Goal: Task Accomplishment & Management: Manage account settings

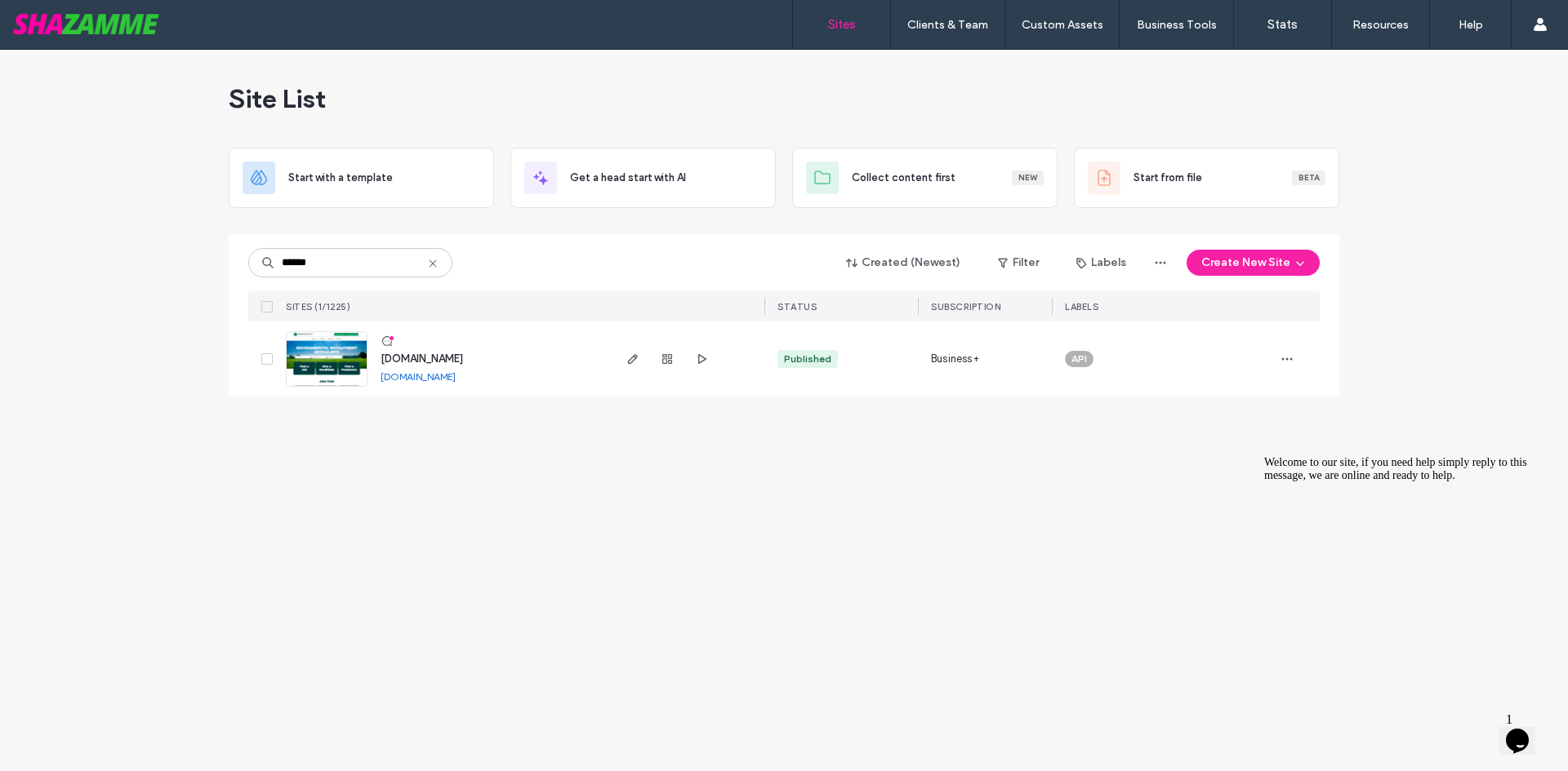
click at [333, 282] on div "****** Created (Newest) Filter Labels Create New Site SITES (1/1225) STATUS SUB…" at bounding box center [784, 278] width 1072 height 88
click at [336, 262] on input "******" at bounding box center [350, 263] width 204 height 29
click at [308, 258] on input "******" at bounding box center [350, 263] width 204 height 29
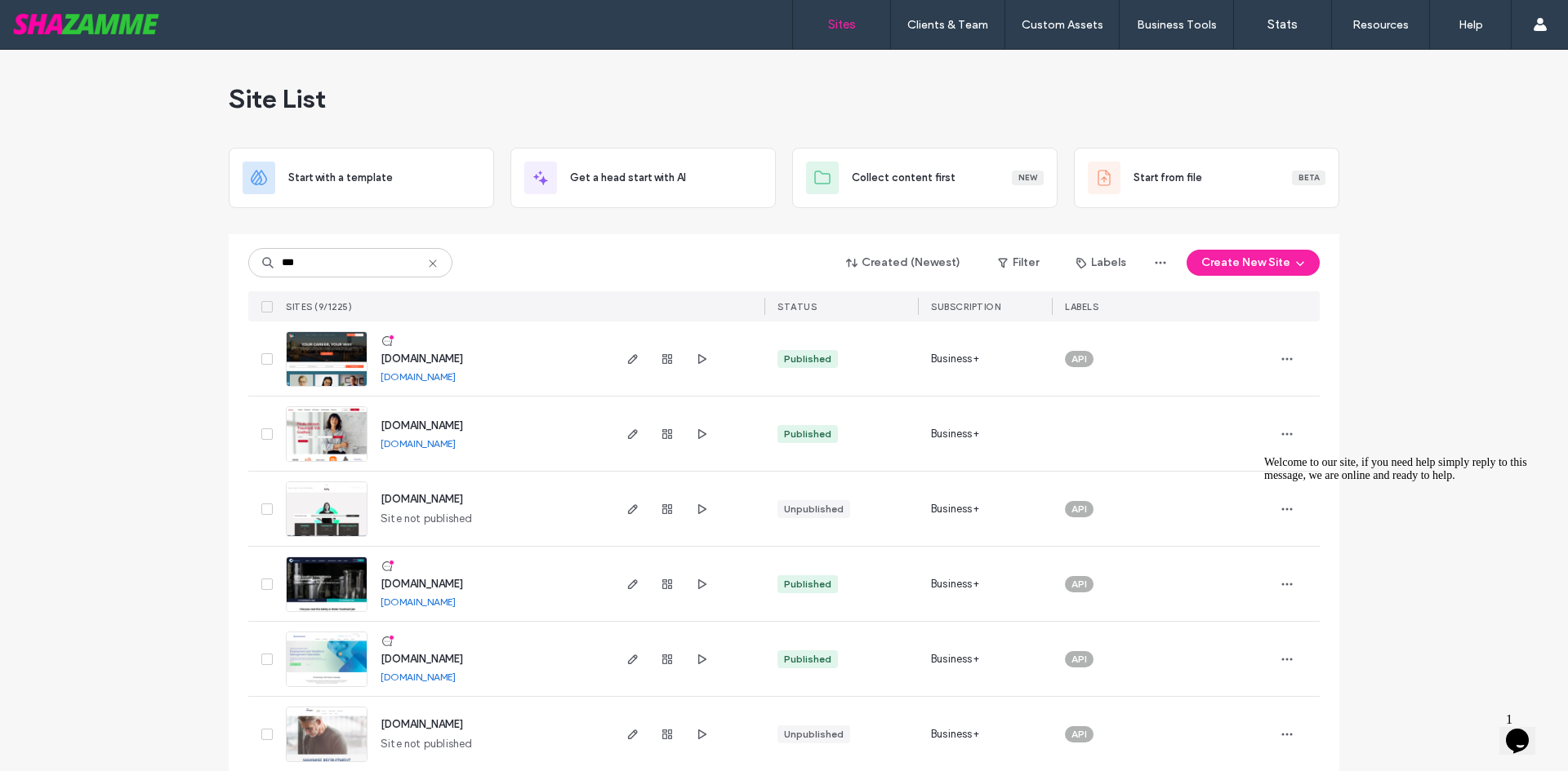
drag, startPoint x: 1538, startPoint y: 569, endPoint x: 2785, endPoint y: 1018, distance: 1325.4
click at [1264, 457] on icon "Chat attention grabber" at bounding box center [1264, 457] width 0 height 0
click at [303, 268] on input "***" at bounding box center [350, 263] width 204 height 29
click at [1287, 431] on icon "button" at bounding box center [1287, 434] width 13 height 13
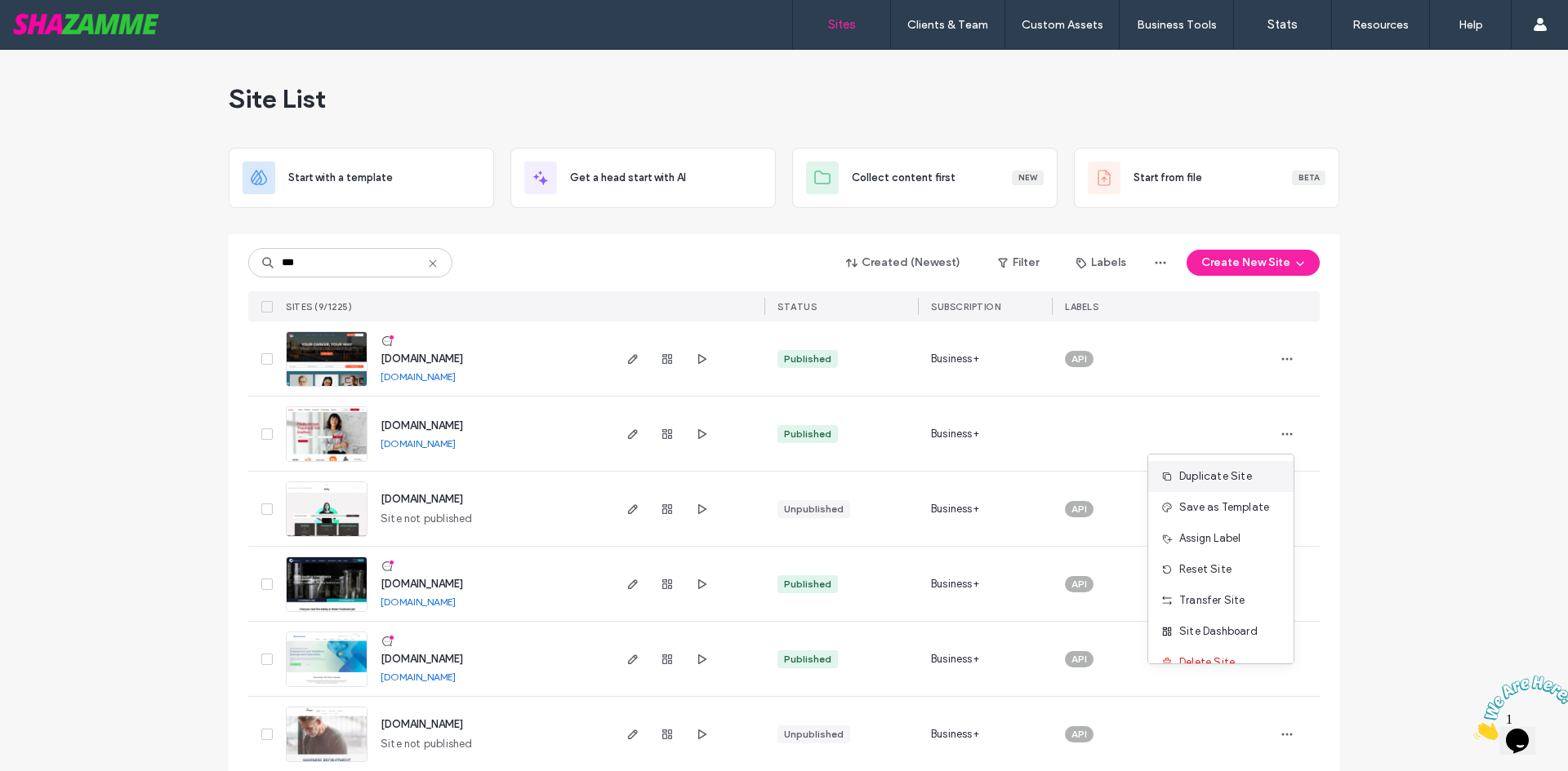
scroll to position [21, 0]
click at [889, 62] on div "Site List" at bounding box center [784, 99] width 1111 height 98
click at [360, 267] on input "***" at bounding box center [350, 263] width 204 height 29
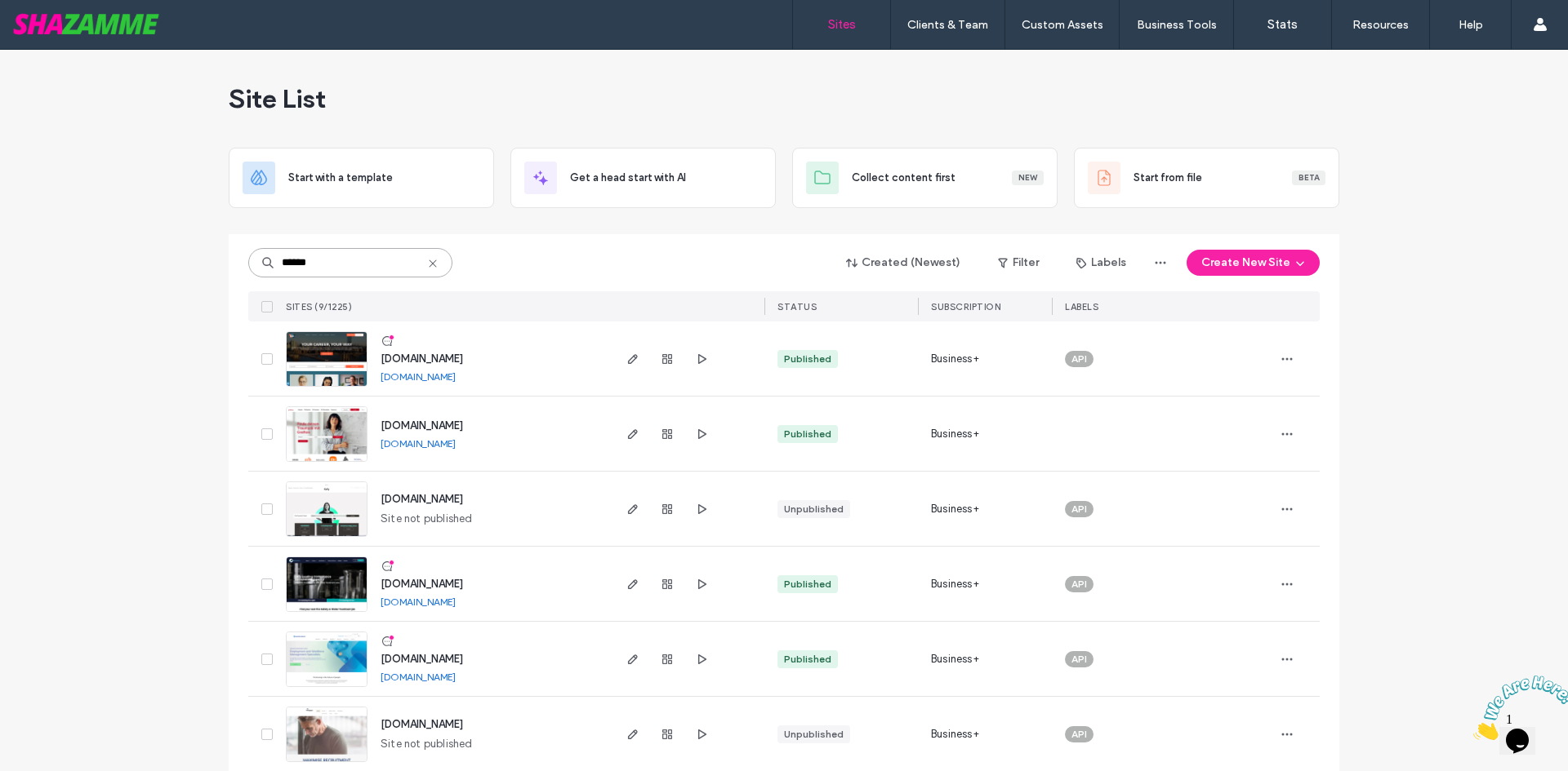
type input "******"
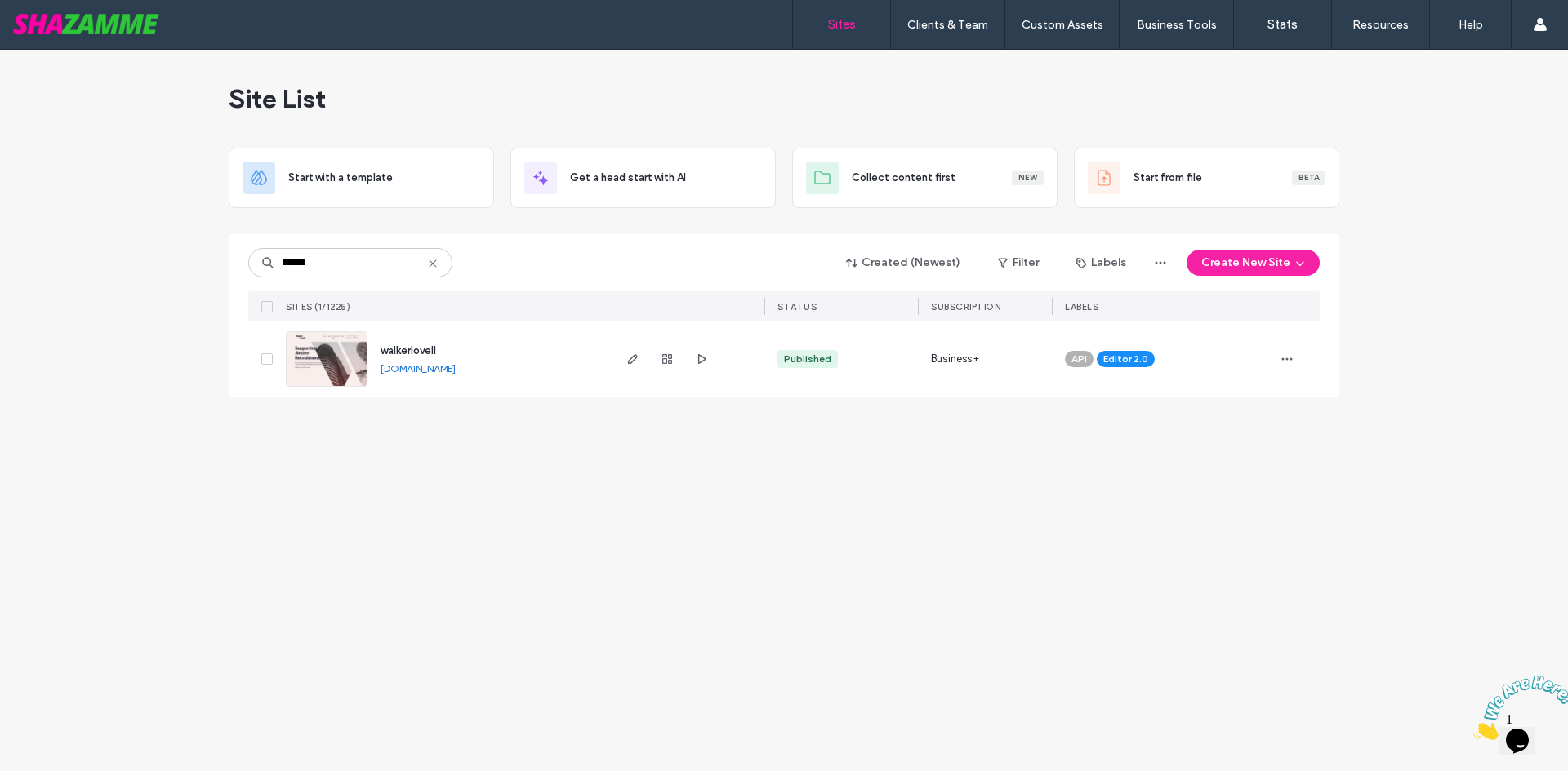
click at [434, 563] on div "Site List Start with a template Get a head start with AI Collect content first …" at bounding box center [784, 411] width 1568 height 722
click at [175, 361] on div "Site List Start with a template Get a head start with AI Collect content first …" at bounding box center [784, 411] width 1568 height 722
click at [384, 624] on div "Site List Start with a template Get a head start with AI Collect content first …" at bounding box center [784, 411] width 1568 height 722
click at [163, 448] on div "Site List Start with a template Get a head start with AI Collect content first …" at bounding box center [784, 411] width 1568 height 722
click at [486, 468] on div "Site List Start with a template Get a head start with AI Collect content first …" at bounding box center [784, 411] width 1568 height 722
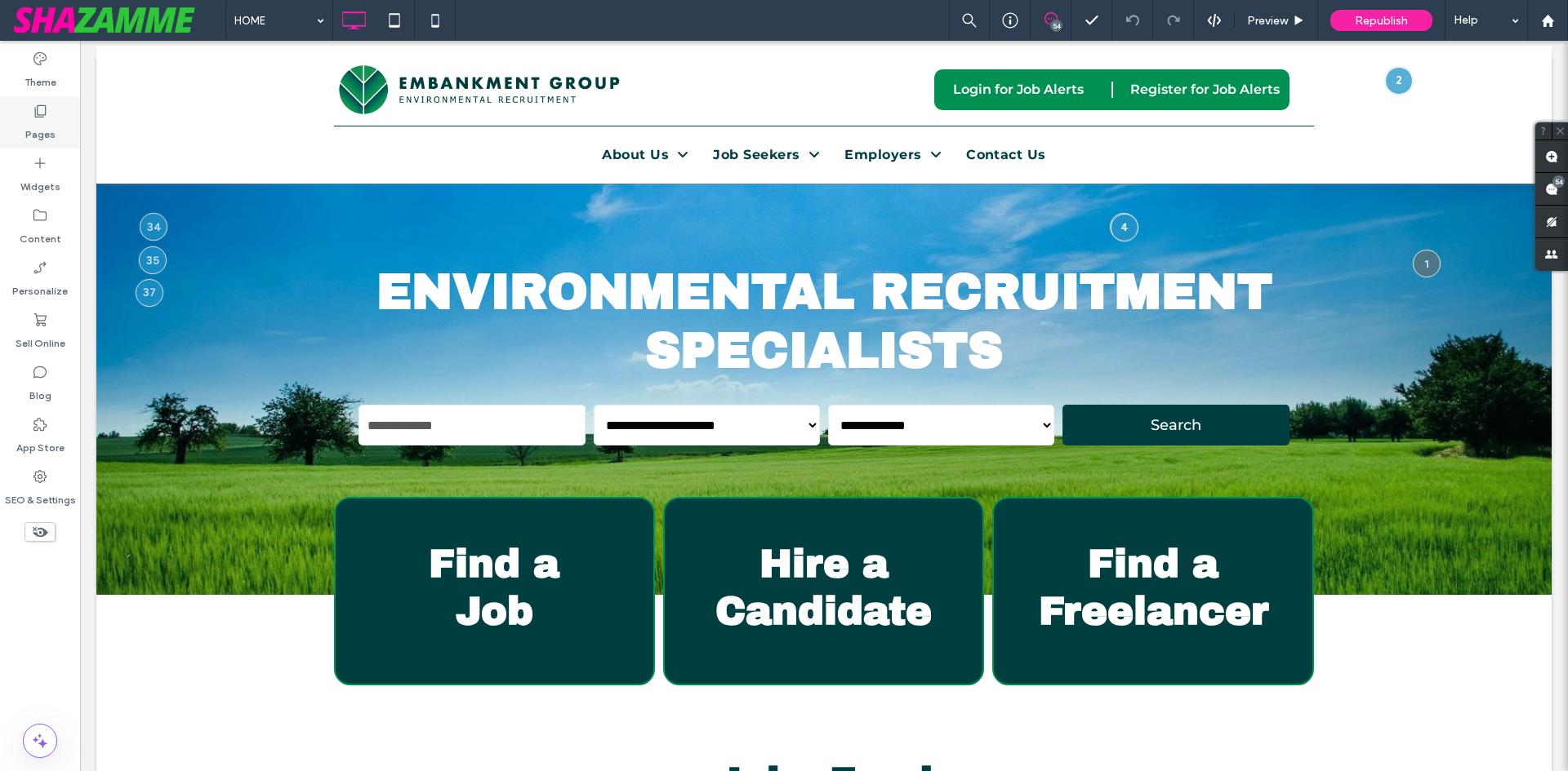
click at [44, 134] on label "Pages" at bounding box center [40, 130] width 30 height 23
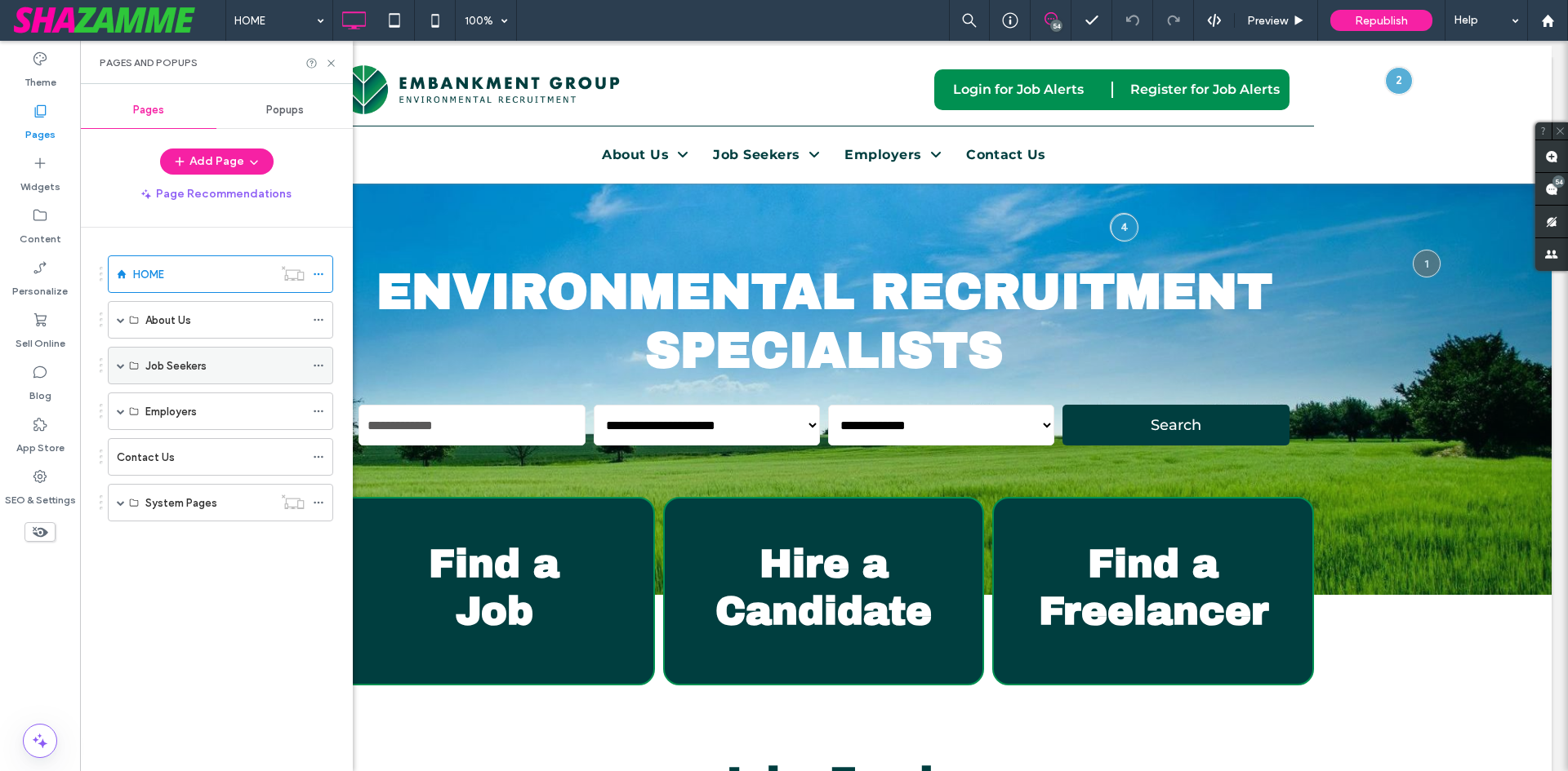
click at [121, 365] on span at bounding box center [121, 365] width 8 height 8
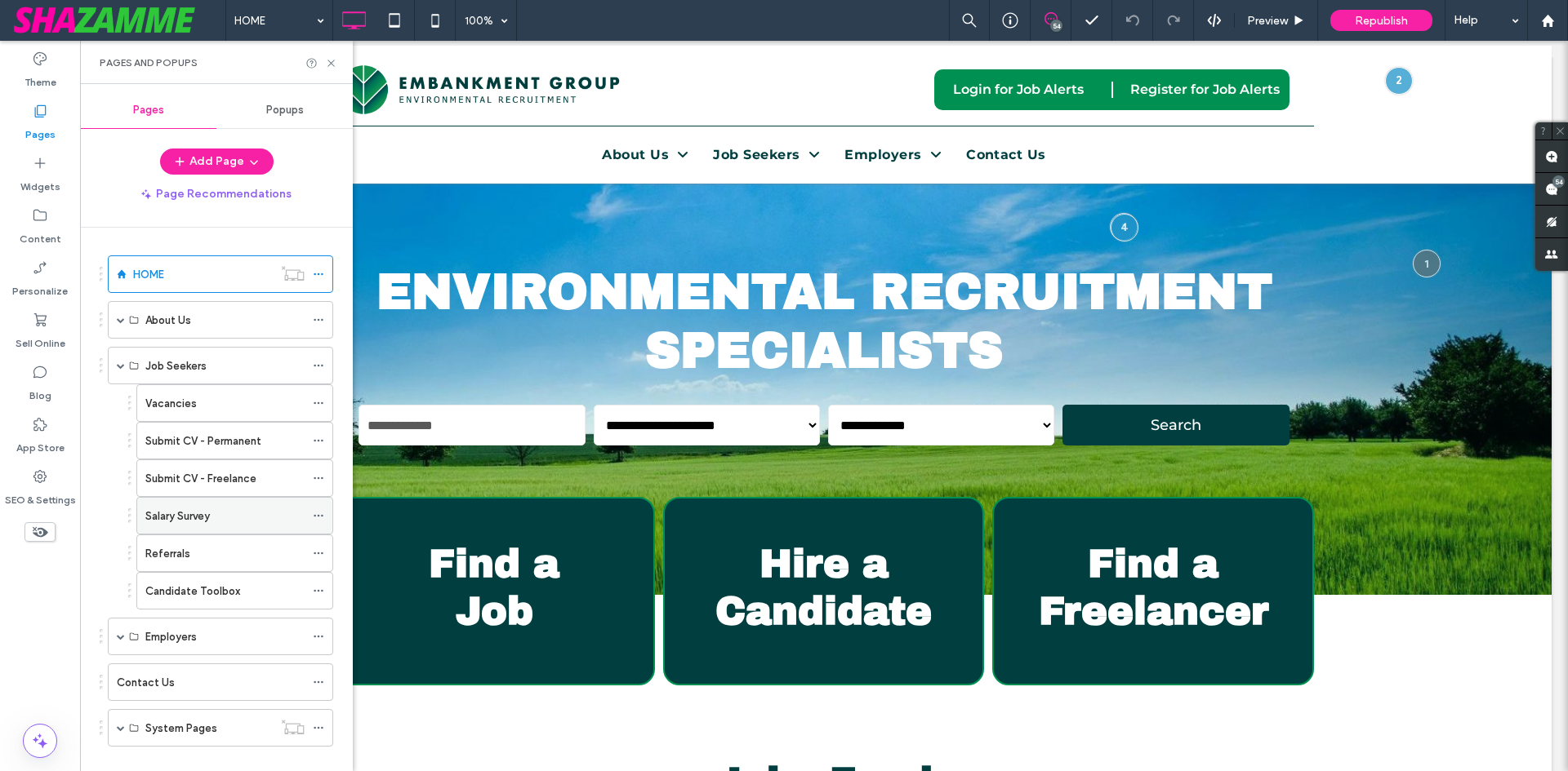
click at [117, 727] on span at bounding box center [121, 727] width 8 height 8
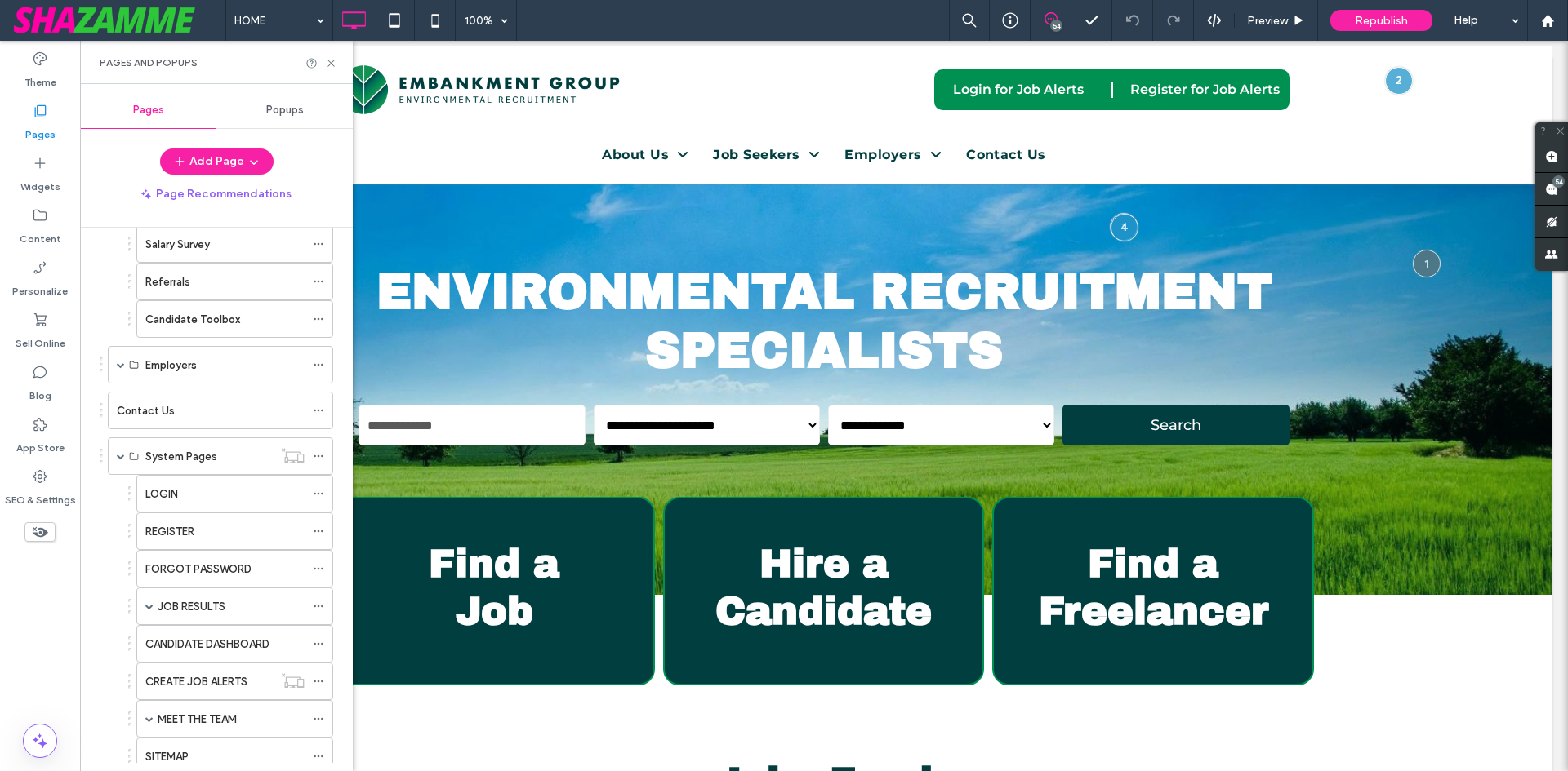
scroll to position [326, 0]
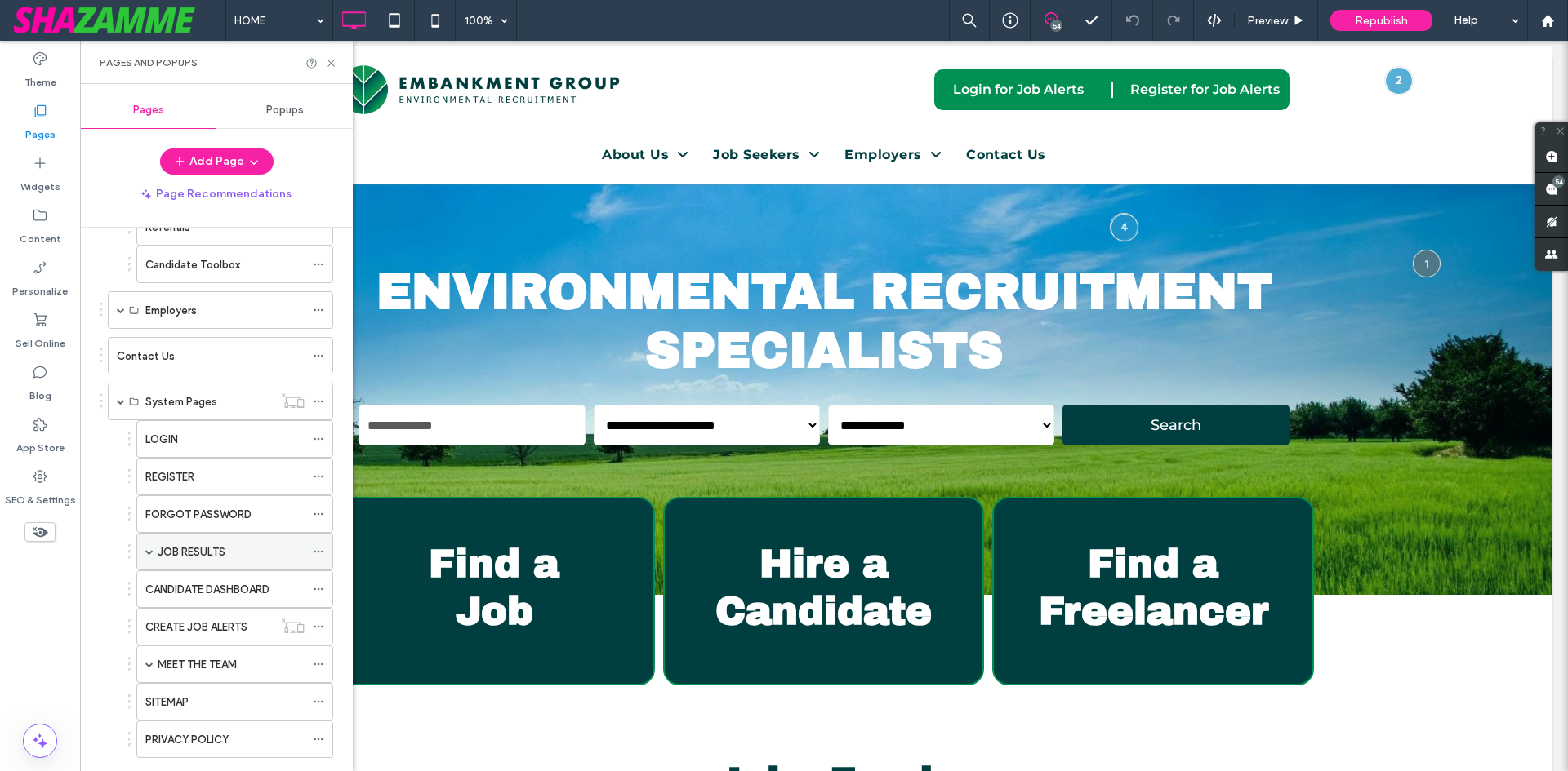
click at [147, 552] on span at bounding box center [149, 551] width 8 height 8
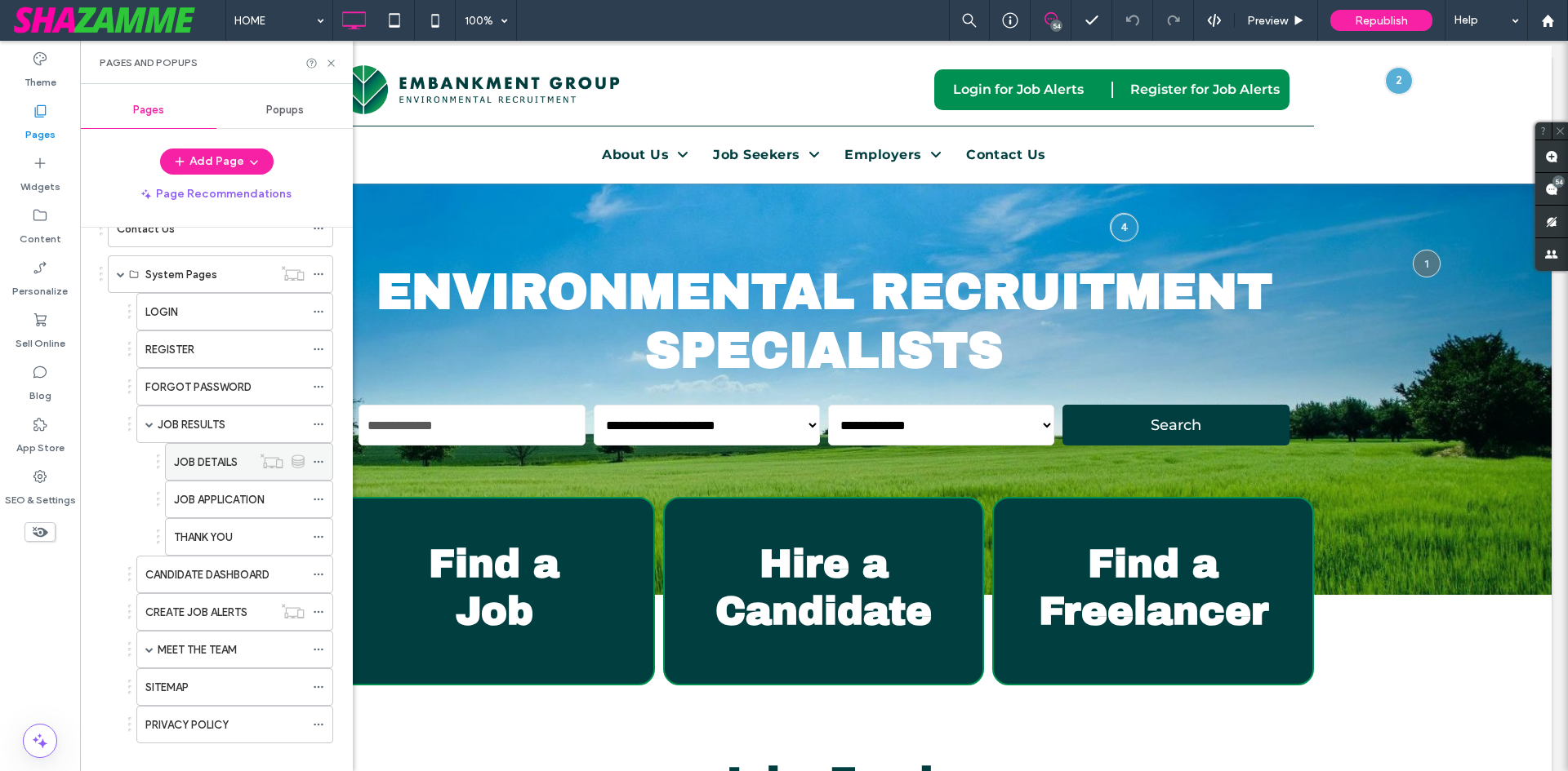
scroll to position [475, 0]
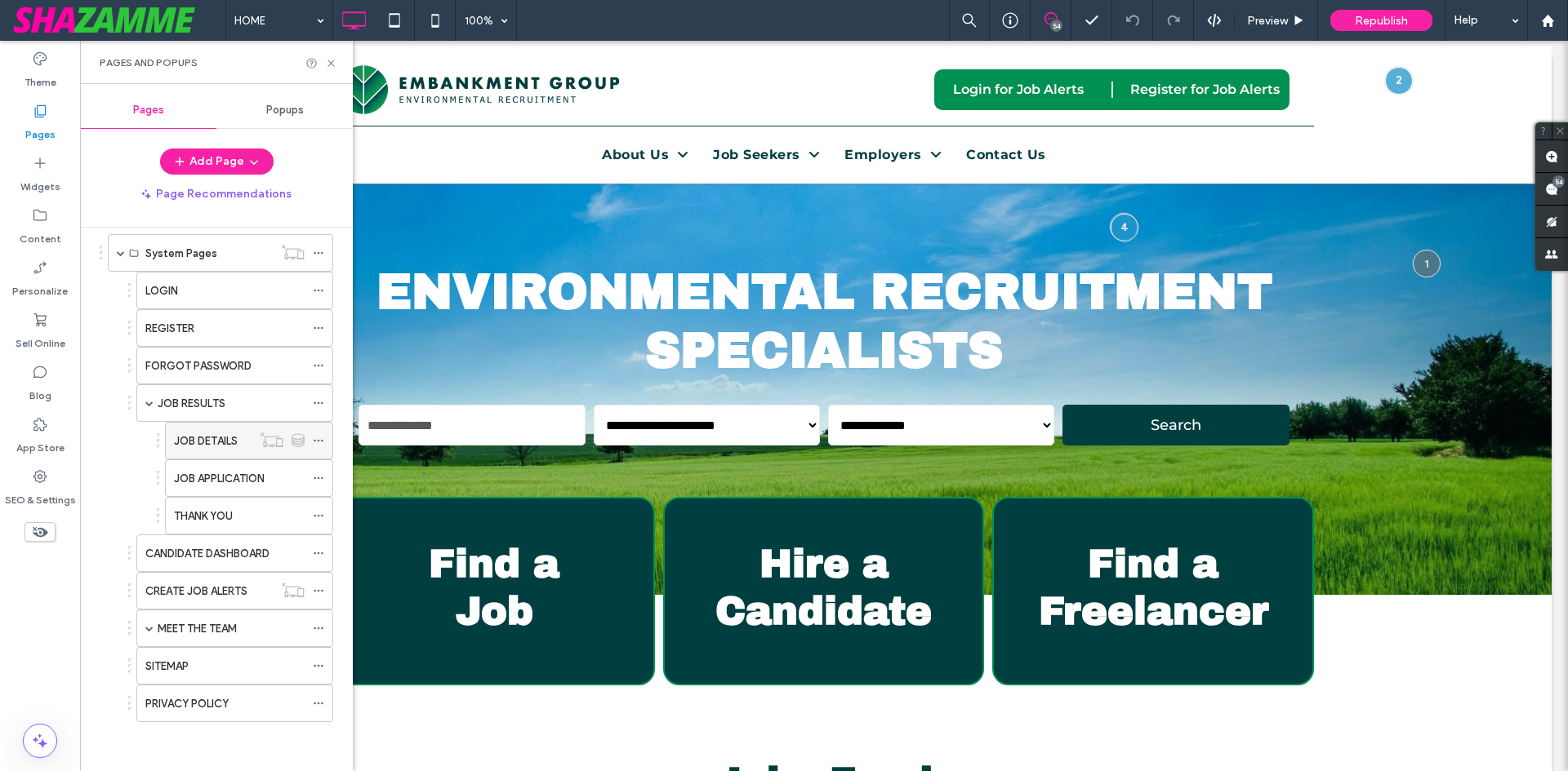
click at [204, 440] on label "JOB DETAILS" at bounding box center [206, 441] width 63 height 29
click at [331, 62] on icon at bounding box center [332, 63] width 13 height 13
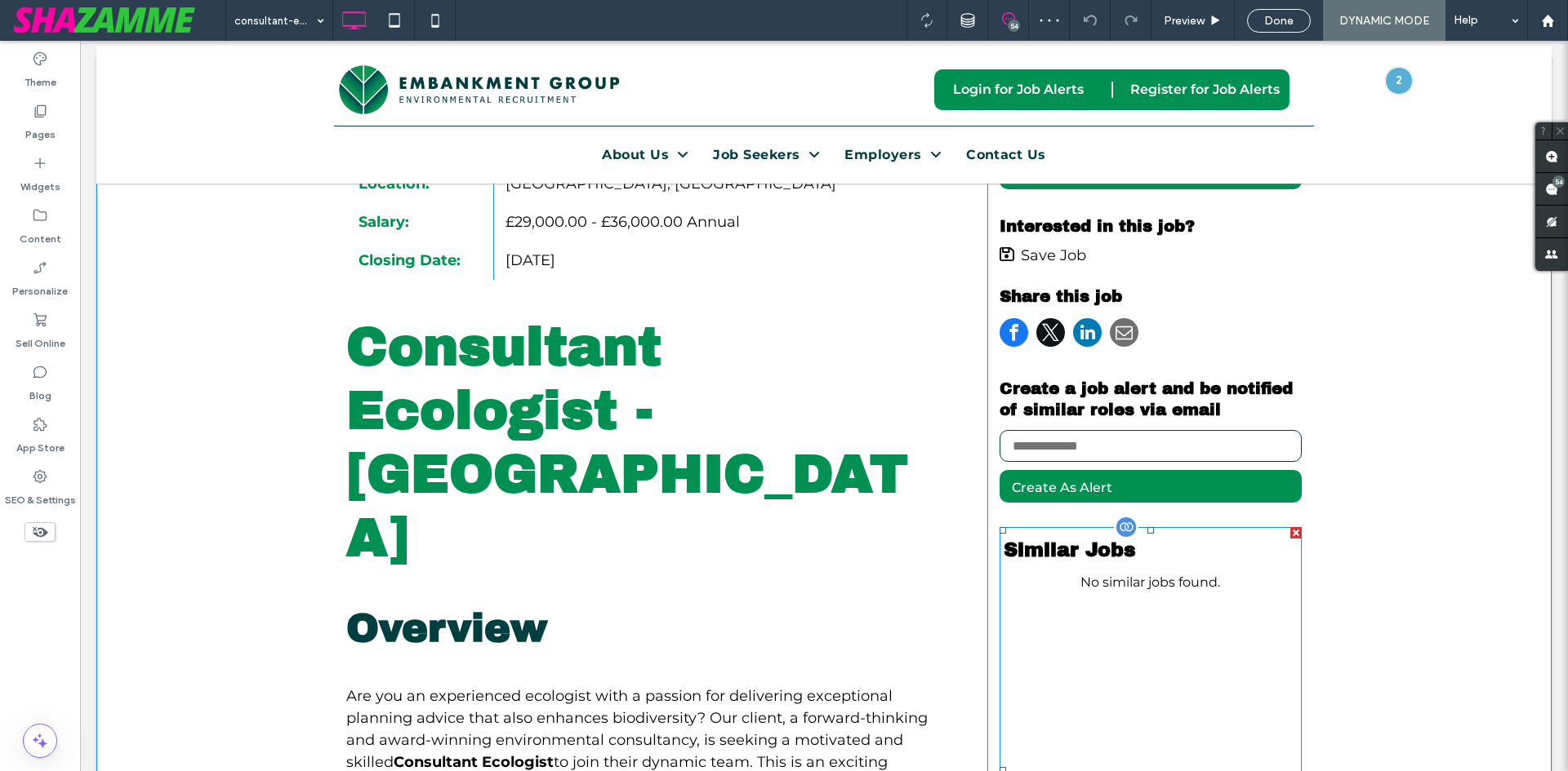
scroll to position [572, 0]
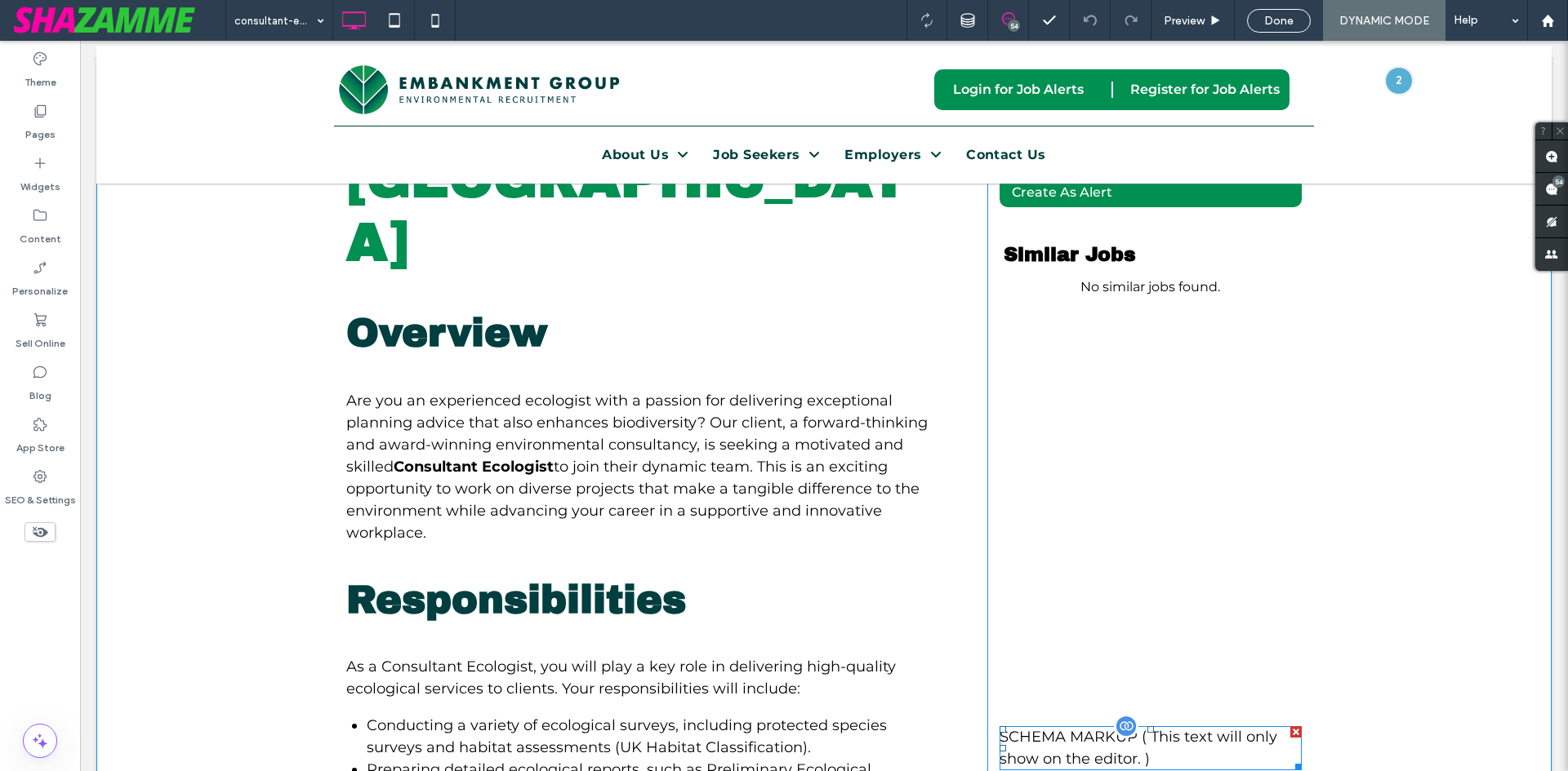
click at [1067, 739] on span at bounding box center [1151, 748] width 302 height 44
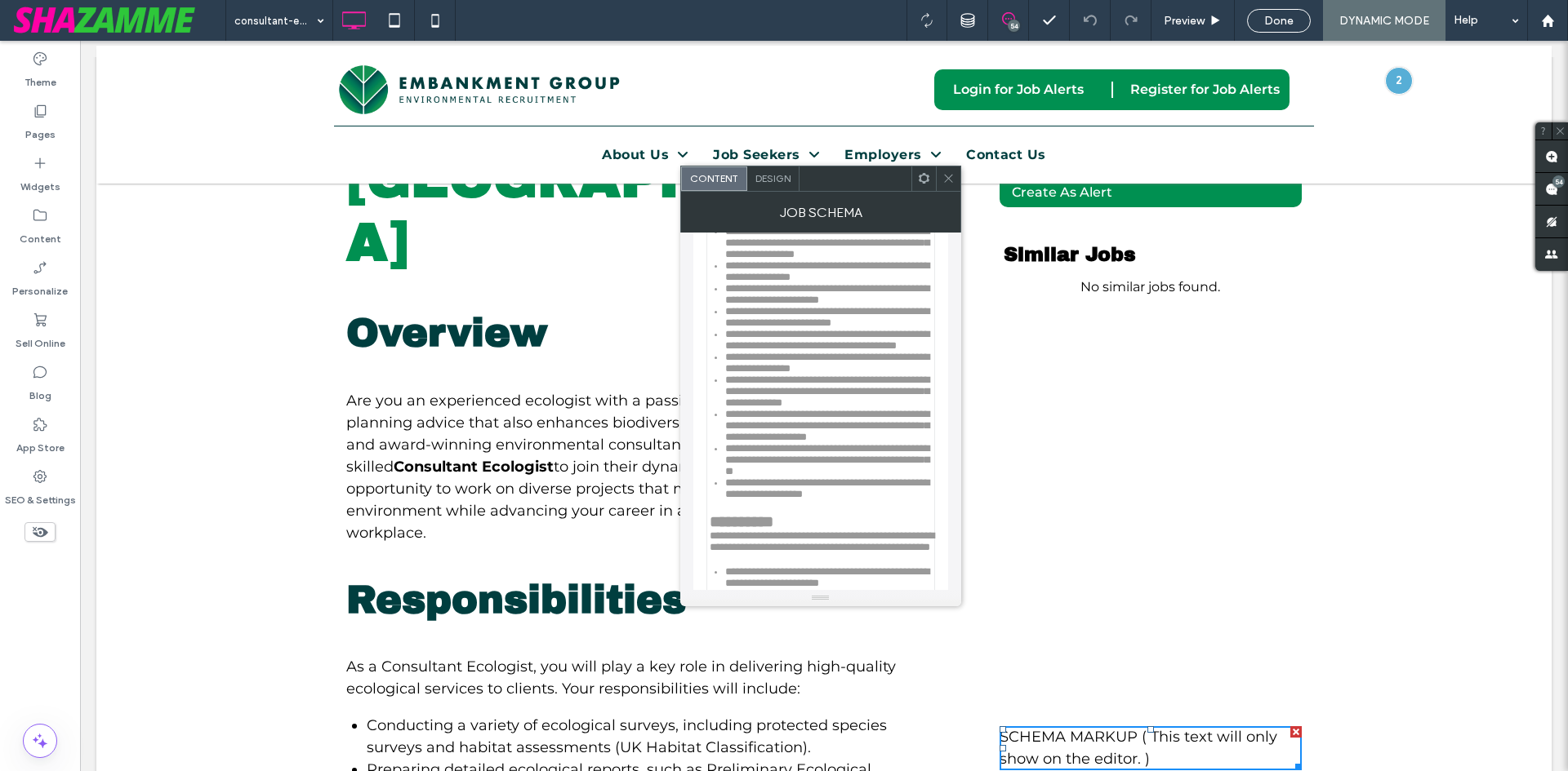
scroll to position [1387, 0]
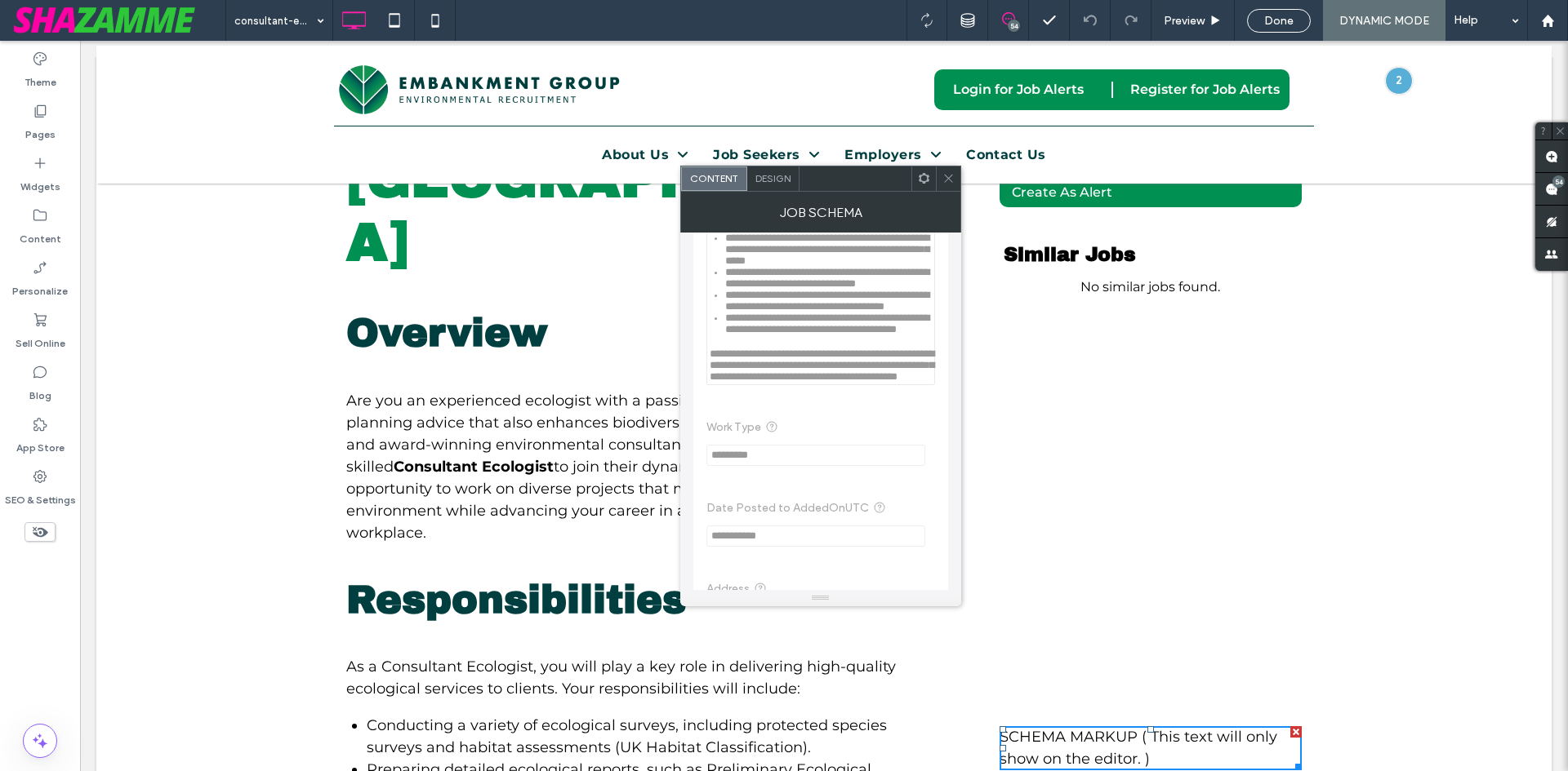
click at [921, 179] on use at bounding box center [923, 179] width 11 height 11
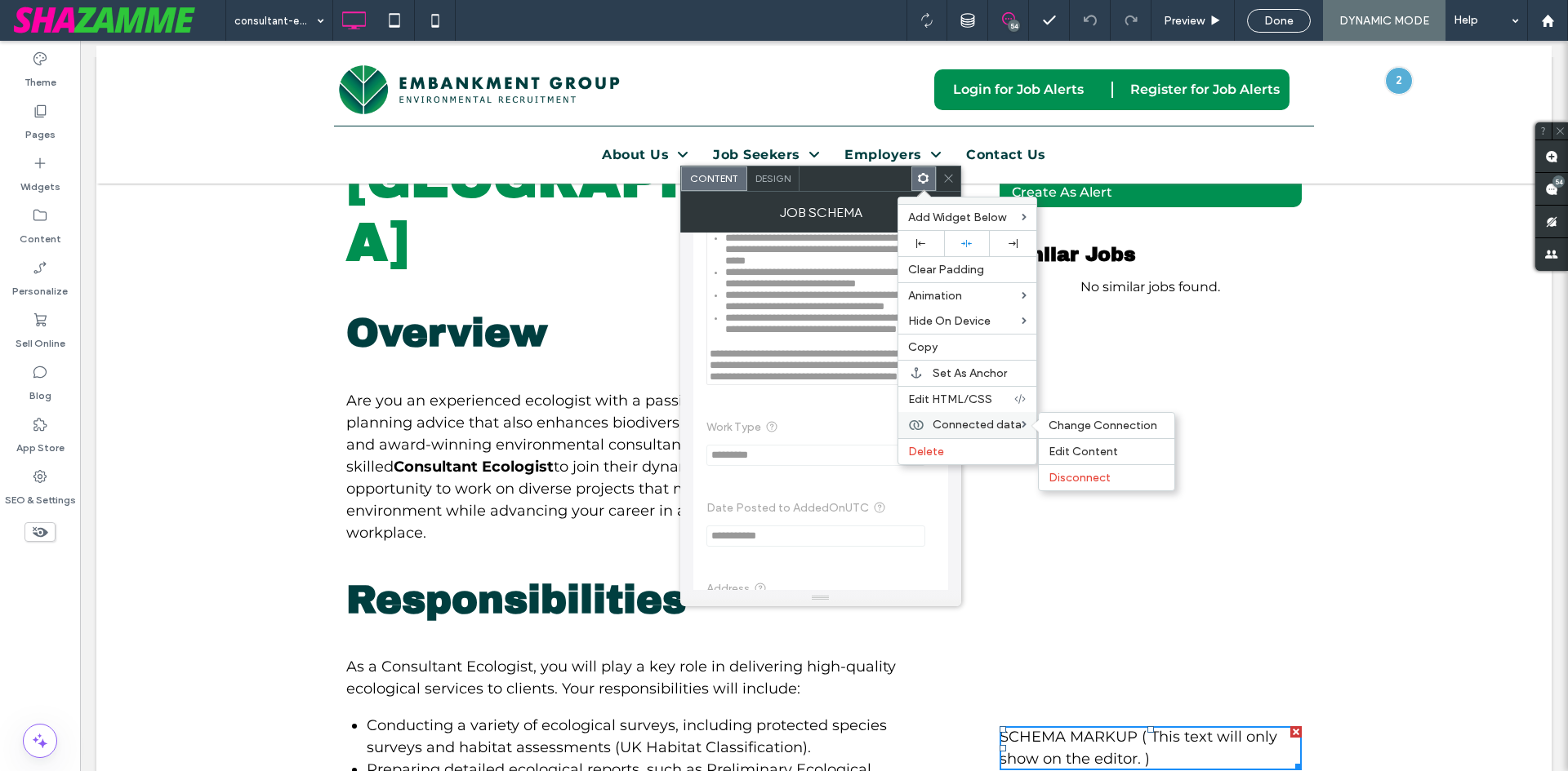
click at [963, 423] on span "Connected data" at bounding box center [977, 425] width 89 height 14
click at [1086, 423] on span "Change Connection" at bounding box center [1103, 426] width 109 height 14
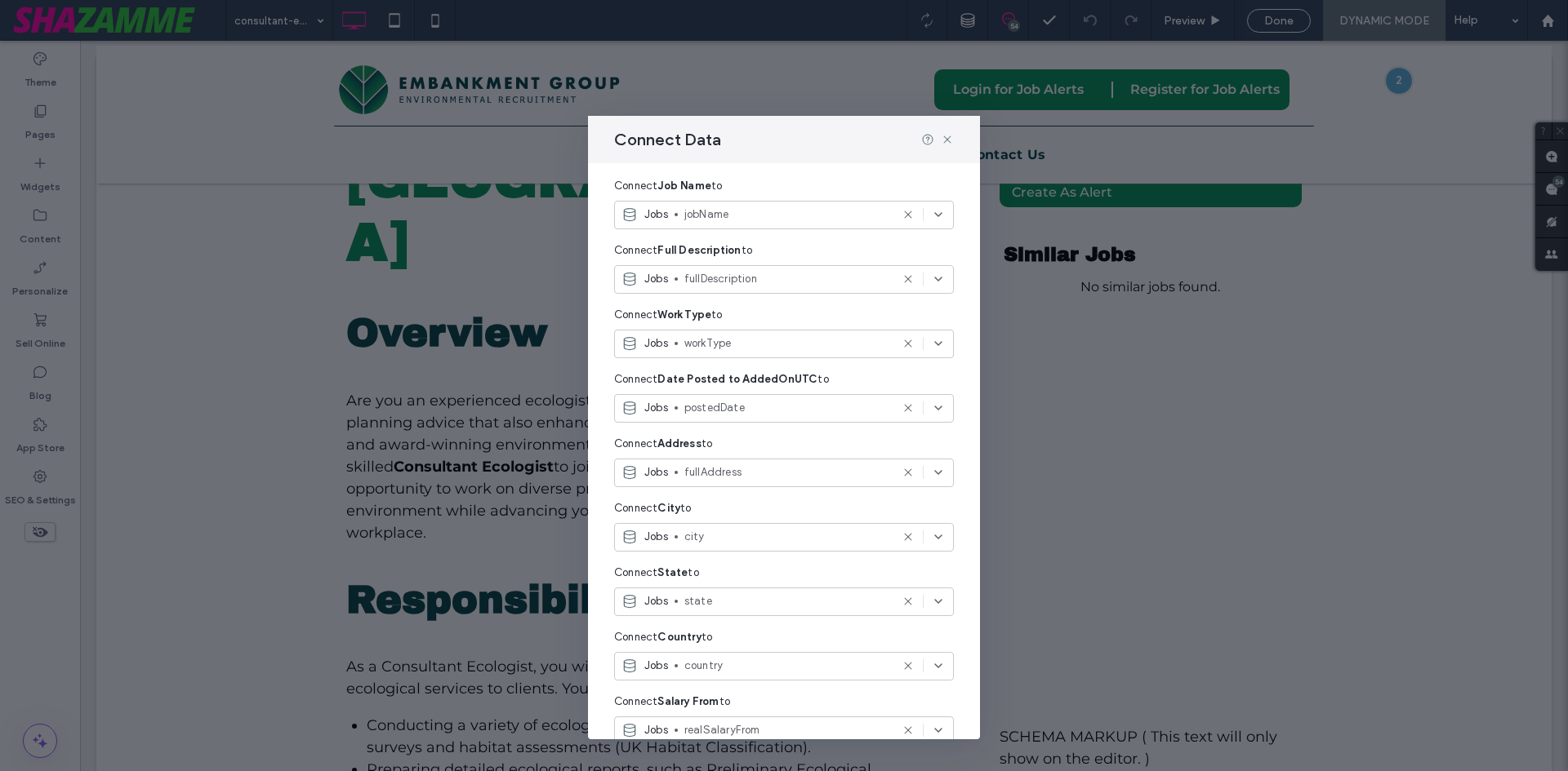
scroll to position [81, 0]
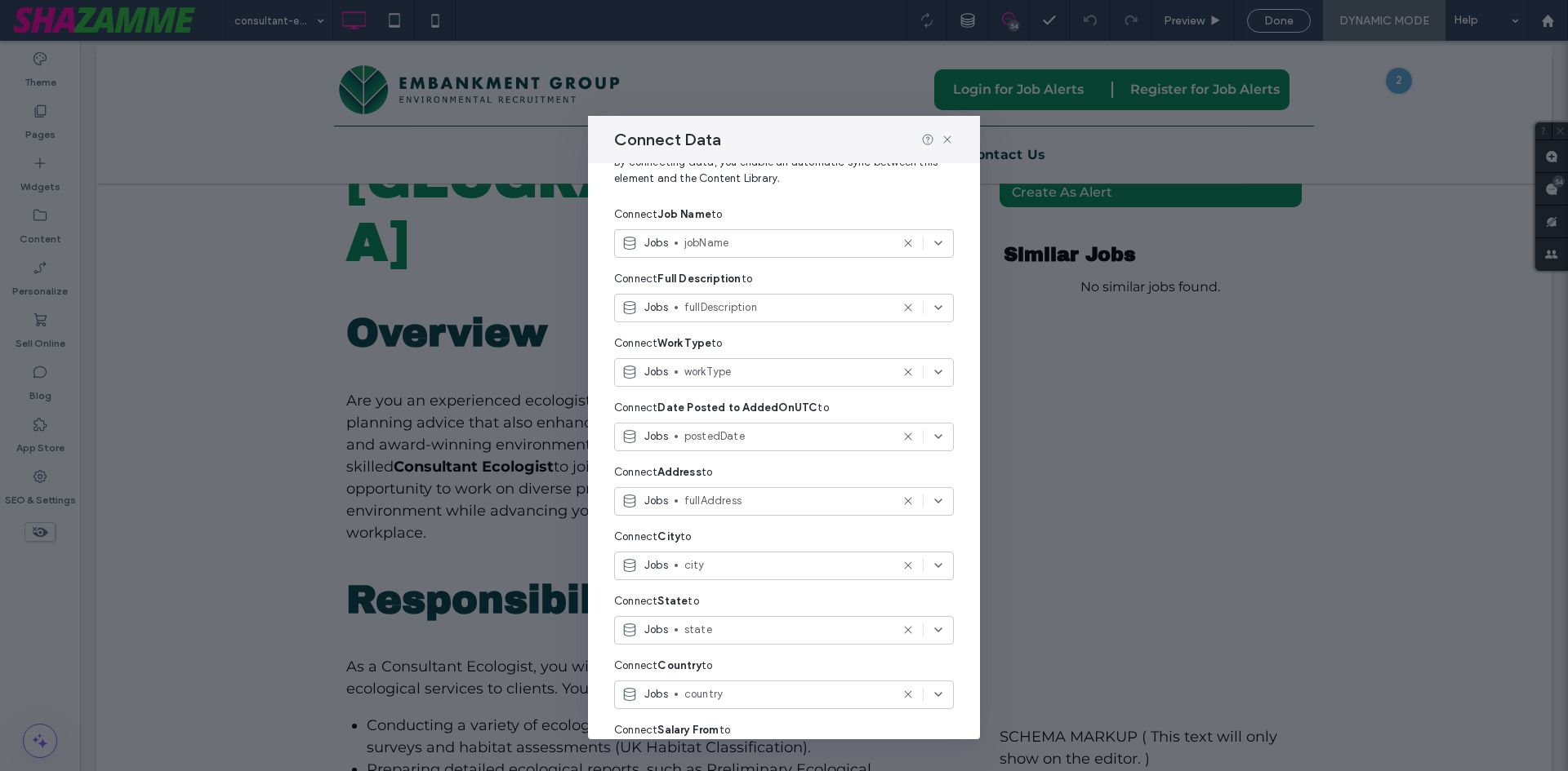
click at [729, 432] on span "postedDate" at bounding box center [788, 437] width 206 height 16
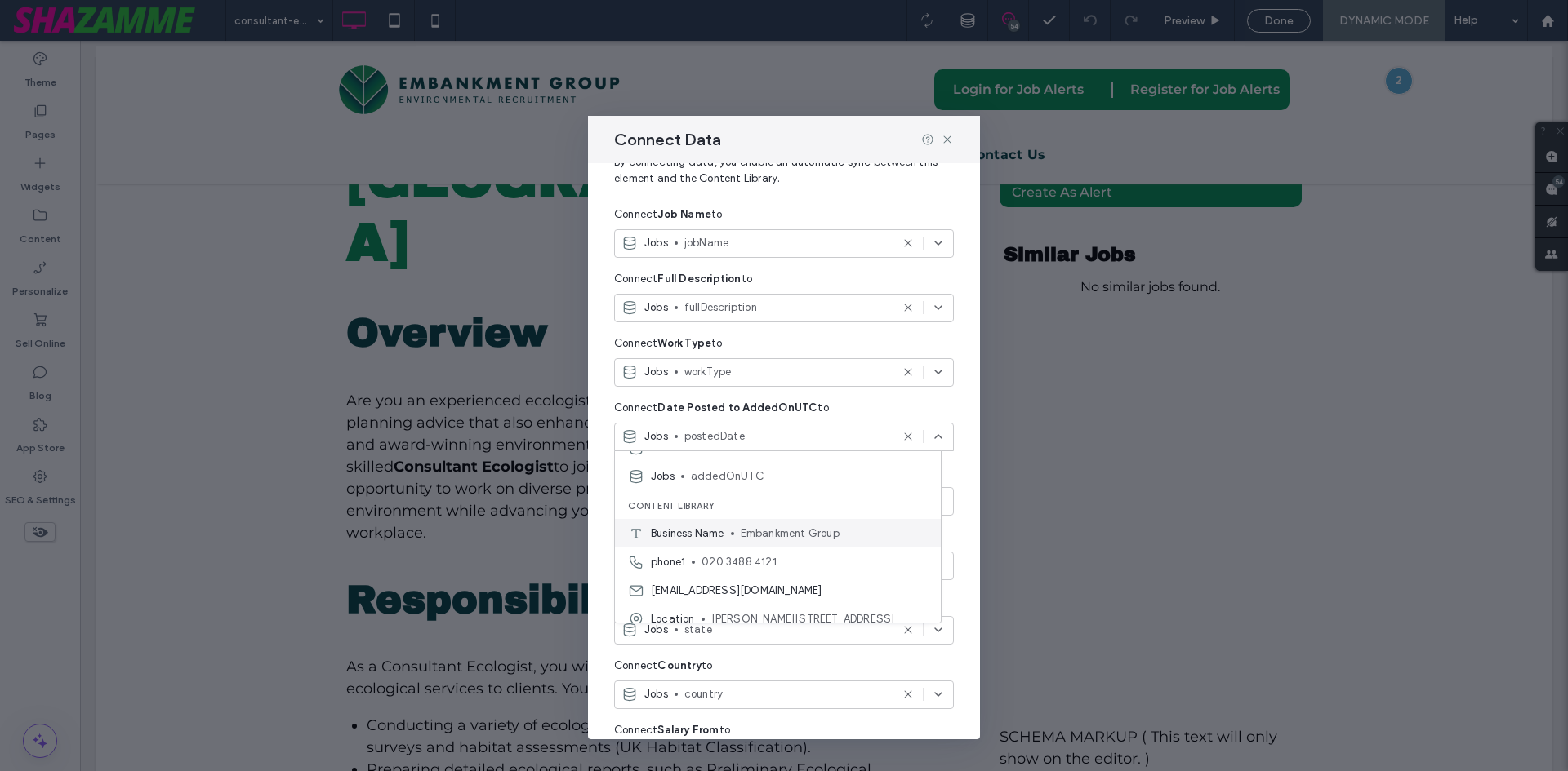
scroll to position [1114, 0]
click at [739, 473] on span "addedOnUTC" at bounding box center [809, 466] width 237 height 16
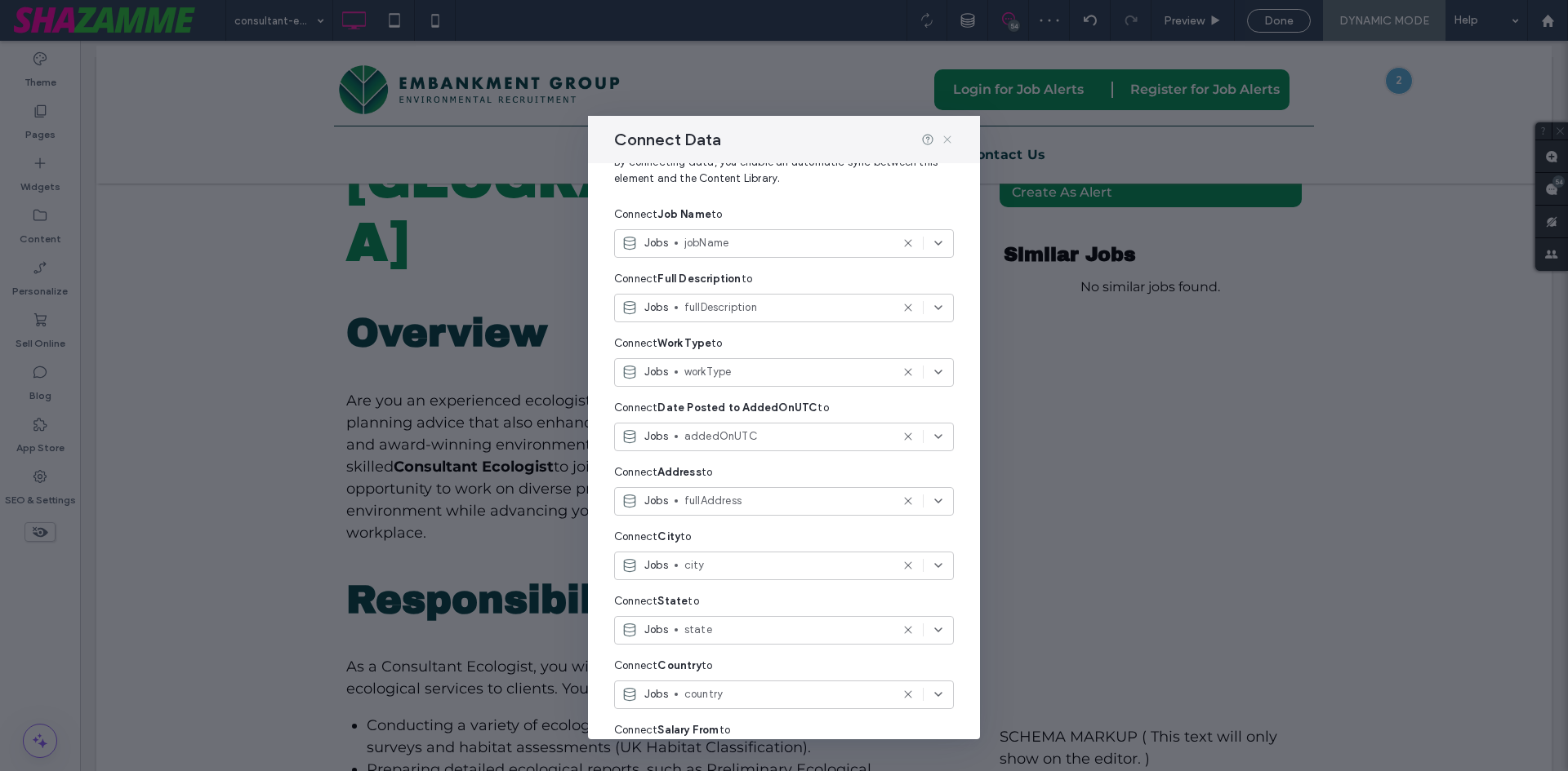
click at [947, 141] on icon at bounding box center [948, 139] width 13 height 13
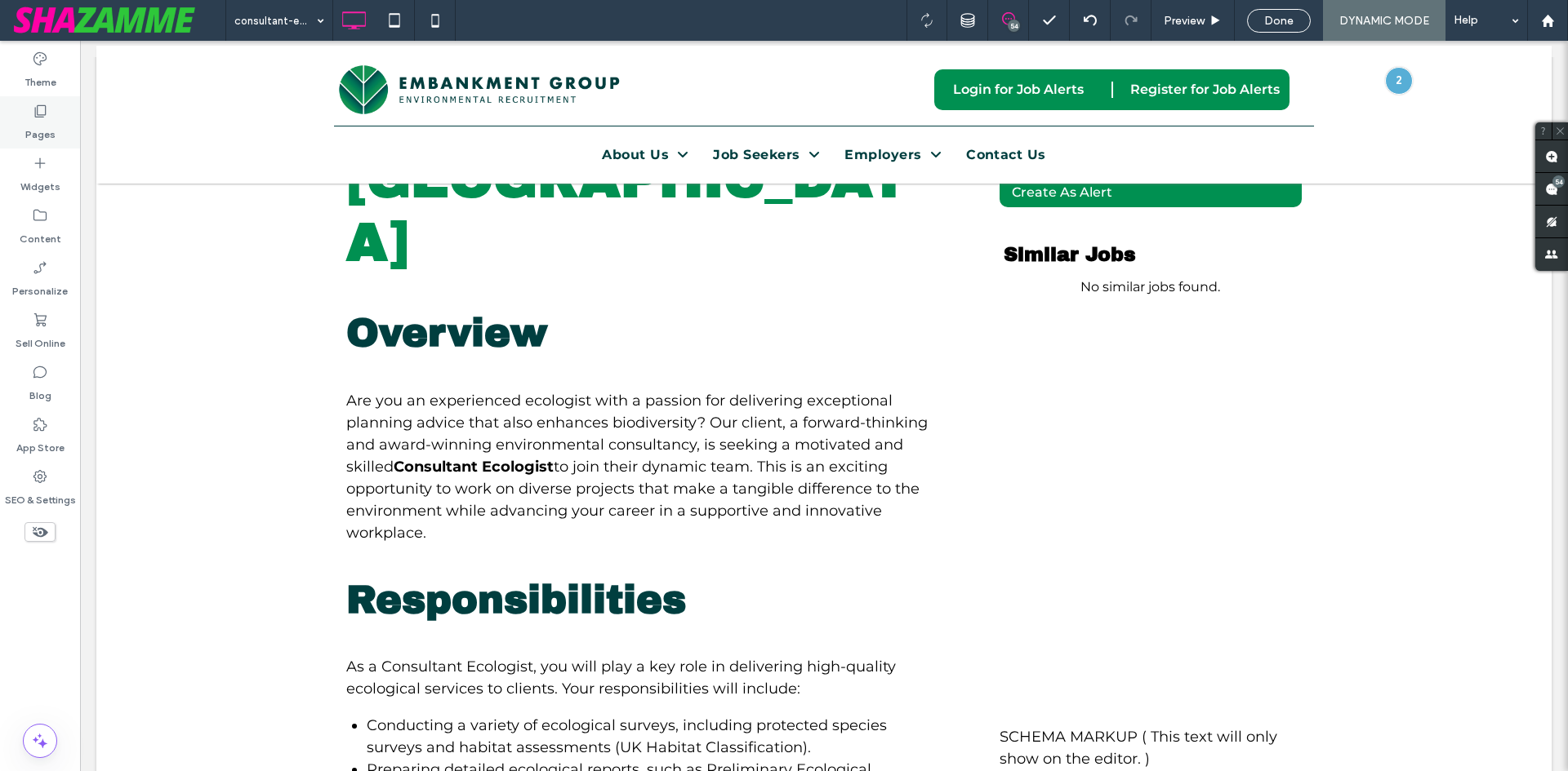
click at [49, 132] on label "Pages" at bounding box center [40, 130] width 30 height 23
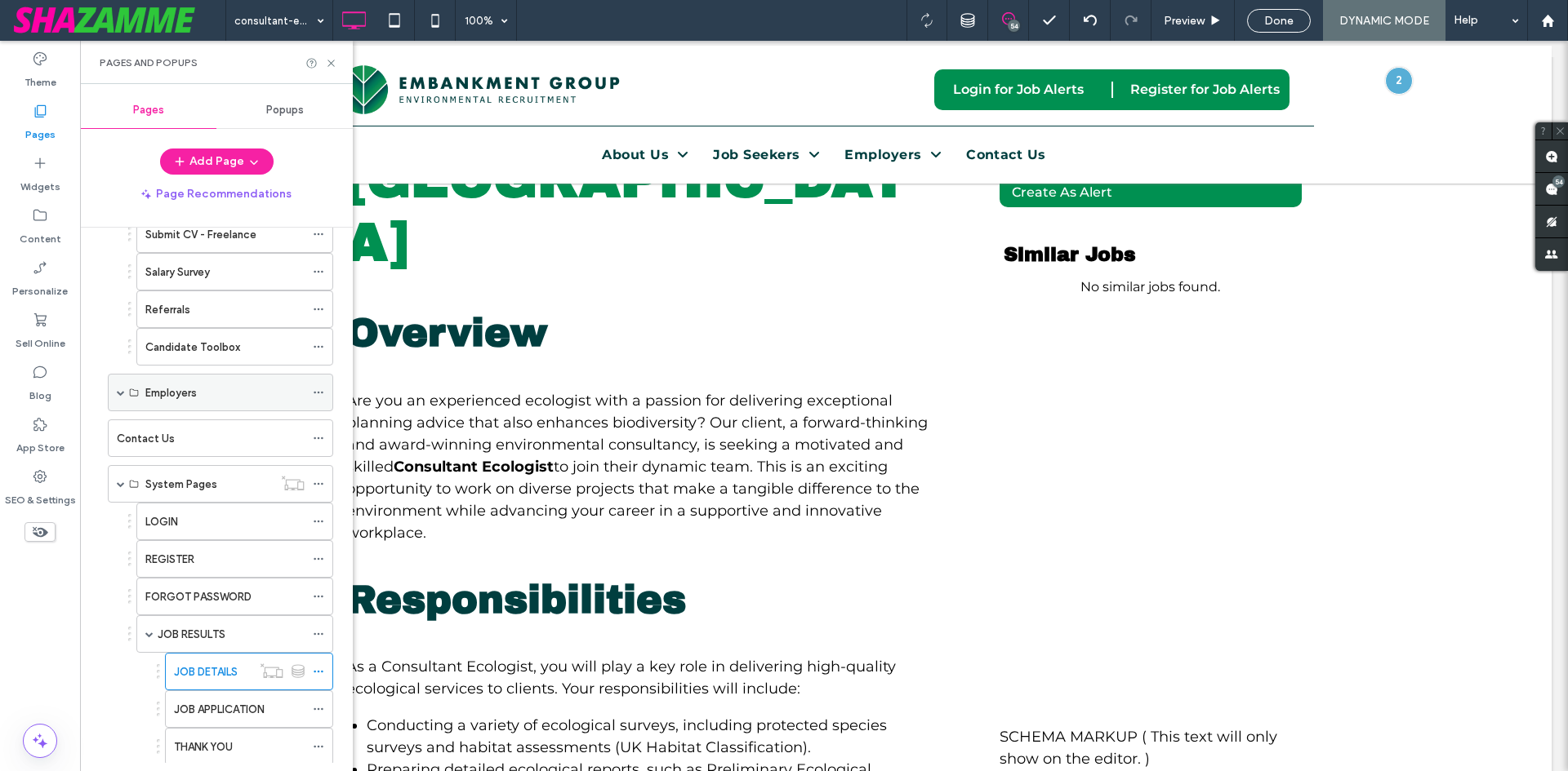
scroll to position [475, 0]
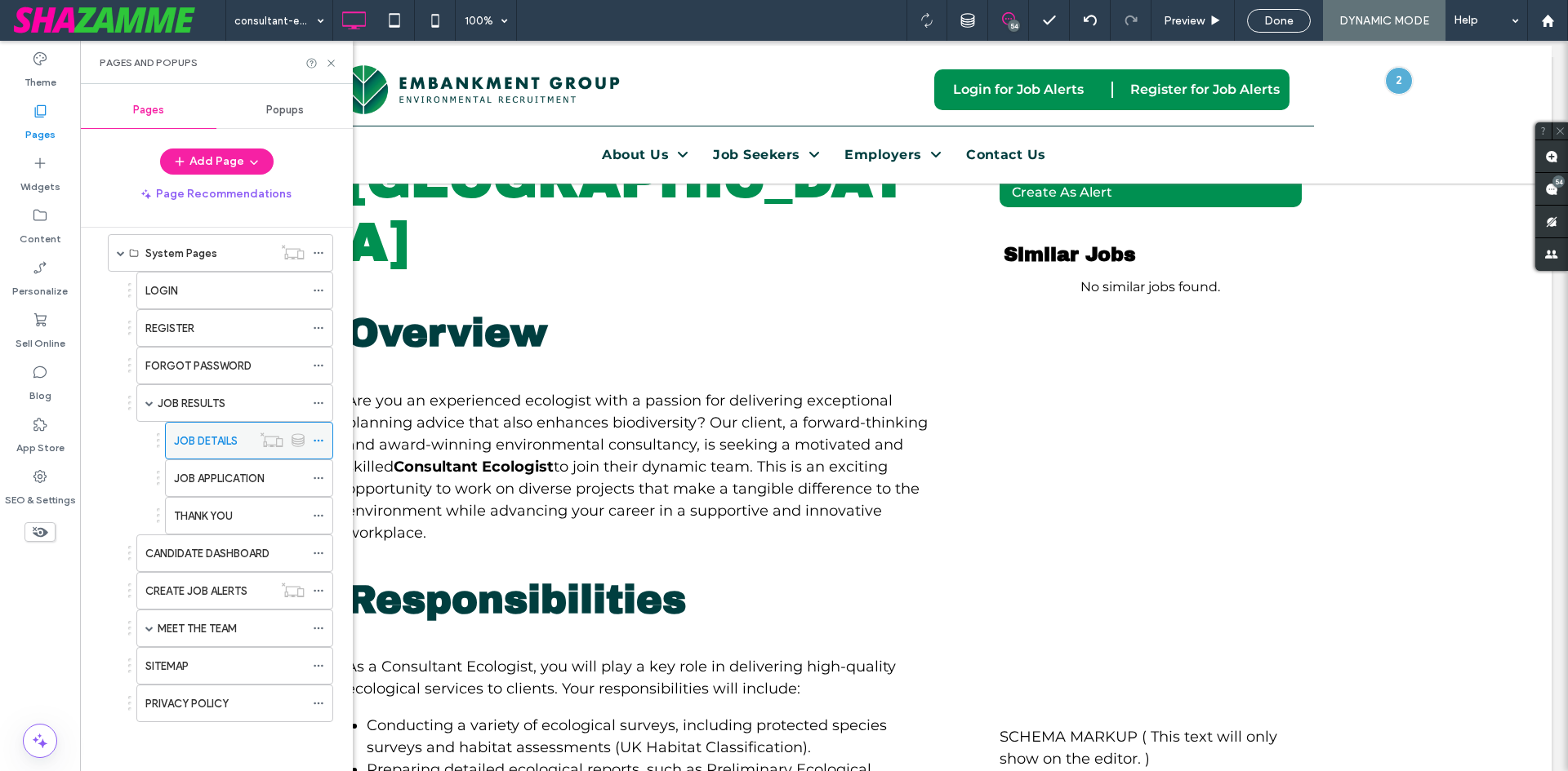
click at [316, 440] on use at bounding box center [318, 440] width 9 height 3
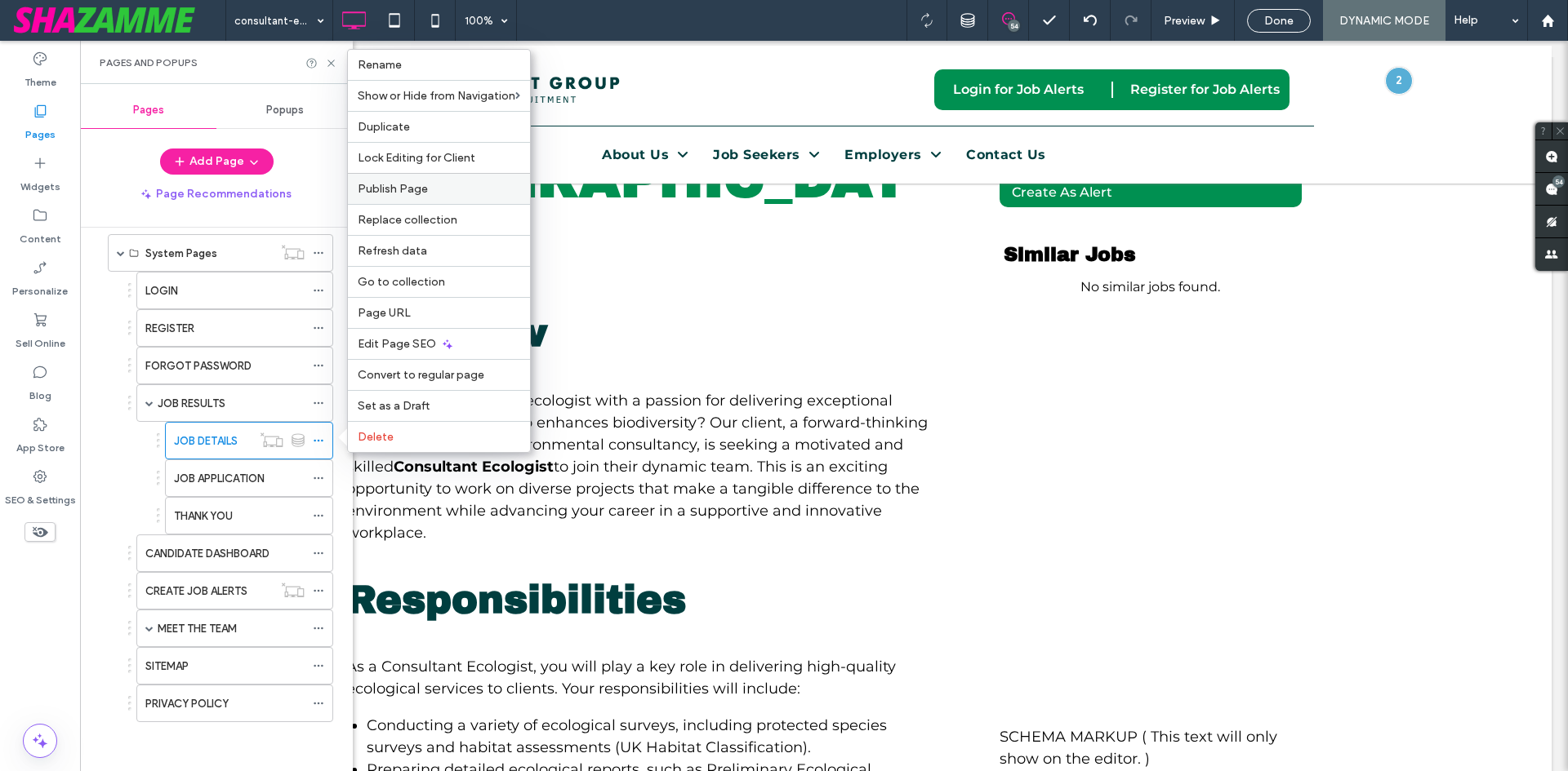
click at [402, 182] on span "Publish Page" at bounding box center [392, 189] width 71 height 14
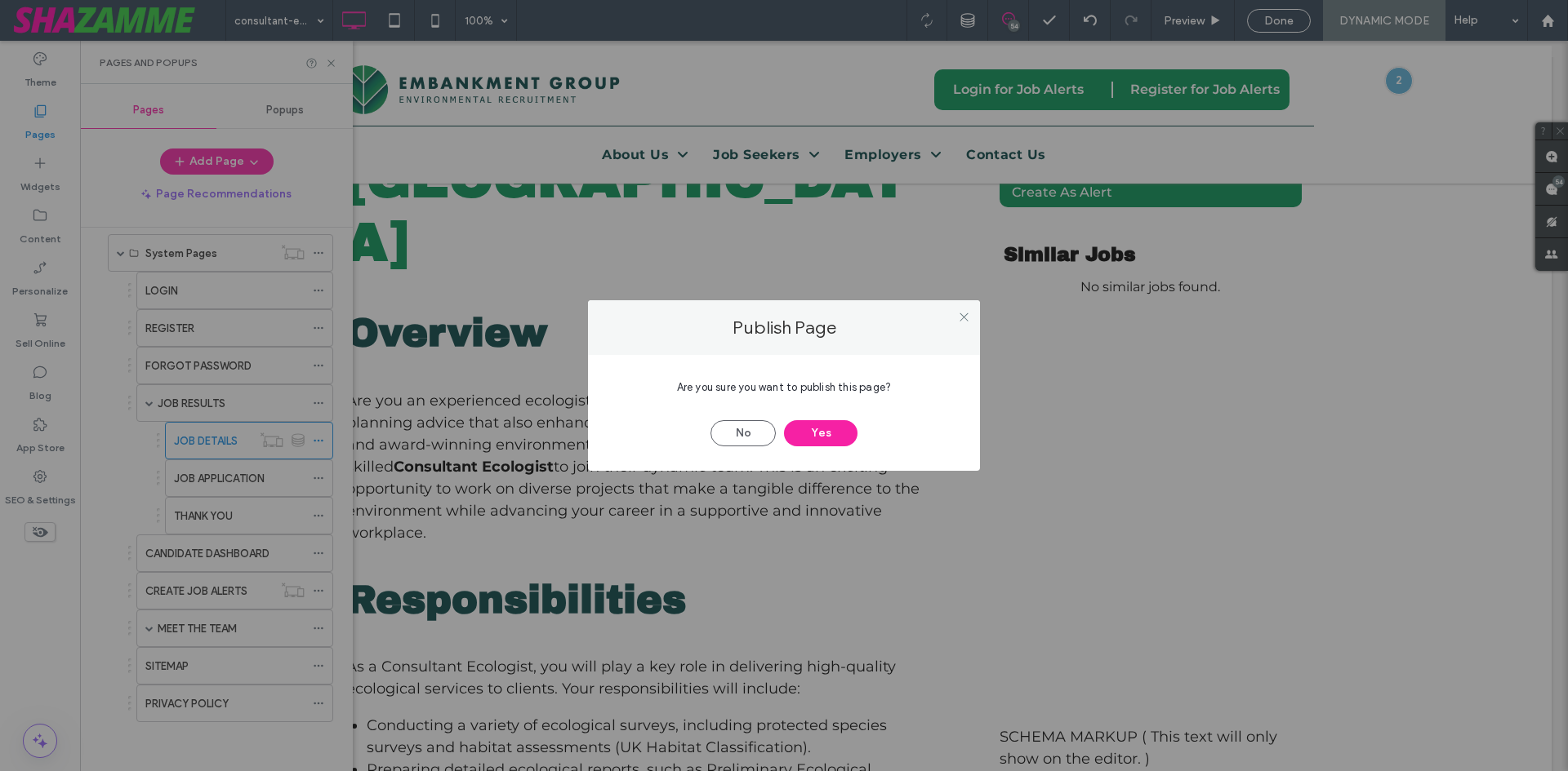
click at [863, 430] on div "No Yes" at bounding box center [784, 425] width 343 height 43
click at [830, 434] on button "Yes" at bounding box center [821, 433] width 73 height 26
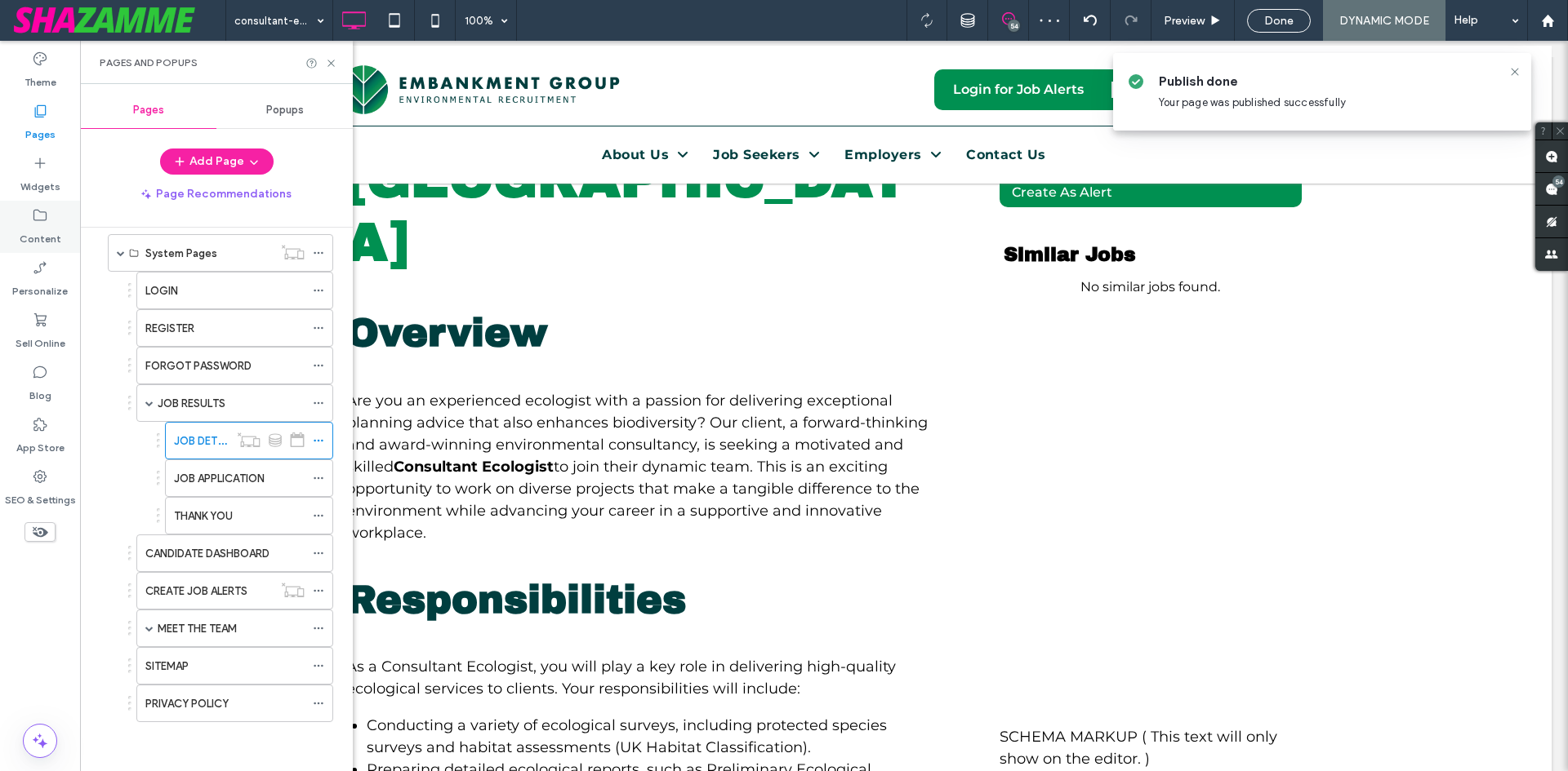
click at [47, 222] on icon at bounding box center [40, 215] width 16 height 16
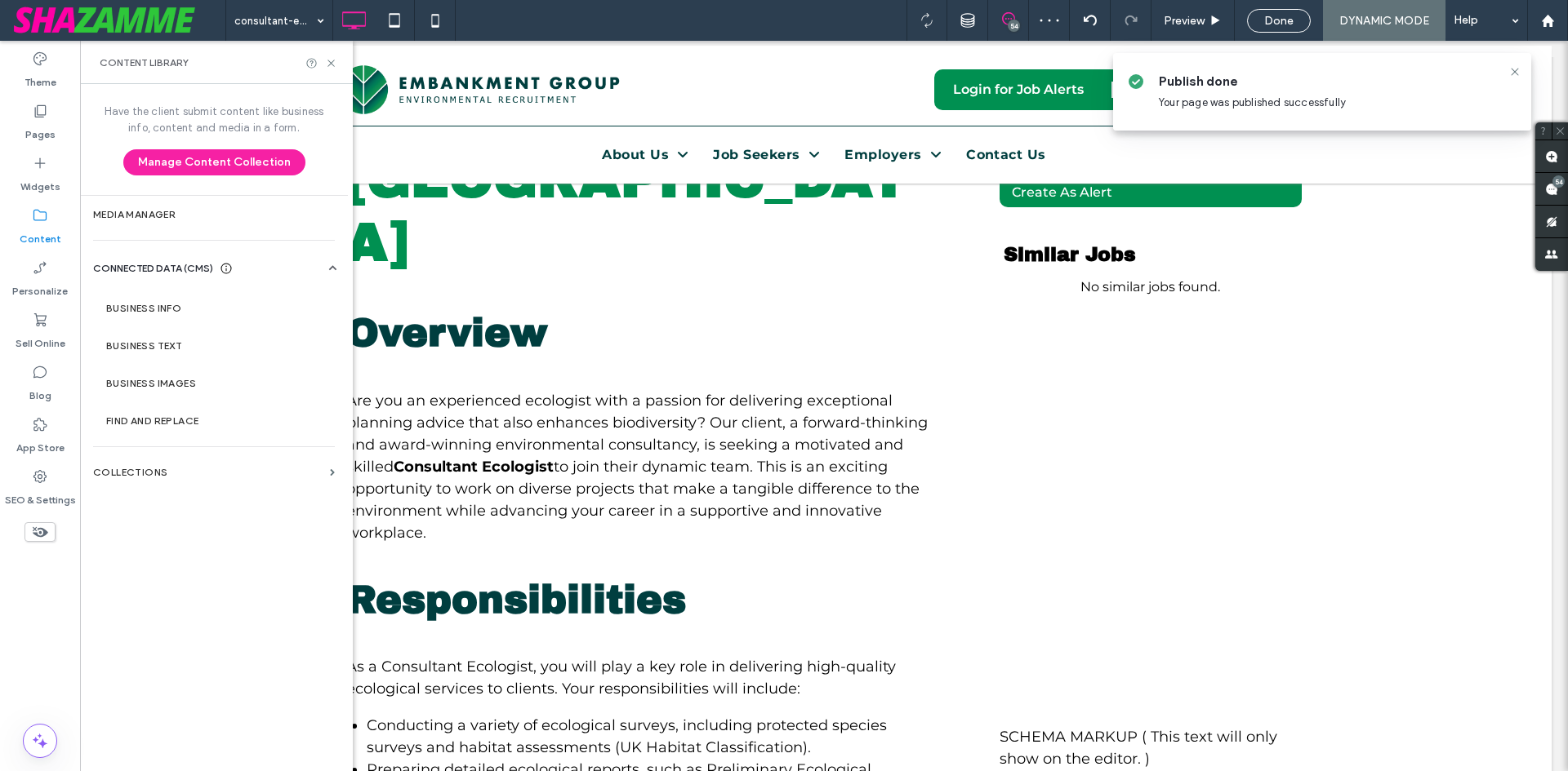
click at [150, 449] on div "Have the client submit content like business info, content and media in a form.…" at bounding box center [215, 426] width 268 height 684
click at [144, 470] on label "Collections" at bounding box center [208, 473] width 231 height 12
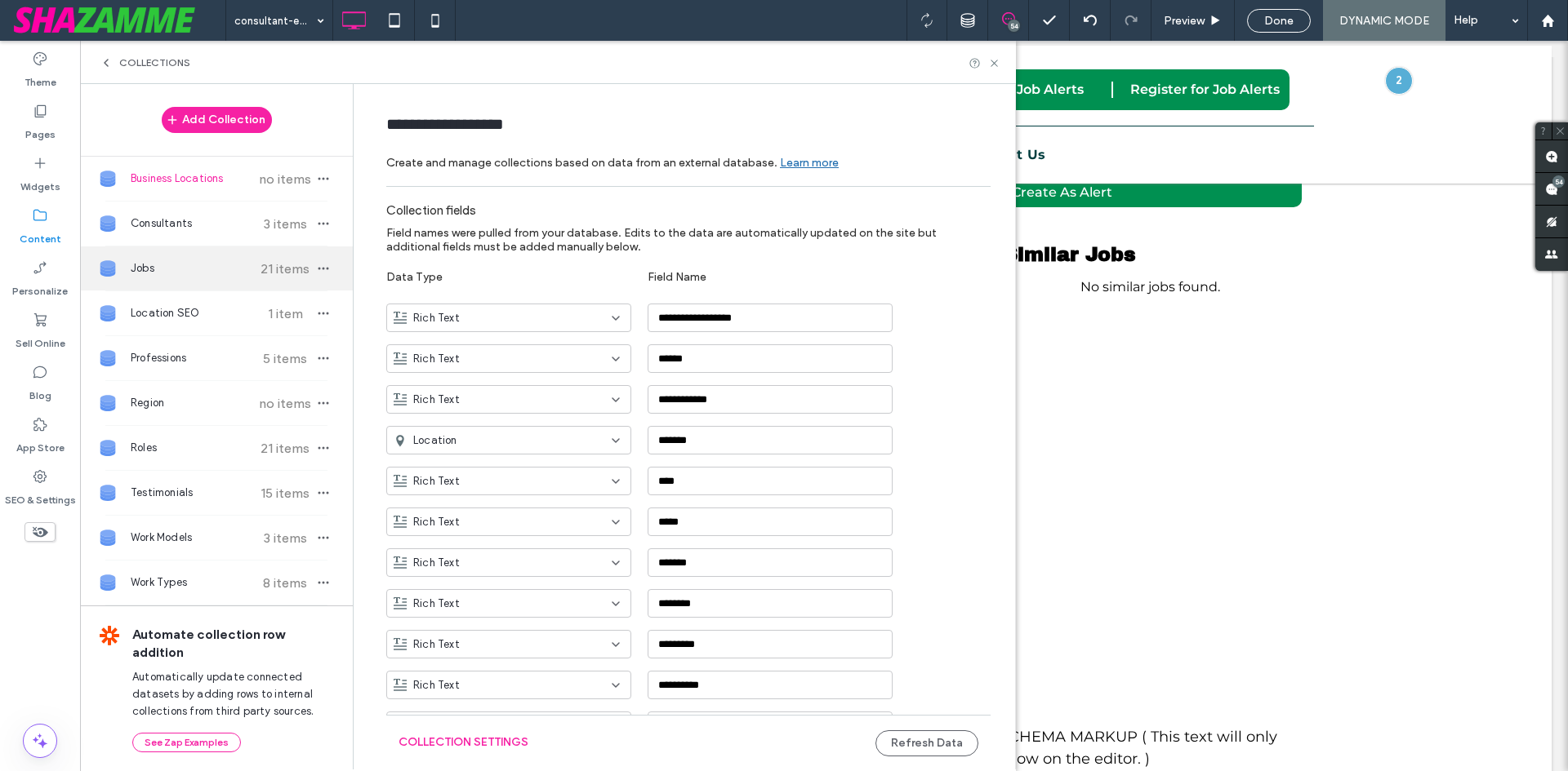
click at [173, 266] on span "Jobs" at bounding box center [191, 268] width 122 height 16
type input "****"
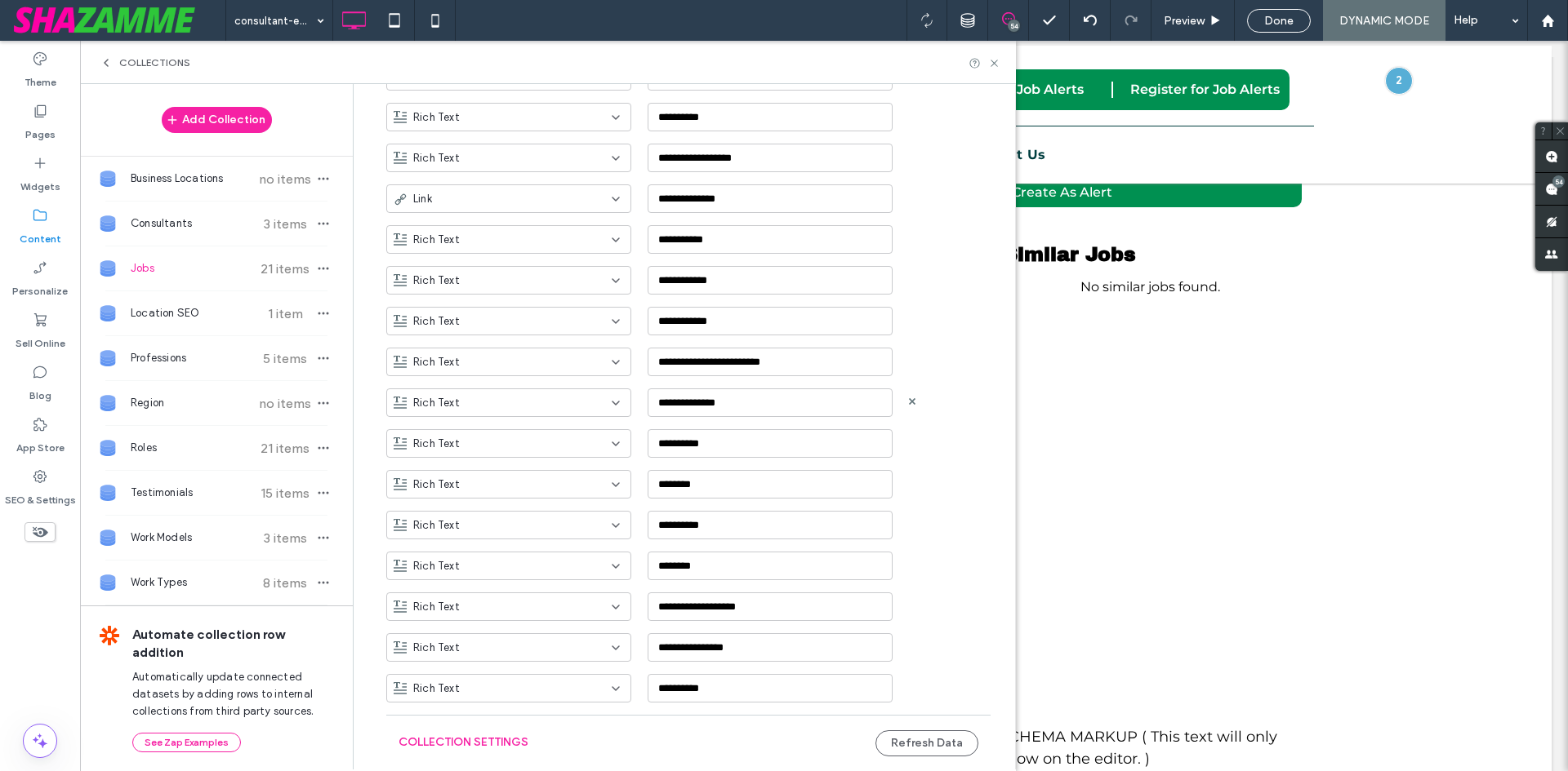
scroll to position [1143, 0]
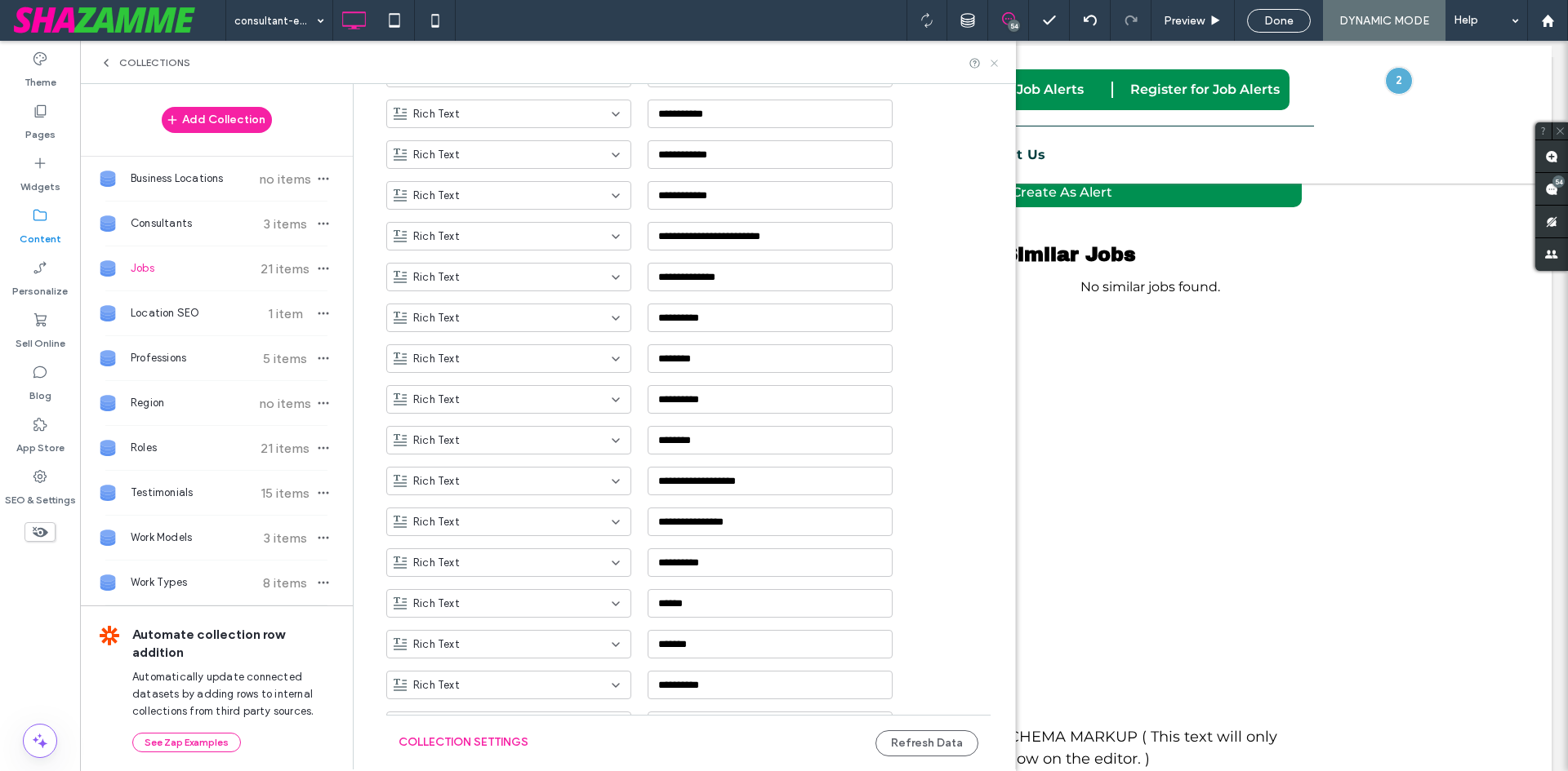
click at [993, 63] on use at bounding box center [993, 63] width 6 height 6
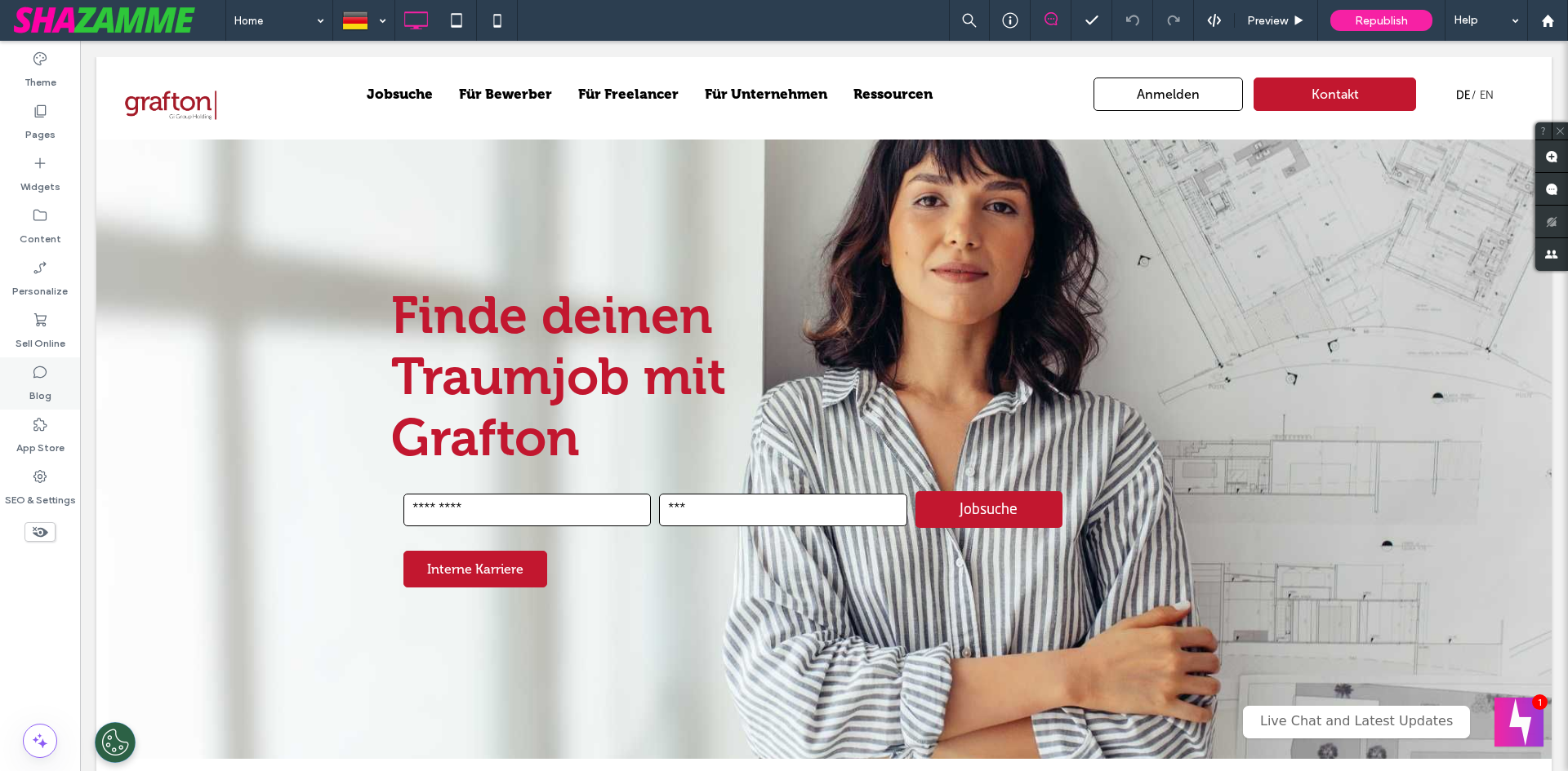
click at [49, 391] on label "Blog" at bounding box center [40, 392] width 22 height 23
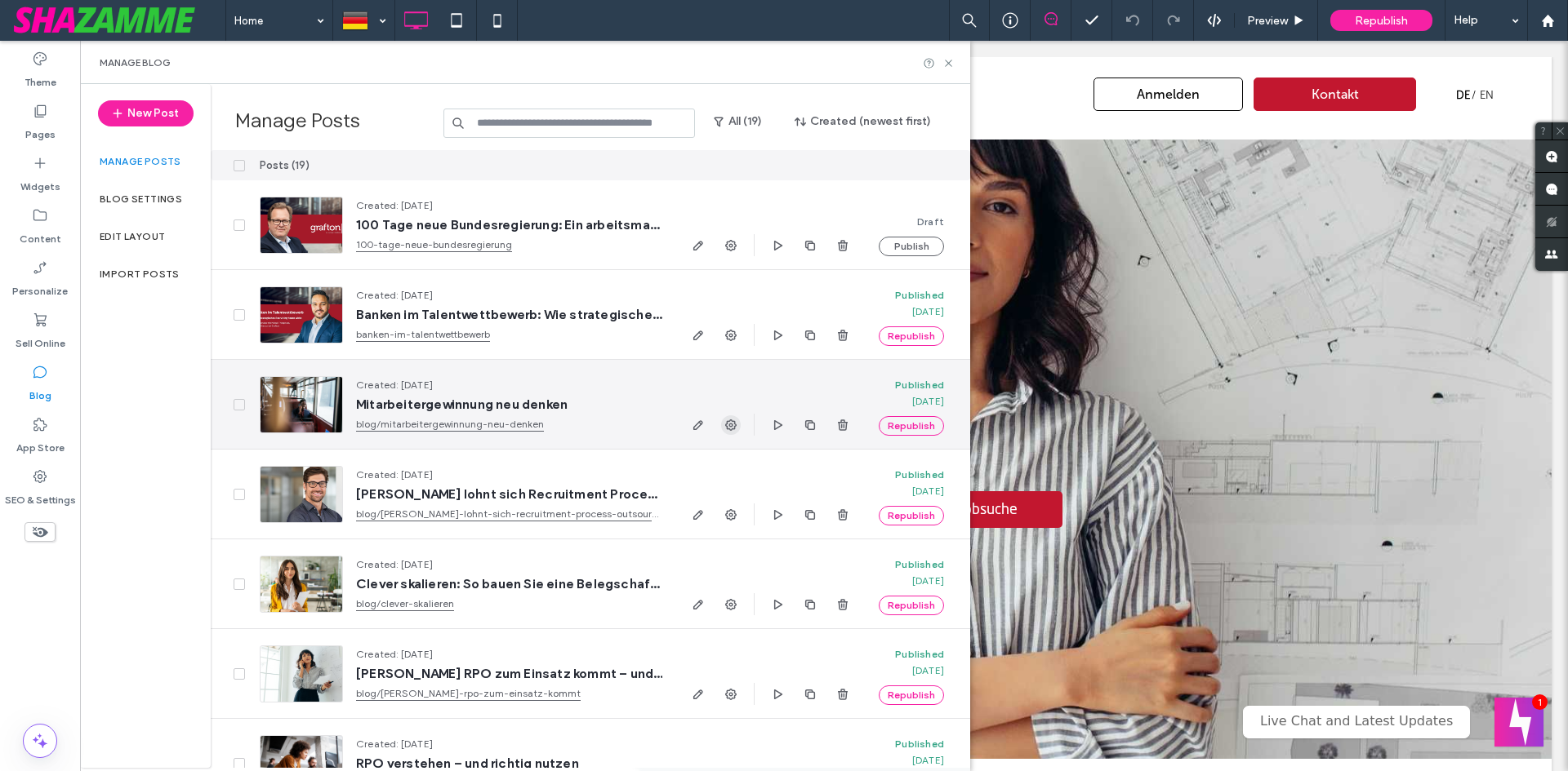
click at [730, 425] on use "button" at bounding box center [730, 425] width 12 height 12
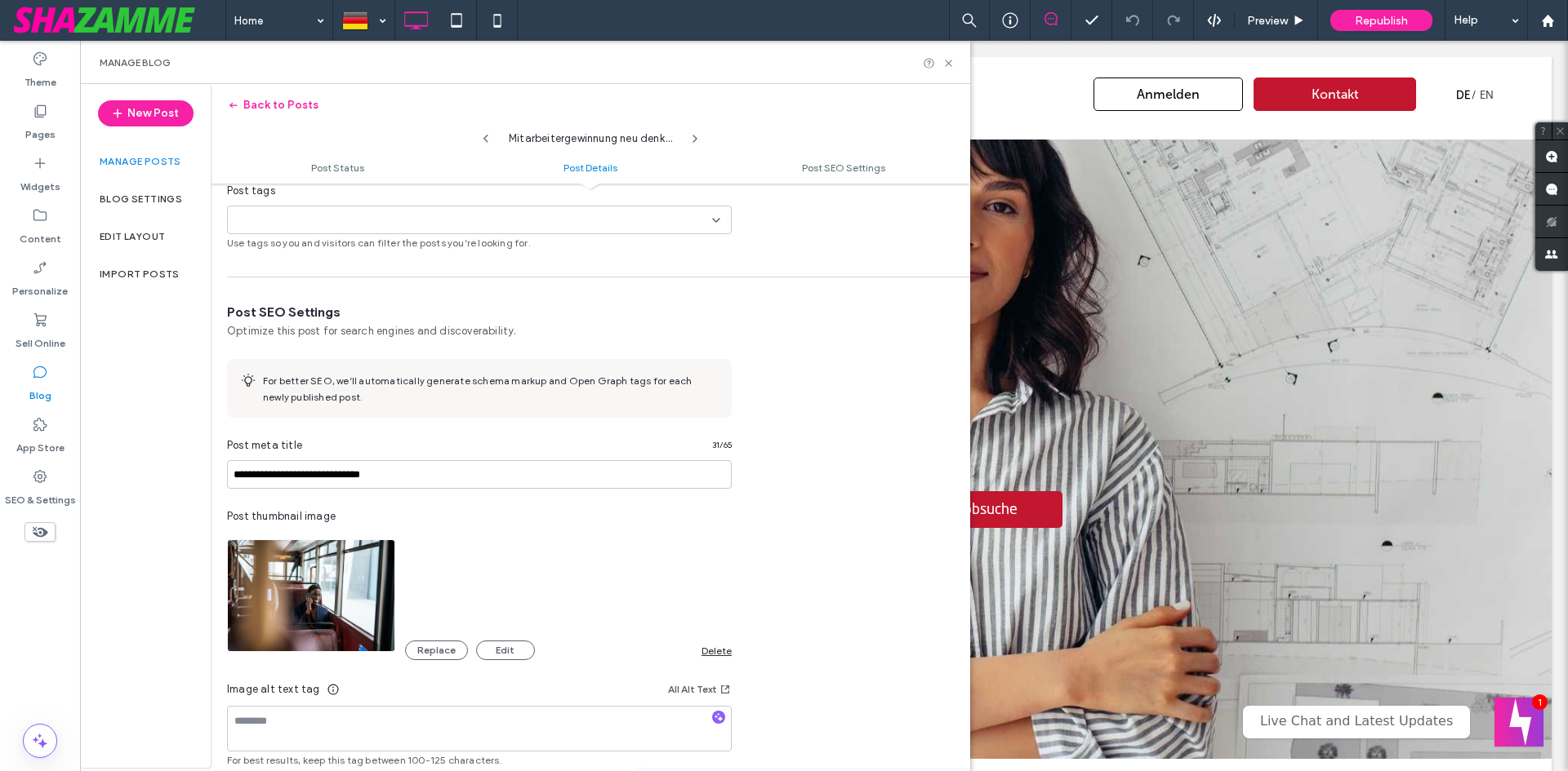
scroll to position [527, 0]
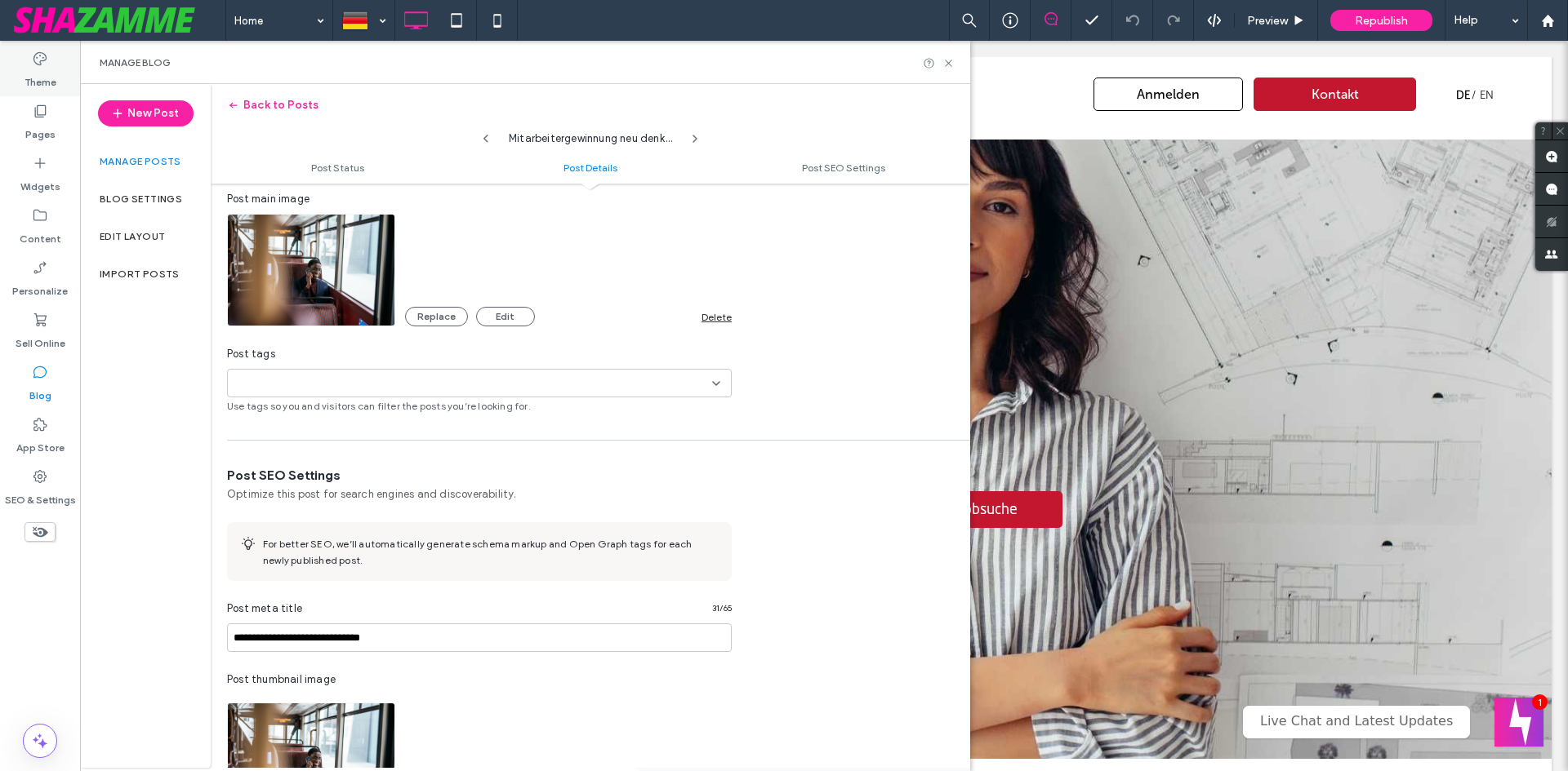
click at [39, 76] on label "Theme" at bounding box center [40, 79] width 32 height 23
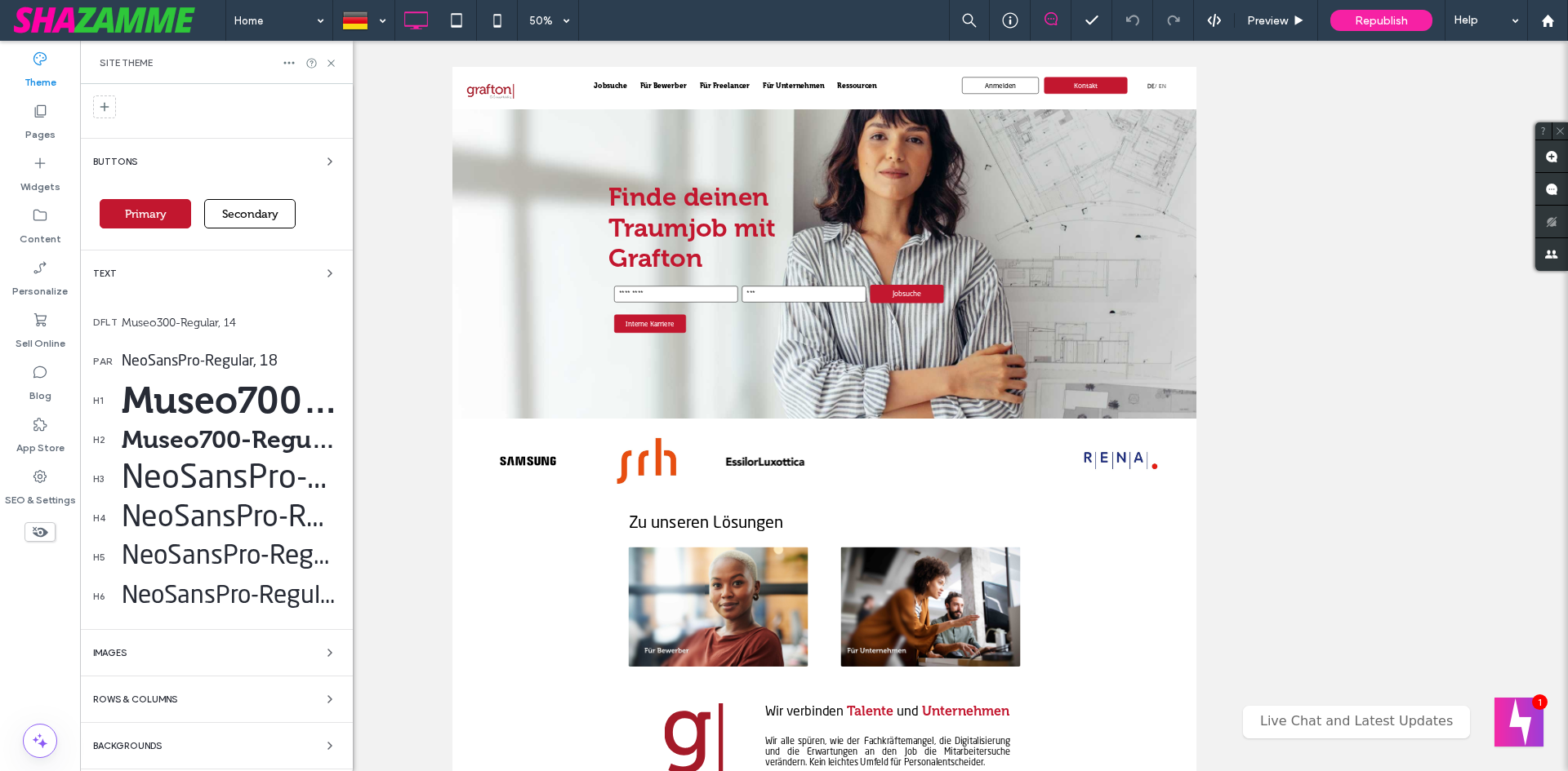
scroll to position [0, 0]
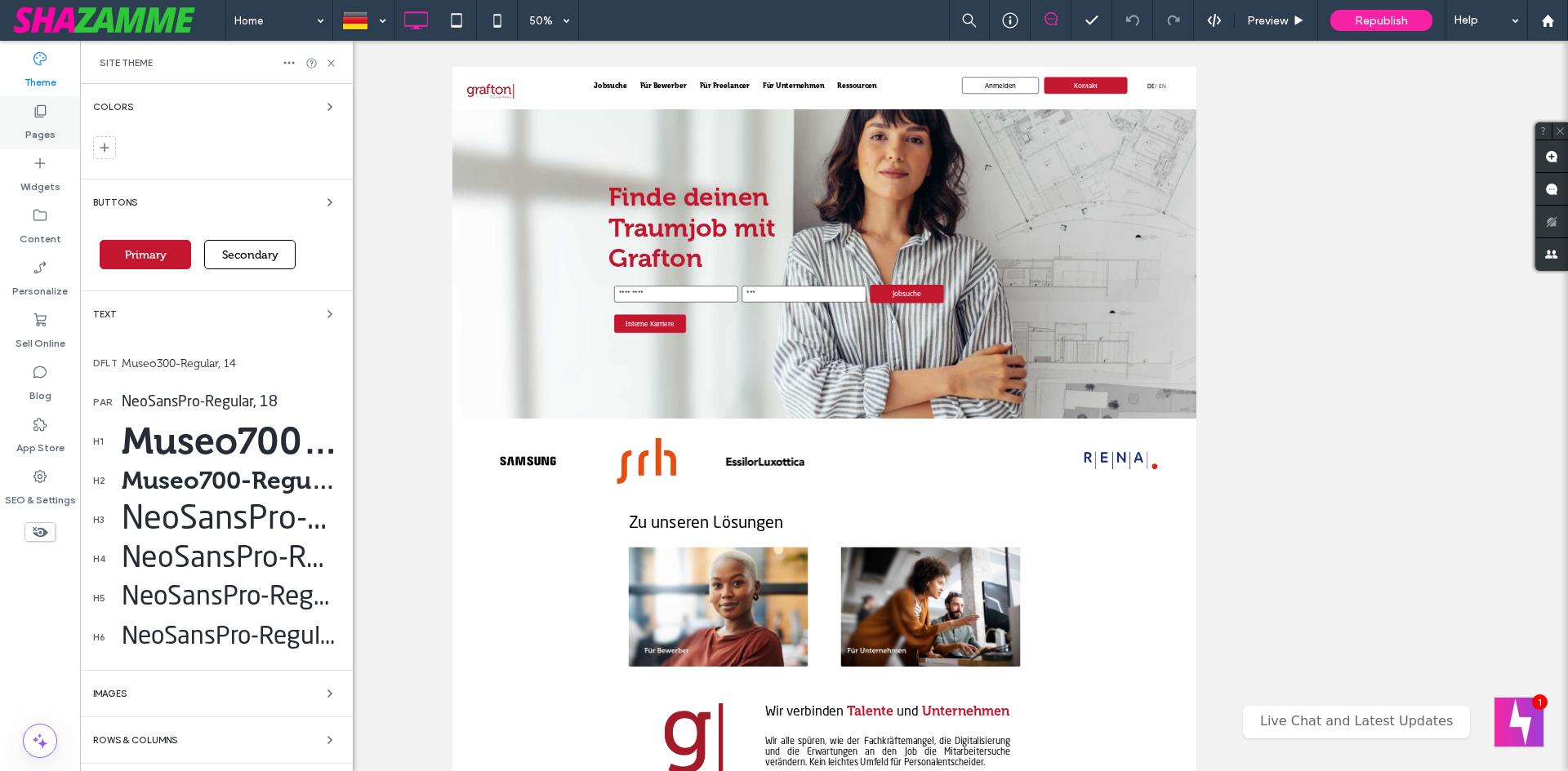
click at [28, 115] on div "Pages" at bounding box center [40, 122] width 80 height 52
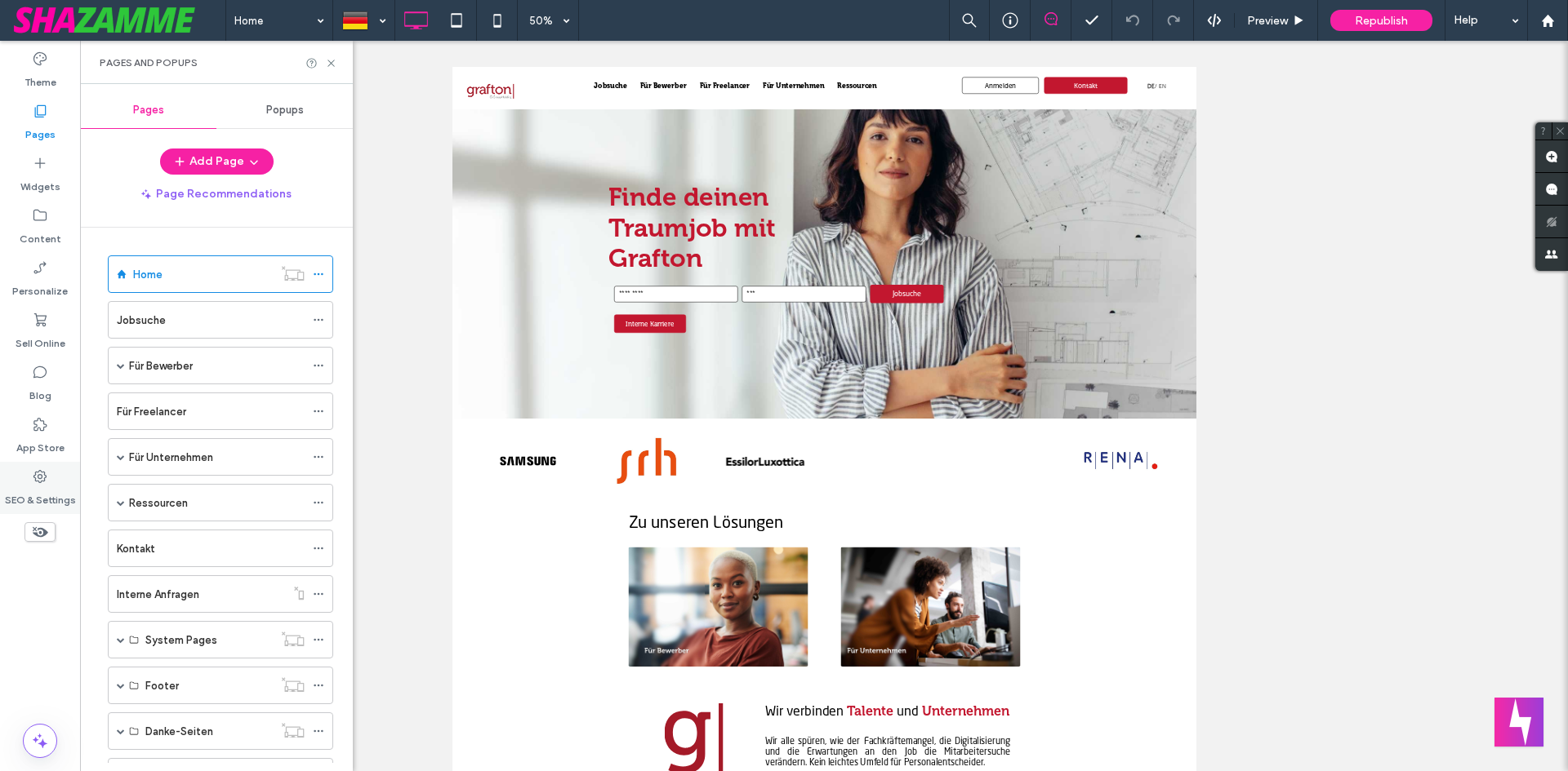
click at [30, 485] on label "SEO & Settings" at bounding box center [39, 497] width 71 height 23
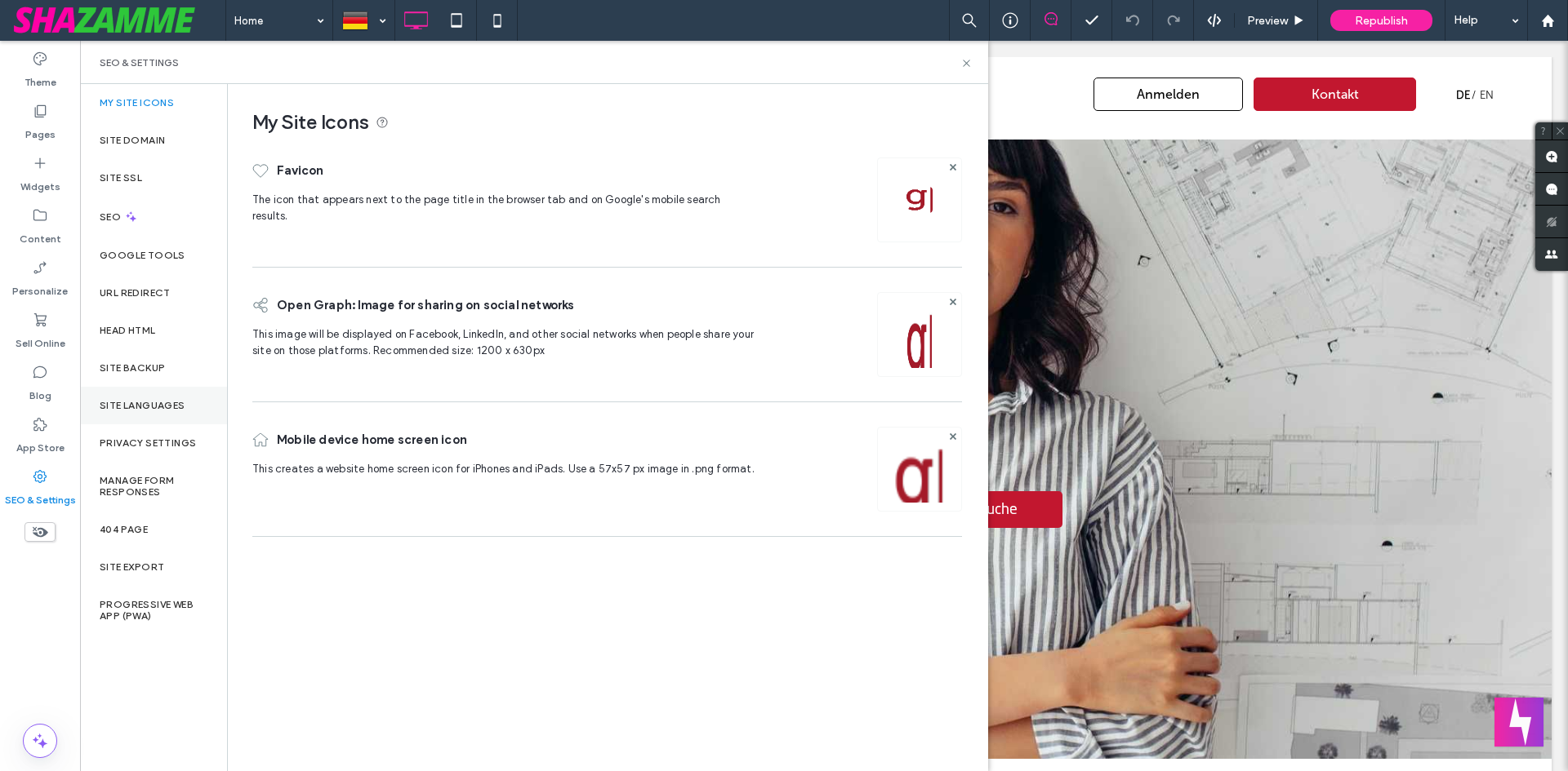
click at [144, 398] on div "Site Languages" at bounding box center [154, 406] width 147 height 38
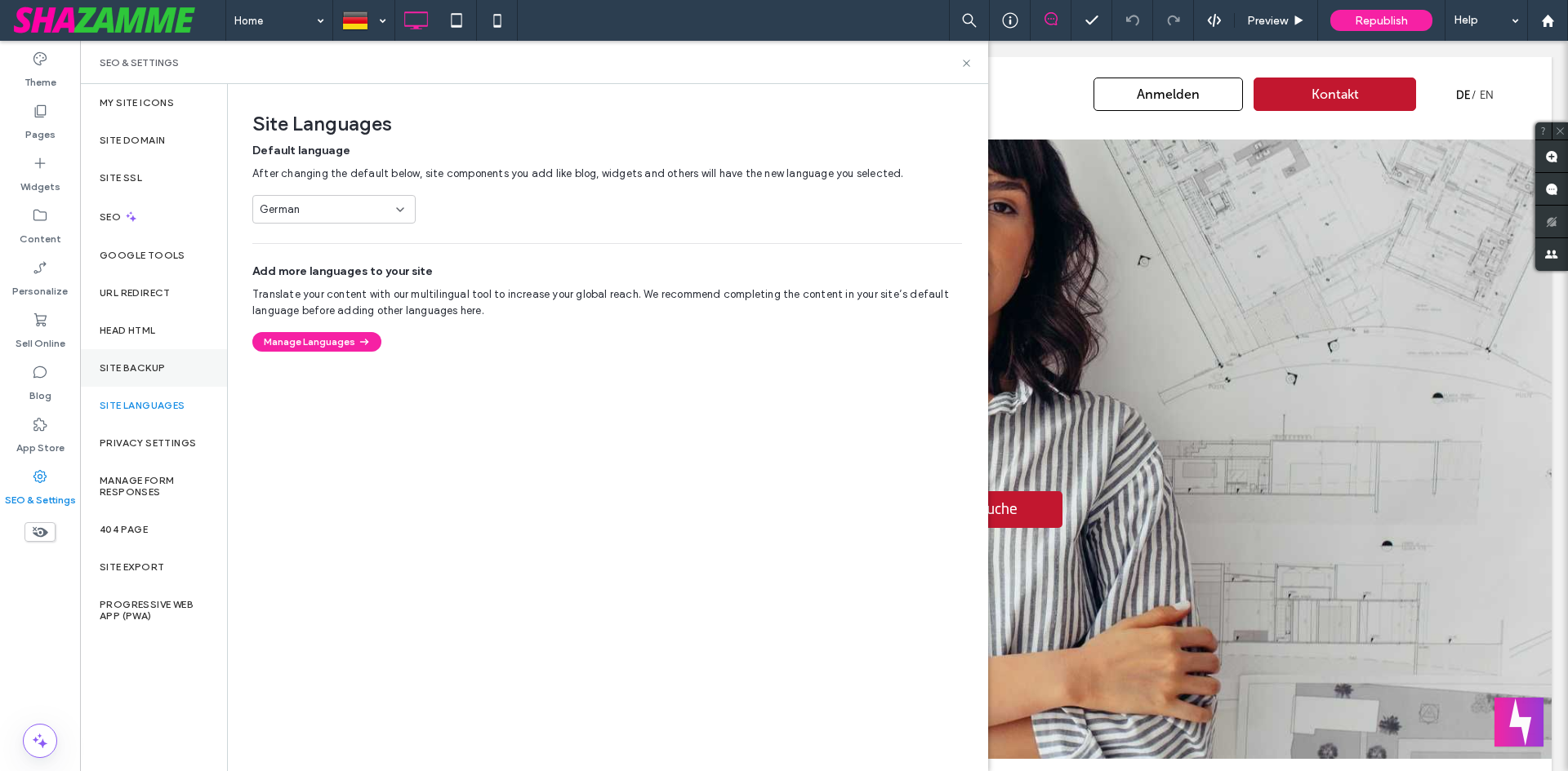
click at [137, 371] on label "Site Backup" at bounding box center [131, 368] width 65 height 12
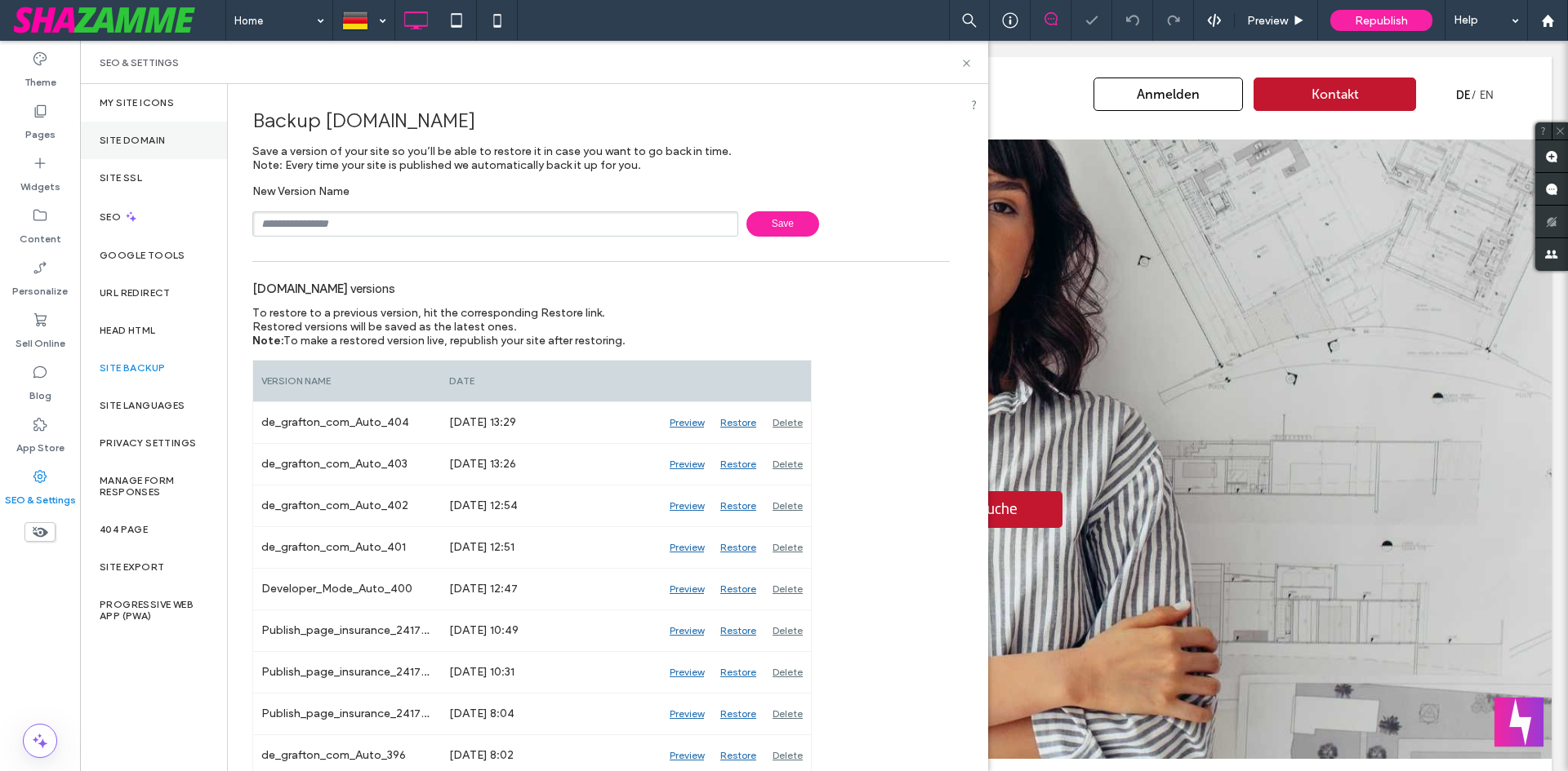
click at [136, 138] on label "Site Domain" at bounding box center [131, 140] width 65 height 12
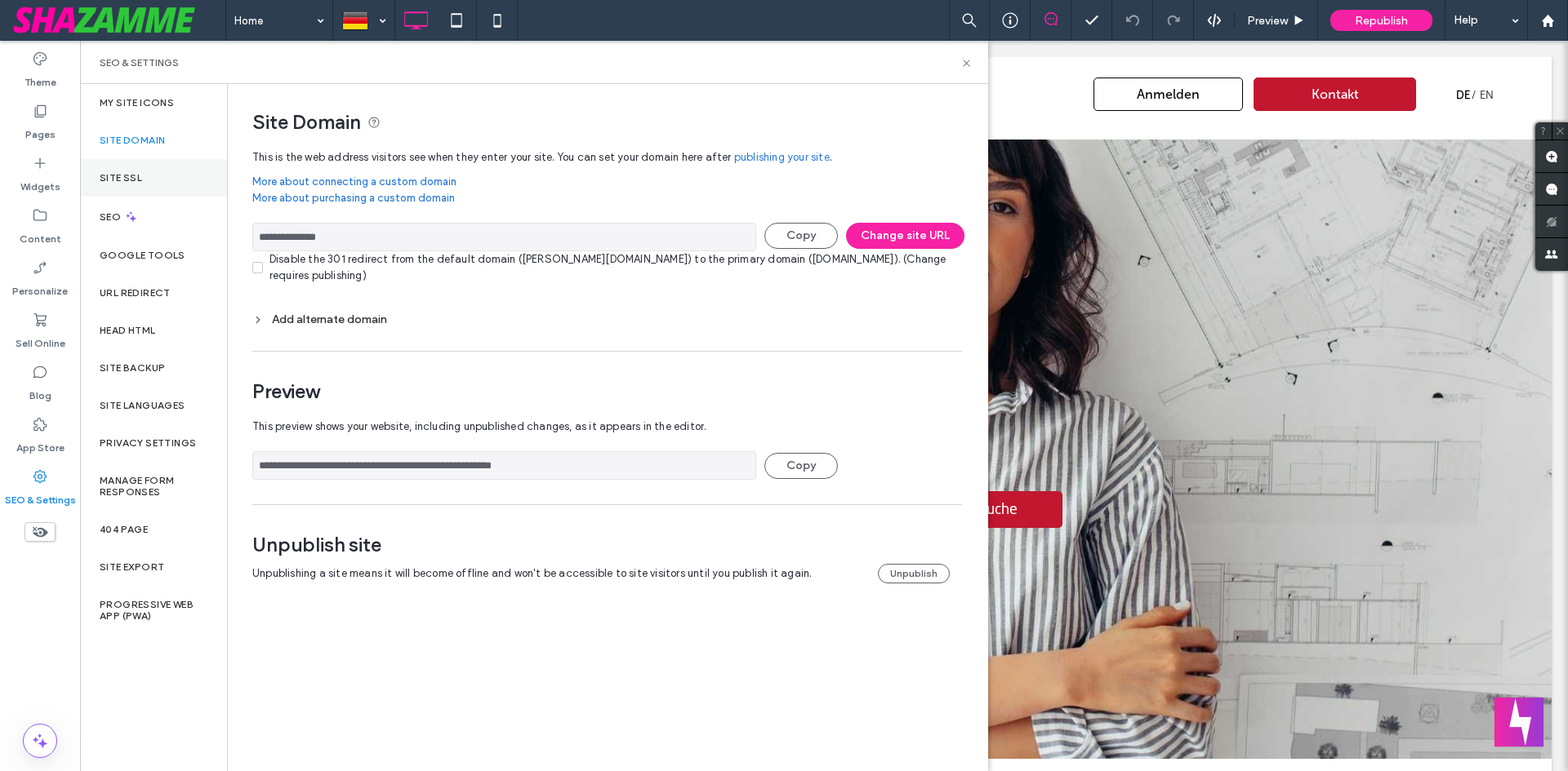
click at [110, 176] on label "Site SSL" at bounding box center [121, 178] width 43 height 12
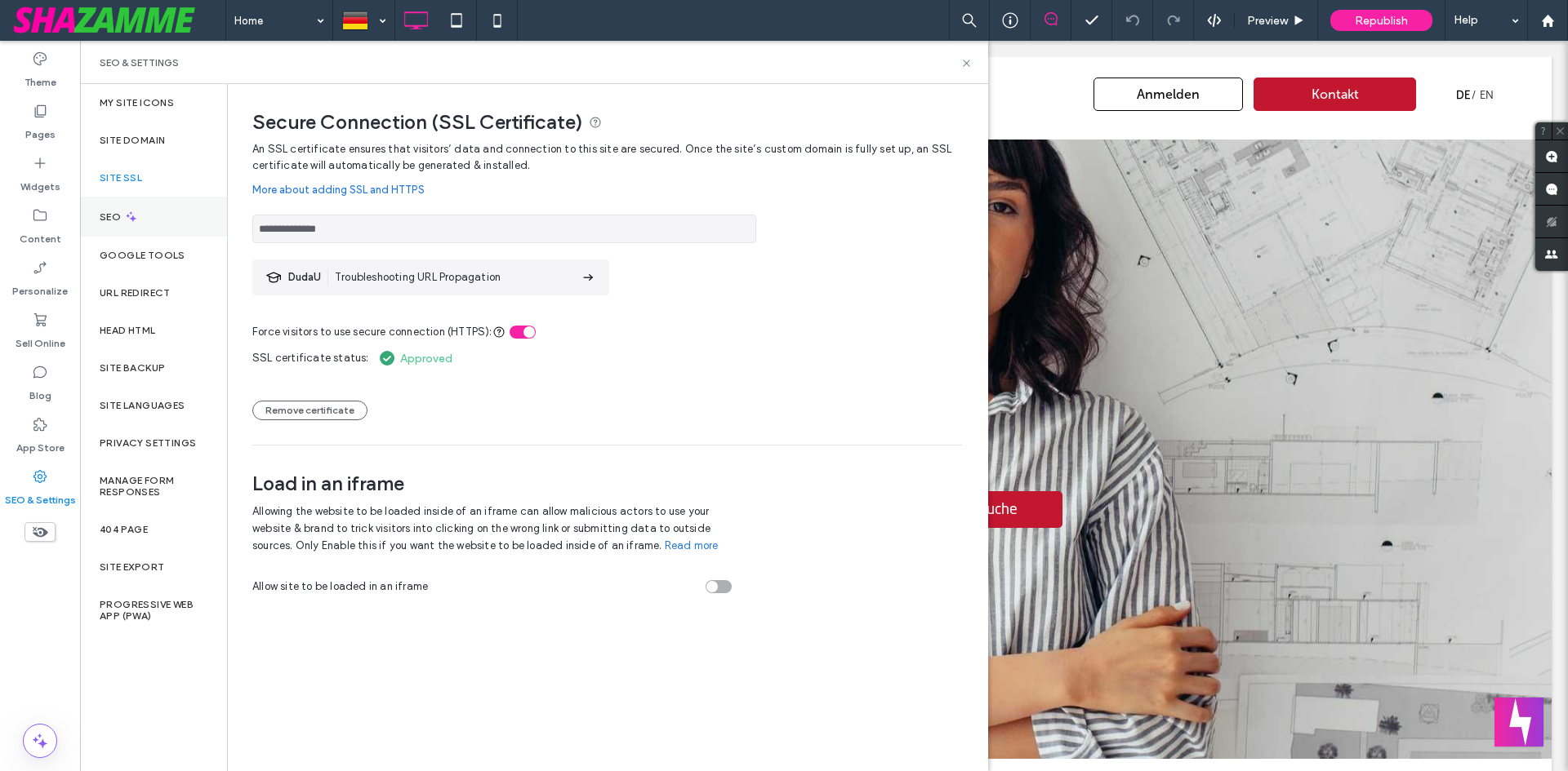
click at [141, 222] on div "SEO" at bounding box center [154, 216] width 147 height 40
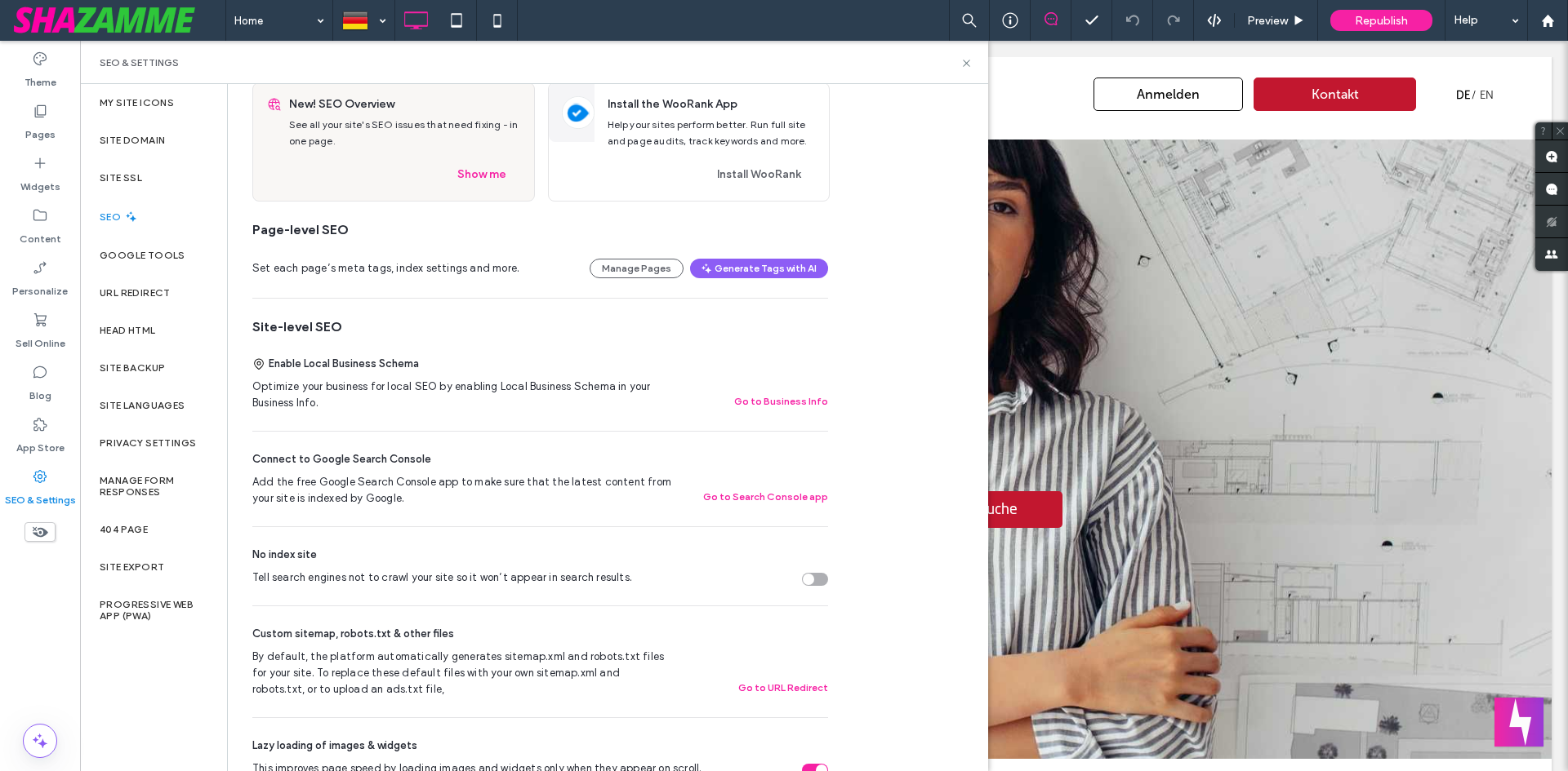
scroll to position [14, 0]
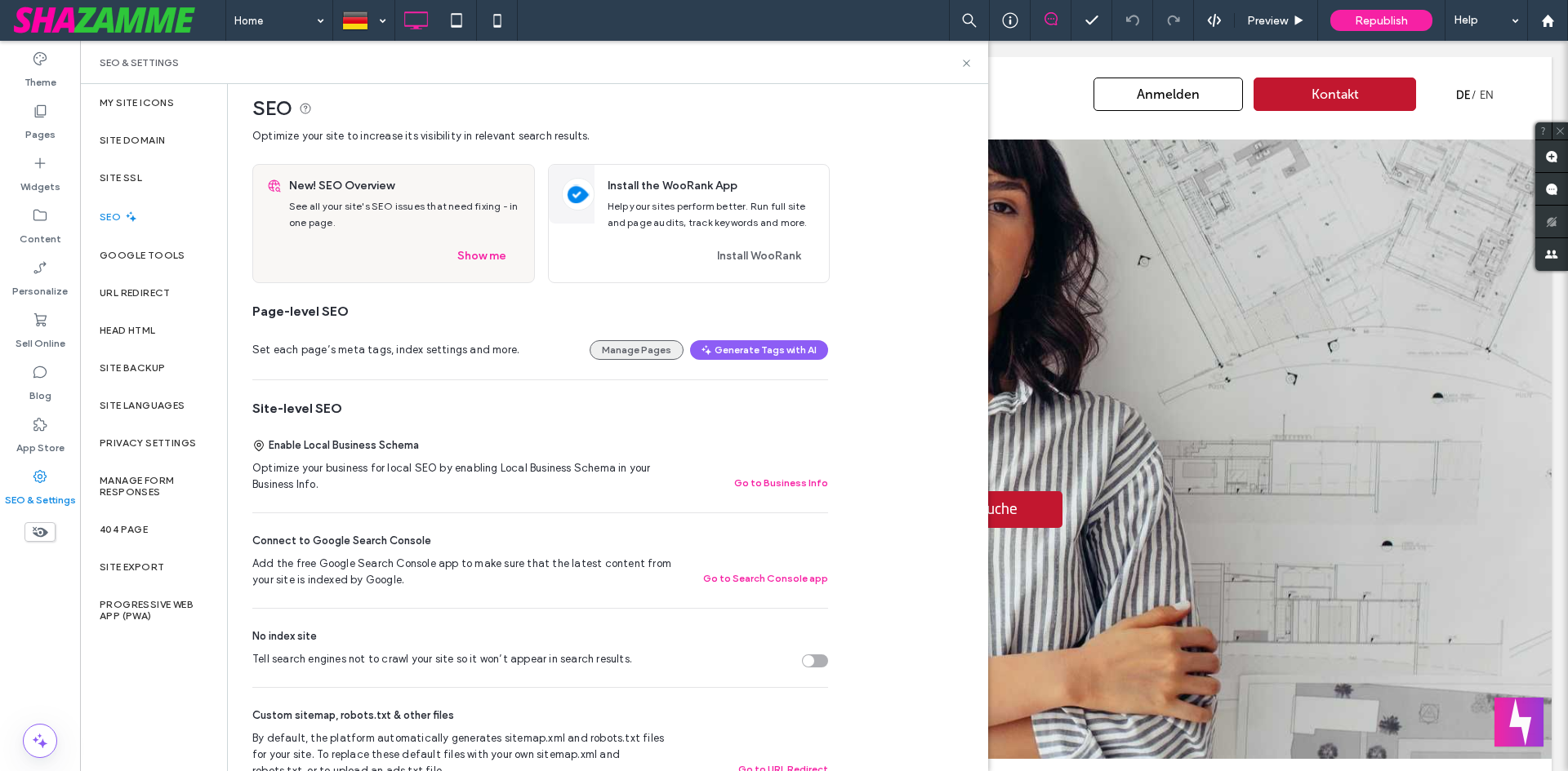
click at [650, 345] on button "Manage Pages" at bounding box center [636, 350] width 94 height 20
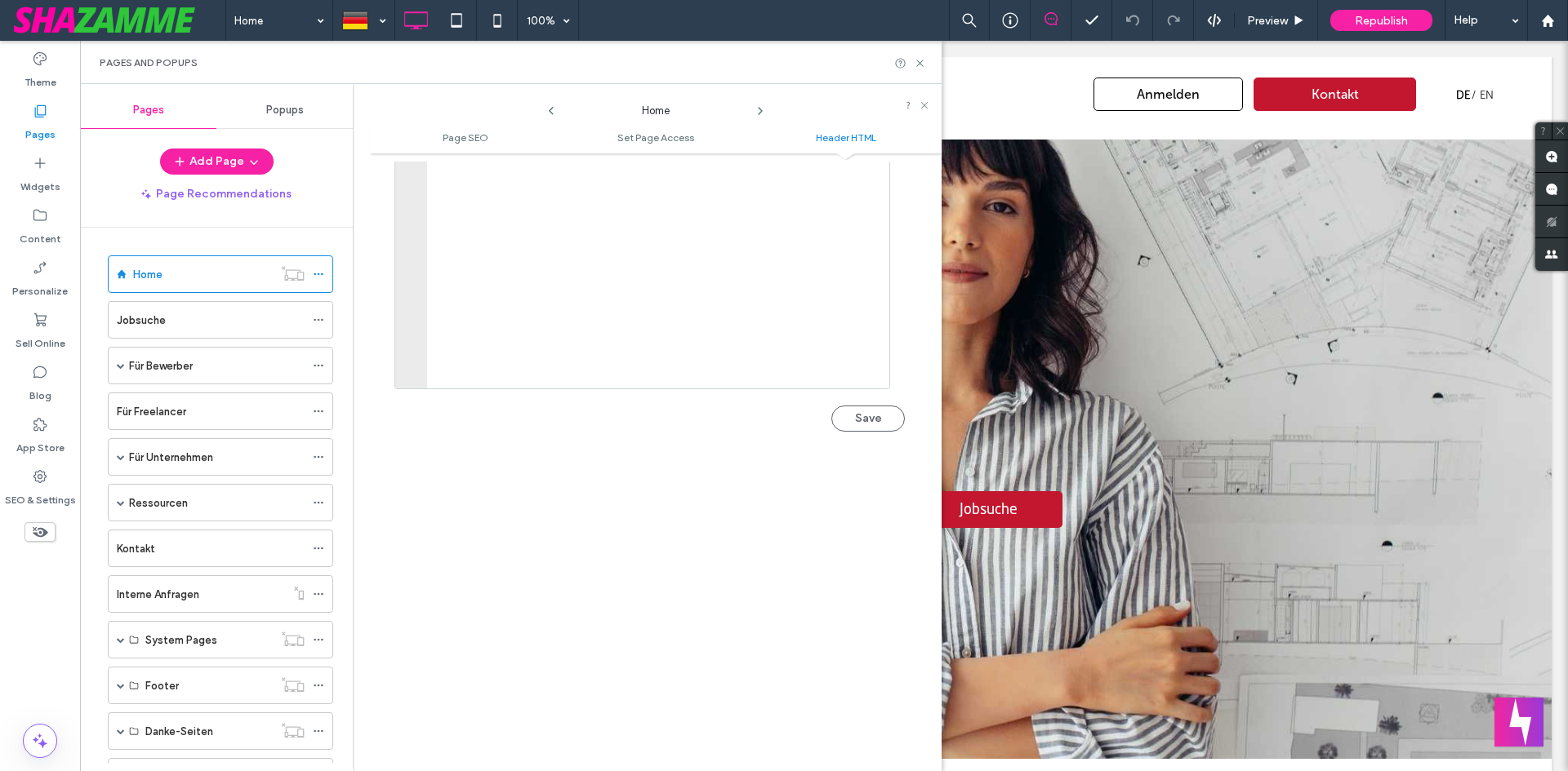
scroll to position [1703, 0]
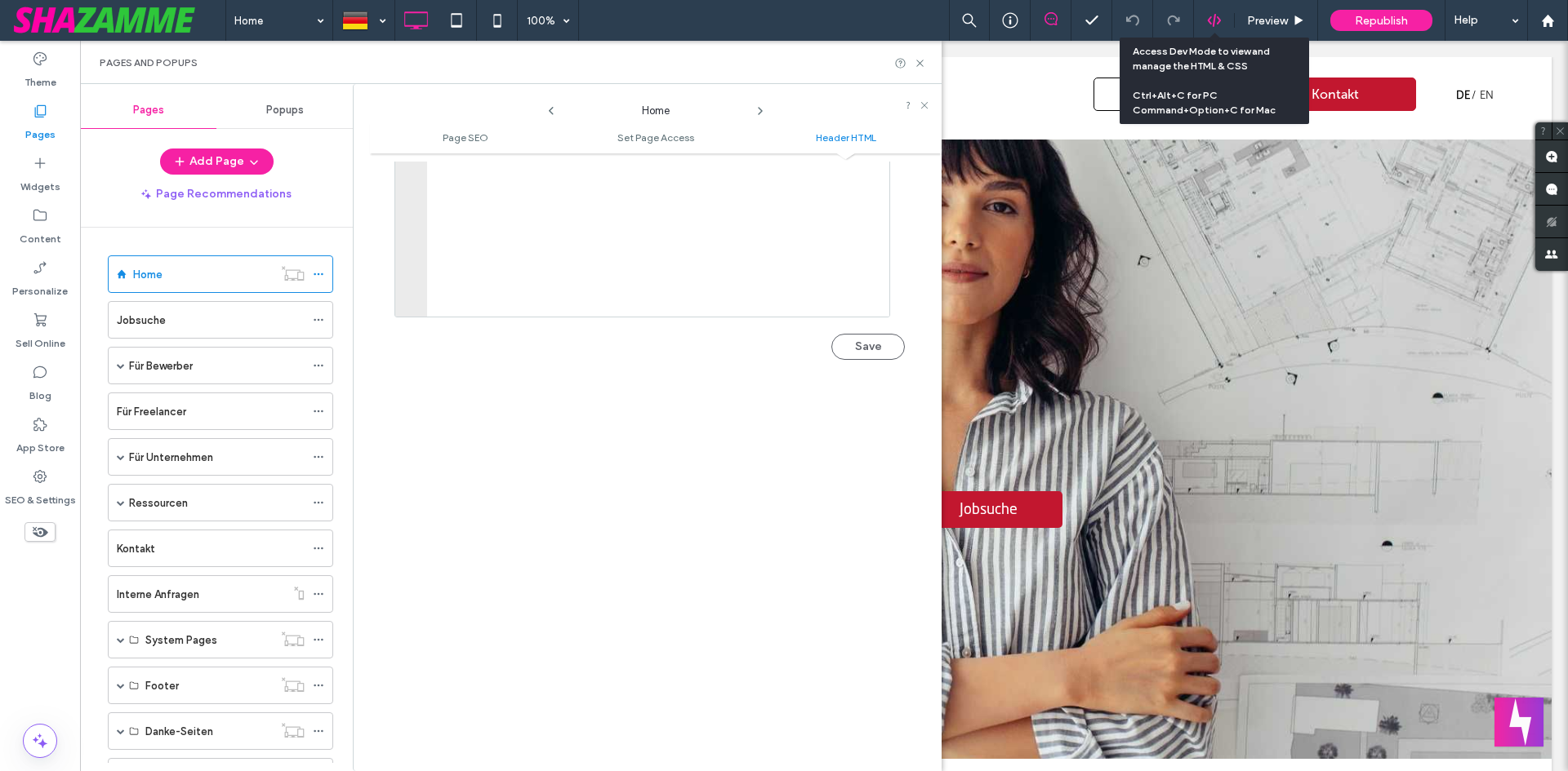
click at [1220, 18] on icon at bounding box center [1214, 21] width 14 height 14
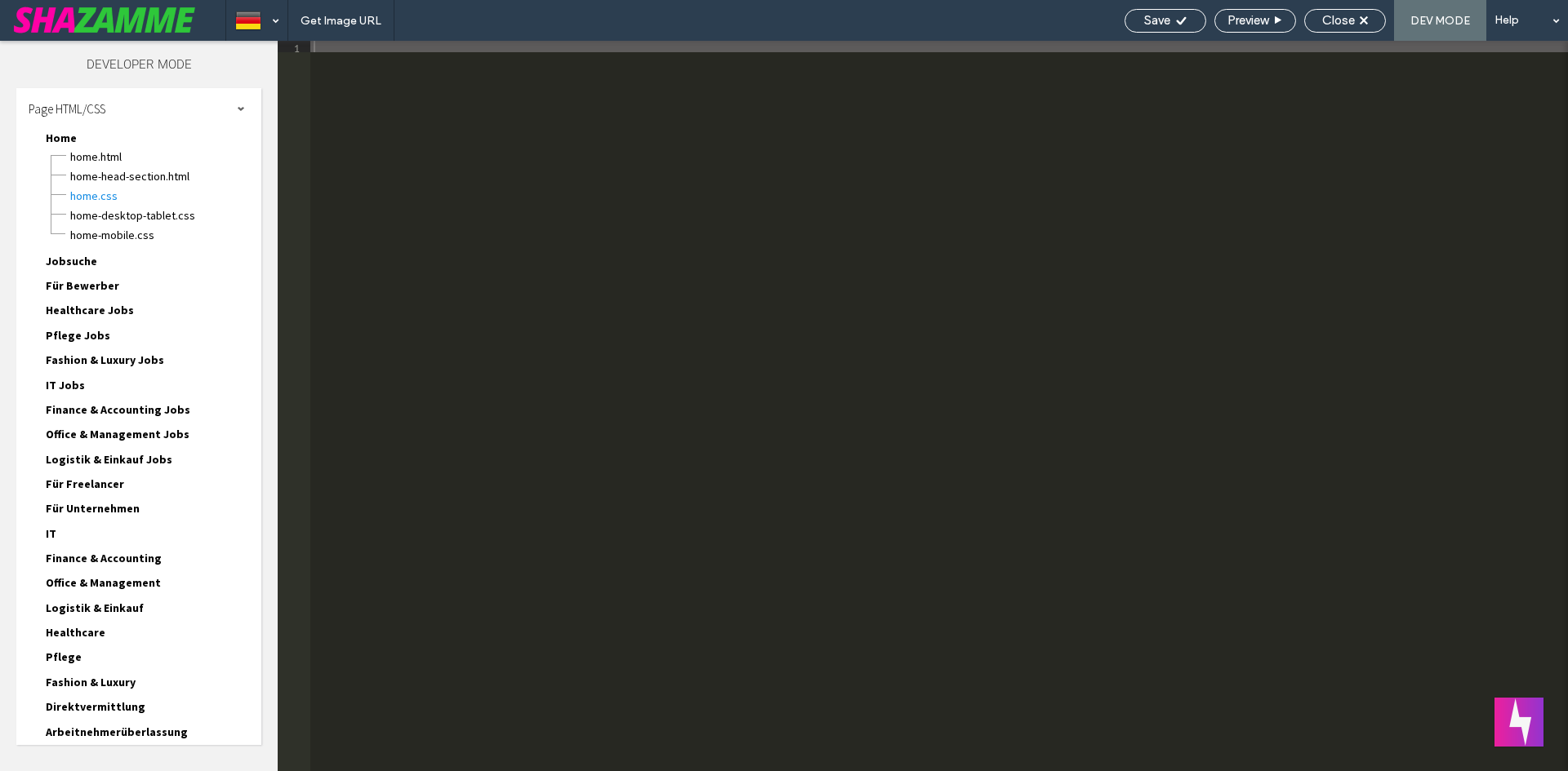
type textarea "**********"
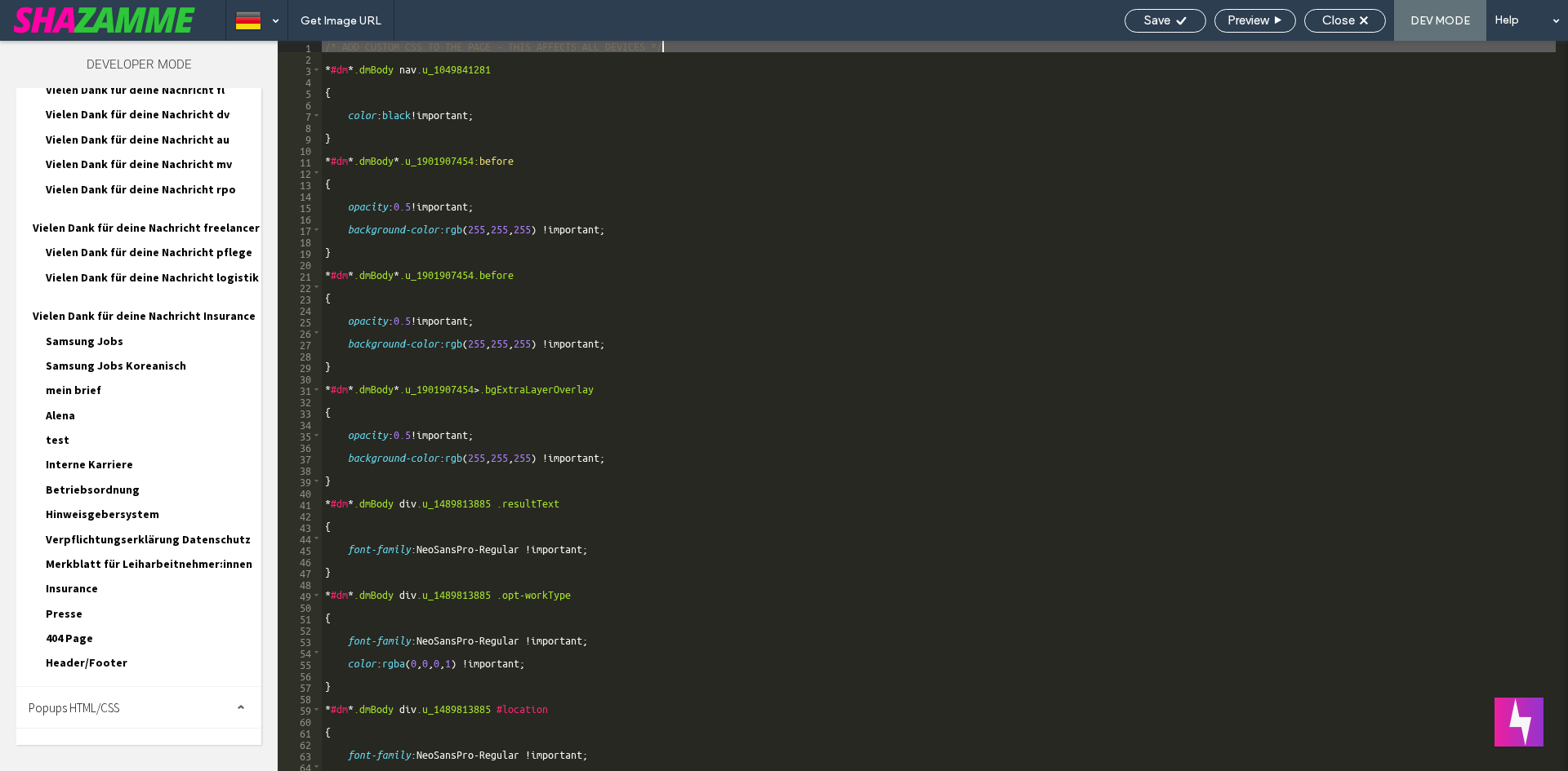
scroll to position [1659, 0]
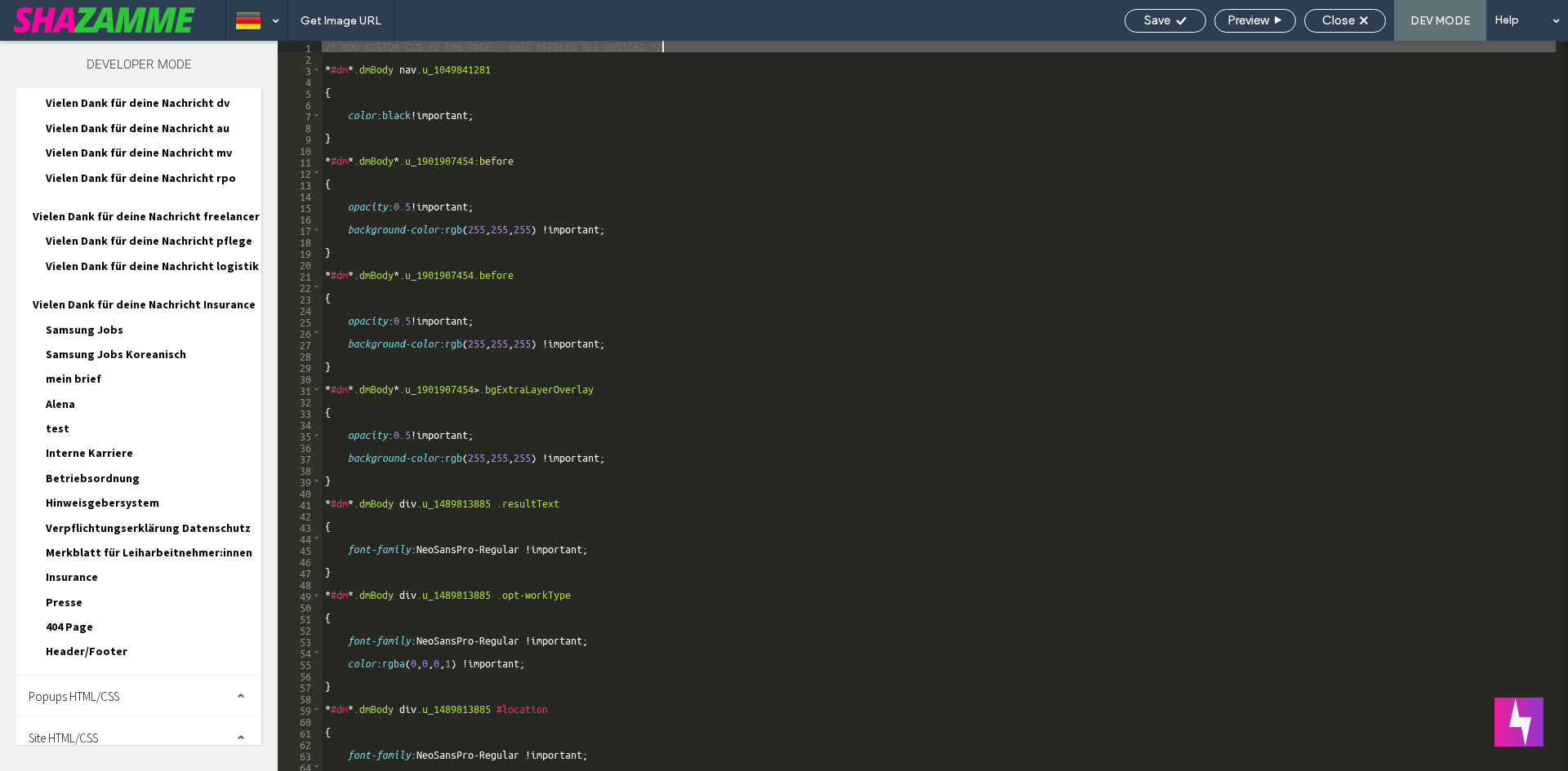
click at [62, 731] on span "Site HTML/CSS" at bounding box center [63, 738] width 70 height 15
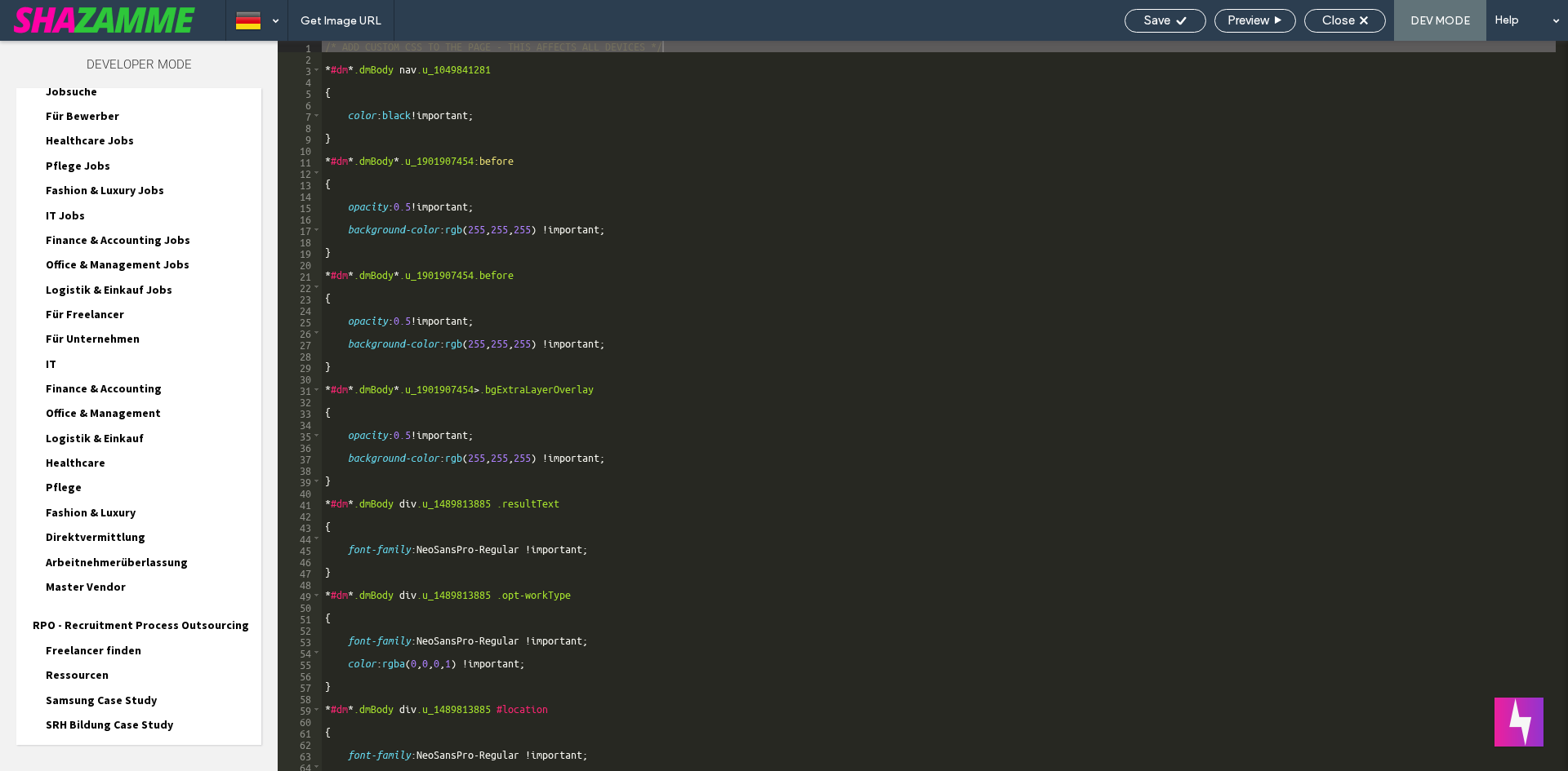
scroll to position [0, 0]
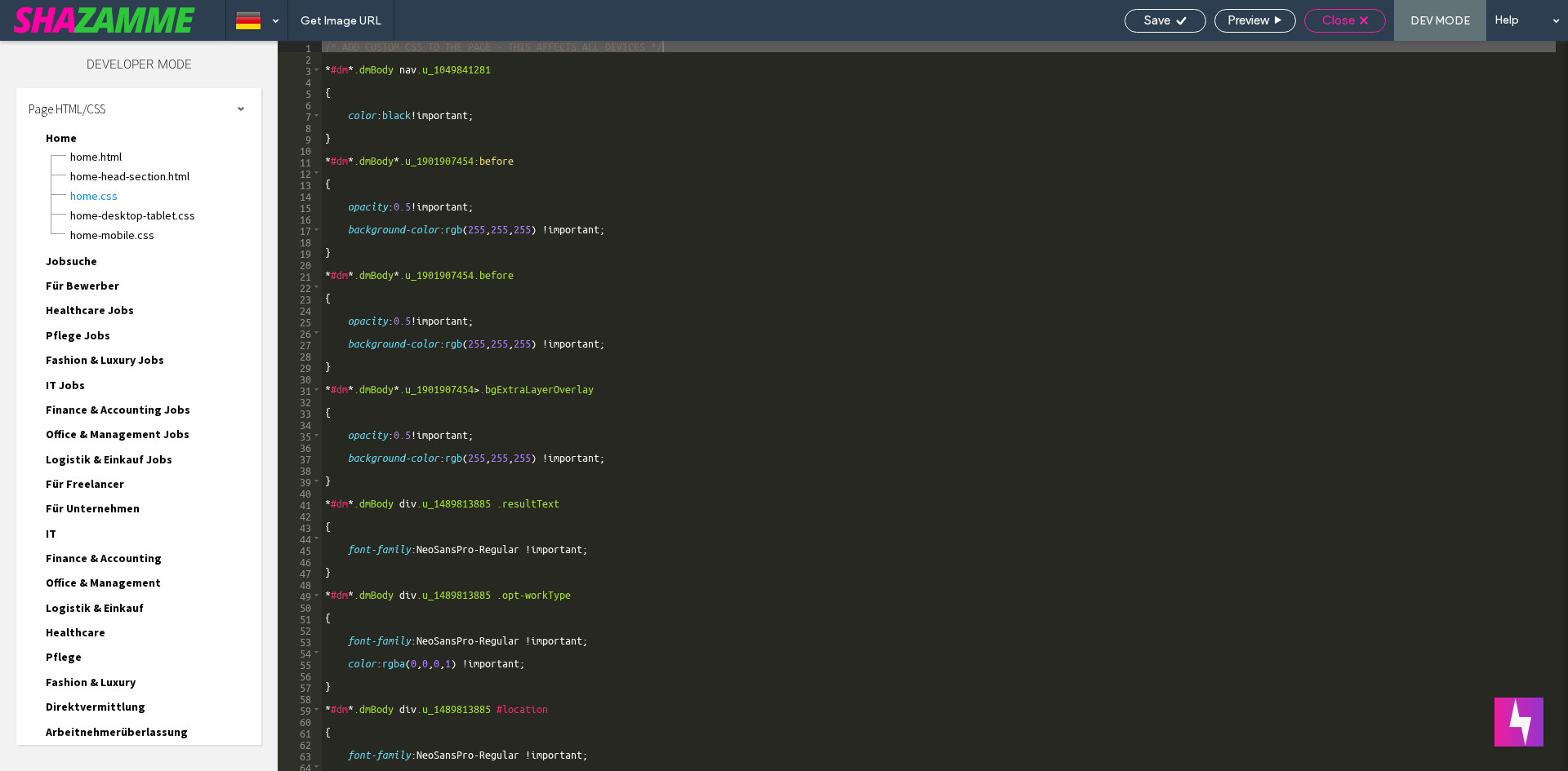
click at [1349, 24] on span "Close" at bounding box center [1338, 21] width 33 height 14
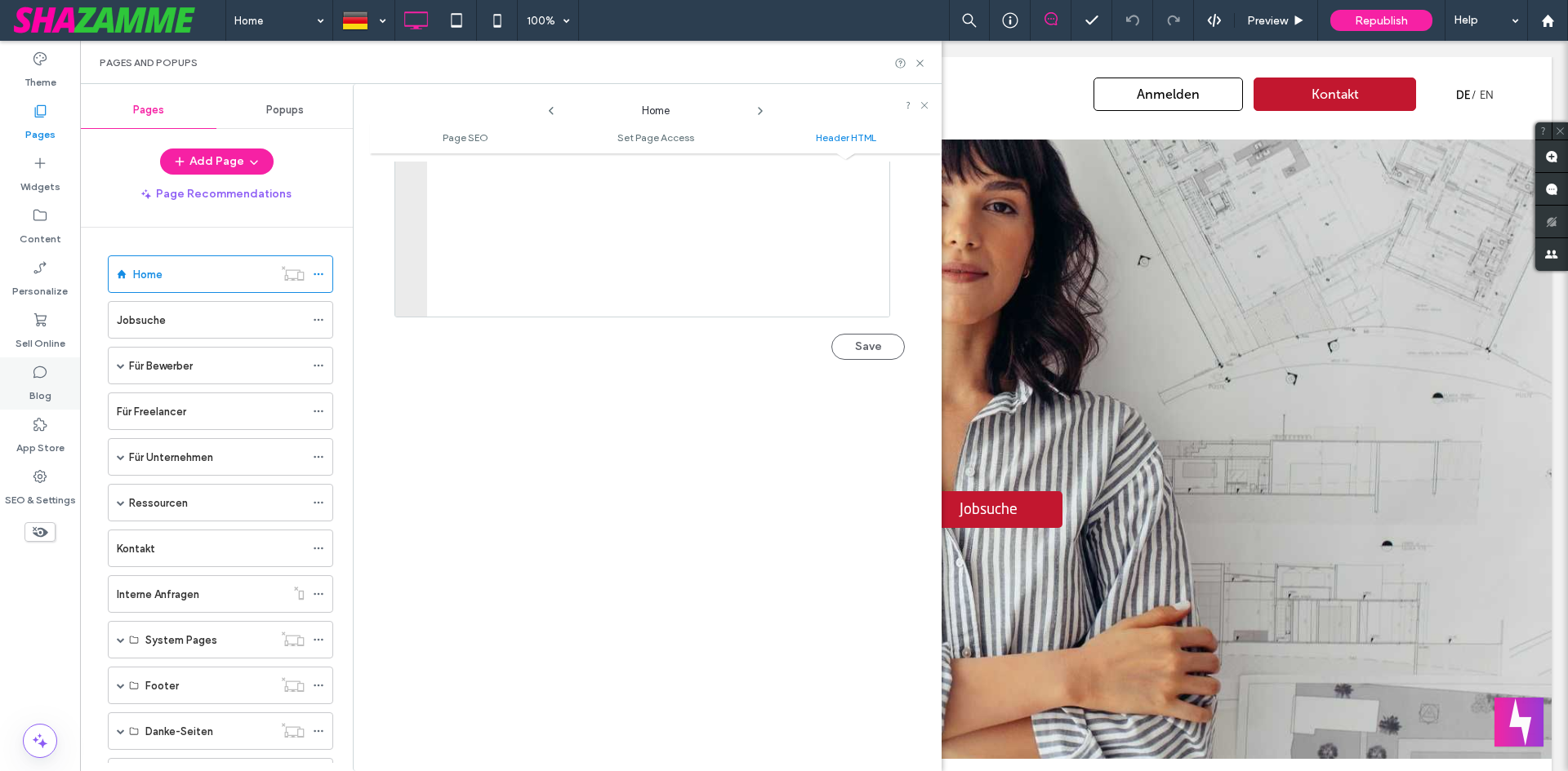
click at [33, 382] on label "Blog" at bounding box center [40, 392] width 22 height 23
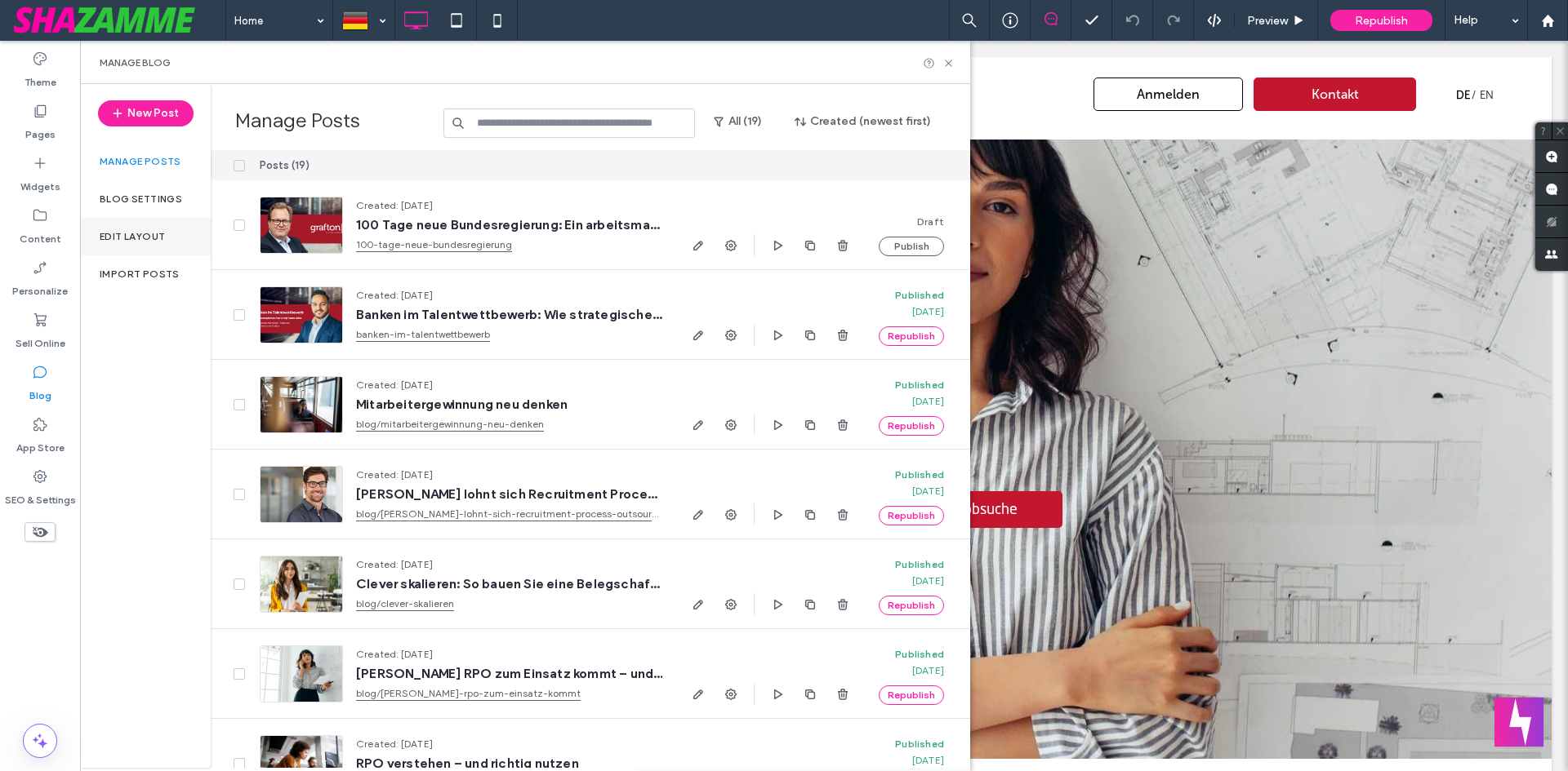
drag, startPoint x: 150, startPoint y: 237, endPoint x: 114, endPoint y: 238, distance: 36.0
click at [114, 238] on label "Edit Layout" at bounding box center [131, 237] width 65 height 12
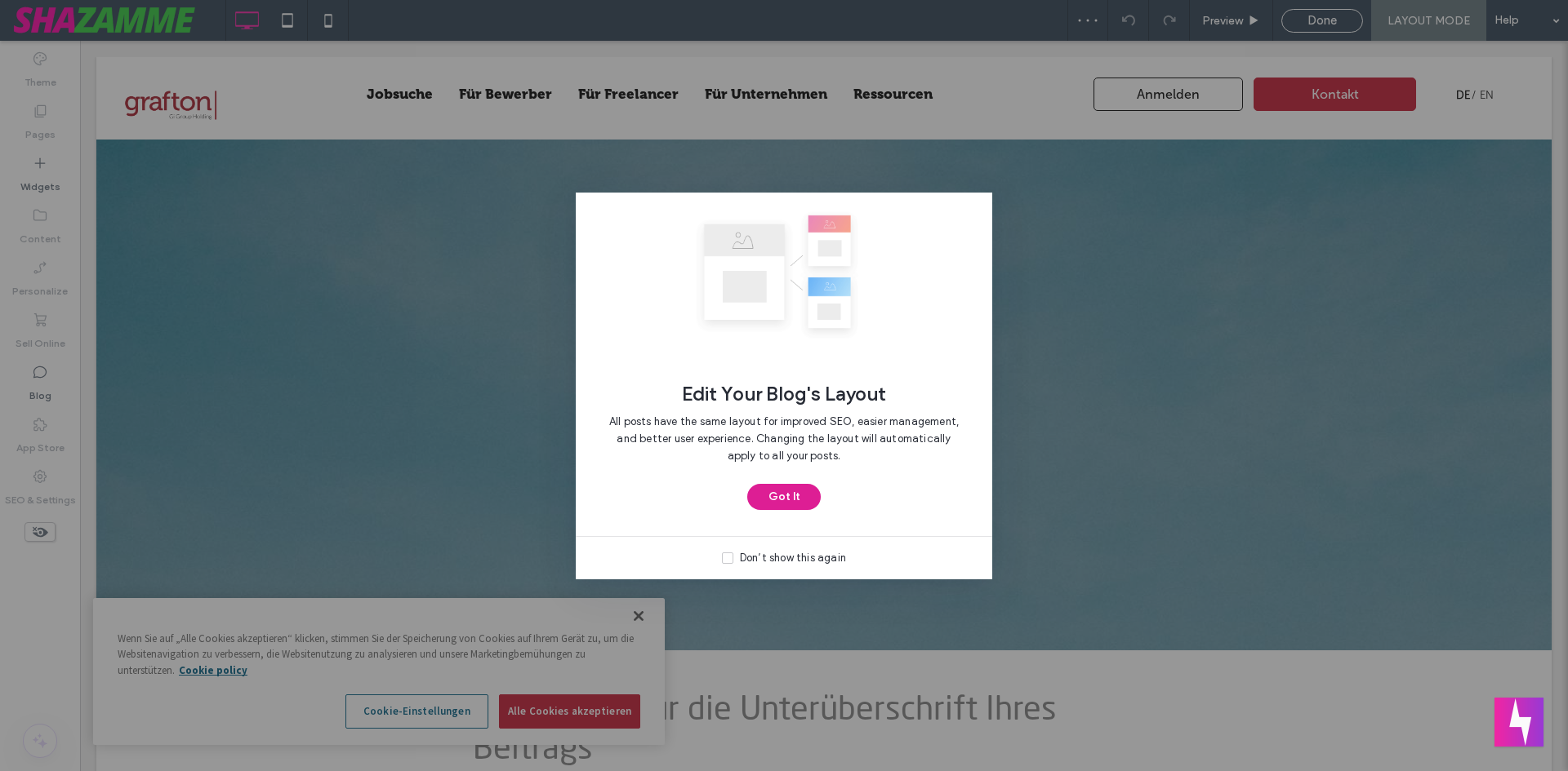
click at [797, 498] on button "Got It" at bounding box center [784, 497] width 73 height 26
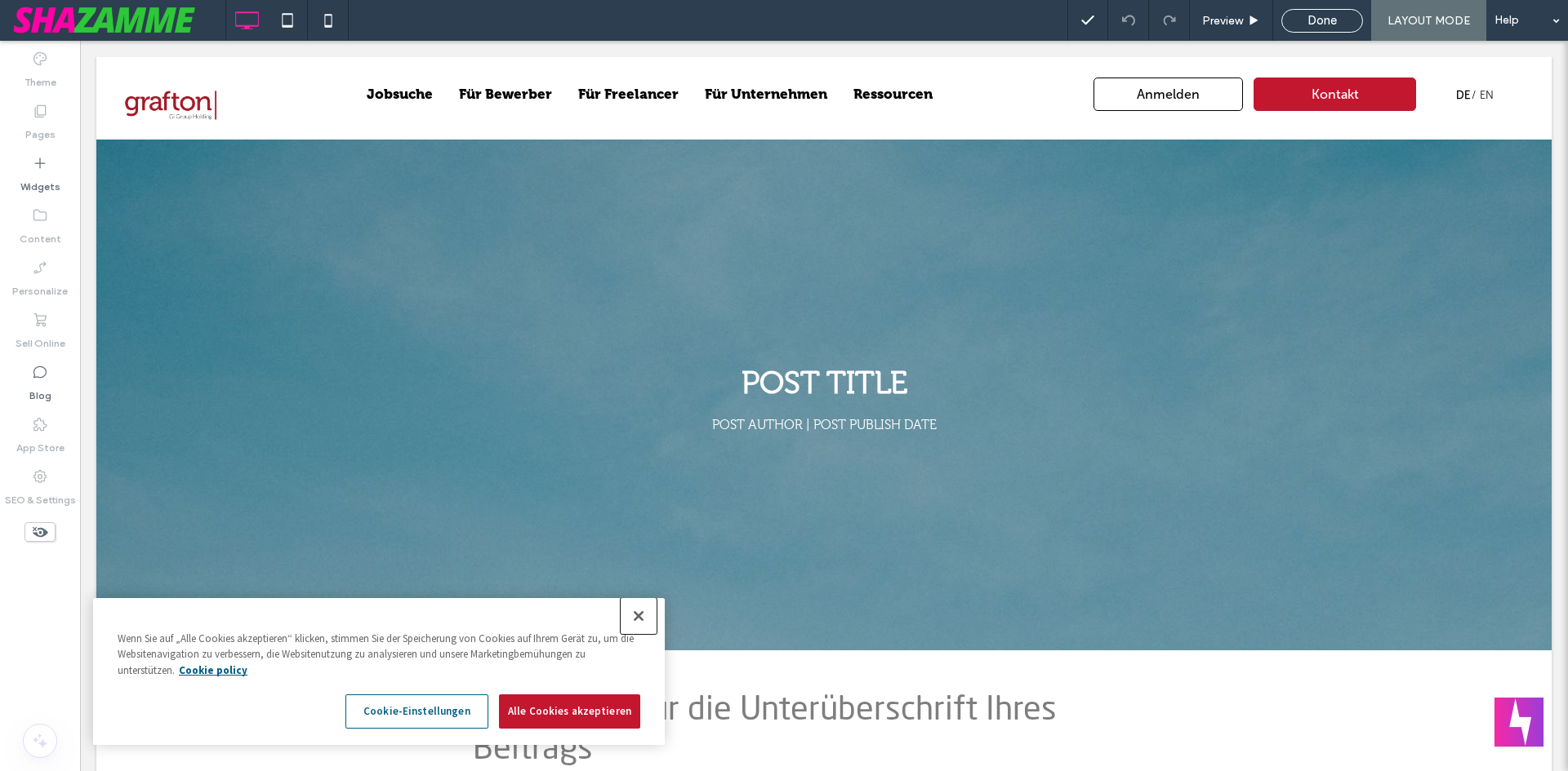
click at [640, 611] on button "Schließen" at bounding box center [638, 616] width 36 height 36
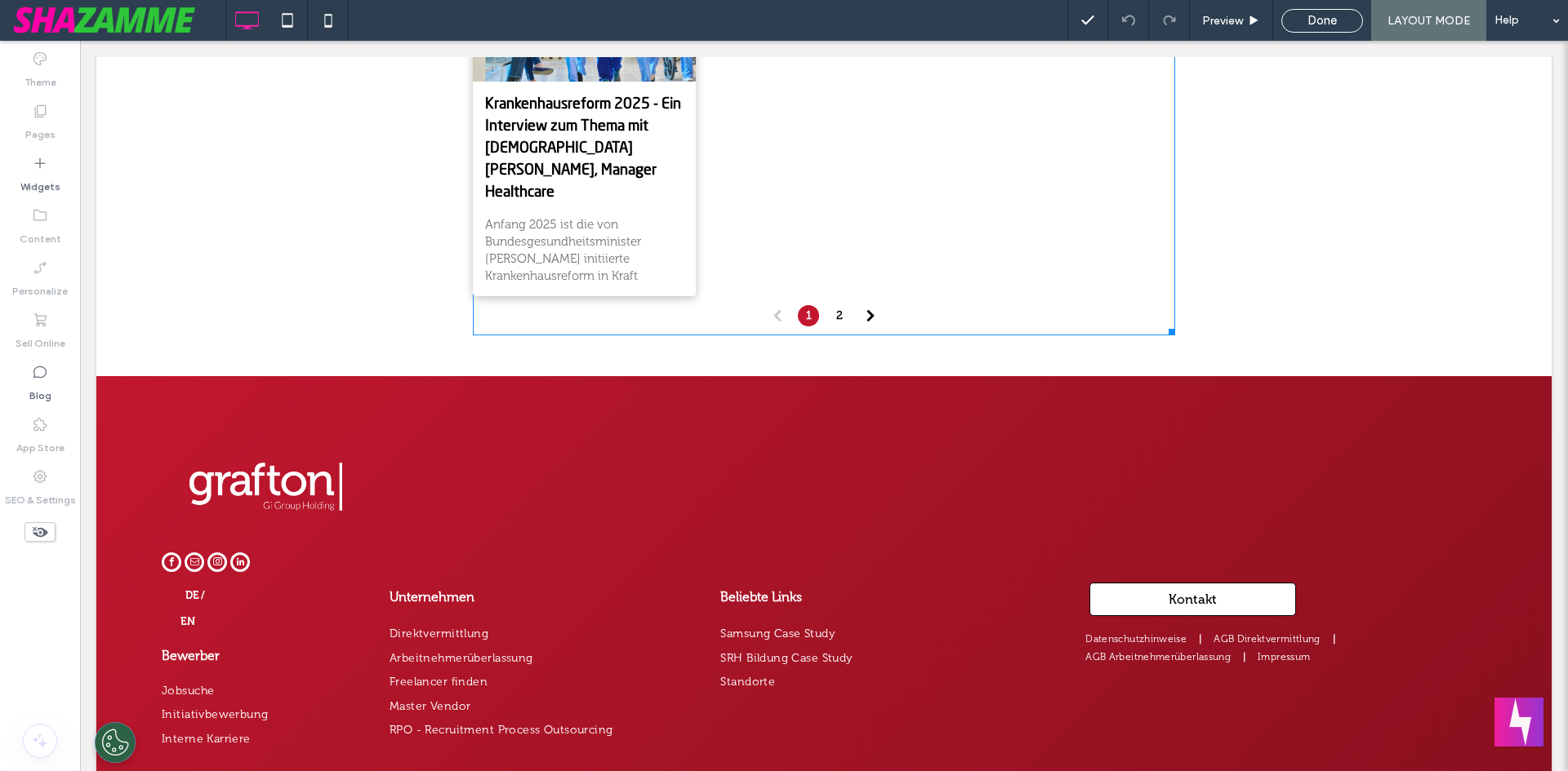
scroll to position [2256, 0]
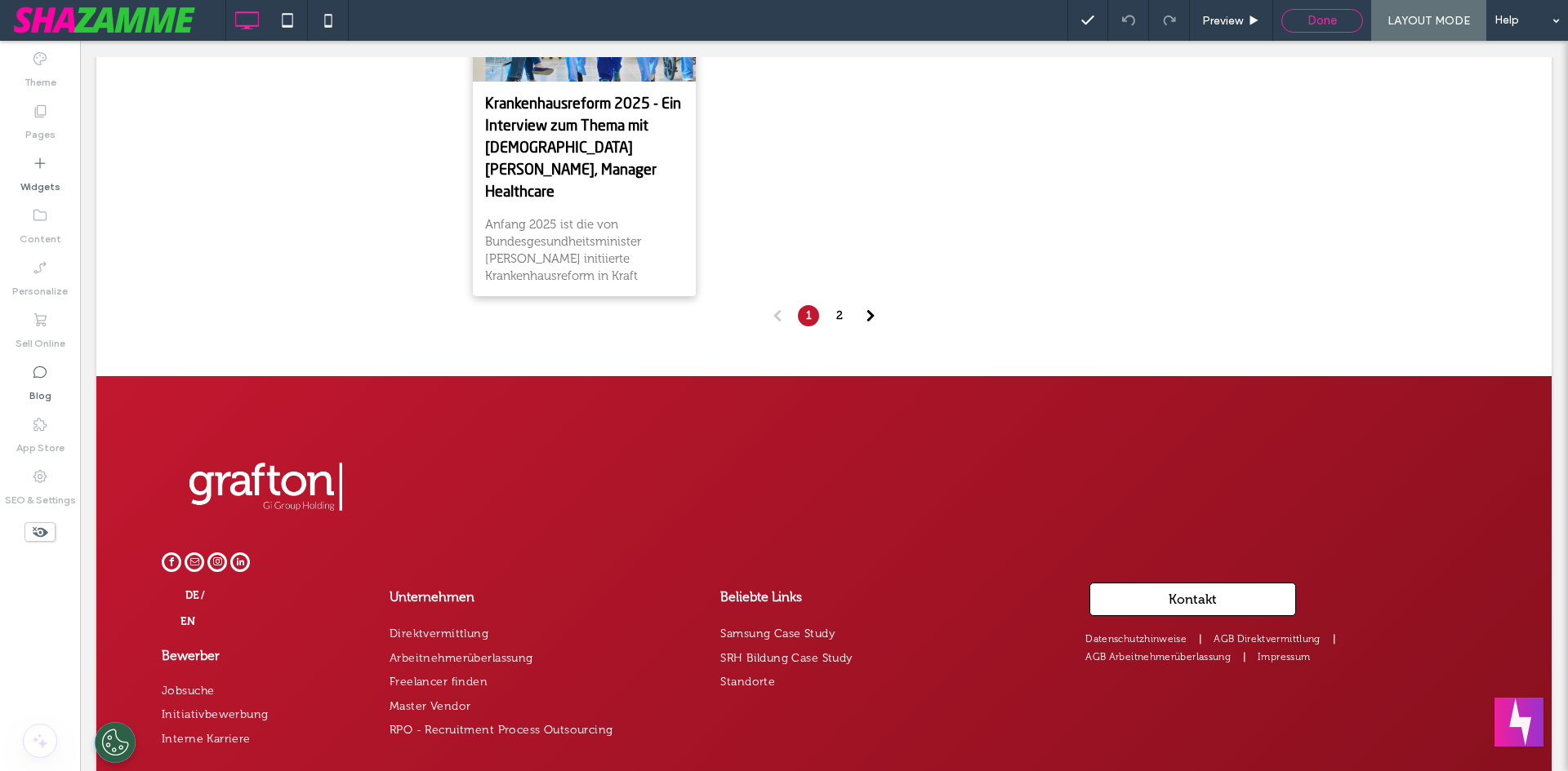
click at [1316, 15] on span "Done" at bounding box center [1322, 21] width 30 height 14
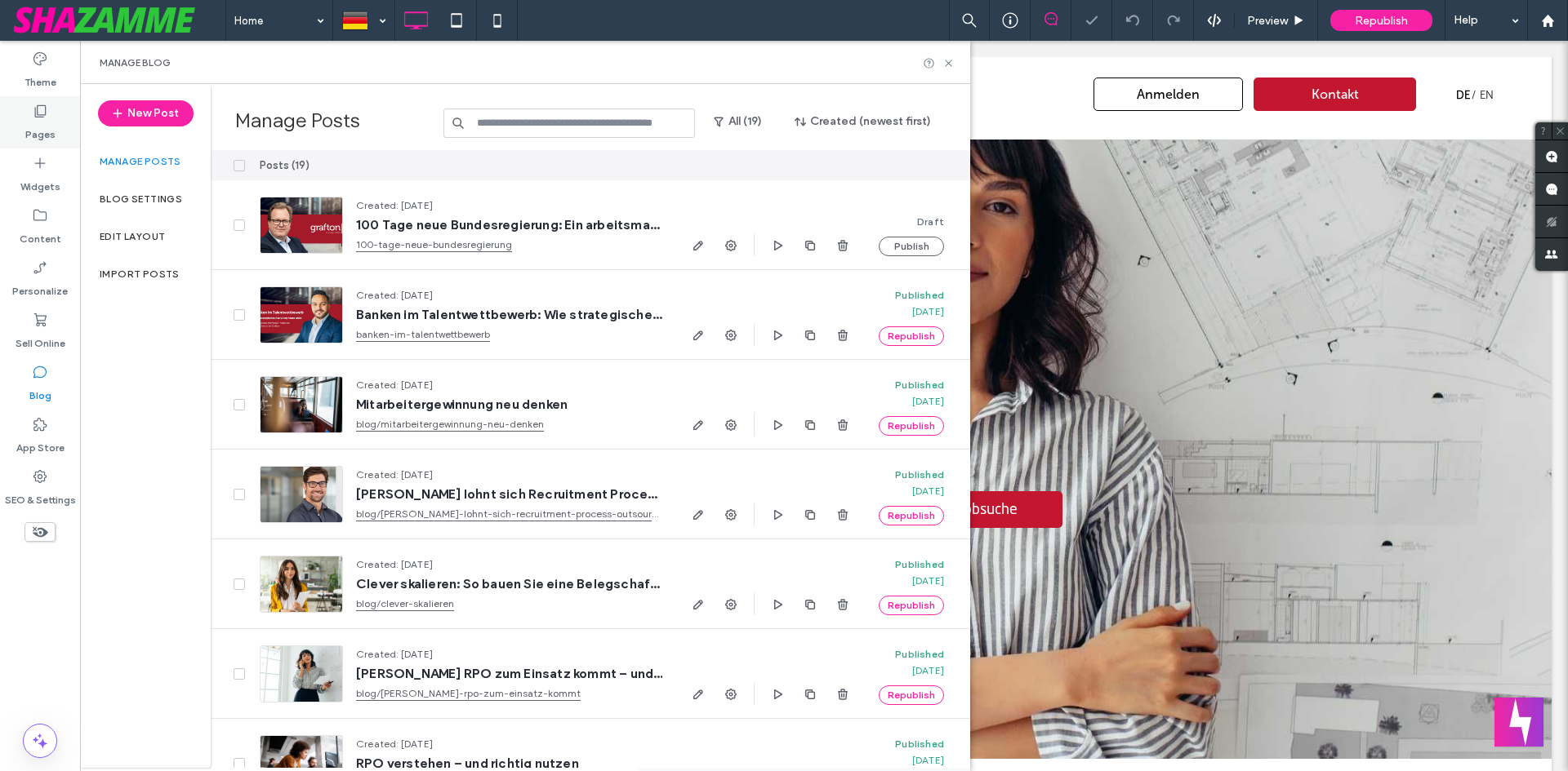
click at [44, 129] on label "Pages" at bounding box center [40, 130] width 30 height 23
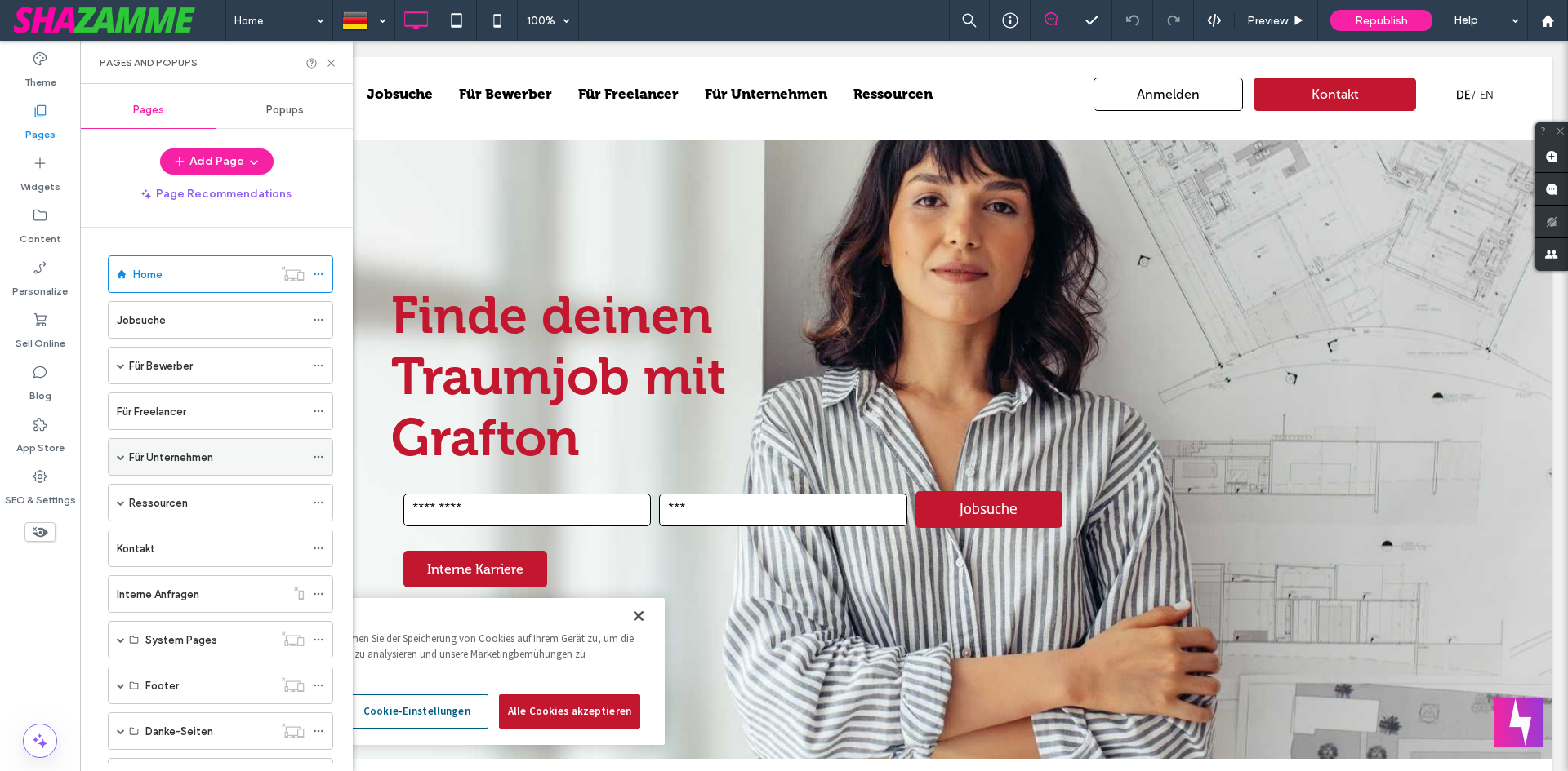
scroll to position [119, 0]
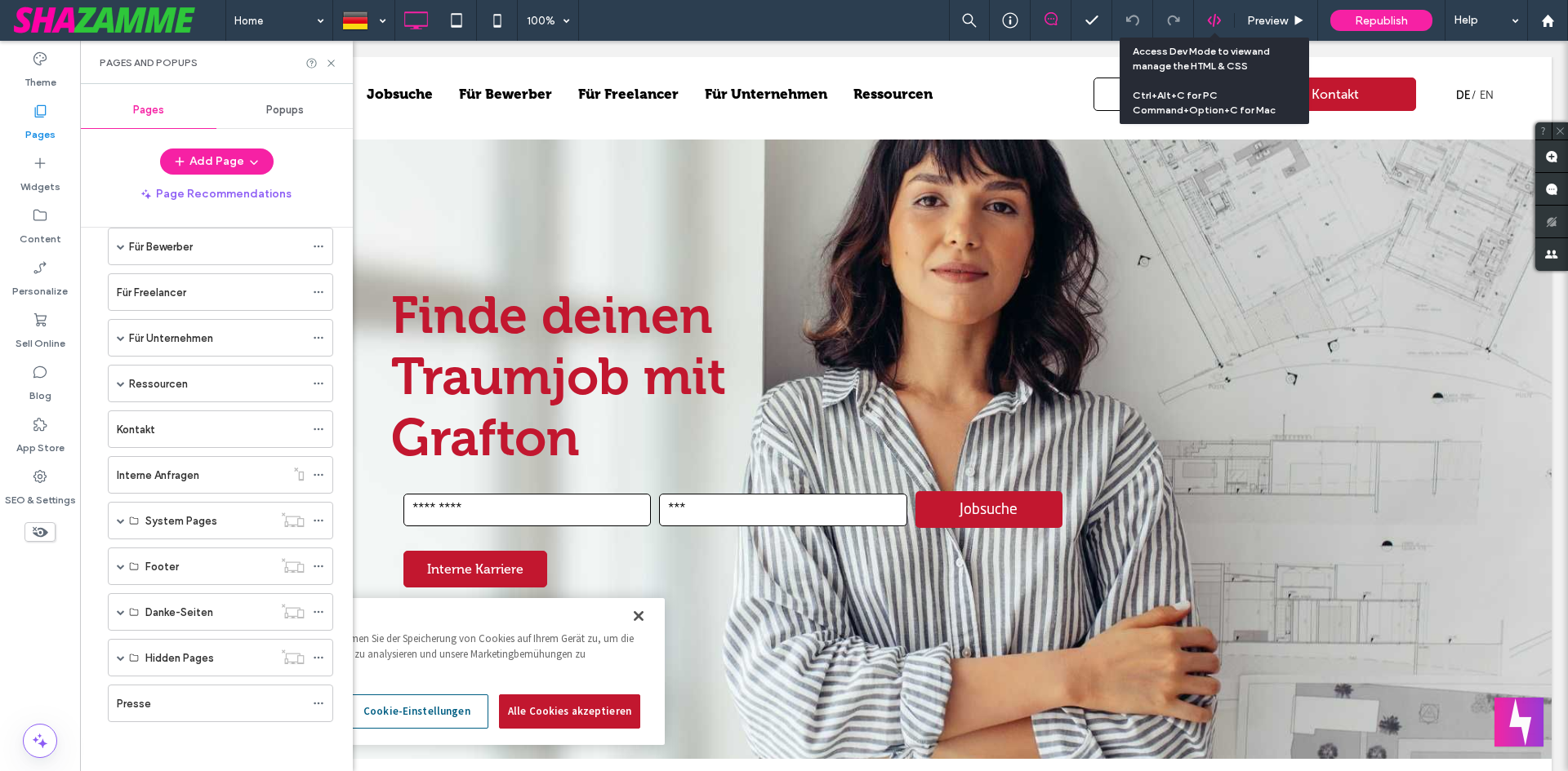
click at [1217, 14] on icon at bounding box center [1214, 21] width 14 height 14
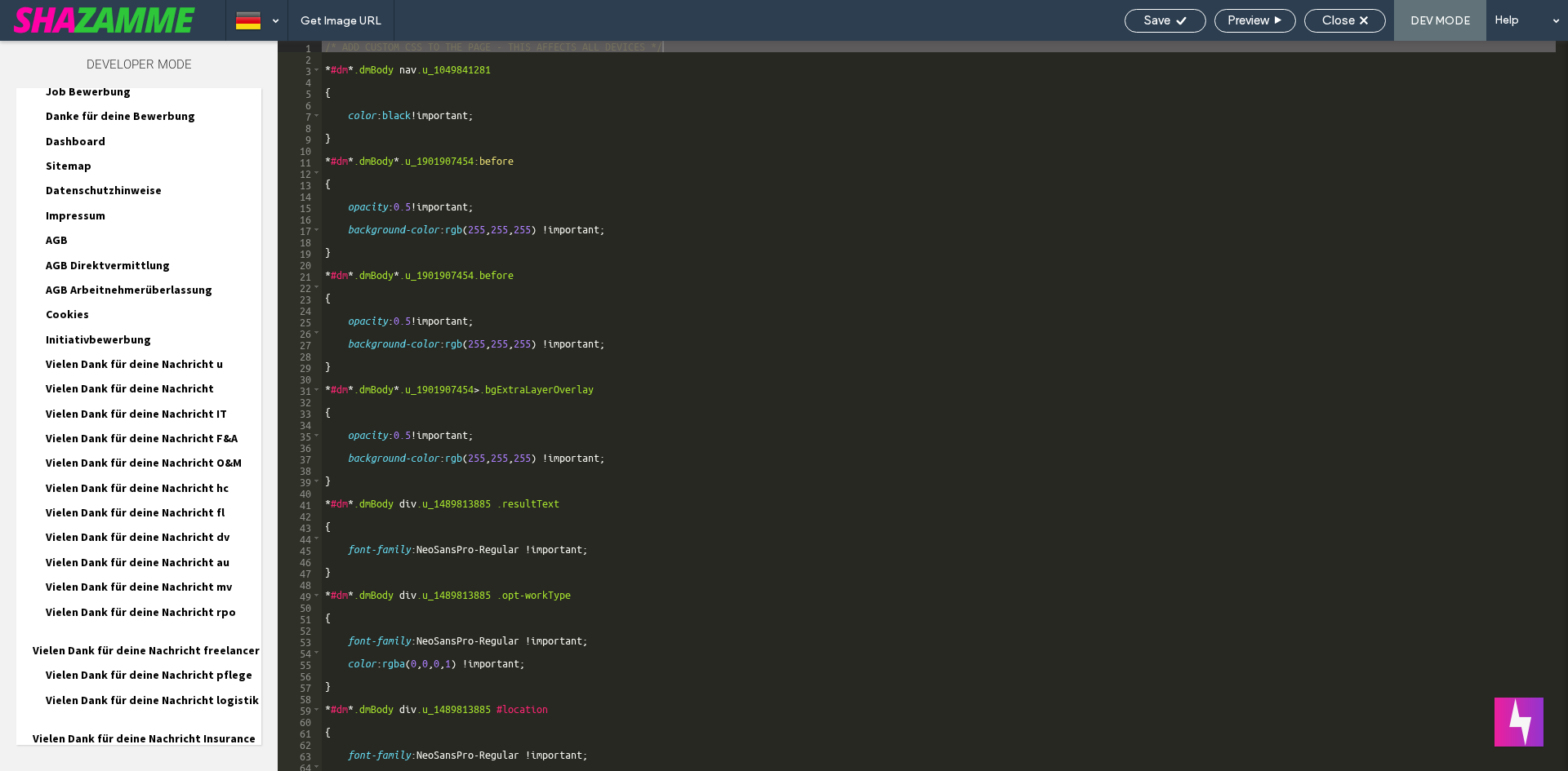
scroll to position [1659, 0]
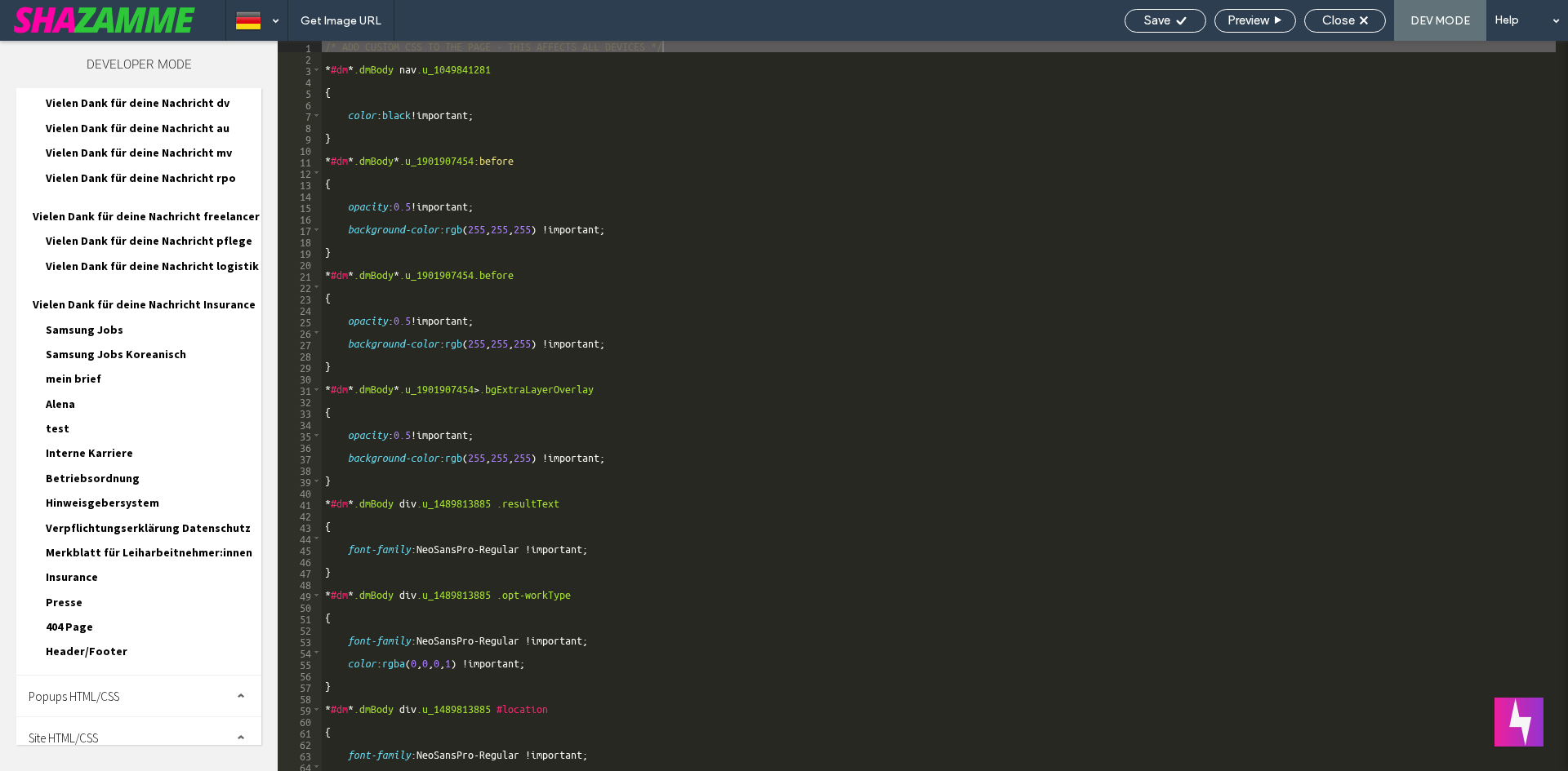
click at [105, 717] on div "Site HTML/CSS" at bounding box center [139, 738] width 245 height 41
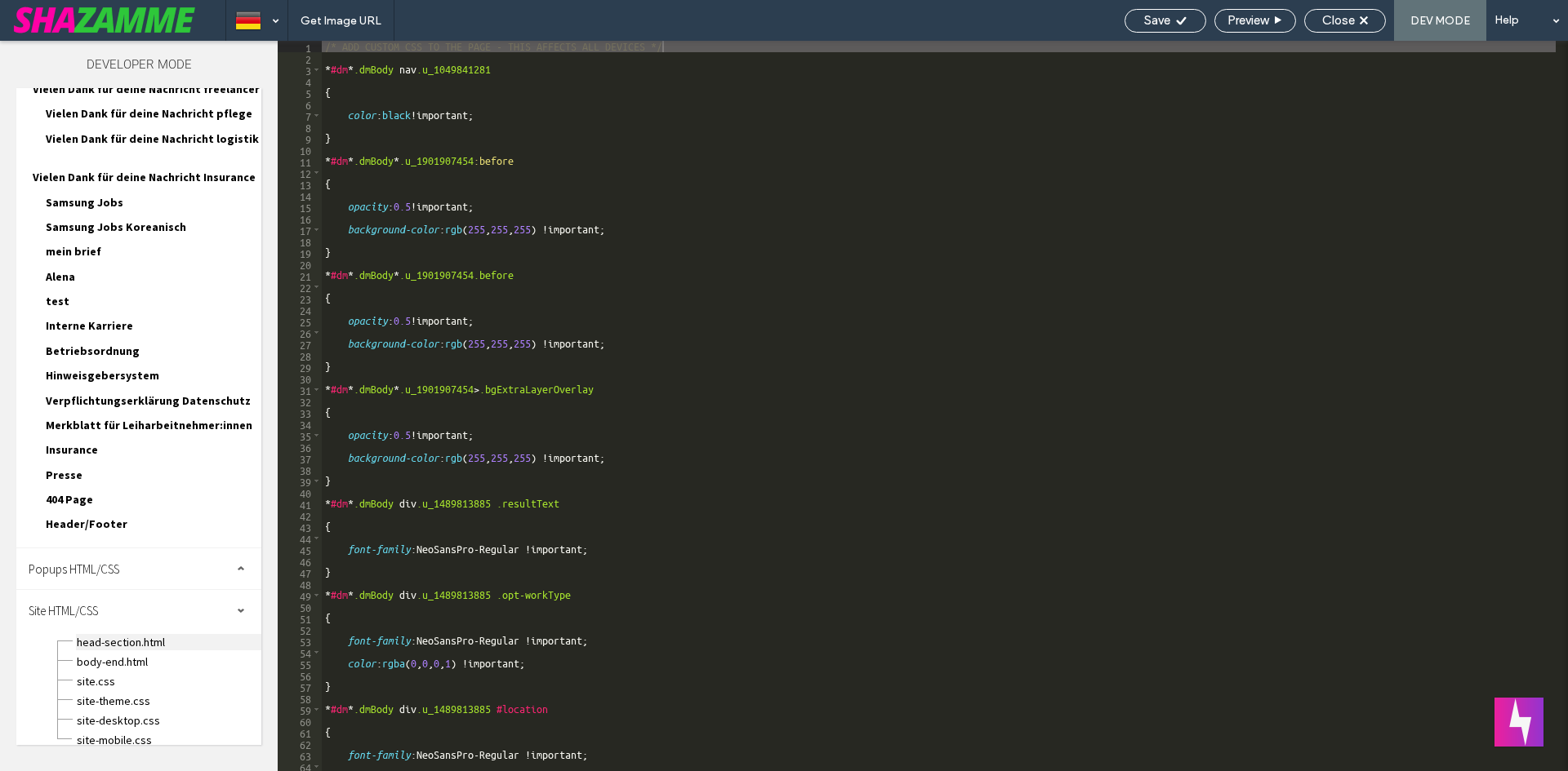
click at [138, 634] on span "head-section.html" at bounding box center [168, 642] width 185 height 16
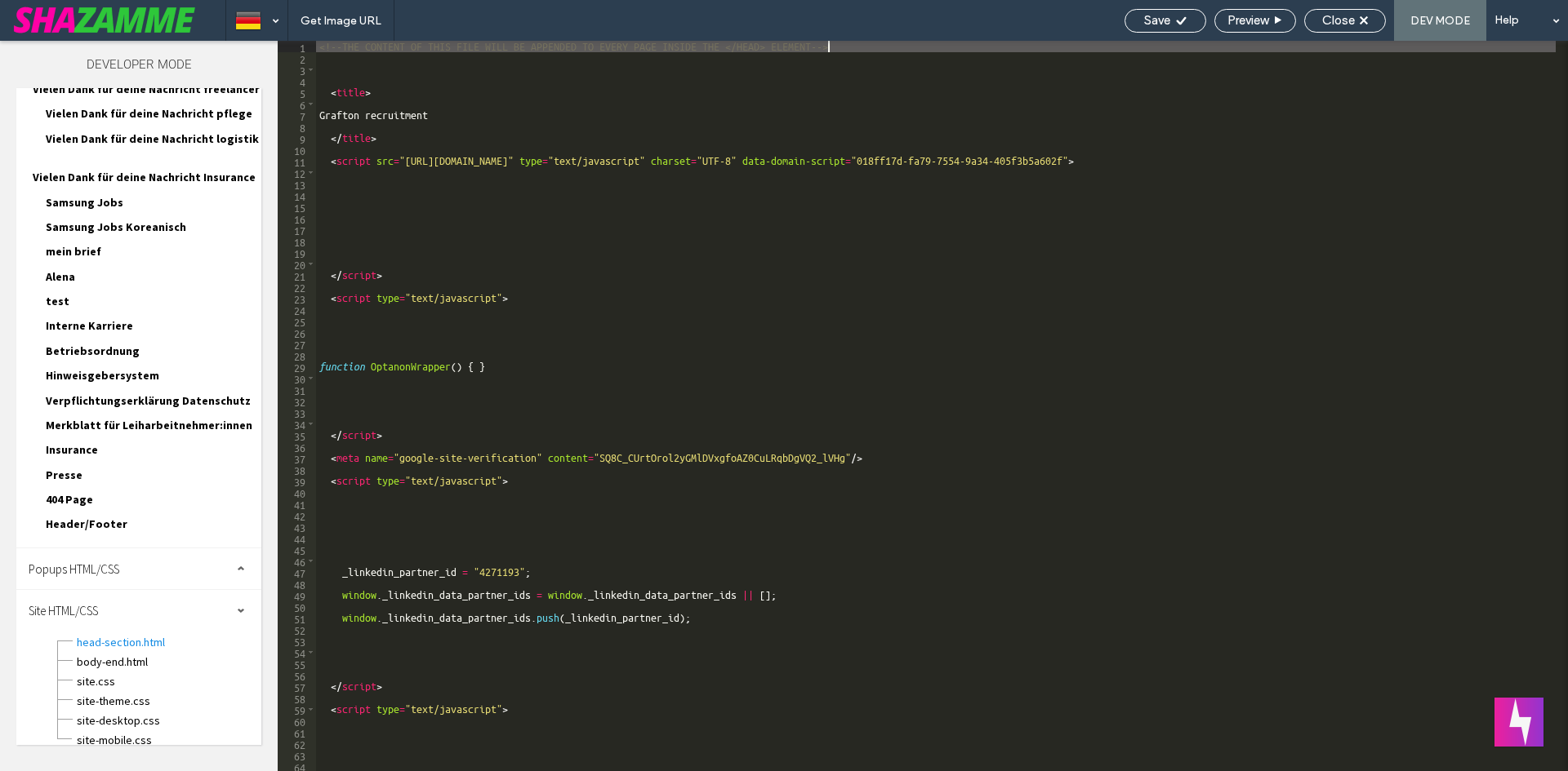
click at [535, 326] on div "<!-- THE CONTENT OF THIS FILE WILL BE APPENDED TO EVERY PAGE INSIDE THE </HEAD>…" at bounding box center [936, 417] width 1240 height 753
type textarea "**********"
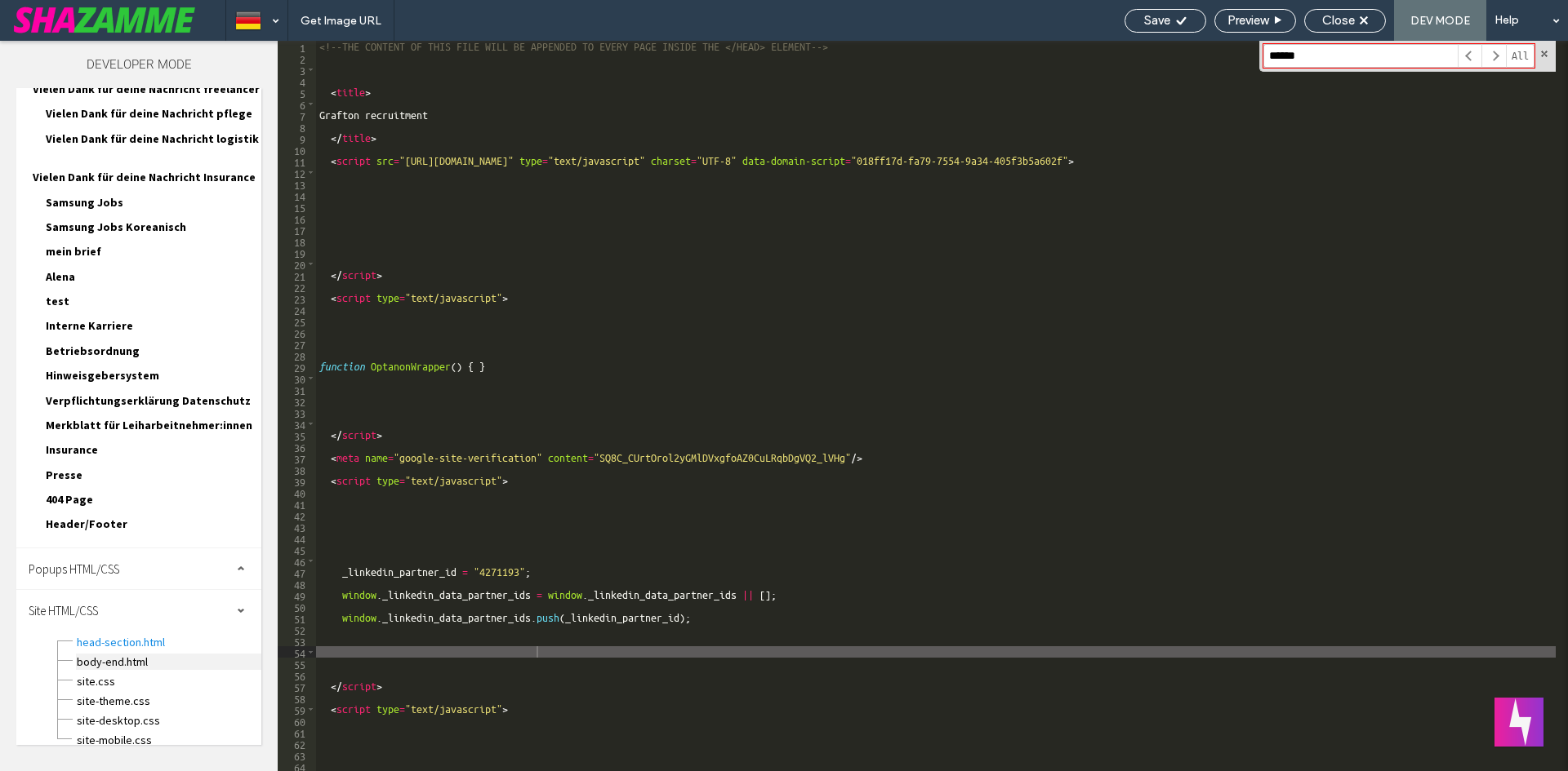
type input "******"
click at [144, 654] on span "body-end.html" at bounding box center [168, 662] width 185 height 16
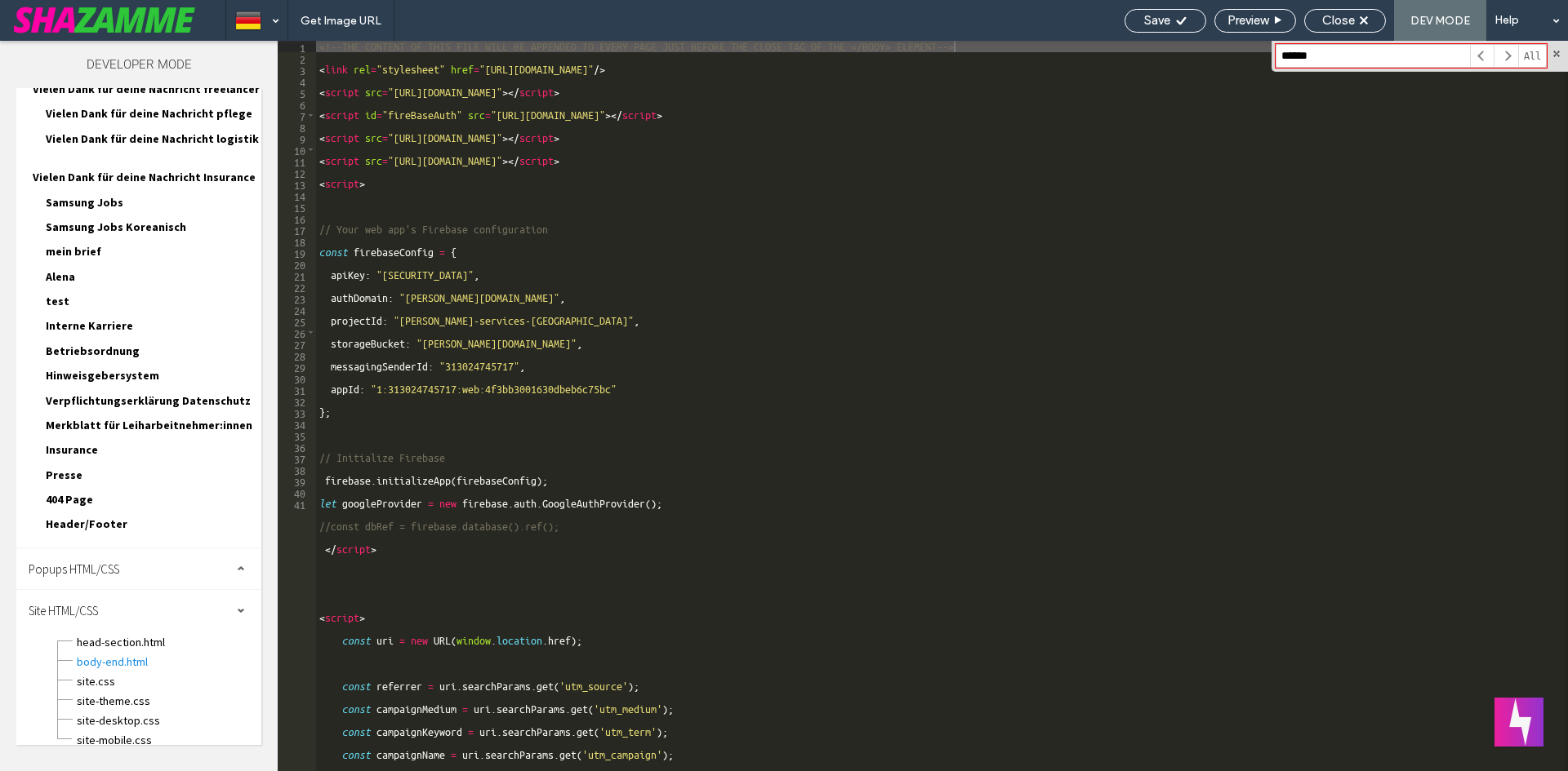
click at [114, 562] on span "Popups HTML/CSS" at bounding box center [73, 569] width 90 height 15
click at [107, 516] on span "Header/Footer" at bounding box center [86, 524] width 81 height 14
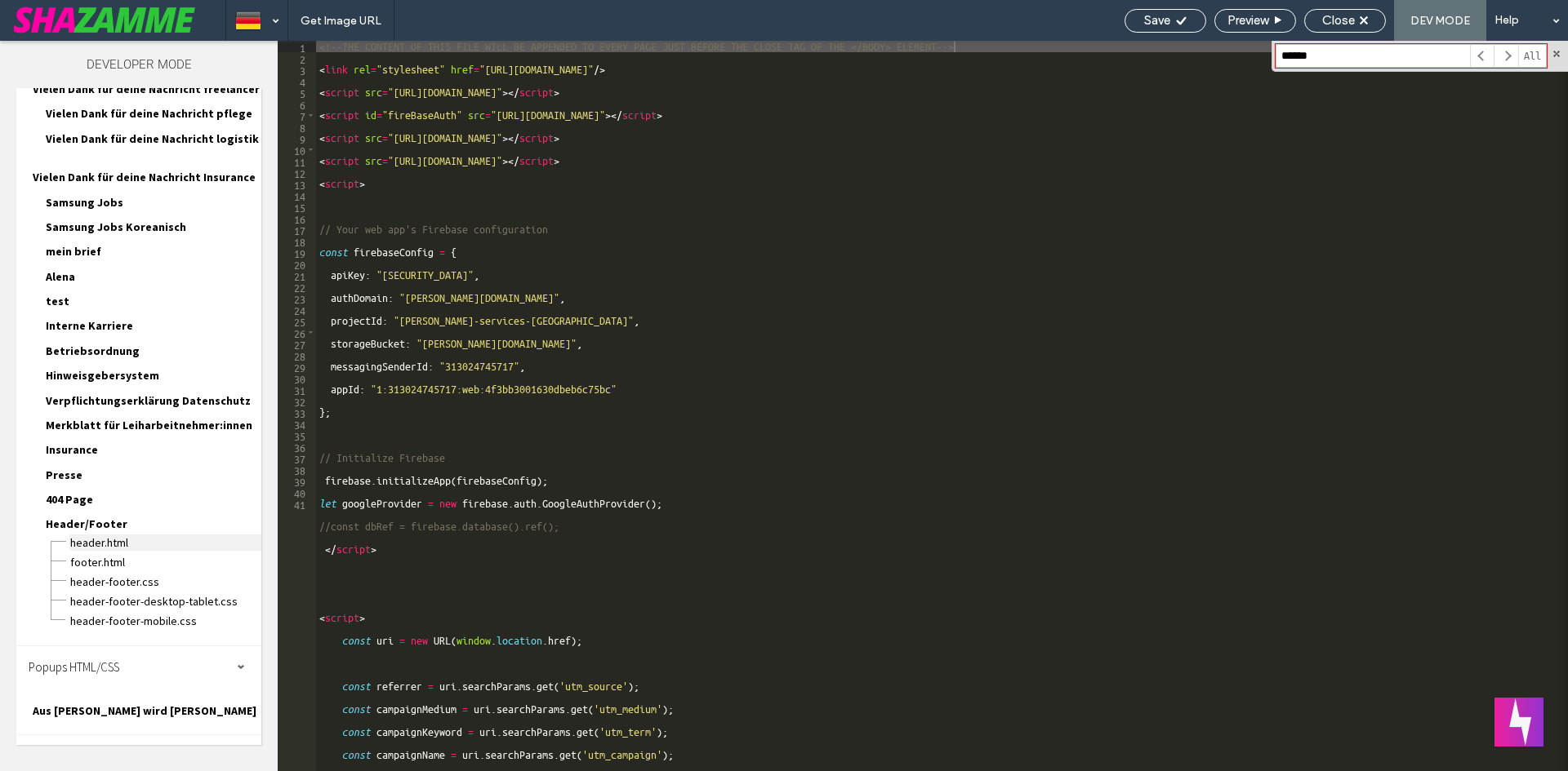
click at [101, 534] on span "header.html" at bounding box center [165, 542] width 192 height 16
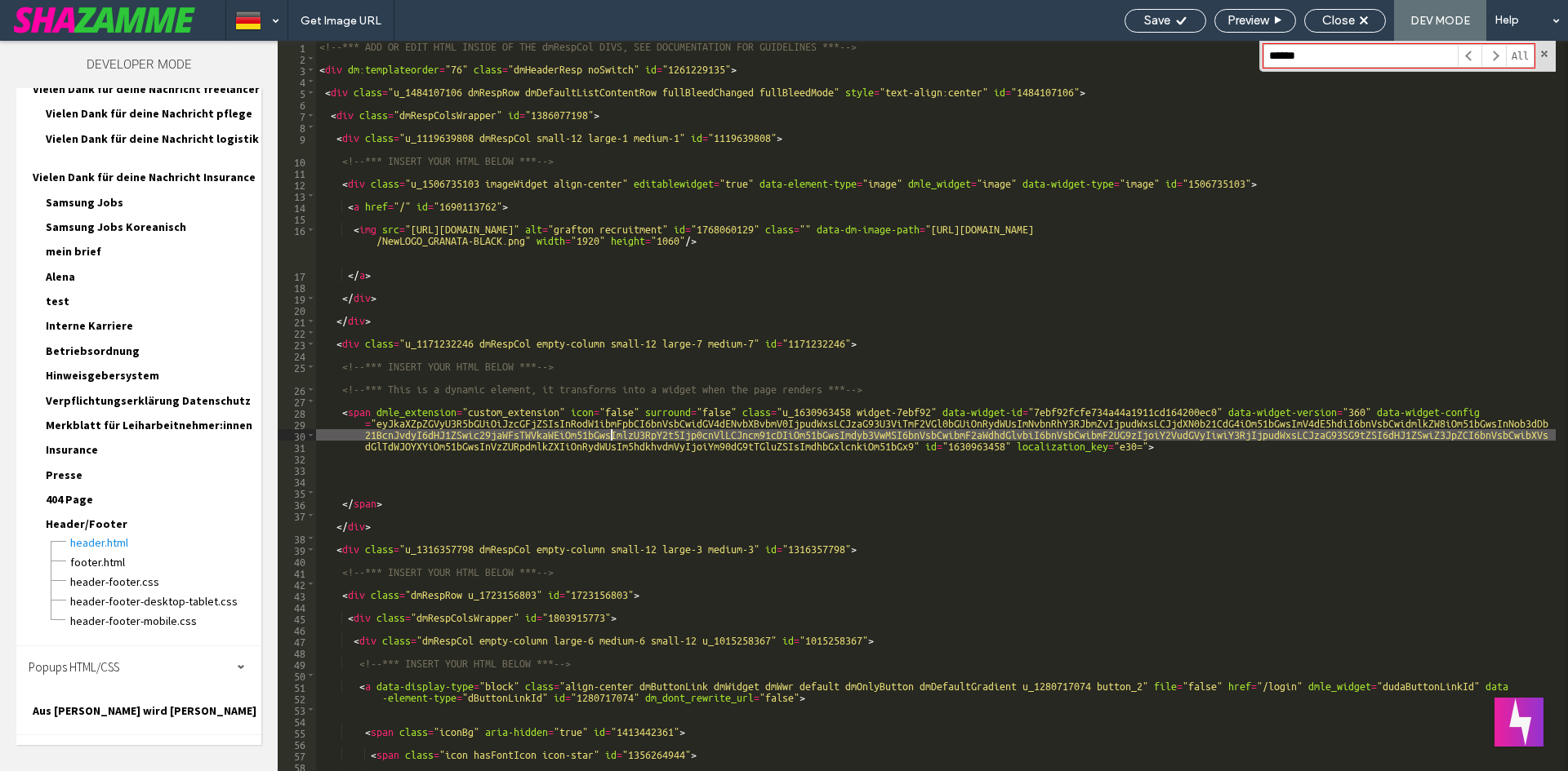
click at [610, 432] on div "<!-- *** ADD OR EDIT HTML INSIDE OF THE dmRespCol DIVS, SEE DOCUMENTATION FOR G…" at bounding box center [936, 417] width 1240 height 753
click at [90, 554] on span "footer.html" at bounding box center [165, 562] width 192 height 16
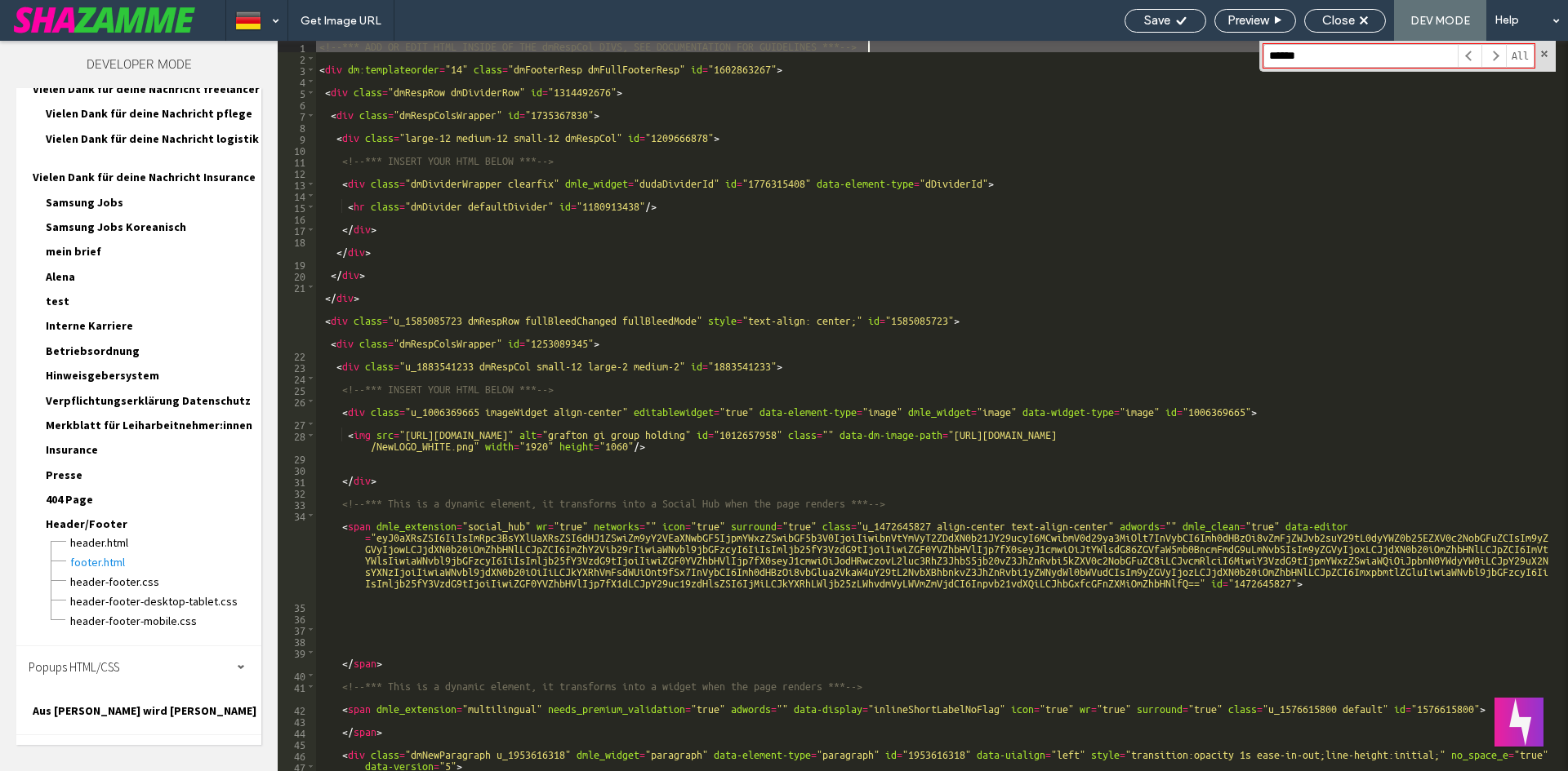
click at [502, 376] on div "<!-- *** ADD OR EDIT HTML INSIDE OF THE dmRespCol DIVS, SEE DOCUMENTATION FOR G…" at bounding box center [936, 481] width 1240 height 879
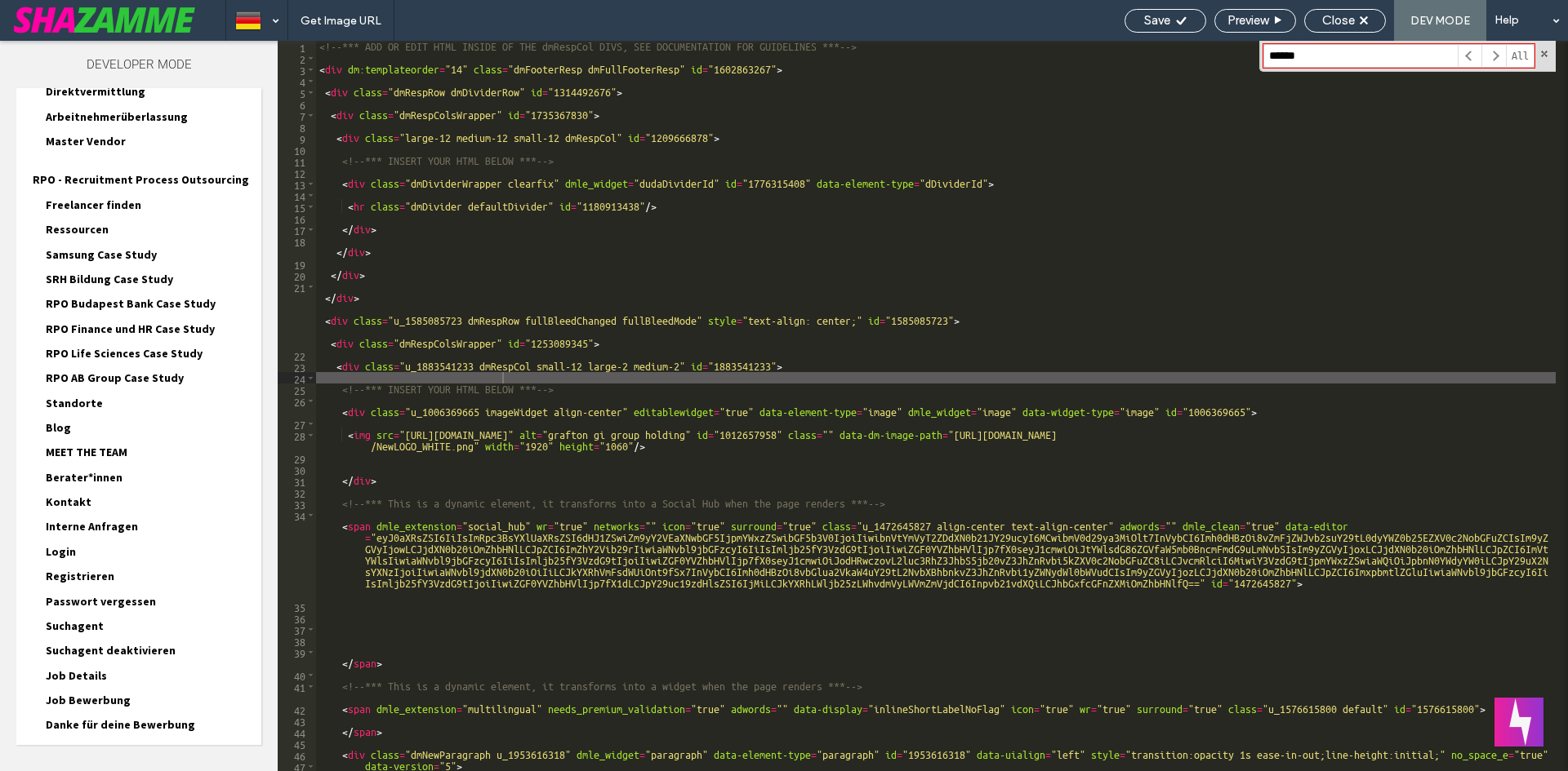
scroll to position [562, 0]
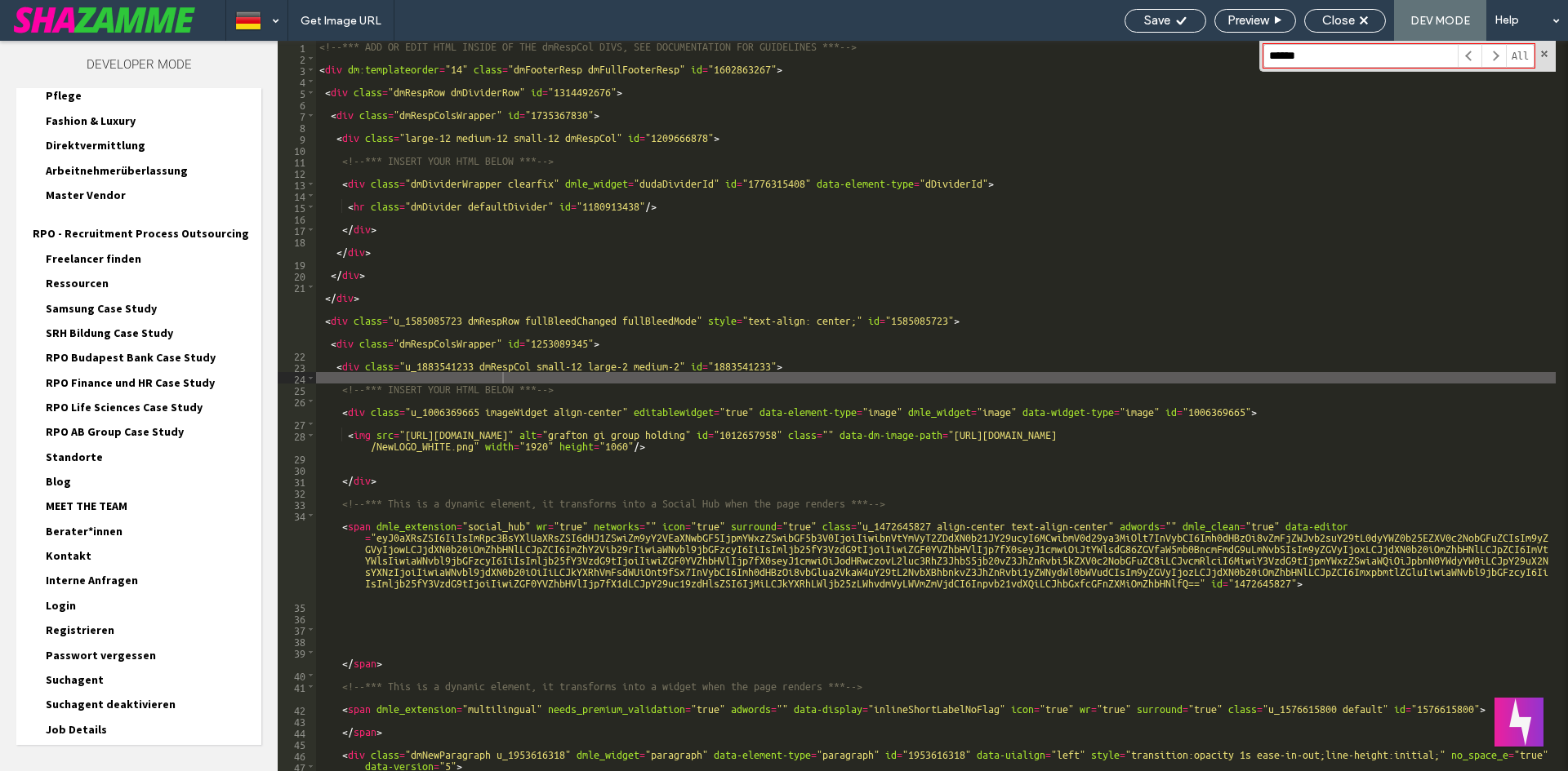
click at [59, 474] on span "Blog" at bounding box center [58, 482] width 25 height 14
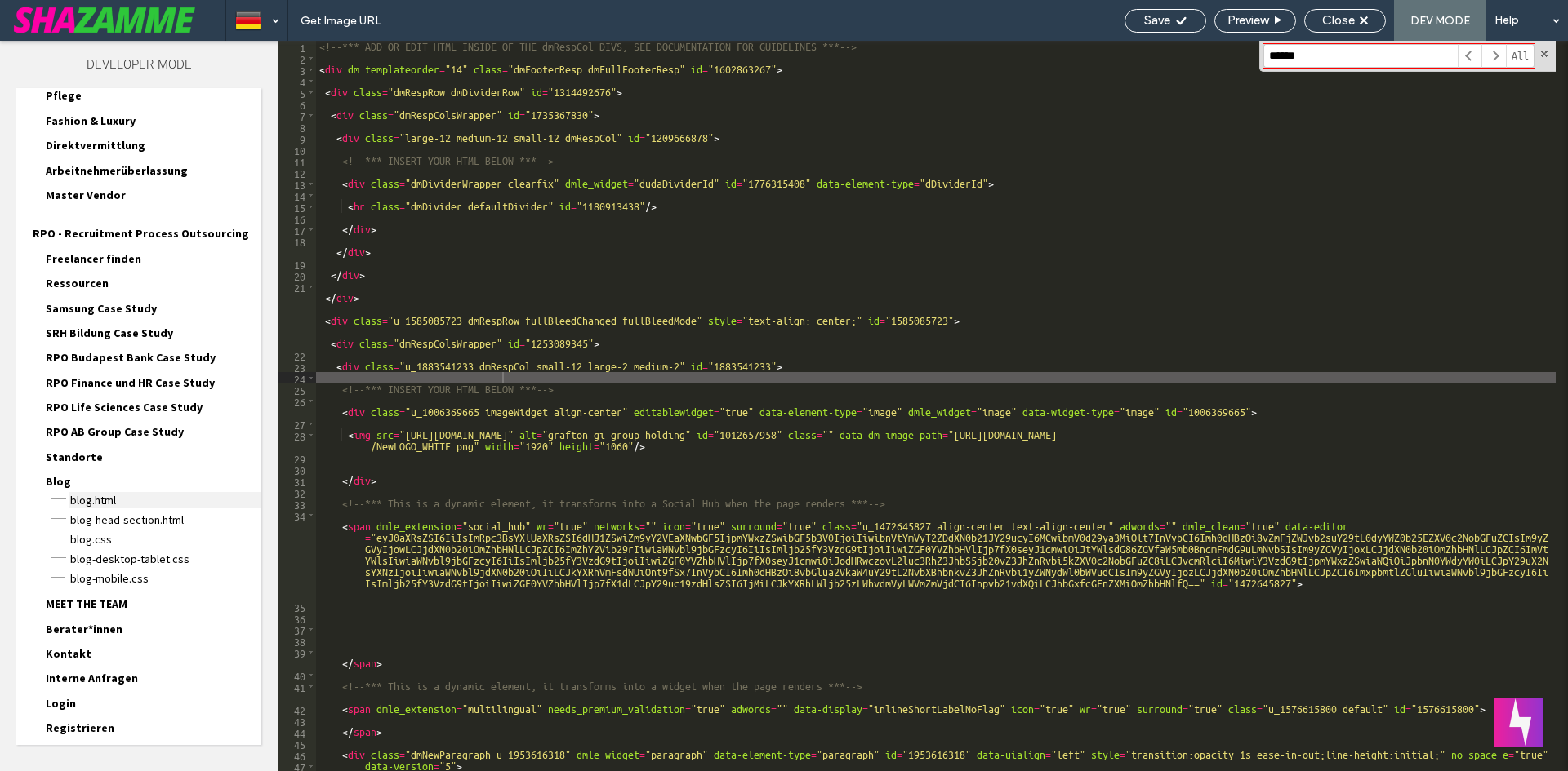
click at [109, 492] on span "Blog.html" at bounding box center [165, 500] width 192 height 16
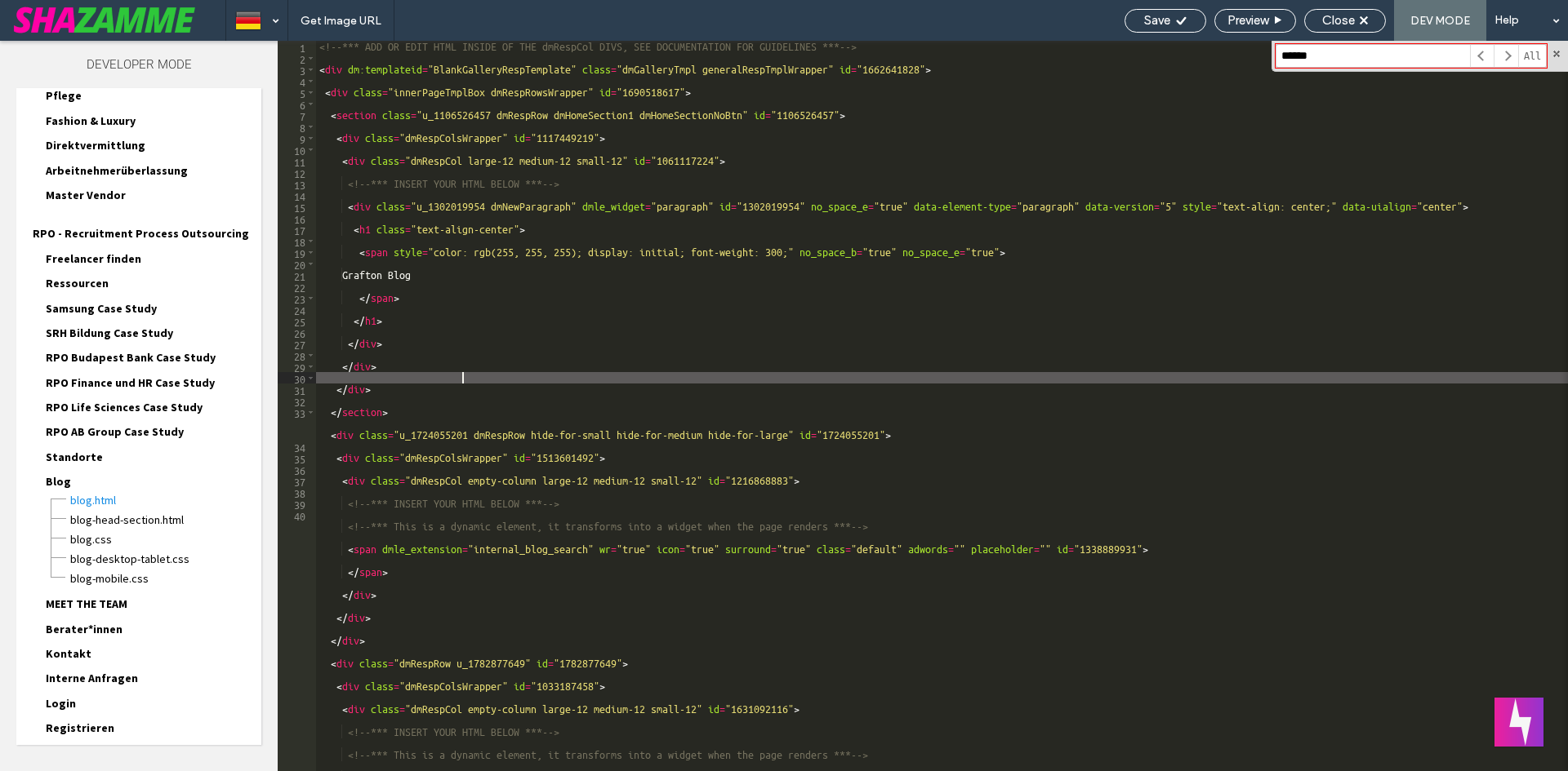
click at [463, 378] on div "<!-- *** ADD OR EDIT HTML INSIDE OF THE dmRespCol DIVS, SEE DOCUMENTATION FOR G…" at bounding box center [942, 417] width 1252 height 753
type textarea "**********"
click at [138, 512] on span "Blog-head-section.html" at bounding box center [165, 520] width 192 height 16
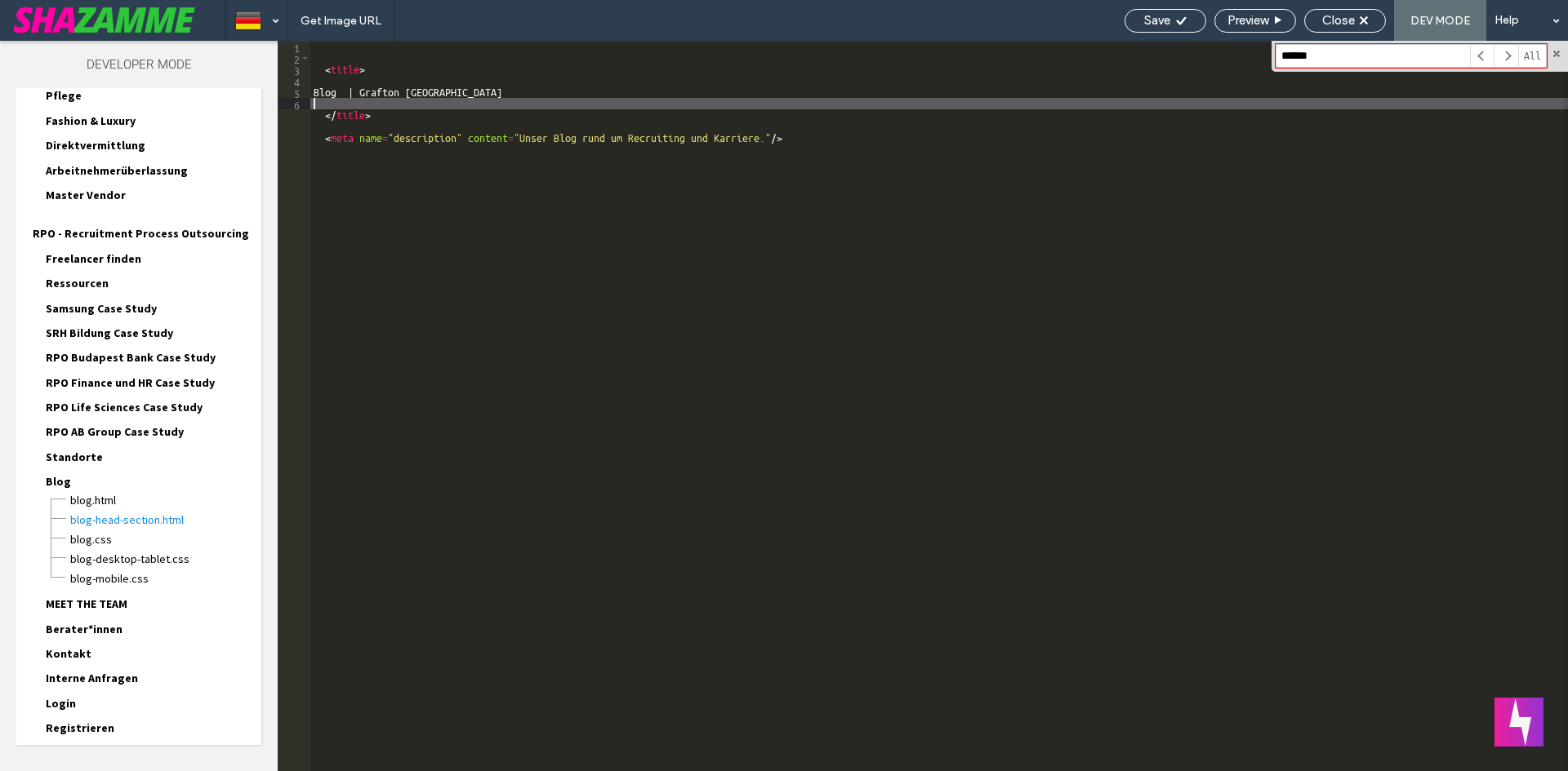
click at [446, 301] on div "< title > Blog | Grafton Deutschland </ title > < meta name = "description" con…" at bounding box center [939, 417] width 1258 height 753
click at [1353, 22] on span "Close" at bounding box center [1338, 21] width 33 height 14
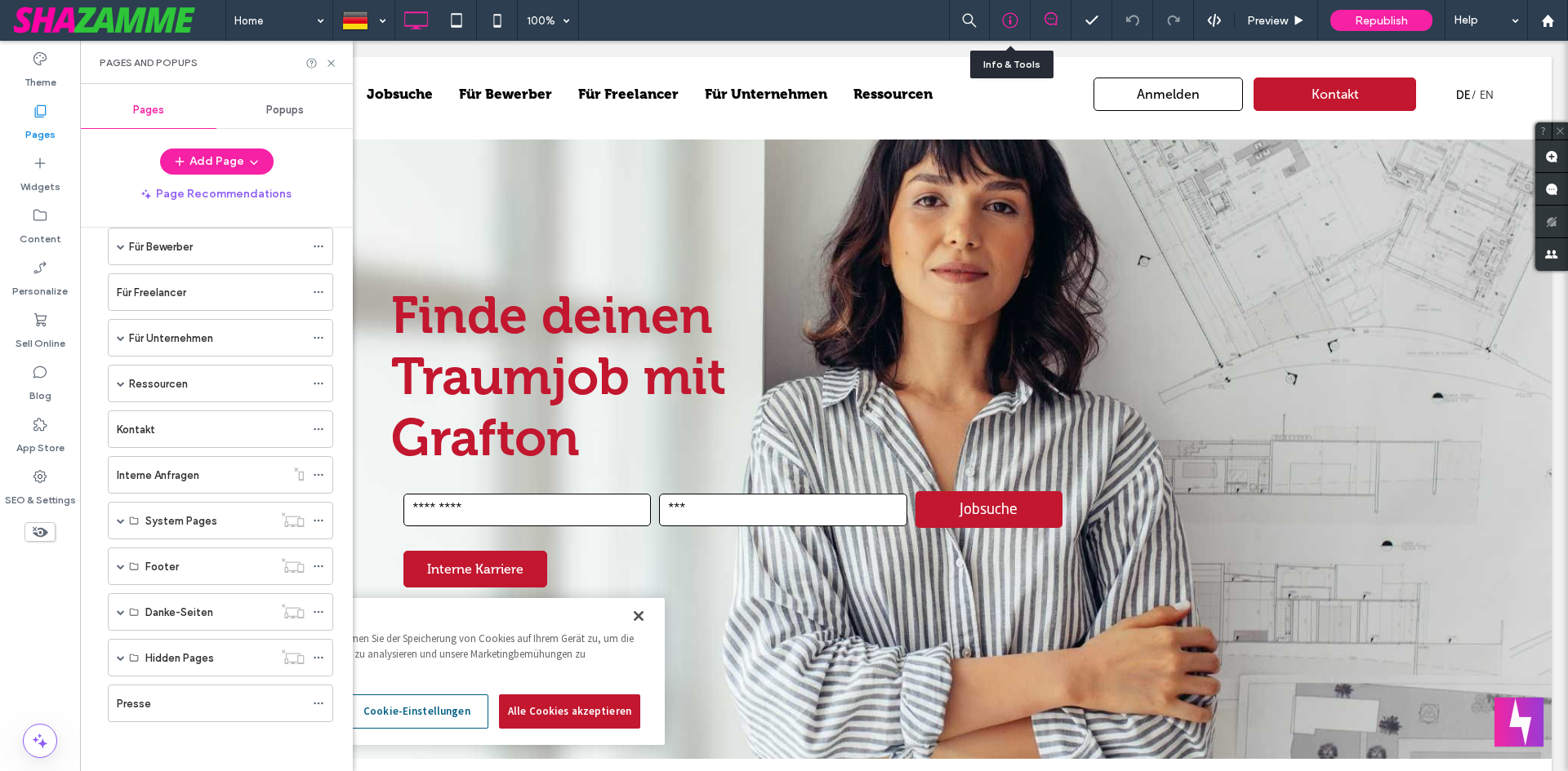
click at [1001, 12] on div at bounding box center [1010, 21] width 41 height 41
click at [1011, 18] on icon at bounding box center [1010, 21] width 16 height 16
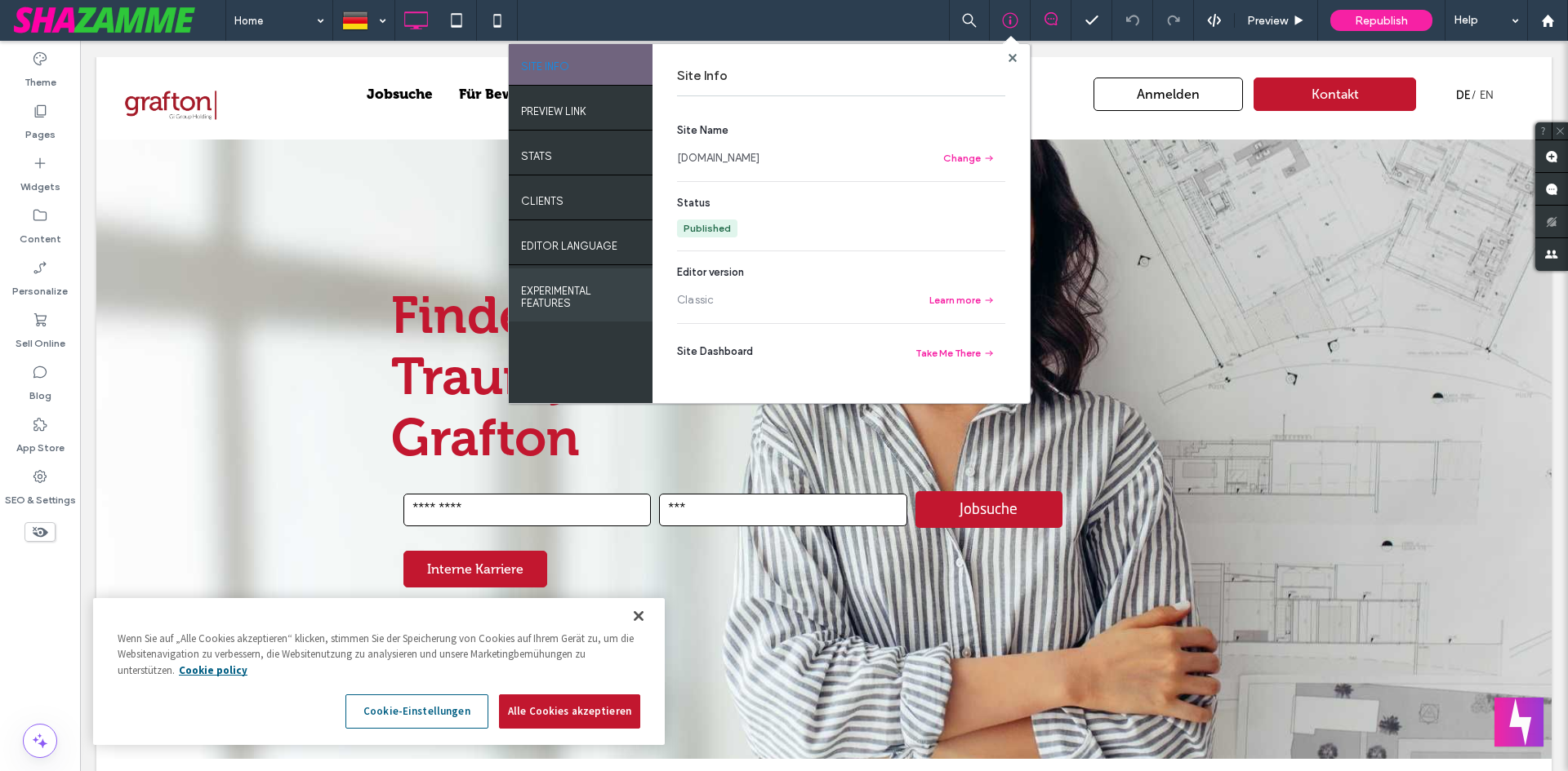
click at [584, 289] on label "EXPERIMENTAL FEATURES" at bounding box center [580, 293] width 119 height 33
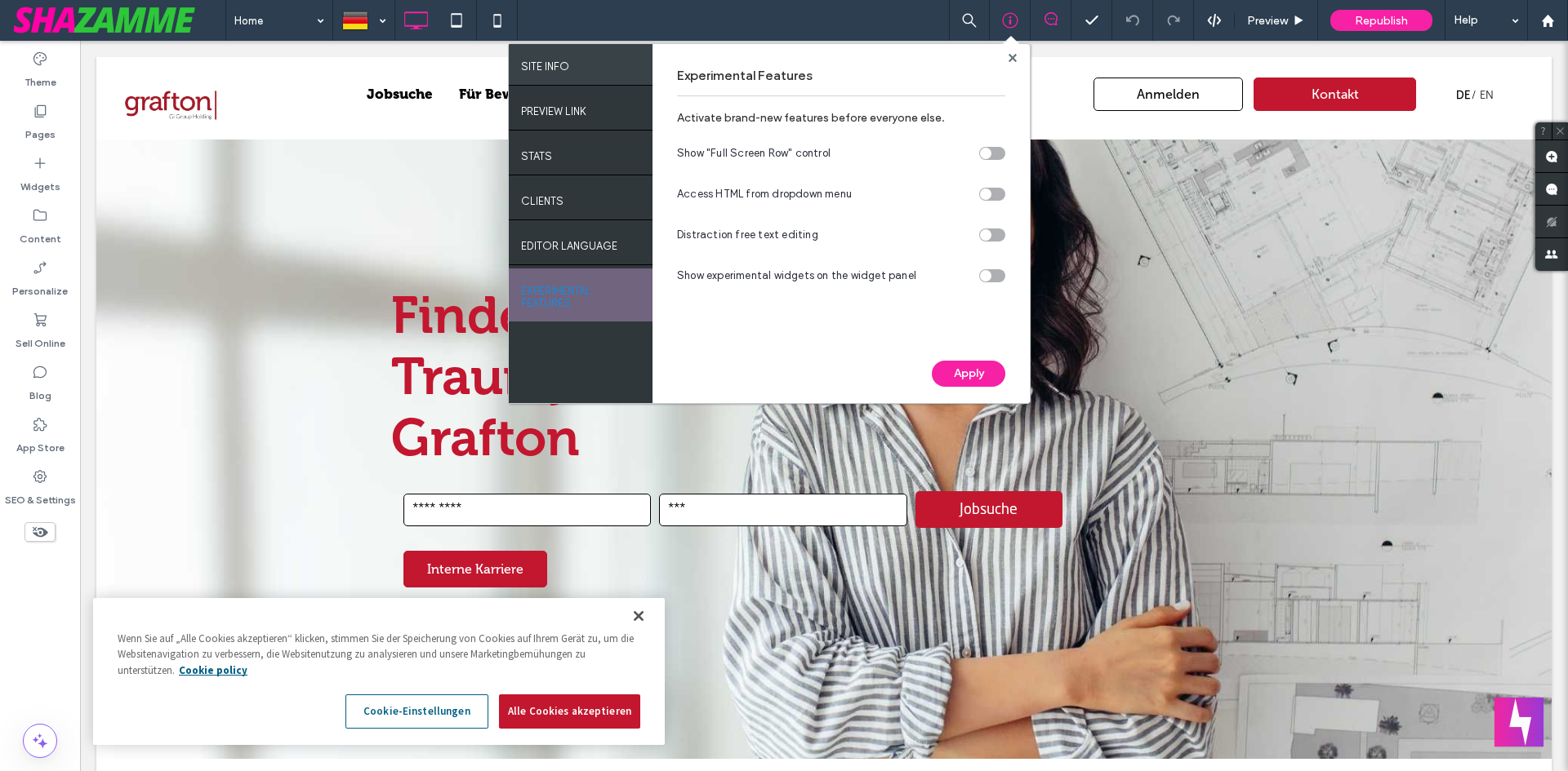
click at [577, 62] on div "SITE INFO" at bounding box center [580, 64] width 144 height 41
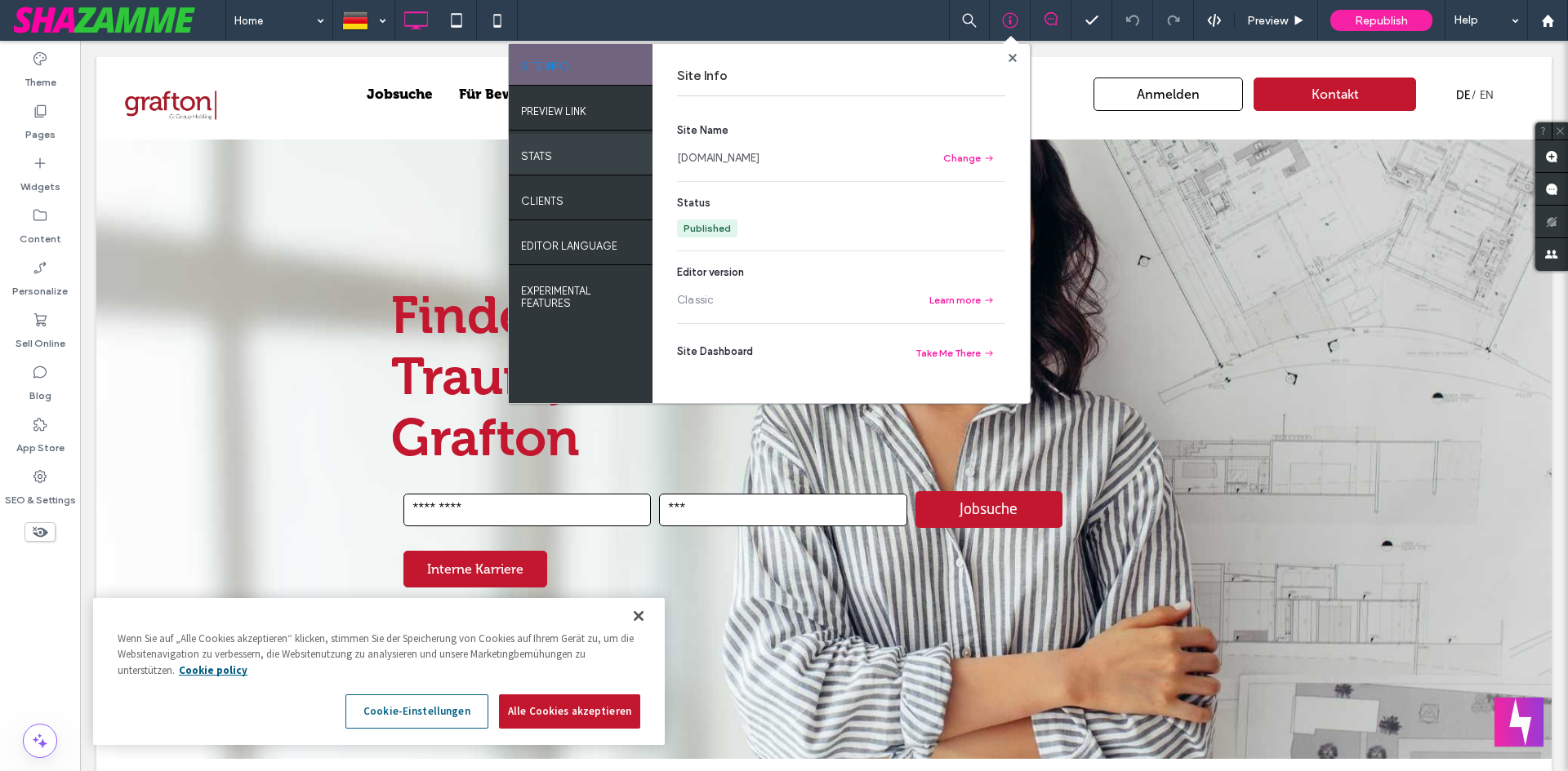
click at [592, 149] on div "STATS" at bounding box center [580, 155] width 144 height 41
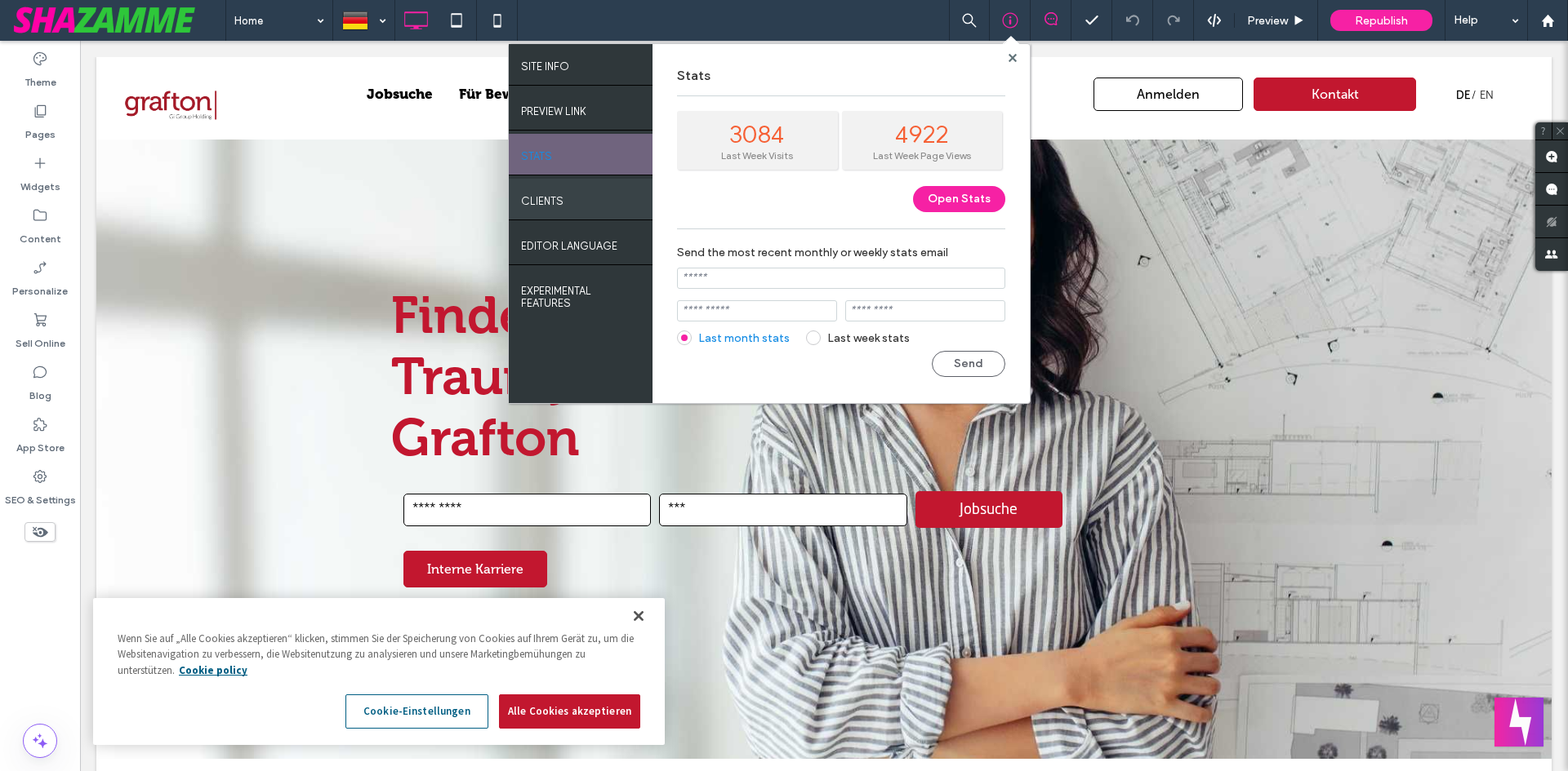
click at [579, 186] on div "Clients" at bounding box center [580, 199] width 144 height 41
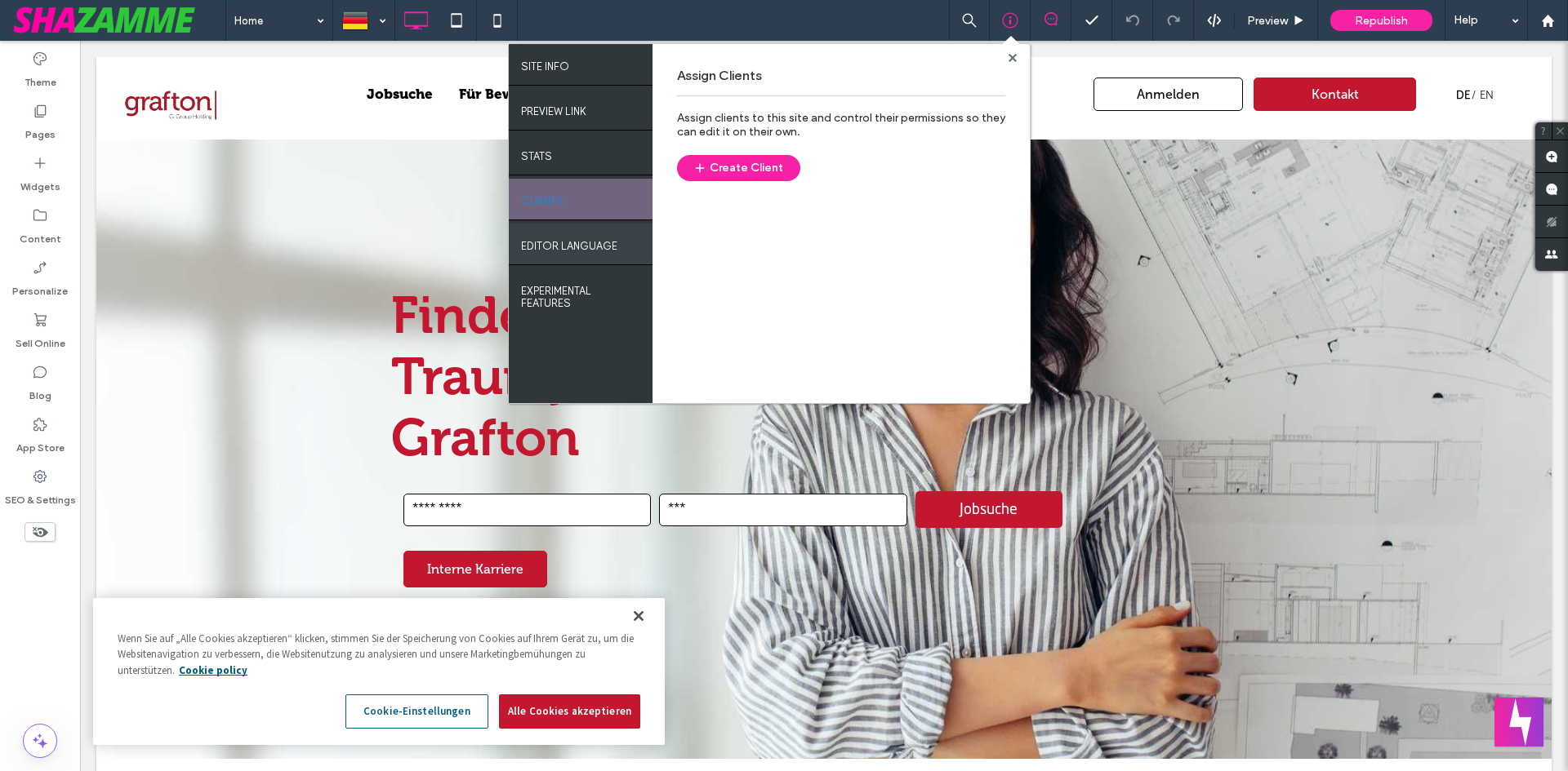
click at [573, 234] on label "EDITOR LANGUAGE" at bounding box center [569, 241] width 97 height 21
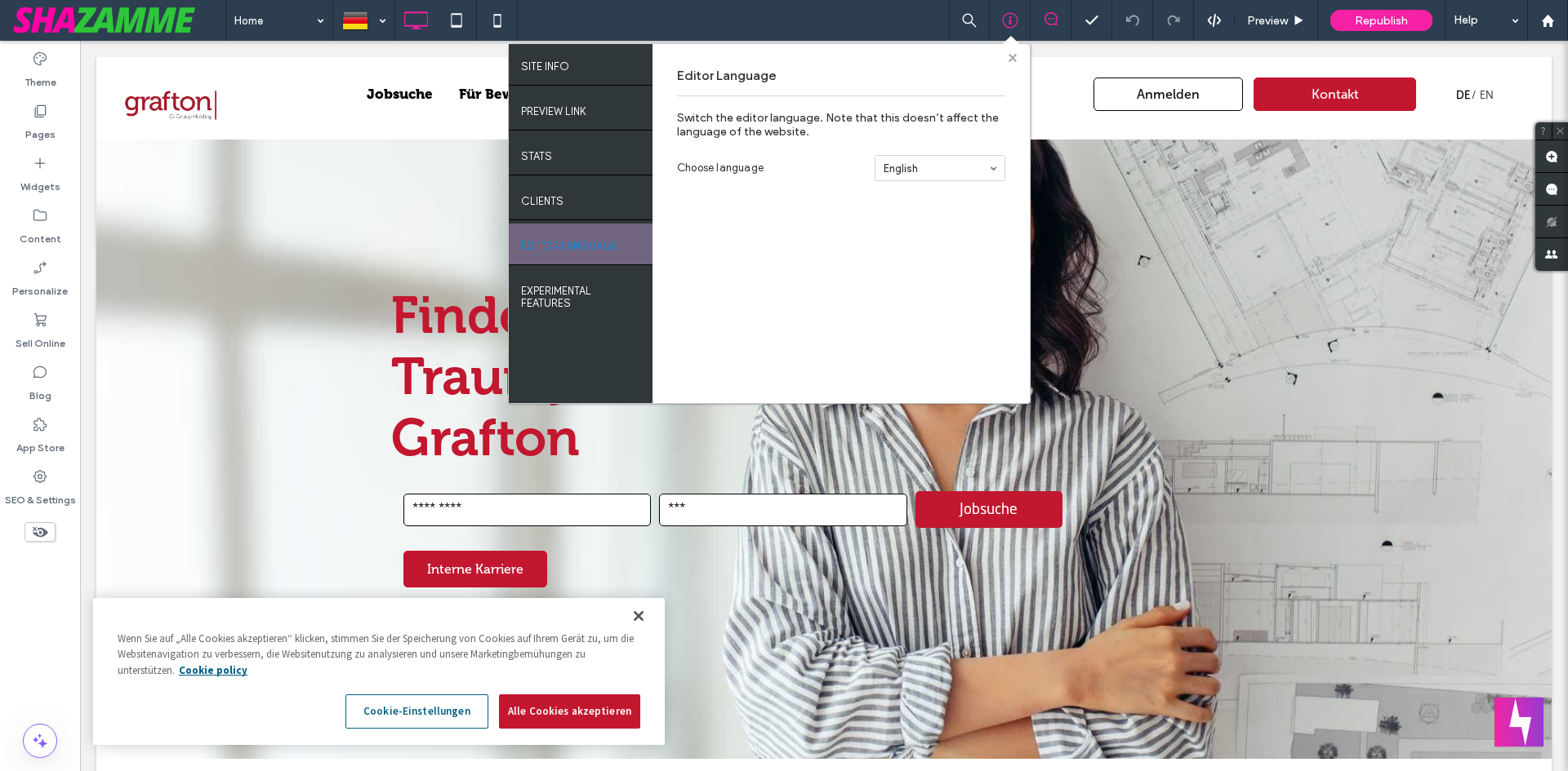
click at [1015, 60] on use at bounding box center [1012, 56] width 8 height 8
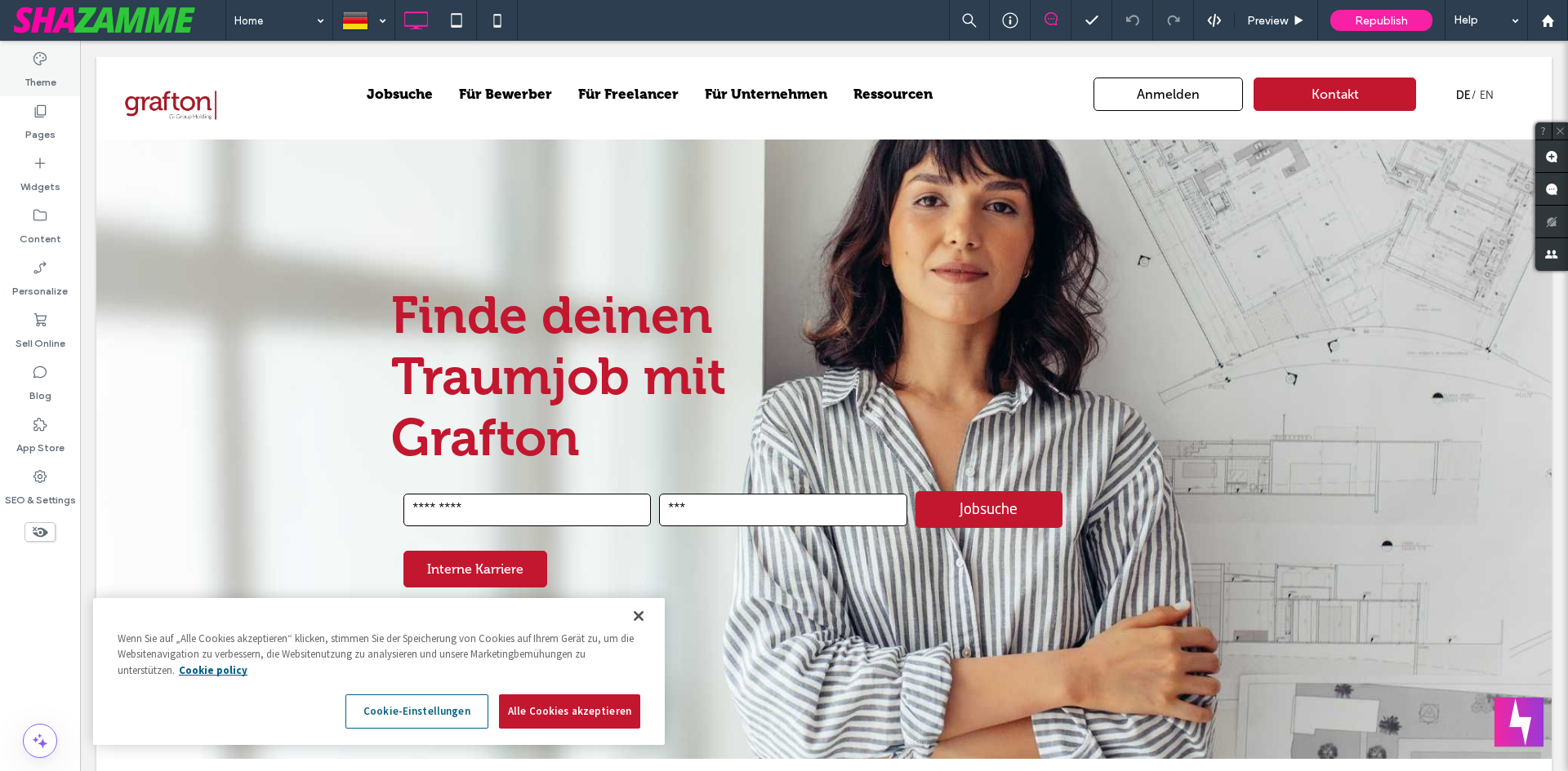
click at [50, 69] on label "Theme" at bounding box center [40, 79] width 32 height 23
click at [50, 131] on label "Pages" at bounding box center [40, 130] width 30 height 23
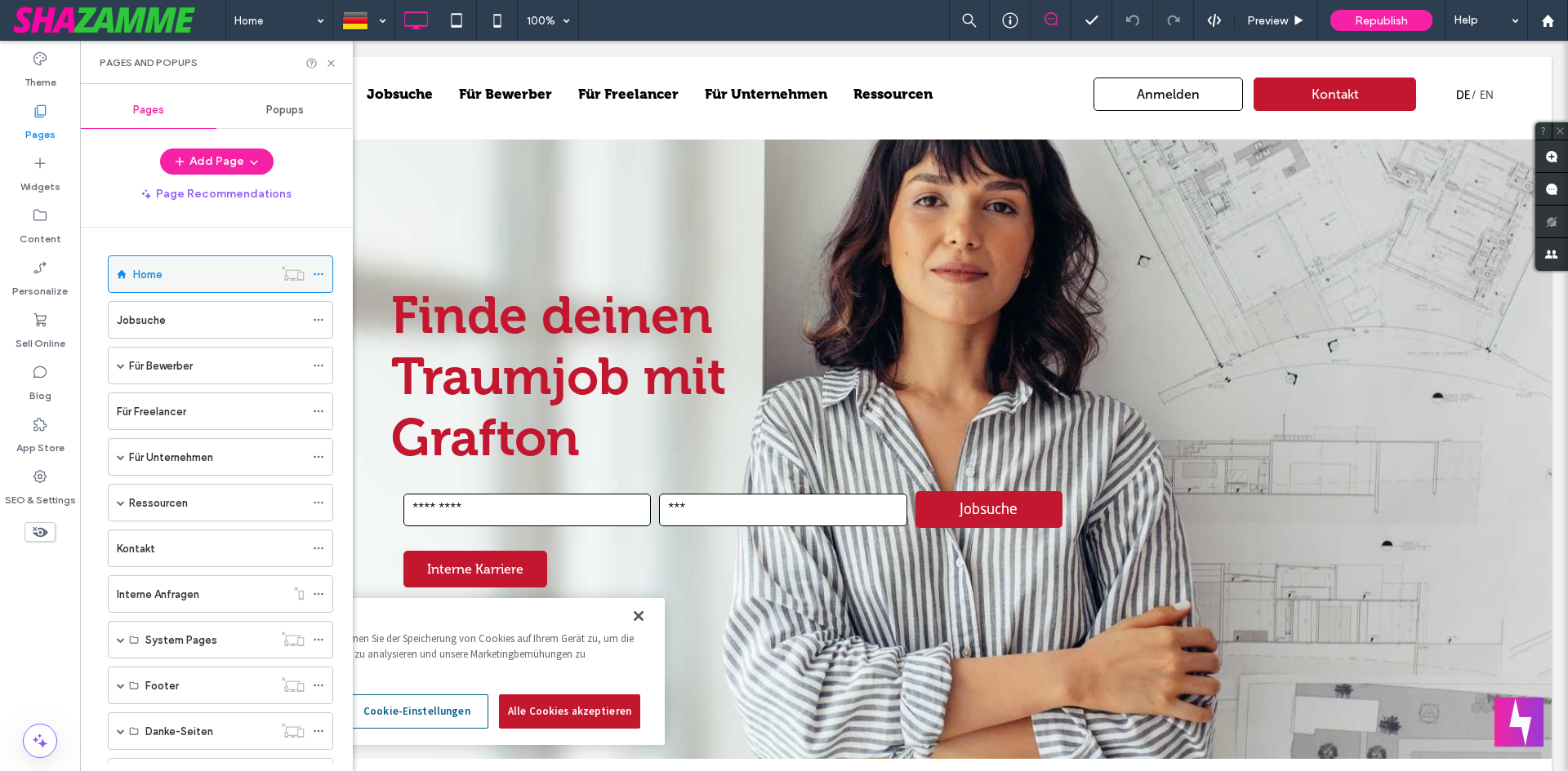
click at [319, 274] on use at bounding box center [318, 274] width 9 height 3
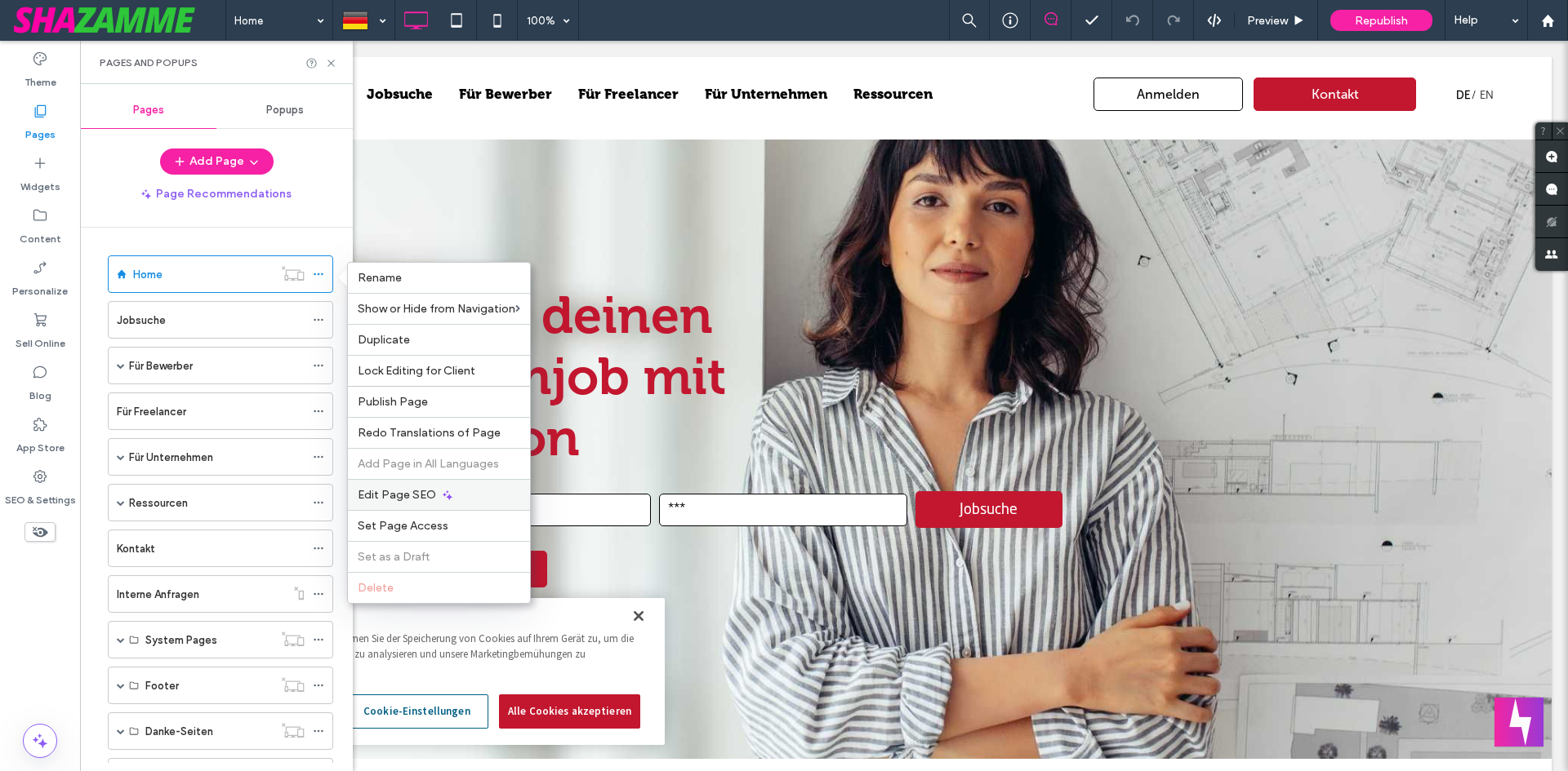
click at [390, 500] on span "Edit Page SEO" at bounding box center [397, 495] width 79 height 14
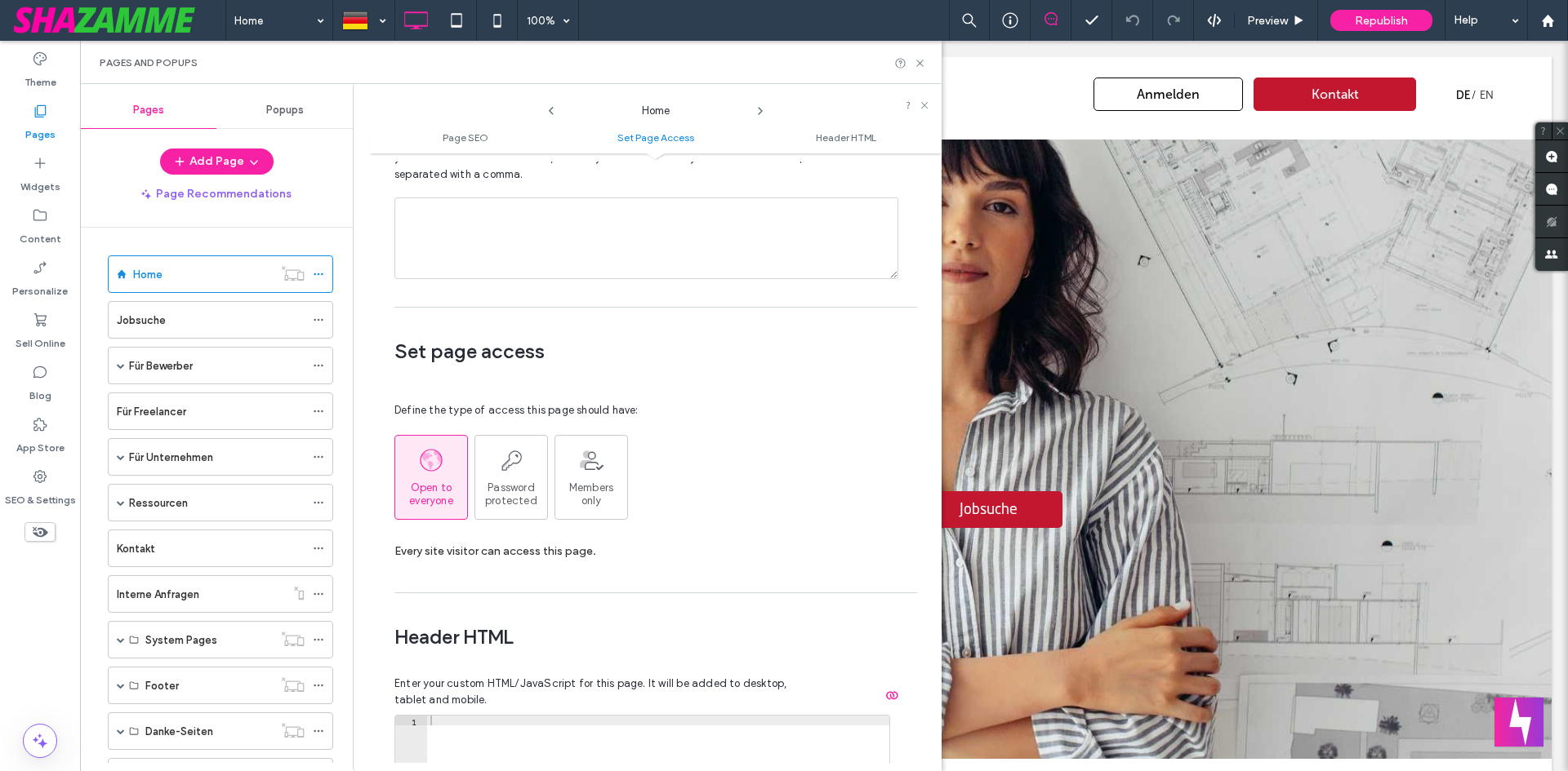
scroll to position [968, 0]
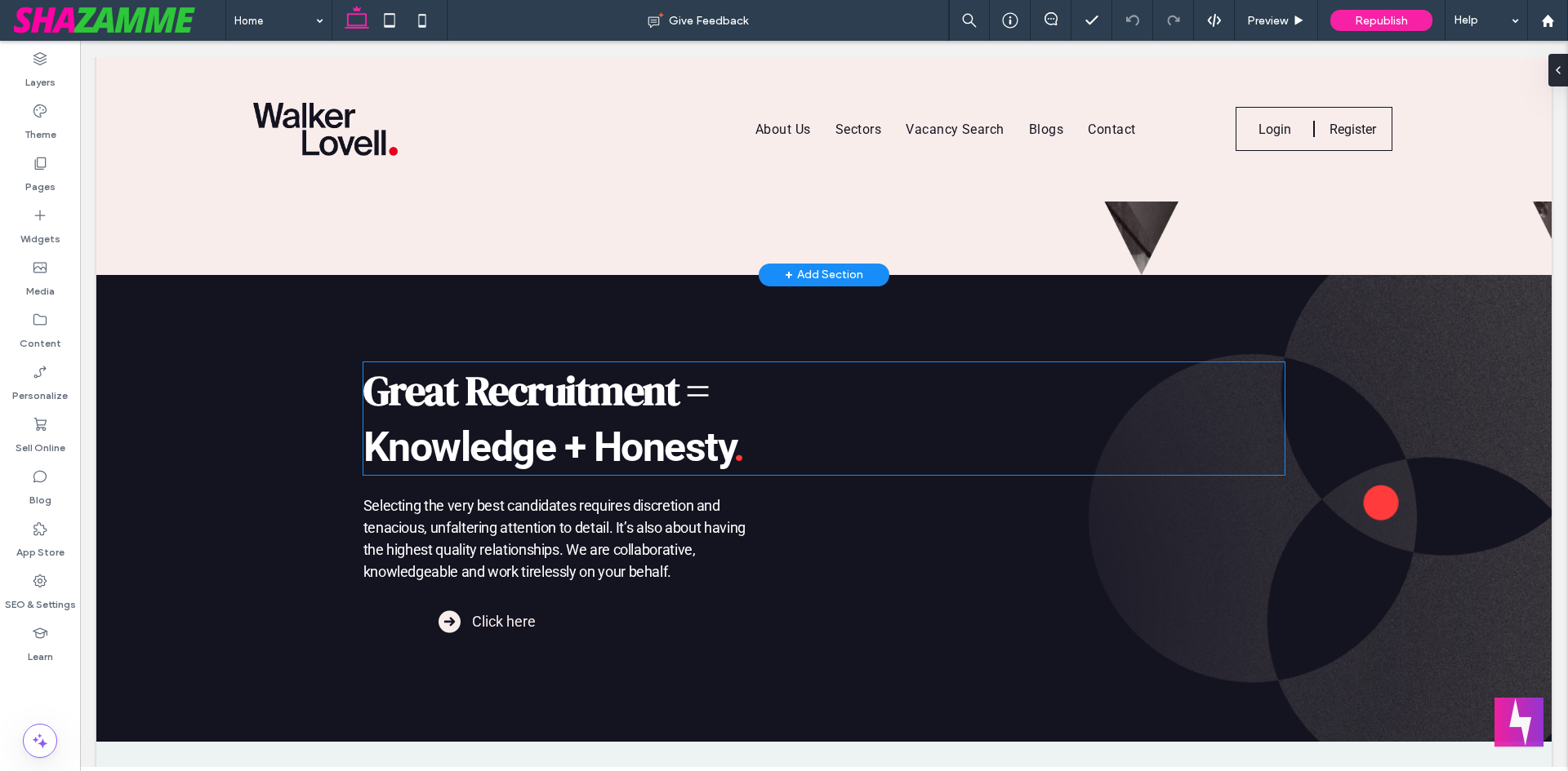
scroll to position [979, 0]
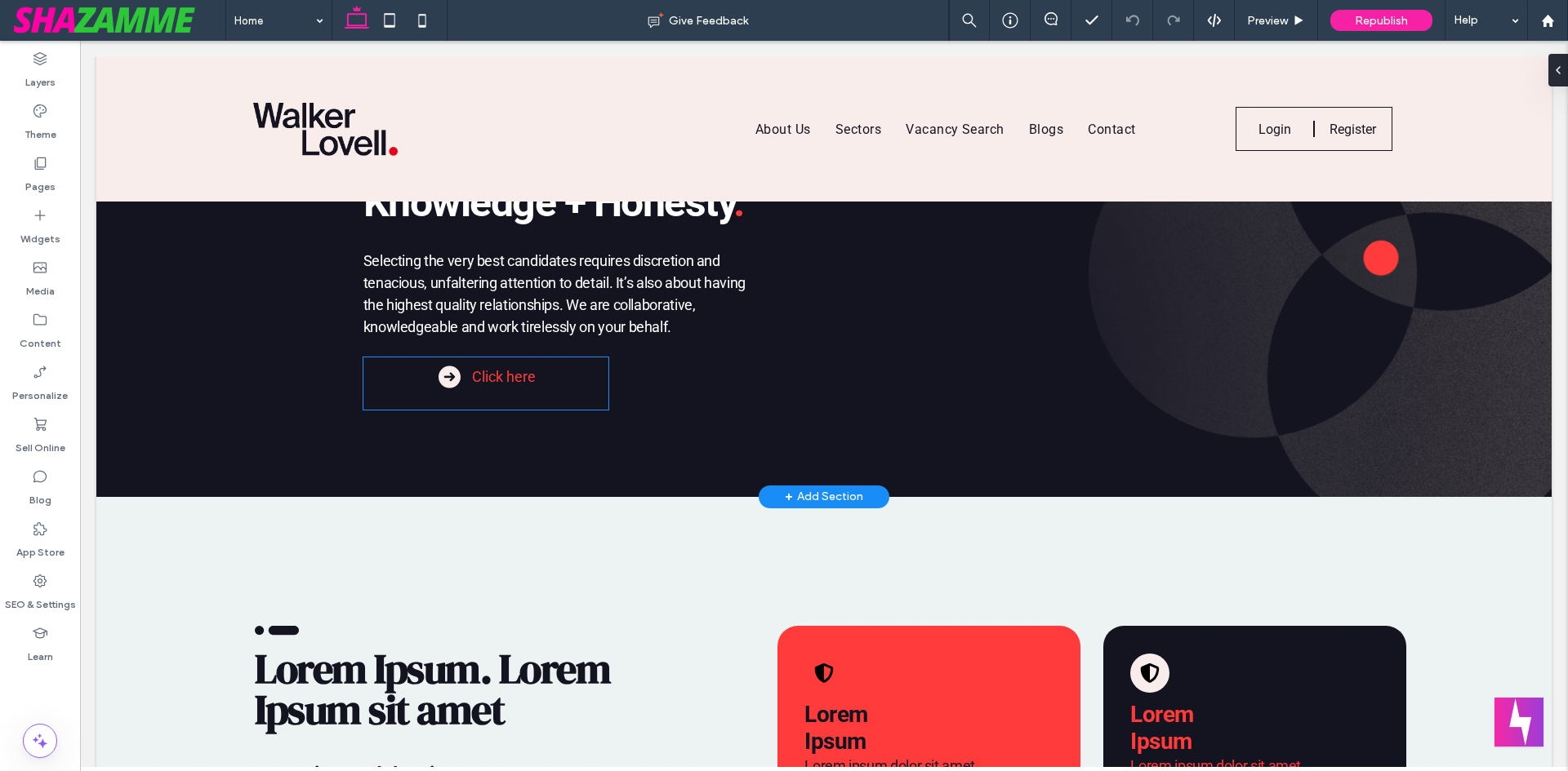
click at [490, 373] on span "Click here" at bounding box center [503, 376] width 63 height 17
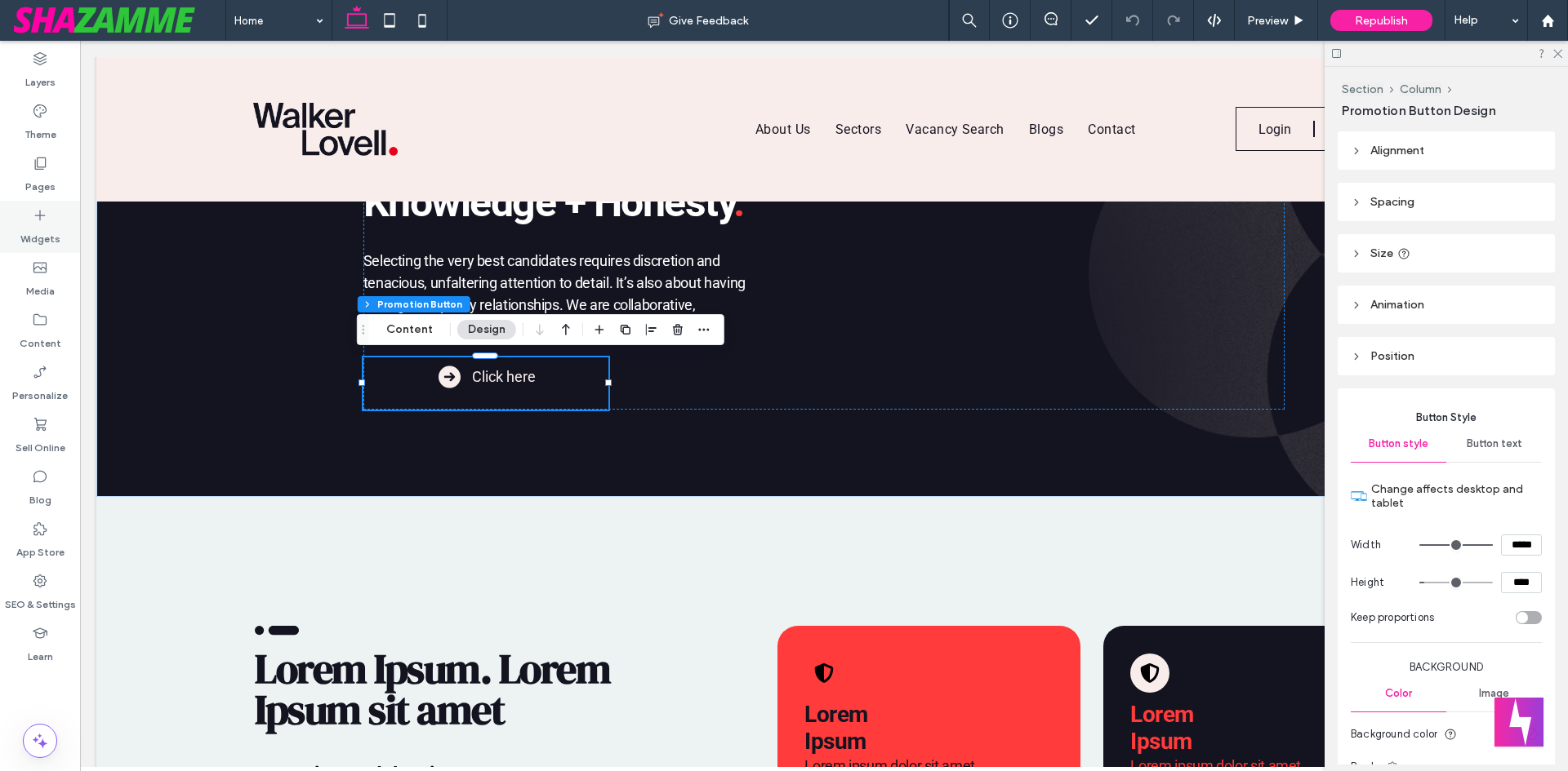
click at [37, 241] on label "Widgets" at bounding box center [40, 235] width 40 height 23
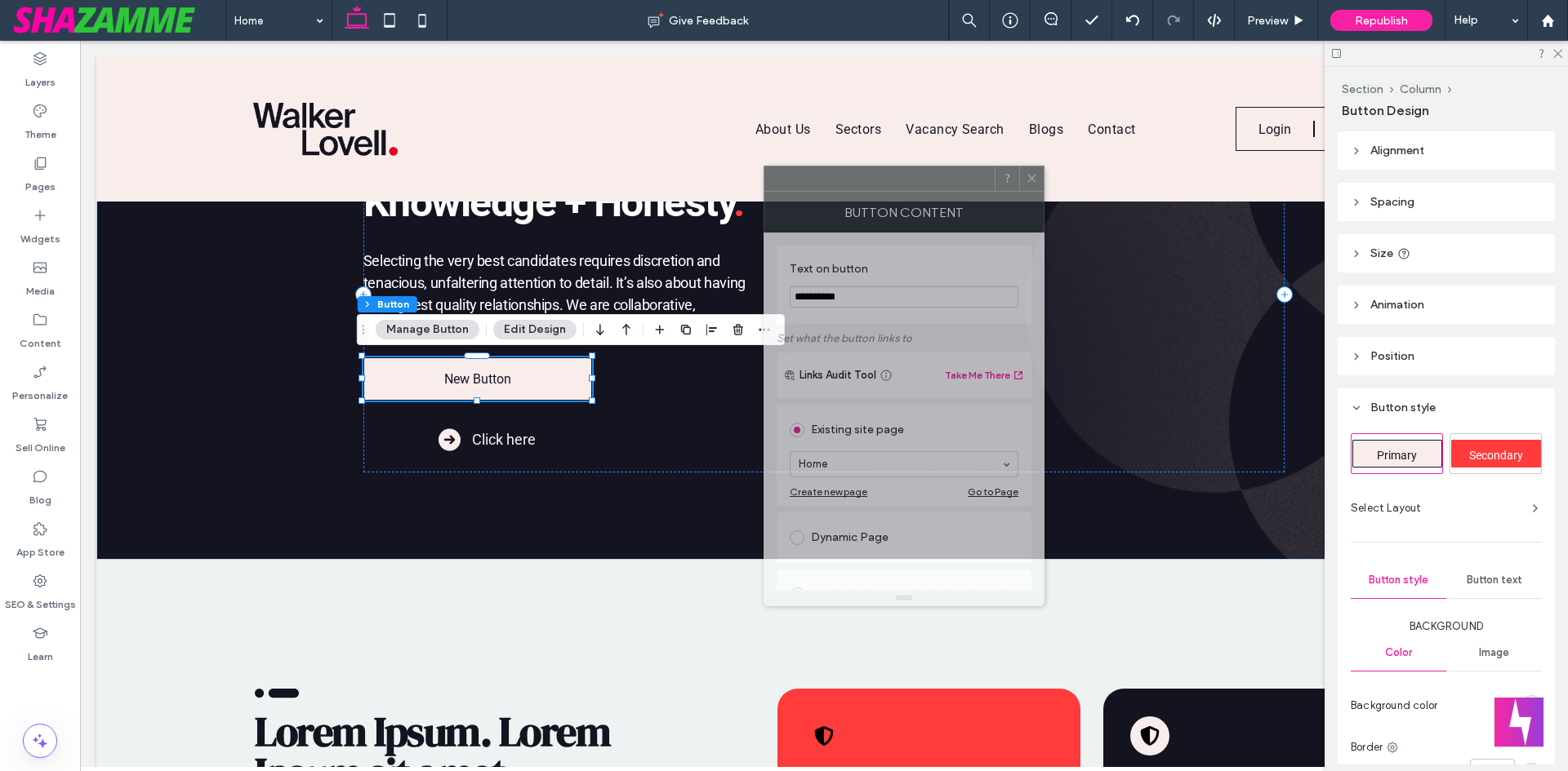
drag, startPoint x: 1405, startPoint y: 191, endPoint x: 898, endPoint y: 191, distance: 507.0
click at [898, 192] on div "Button Content" at bounding box center [904, 213] width 281 height 41
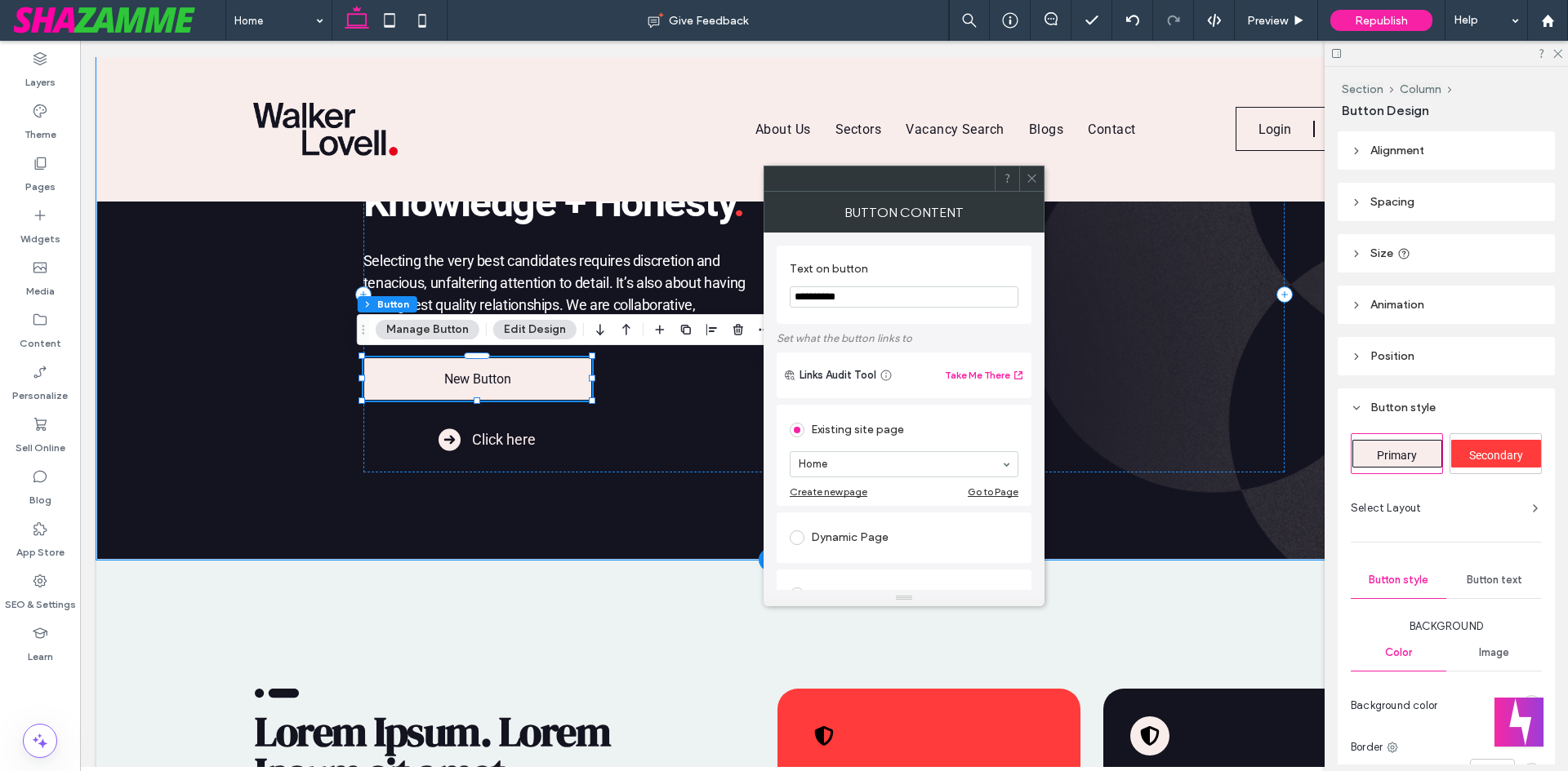
drag, startPoint x: 966, startPoint y: 338, endPoint x: 602, endPoint y: 272, distance: 369.9
type input "**********"
click at [1027, 176] on icon at bounding box center [1033, 179] width 13 height 13
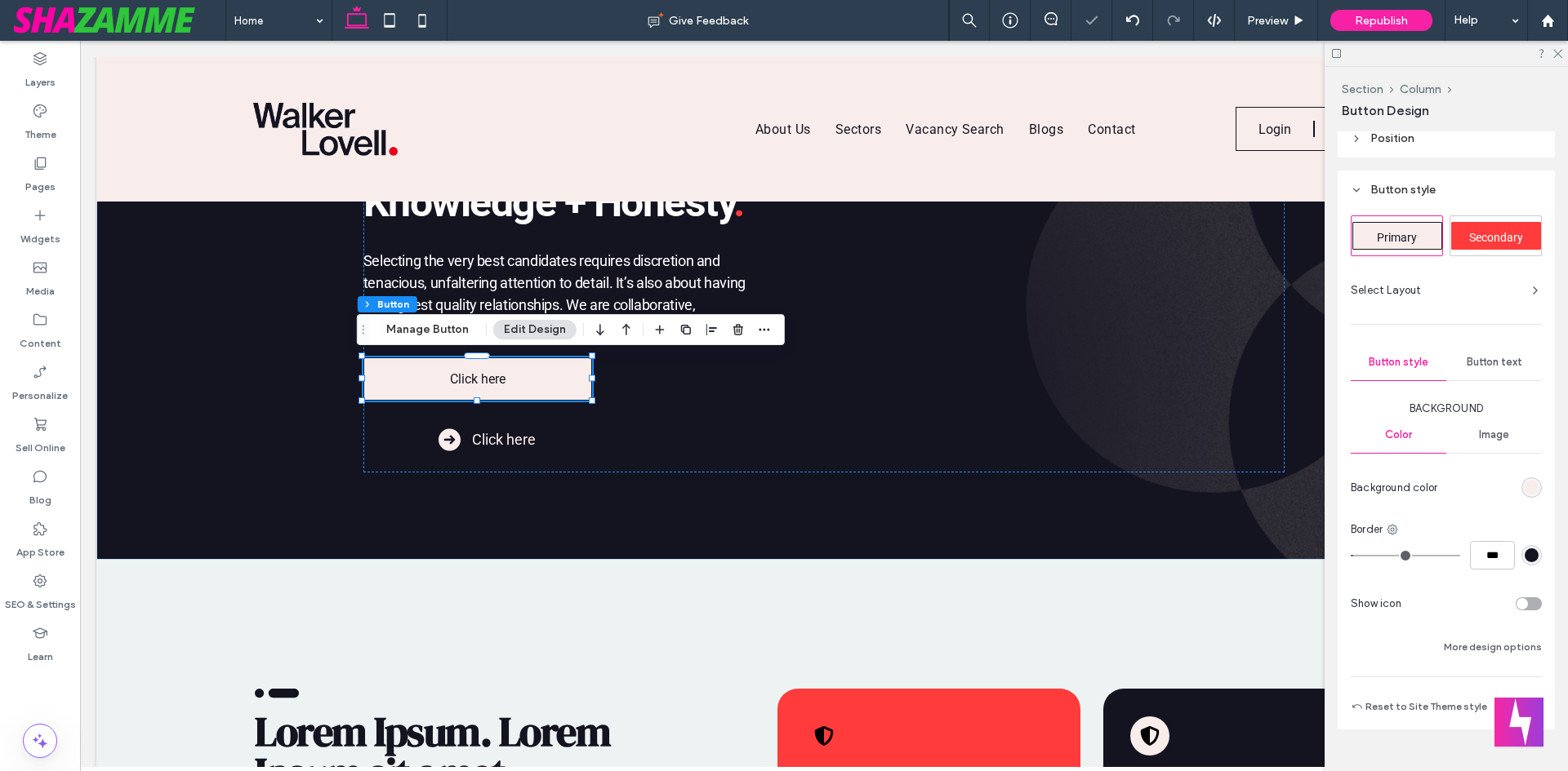
scroll to position [248, 0]
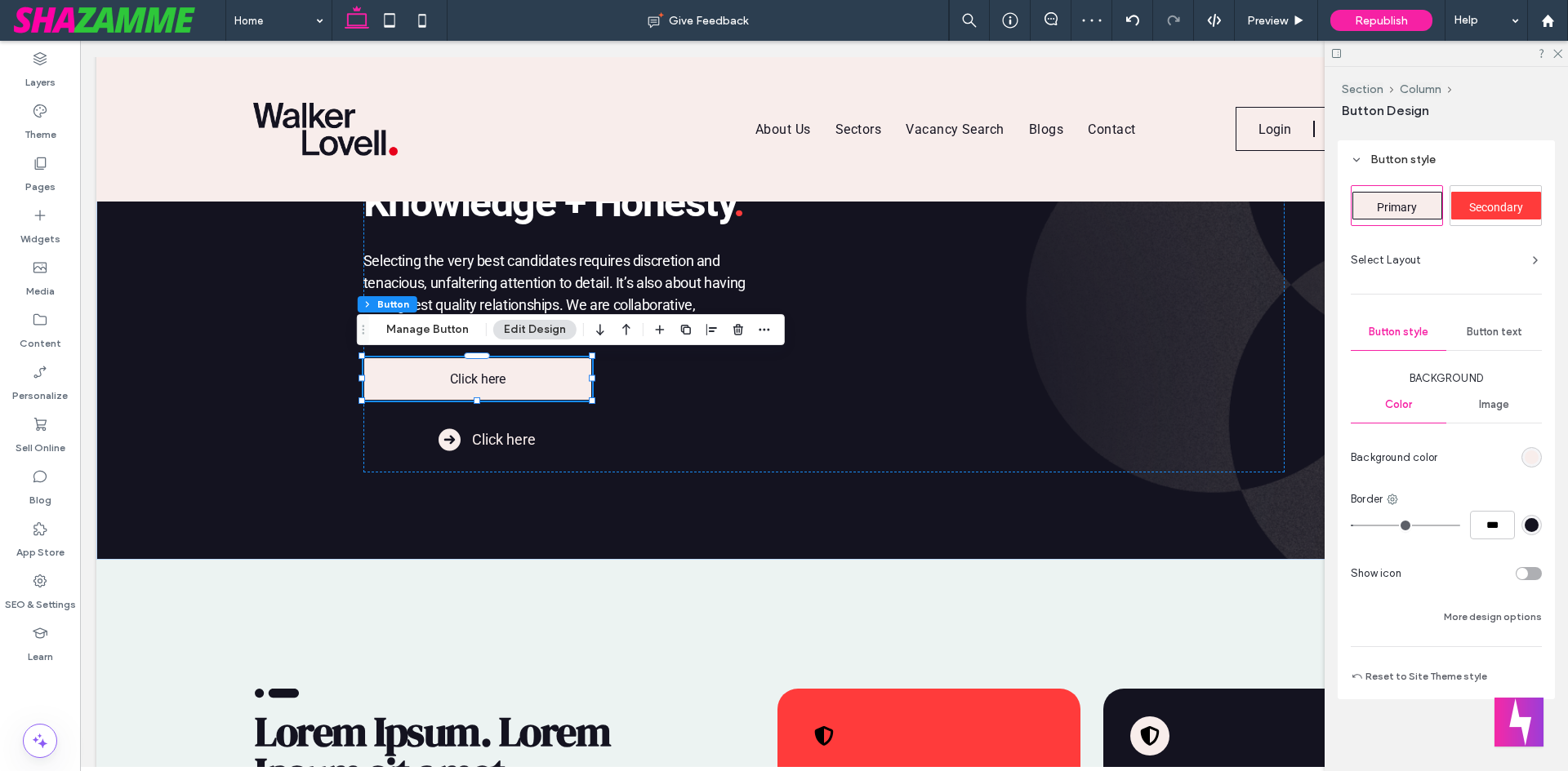
click at [1529, 459] on div "rgb(248, 237, 235)" at bounding box center [1532, 457] width 14 height 14
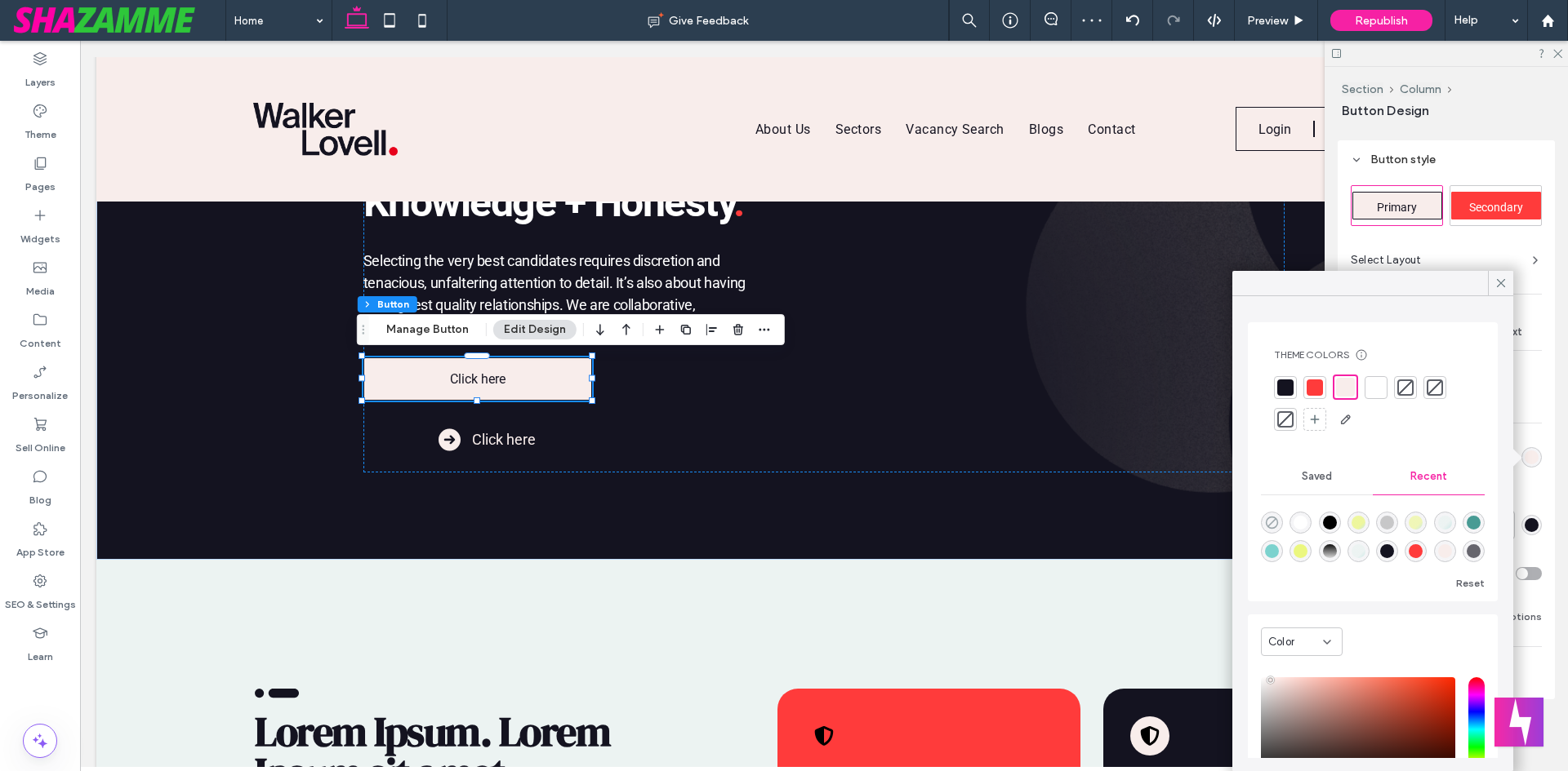
click at [1274, 524] on icon "rgba(0, 0, 0, 0)" at bounding box center [1272, 523] width 14 height 14
type input "*******"
type input "*"
type input "**"
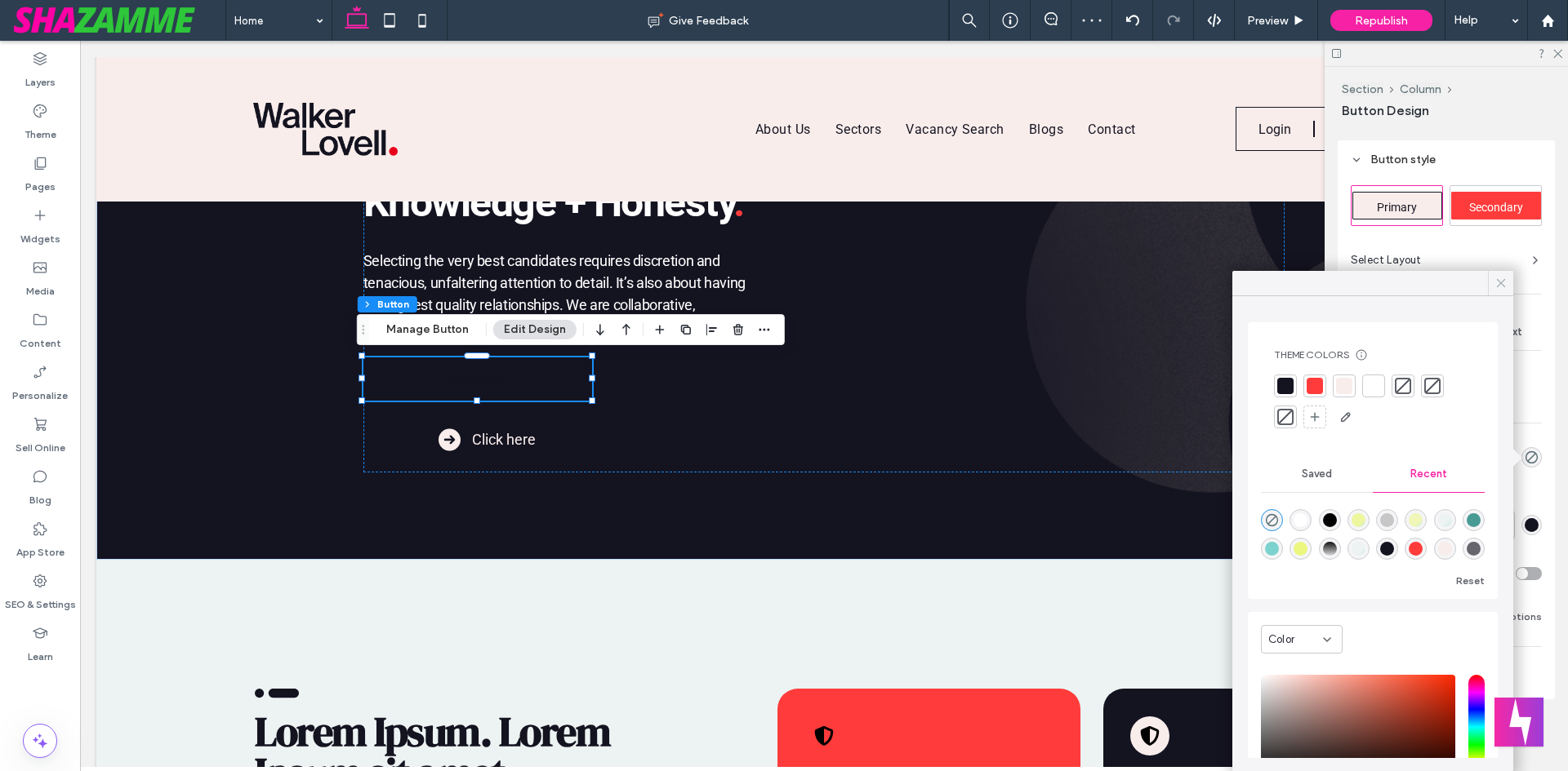
click at [1501, 286] on icon at bounding box center [1501, 283] width 14 height 14
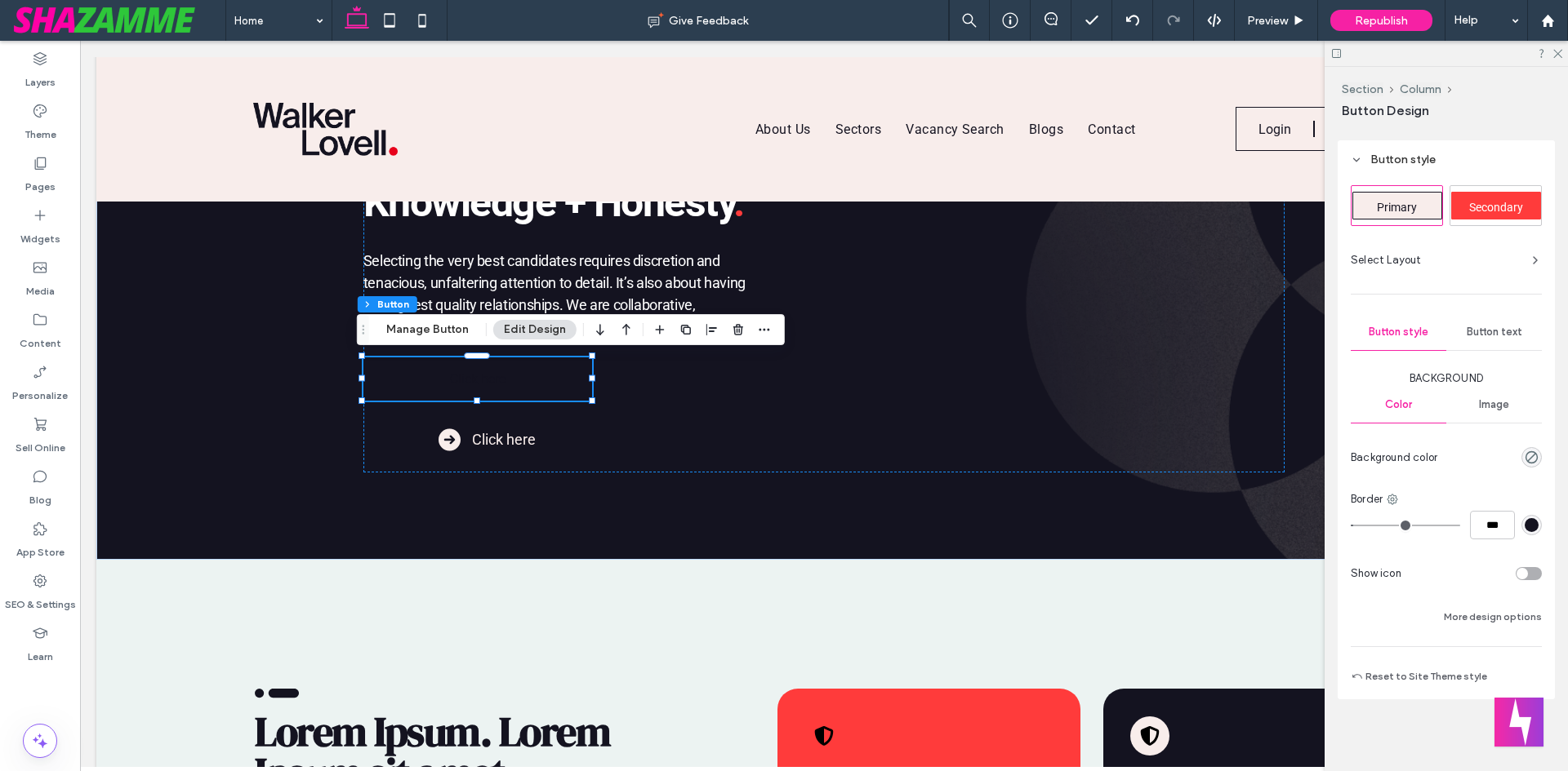
type input "*"
type input "***"
drag, startPoint x: 1357, startPoint y: 524, endPoint x: 1332, endPoint y: 515, distance: 26.6
type input "*"
click at [1351, 525] on input "range" at bounding box center [1405, 526] width 109 height 2
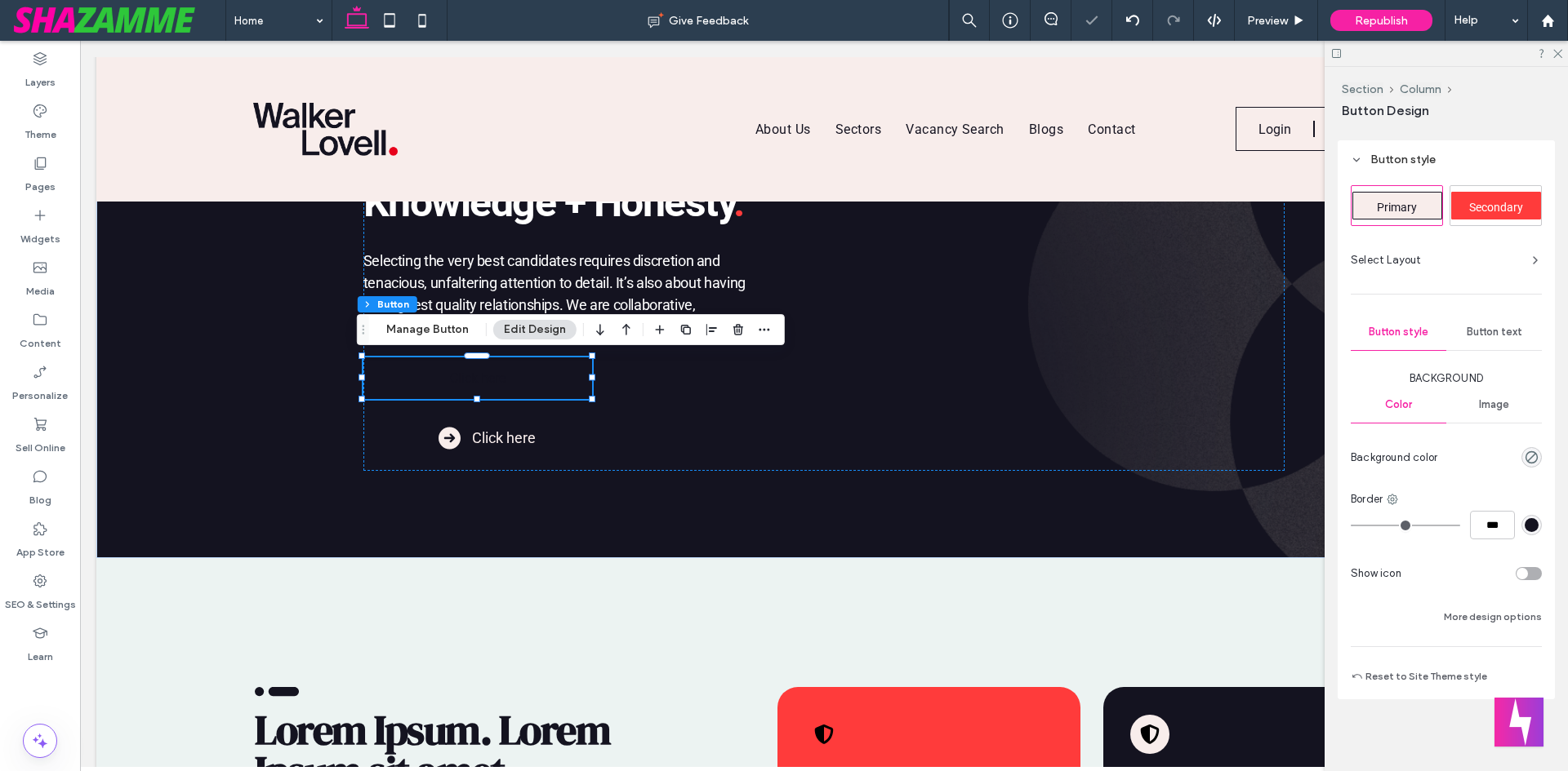
click at [1485, 330] on span "Button text" at bounding box center [1495, 332] width 55 height 13
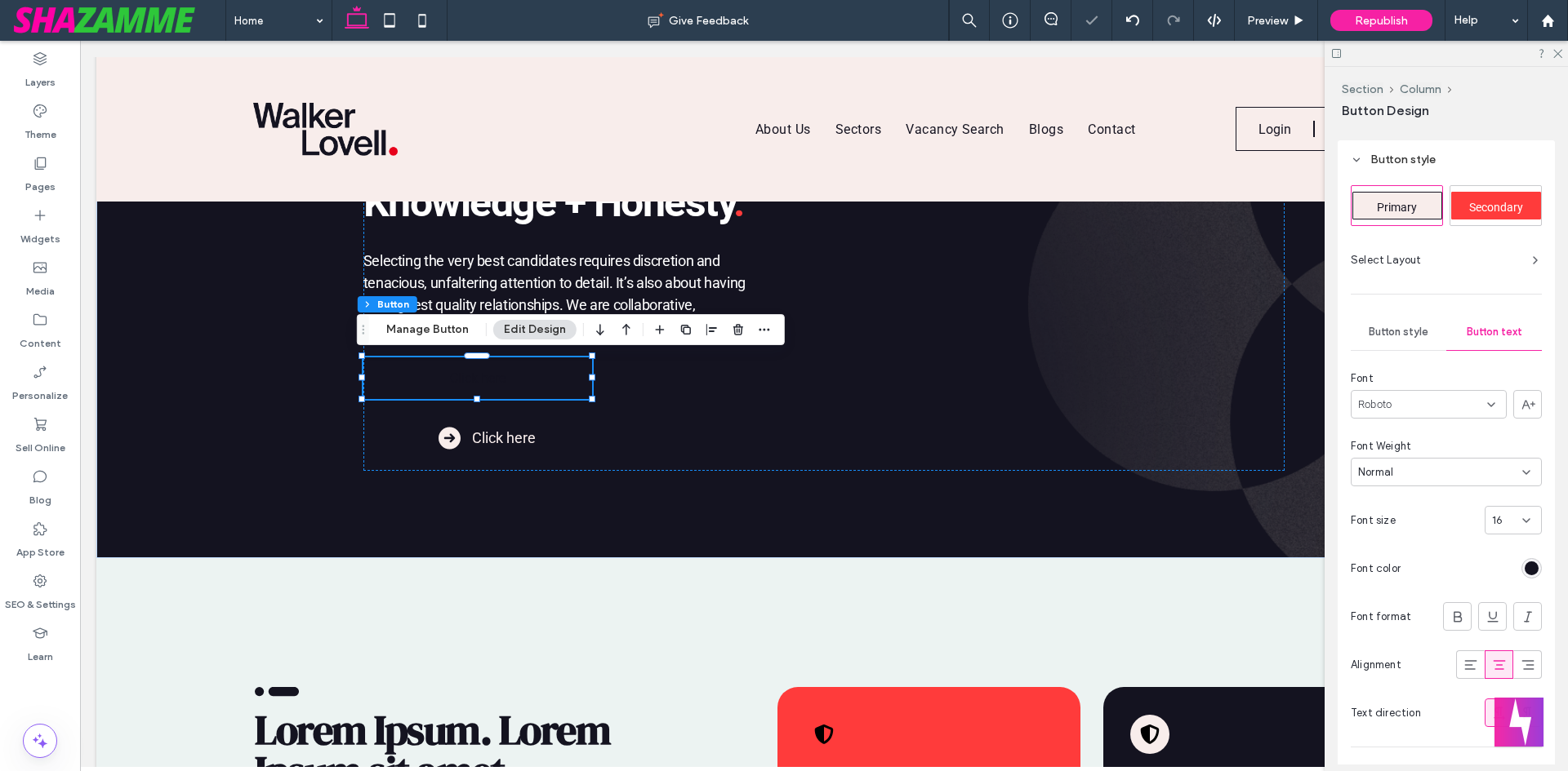
click at [1525, 567] on div "rgb(20, 19, 32)" at bounding box center [1532, 569] width 14 height 14
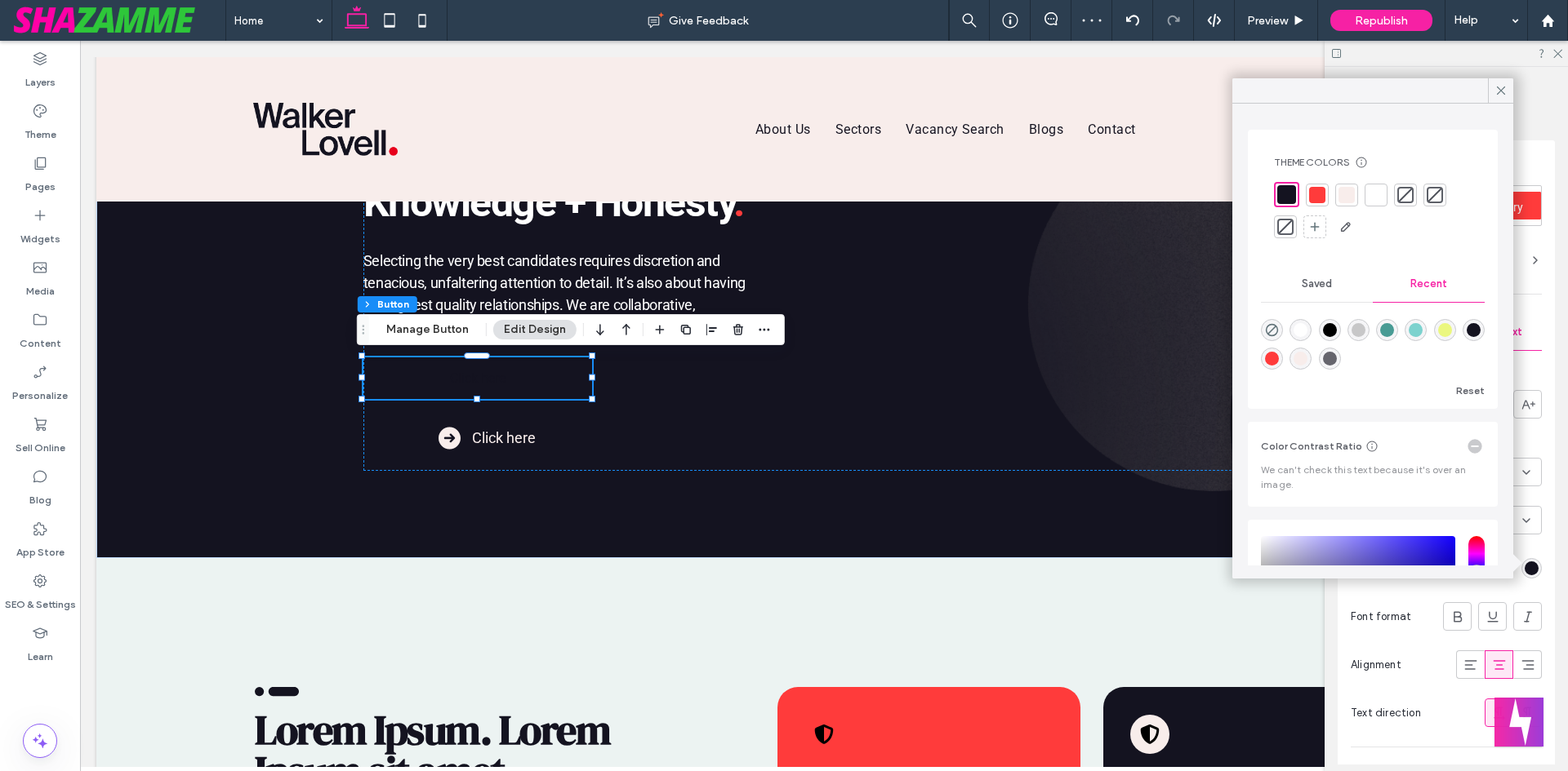
click at [1378, 193] on div at bounding box center [1376, 195] width 16 height 16
click at [1503, 88] on icon at bounding box center [1501, 90] width 14 height 14
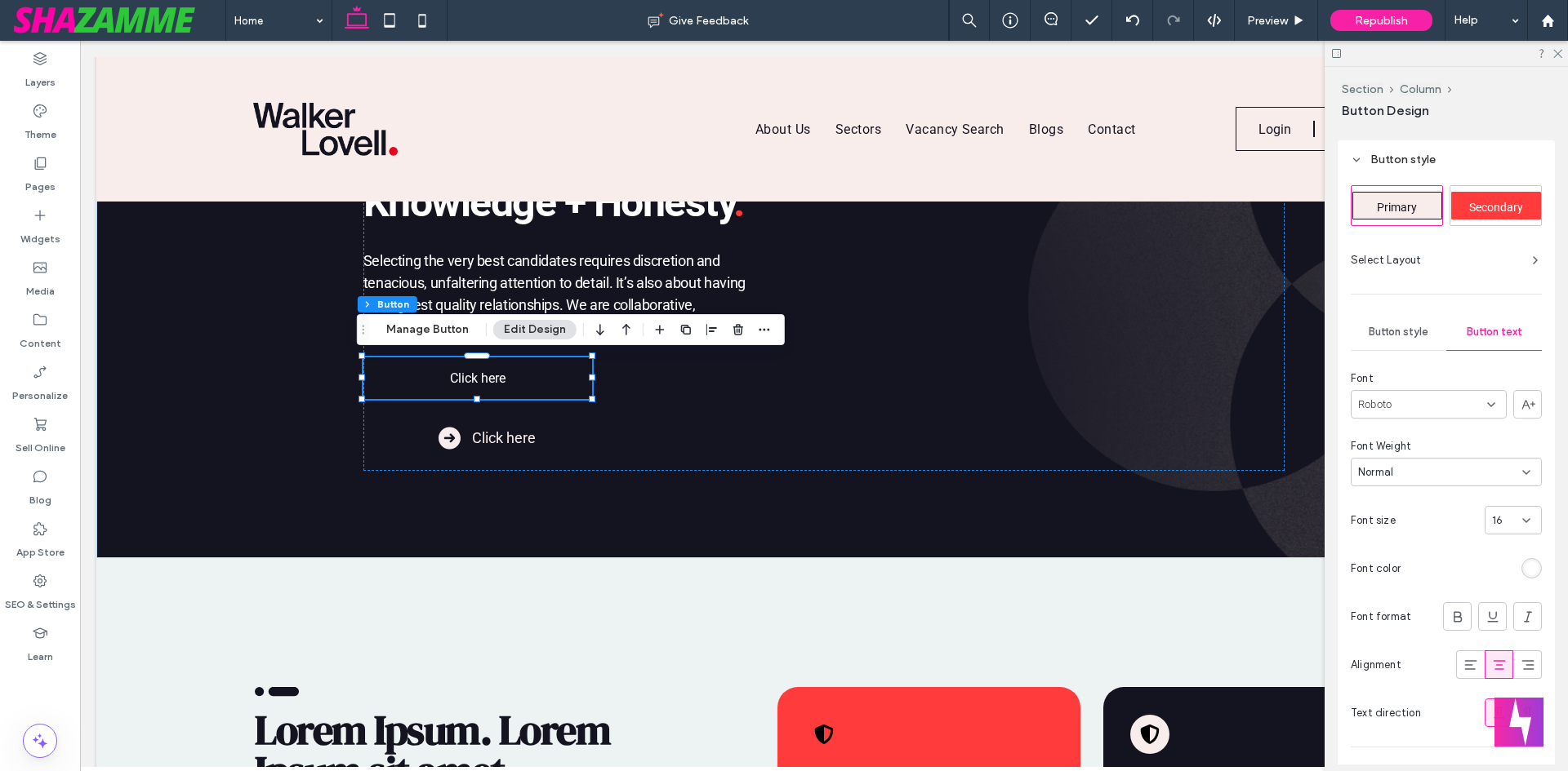
click at [1509, 512] on div "16" at bounding box center [1513, 521] width 57 height 29
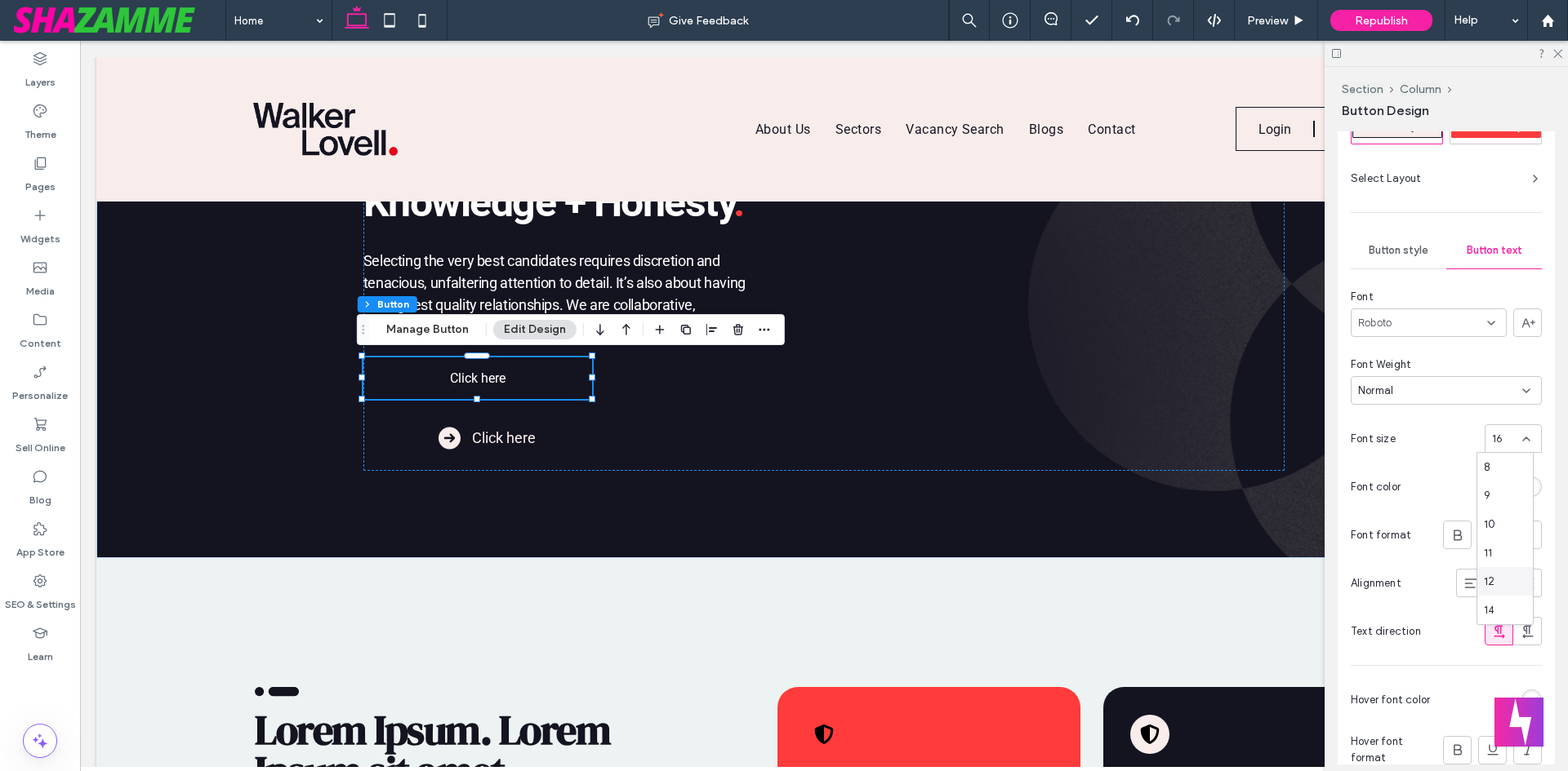
scroll to position [81, 0]
click at [1502, 582] on div "18" at bounding box center [1505, 586] width 55 height 29
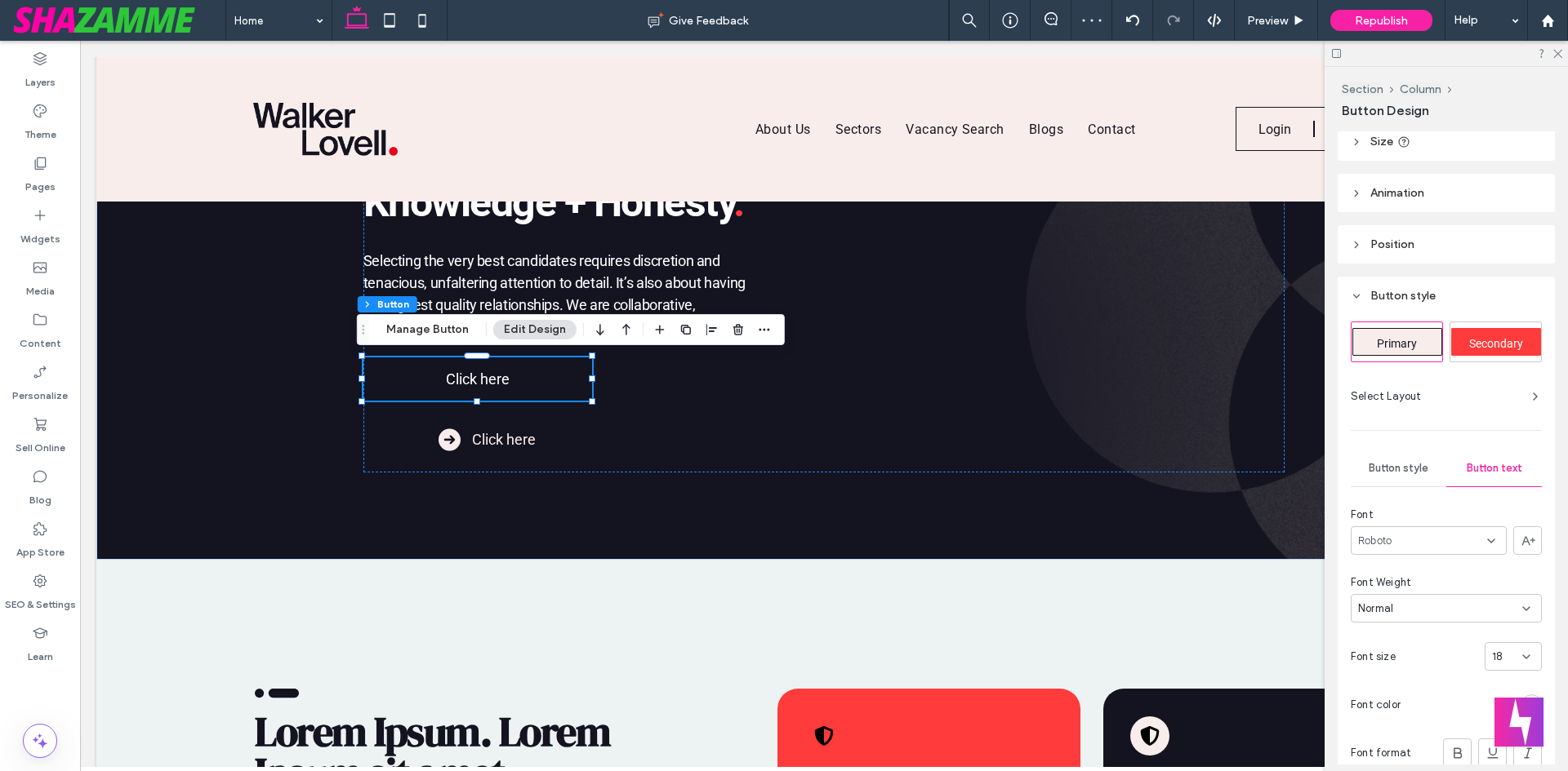
scroll to position [0, 0]
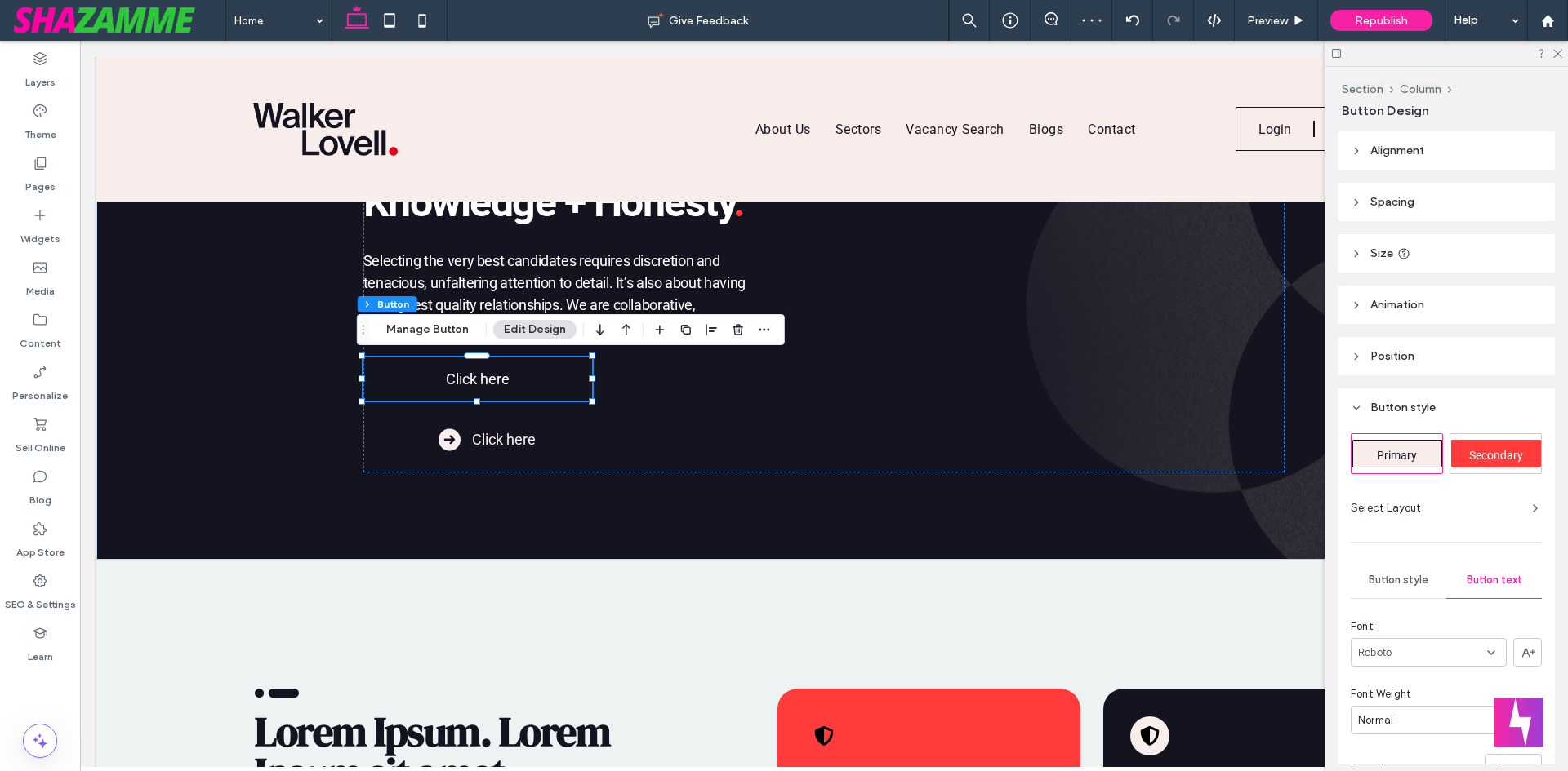
click at [1387, 257] on span "Size" at bounding box center [1382, 254] width 23 height 14
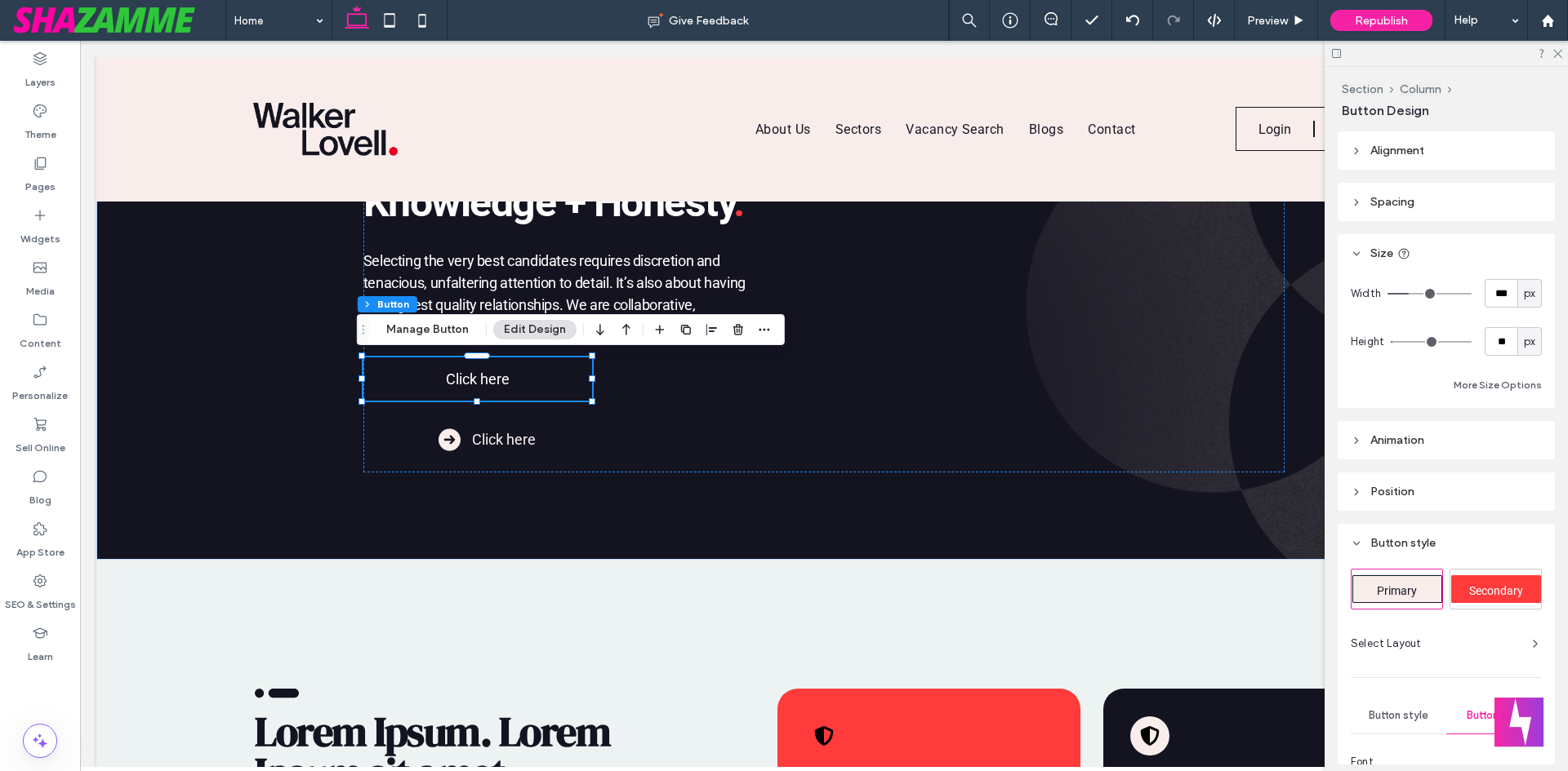
click at [1526, 298] on span "px" at bounding box center [1530, 294] width 12 height 16
click at [1522, 447] on div "A" at bounding box center [1522, 436] width 23 height 29
type input "*"
click at [1532, 336] on div "px" at bounding box center [1530, 341] width 24 height 29
click at [1406, 375] on div "More Size Options" at bounding box center [1446, 385] width 191 height 20
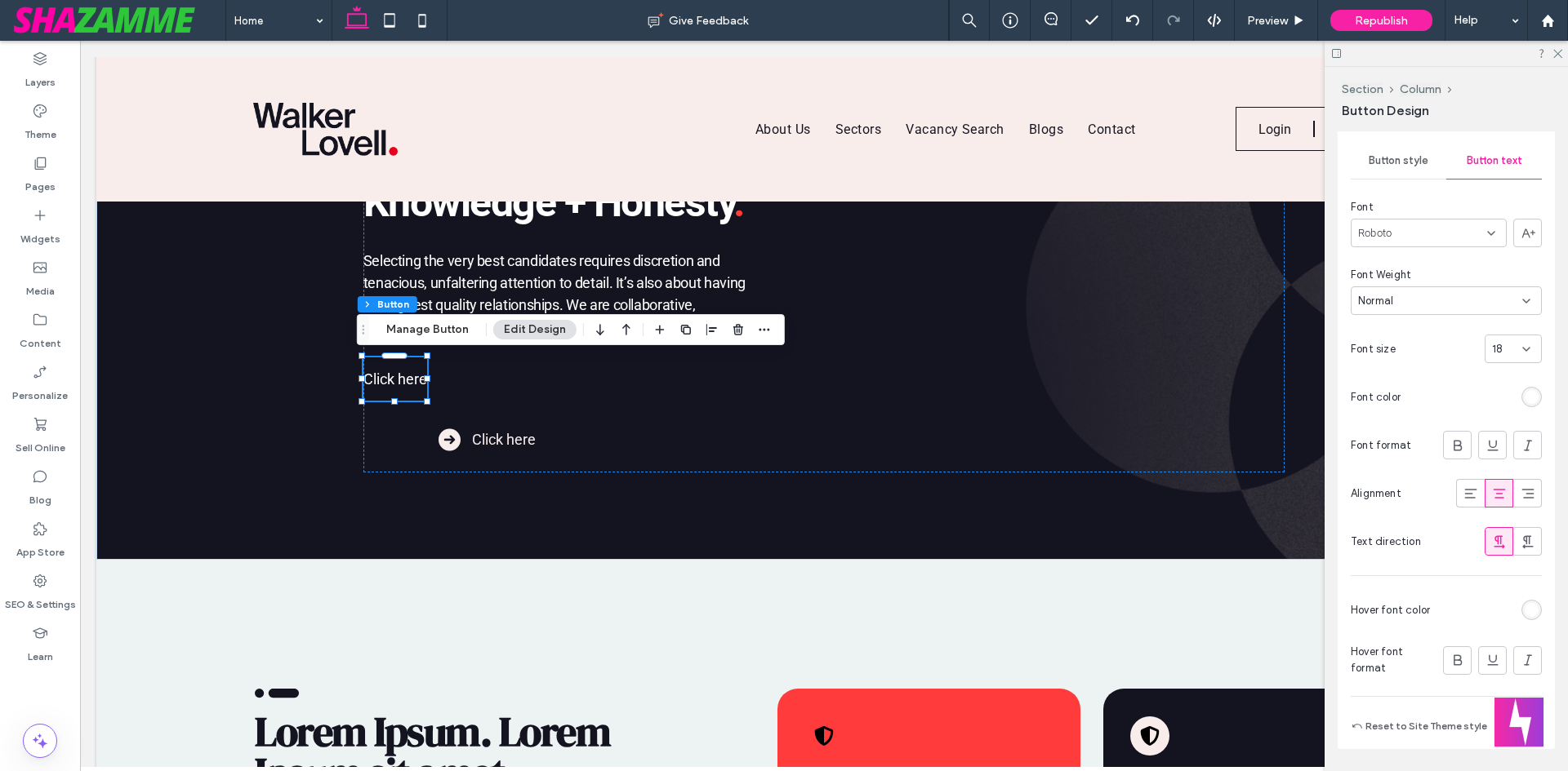
scroll to position [605, 0]
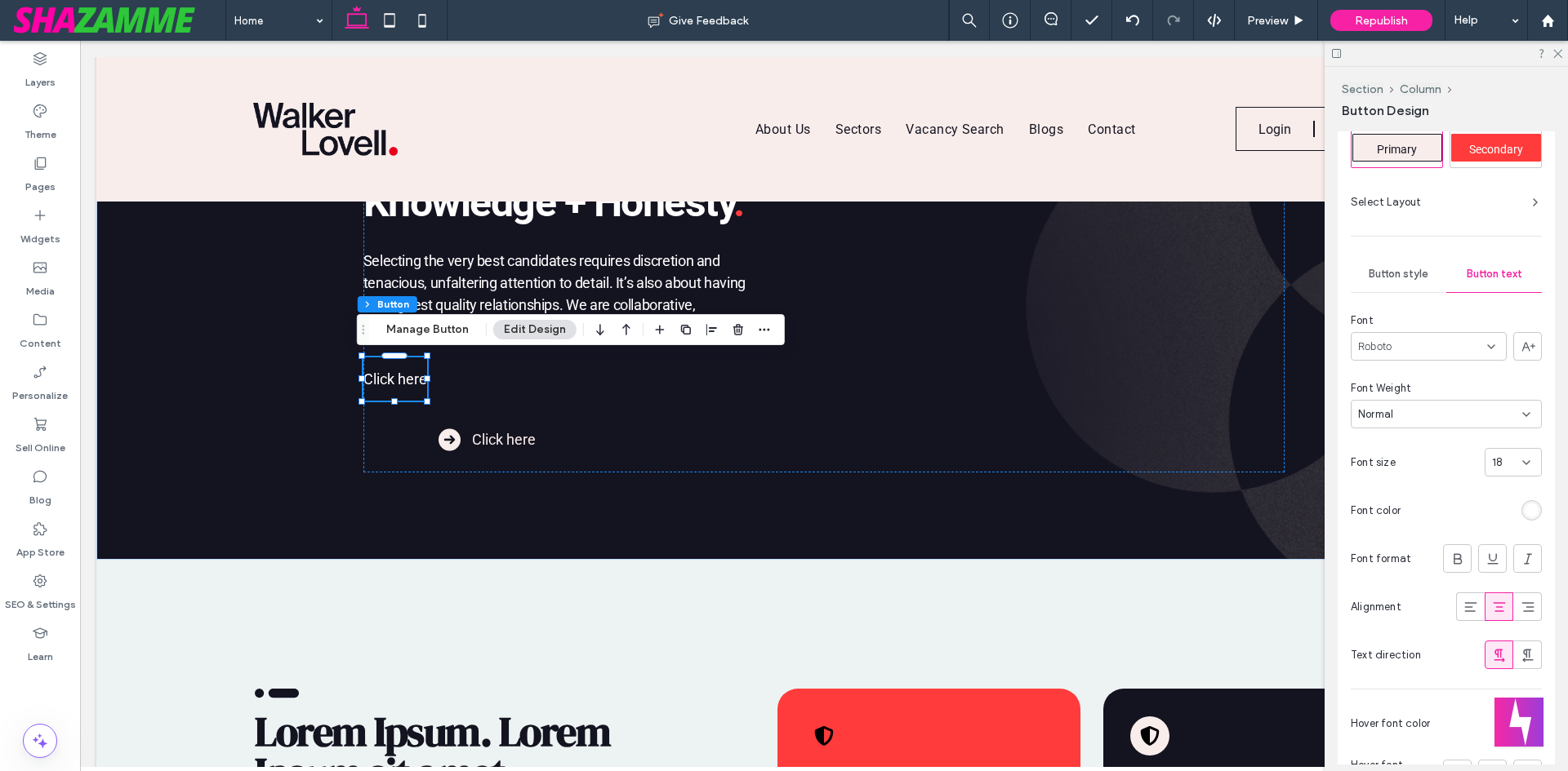
click at [1404, 279] on span "Button style" at bounding box center [1398, 274] width 60 height 13
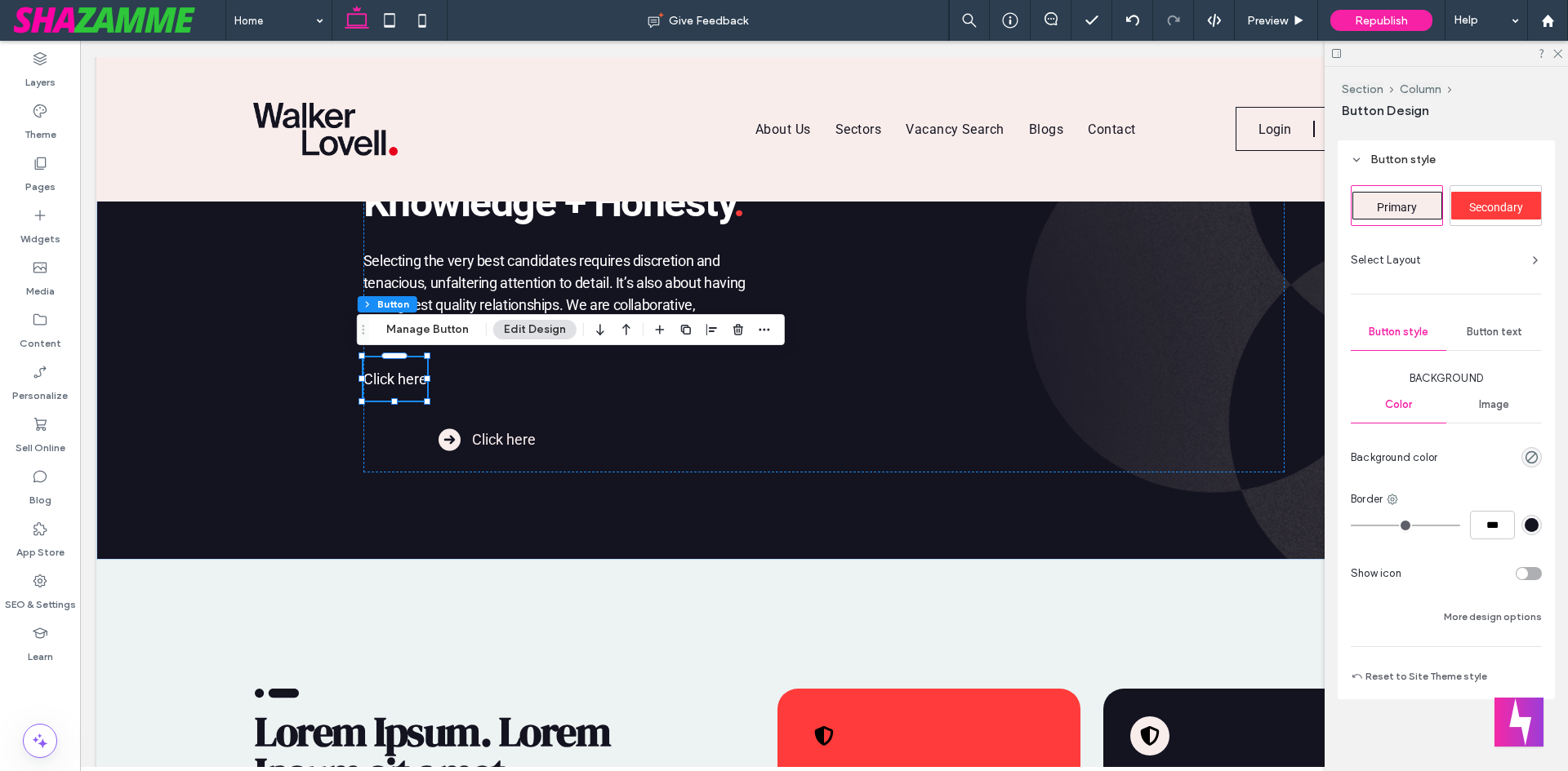
scroll to position [383, 0]
click at [1517, 577] on div "toggle" at bounding box center [1522, 574] width 12 height 12
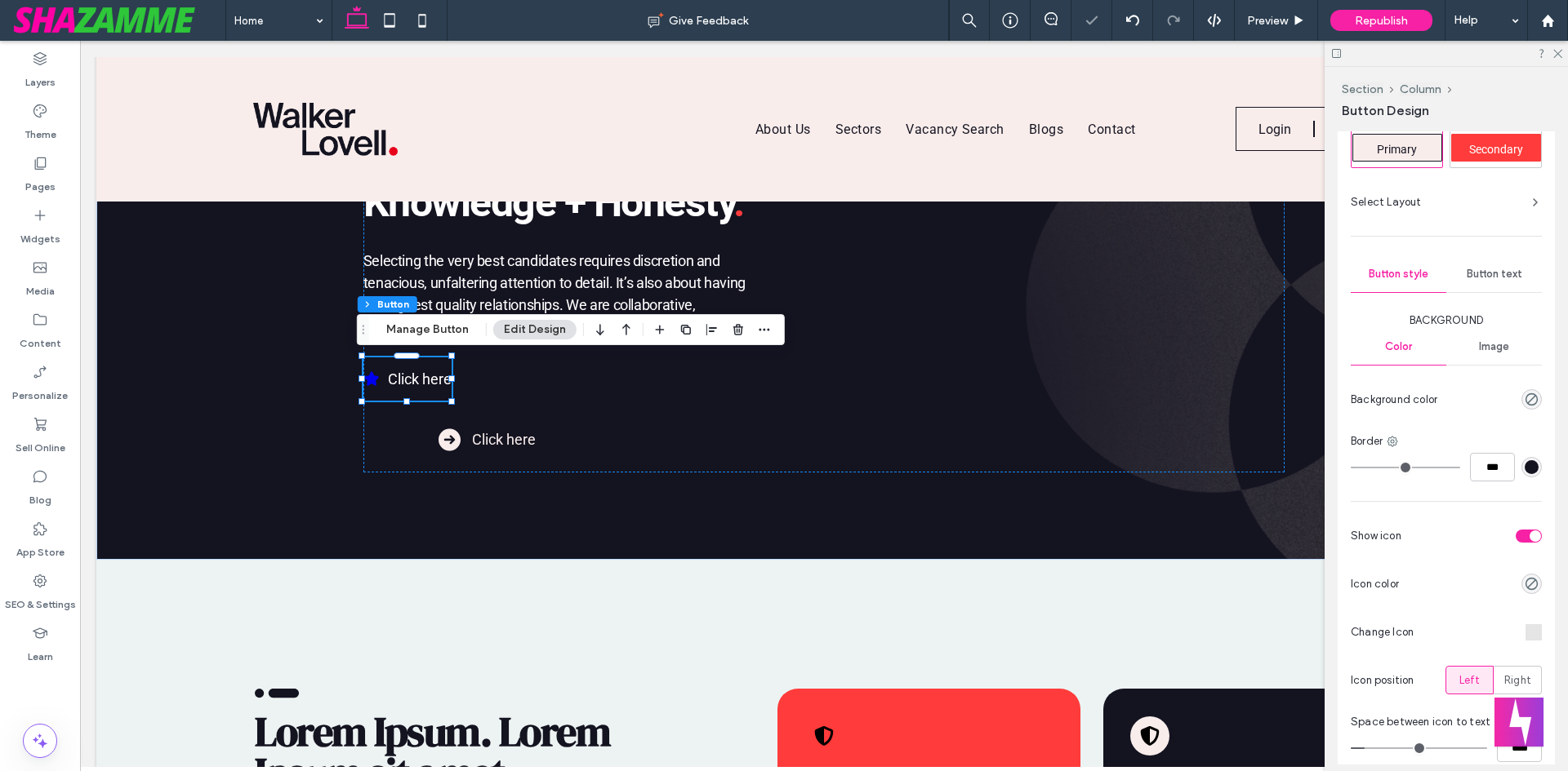
type input "**"
type input "****"
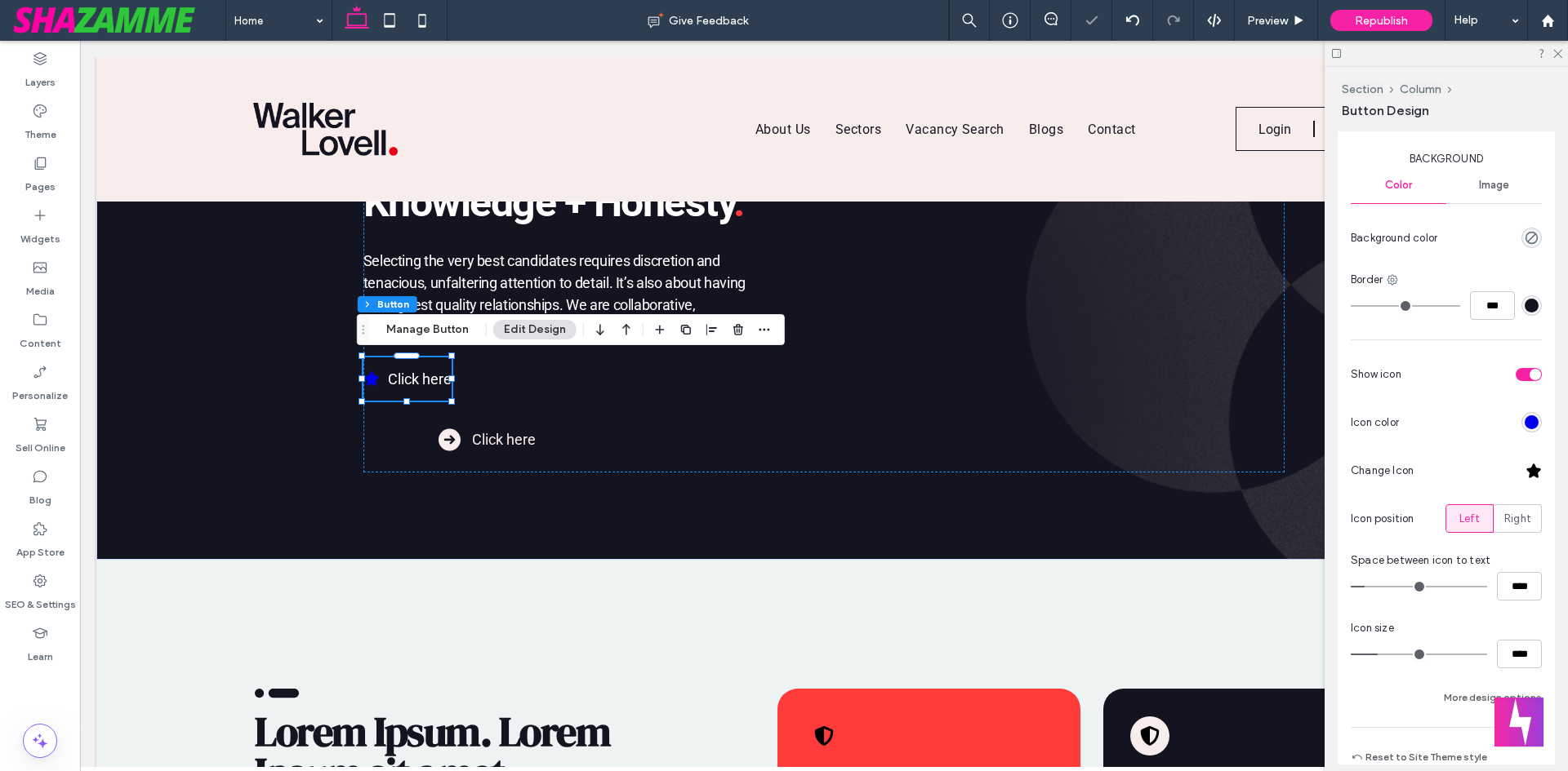
scroll to position [605, 0]
click at [1525, 420] on div "rgb(0, 0, 238)" at bounding box center [1532, 421] width 14 height 14
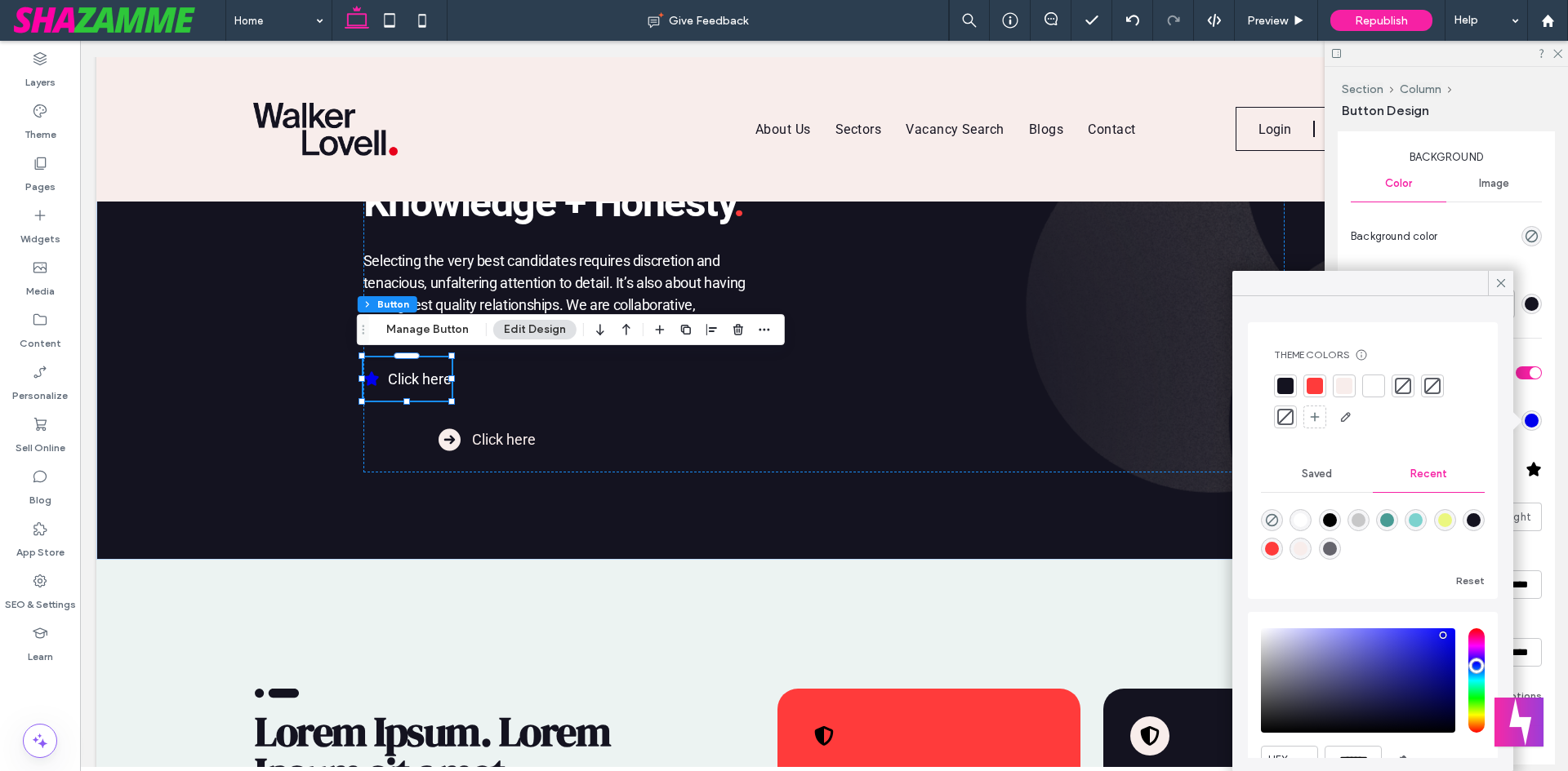
click at [1391, 392] on div at bounding box center [1372, 402] width 198 height 55
click at [1378, 392] on div at bounding box center [1374, 386] width 16 height 16
click at [1494, 286] on icon at bounding box center [1501, 283] width 14 height 14
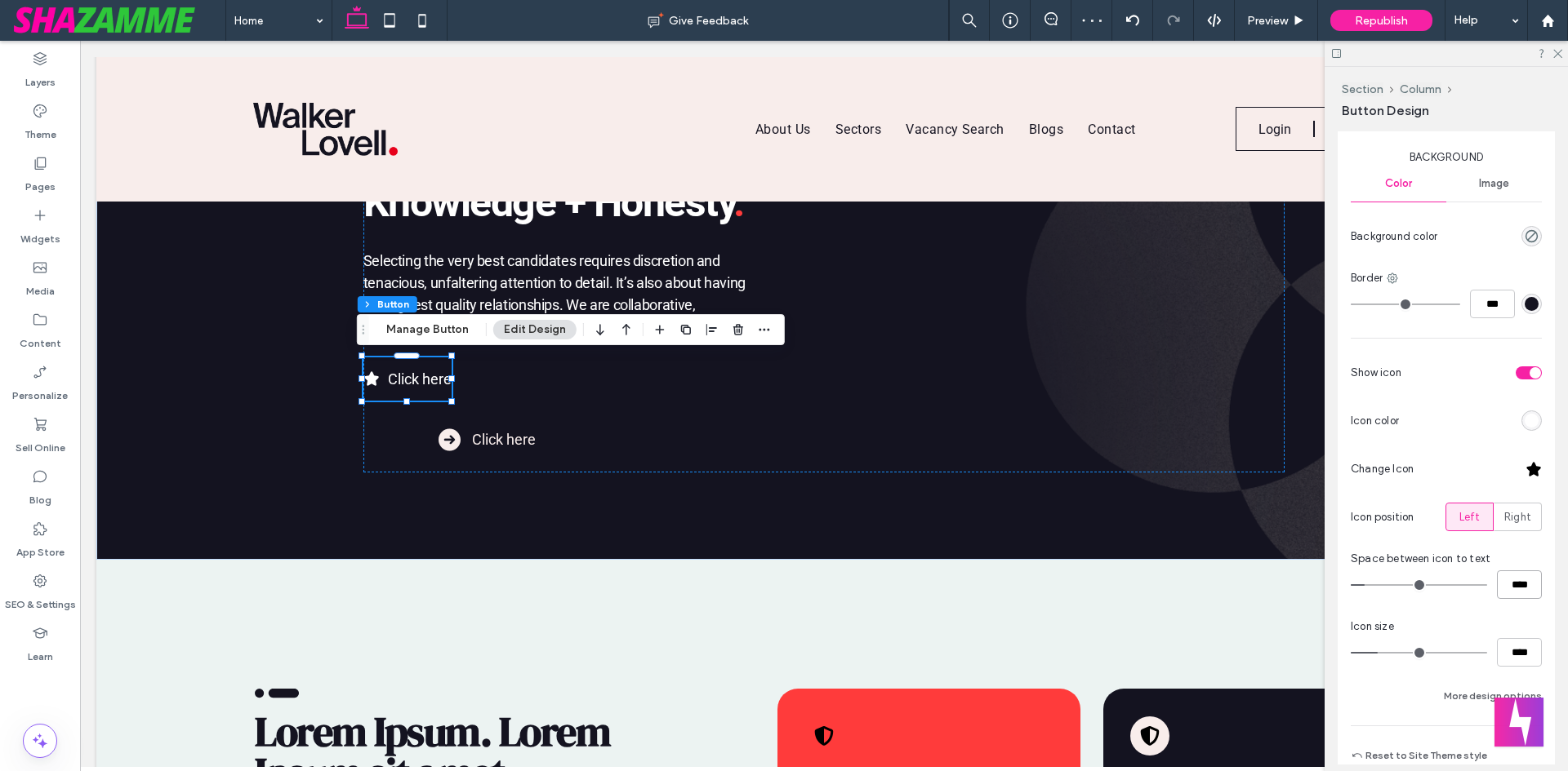
drag, startPoint x: 1506, startPoint y: 583, endPoint x: 1496, endPoint y: 582, distance: 10.0
click at [1497, 582] on input "****" at bounding box center [1520, 585] width 45 height 29
type input "**"
type input "****"
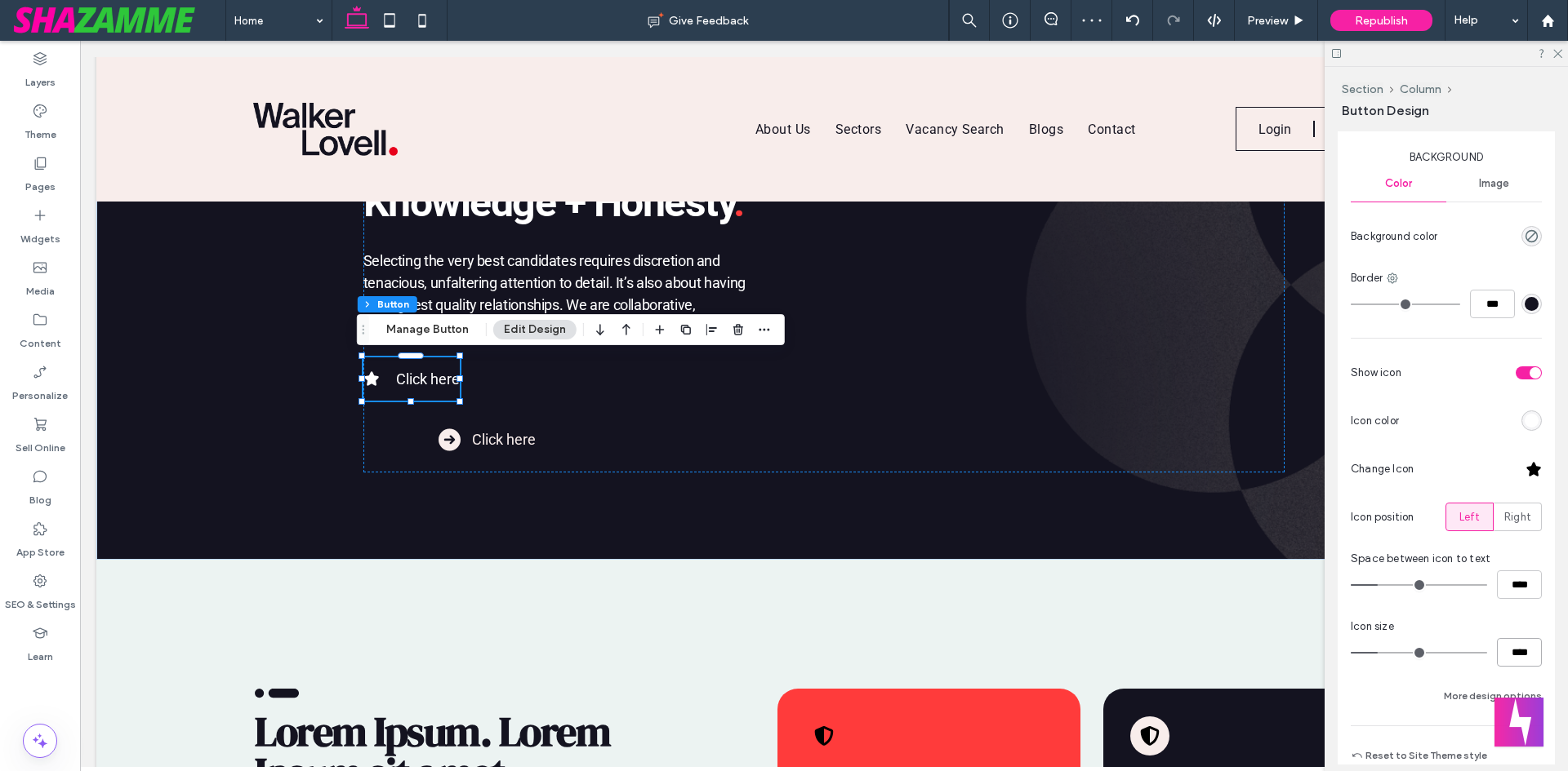
click at [1497, 653] on input "****" at bounding box center [1520, 653] width 45 height 29
type input "**"
type input "****"
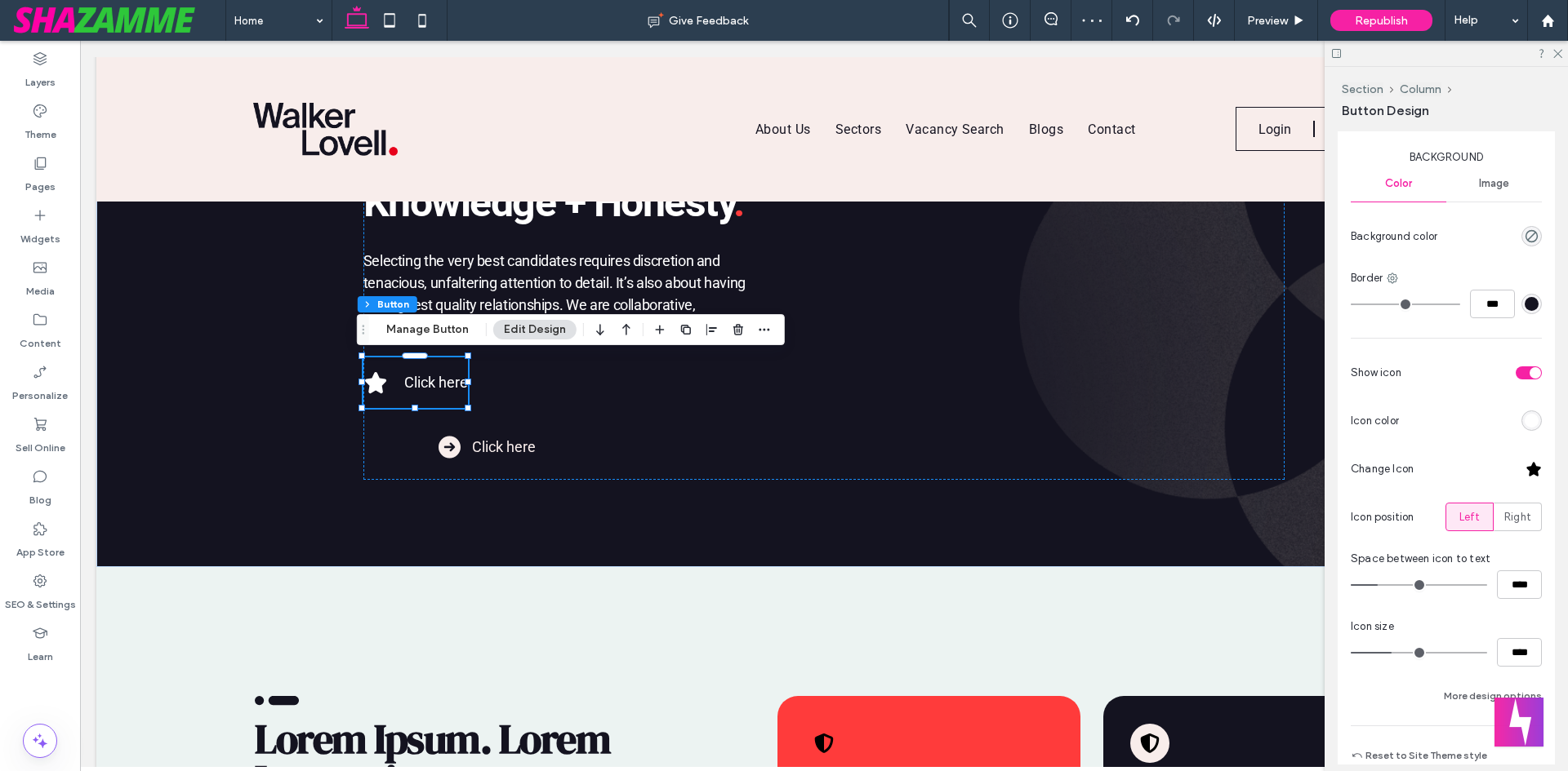
click at [1526, 468] on div at bounding box center [1534, 469] width 16 height 16
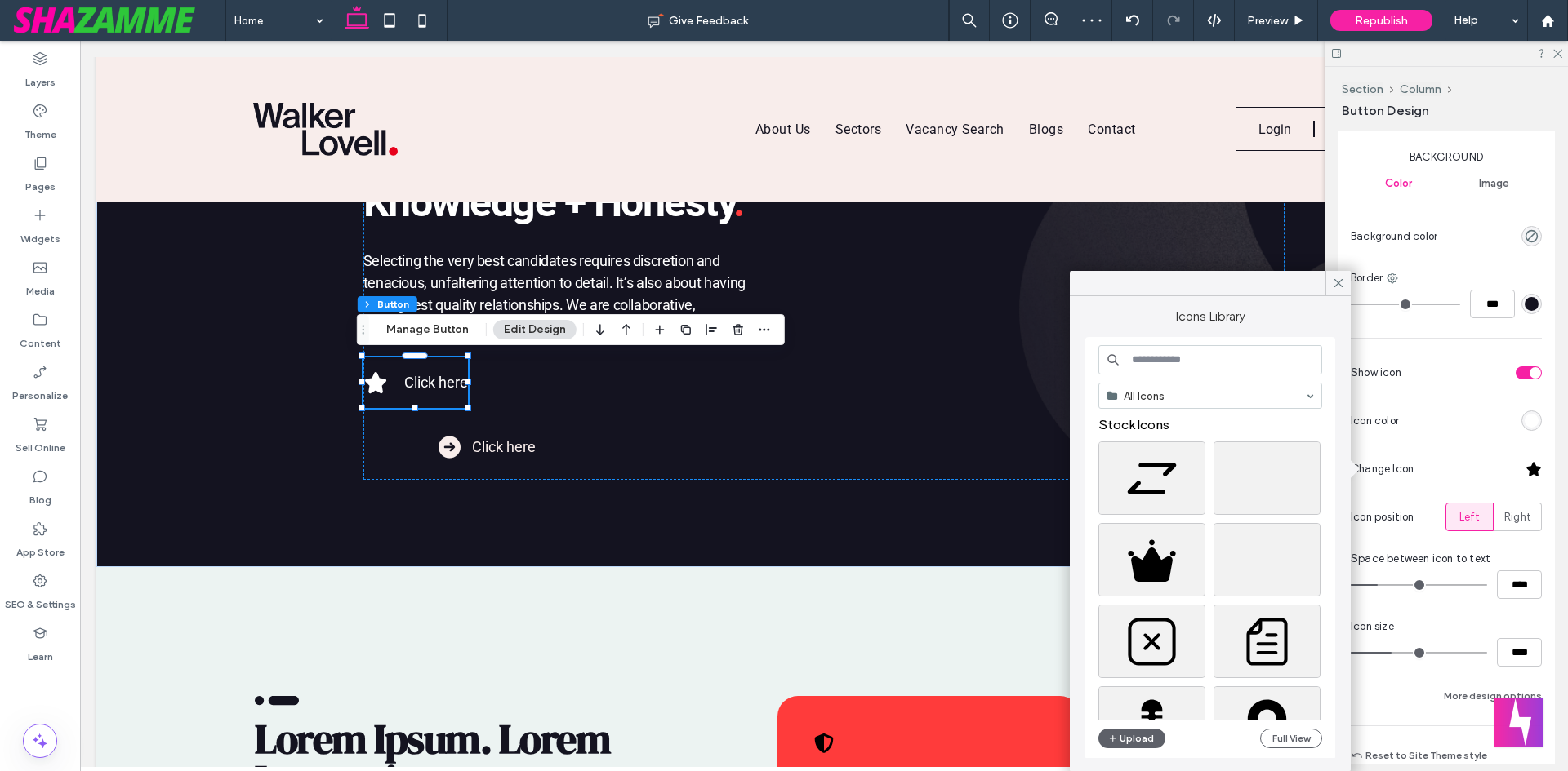
click at [1202, 365] on input at bounding box center [1210, 359] width 223 height 29
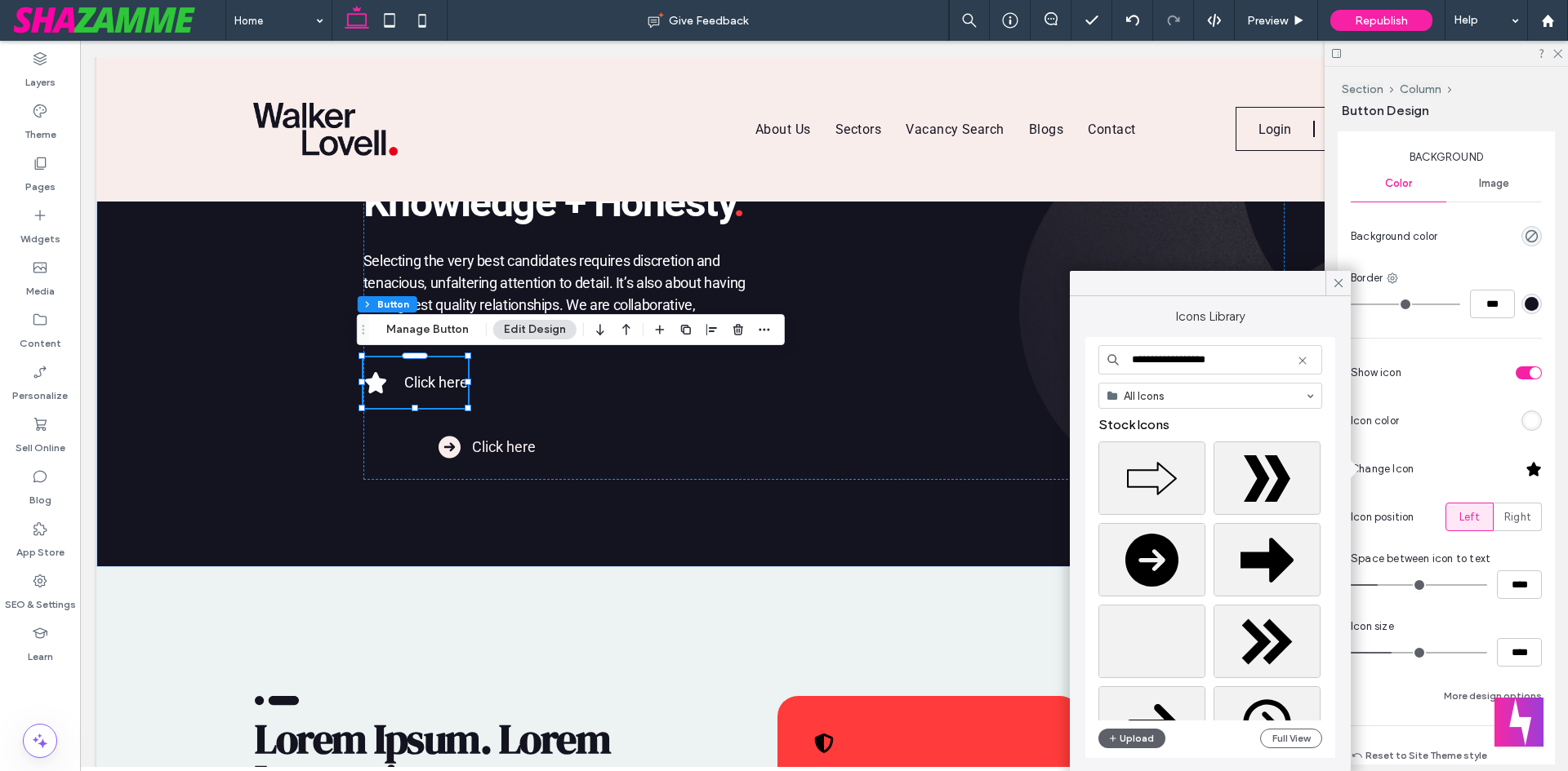
type input "**********"
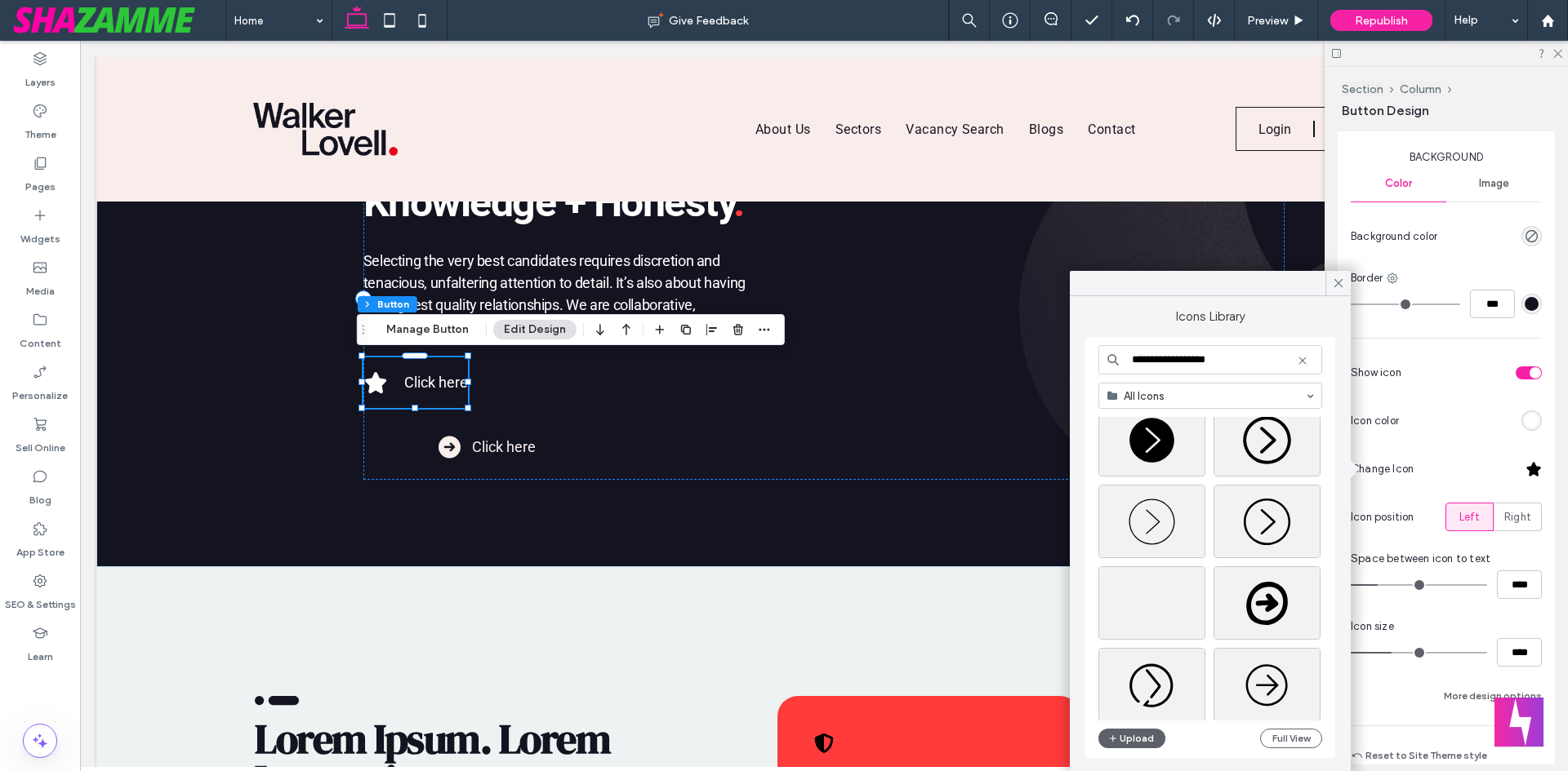
scroll to position [163, 0]
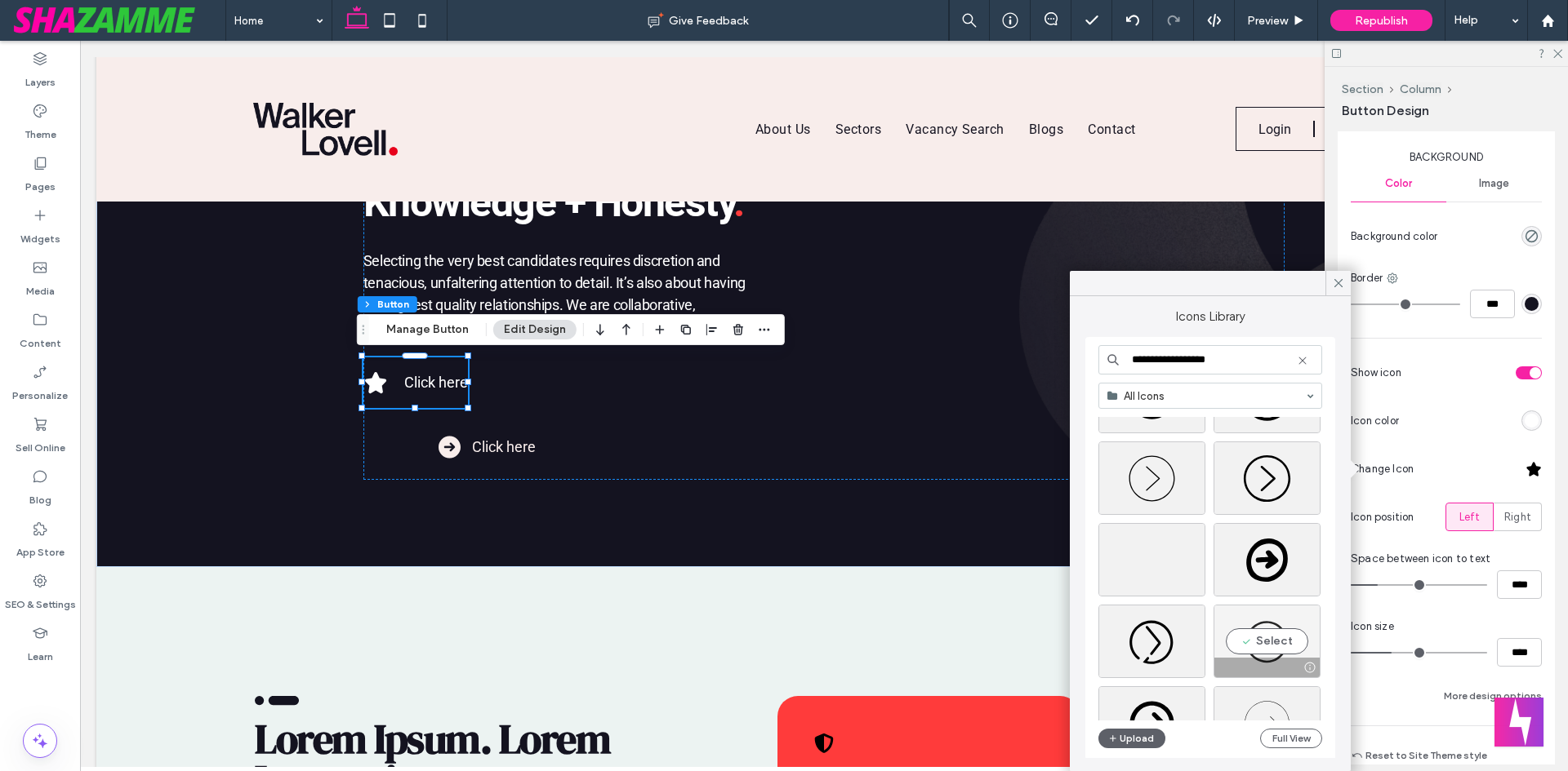
click at [1271, 639] on div "Select" at bounding box center [1268, 641] width 107 height 73
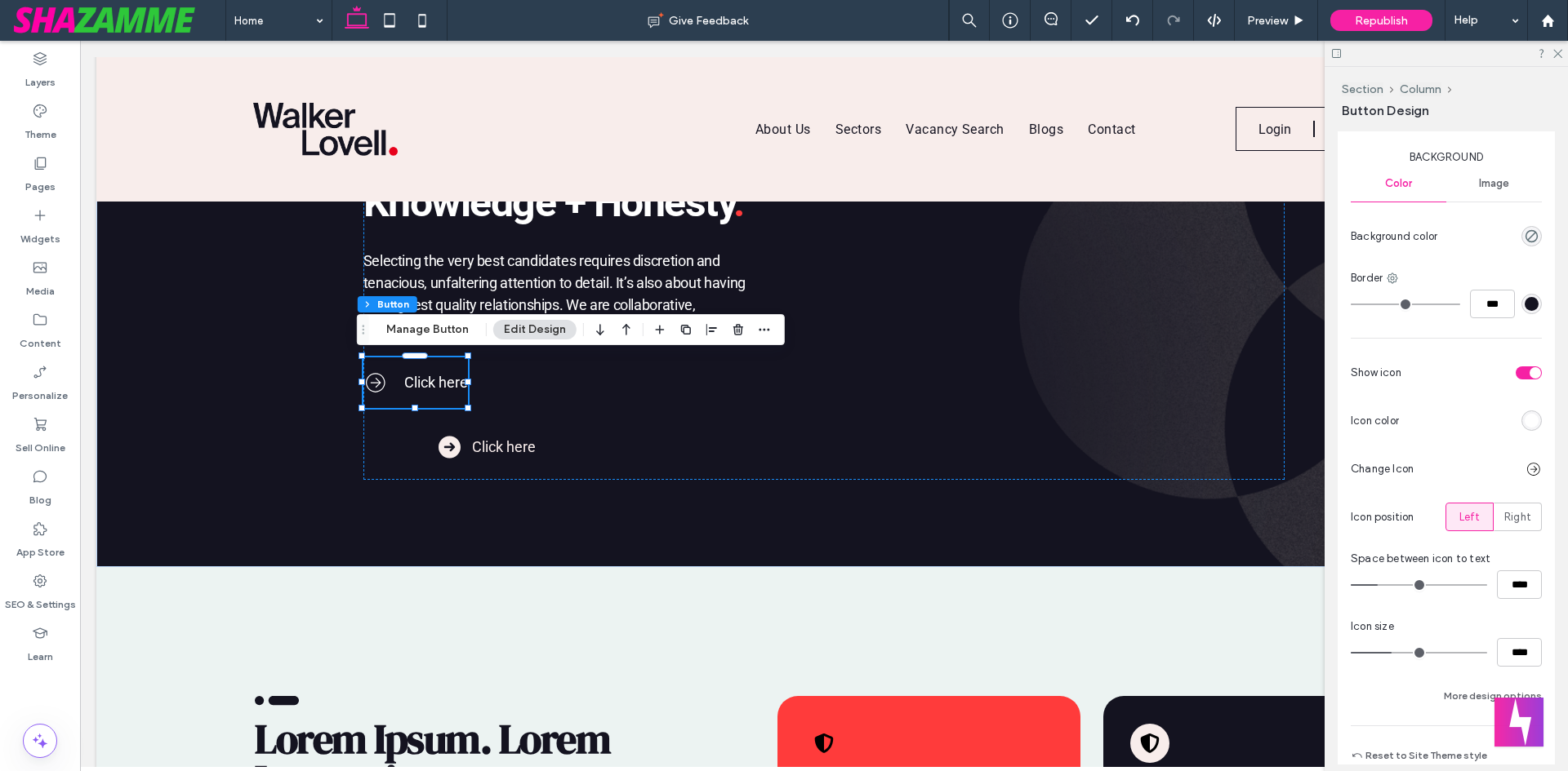
click at [1527, 473] on div at bounding box center [1534, 469] width 16 height 16
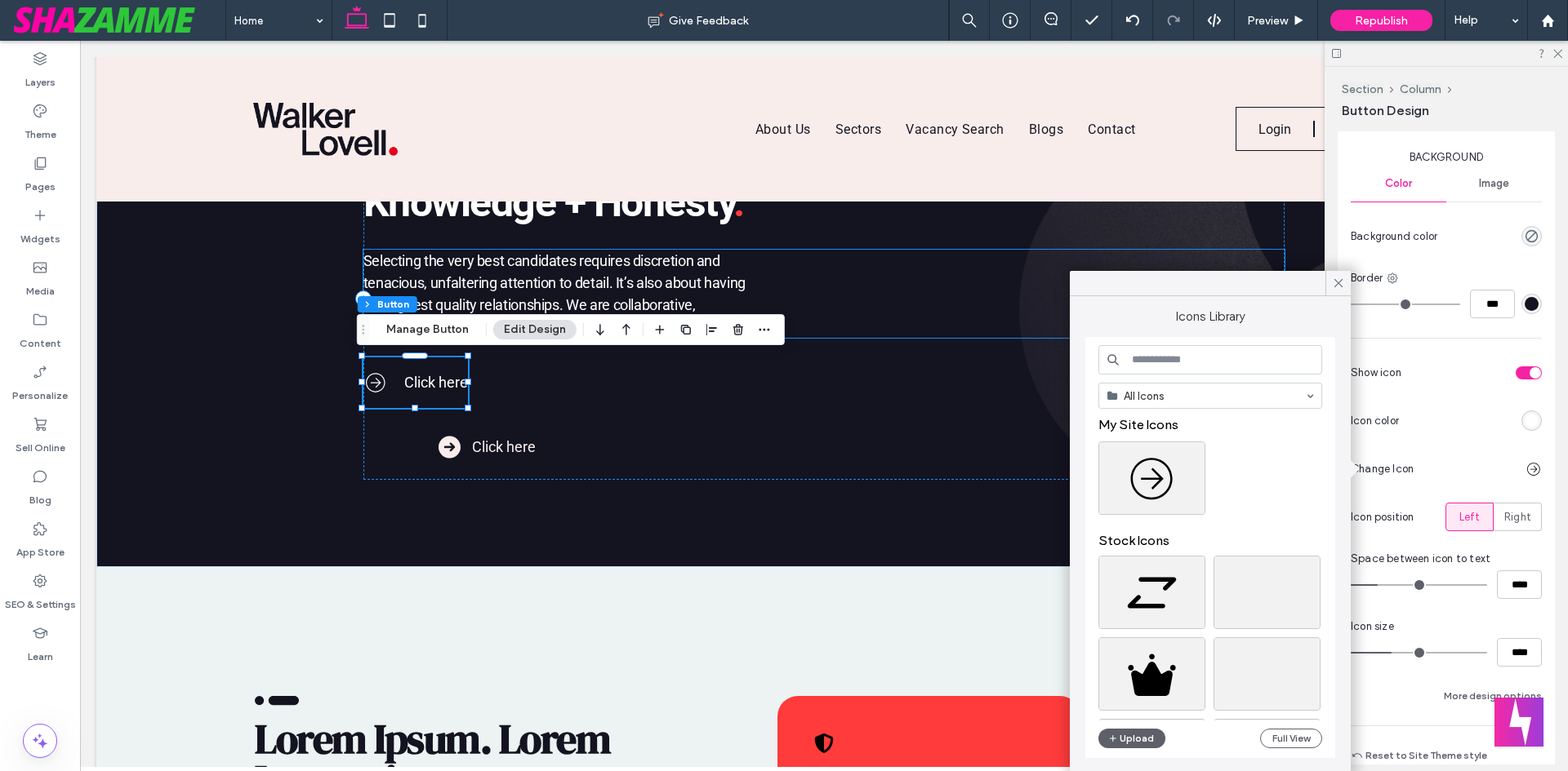
click at [1172, 255] on p "Selecting the very best candidates requires discretion and" at bounding box center [825, 261] width 923 height 22
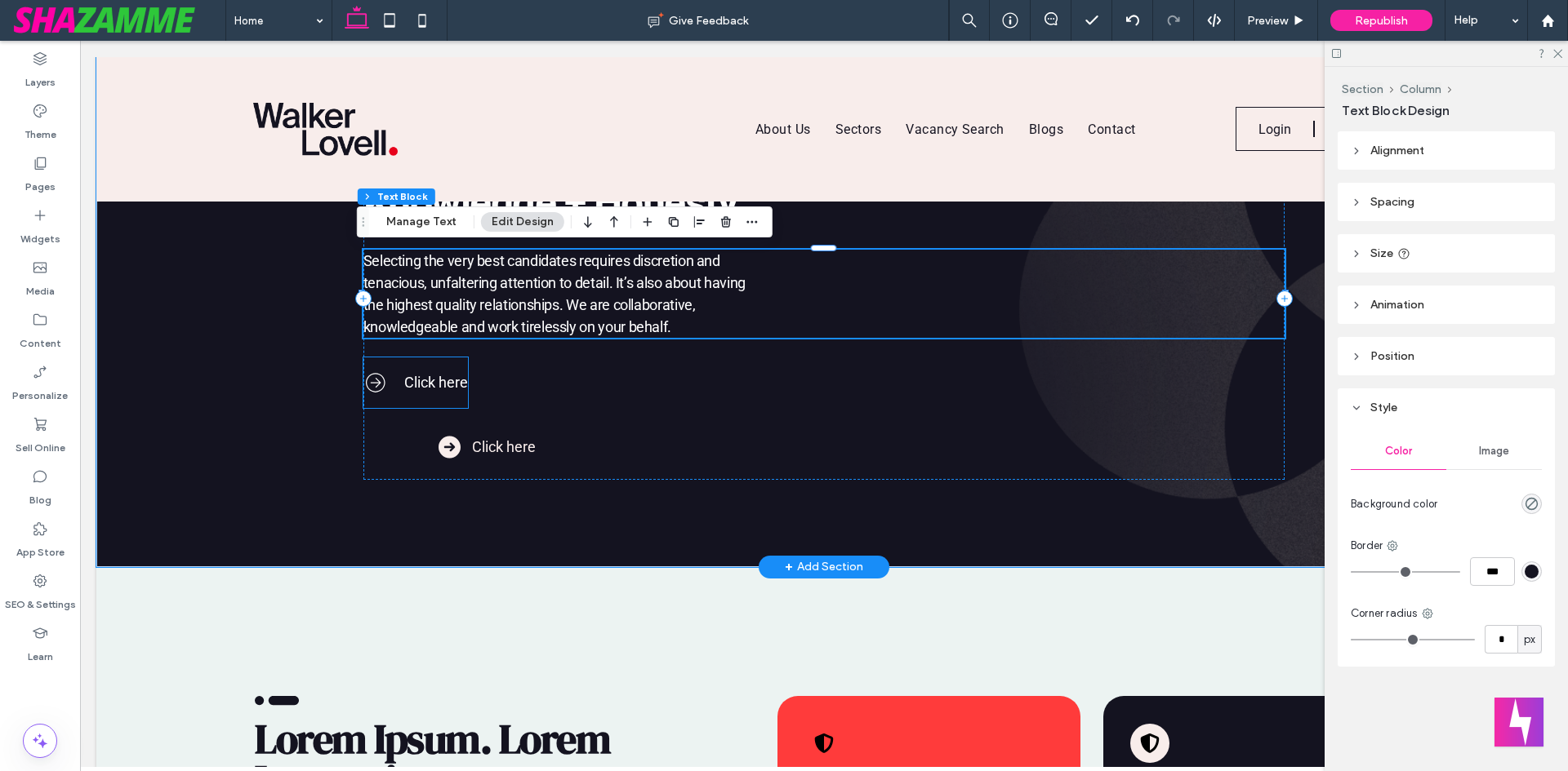
click at [421, 376] on span "Click here" at bounding box center [435, 381] width 63 height 17
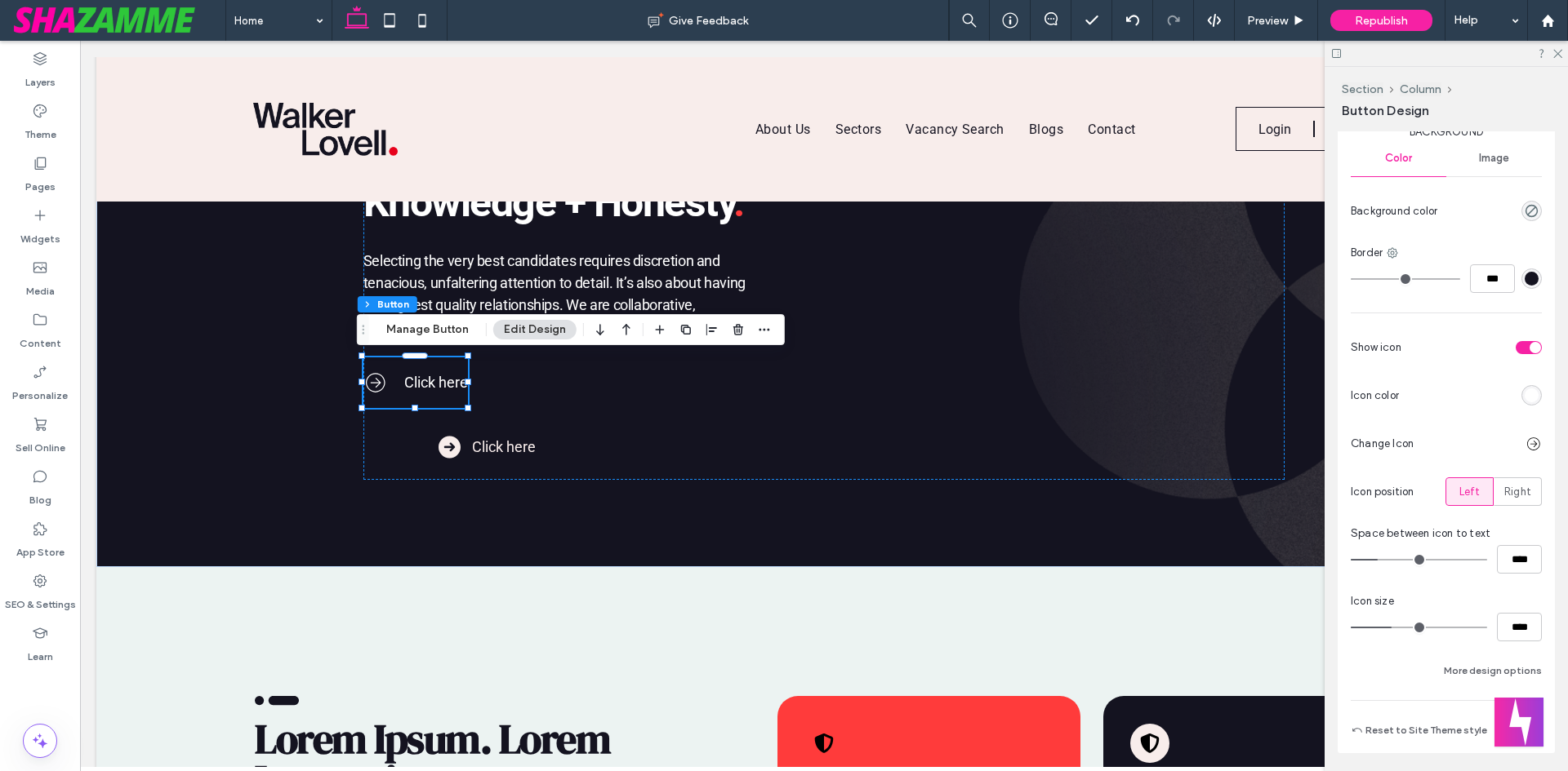
scroll to position [653, 0]
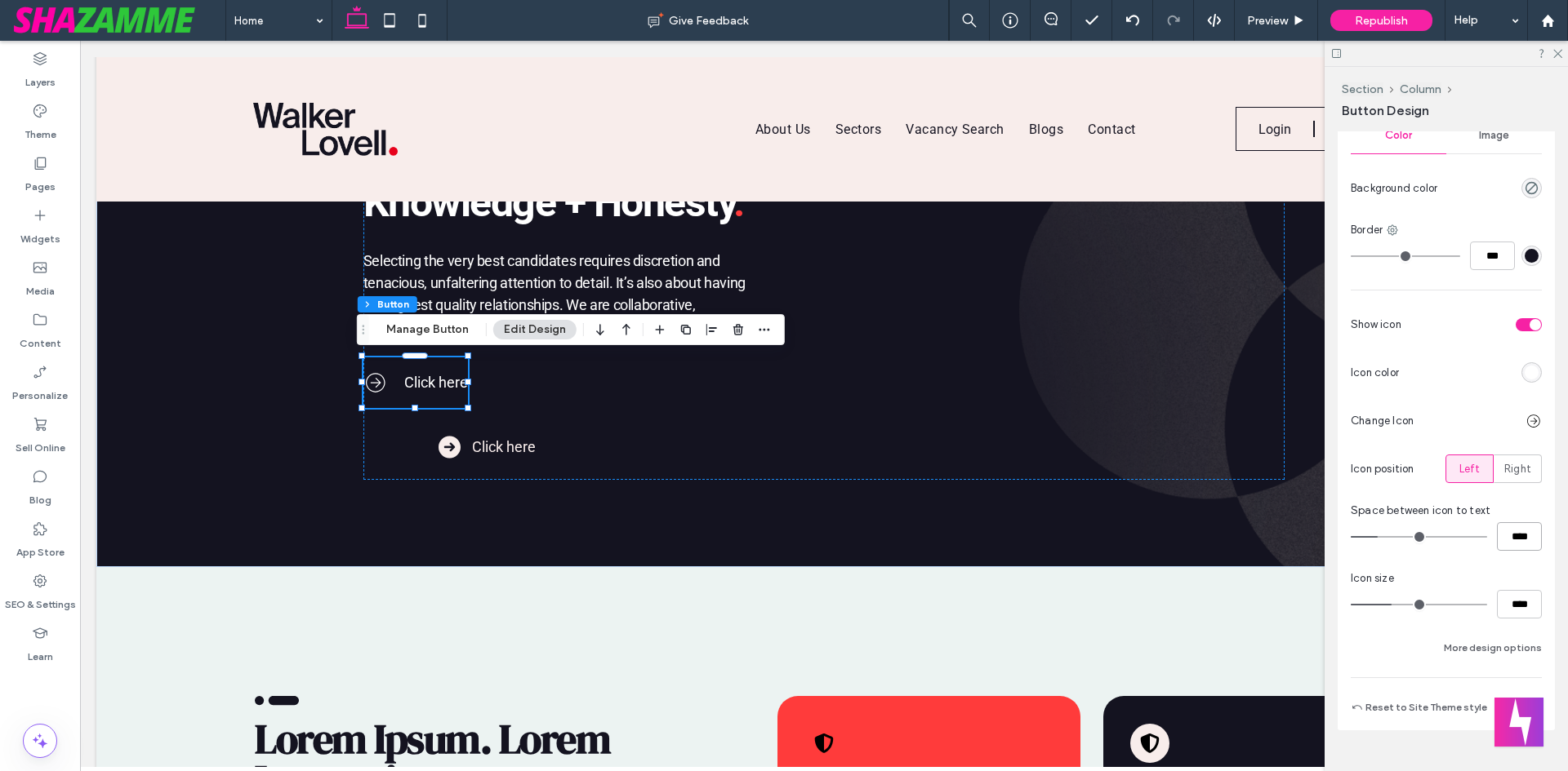
click at [1513, 535] on input "****" at bounding box center [1520, 537] width 45 height 29
type input "**"
type input "****"
click at [444, 331] on button "Manage Button" at bounding box center [427, 330] width 104 height 20
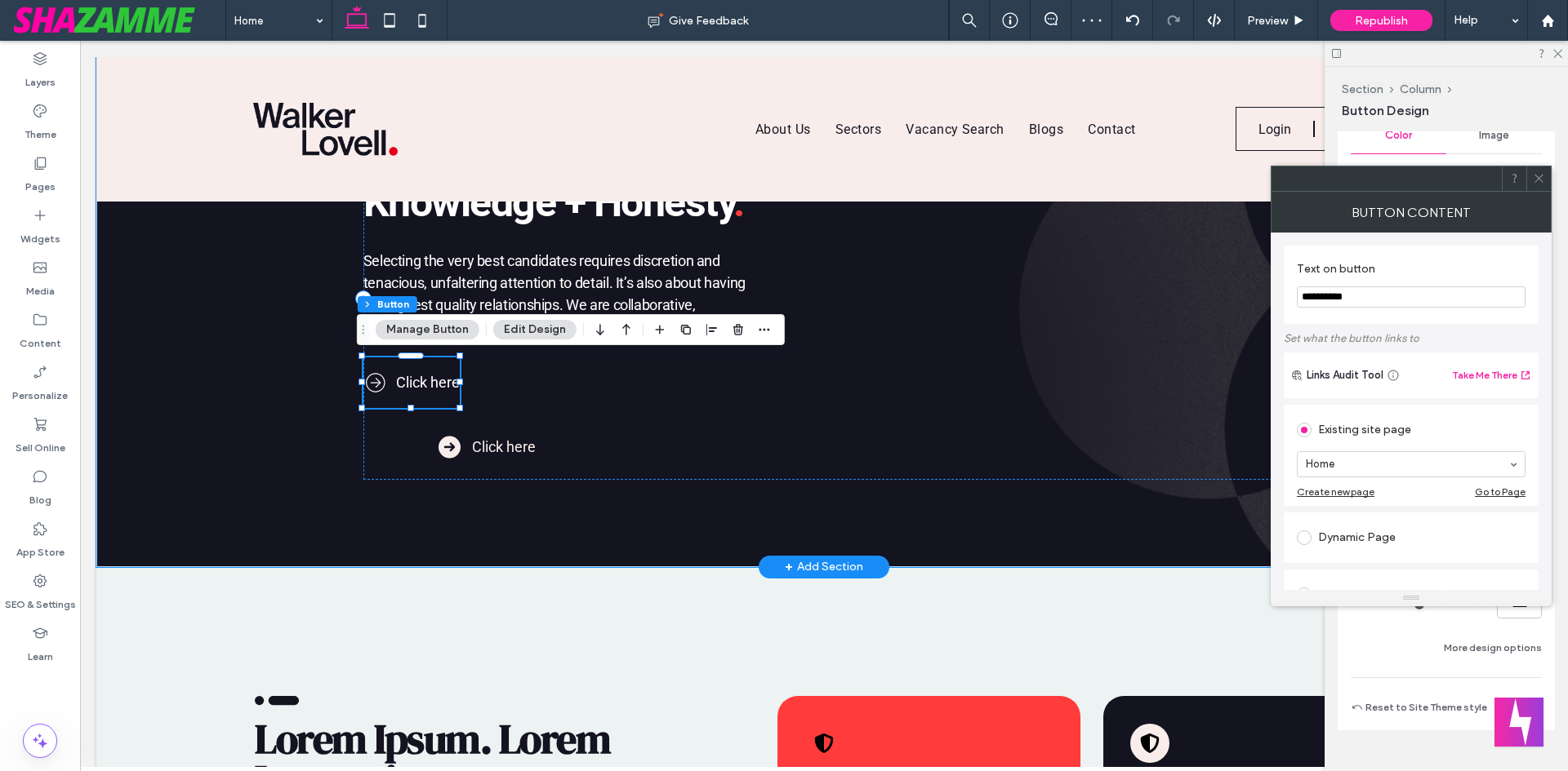
drag, startPoint x: 1472, startPoint y: 344, endPoint x: 1093, endPoint y: 301, distance: 381.4
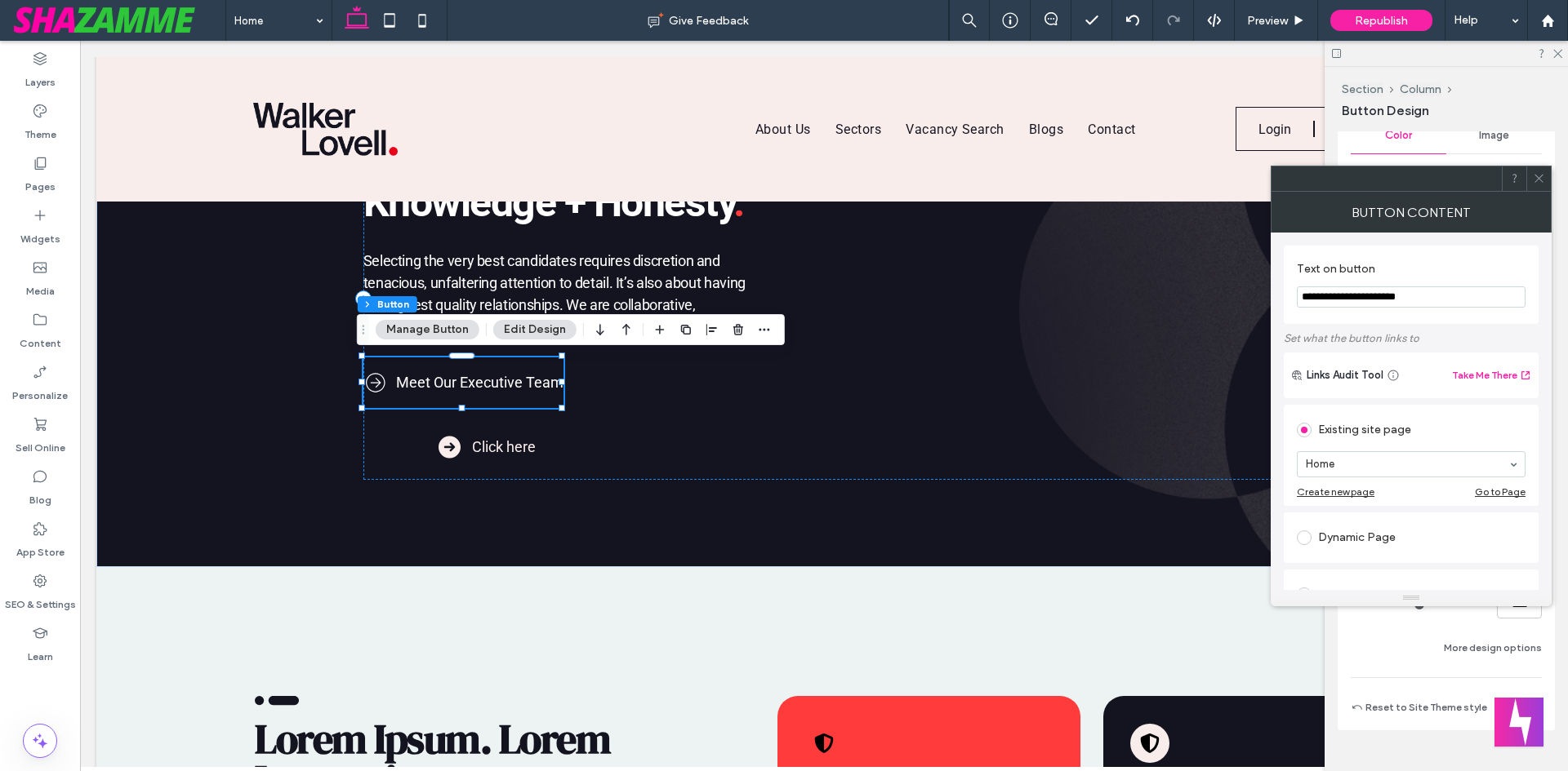
type input "**********"
click at [1543, 172] on span at bounding box center [1539, 178] width 13 height 24
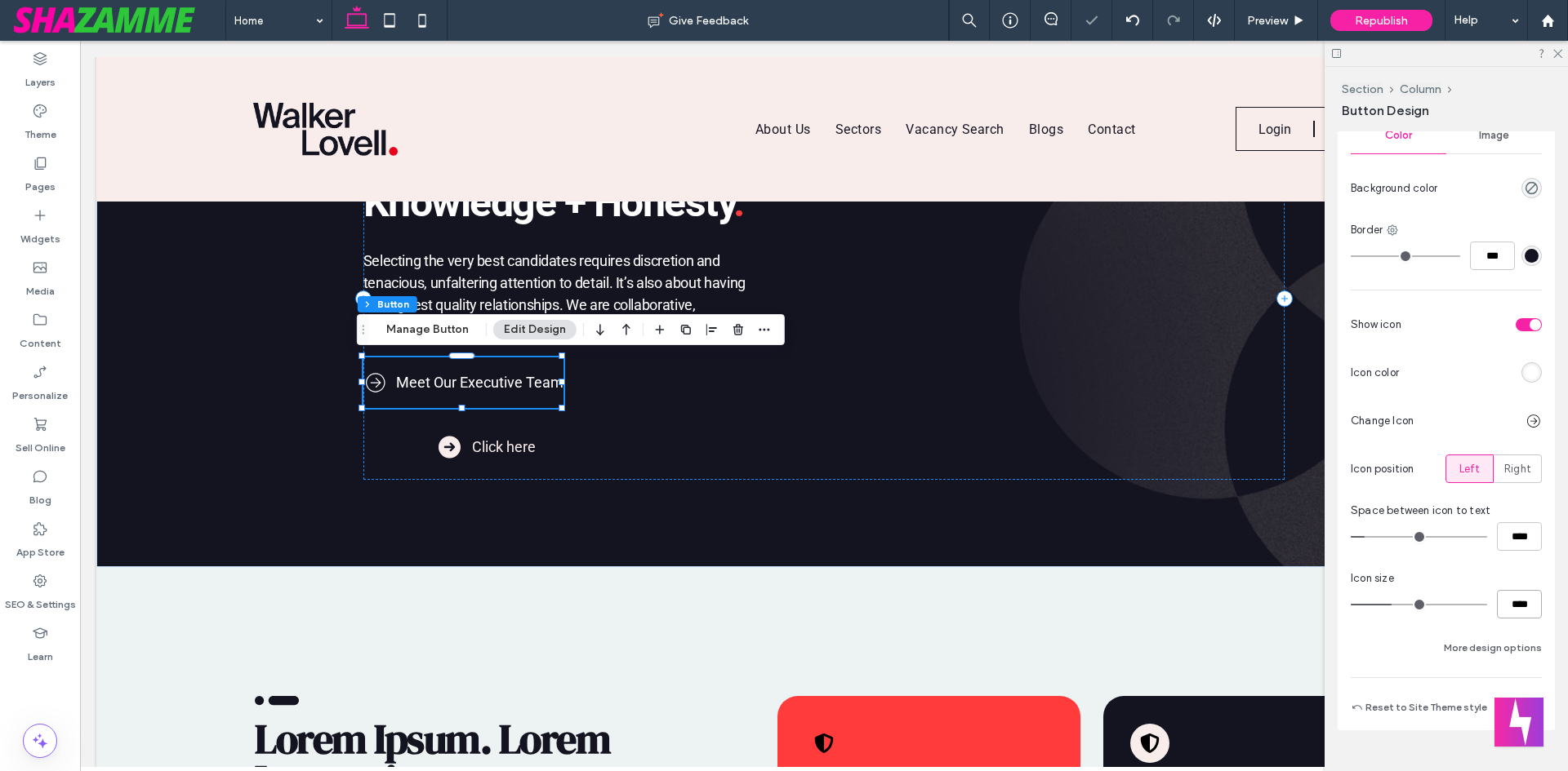
click at [1508, 606] on input "****" at bounding box center [1520, 605] width 45 height 29
type input "**"
type input "****"
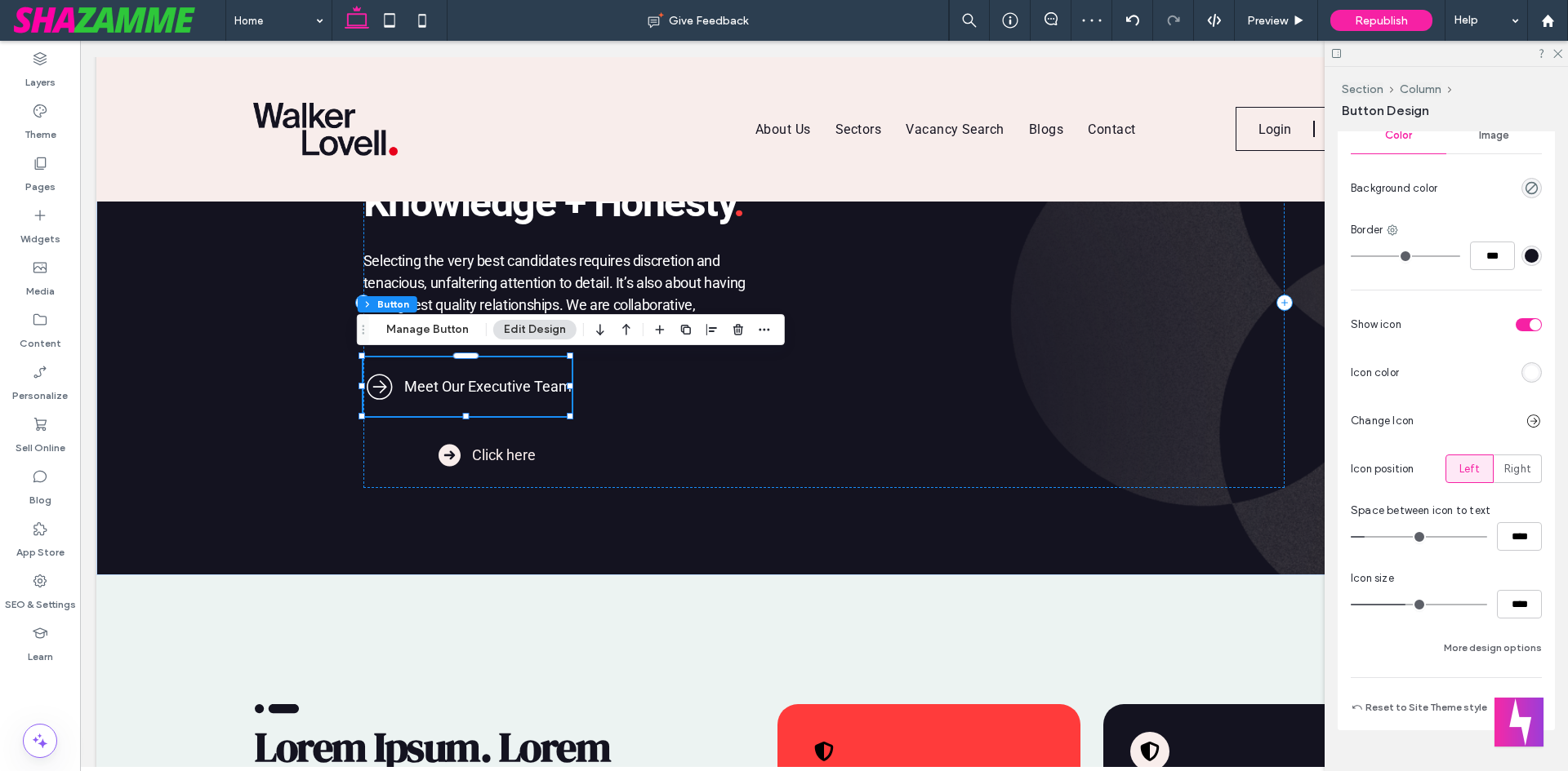
click at [1526, 421] on div at bounding box center [1534, 421] width 16 height 16
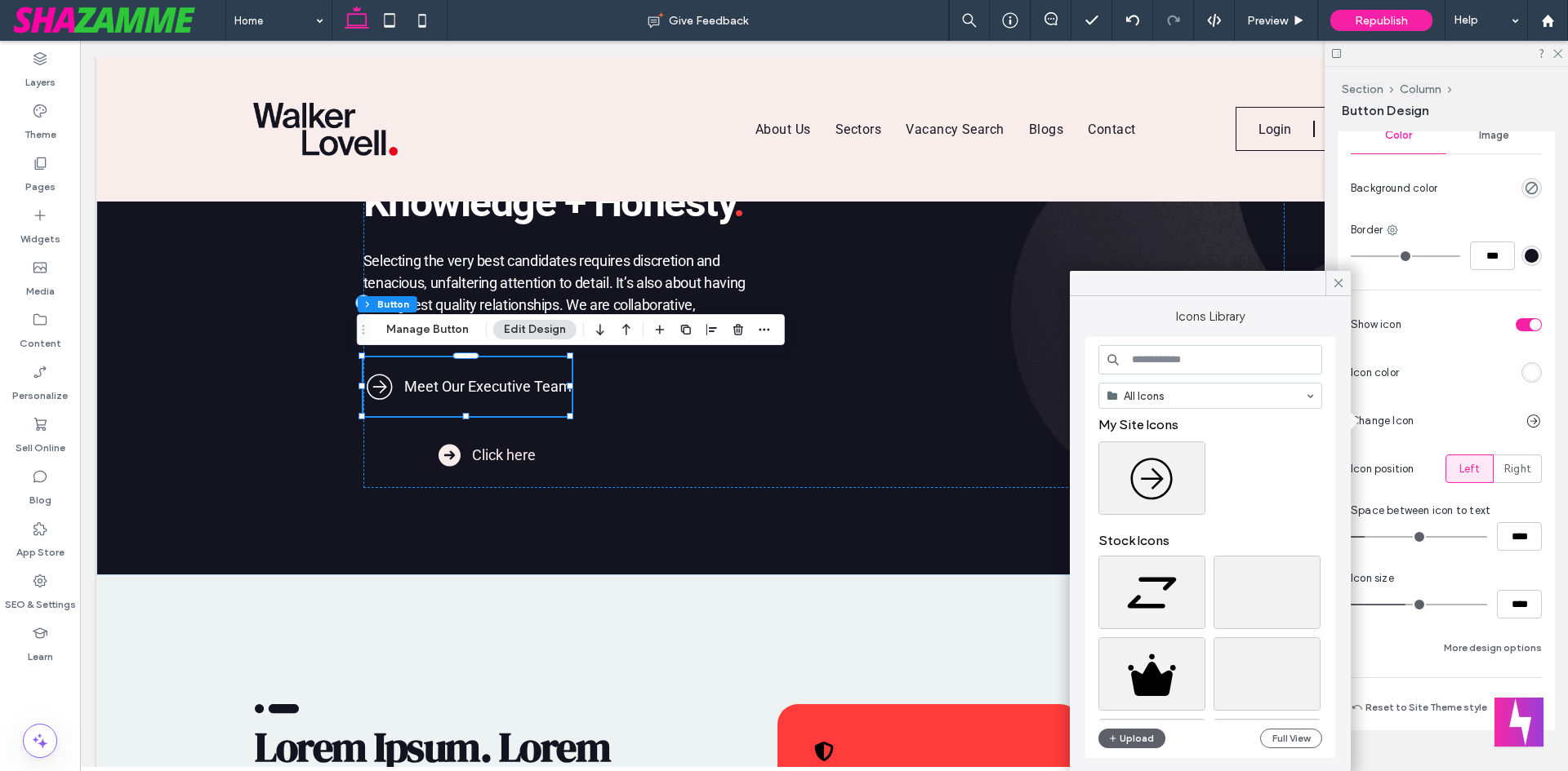
click at [1166, 356] on input at bounding box center [1210, 359] width 223 height 29
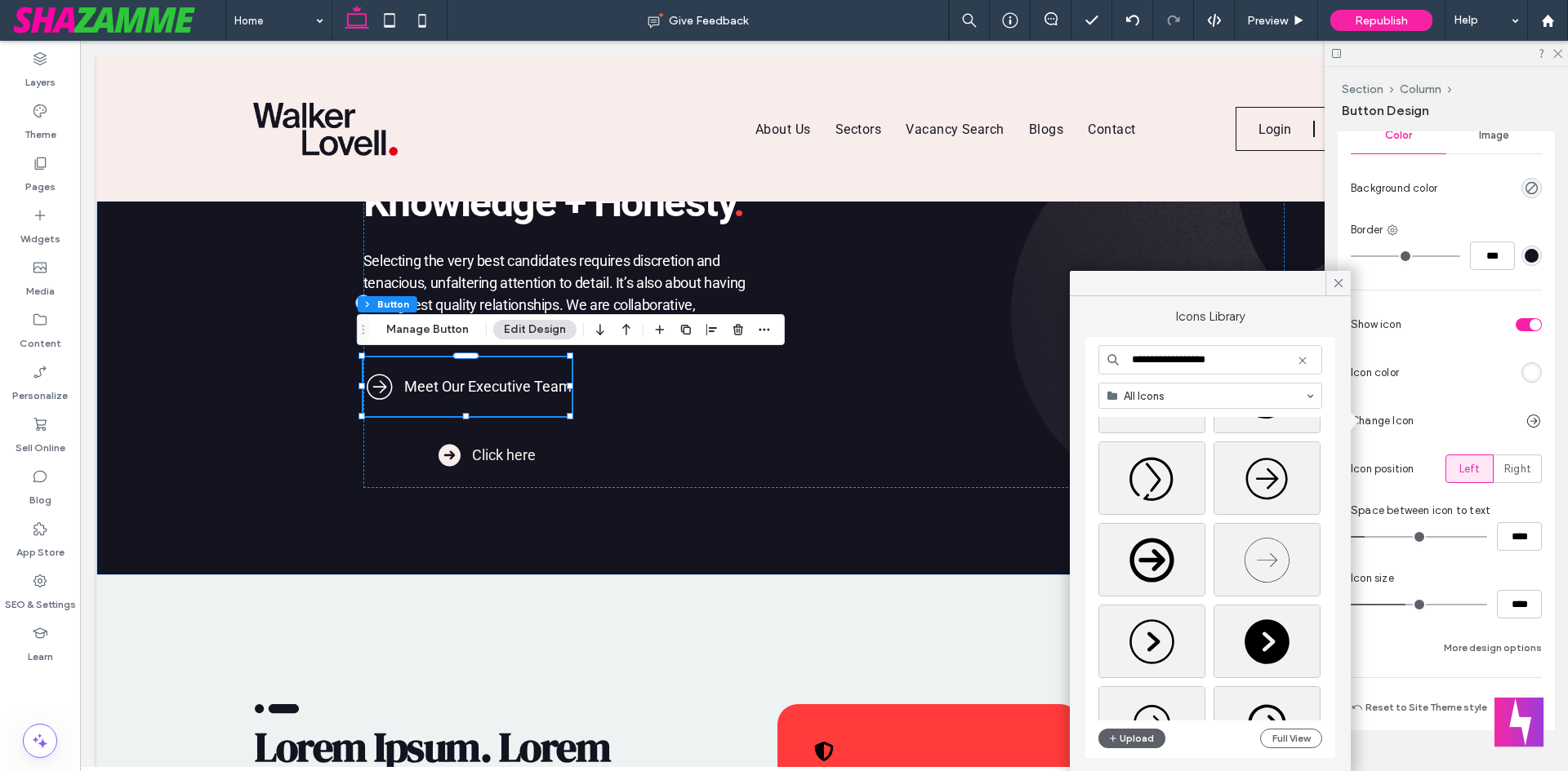
scroll to position [408, 0]
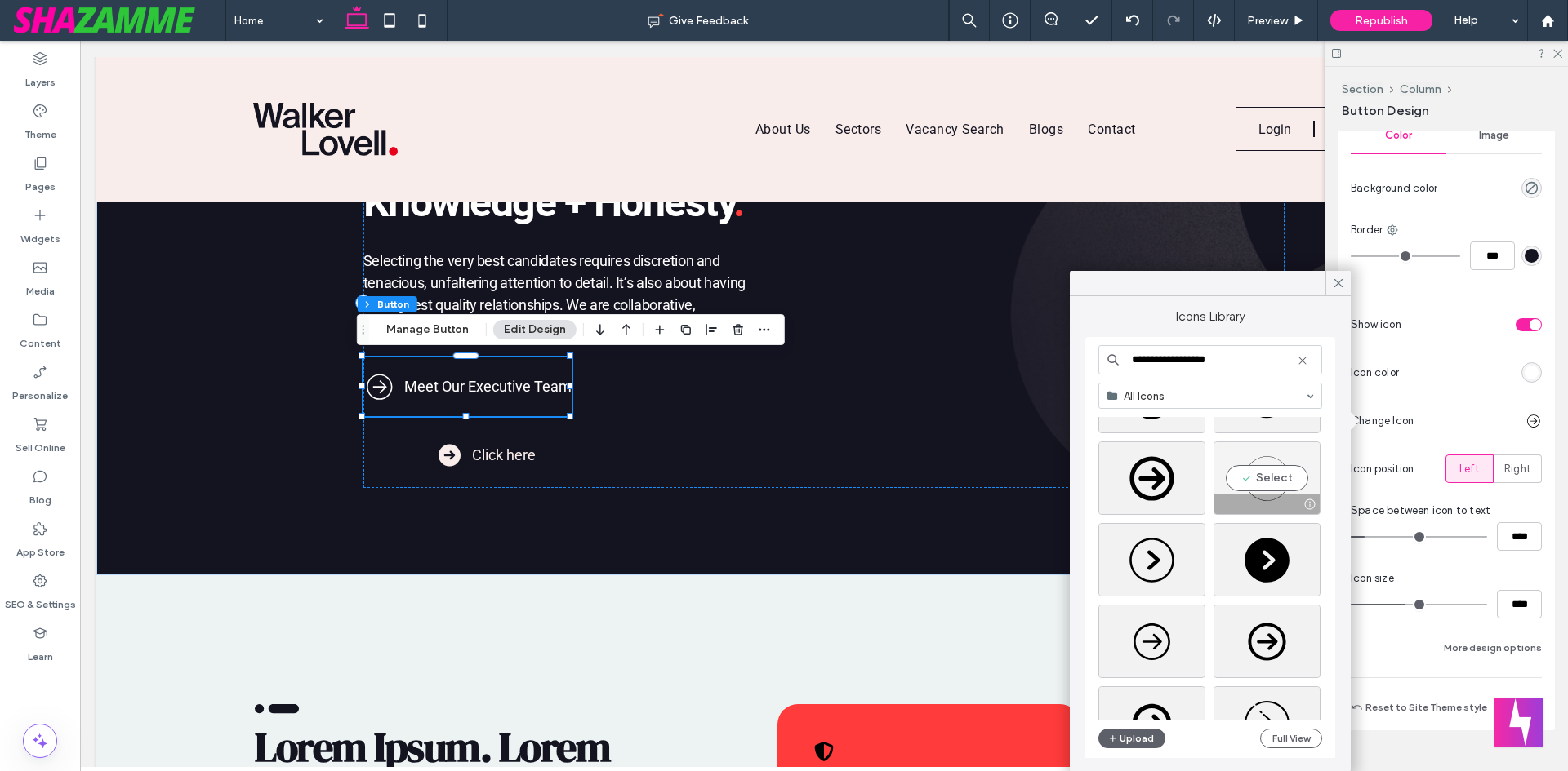
type input "**********"
click at [1258, 482] on div "Select" at bounding box center [1268, 478] width 107 height 73
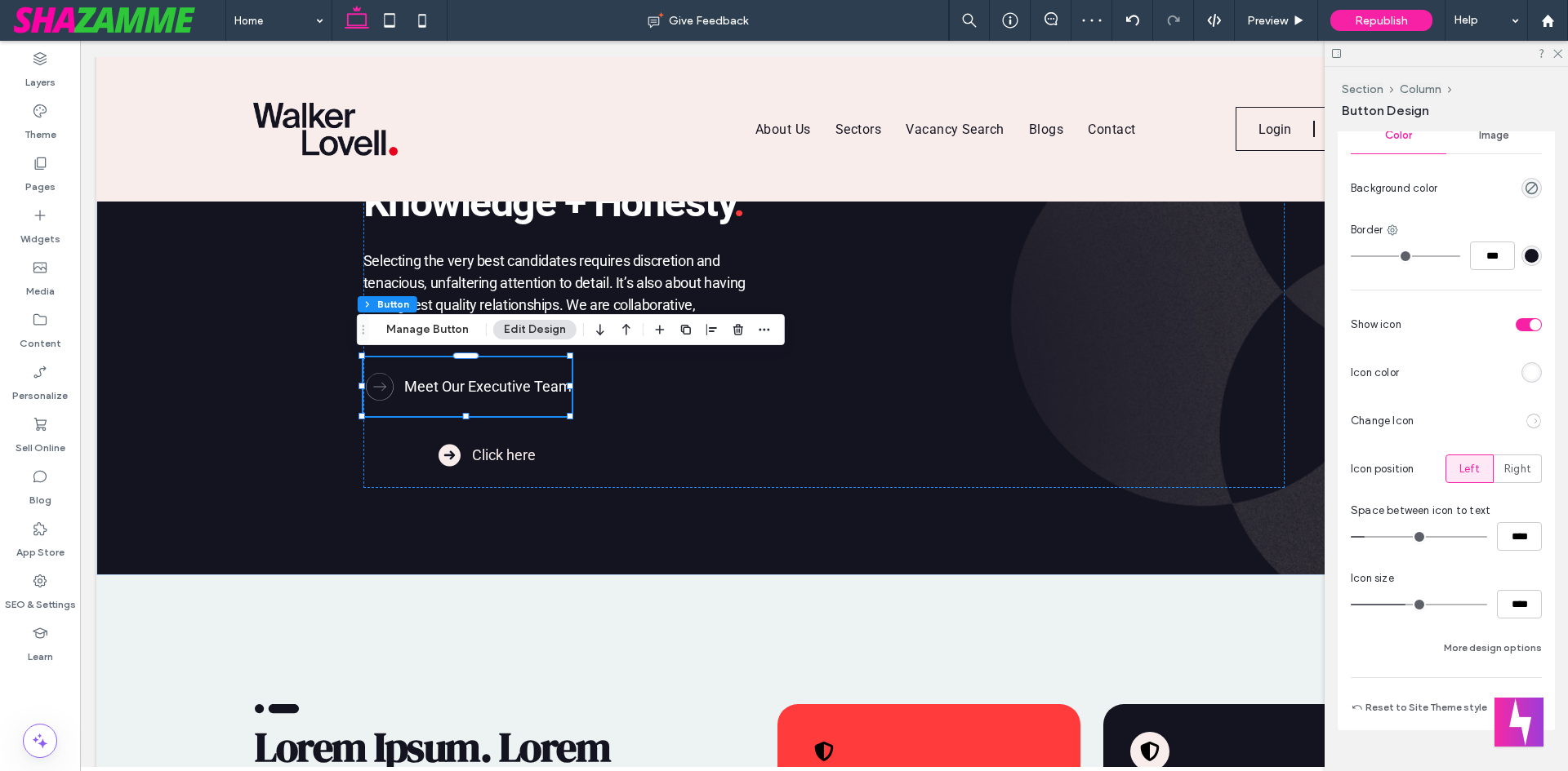
click at [1530, 414] on div at bounding box center [1534, 421] width 16 height 16
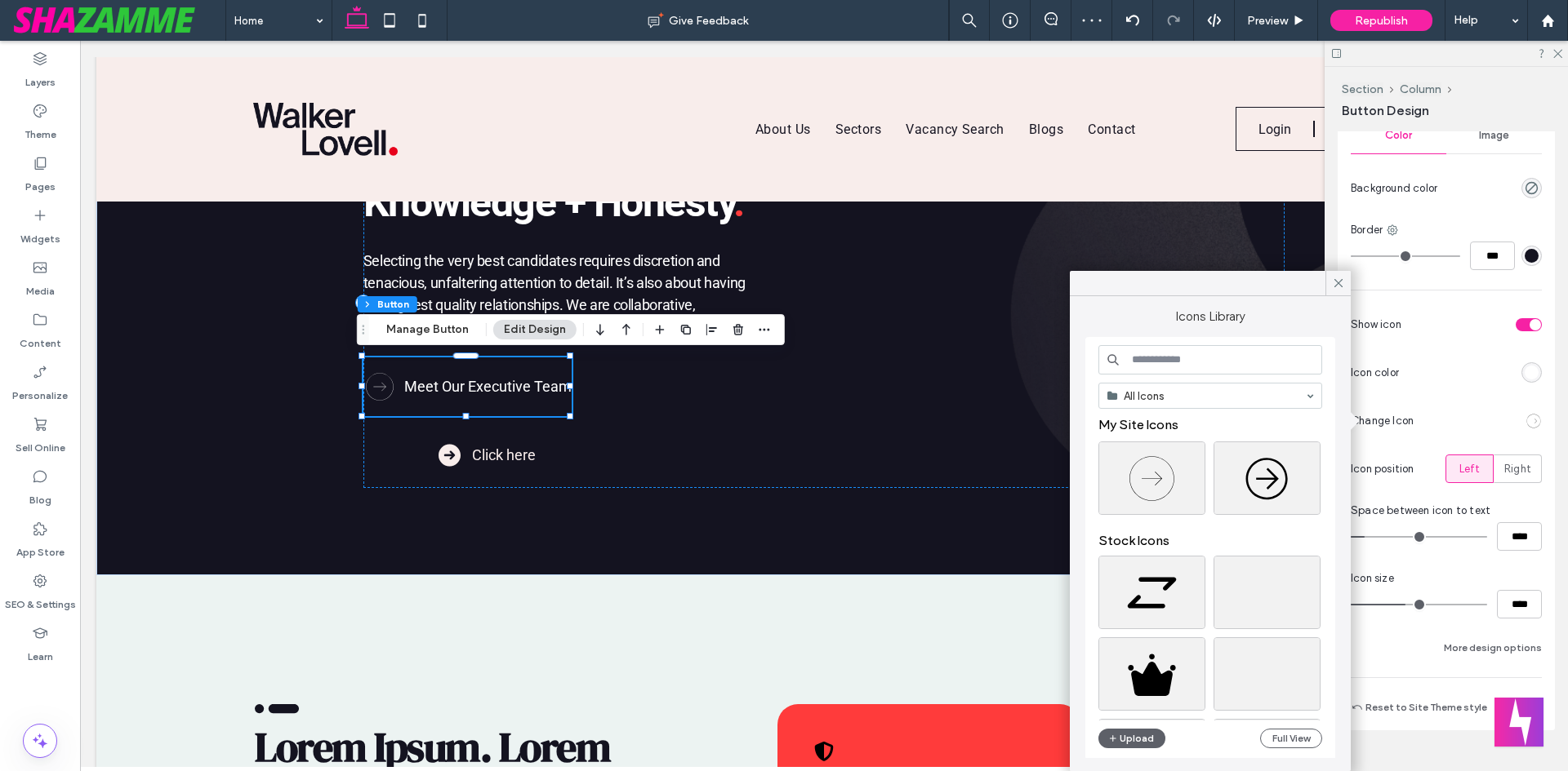
click at [1176, 362] on input at bounding box center [1210, 359] width 223 height 29
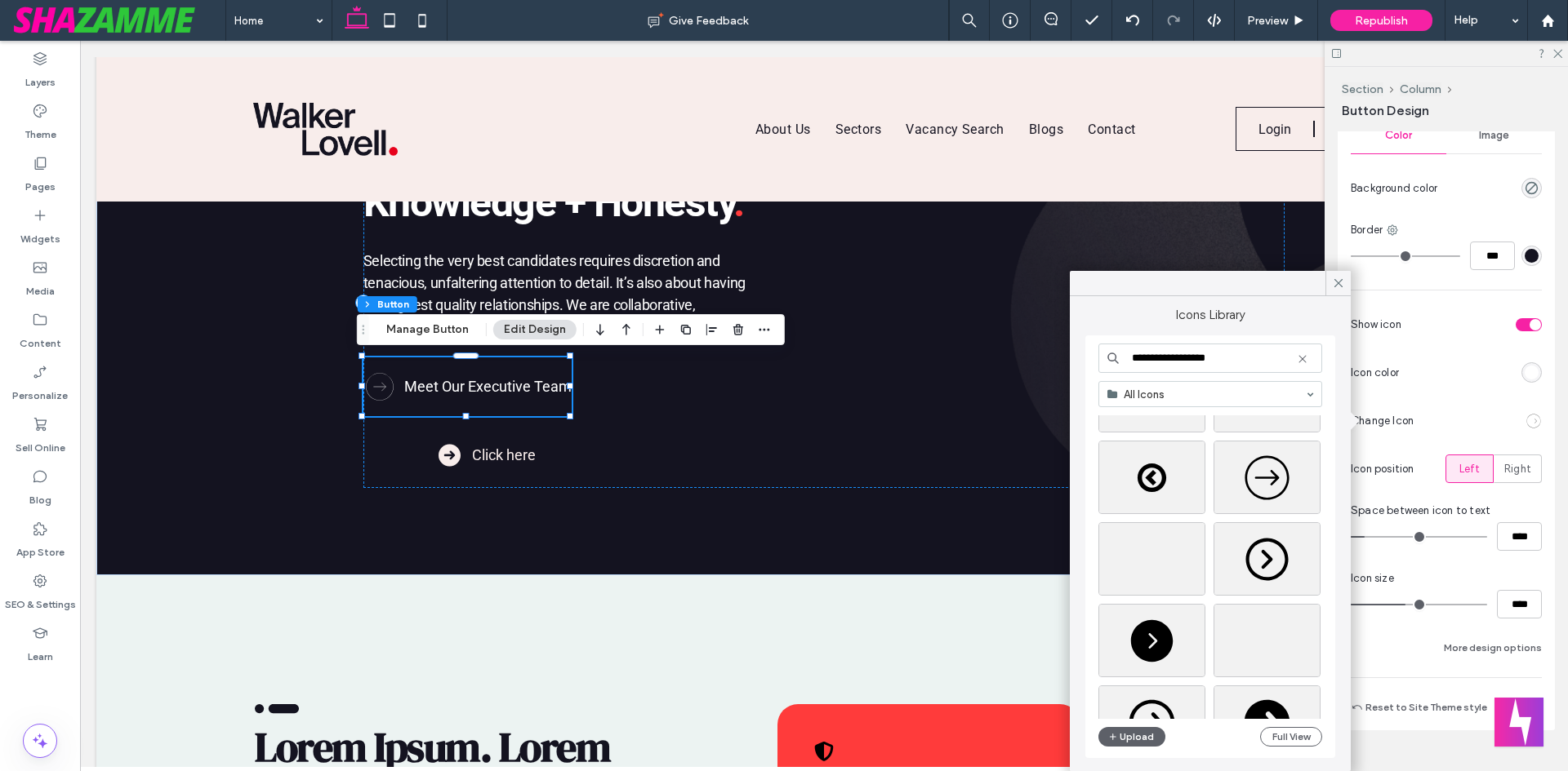
scroll to position [1632, 0]
type input "**********"
click at [1285, 457] on div "Select" at bounding box center [1268, 476] width 107 height 73
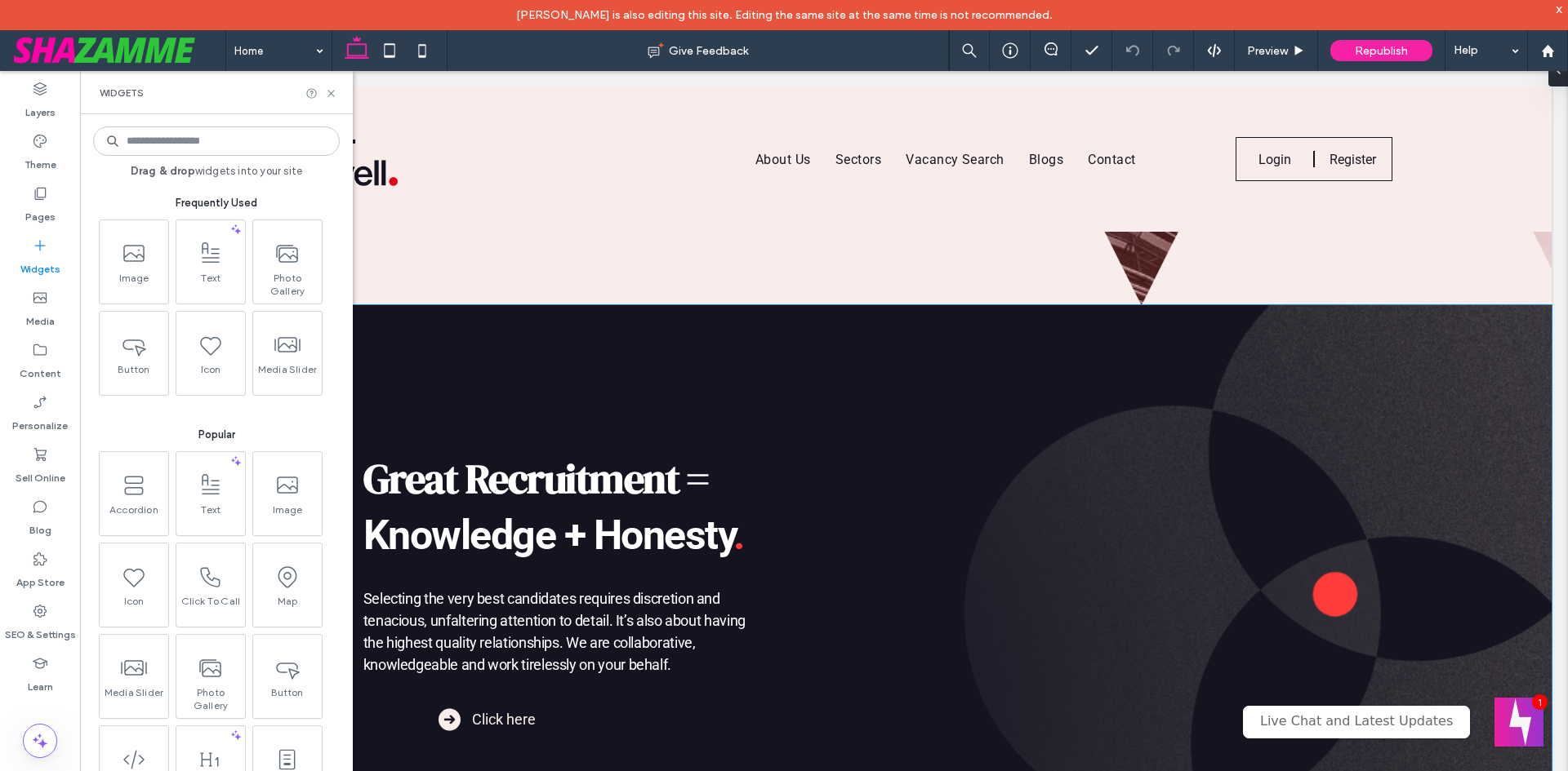
scroll to position [979, 0]
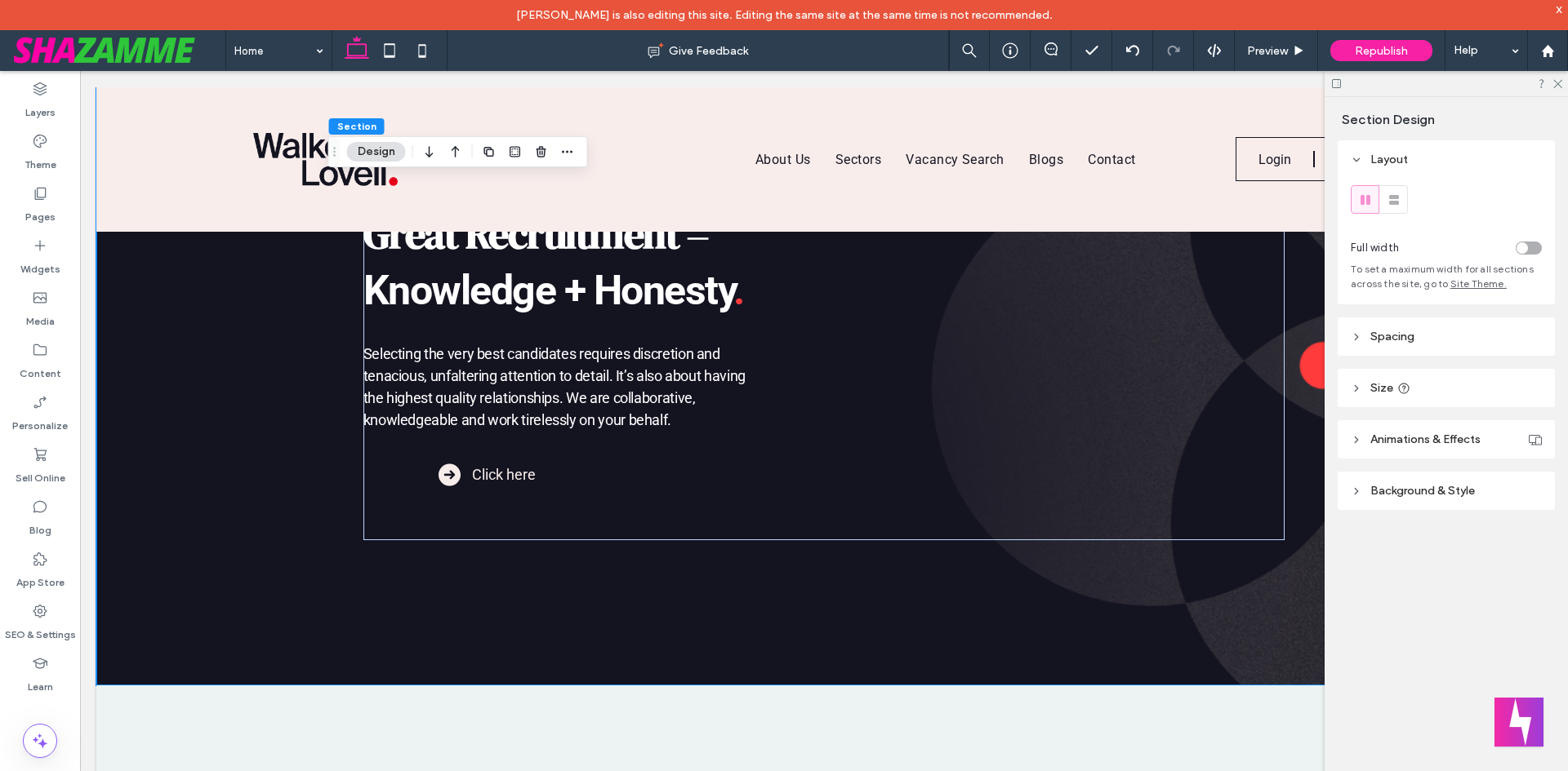
click at [204, 136] on div at bounding box center [784, 385] width 1568 height 771
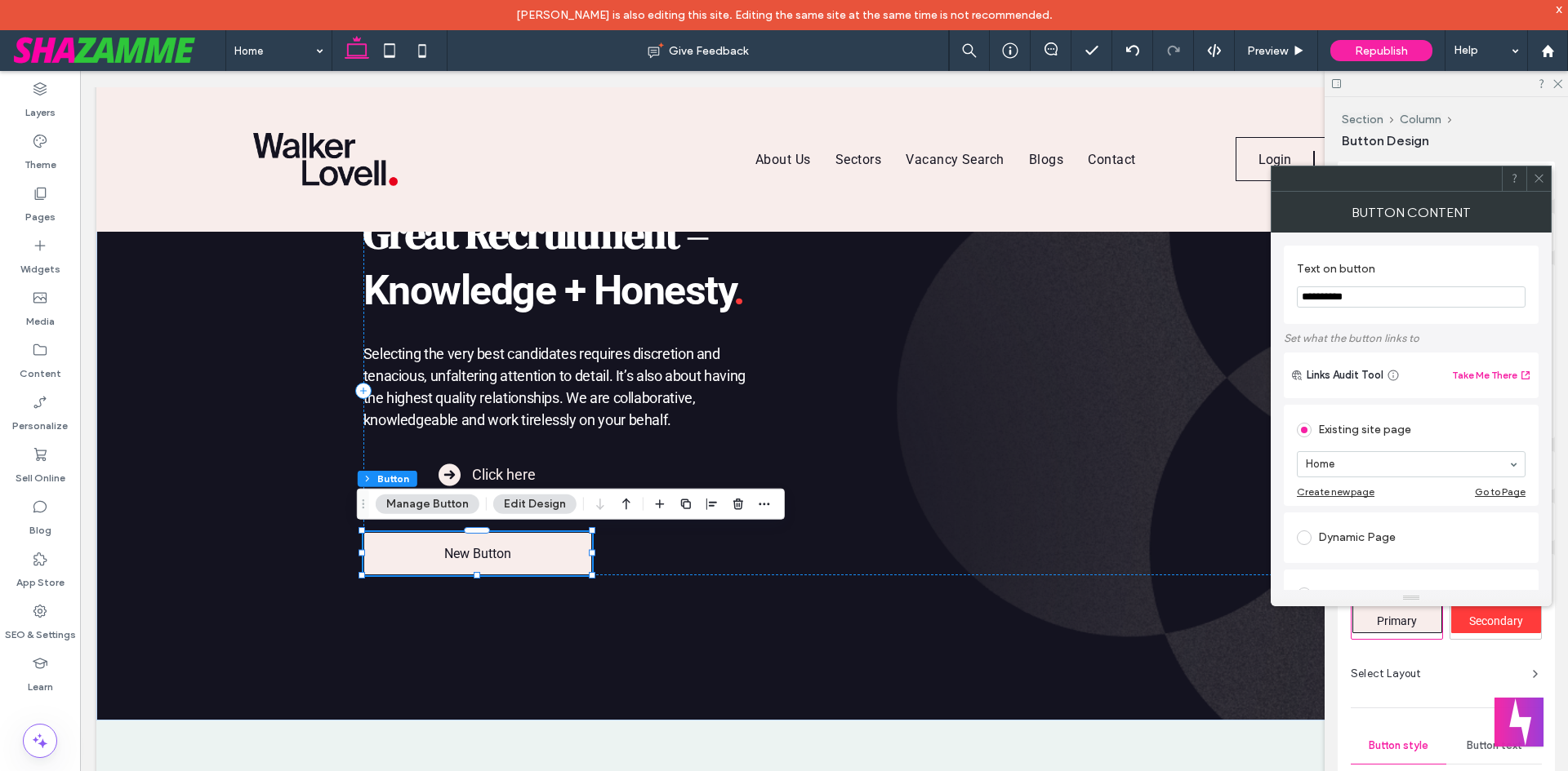
type input "**"
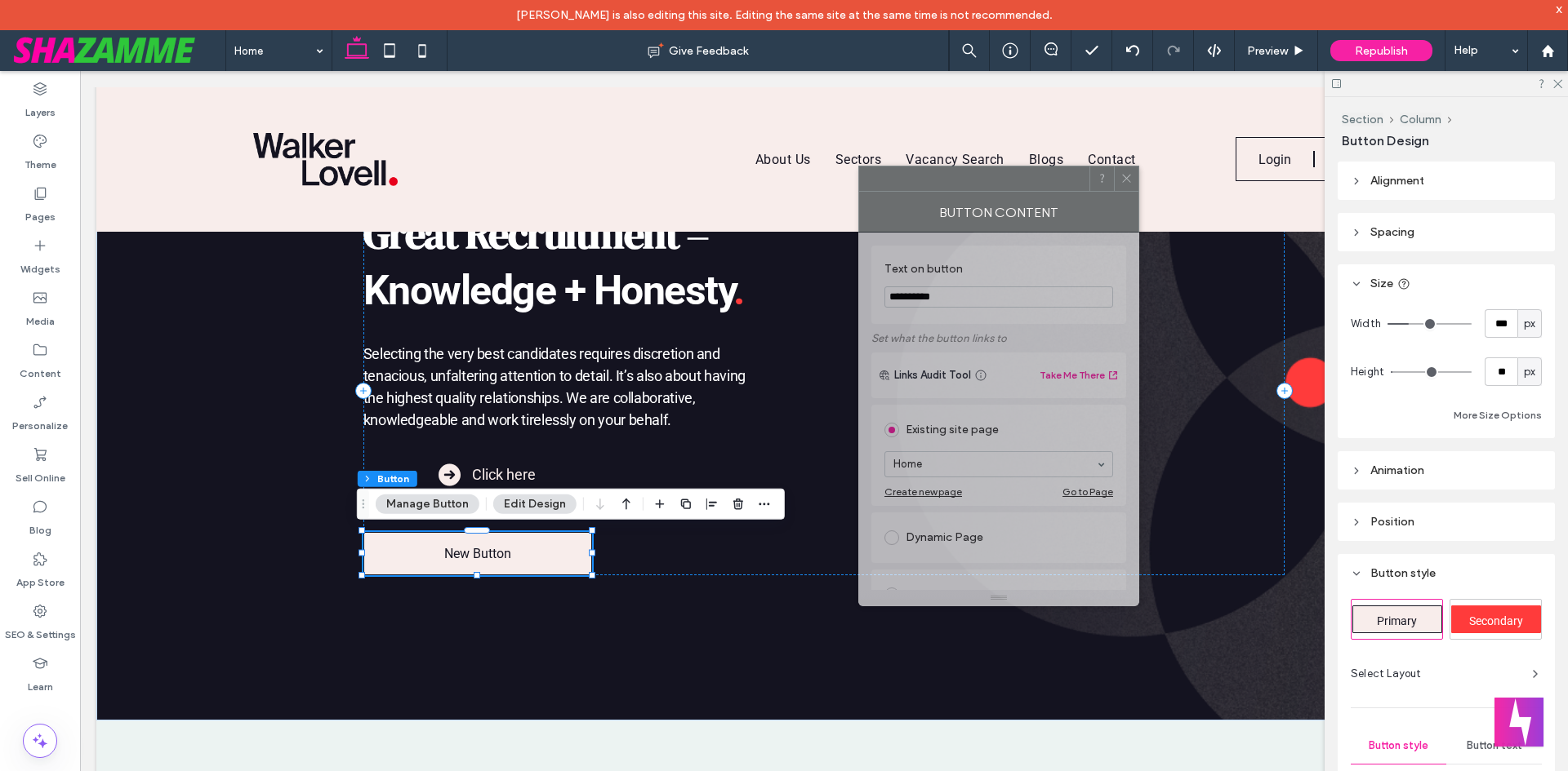
drag, startPoint x: 1412, startPoint y: 193, endPoint x: 999, endPoint y: 193, distance: 413.0
click at [999, 193] on div "Button Content" at bounding box center [999, 213] width 281 height 41
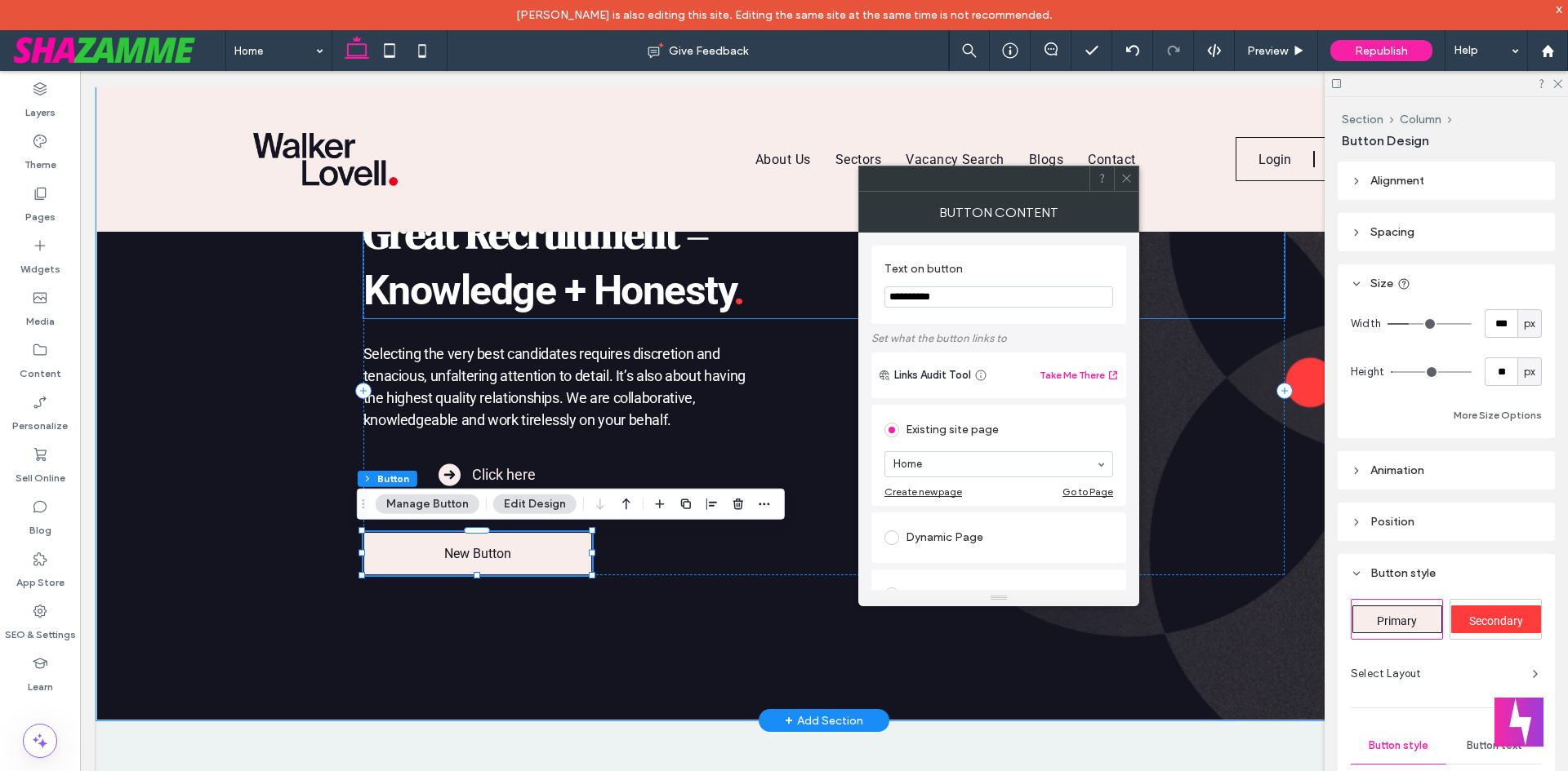
drag, startPoint x: 1032, startPoint y: 369, endPoint x: 481, endPoint y: 448, distance: 556.6
click at [970, 289] on input "**********" at bounding box center [999, 298] width 229 height 21
click at [948, 301] on input "****" at bounding box center [999, 298] width 229 height 21
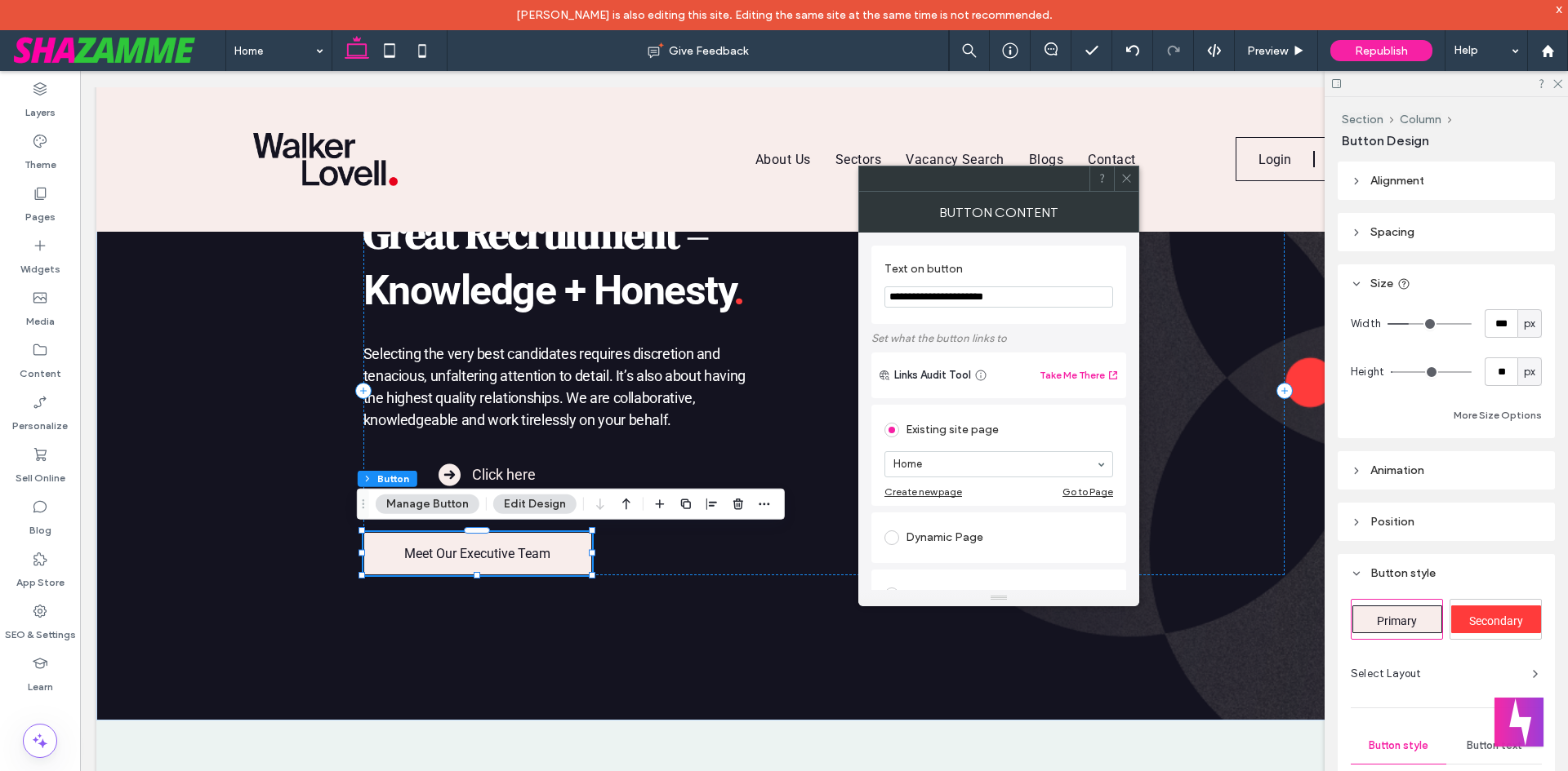
type input "**********"
click at [1128, 173] on icon at bounding box center [1127, 179] width 13 height 13
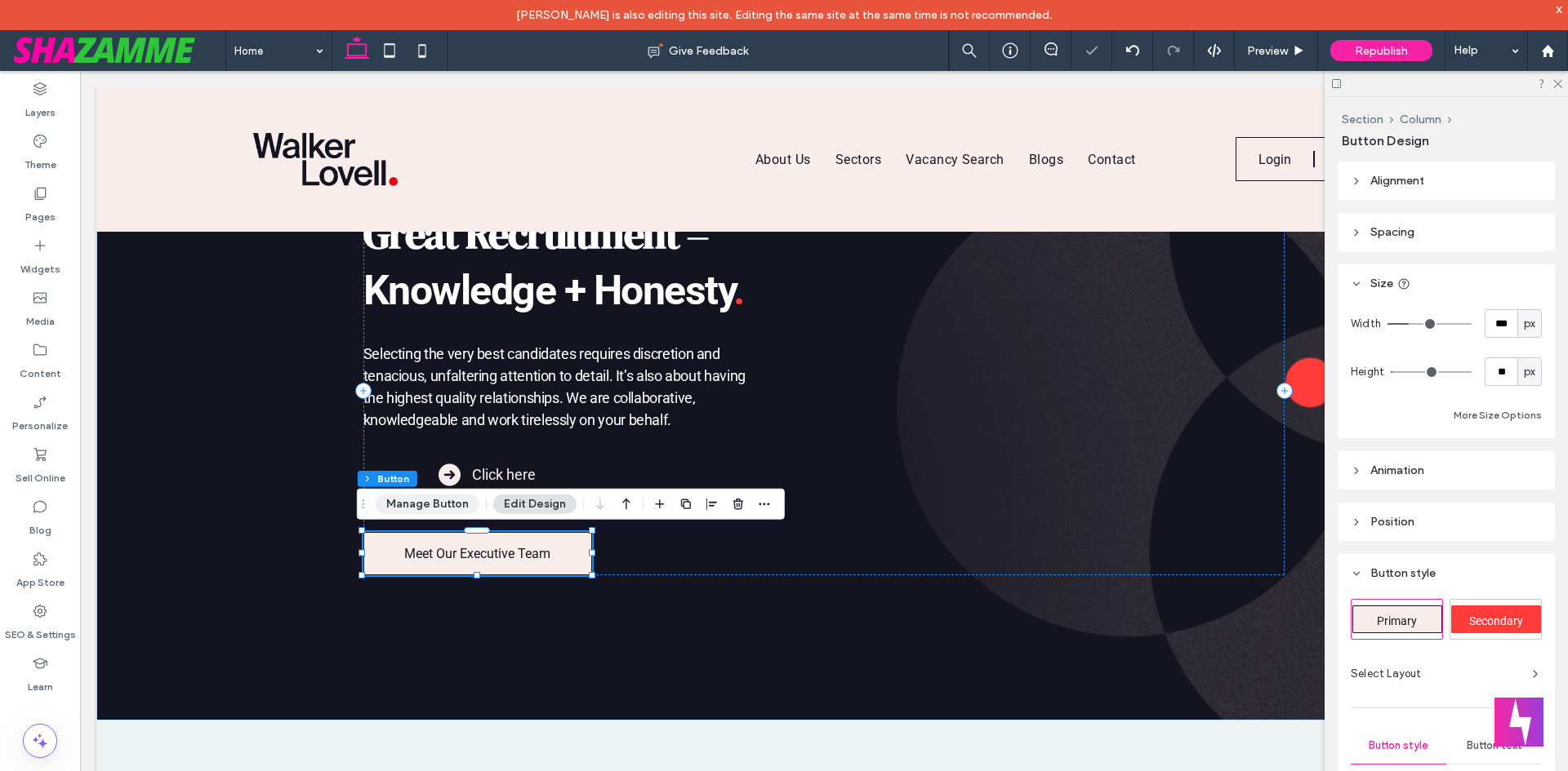
click at [420, 504] on button "Manage Button" at bounding box center [427, 505] width 104 height 20
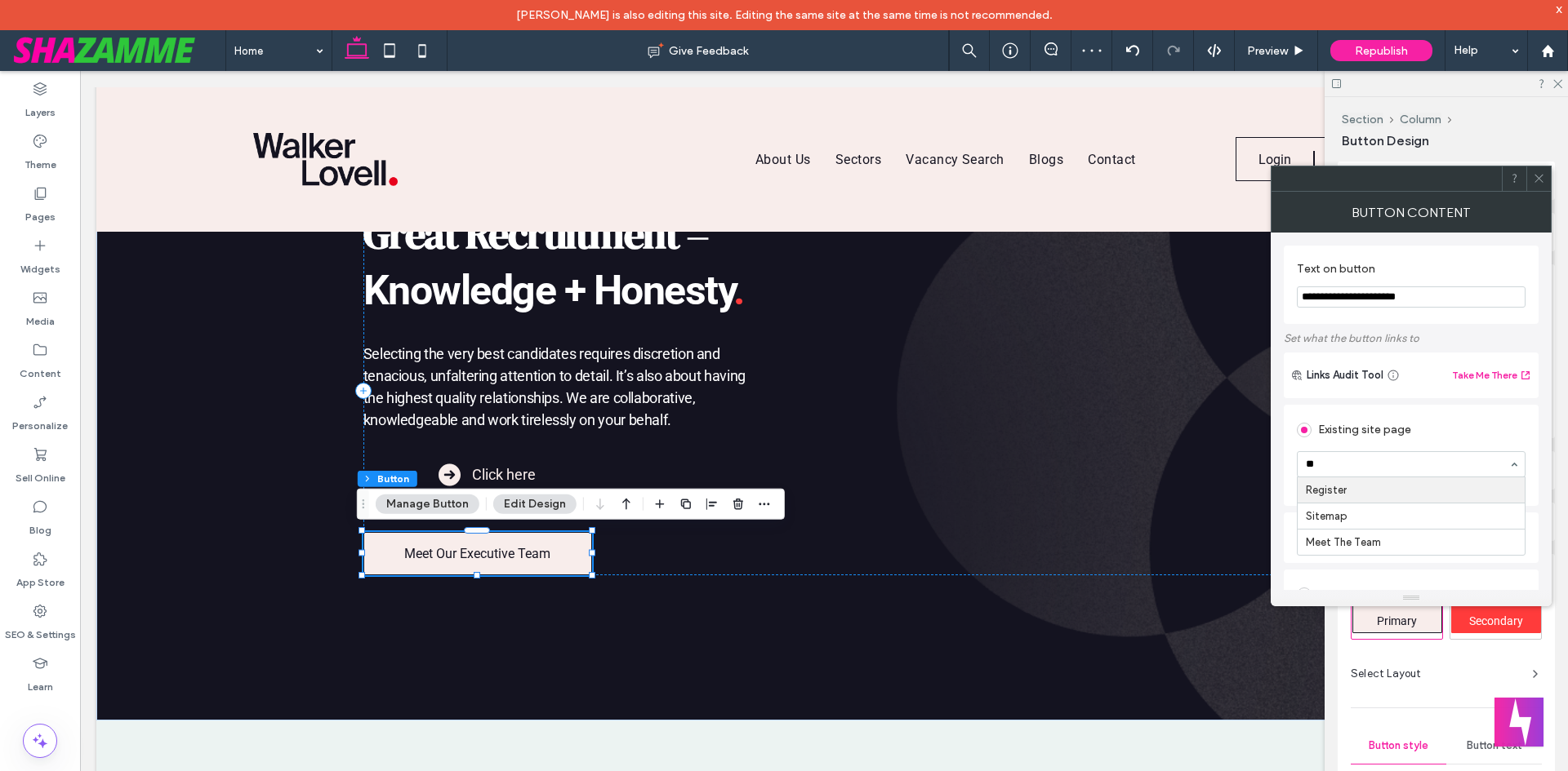
type input "***"
click at [1542, 179] on icon at bounding box center [1539, 179] width 13 height 13
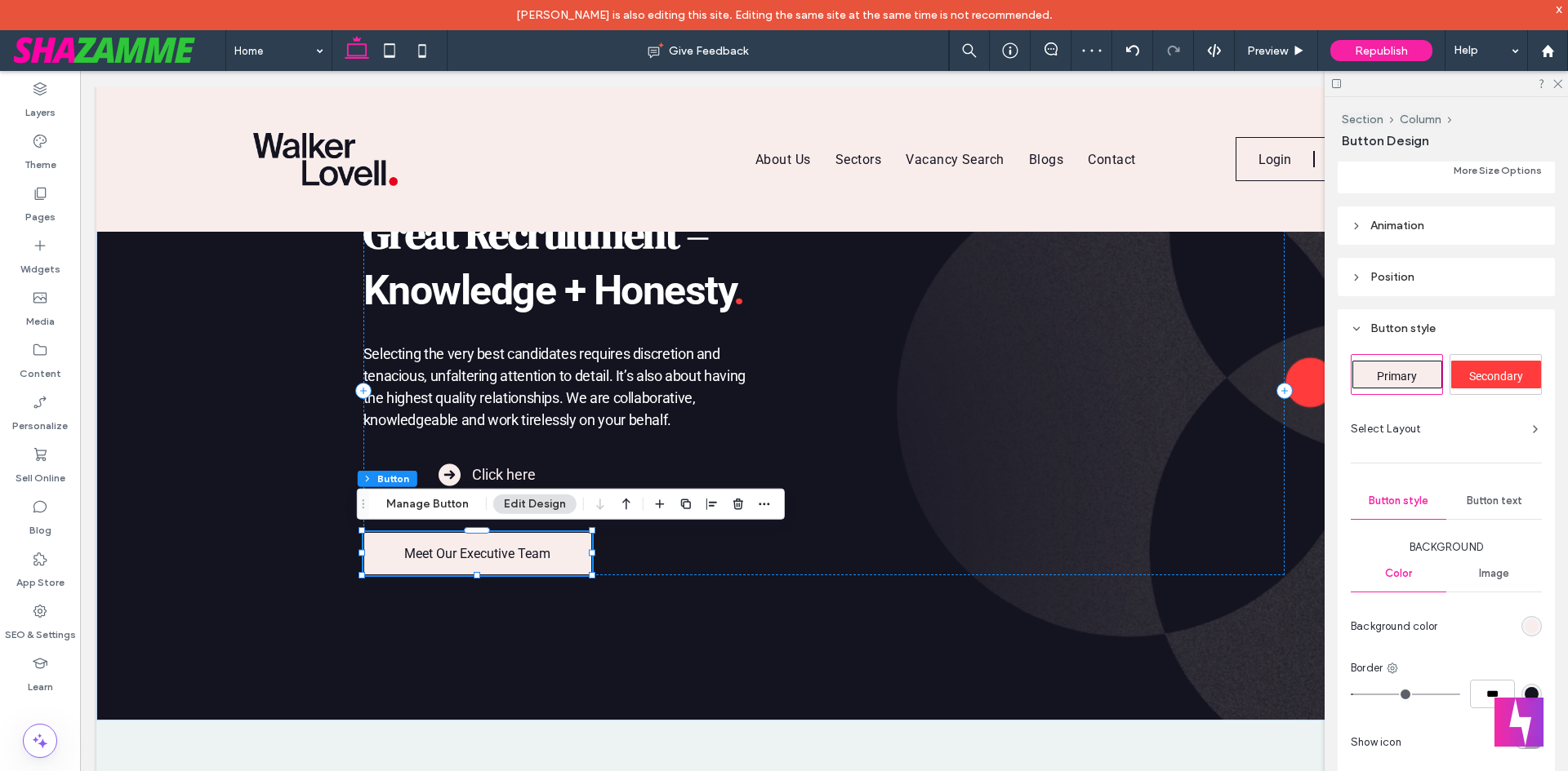
scroll to position [383, 0]
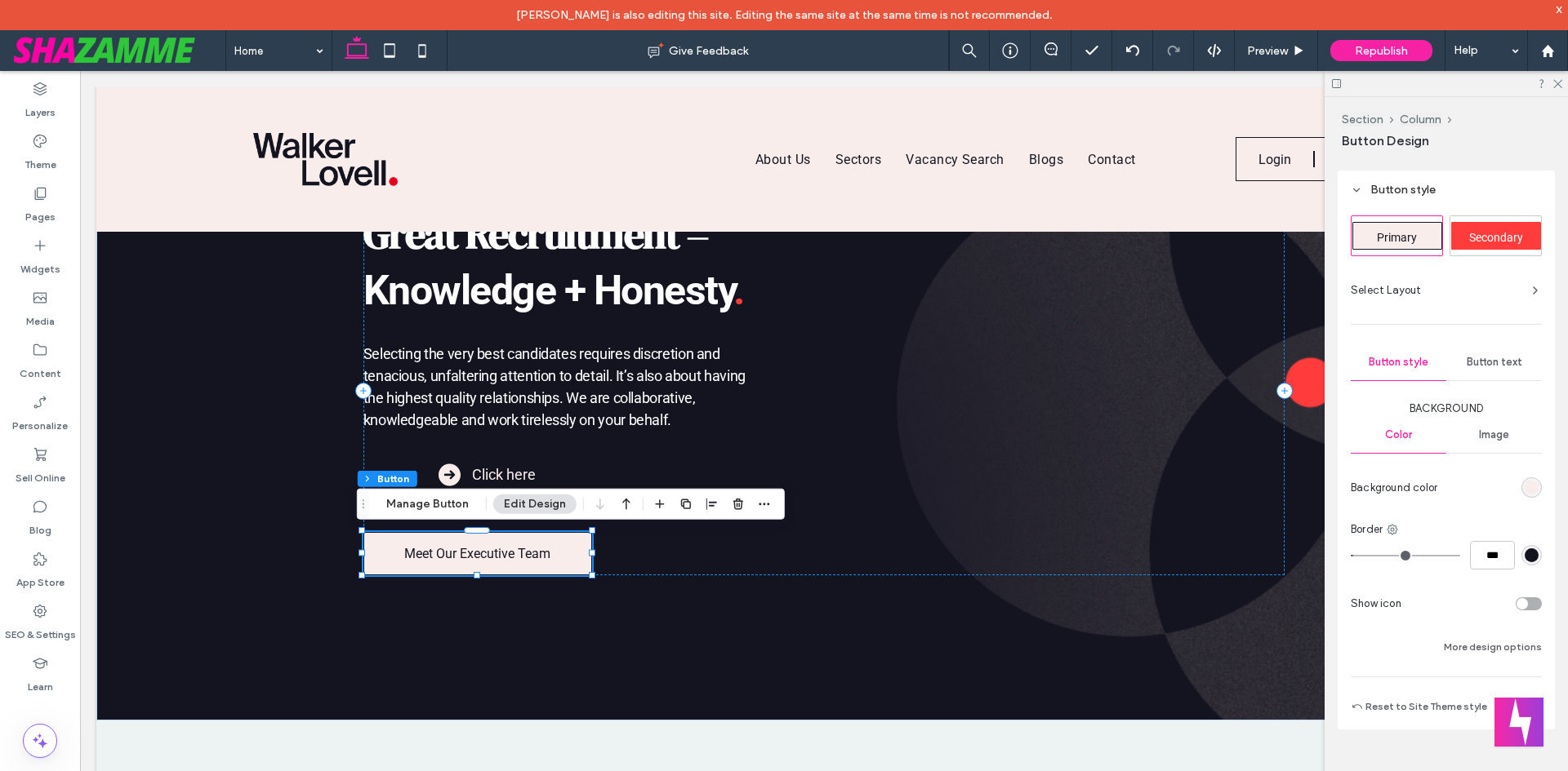
click at [1525, 492] on div "rgb(248, 237, 235)" at bounding box center [1532, 488] width 14 height 14
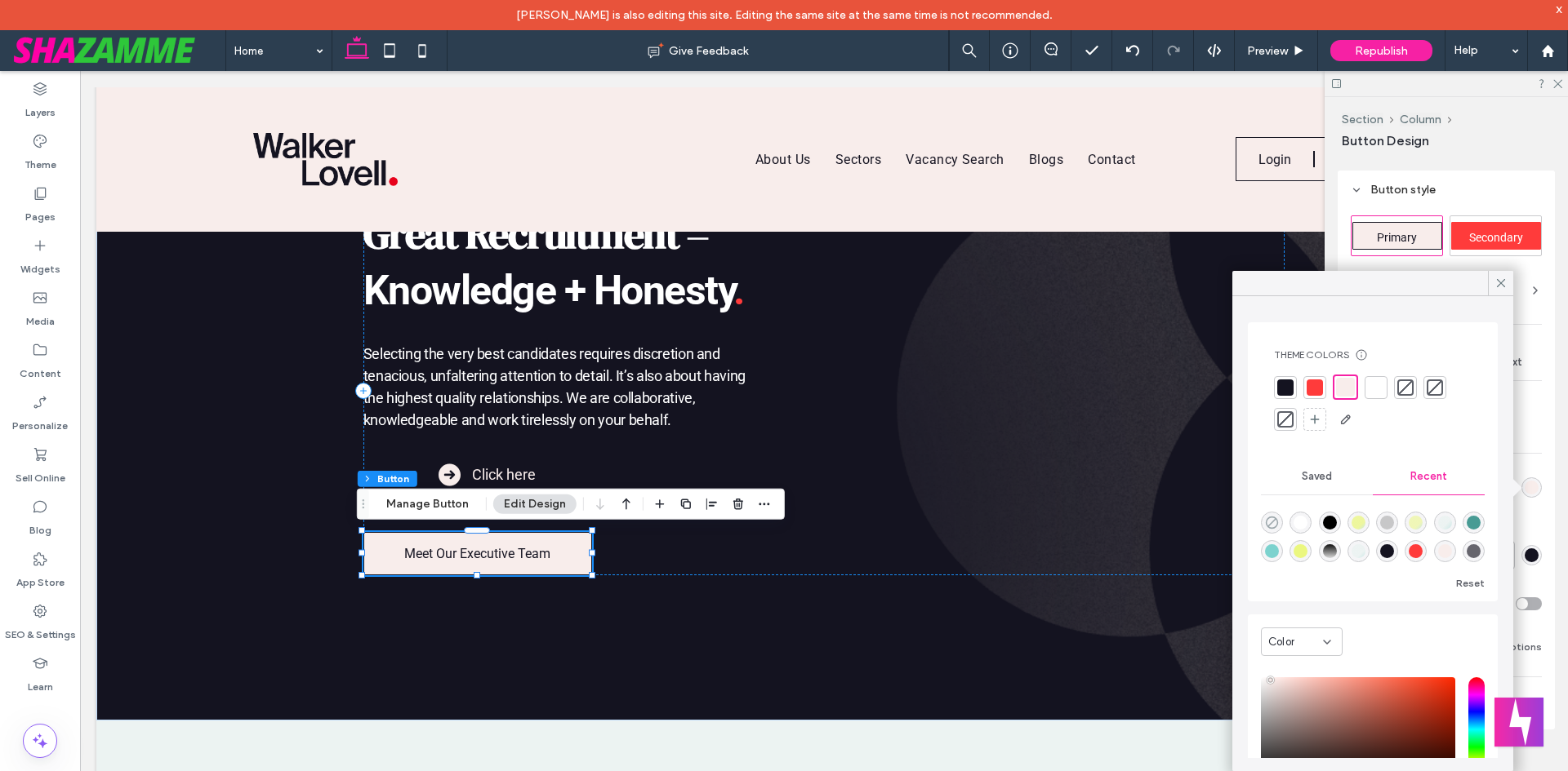
click at [1277, 524] on icon "rgba(0, 0, 0, 0)" at bounding box center [1272, 523] width 14 height 14
type input "*******"
type input "*"
type input "**"
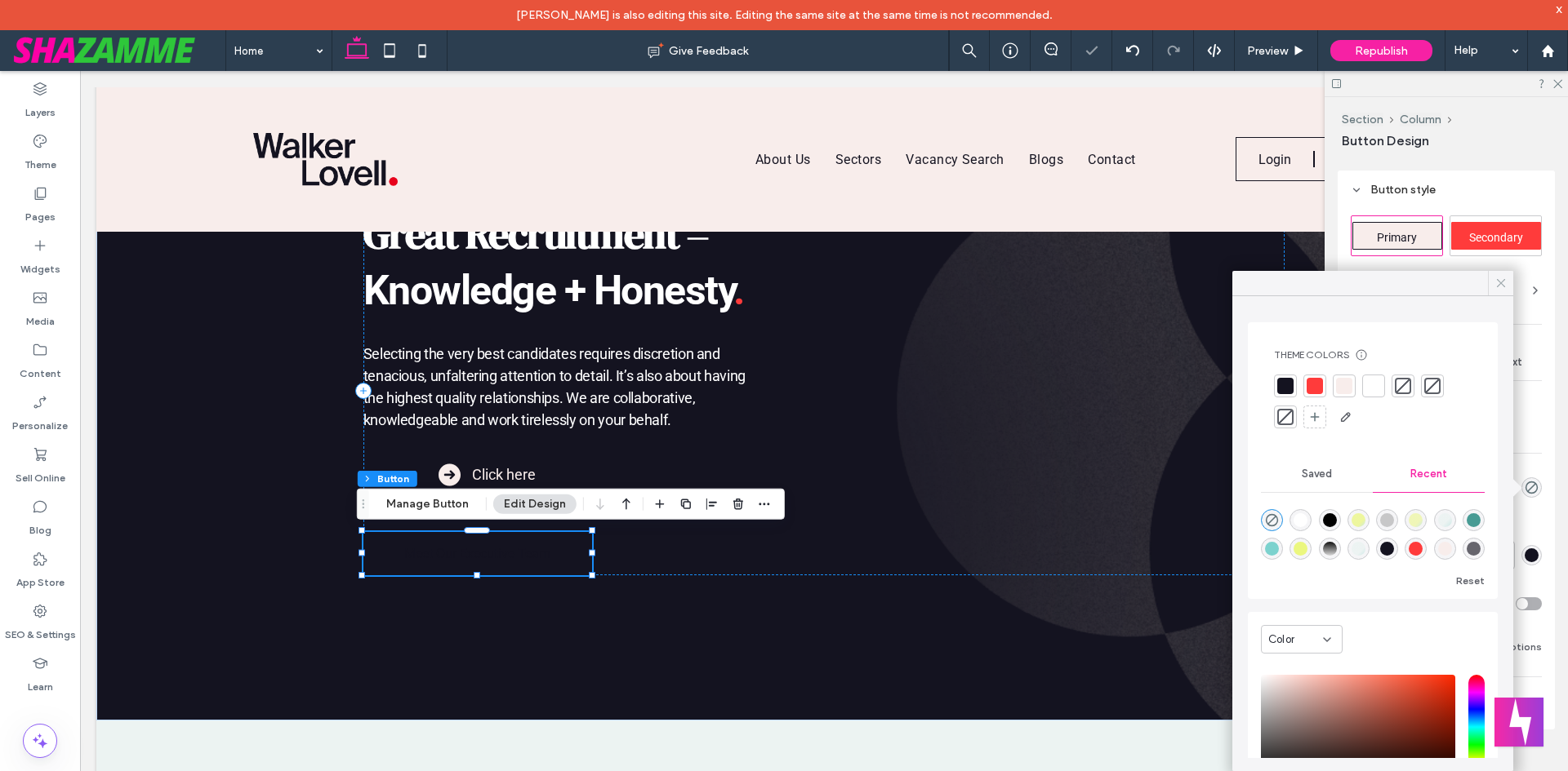
click at [1511, 279] on div at bounding box center [1501, 282] width 25 height 24
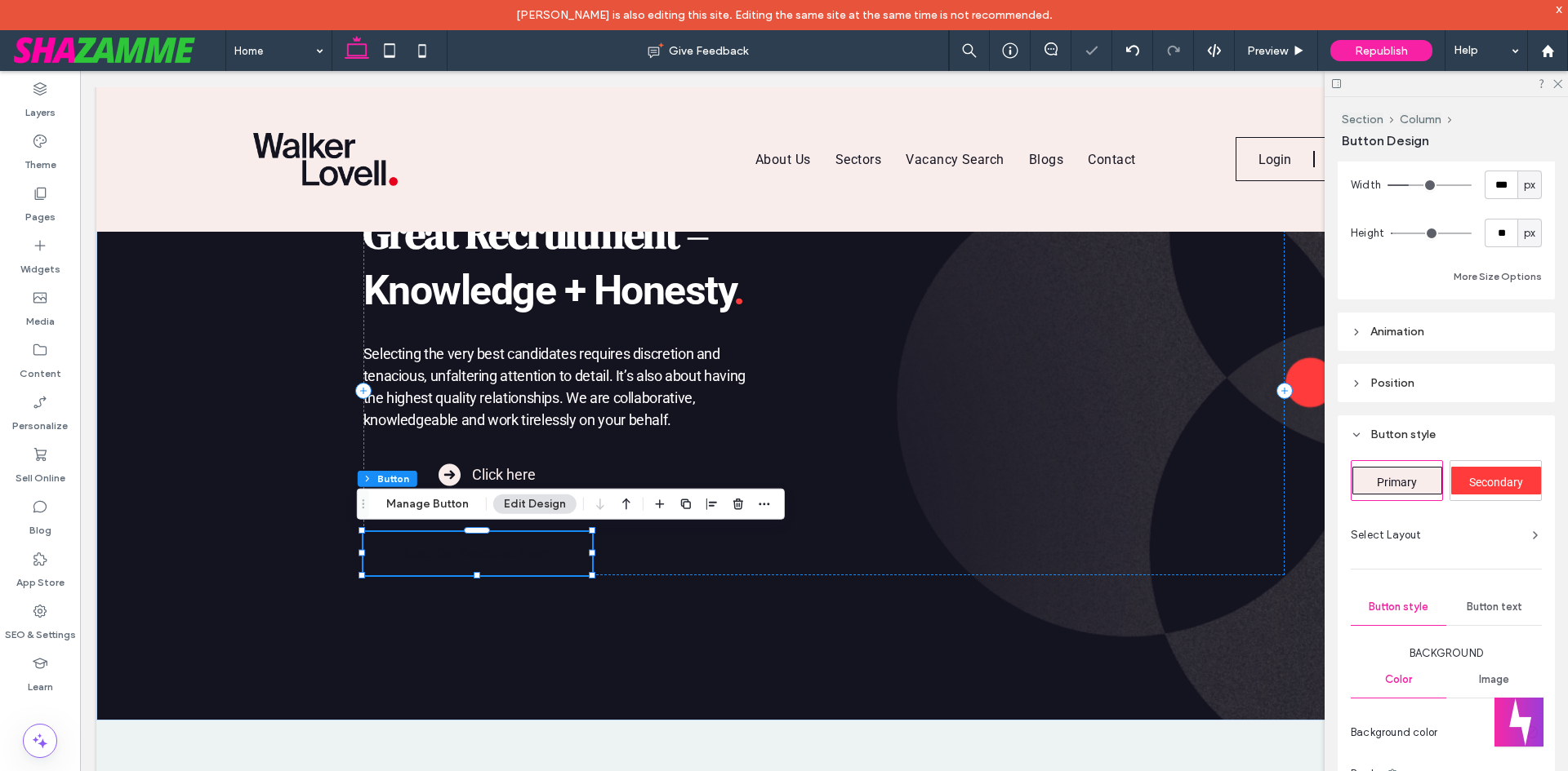
scroll to position [0, 0]
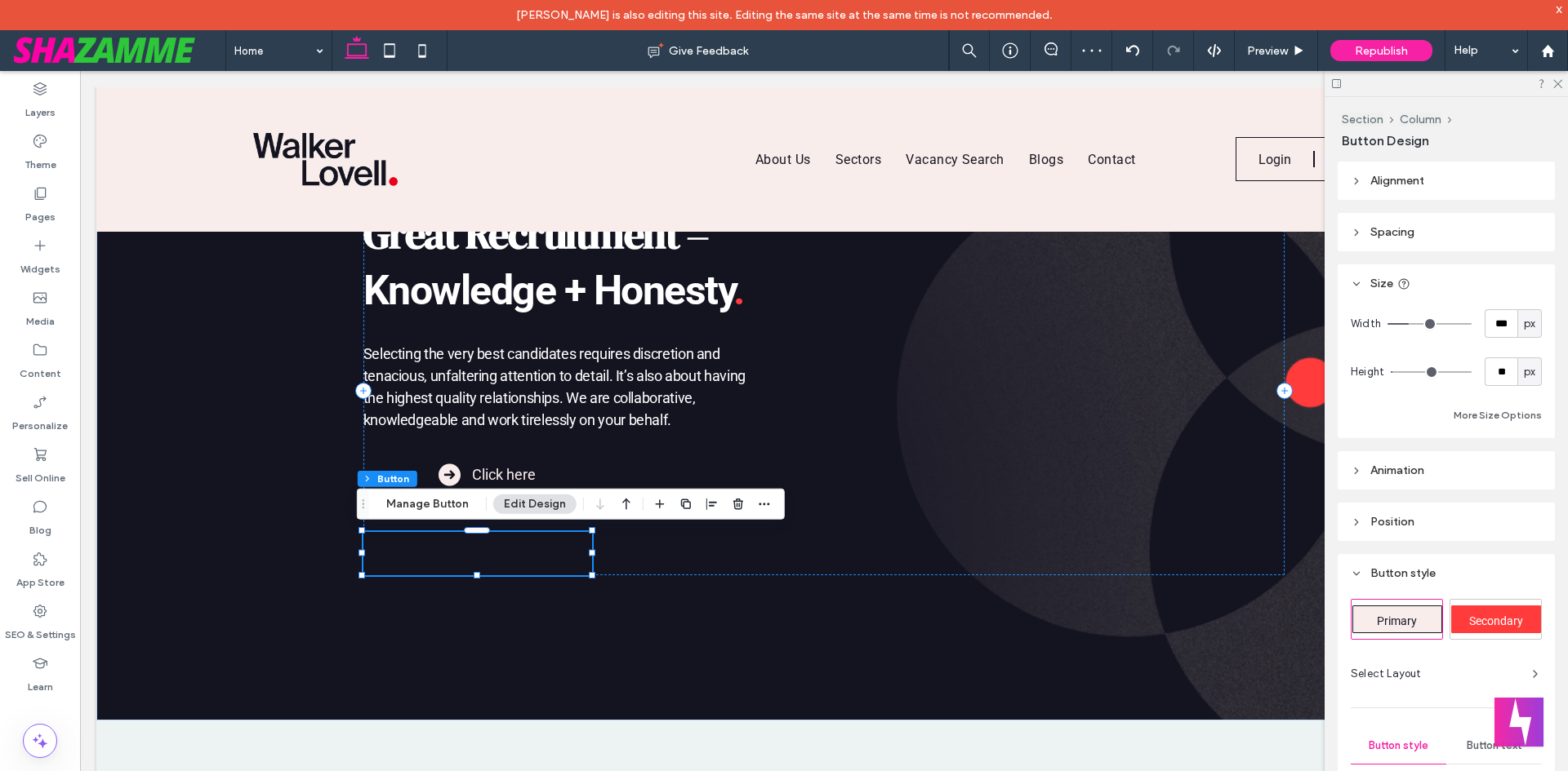
click at [1524, 321] on span "px" at bounding box center [1530, 324] width 12 height 16
click at [1523, 464] on span "A" at bounding box center [1522, 467] width 6 height 16
type input "*"
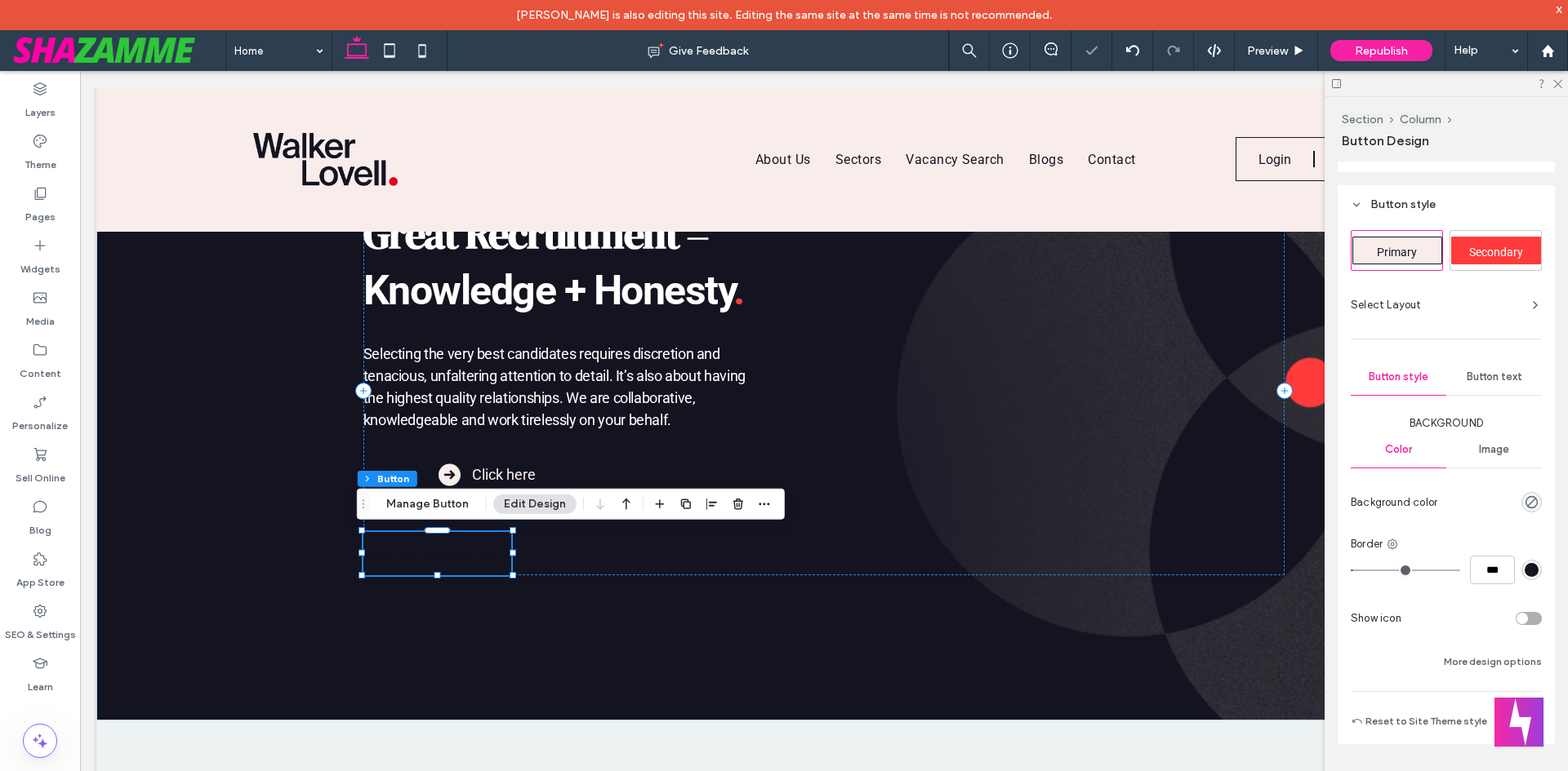
scroll to position [383, 0]
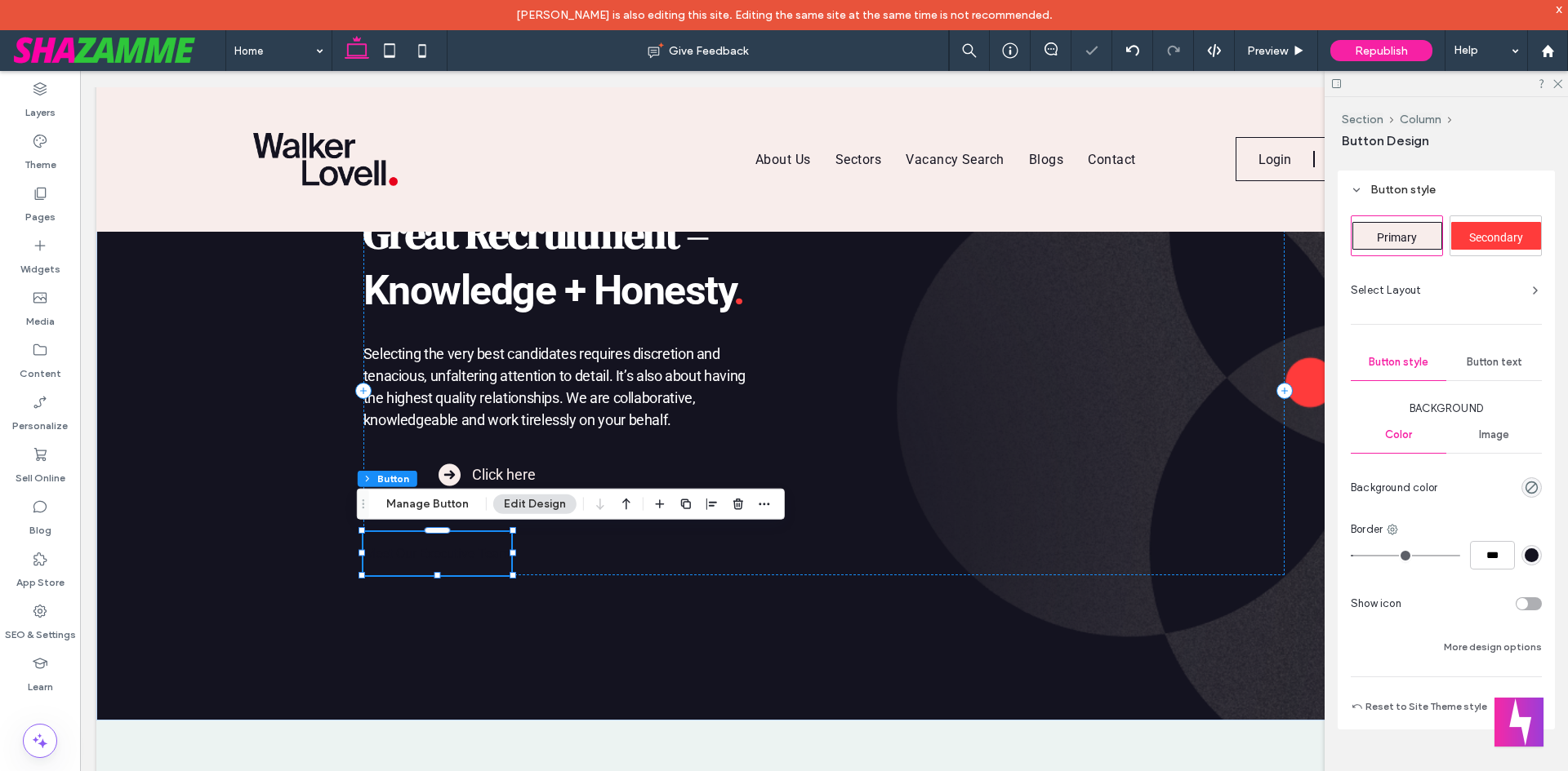
click at [1500, 355] on div "Button text" at bounding box center [1494, 363] width 96 height 36
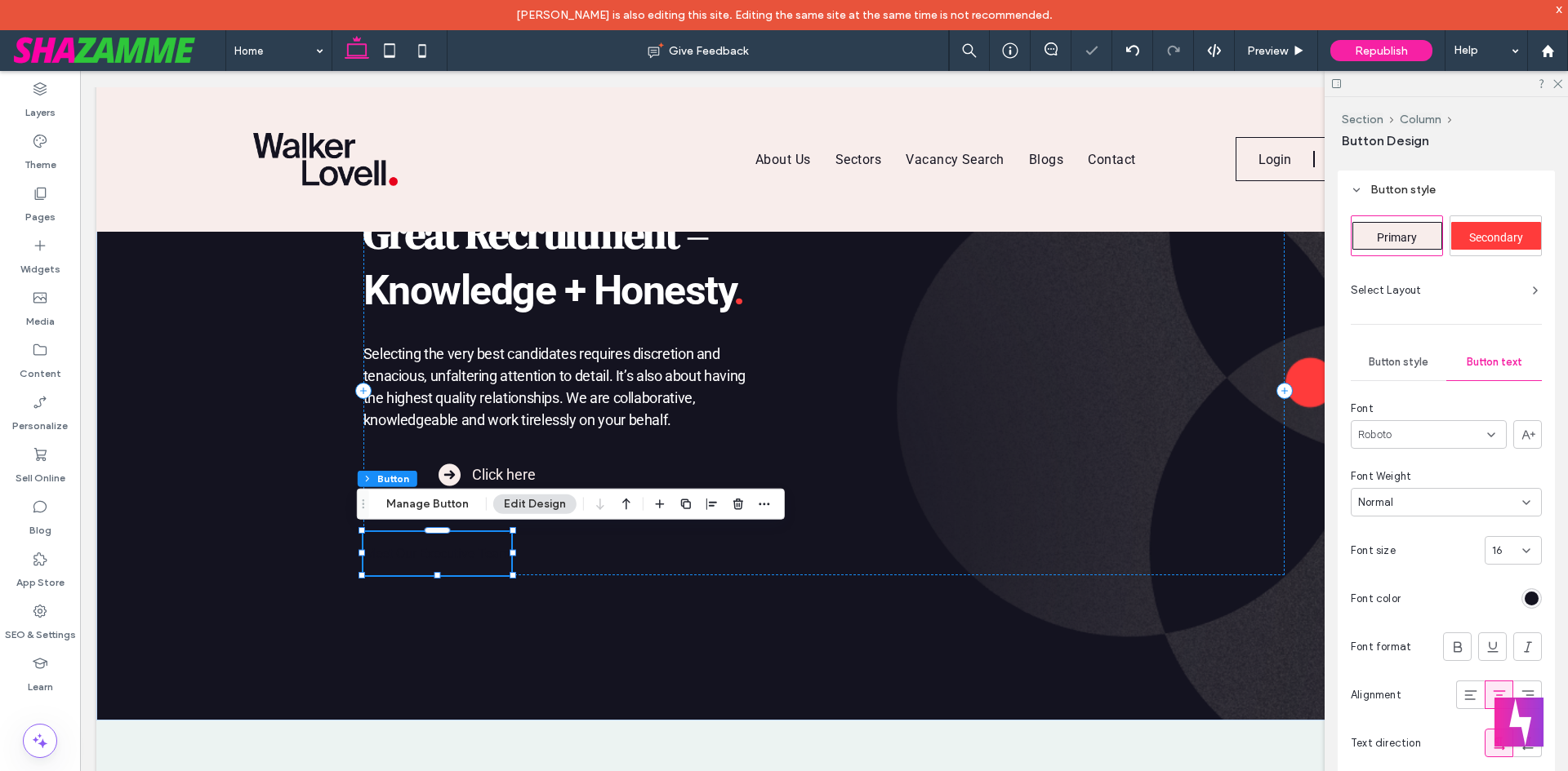
click at [1525, 593] on div "rgb(20, 19, 32)" at bounding box center [1532, 599] width 14 height 14
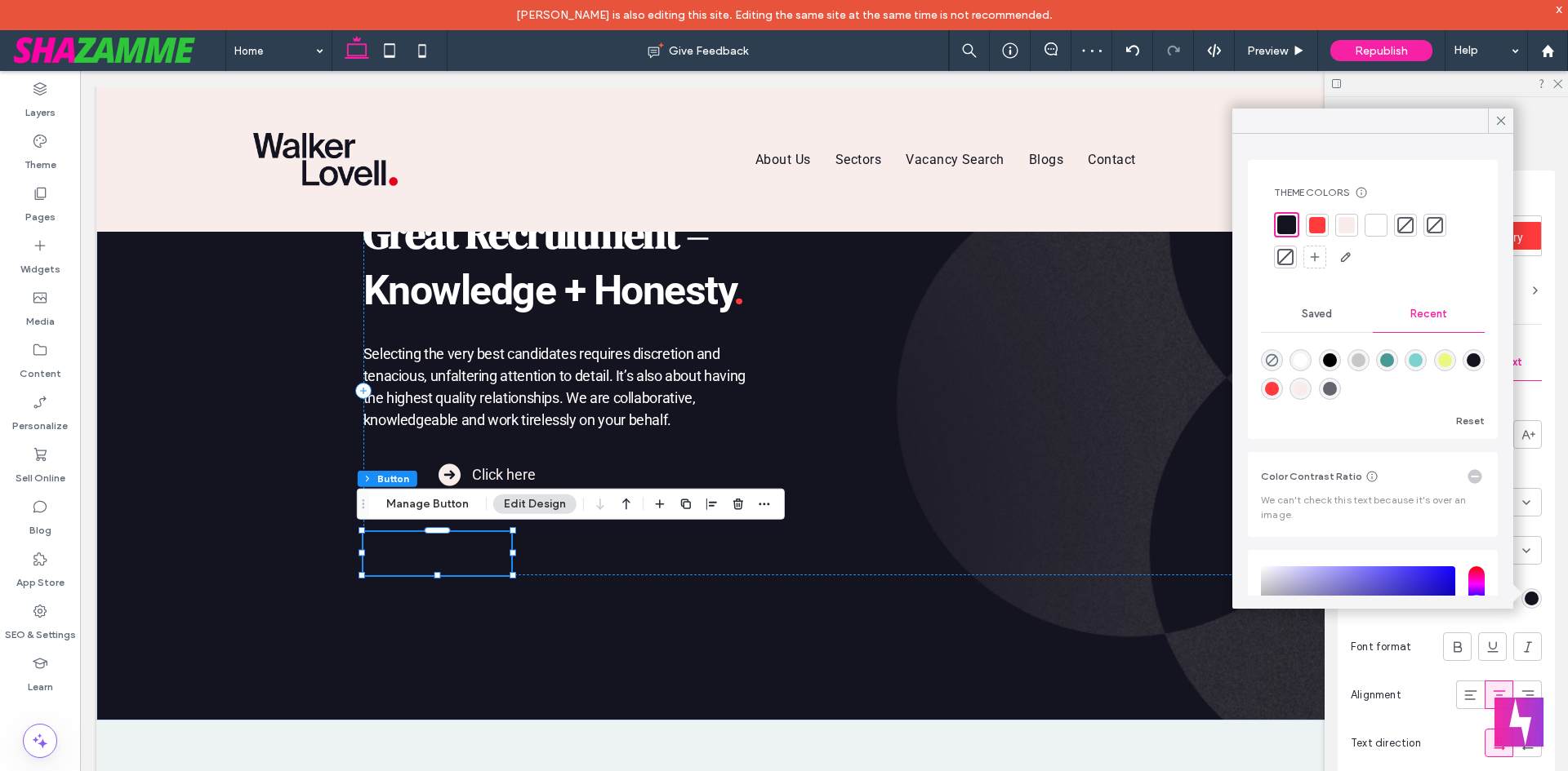
click at [1370, 227] on div at bounding box center [1376, 225] width 16 height 16
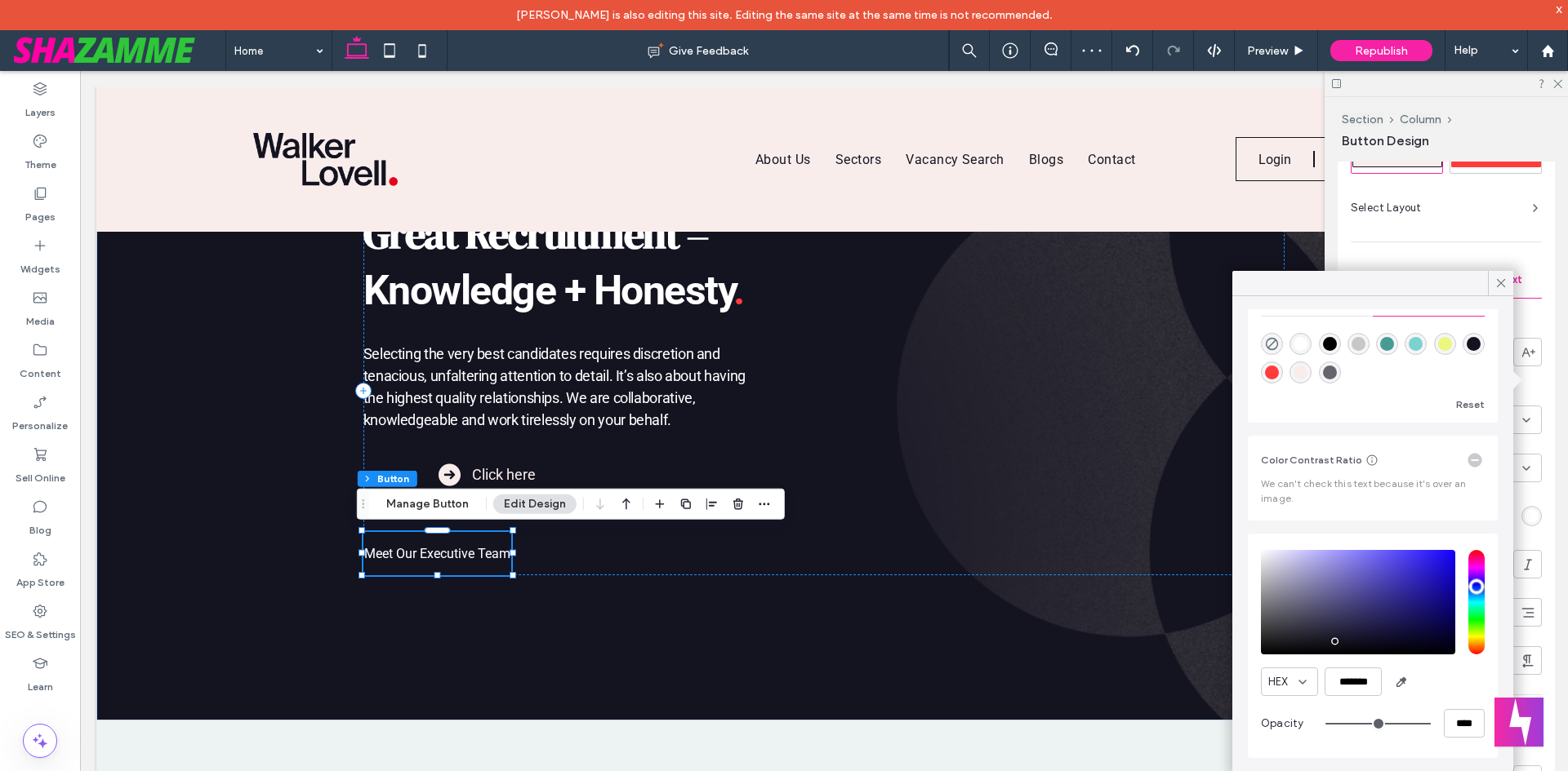
scroll to position [605, 0]
click at [1503, 275] on span at bounding box center [1501, 282] width 14 height 24
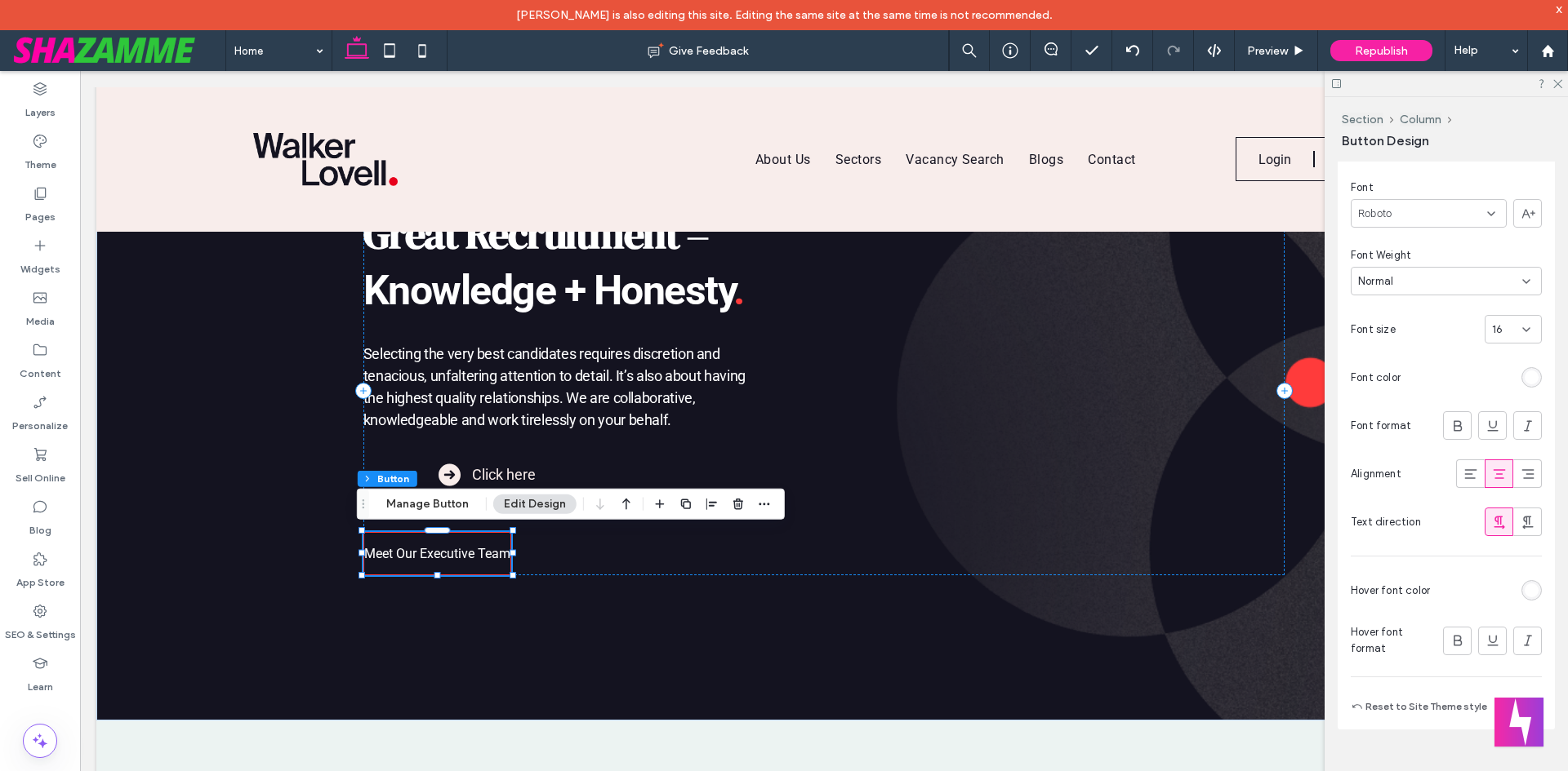
click at [1517, 580] on div at bounding box center [1489, 591] width 105 height 29
click at [1525, 586] on div "rgb(255, 255, 255)" at bounding box center [1532, 591] width 14 height 14
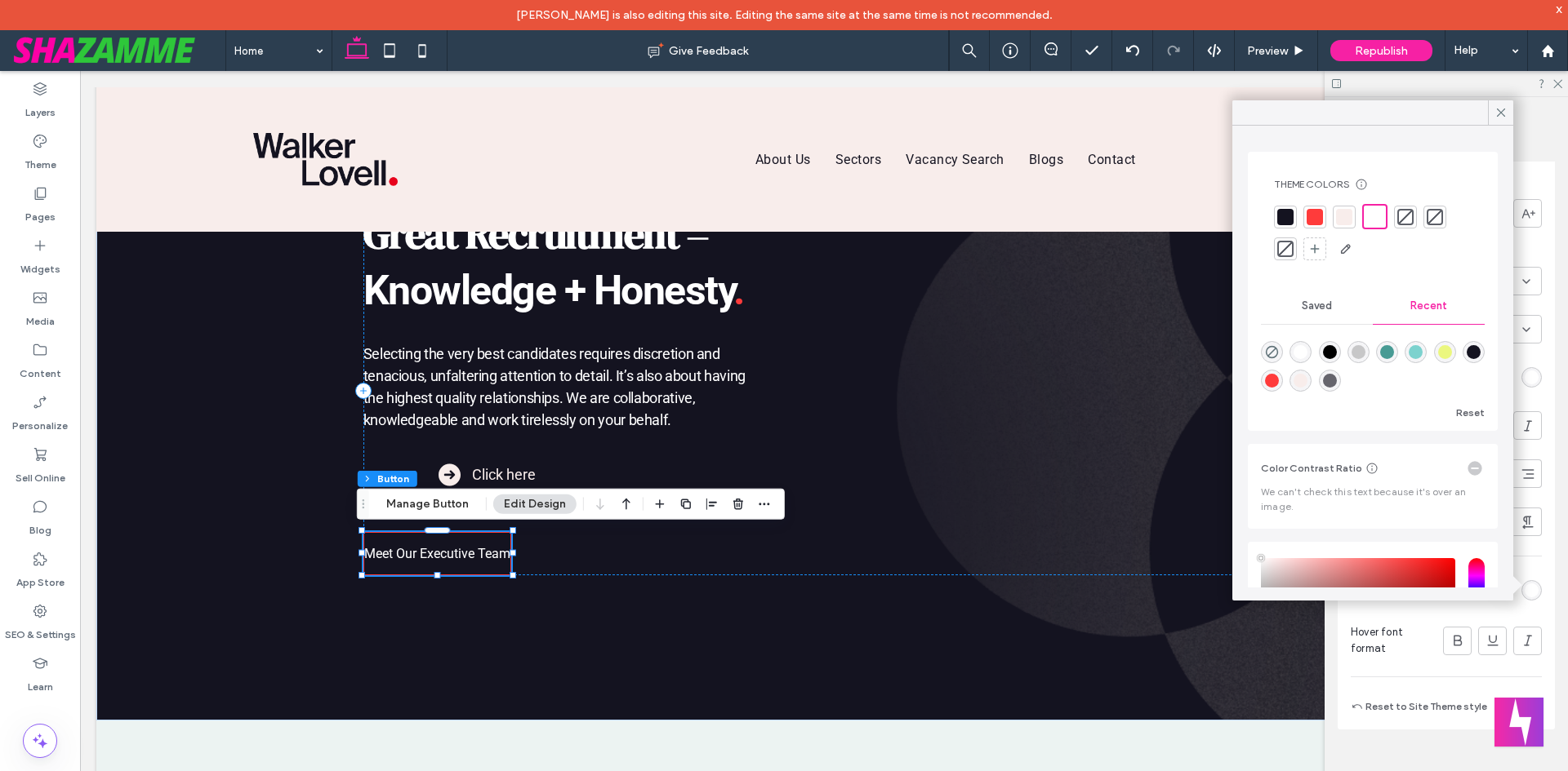
click at [1305, 216] on div at bounding box center [1315, 217] width 23 height 23
click at [1498, 112] on icon at bounding box center [1501, 113] width 14 height 14
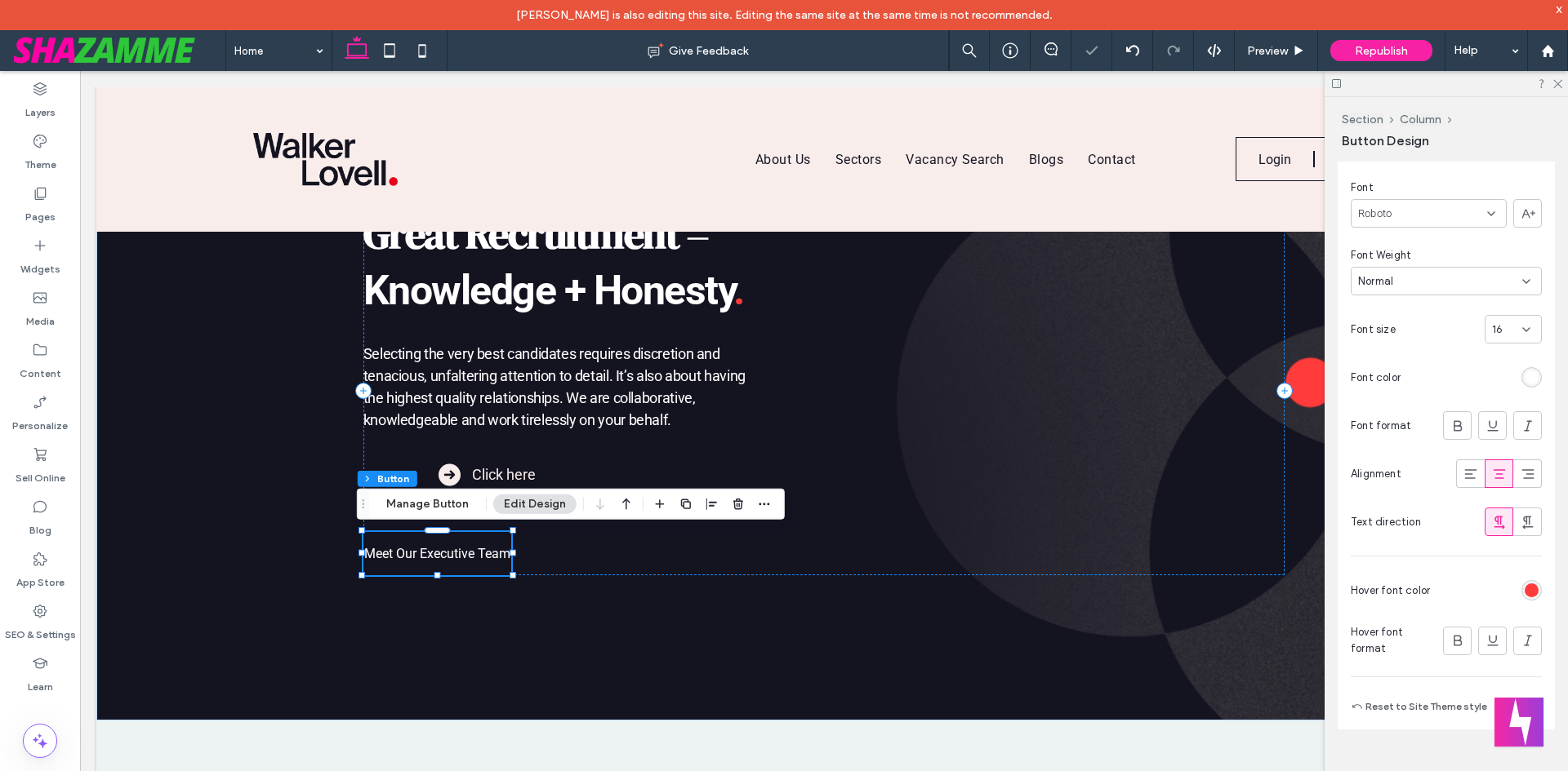
scroll to position [441, 0]
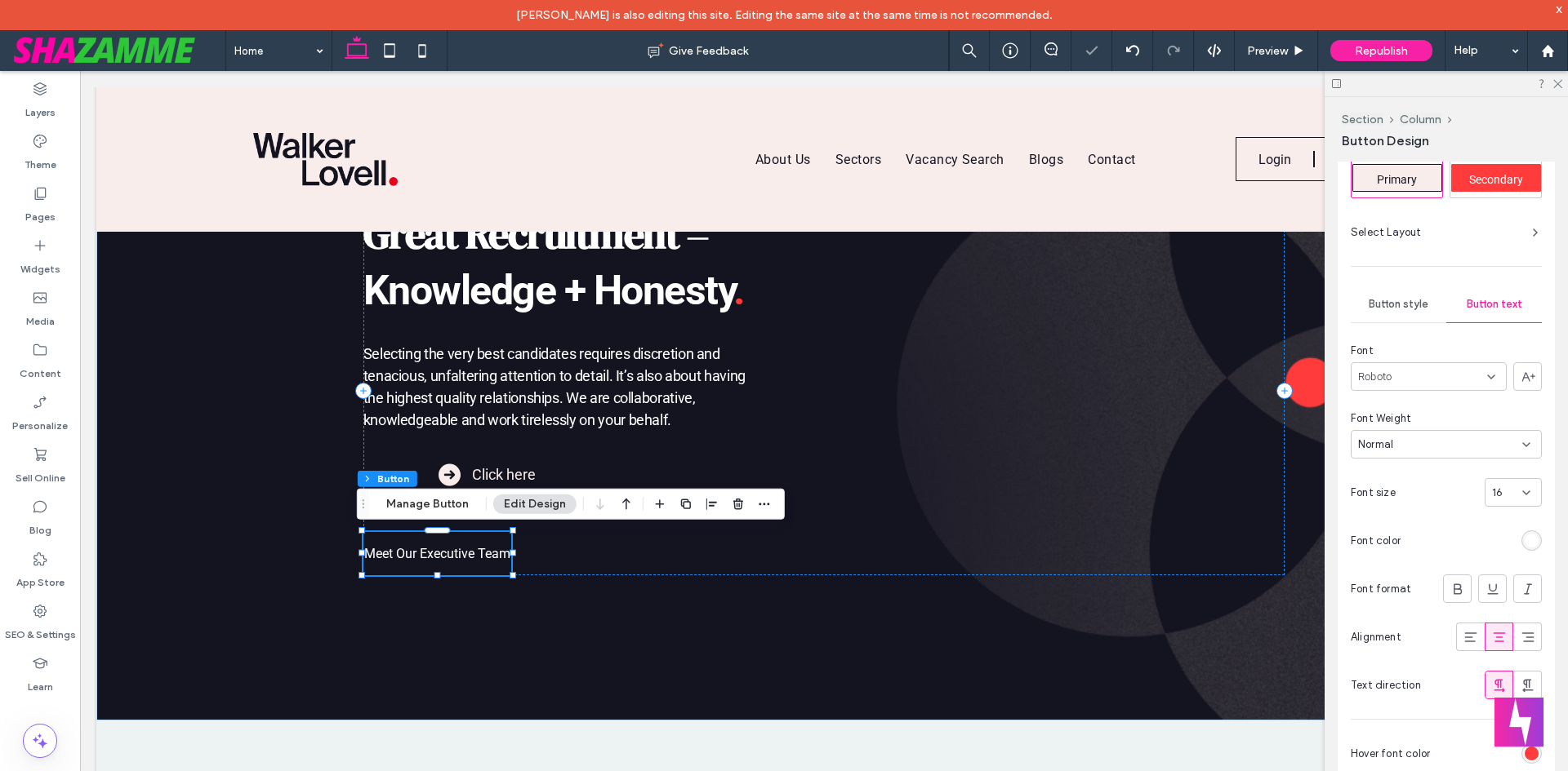
click at [1511, 482] on div "16" at bounding box center [1513, 492] width 57 height 29
click at [1496, 555] on div "18" at bounding box center [1505, 558] width 55 height 29
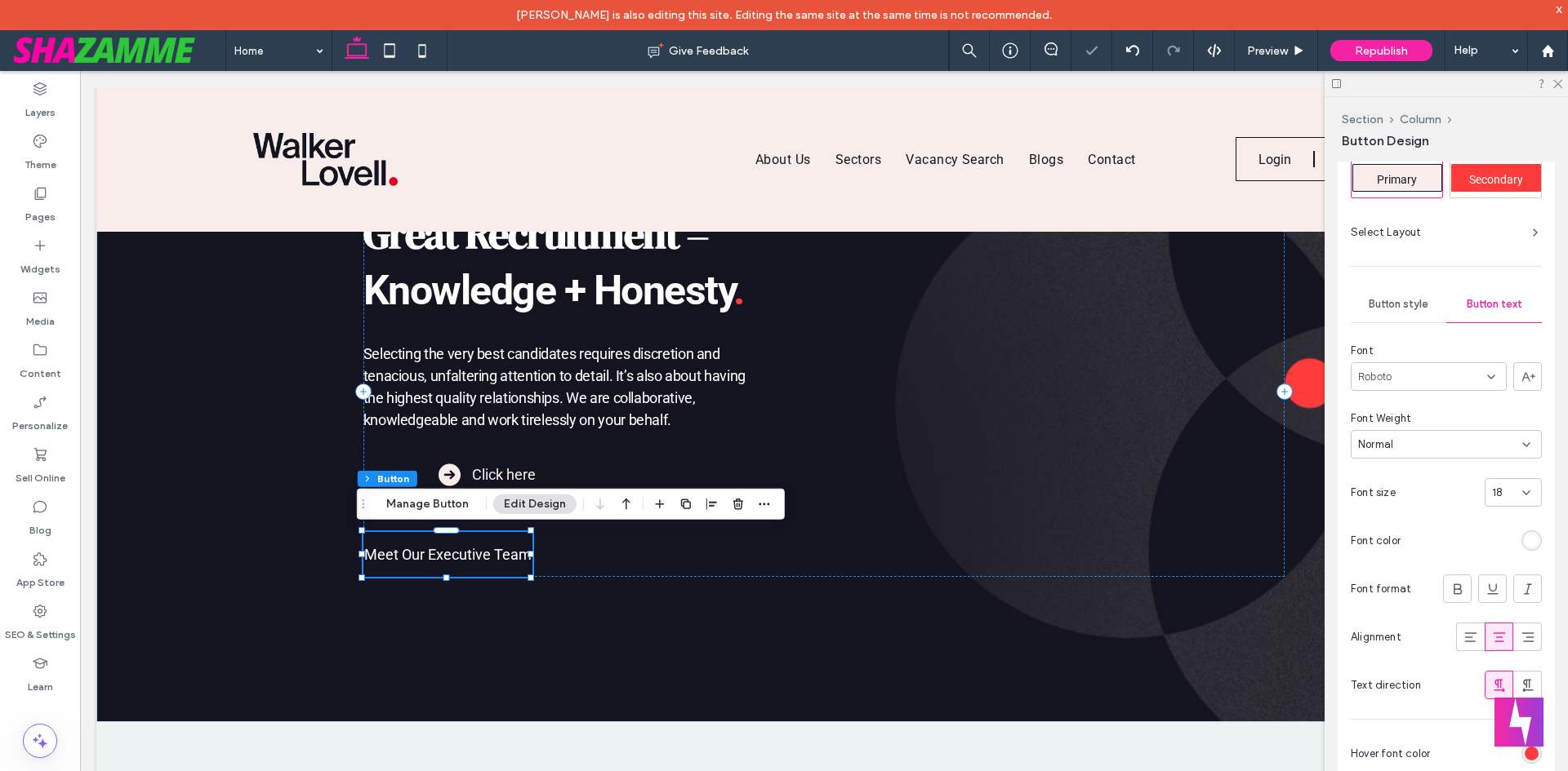
click at [1394, 297] on div "Button style" at bounding box center [1398, 305] width 96 height 36
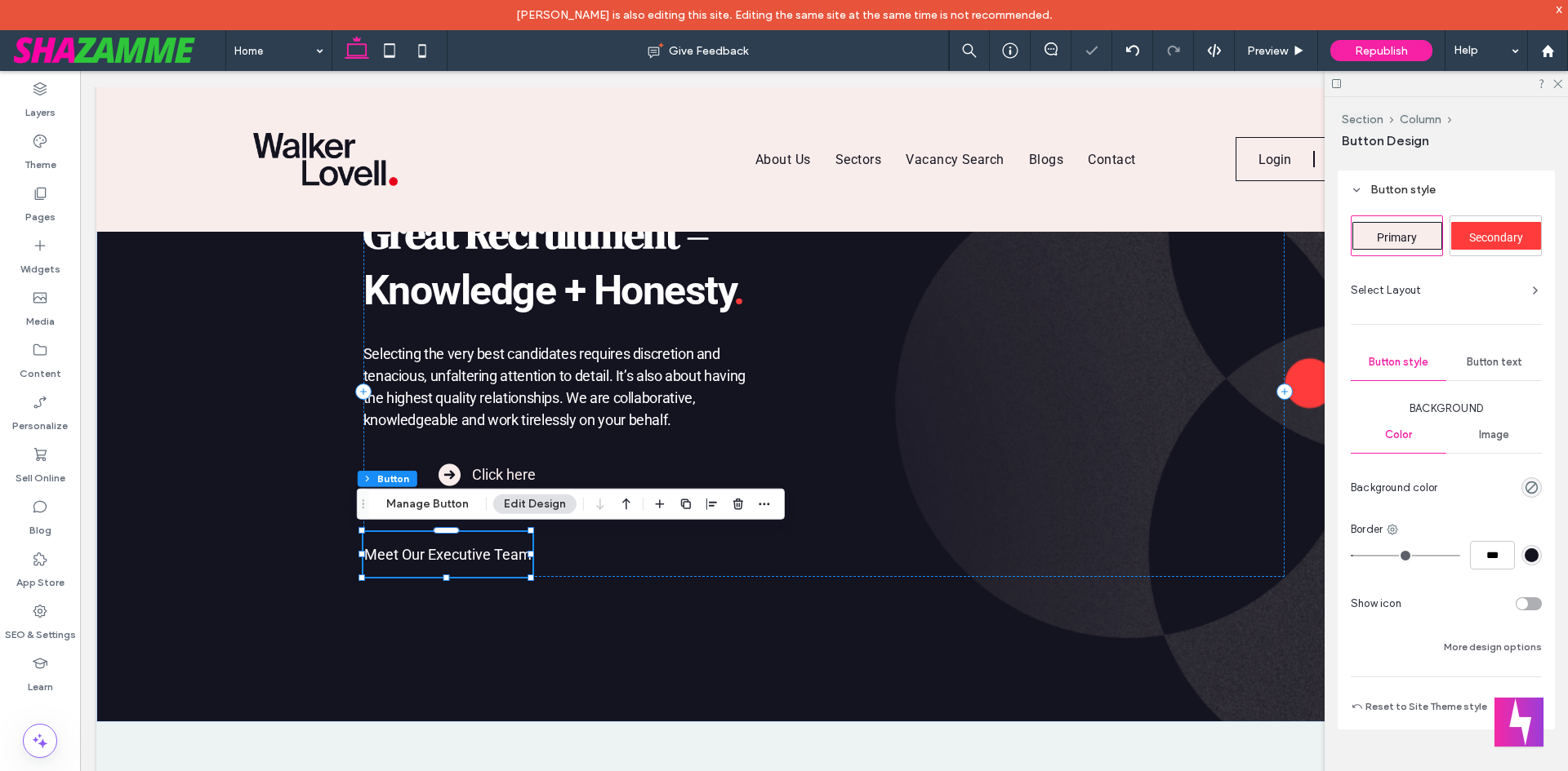
scroll to position [383, 0]
click at [1523, 607] on div "toggle" at bounding box center [1529, 604] width 26 height 13
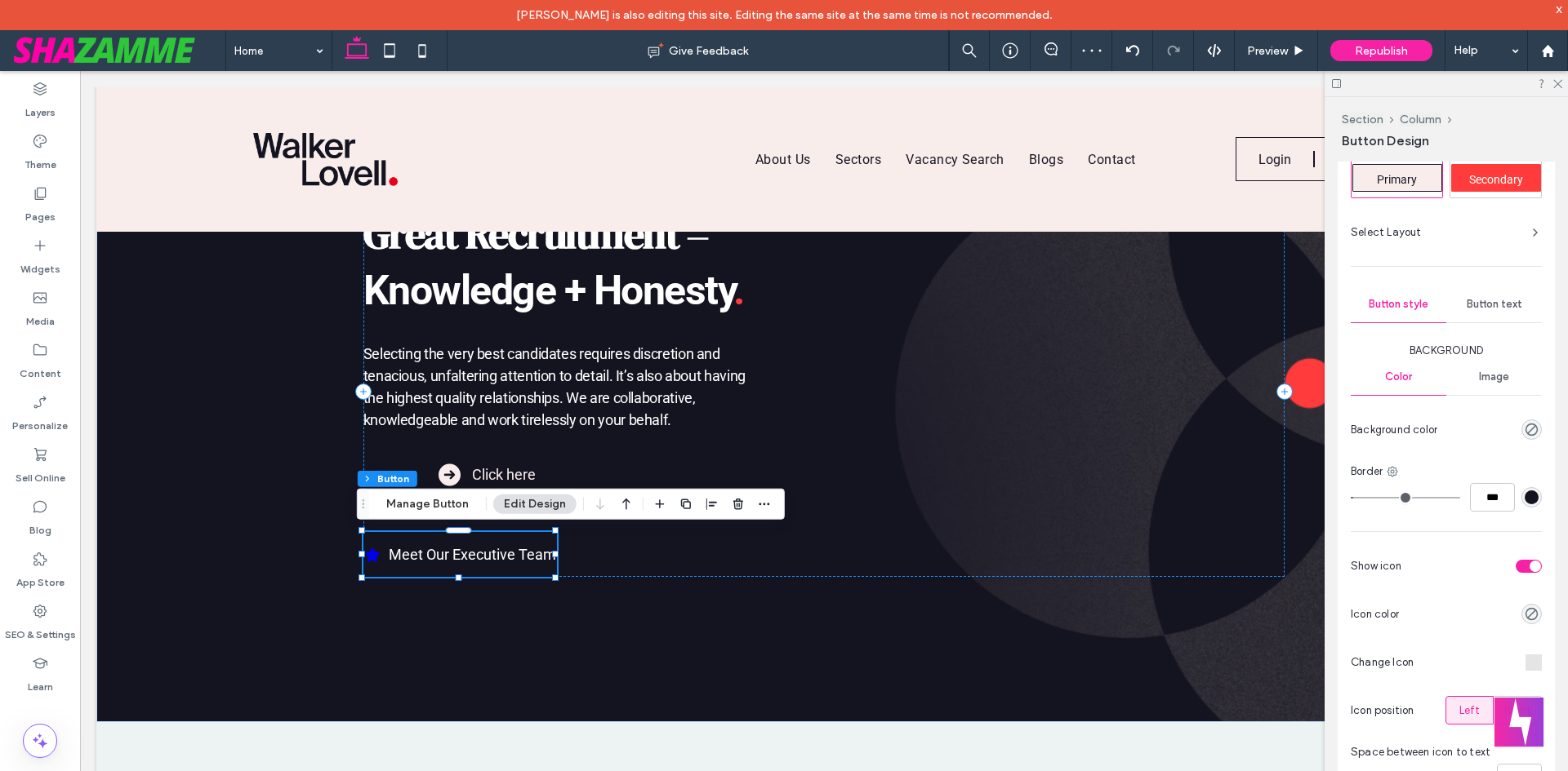
type input "**"
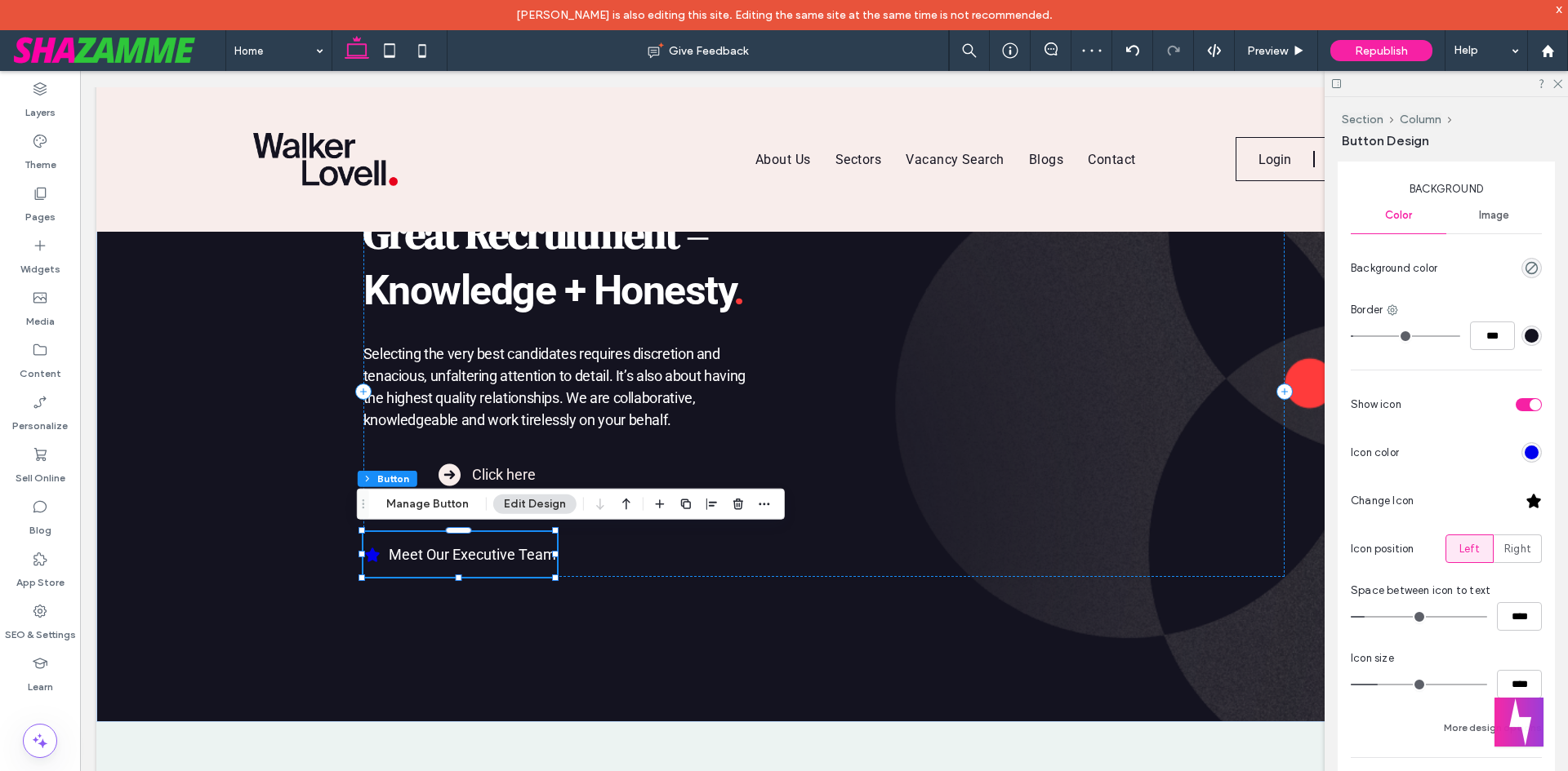
scroll to position [605, 0]
click at [1525, 449] on div "rgb(0, 0, 238)" at bounding box center [1532, 451] width 14 height 14
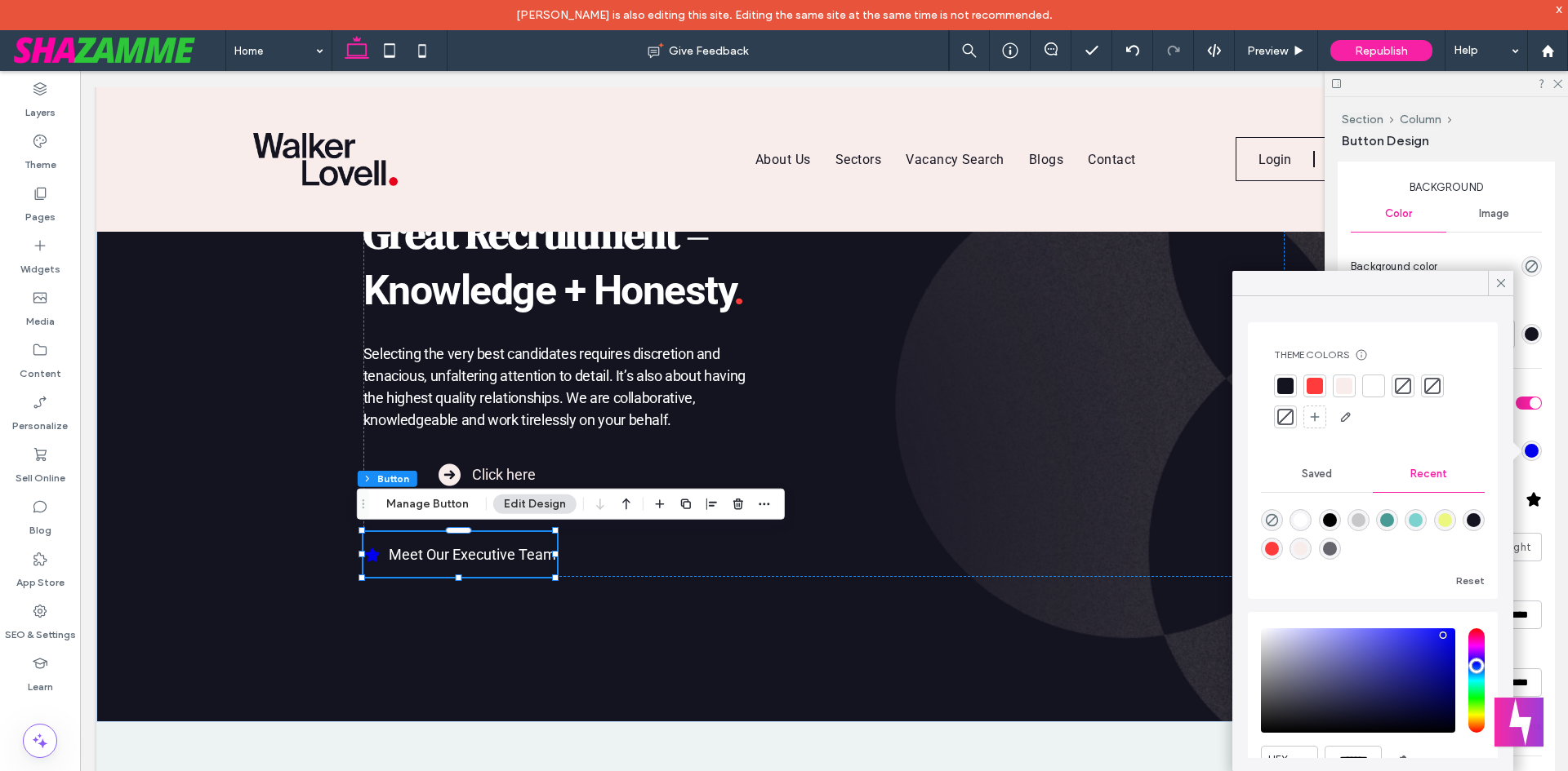
click at [1377, 386] on div at bounding box center [1374, 386] width 16 height 16
click at [1499, 283] on icon at bounding box center [1501, 283] width 14 height 14
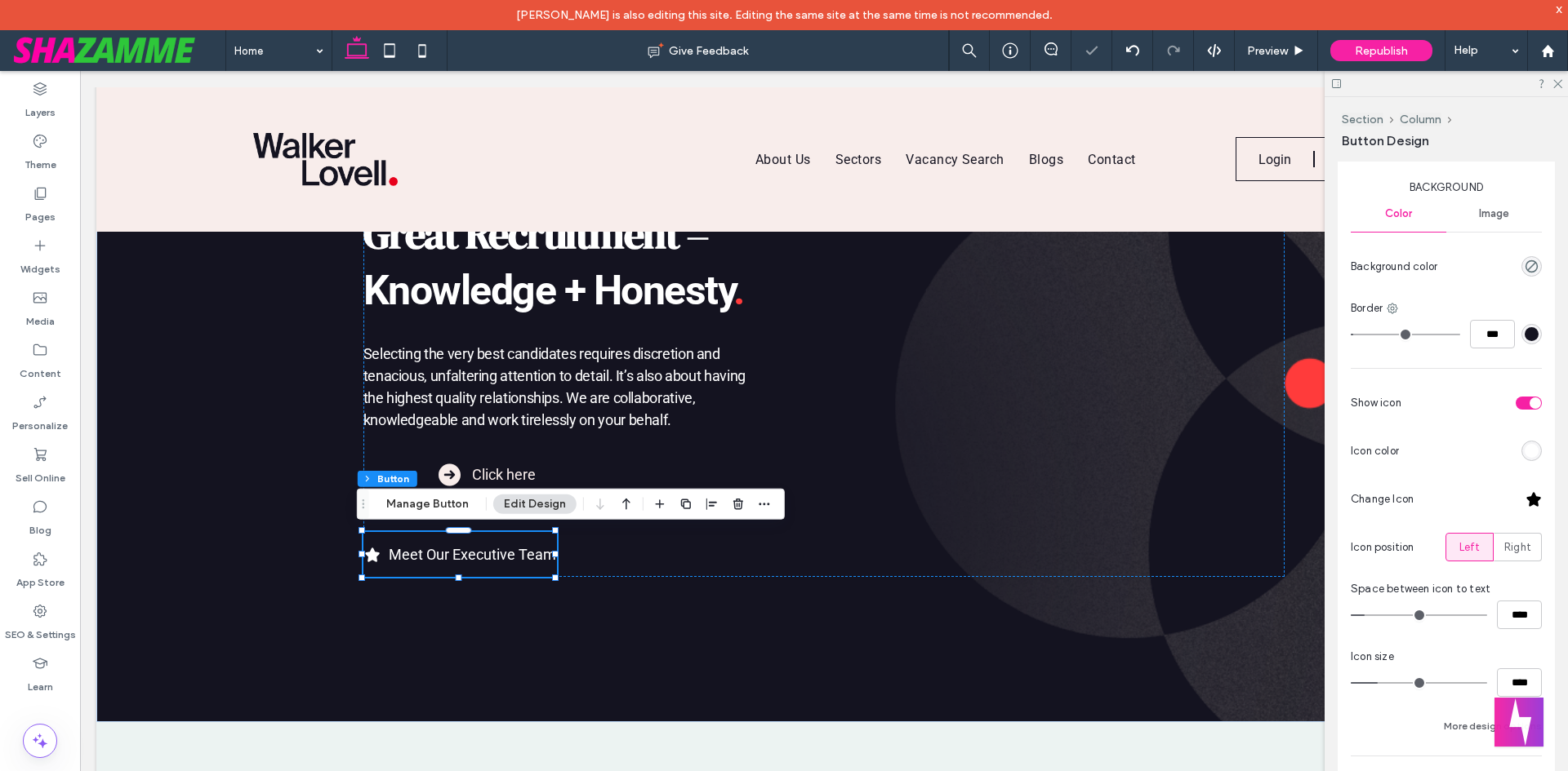
click at [1526, 498] on div at bounding box center [1534, 499] width 16 height 16
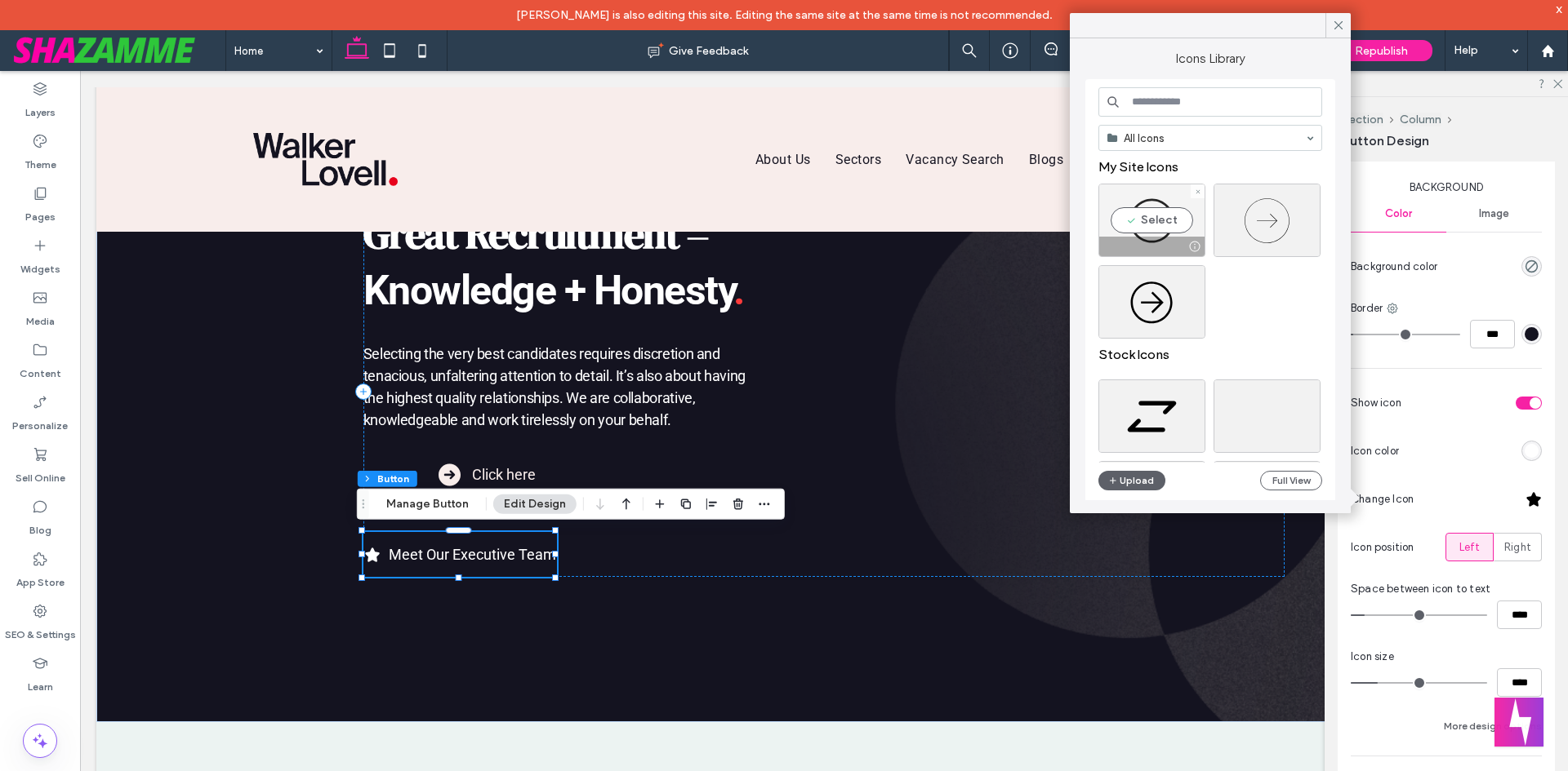
click at [1167, 214] on div "Select" at bounding box center [1152, 221] width 107 height 73
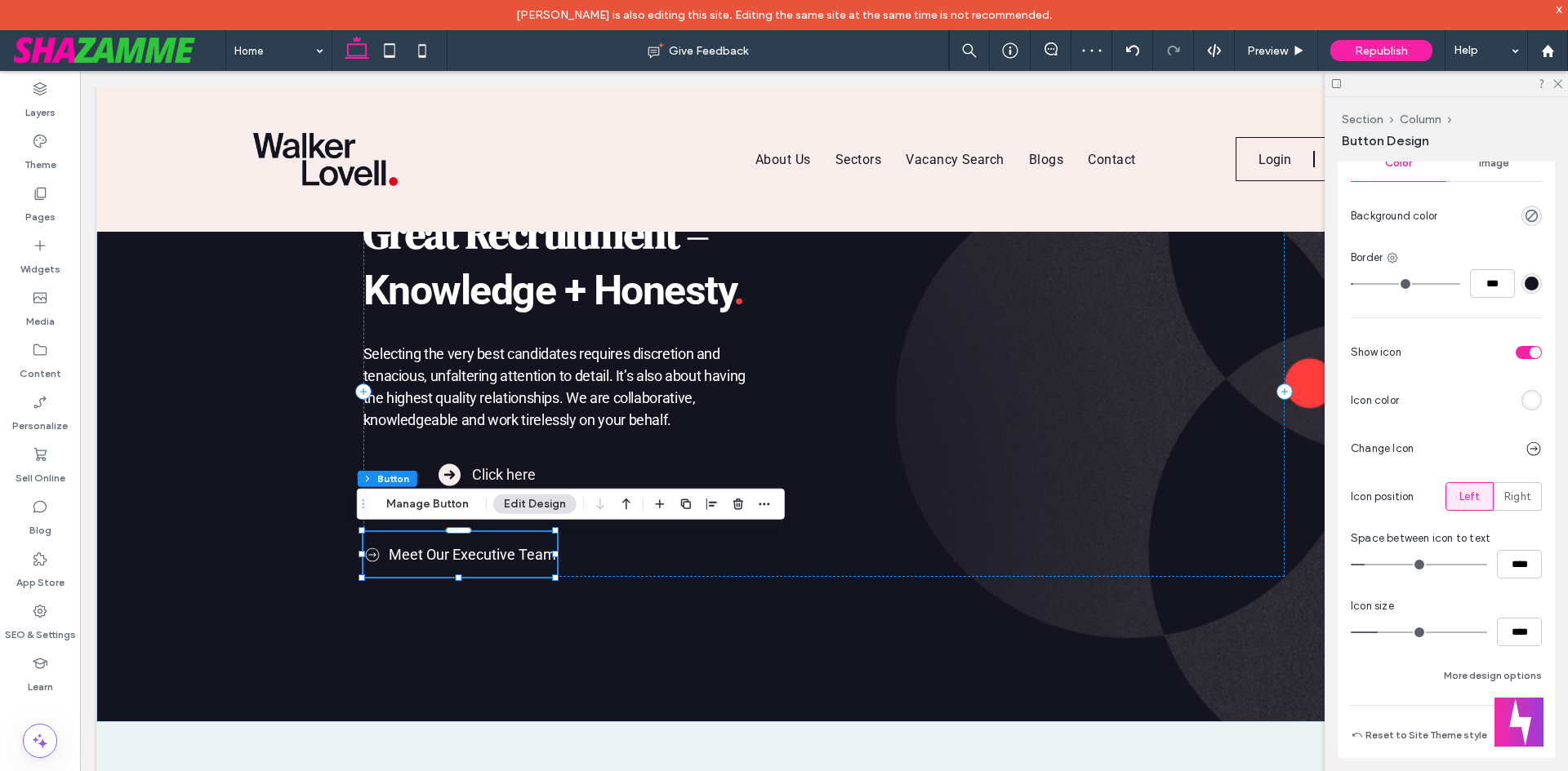
scroll to position [684, 0]
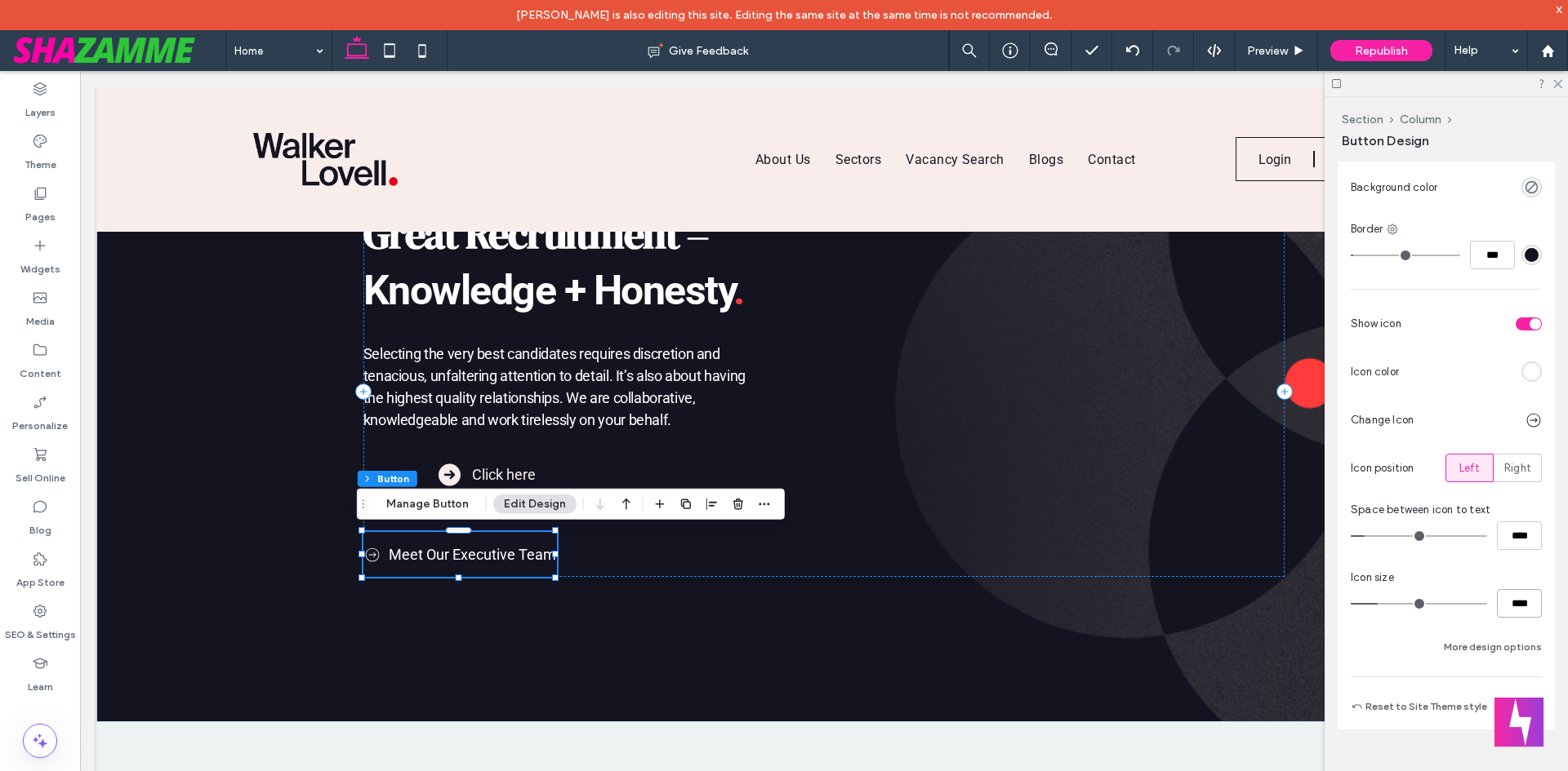
drag, startPoint x: 1503, startPoint y: 602, endPoint x: 1490, endPoint y: 598, distance: 13.6
click at [1497, 599] on input "****" at bounding box center [1520, 604] width 45 height 29
type input "**"
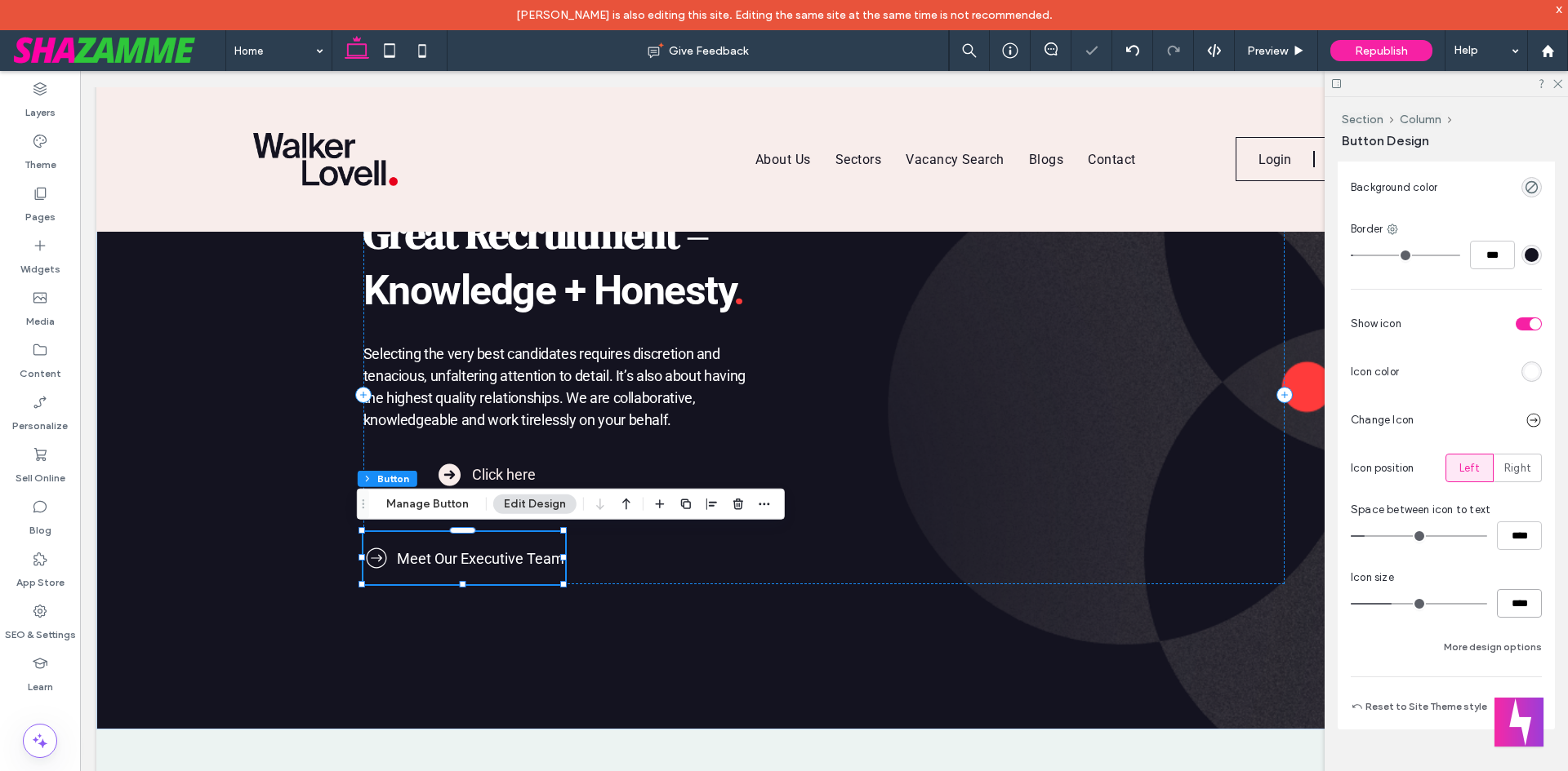
click at [1497, 599] on input "****" at bounding box center [1520, 604] width 45 height 29
type input "**"
type input "****"
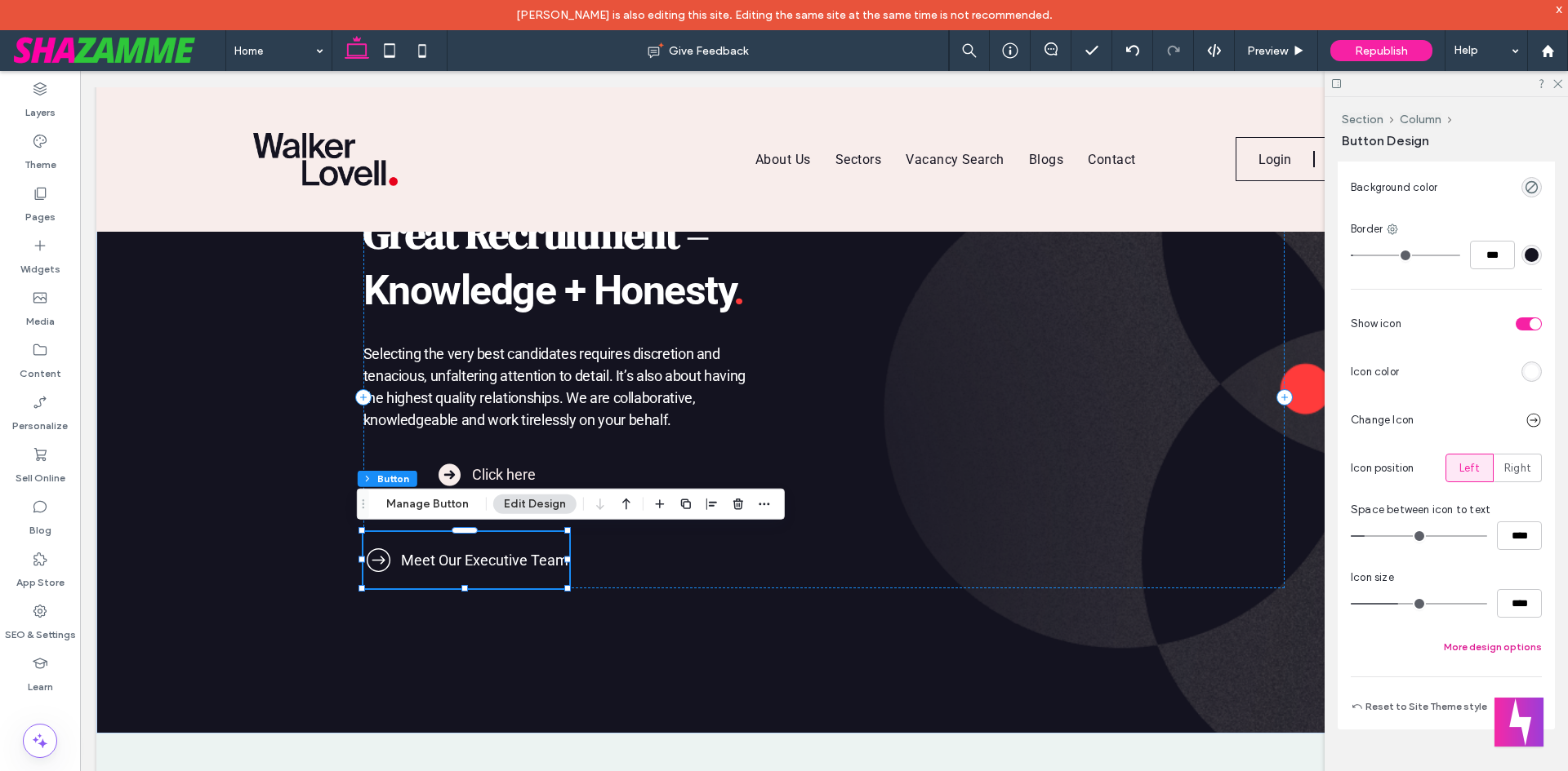
click at [1479, 646] on button "More design options" at bounding box center [1493, 648] width 98 height 20
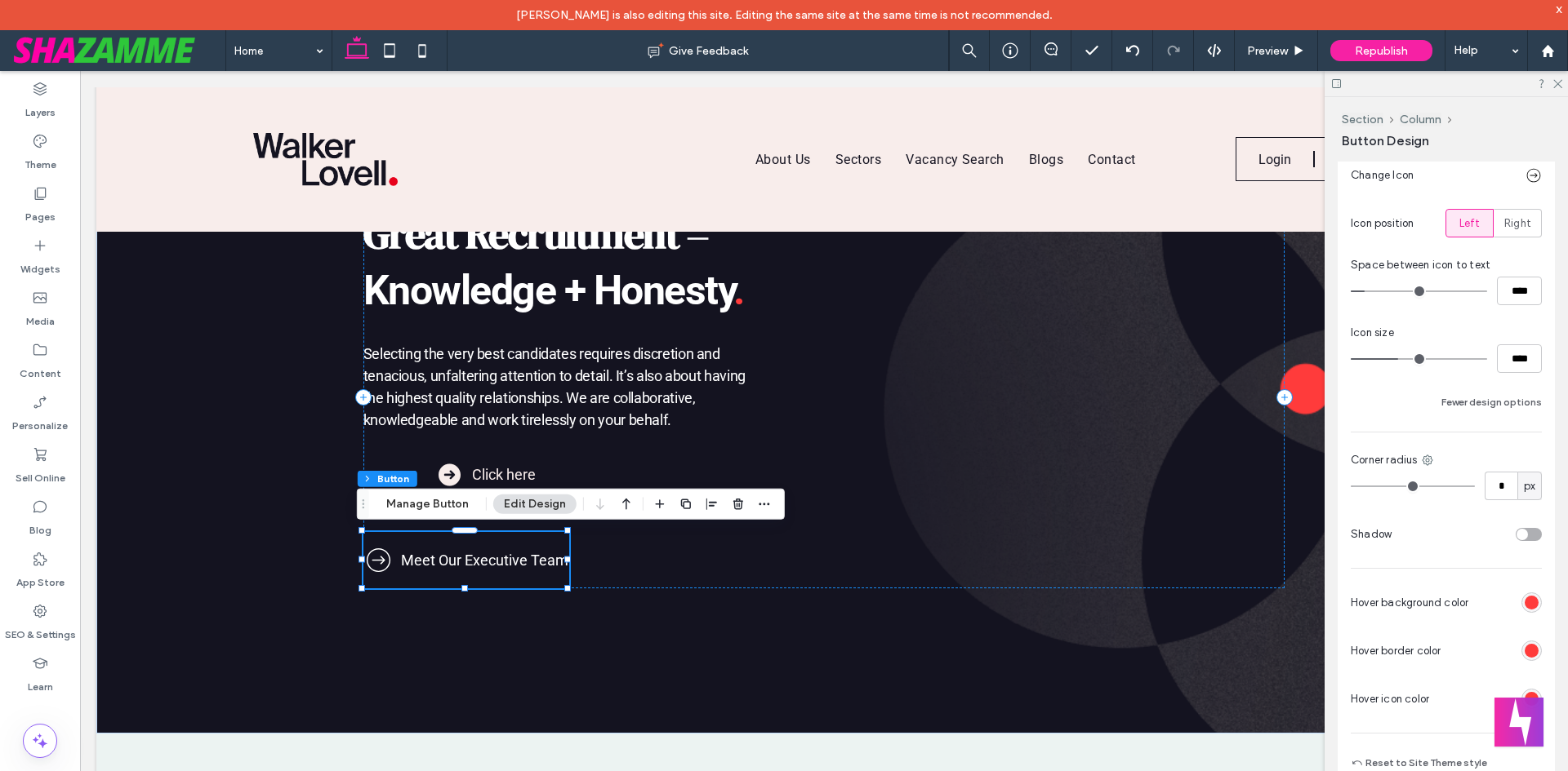
scroll to position [985, 0]
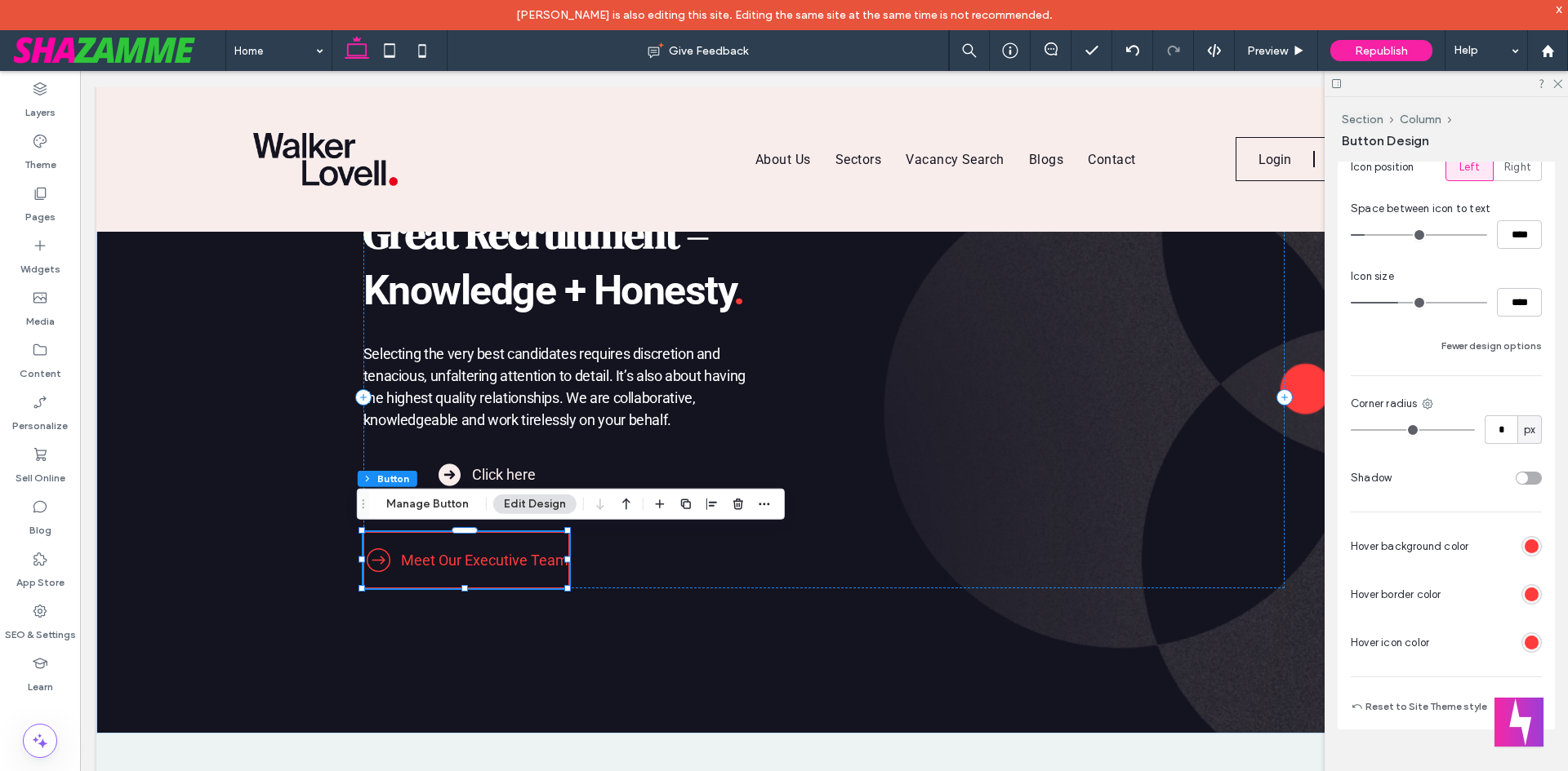
click at [1525, 547] on div "rgb(255, 59, 59)" at bounding box center [1532, 547] width 14 height 14
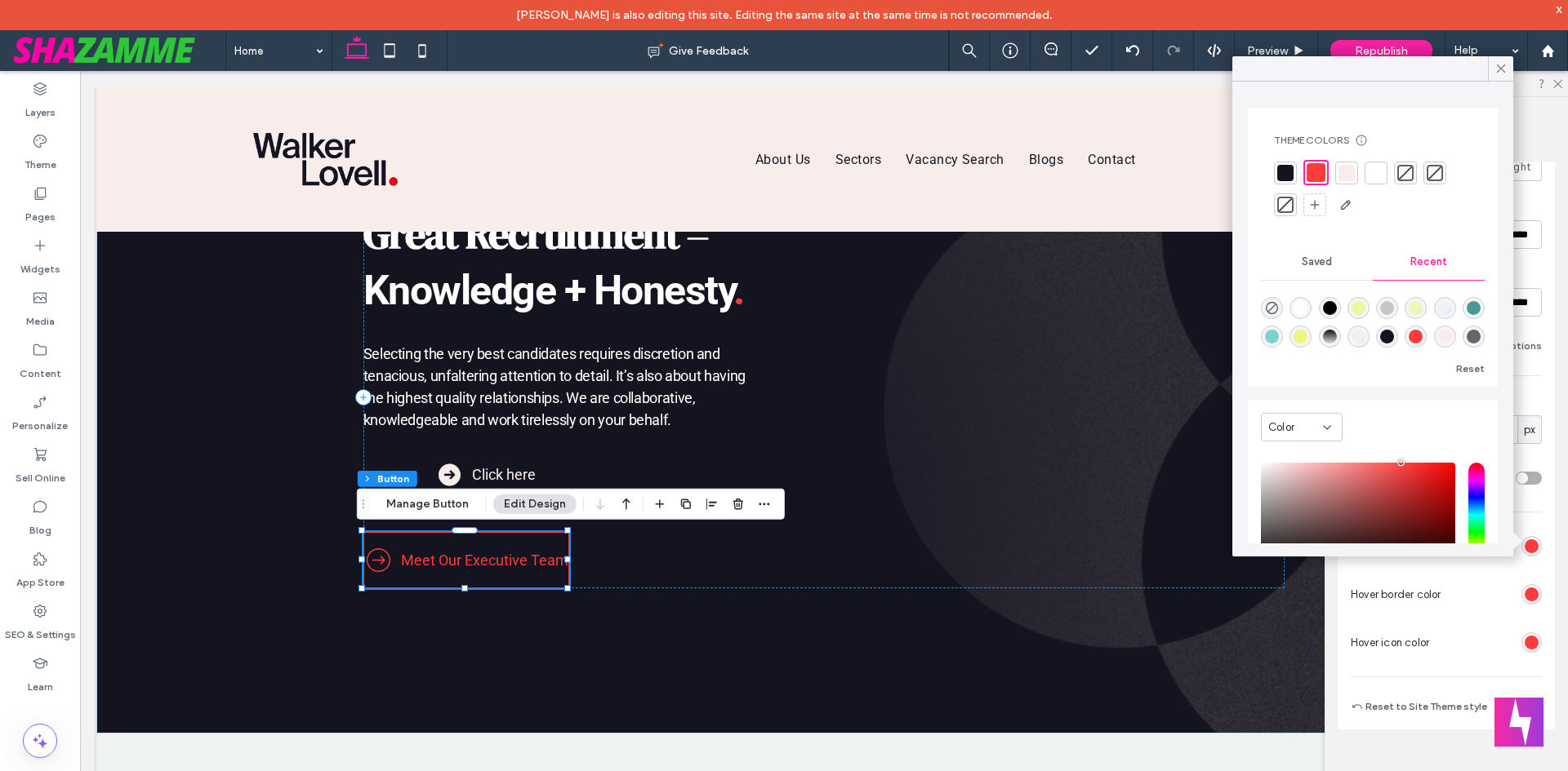
click at [1289, 203] on div at bounding box center [1286, 205] width 16 height 16
click at [1504, 64] on icon at bounding box center [1501, 69] width 14 height 14
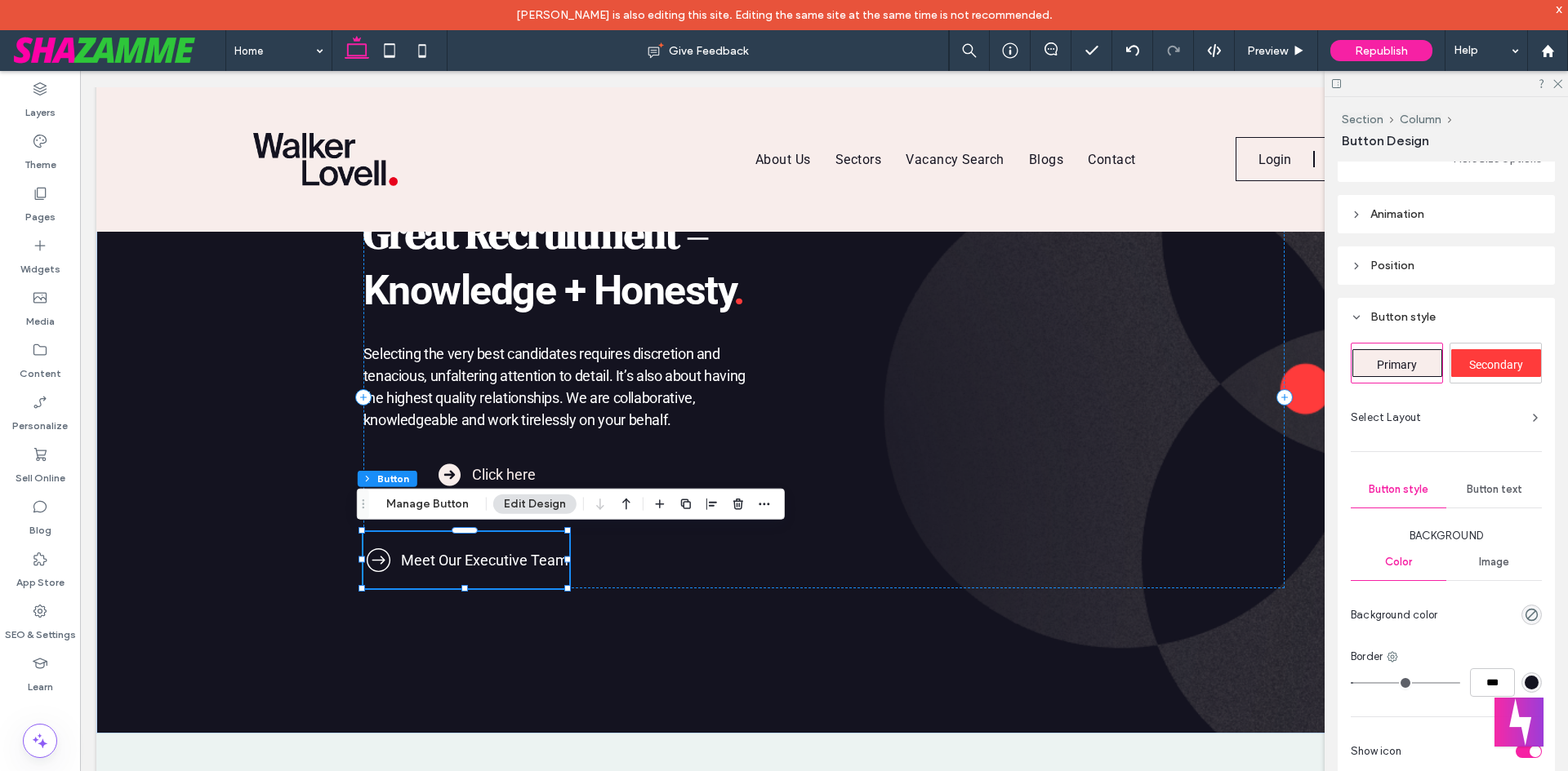
scroll to position [251, 0]
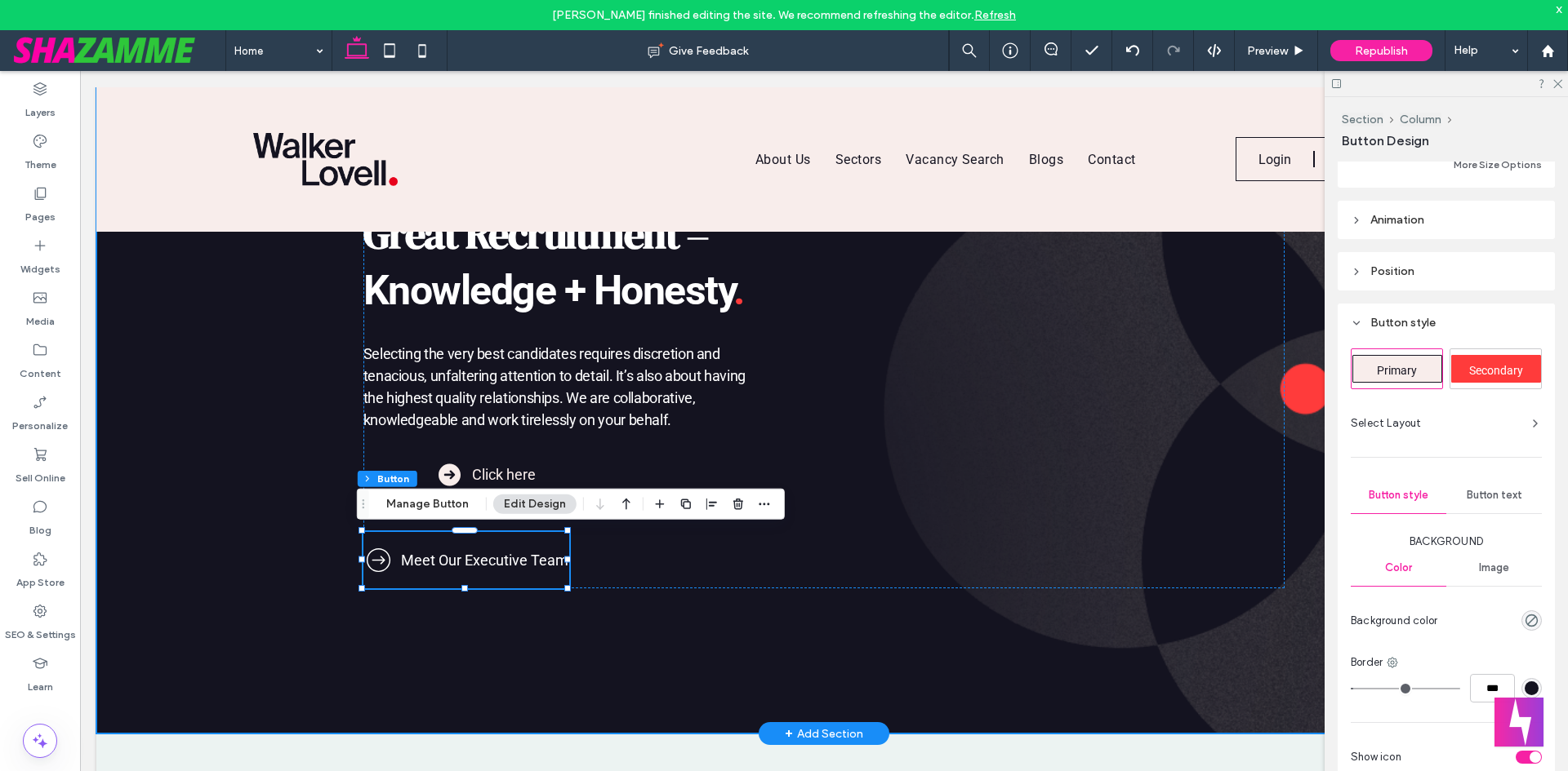
click at [483, 646] on div "Great Recruitment = Knowledge + Honesty . Selecting the very best candidates re…" at bounding box center [824, 398] width 980 height 674
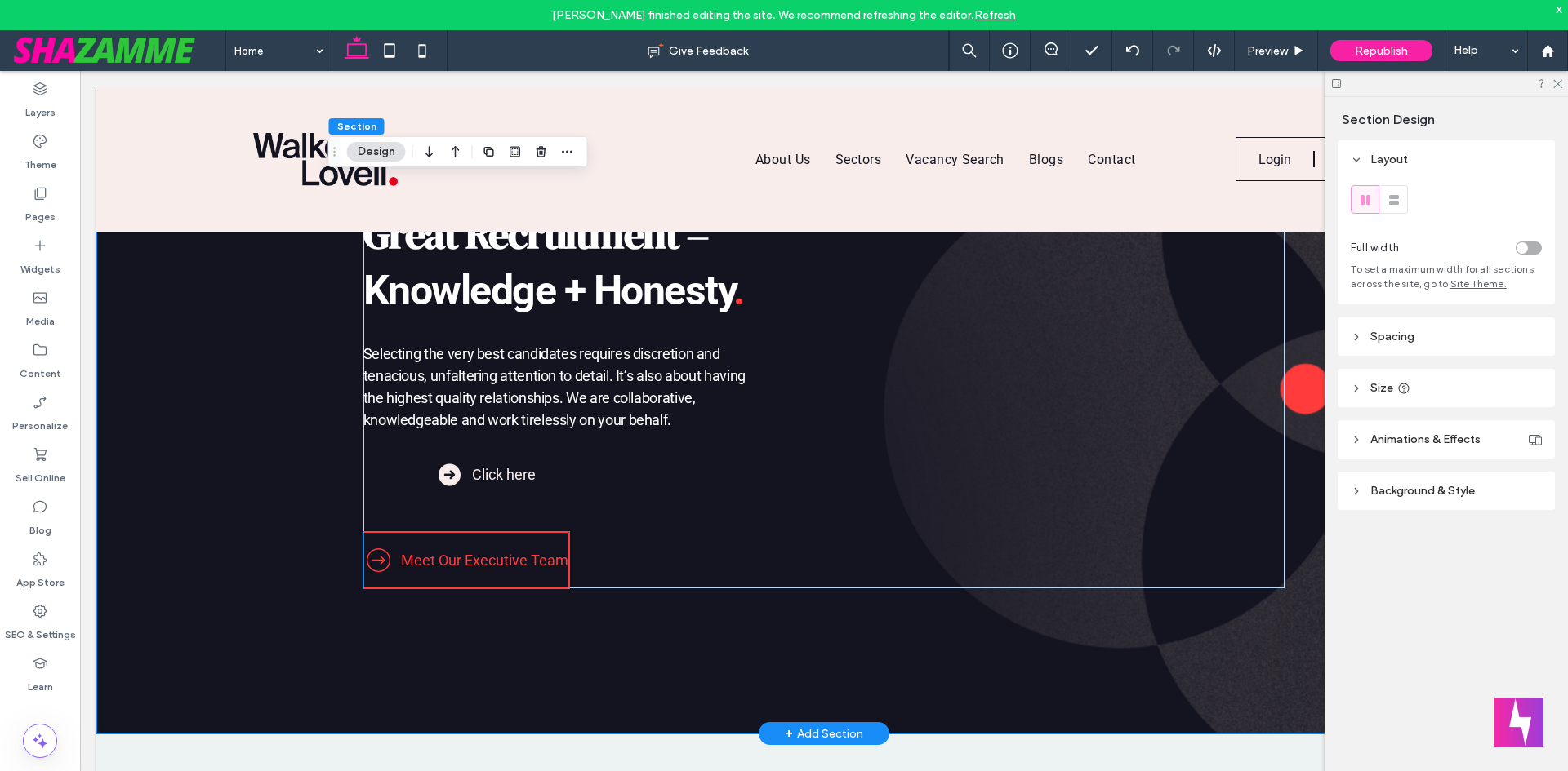
click at [442, 564] on span "Meet Our Executive Team" at bounding box center [485, 560] width 167 height 17
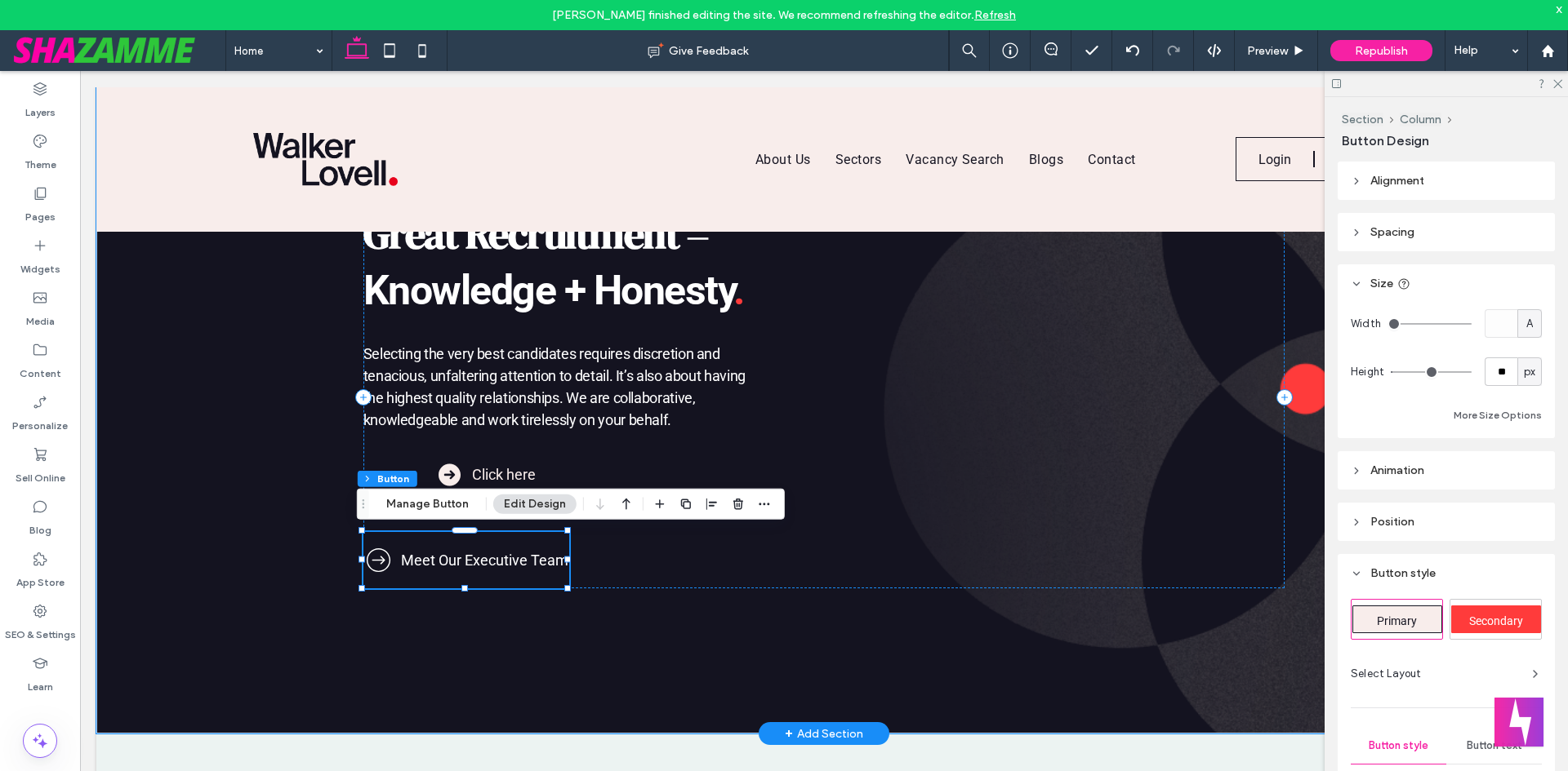
type input "**"
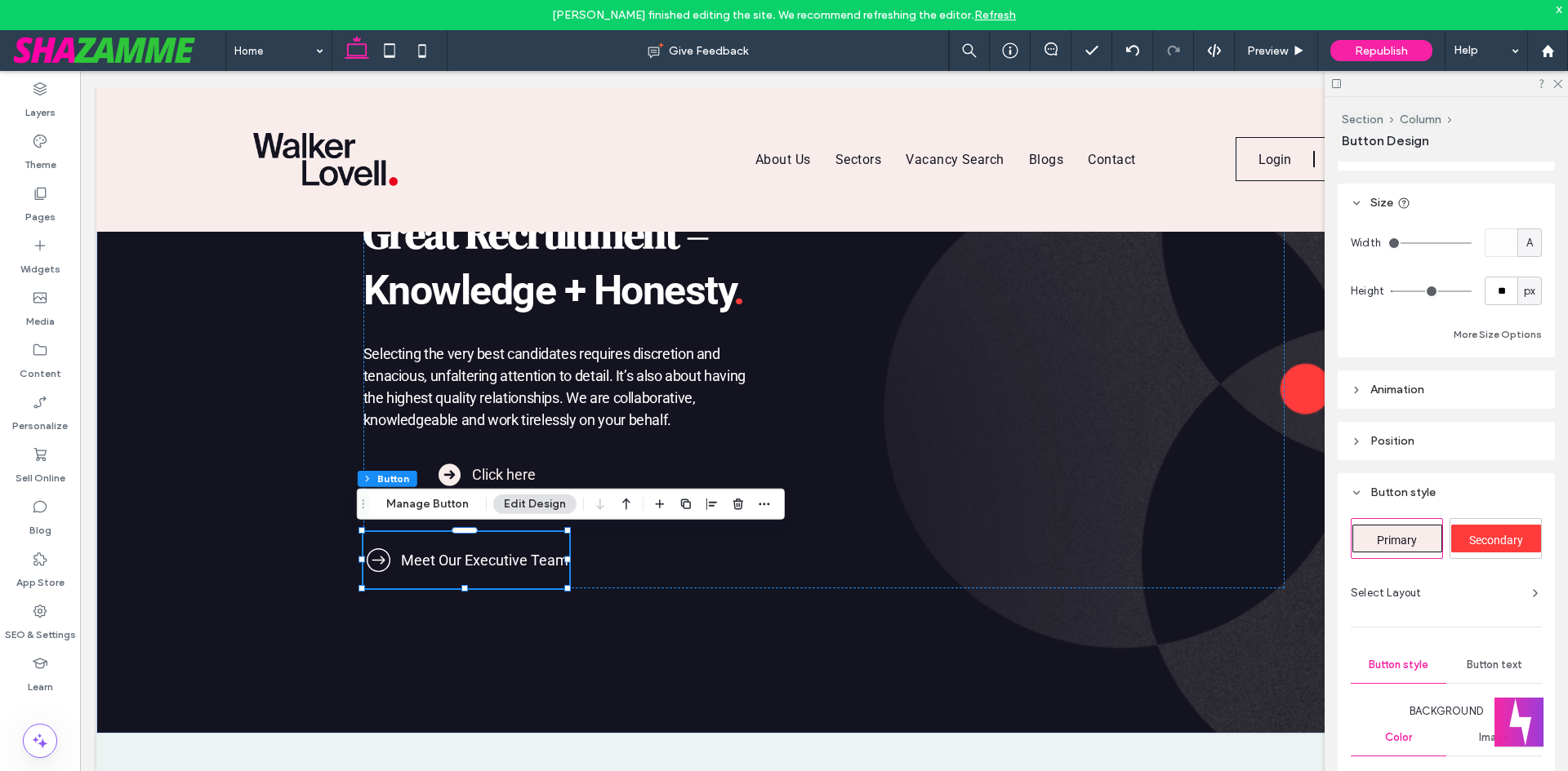
scroll to position [326, 0]
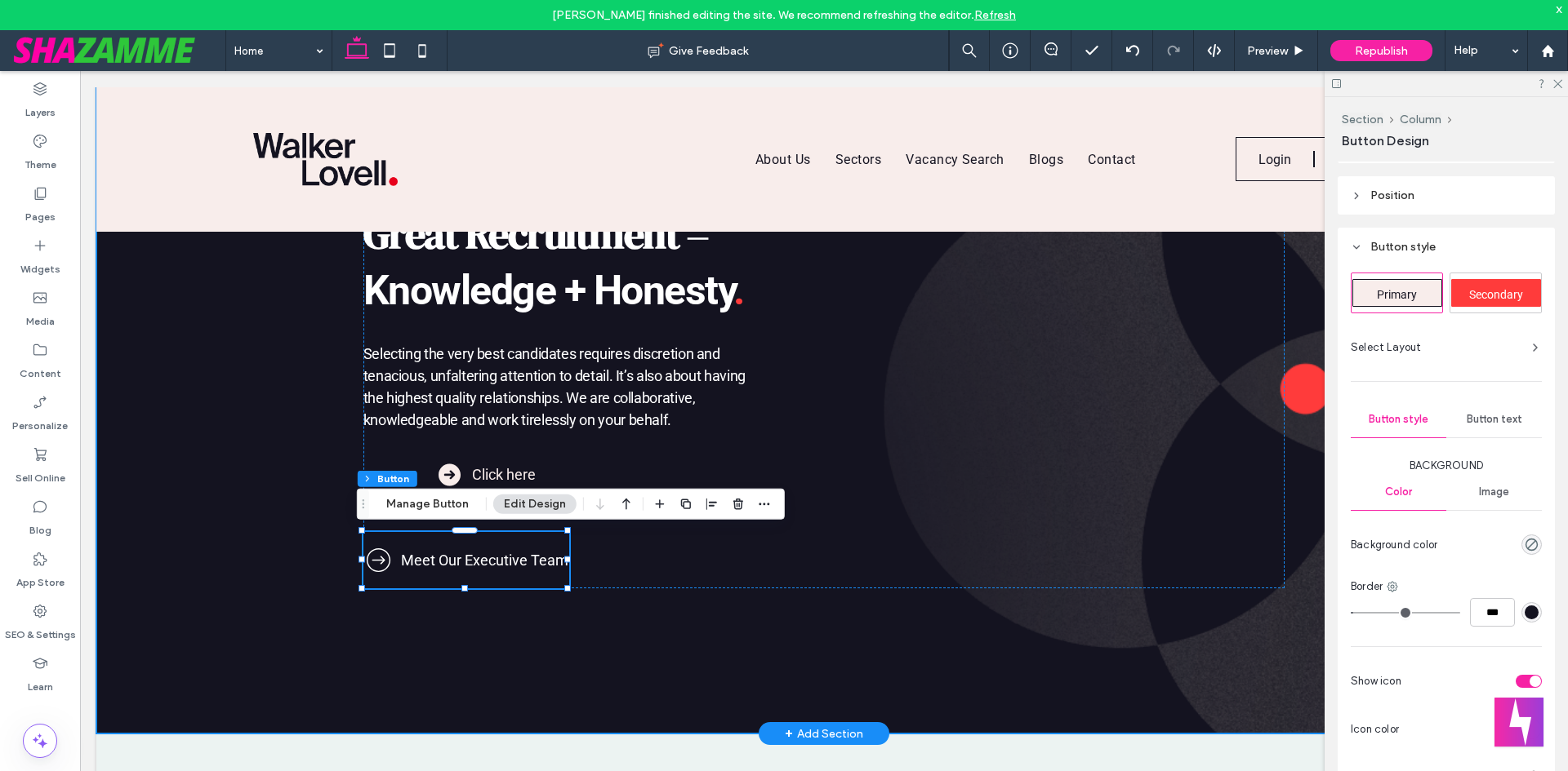
click at [631, 628] on div "Great Recruitment = Knowledge + Honesty . Selecting the very best candidates re…" at bounding box center [824, 398] width 980 height 674
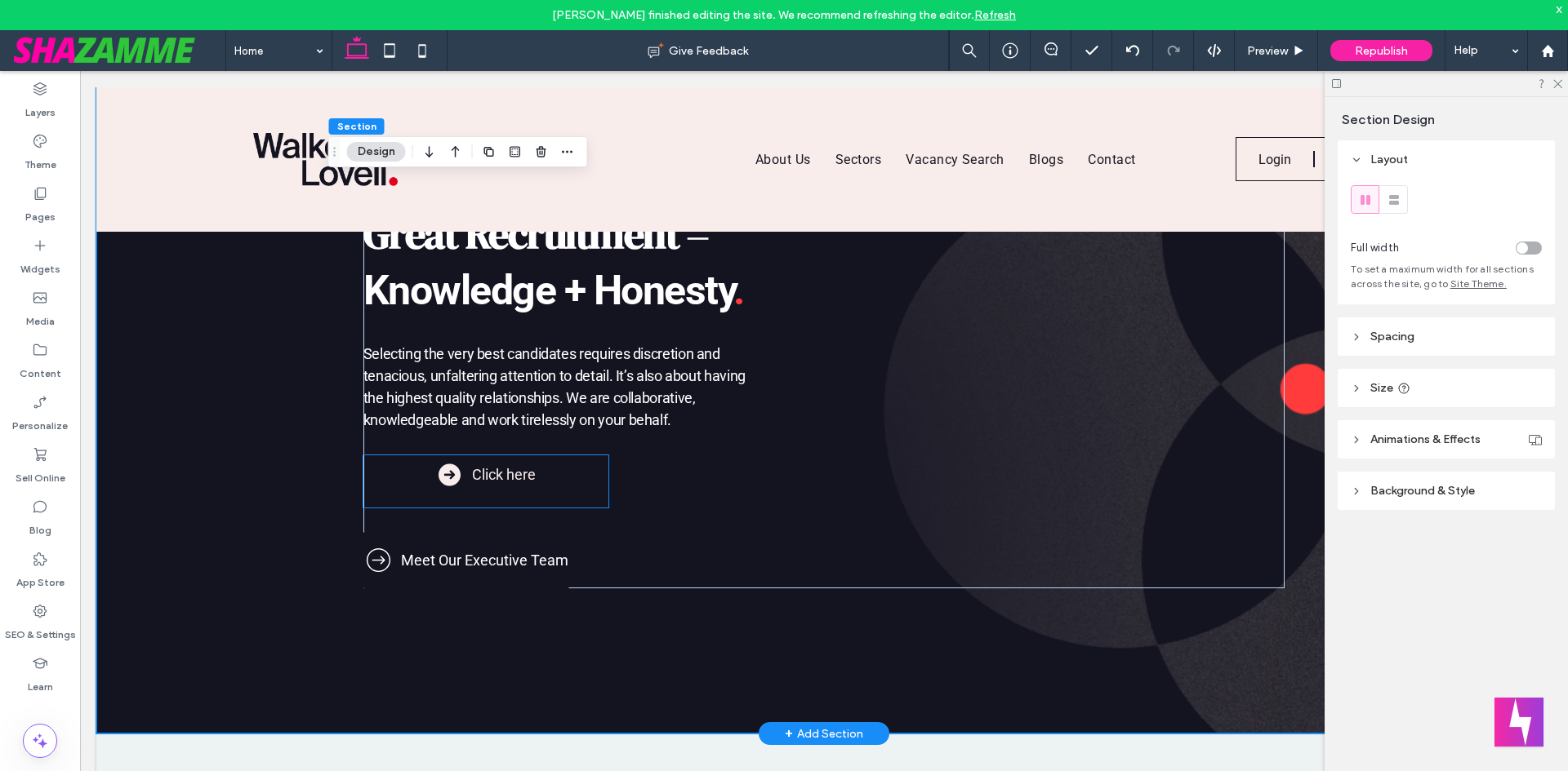
click at [506, 502] on div "Click here" at bounding box center [486, 482] width 245 height 52
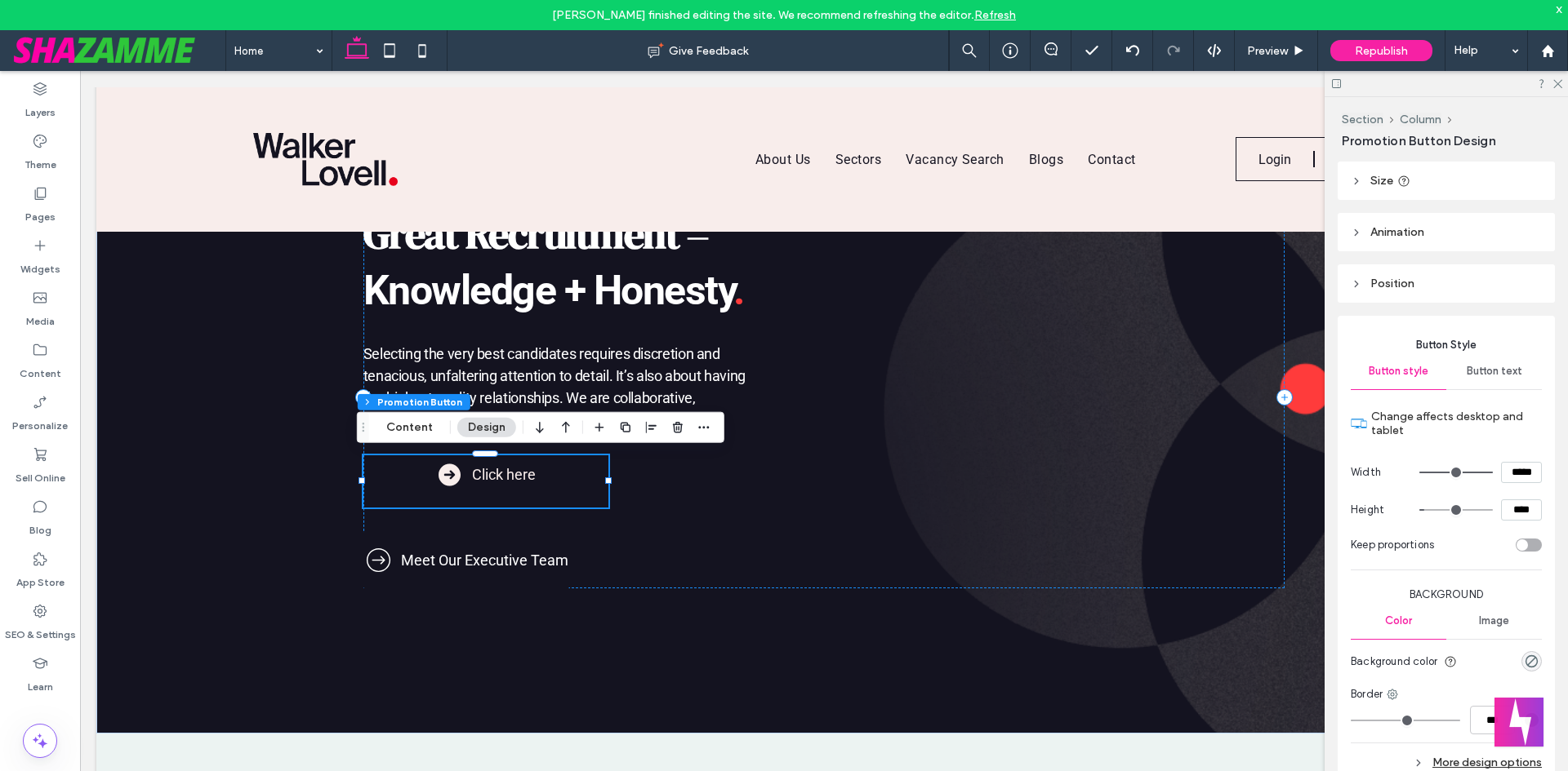
scroll to position [81, 0]
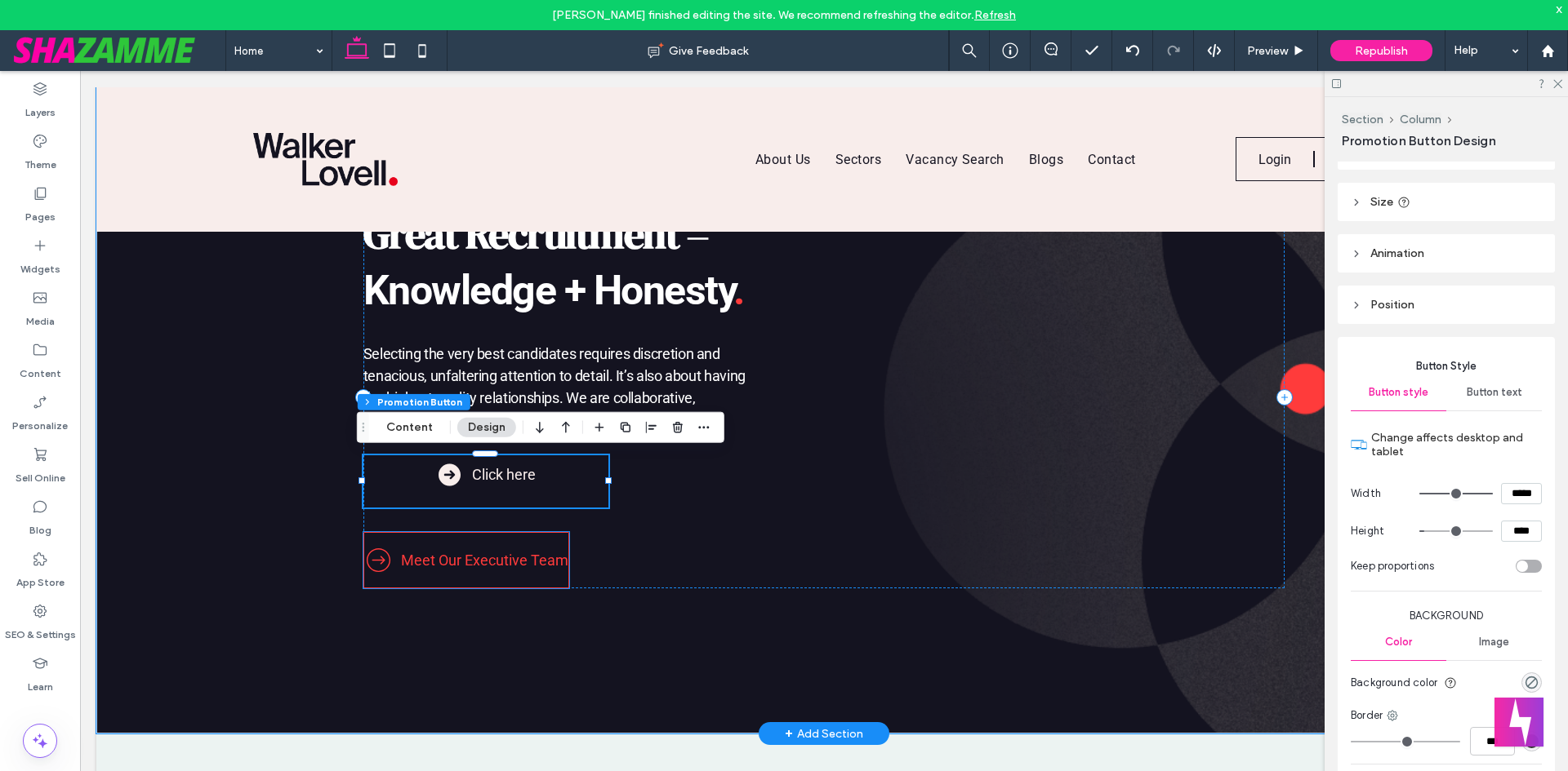
click at [489, 582] on link "Meet Our Executive Team" at bounding box center [467, 560] width 206 height 56
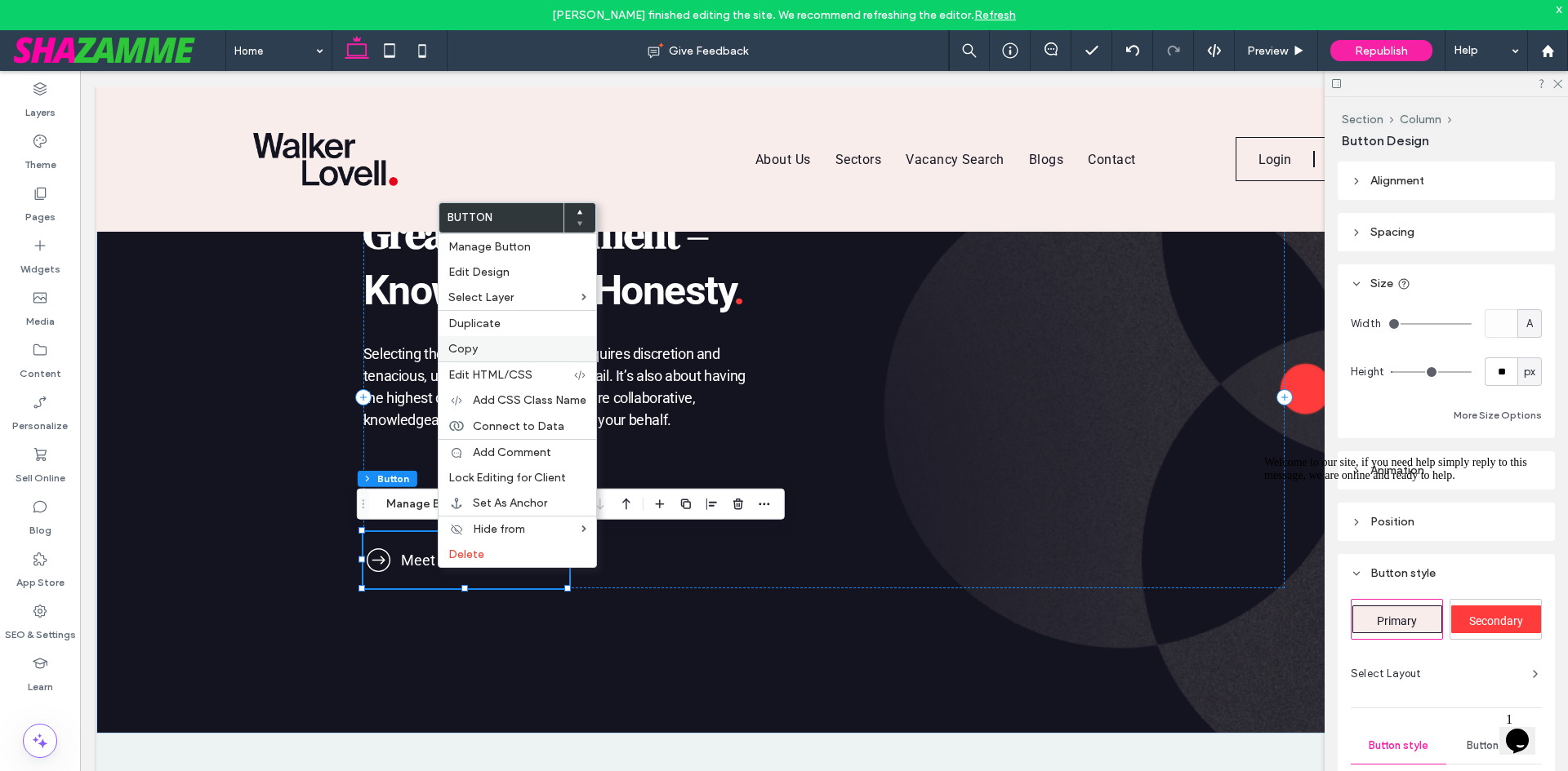
click at [469, 342] on span "Copy" at bounding box center [463, 349] width 30 height 14
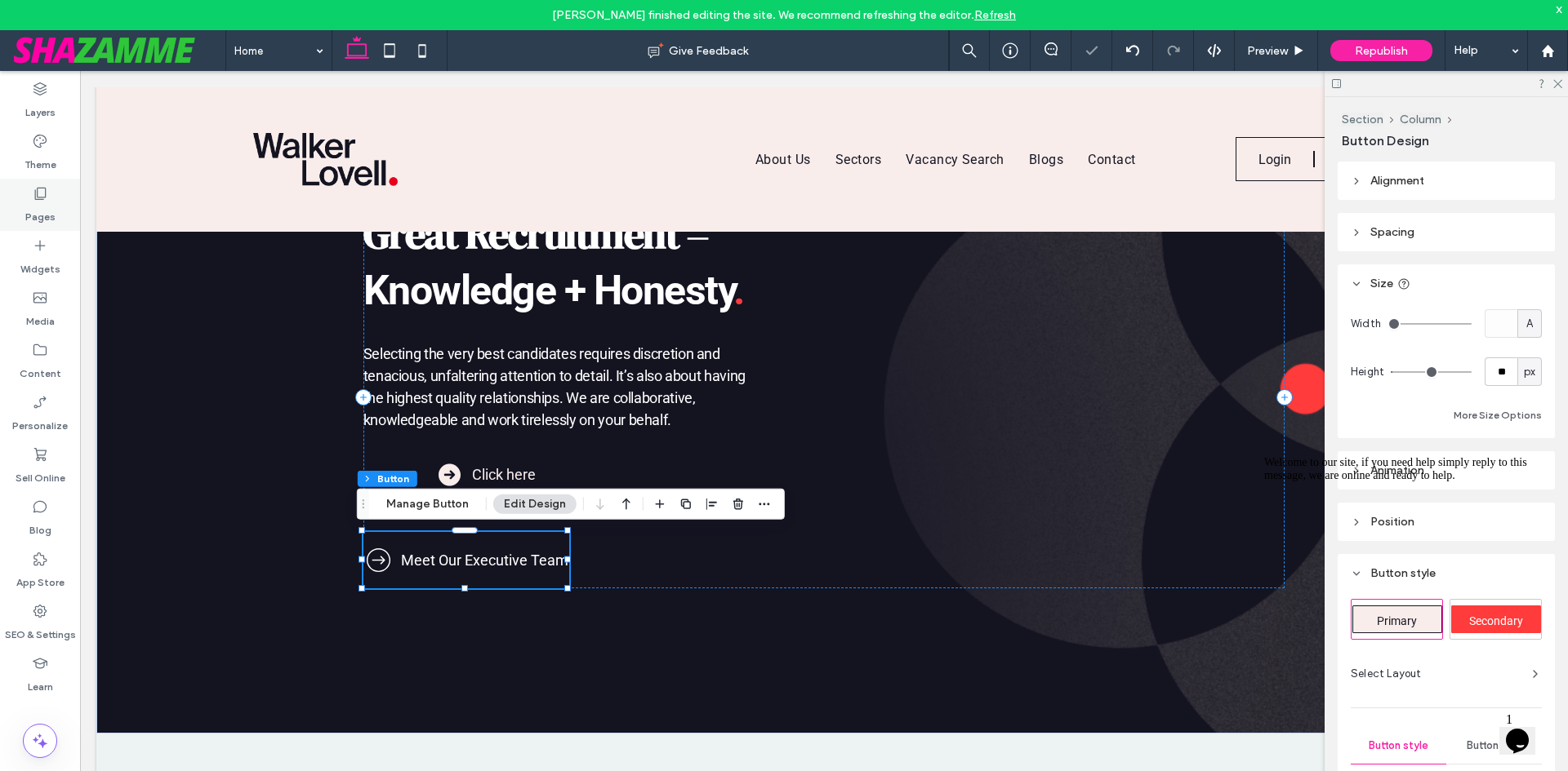
click at [23, 210] on div "Pages" at bounding box center [40, 205] width 80 height 52
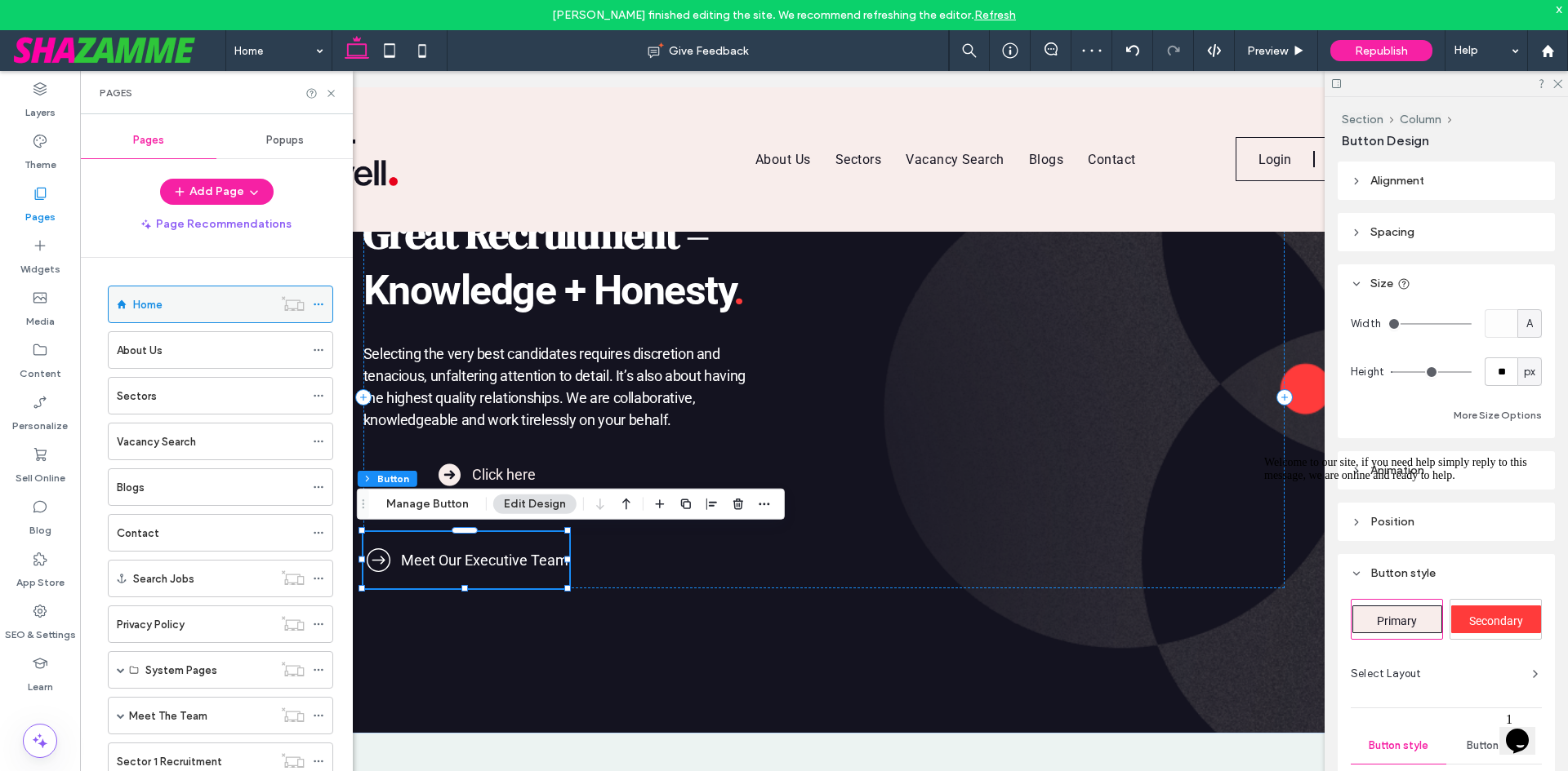
click at [149, 308] on label "Home" at bounding box center [148, 305] width 30 height 29
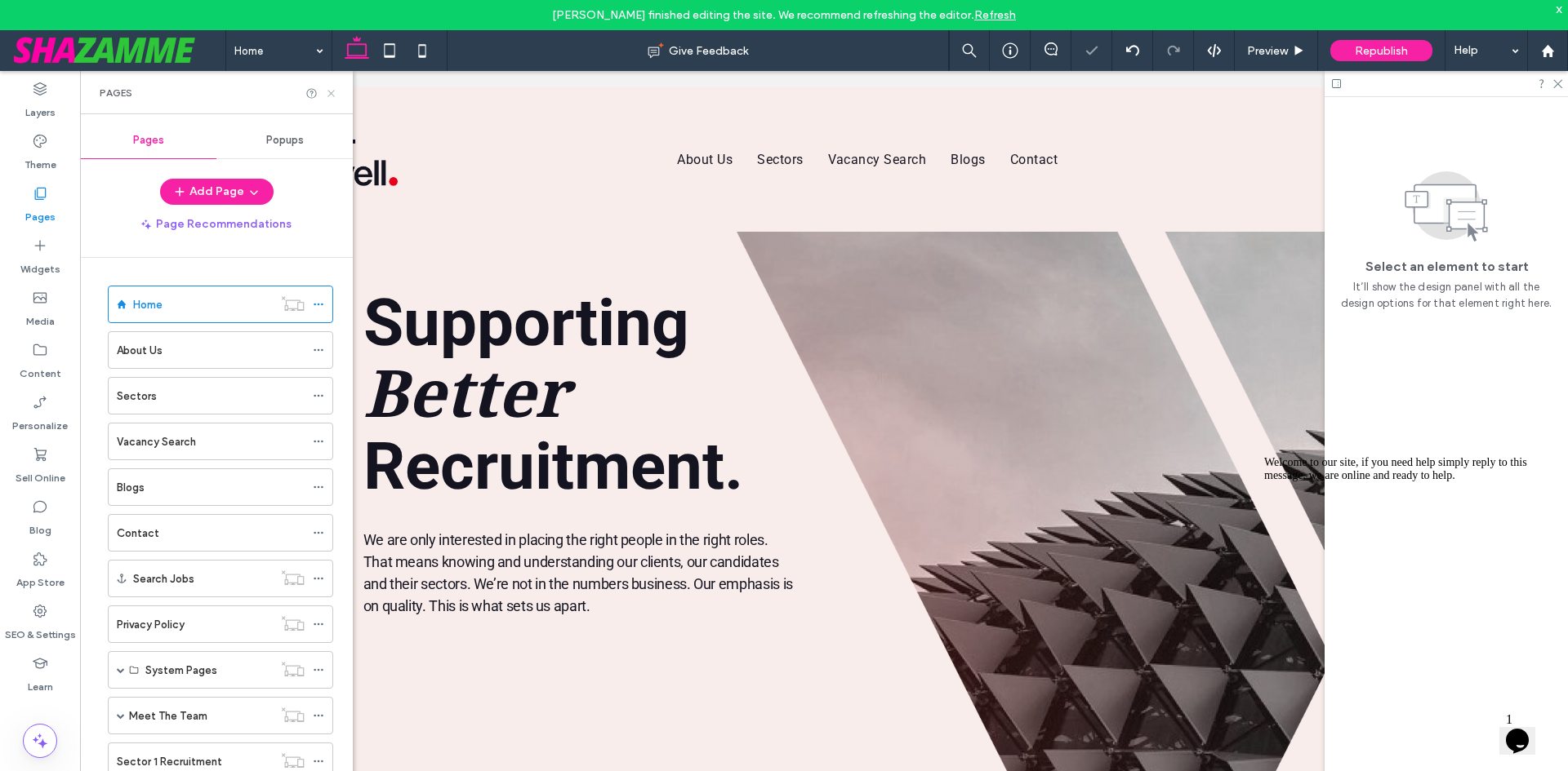
scroll to position [0, 0]
click at [333, 95] on use at bounding box center [330, 93] width 6 height 6
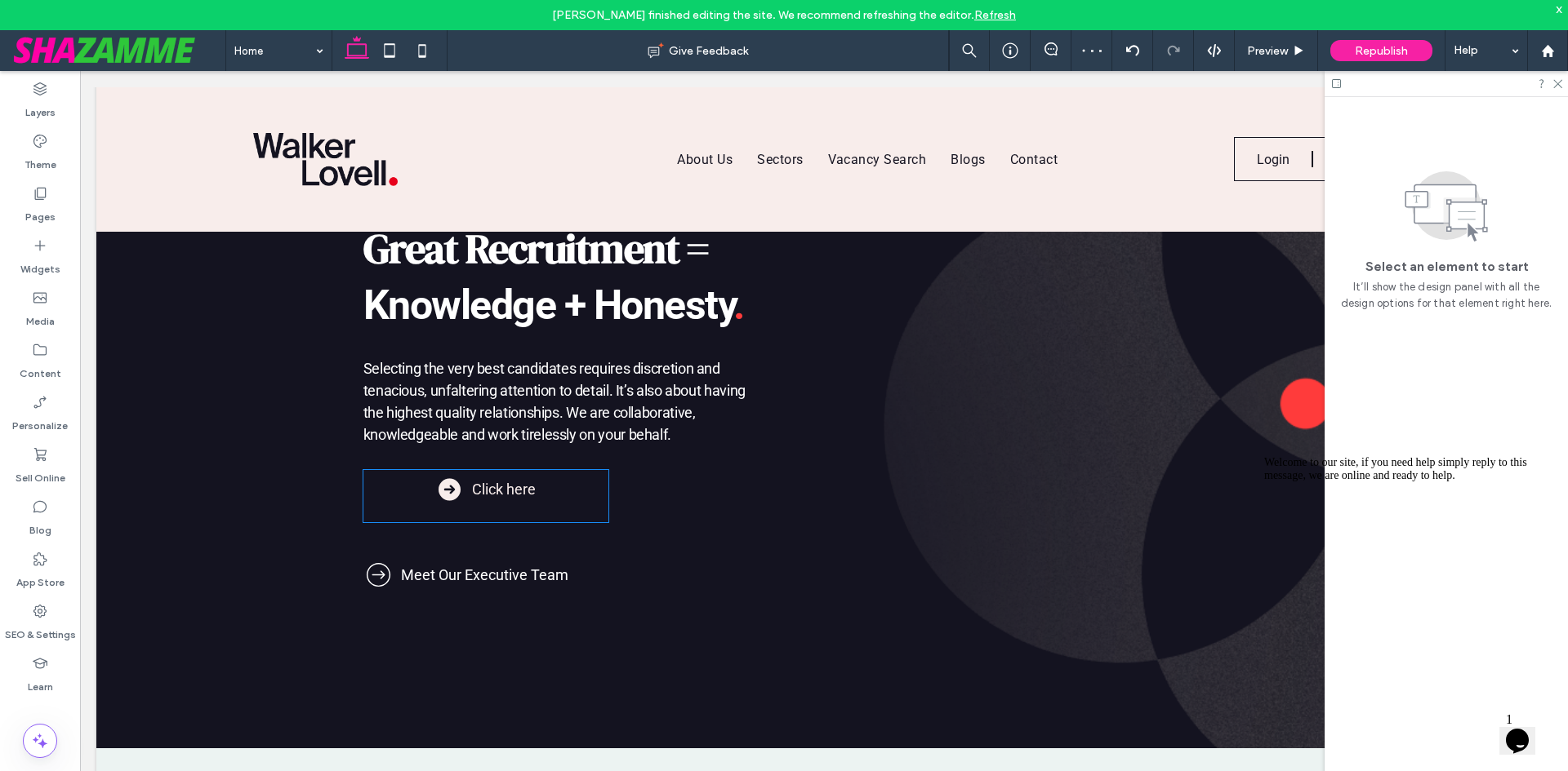
scroll to position [979, 0]
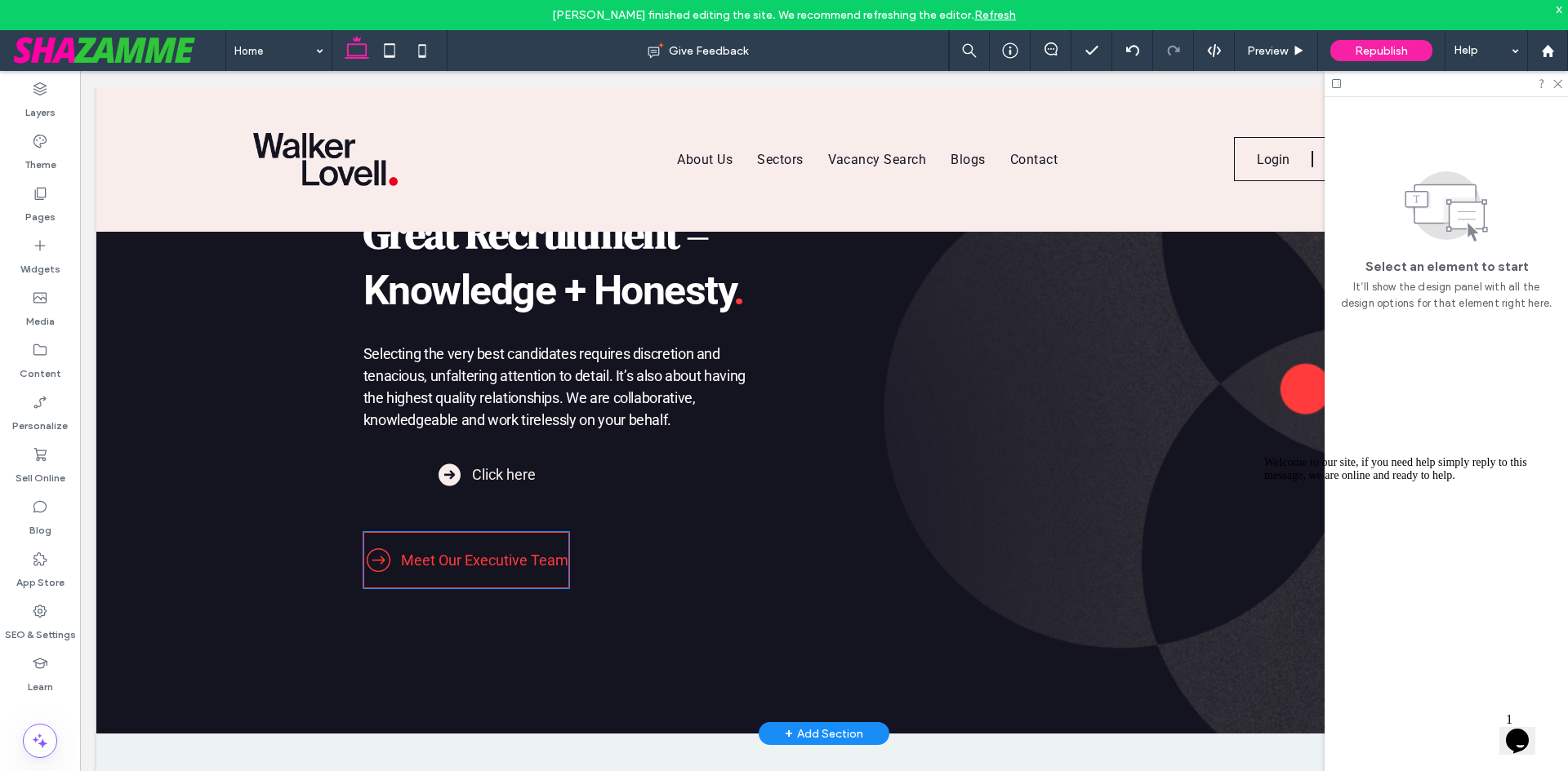
click at [471, 553] on span "Meet Our Executive Team" at bounding box center [485, 560] width 167 height 17
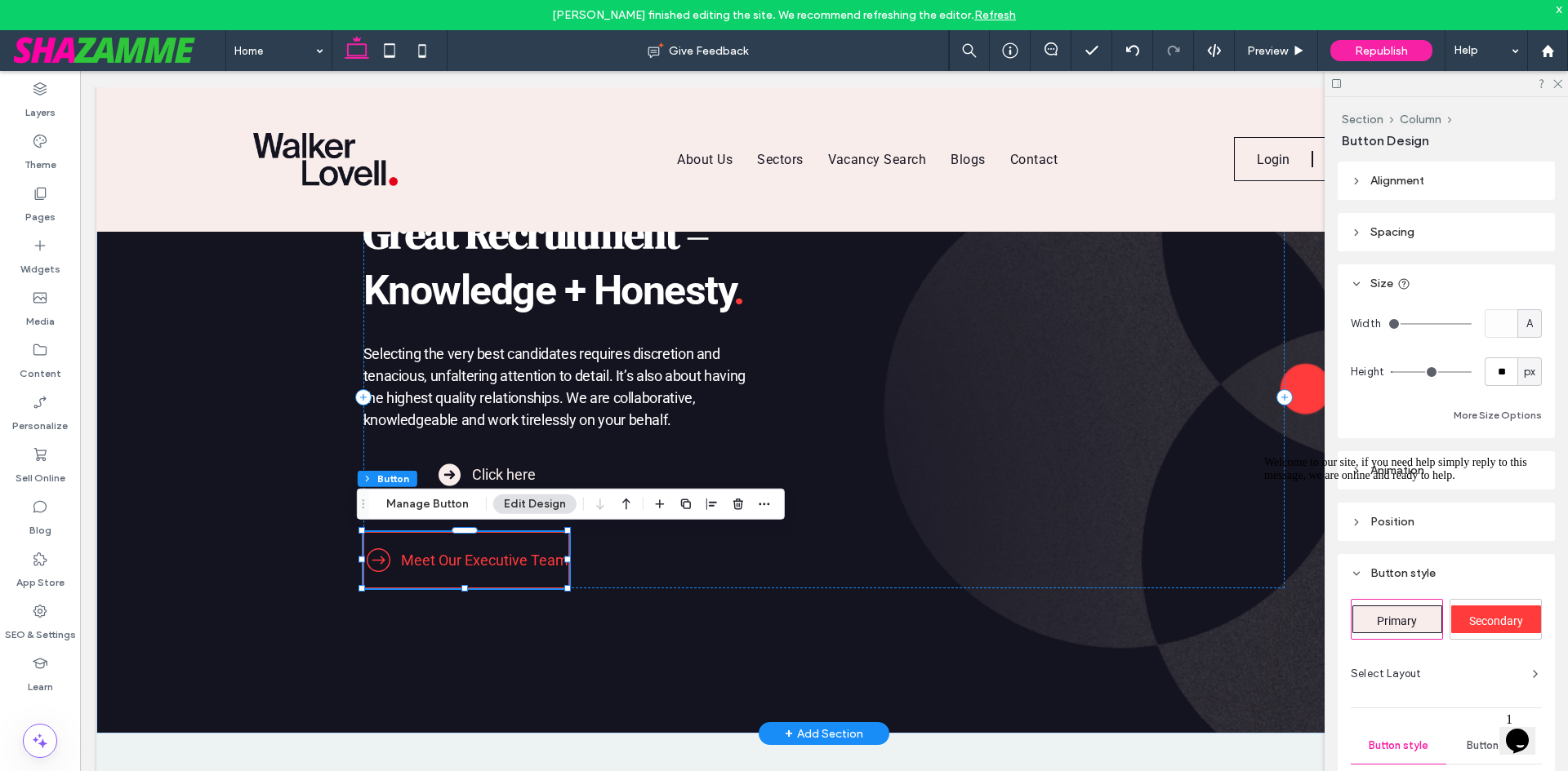
type input "**"
click at [1264, 457] on icon "Chat attention grabber" at bounding box center [1264, 457] width 0 height 0
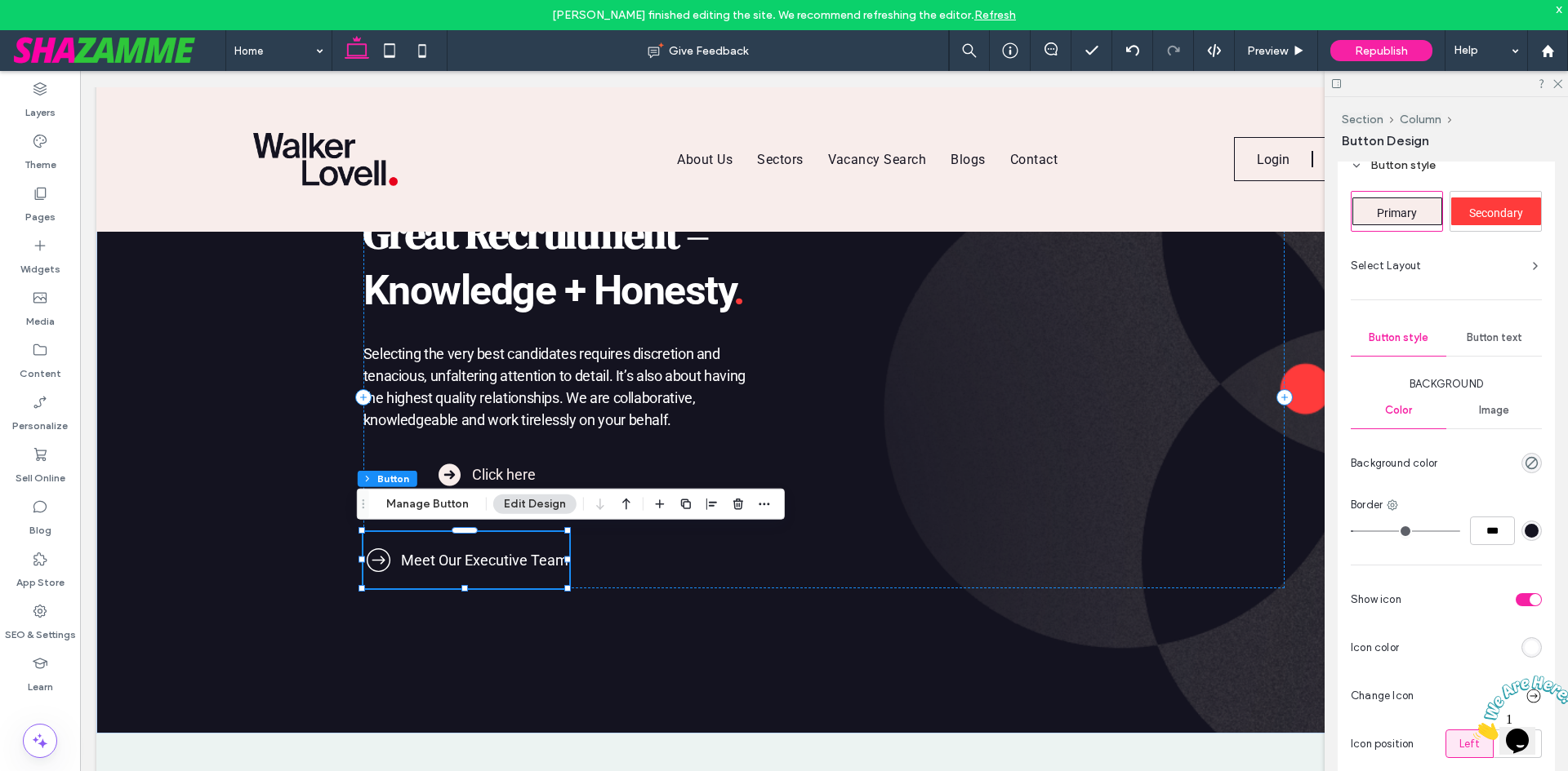
scroll to position [684, 0]
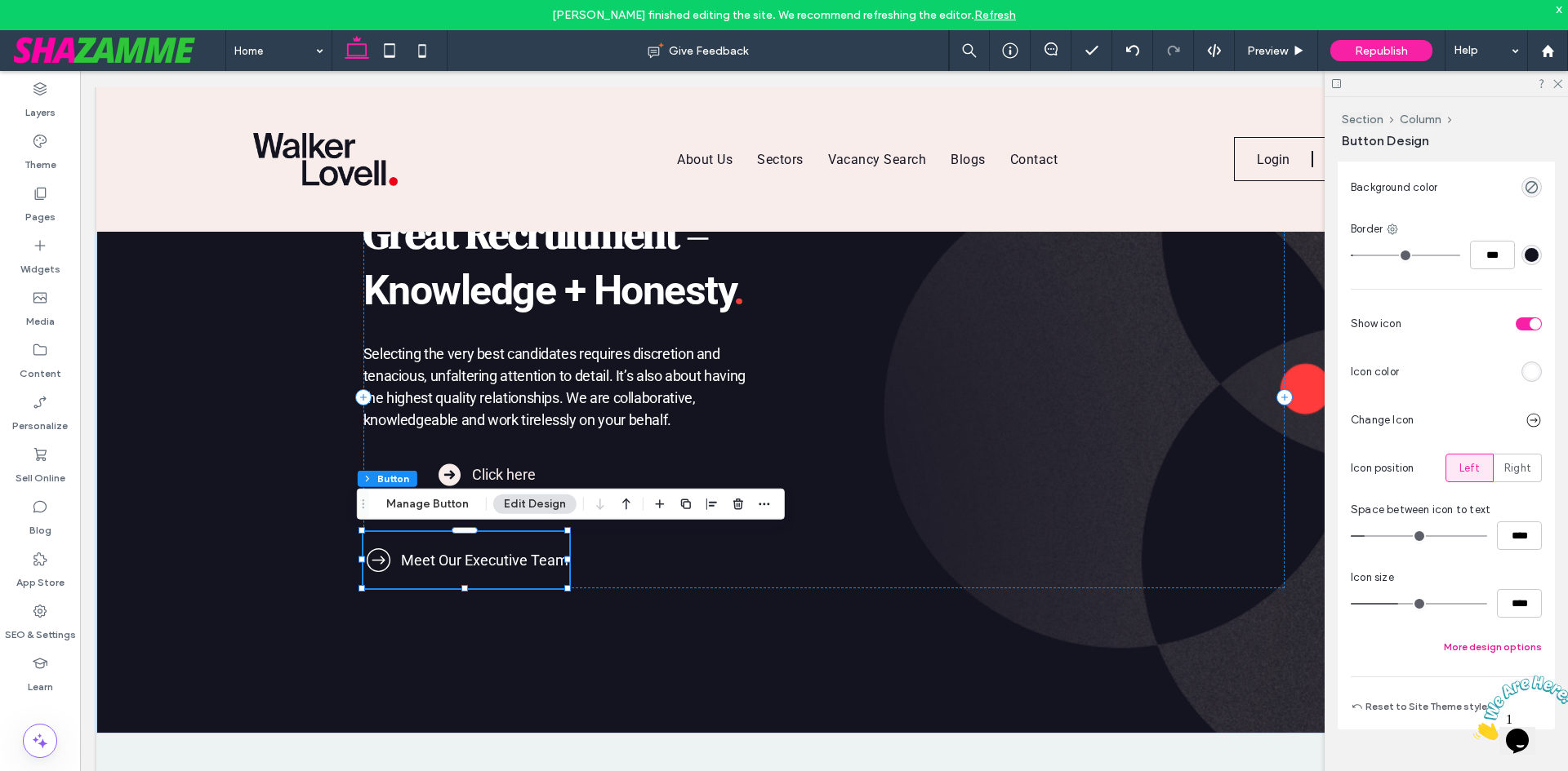
click at [1446, 641] on button "More design options" at bounding box center [1493, 648] width 98 height 20
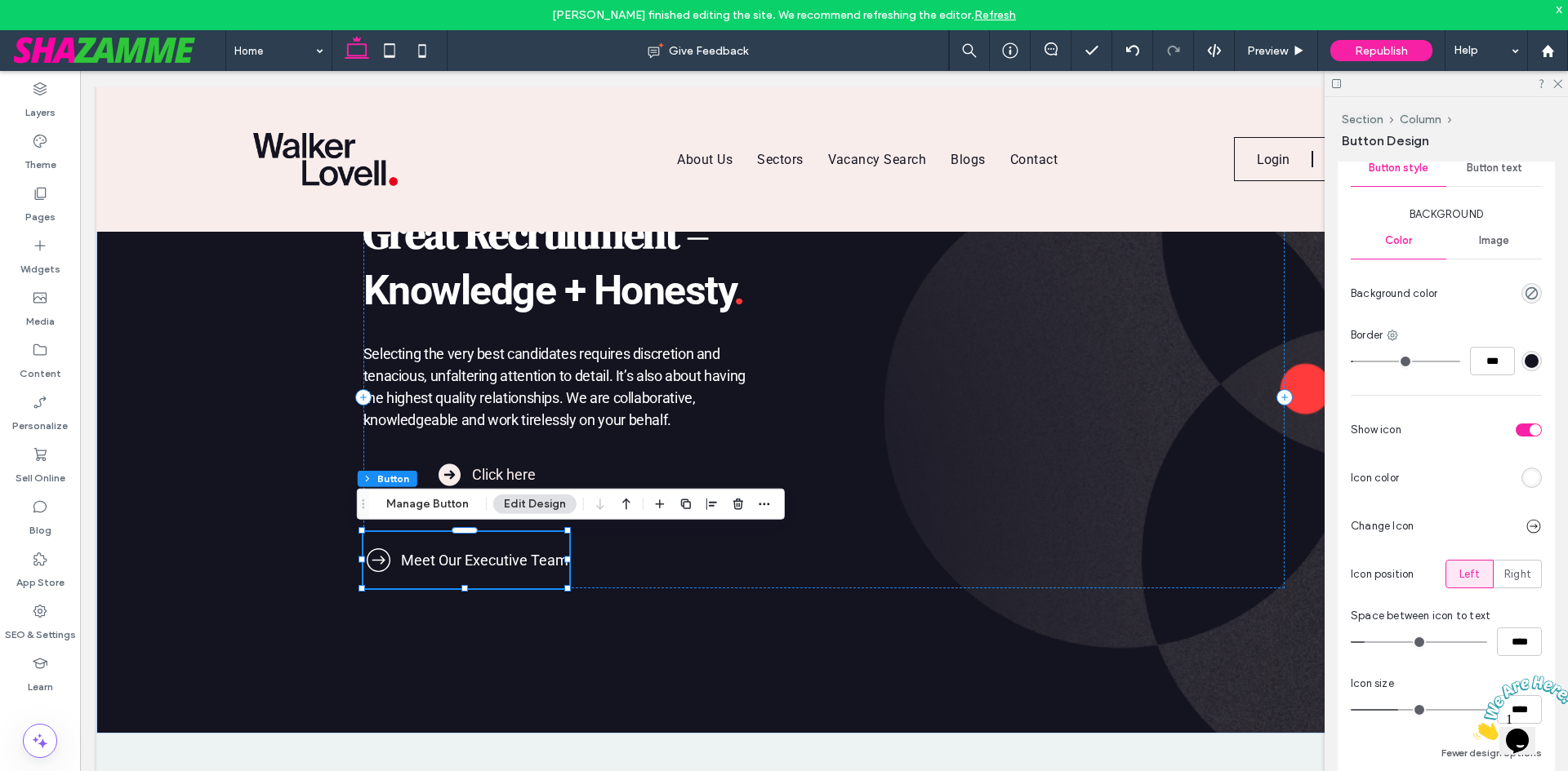
scroll to position [577, 0]
type input "*"
type input "***"
drag, startPoint x: 1359, startPoint y: 358, endPoint x: 1272, endPoint y: 358, distance: 87.0
type input "*"
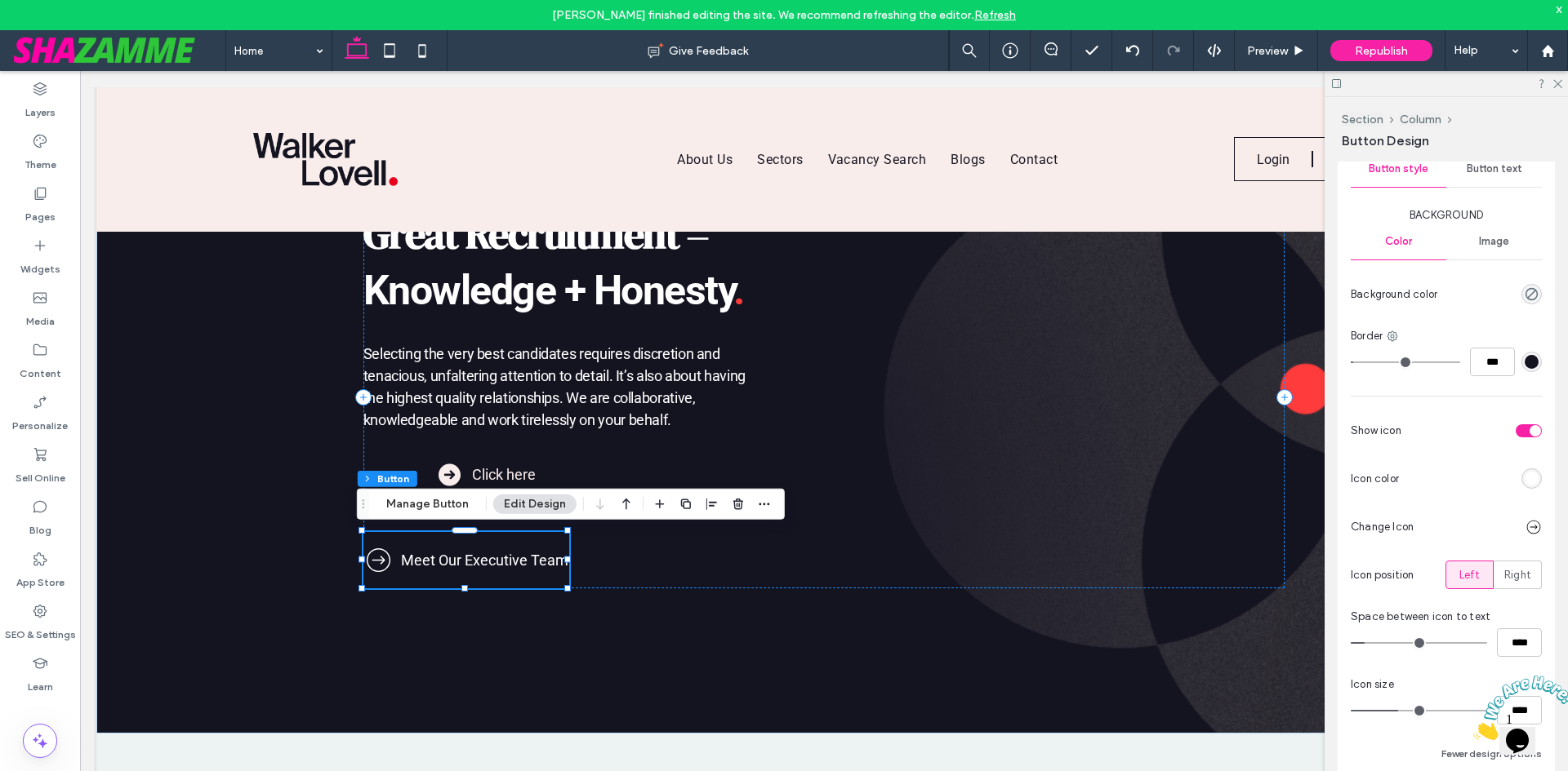
click at [1351, 362] on input "range" at bounding box center [1405, 363] width 109 height 2
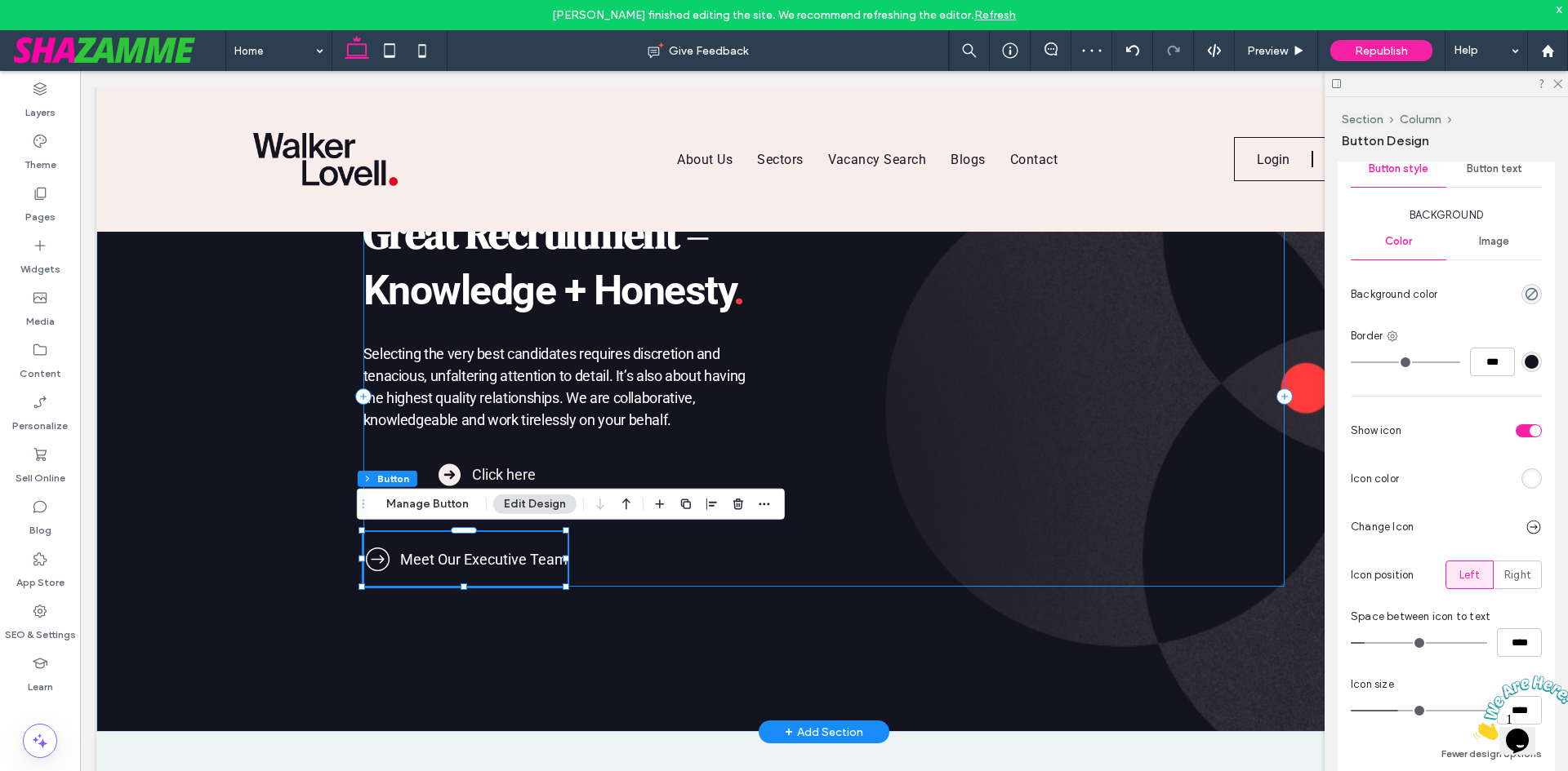
click at [656, 562] on div "Great Recruitment = Knowledge + Honesty . Selecting the very best candidates re…" at bounding box center [825, 396] width 923 height 381
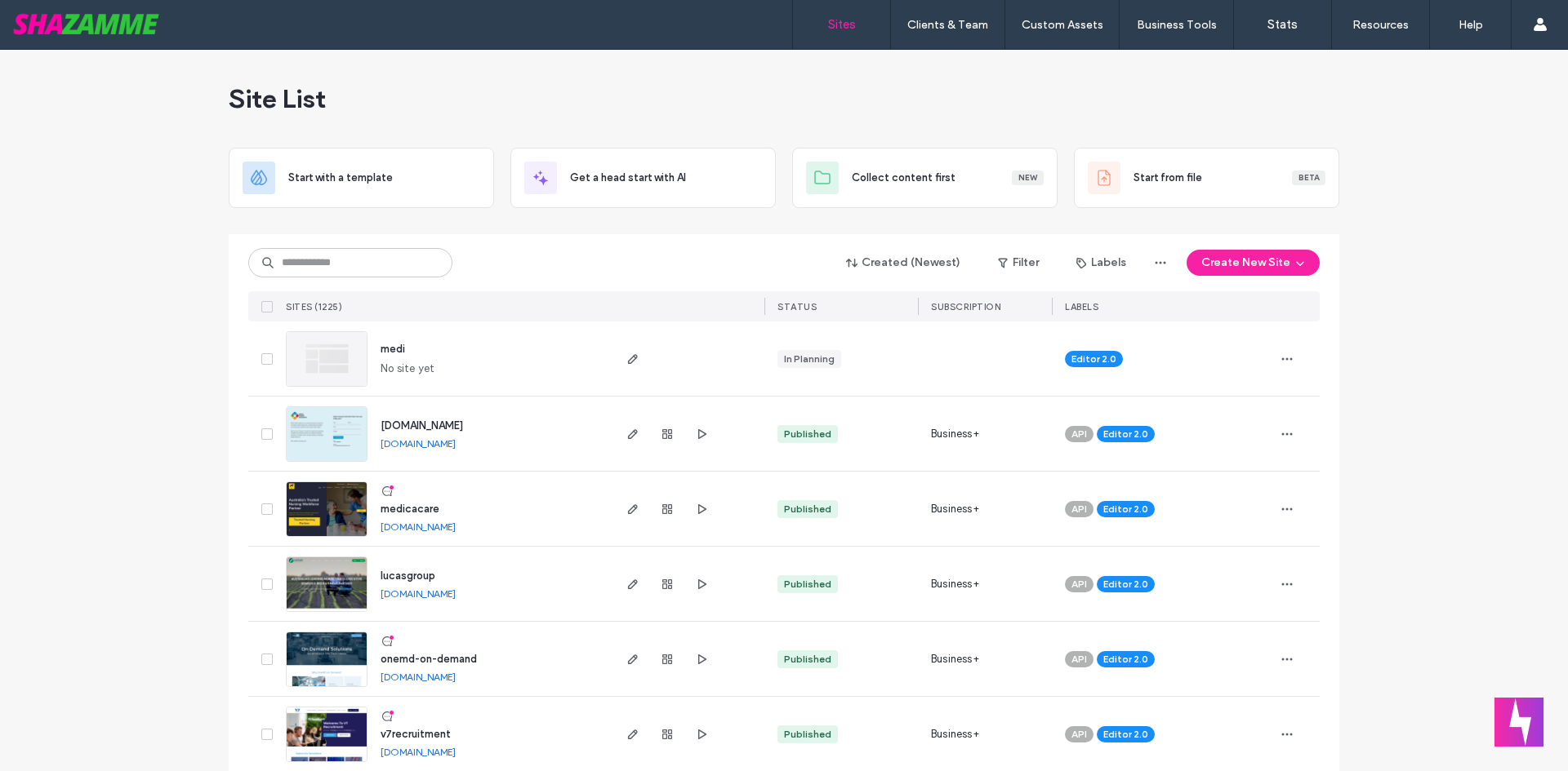
click at [295, 282] on div "Created (Newest) Filter Labels Create New Site SITES (1225) STATUS SUBSCRIPTION…" at bounding box center [784, 278] width 1072 height 88
click at [309, 260] on input at bounding box center [350, 263] width 204 height 29
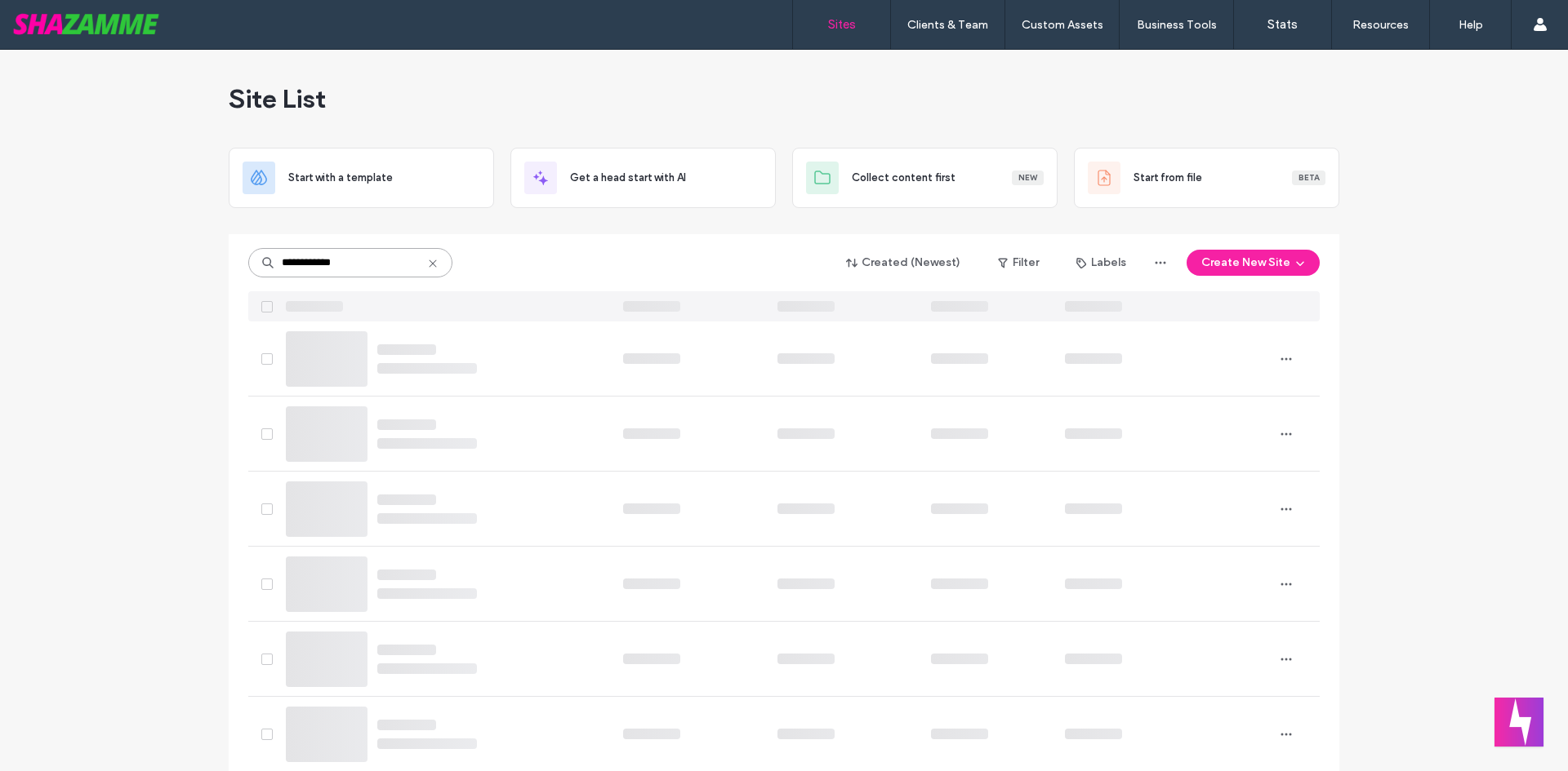
type input "**********"
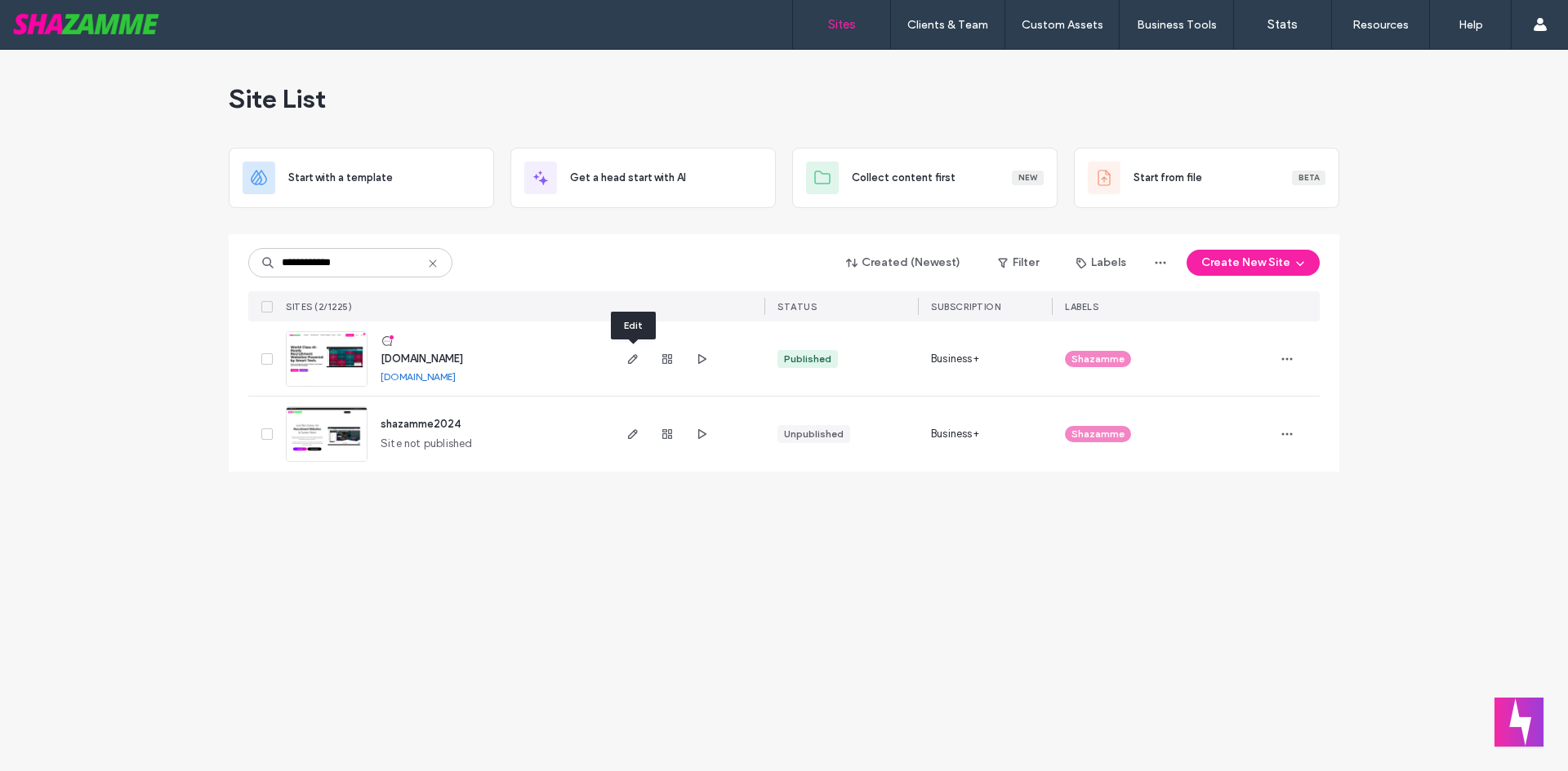
drag, startPoint x: 630, startPoint y: 359, endPoint x: 336, endPoint y: 532, distance: 341.1
click at [336, 532] on div "**********" at bounding box center [784, 411] width 1568 height 722
click at [636, 358] on use "button" at bounding box center [633, 359] width 10 height 10
click at [327, 584] on div "**********" at bounding box center [784, 411] width 1568 height 722
click at [121, 138] on div "**********" at bounding box center [784, 411] width 1568 height 722
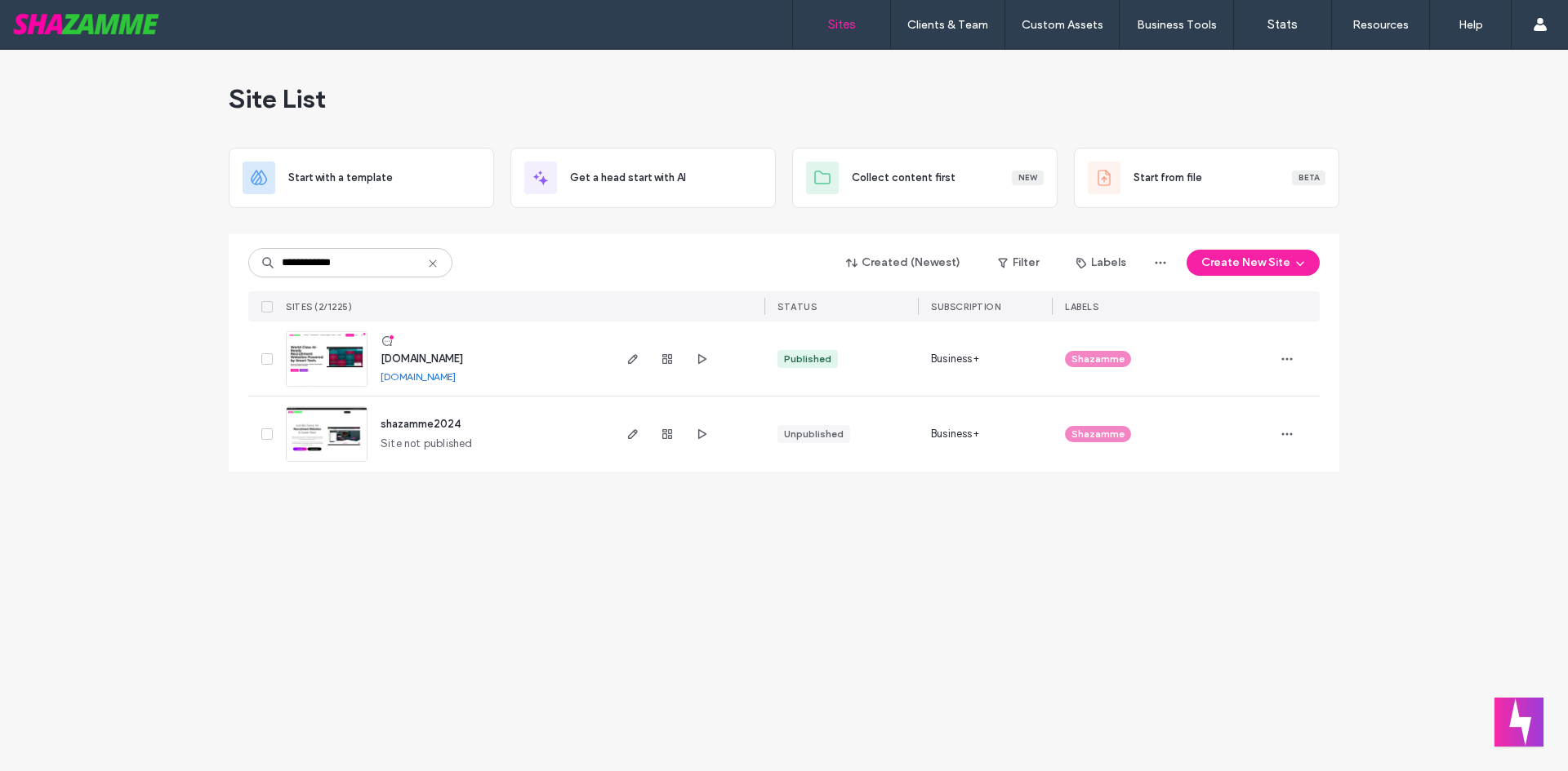
click at [215, 562] on div "**********" at bounding box center [784, 411] width 1568 height 722
click at [1255, 654] on div "**********" at bounding box center [784, 411] width 1568 height 722
click at [1169, 691] on div "**********" at bounding box center [784, 411] width 1568 height 722
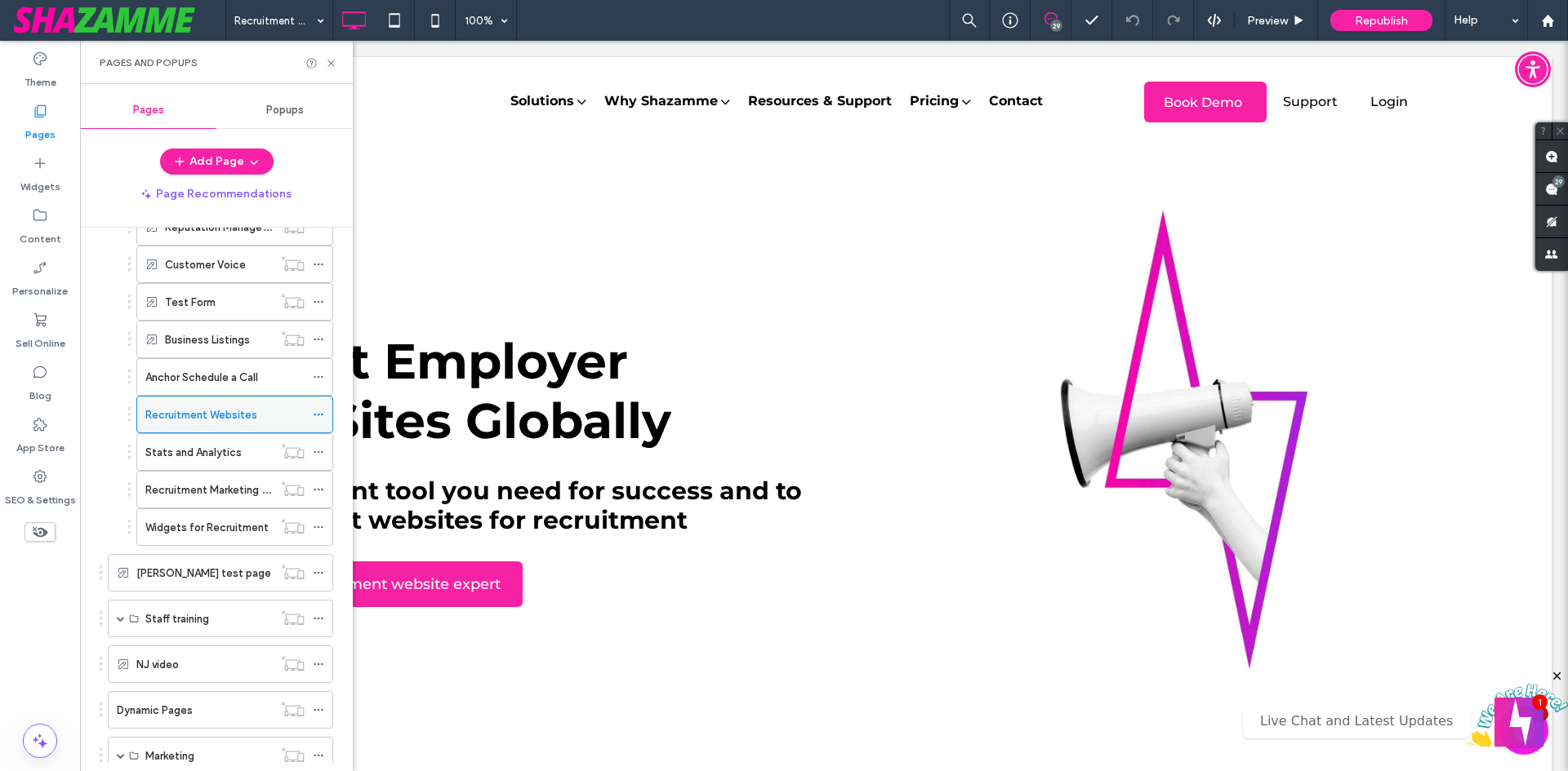
click at [316, 417] on icon at bounding box center [318, 415] width 12 height 12
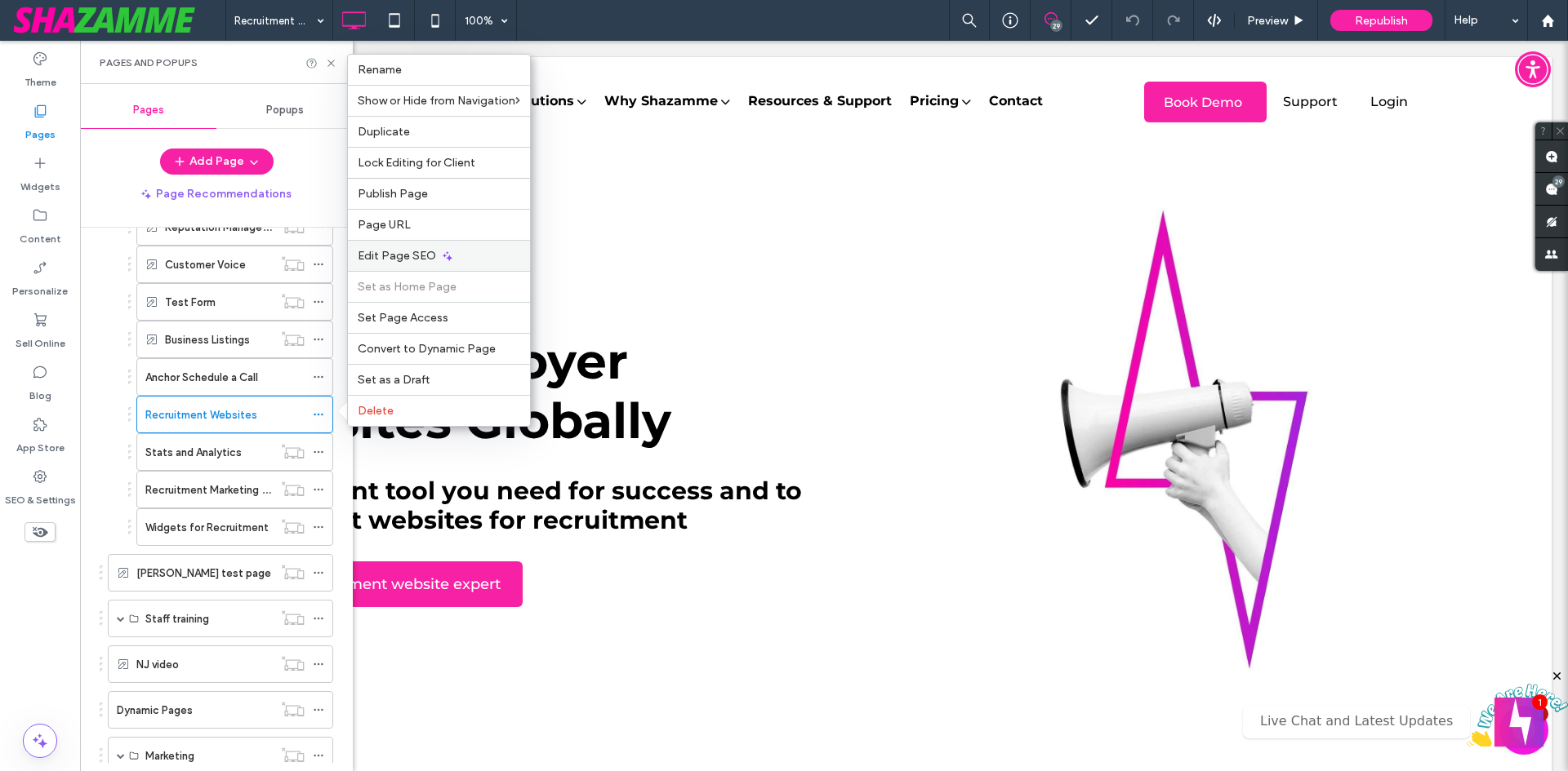
click at [394, 251] on span "Edit Page SEO" at bounding box center [397, 256] width 79 height 14
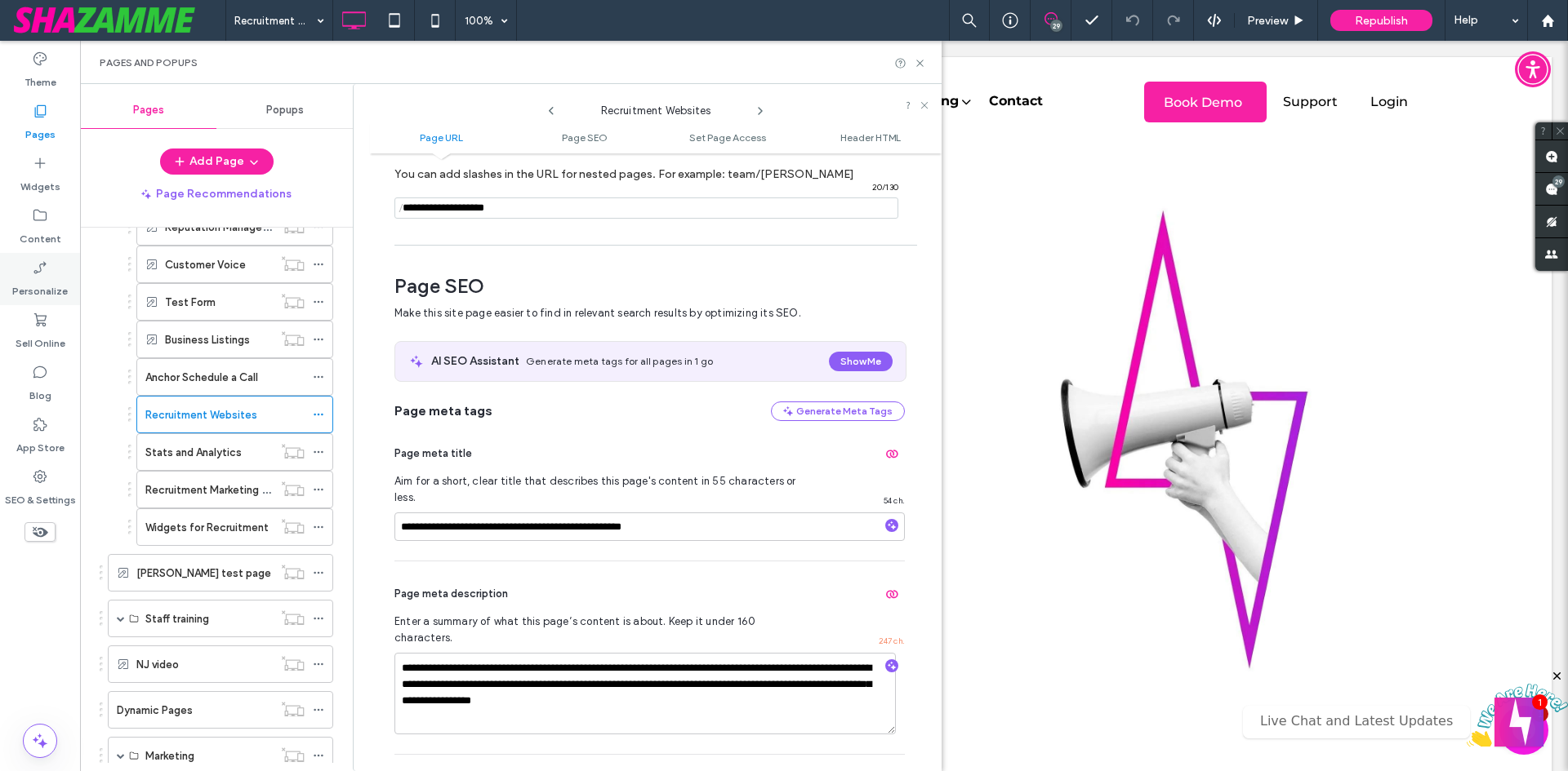
scroll to position [223, 0]
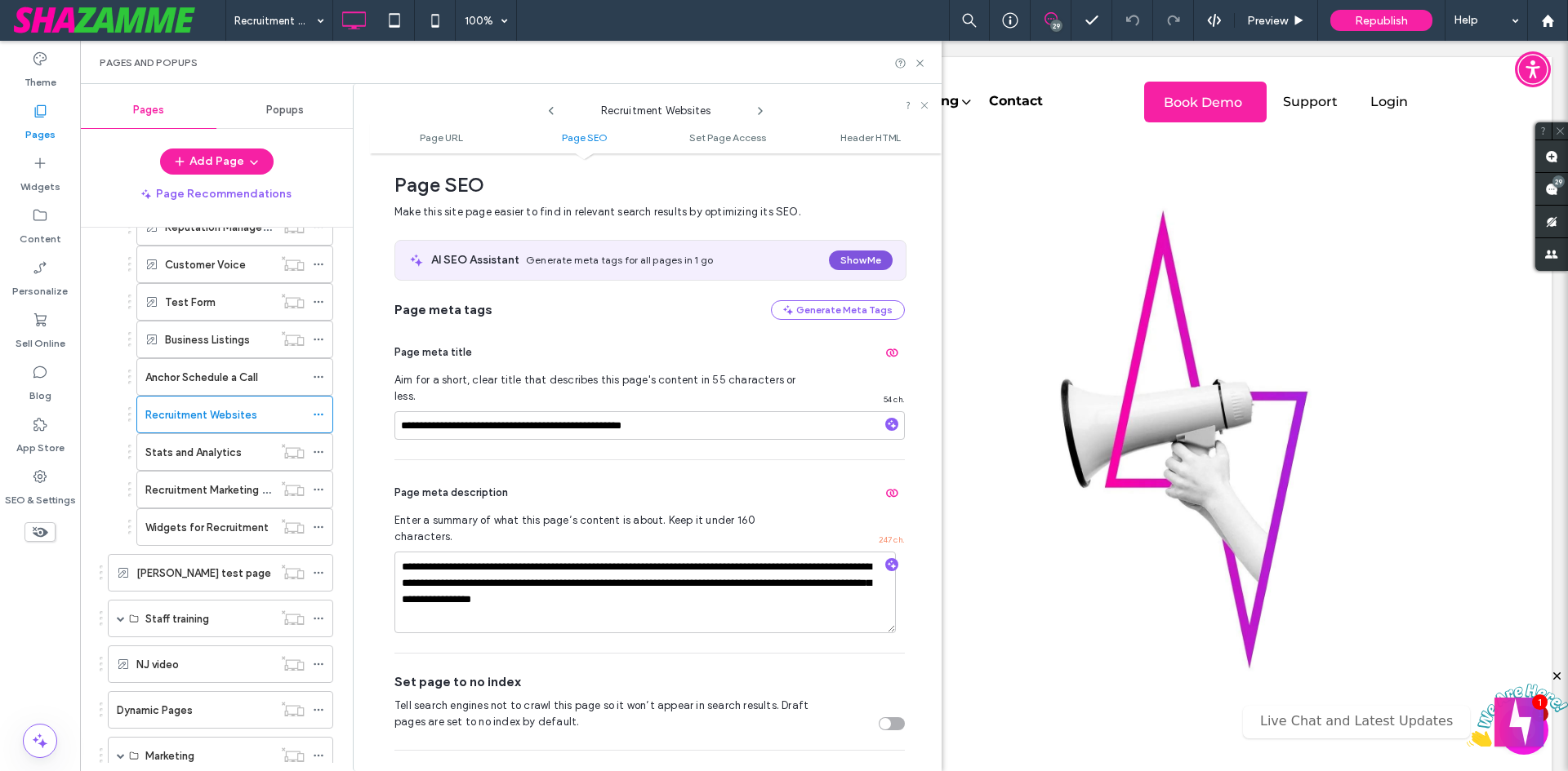
click at [869, 257] on button "Show Me" at bounding box center [860, 261] width 63 height 20
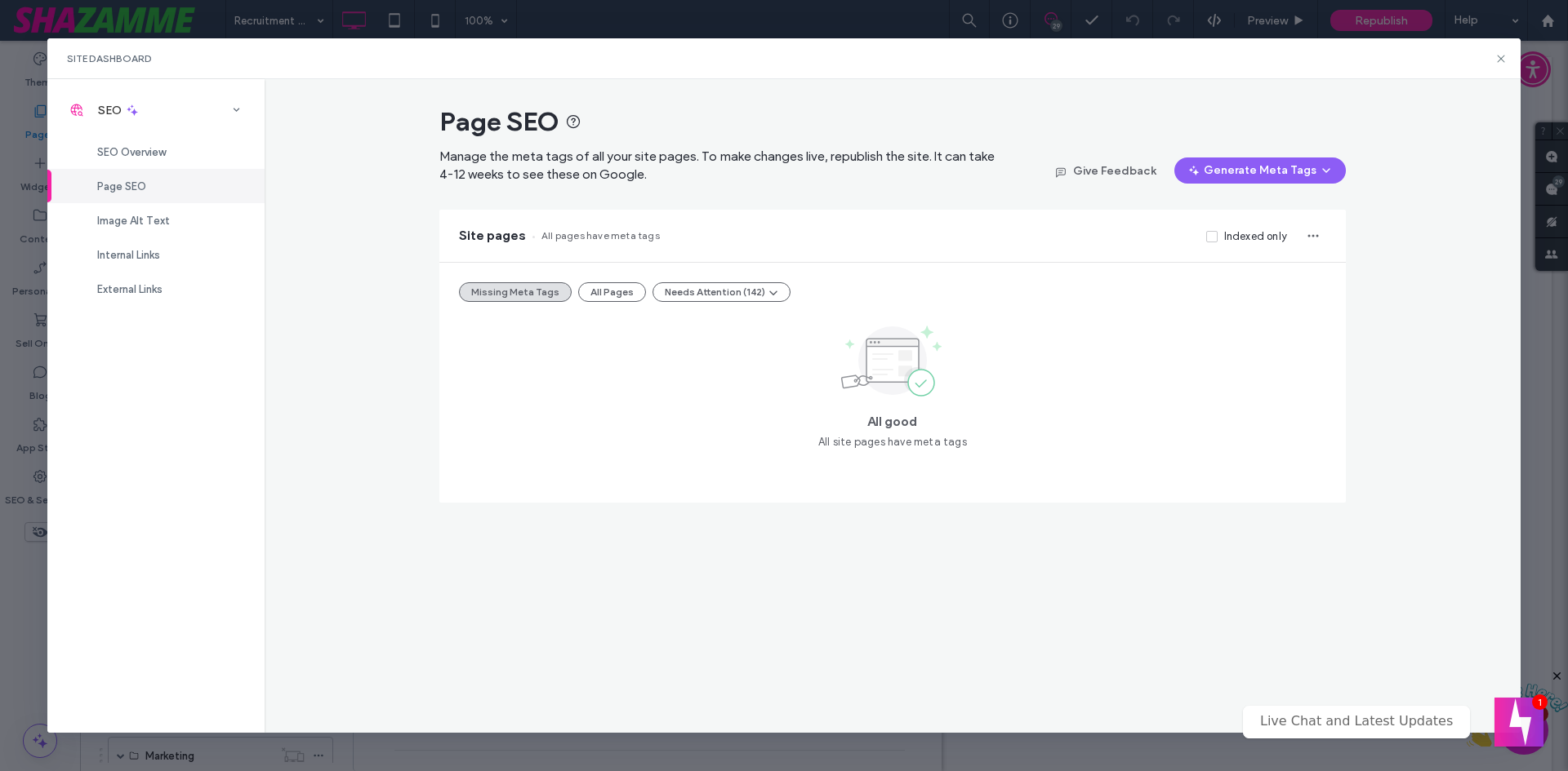
click at [735, 278] on div "Missing Meta Tags All Pages Needs Attention (142) All good All site pages have …" at bounding box center [893, 382] width 906 height 240
click at [739, 289] on button "Needs Attention (142)" at bounding box center [721, 292] width 138 height 20
click at [731, 395] on span "Duplicate Description Tags (8)" at bounding box center [737, 393] width 153 height 16
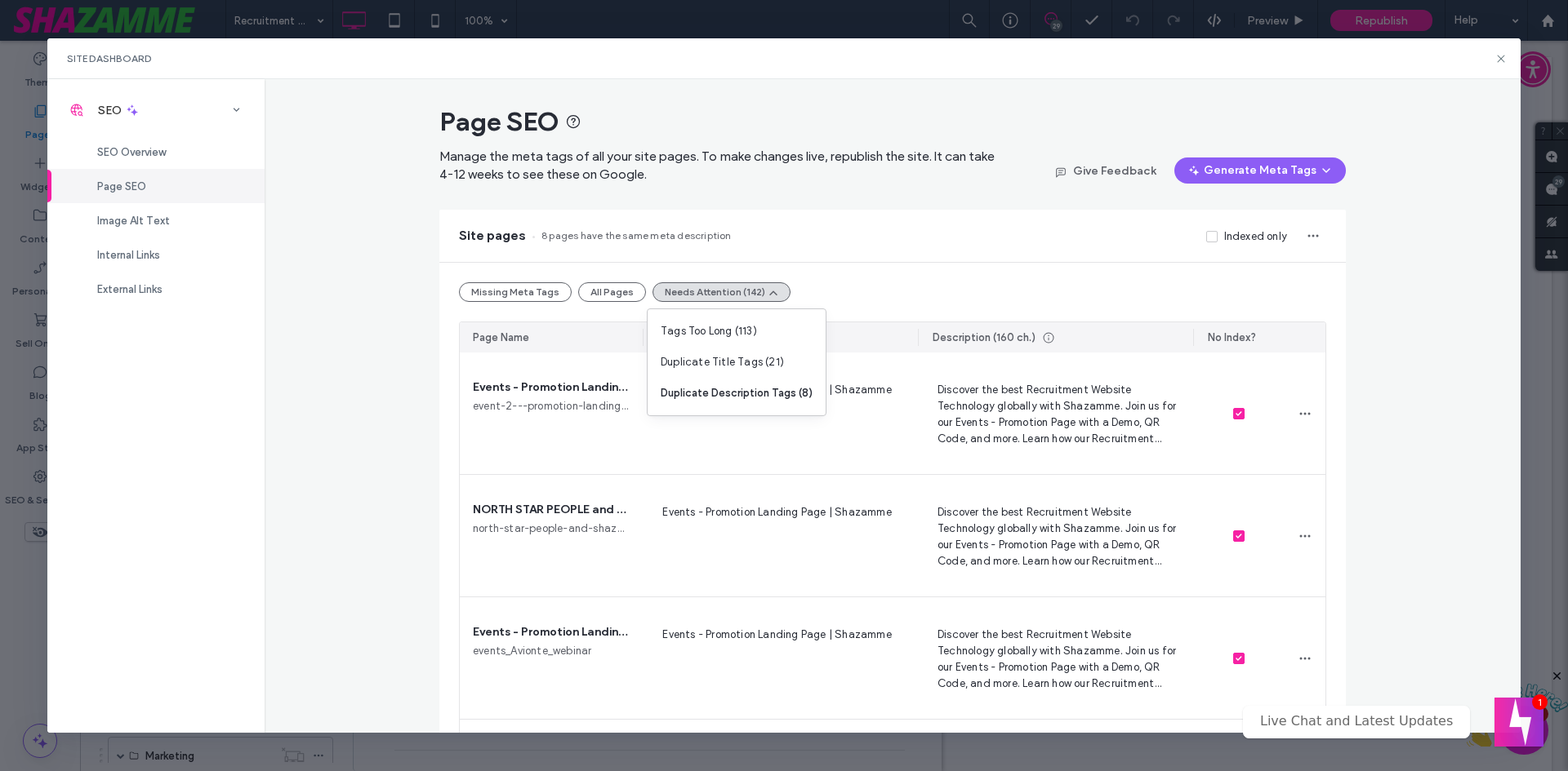
click at [350, 348] on div "Page SEO Manage the meta tags of all your site pages. To make changes live, rep…" at bounding box center [893, 406] width 1257 height 654
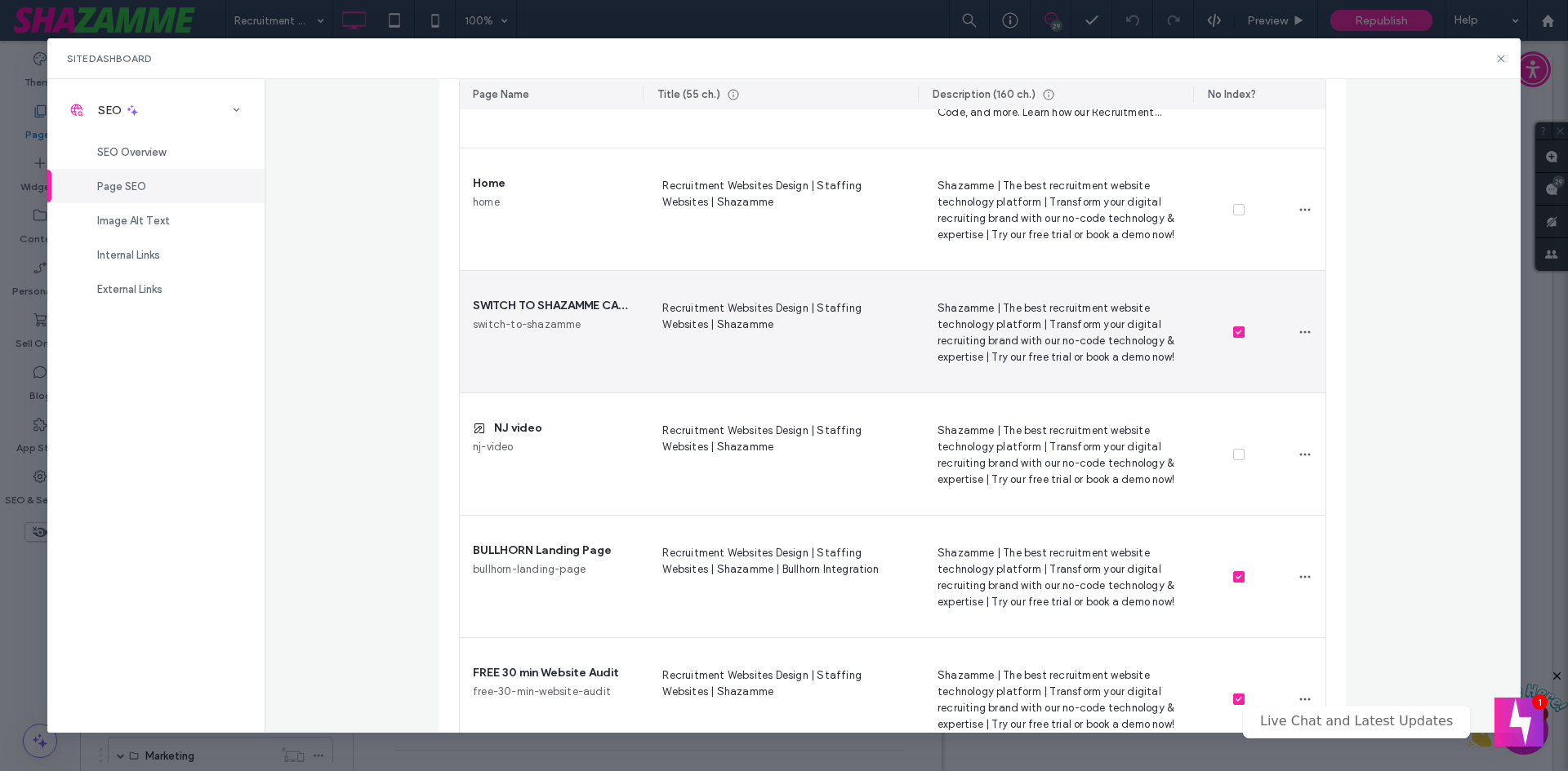
scroll to position [620, 0]
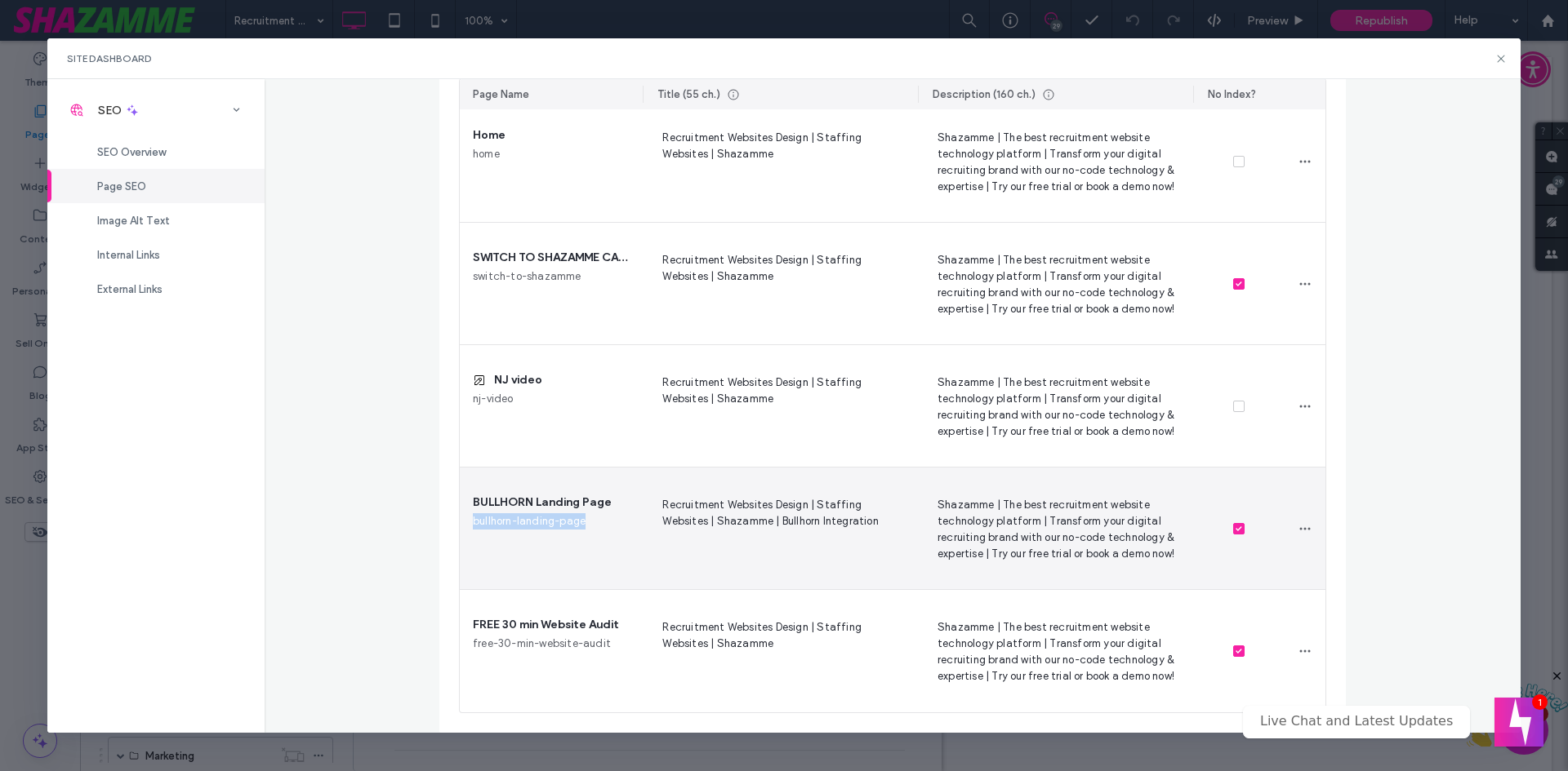
drag, startPoint x: 550, startPoint y: 524, endPoint x: 459, endPoint y: 517, distance: 91.3
click at [459, 517] on div "BULLHORN Landing Page bullhorn-landing-page" at bounding box center [551, 529] width 183 height 122
copy span "bullhorn-landing-page"
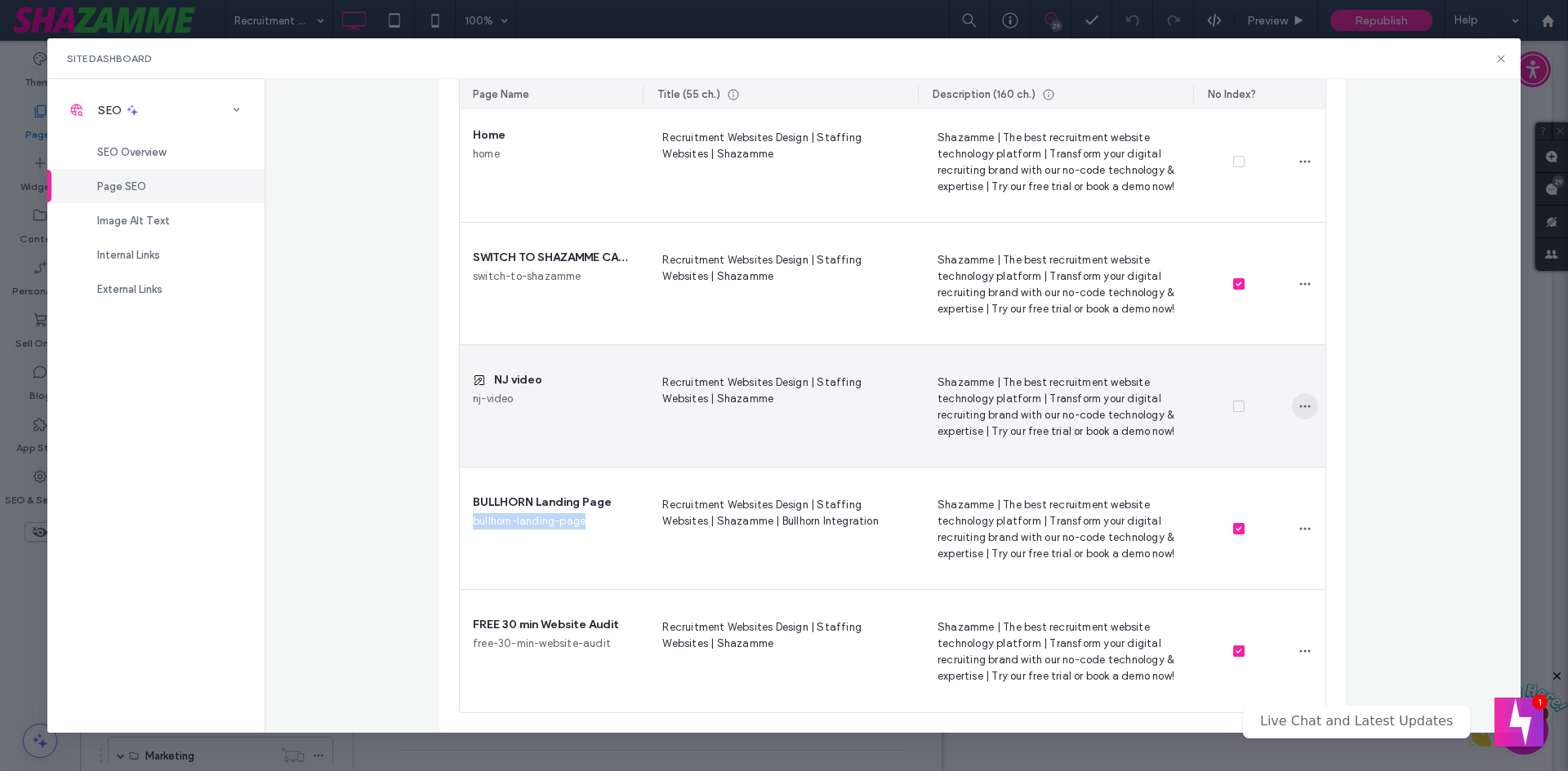
click at [1303, 407] on use "button" at bounding box center [1305, 406] width 11 height 3
click at [1019, 392] on span "Shazamme | The best recruitment website technology platform | Transform your di…" at bounding box center [1056, 406] width 249 height 67
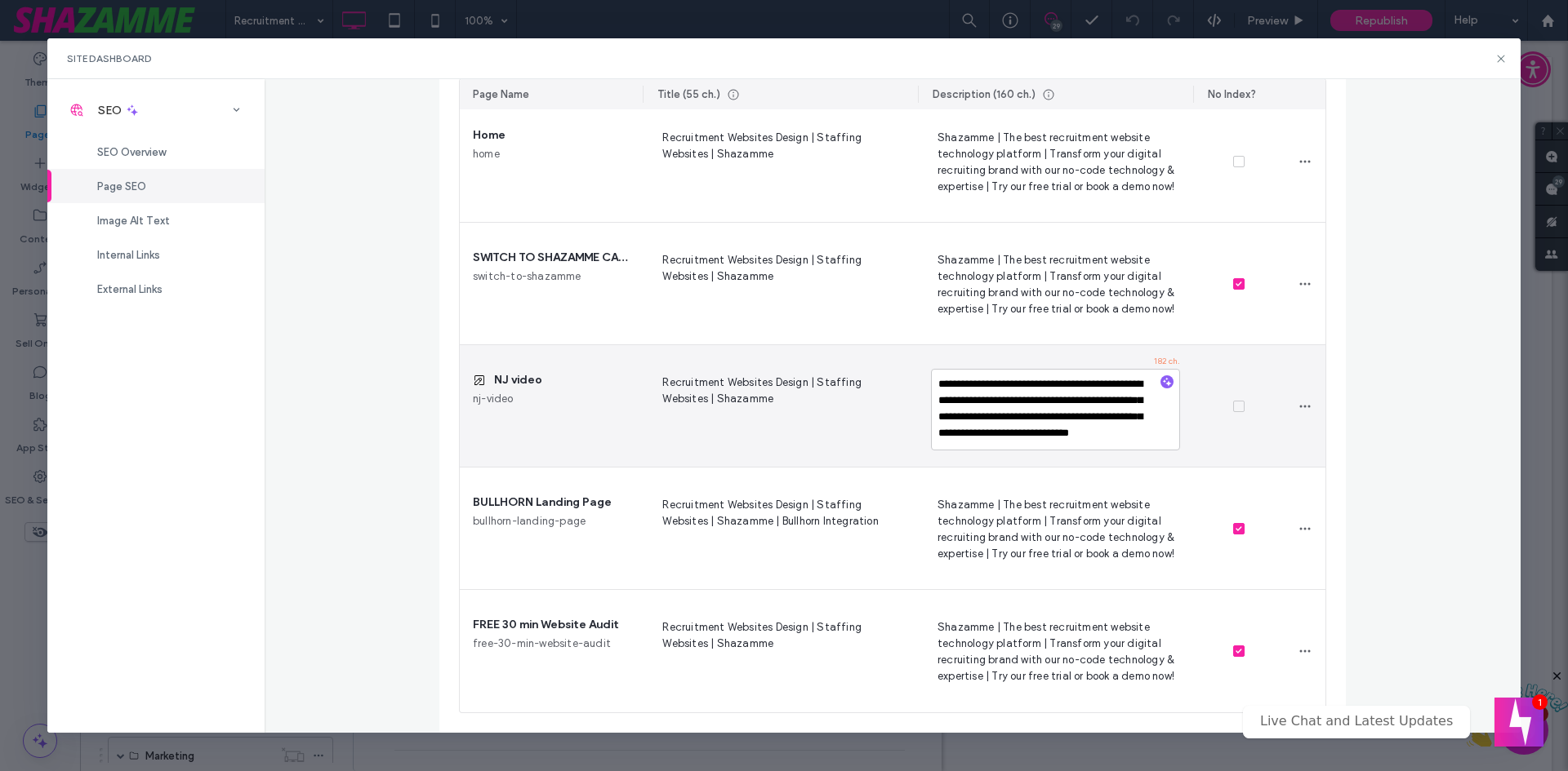
click at [1009, 412] on textarea "**********" at bounding box center [1056, 409] width 249 height 81
click at [742, 389] on span "Recruitment Websites Design | Staffing Websites | Shazamme" at bounding box center [780, 406] width 249 height 67
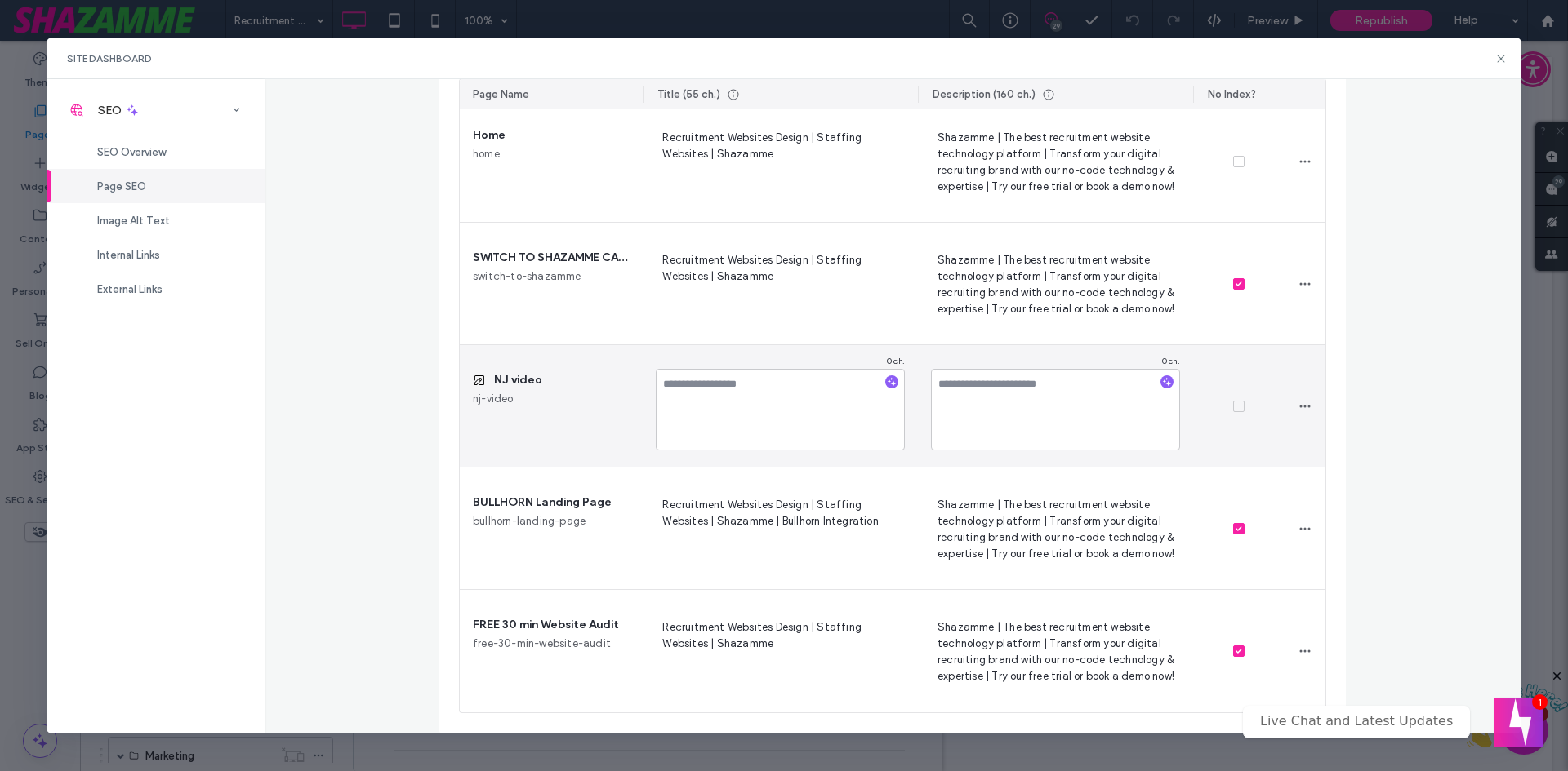
click at [544, 413] on div "NJ video nj-video" at bounding box center [551, 406] width 183 height 122
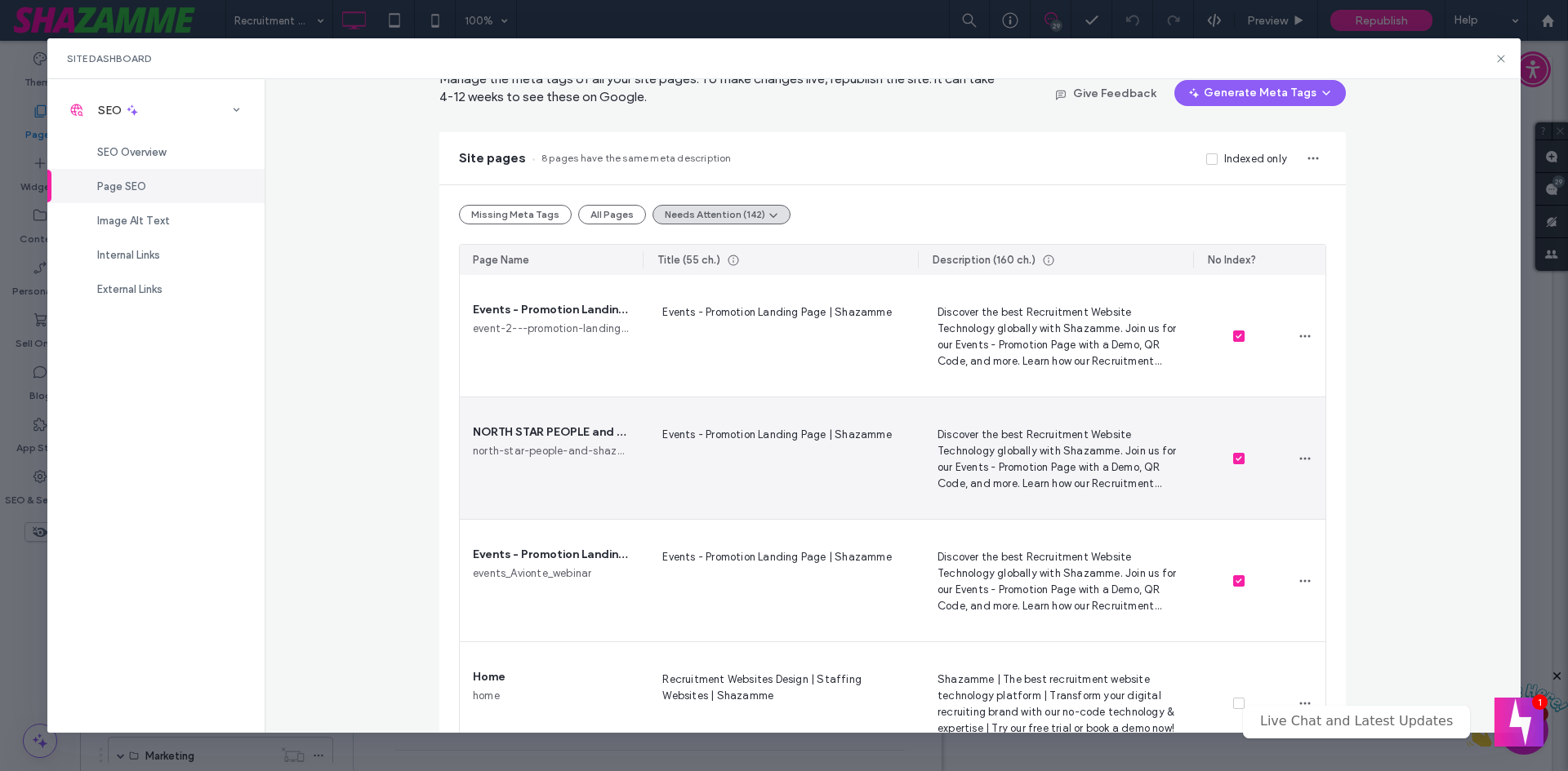
scroll to position [163, 0]
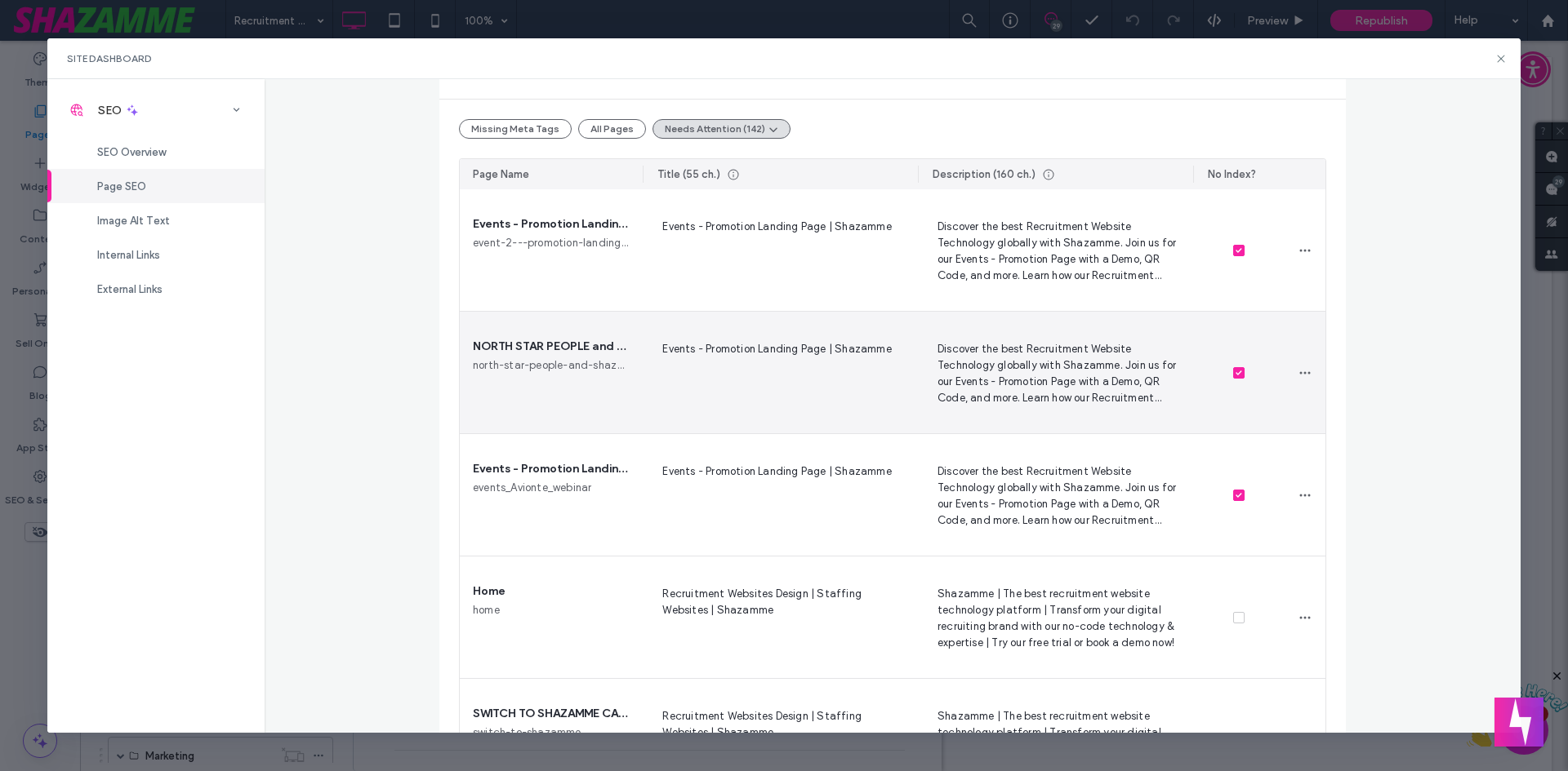
click at [1068, 373] on span "Discover the best Recruitment Website Technology globally with Shazamme. Join u…" at bounding box center [1056, 373] width 249 height 67
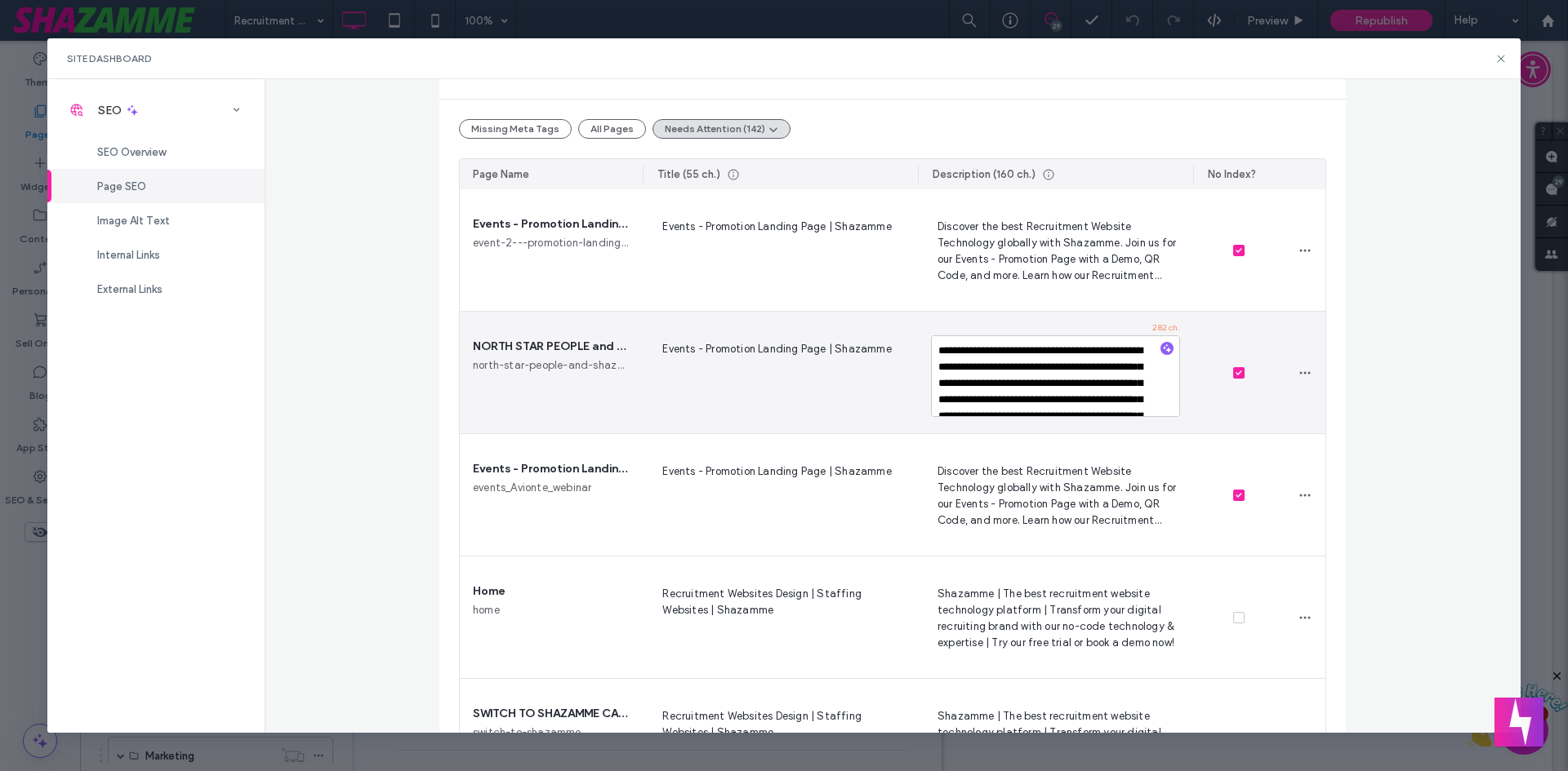
scroll to position [54, 0]
click at [706, 373] on span "Events - Promotion Landing Page | Shazamme" at bounding box center [780, 373] width 249 height 67
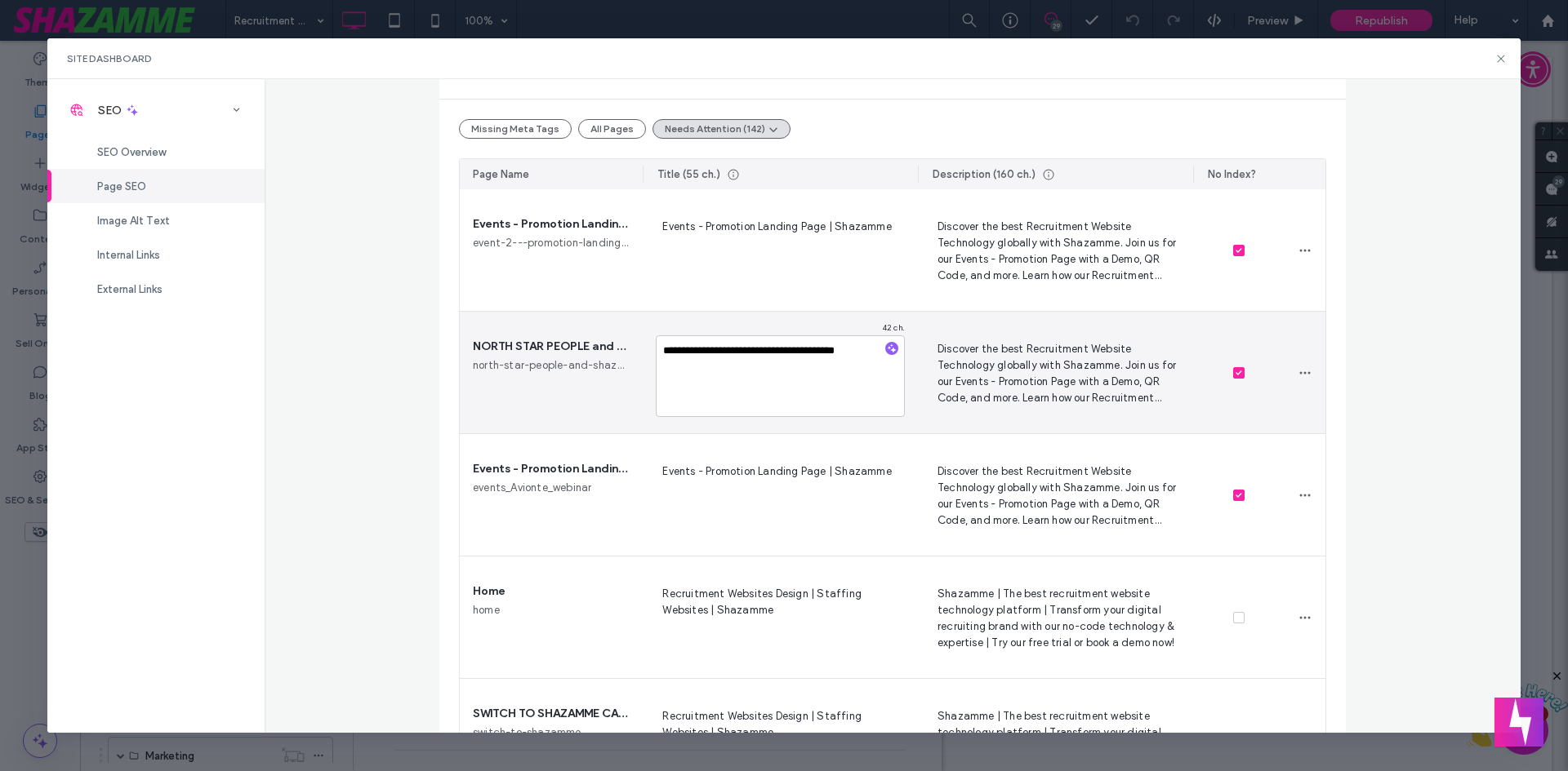
click at [596, 364] on span "north-star-people-and-shazamme-webinar" at bounding box center [551, 365] width 156 height 16
click at [598, 367] on span "north-star-people-and-shazamme-webinar" at bounding box center [551, 365] width 156 height 16
click at [599, 350] on span "NORTH STAR PEOPLE and SHAZAMME Webinar" at bounding box center [551, 347] width 156 height 18
click at [596, 339] on span "NORTH STAR PEOPLE and SHAZAMME Webinar" at bounding box center [551, 347] width 156 height 18
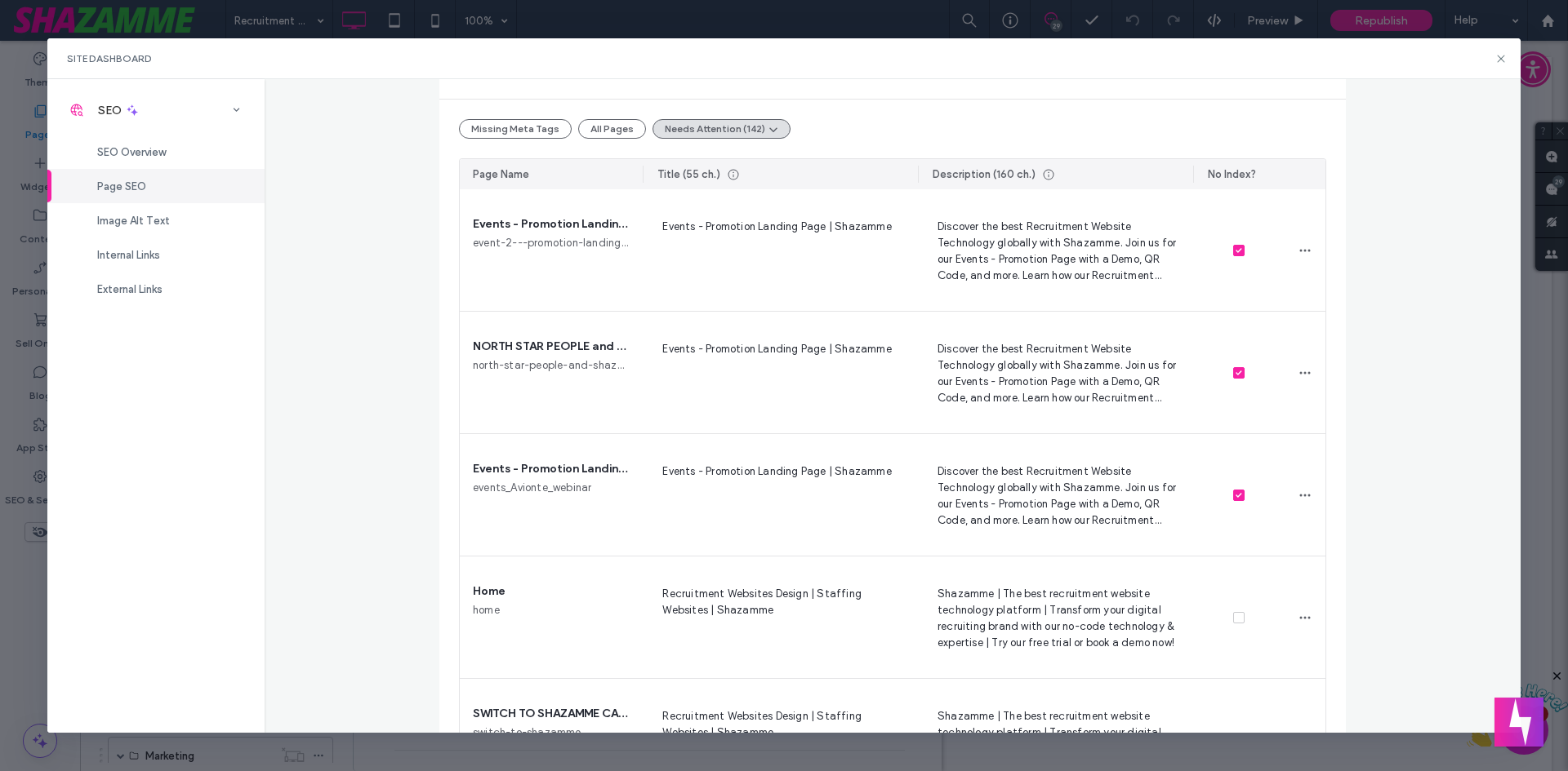
drag, startPoint x: 358, startPoint y: 450, endPoint x: 383, endPoint y: 452, distance: 25.1
click at [359, 451] on div "Page SEO Manage the meta tags of all your site pages. To make changes live, rep…" at bounding box center [893, 406] width 1257 height 654
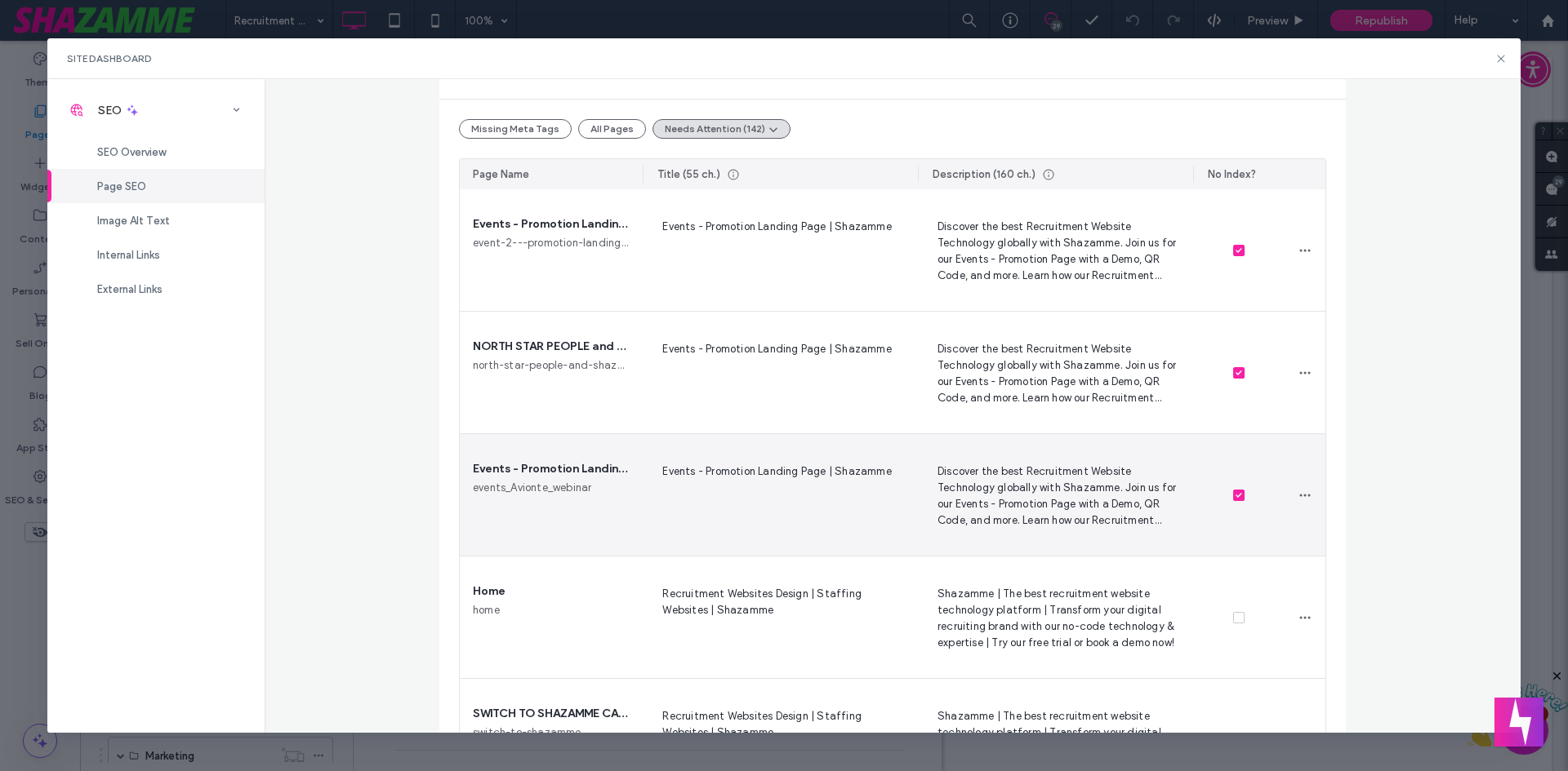
click at [1030, 521] on span "Discover the best Recruitment Website Technology globally with Shazamme. Join u…" at bounding box center [1056, 495] width 249 height 67
click at [855, 506] on span "Events - Promotion Landing Page | Shazamme" at bounding box center [780, 495] width 249 height 67
click at [577, 508] on div "Events - Promotion Landing Page 2 events_Avionte_webinar" at bounding box center [551, 495] width 183 height 122
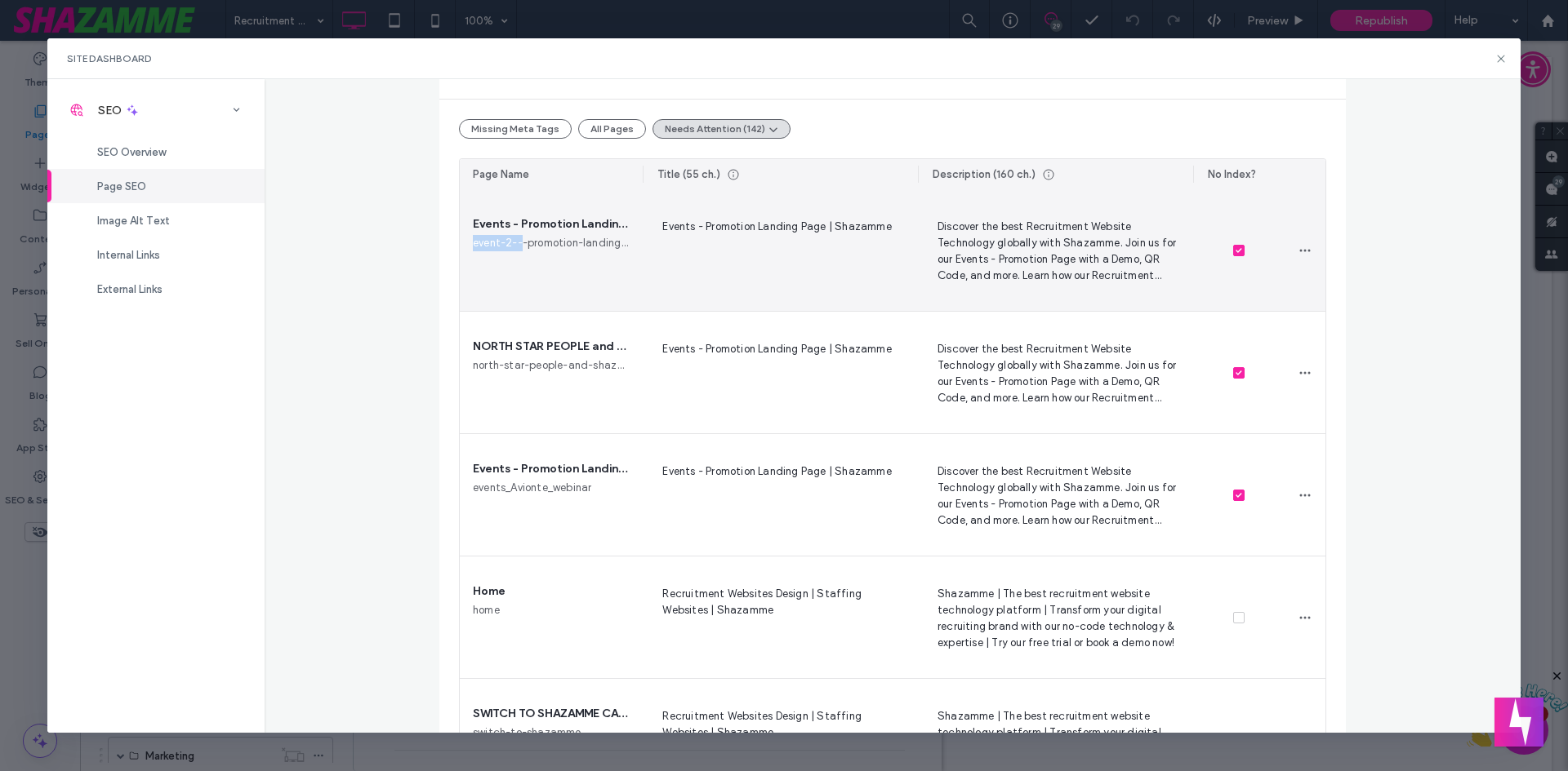
drag, startPoint x: 468, startPoint y: 246, endPoint x: 516, endPoint y: 246, distance: 48.0
click at [516, 246] on span "event-2---promotion-landing-page" at bounding box center [551, 243] width 156 height 16
copy span "event-2--"
click at [729, 226] on span "Events - Promotion Landing Page | Shazamme" at bounding box center [780, 250] width 249 height 67
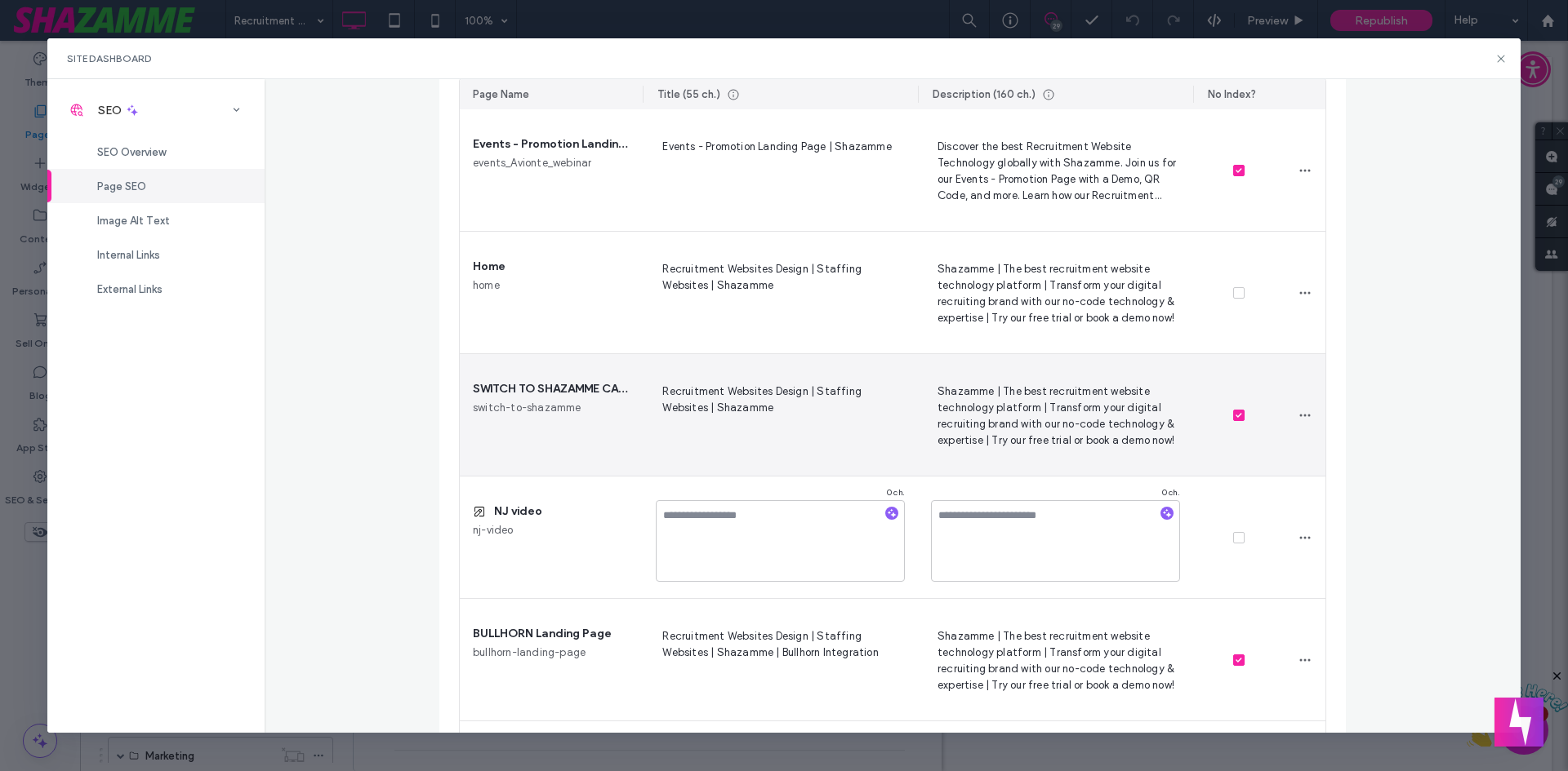
scroll to position [490, 0]
click at [708, 407] on span "Recruitment Websites Design | Staffing Websites | Shazamme" at bounding box center [780, 414] width 249 height 67
drag, startPoint x: 586, startPoint y: 409, endPoint x: 474, endPoint y: 409, distance: 112.0
click at [474, 409] on div "SWITCH TO SHAZAMME CAMPAIGN LANDINGPAGE switch-to-shazamme" at bounding box center [551, 414] width 183 height 122
click at [510, 404] on span "switch-to-shazamme" at bounding box center [527, 406] width 109 height 16
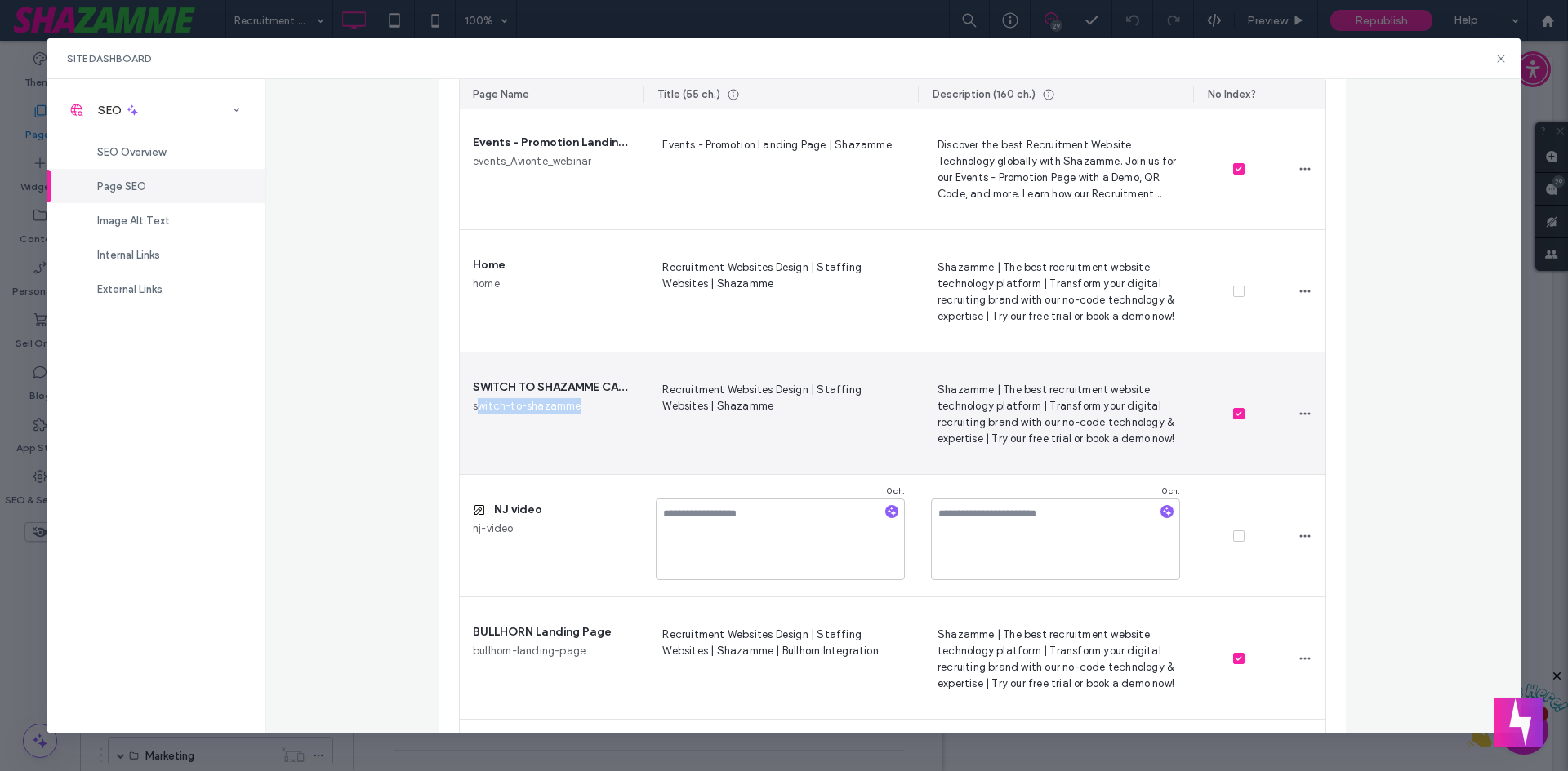
drag, startPoint x: 469, startPoint y: 406, endPoint x: 575, endPoint y: 405, distance: 106.0
click at [575, 405] on div "SWITCH TO SHAZAMME CAMPAIGN LANDINGPAGE switch-to-shazamme" at bounding box center [551, 414] width 183 height 122
click at [579, 405] on div "SWITCH TO SHAZAMME CAMPAIGN LANDINGPAGE switch-to-shazamme" at bounding box center [551, 414] width 183 height 122
drag, startPoint x: 582, startPoint y: 410, endPoint x: 465, endPoint y: 408, distance: 117.0
click at [465, 408] on div "SWITCH TO SHAZAMME CAMPAIGN LANDINGPAGE switch-to-shazamme" at bounding box center [551, 414] width 183 height 122
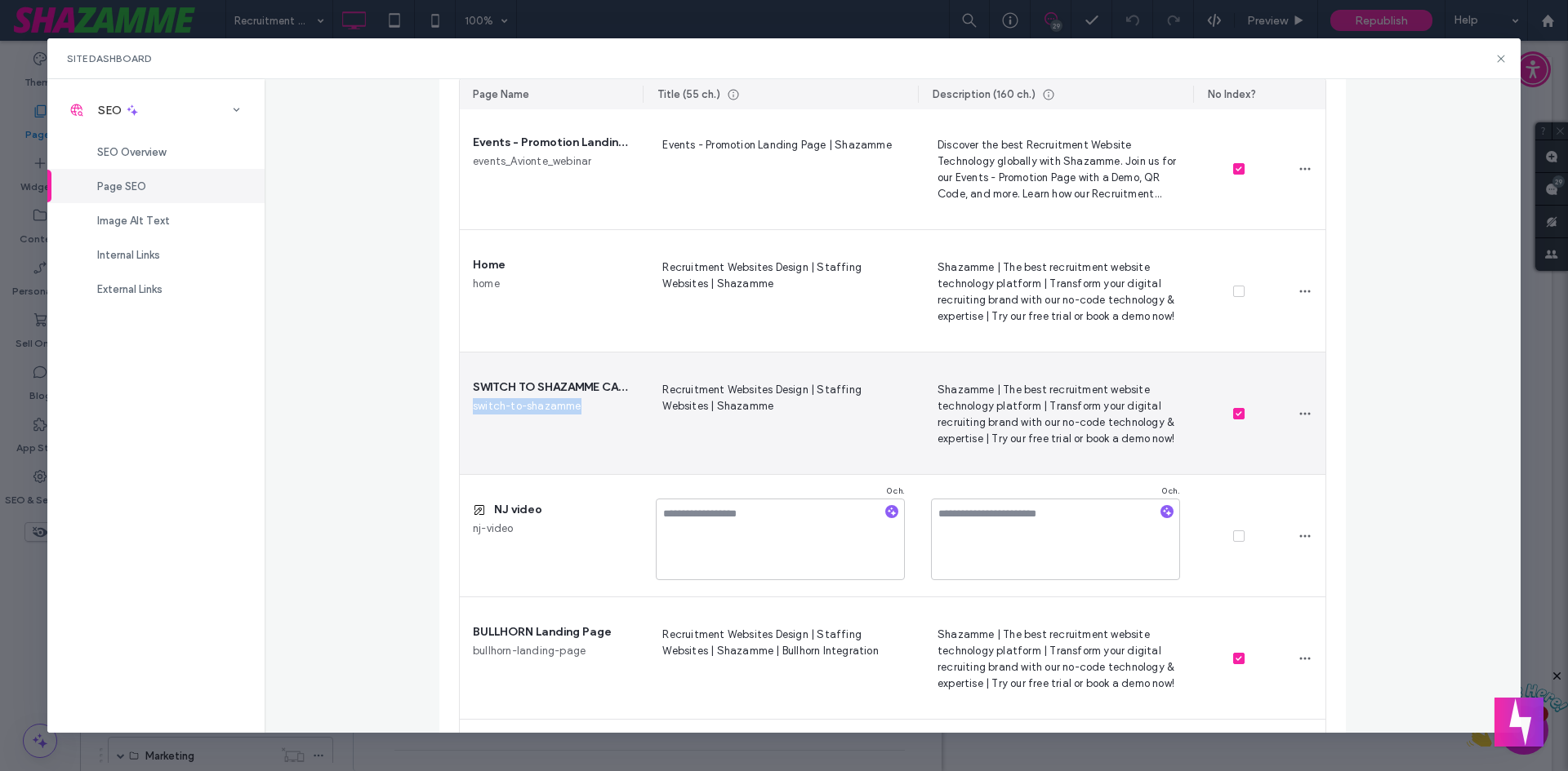
copy span "switch-to-shazamme"
click at [614, 444] on div "SWITCH TO SHAZAMME CAMPAIGN LANDINGPAGE switch-to-shazamme" at bounding box center [551, 414] width 183 height 122
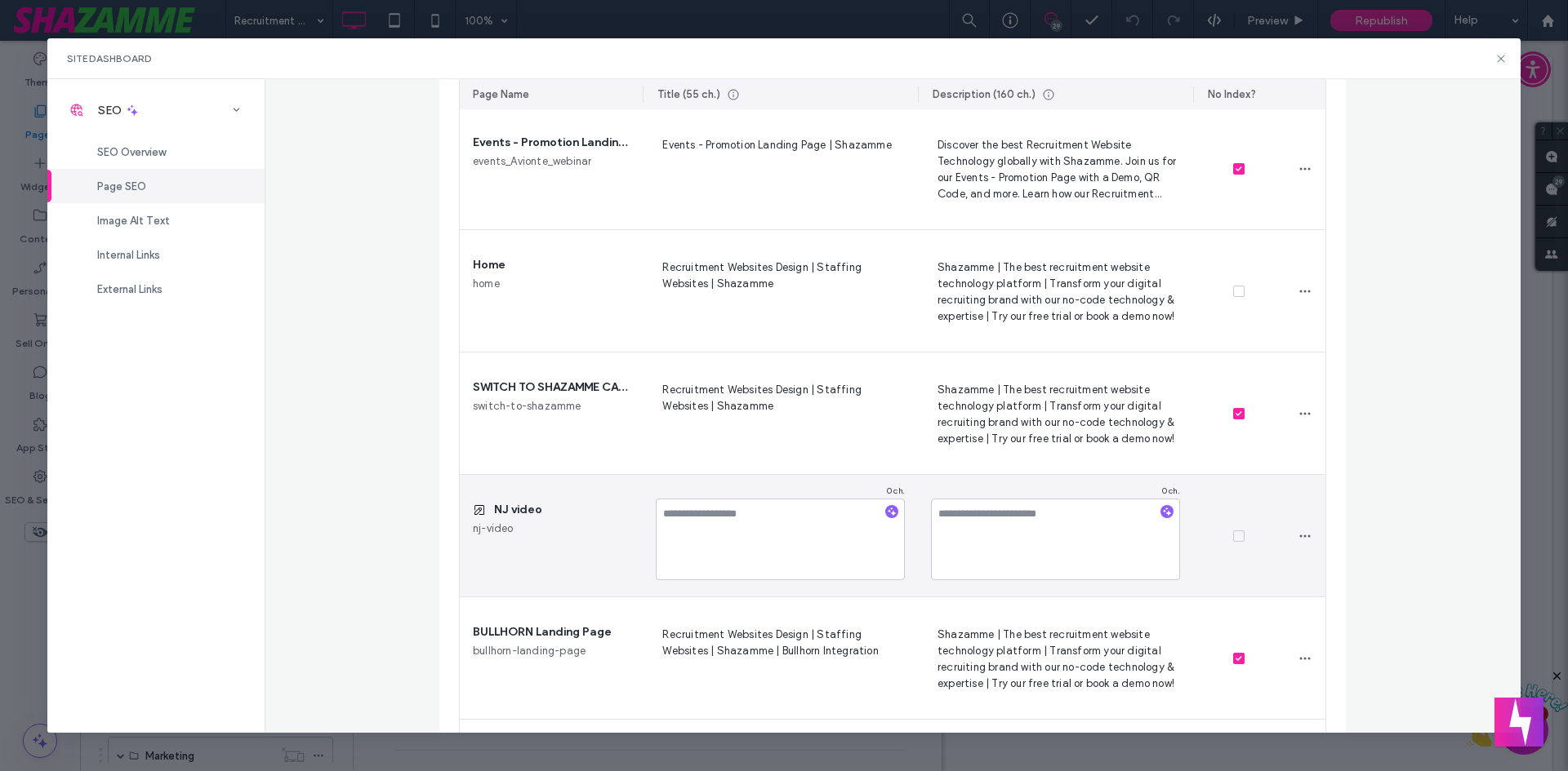
scroll to position [620, 0]
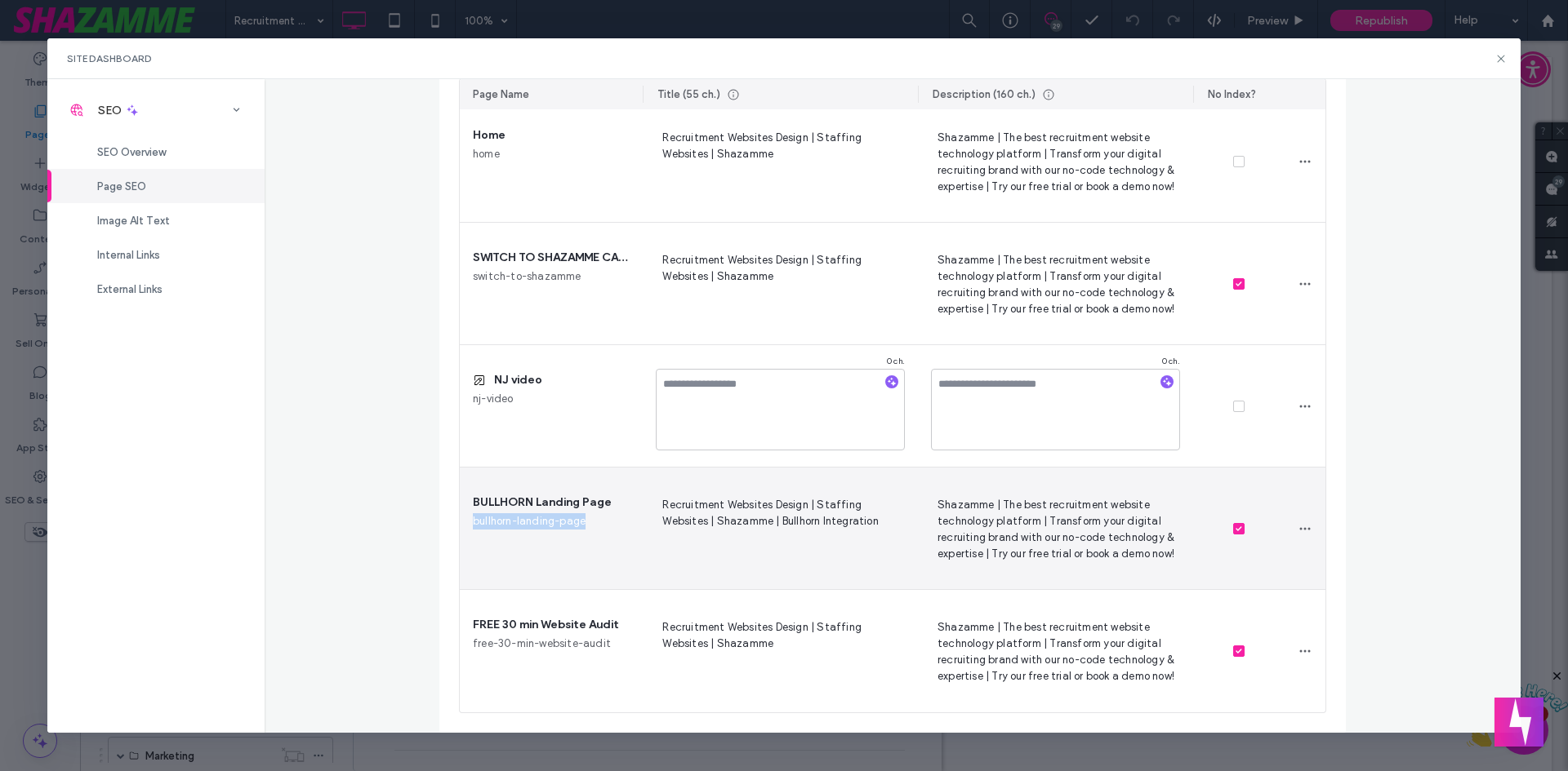
drag, startPoint x: 586, startPoint y: 526, endPoint x: 468, endPoint y: 527, distance: 118.0
click at [468, 527] on div "BULLHORN Landing Page bullhorn-landing-page" at bounding box center [551, 529] width 183 height 122
copy span "bullhorn-landing-page"
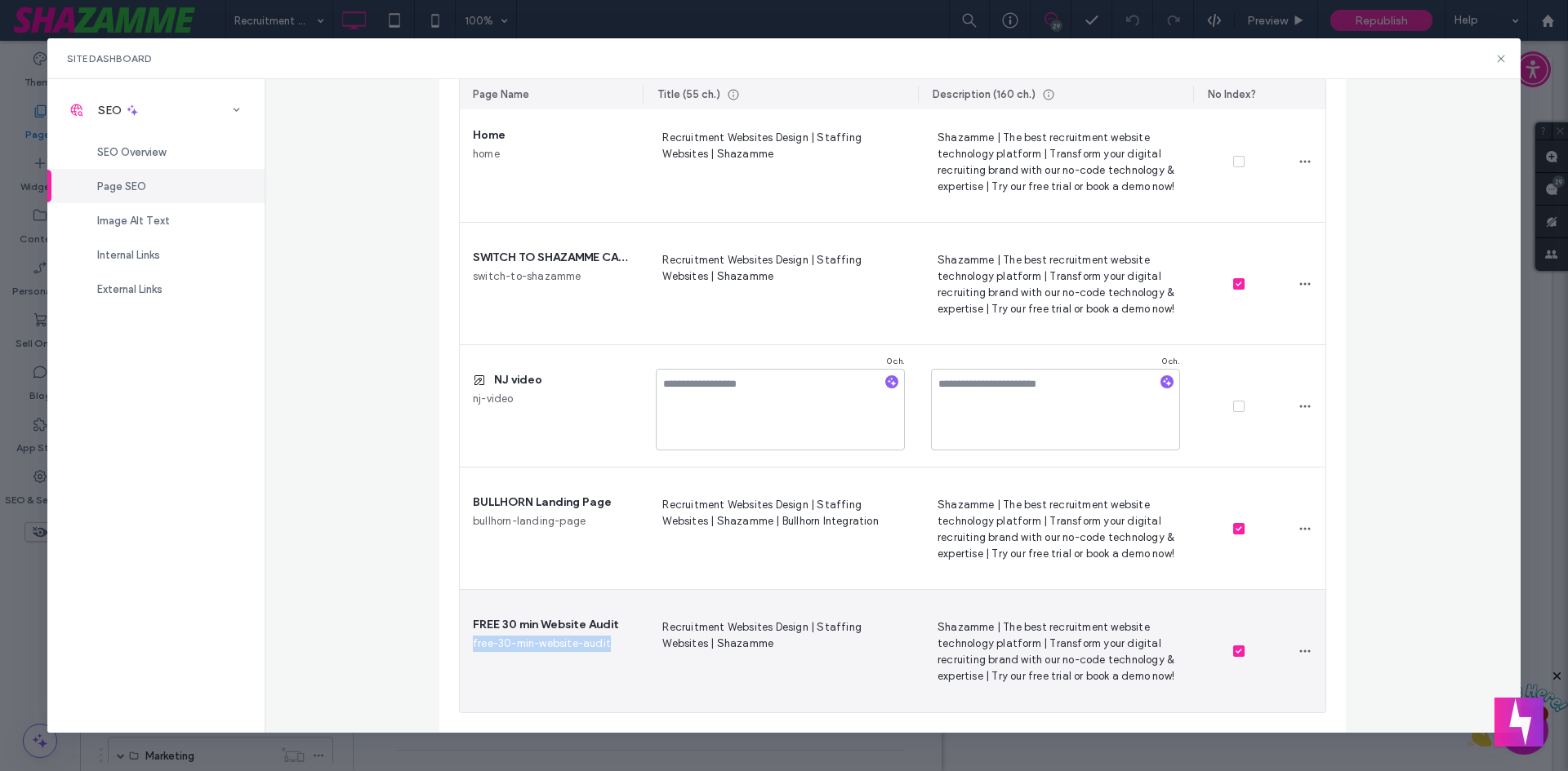
drag, startPoint x: 603, startPoint y: 647, endPoint x: 454, endPoint y: 645, distance: 149.0
click at [459, 645] on div "FREE 30 min Website Audit free-30-min-website-audit" at bounding box center [551, 651] width 183 height 122
copy span "free-30-min-website-audit"
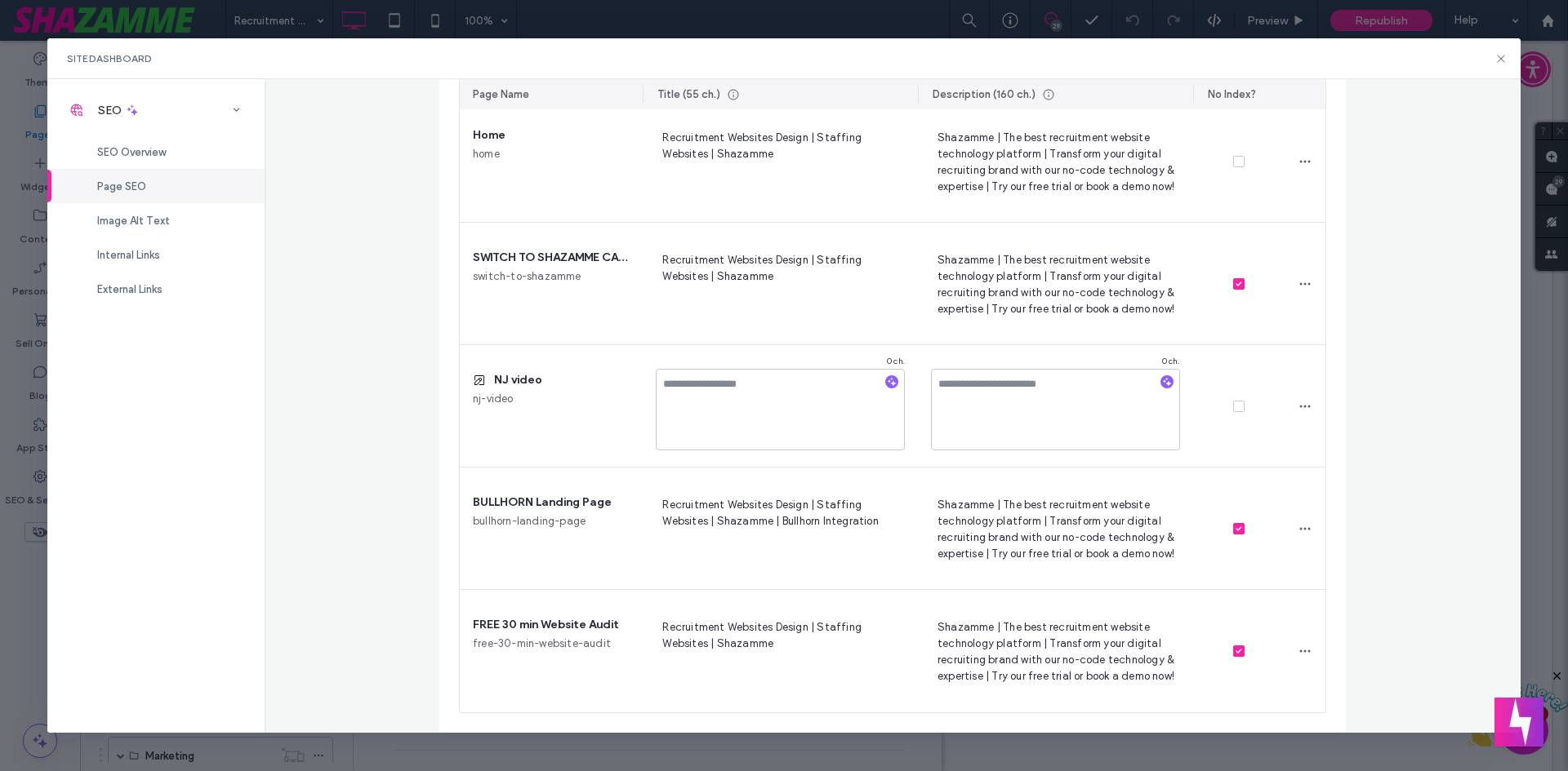
click at [424, 562] on div "Page SEO Manage the meta tags of all your site pages. To make changes live, rep…" at bounding box center [893, 406] width 1257 height 654
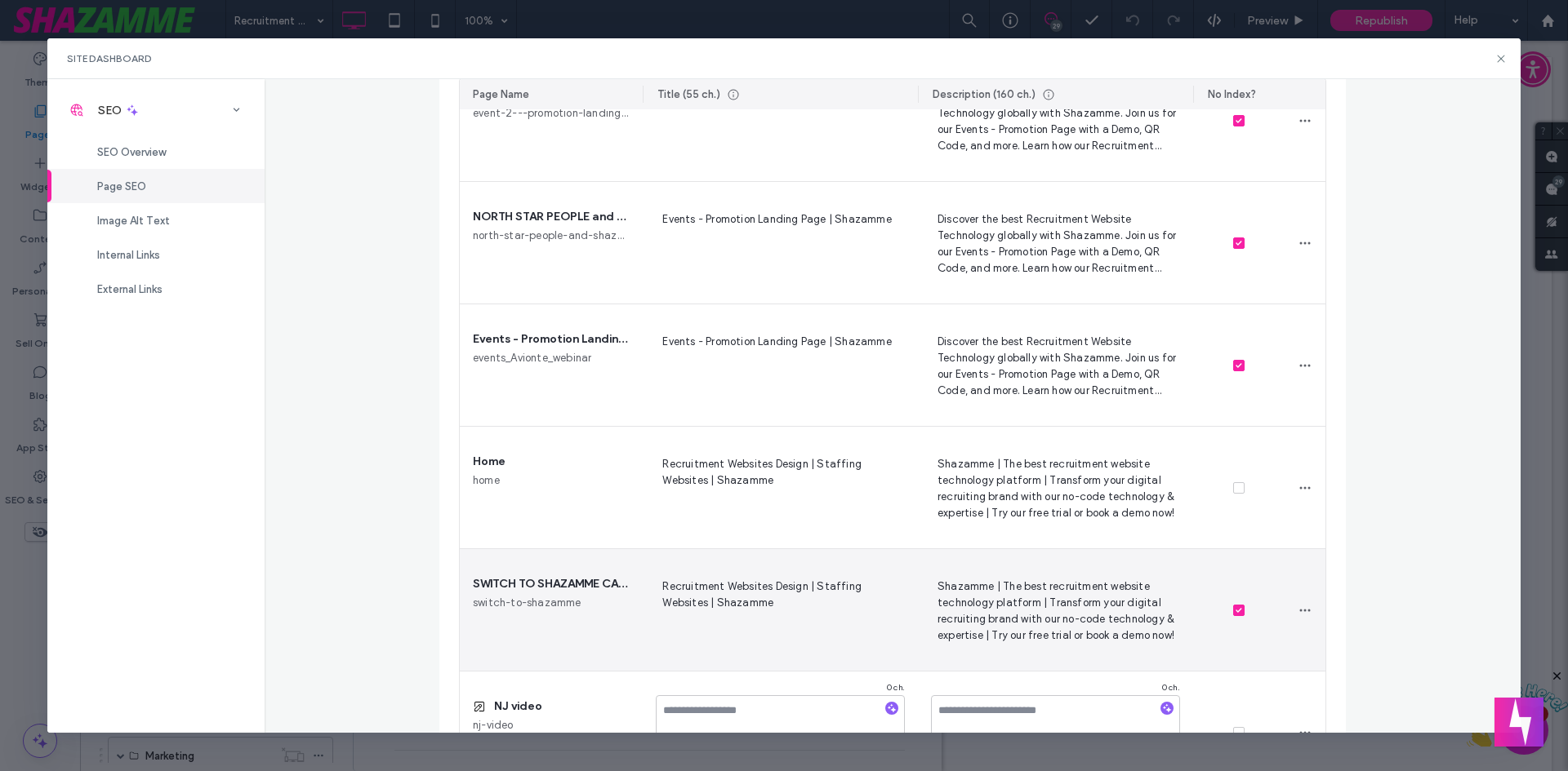
scroll to position [0, 0]
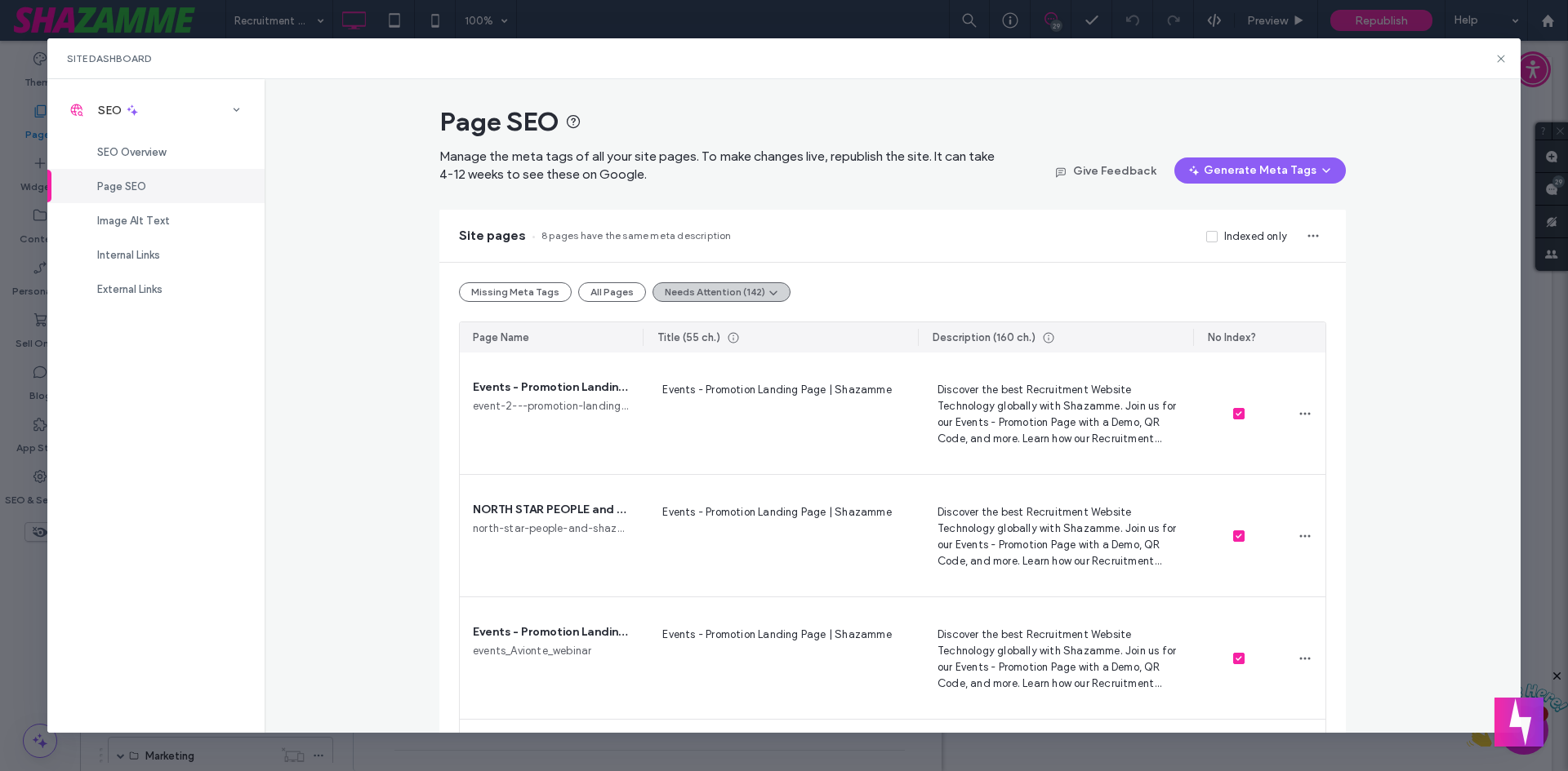
click at [738, 298] on button "Needs Attention (142)" at bounding box center [721, 292] width 138 height 20
click at [729, 356] on span "Duplicate Title Tags (21)" at bounding box center [717, 363] width 123 height 16
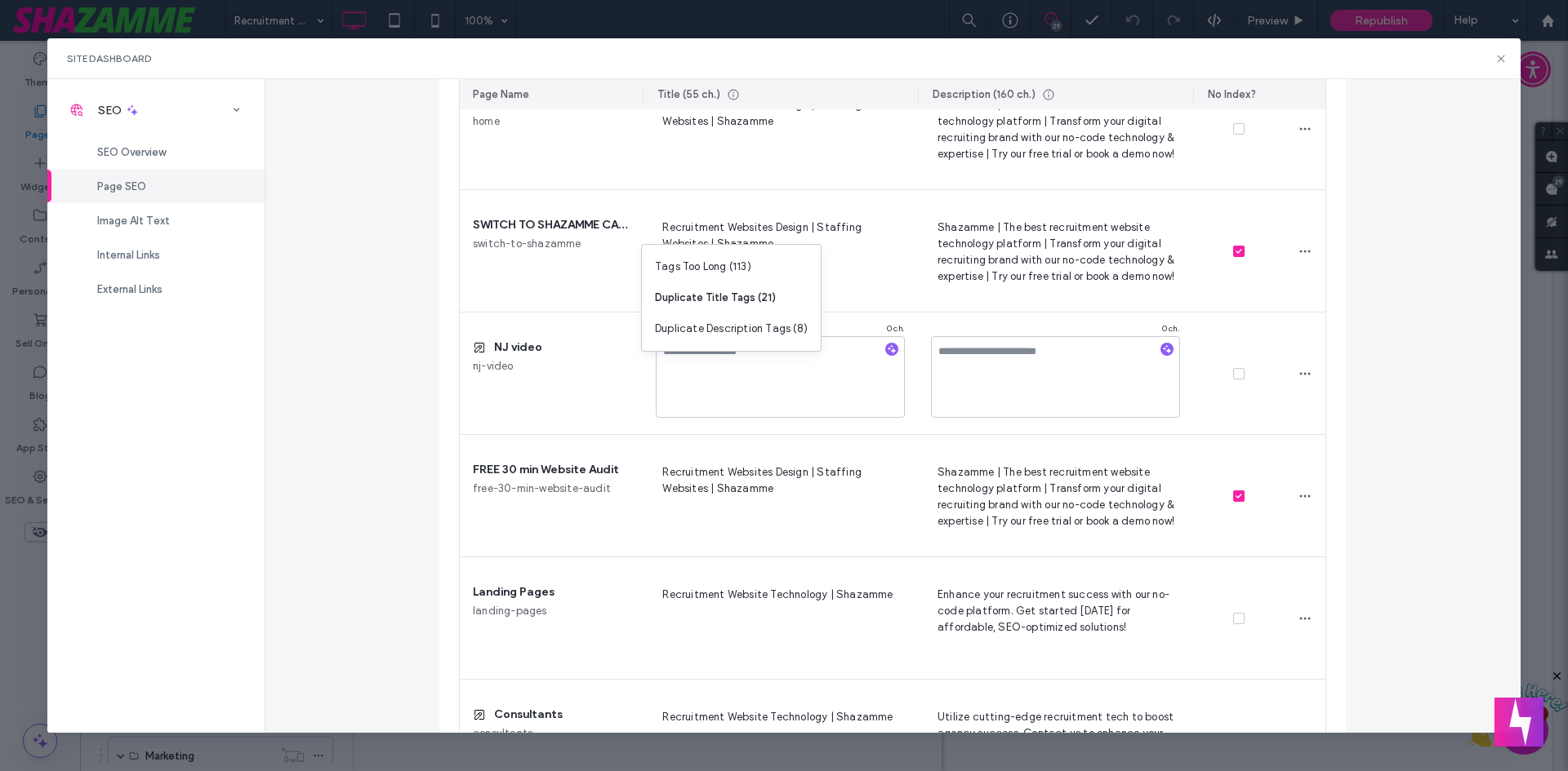
scroll to position [326, 0]
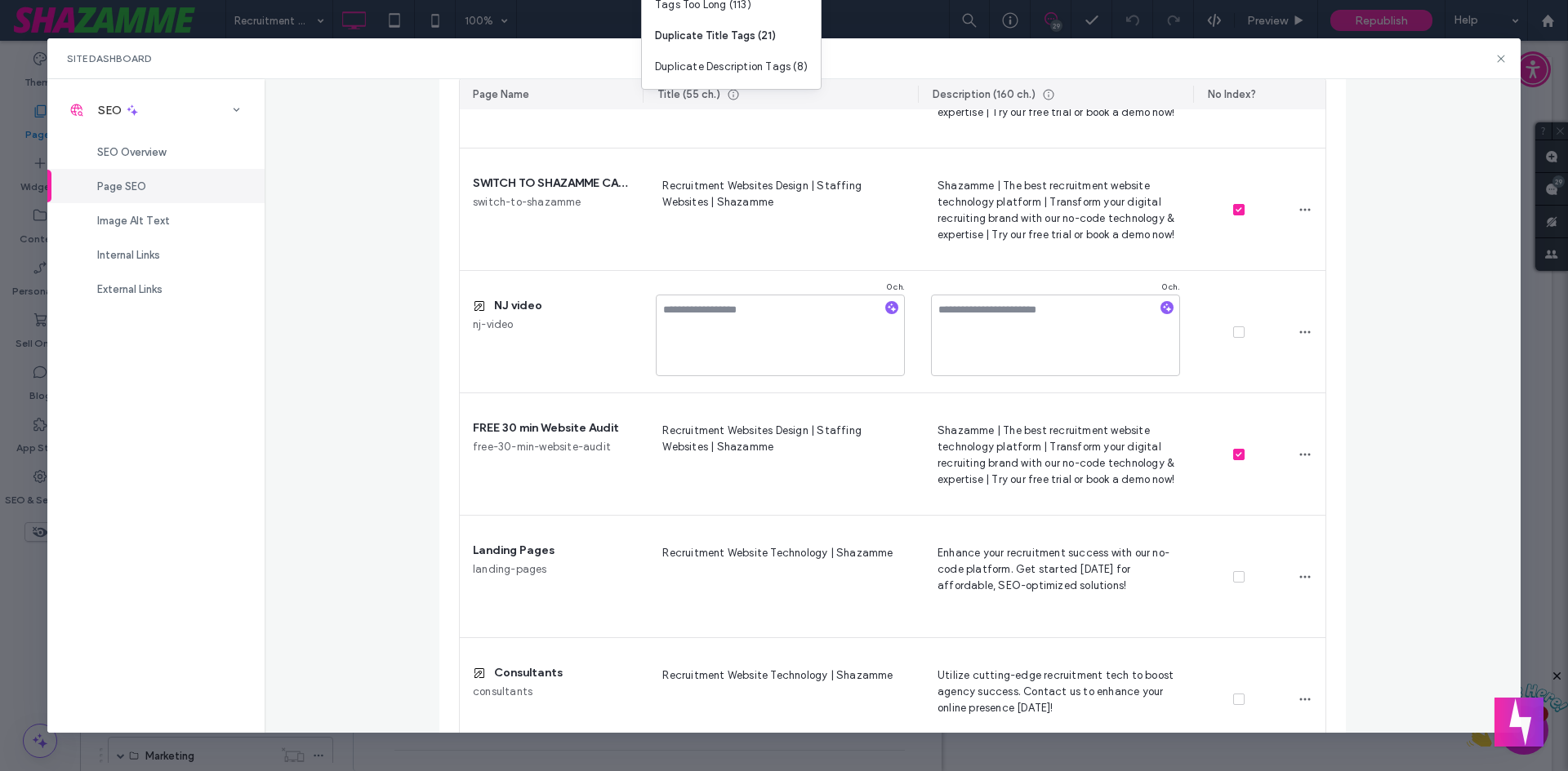
click at [338, 415] on div "Page SEO Manage the meta tags of all your site pages. To make changes live, rep…" at bounding box center [893, 406] width 1257 height 654
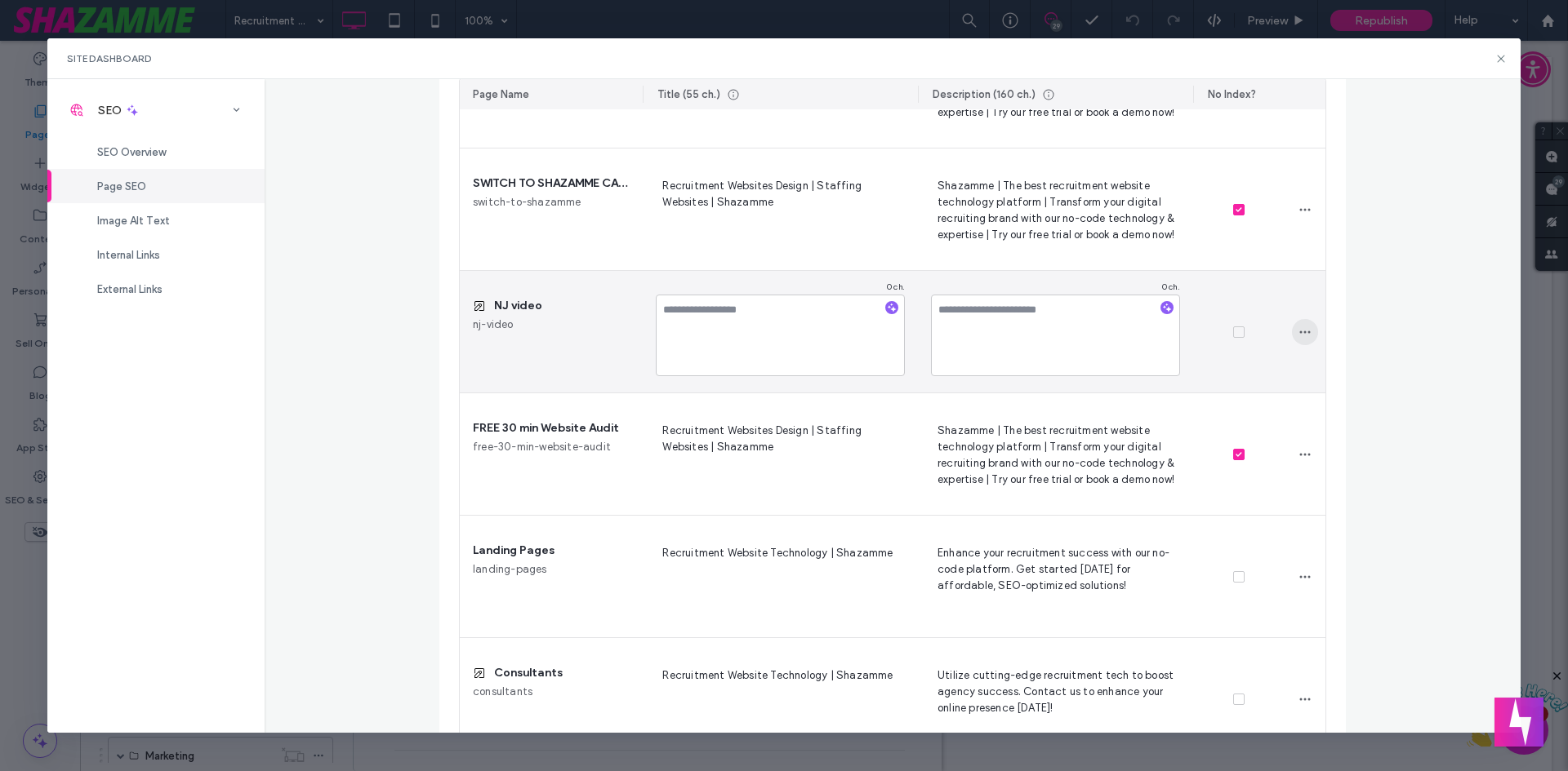
click at [1300, 331] on use "button" at bounding box center [1305, 332] width 11 height 3
click at [1333, 440] on span "Clear Existing Tags" at bounding box center [1368, 437] width 97 height 16
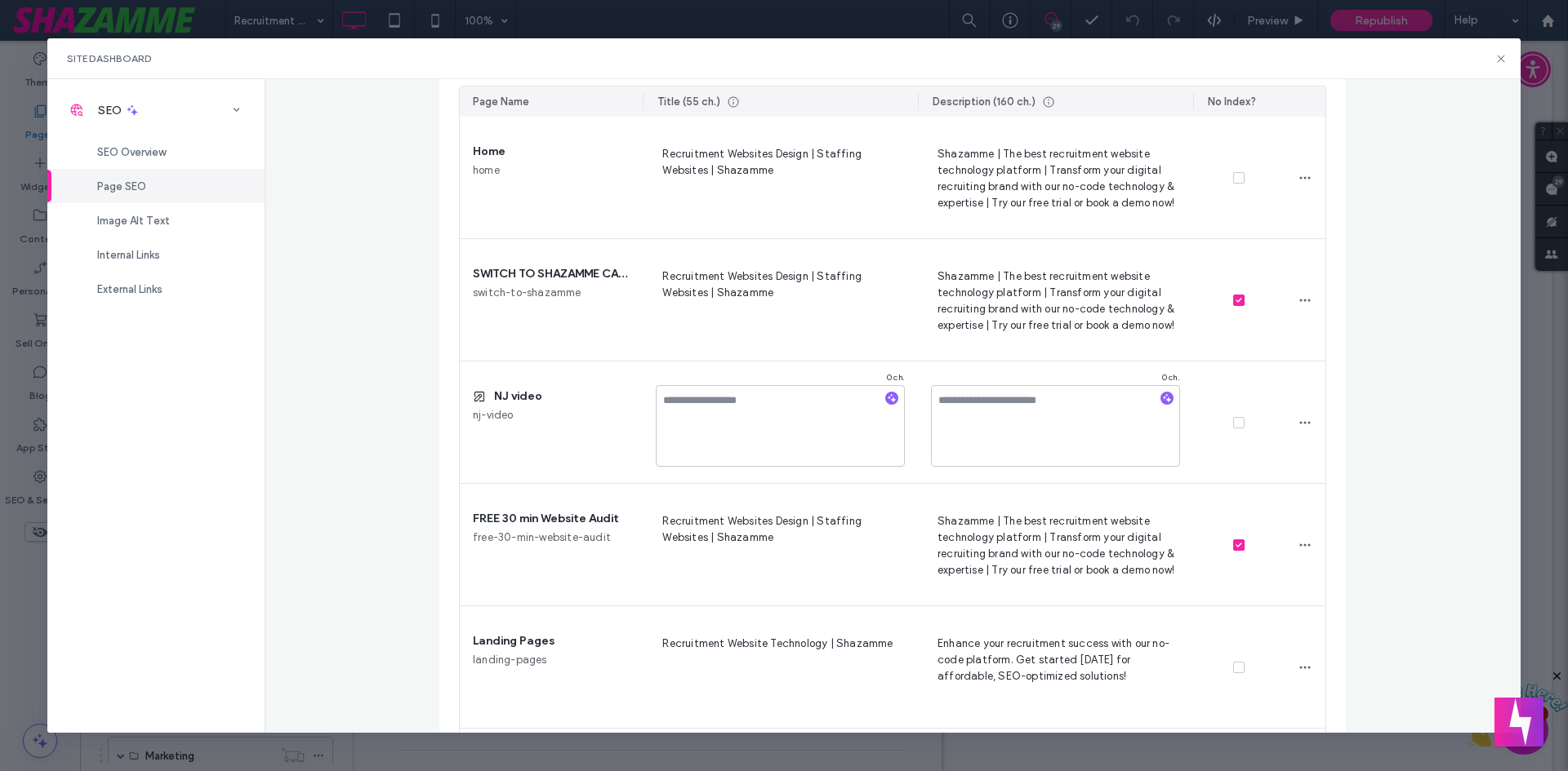
scroll to position [0, 0]
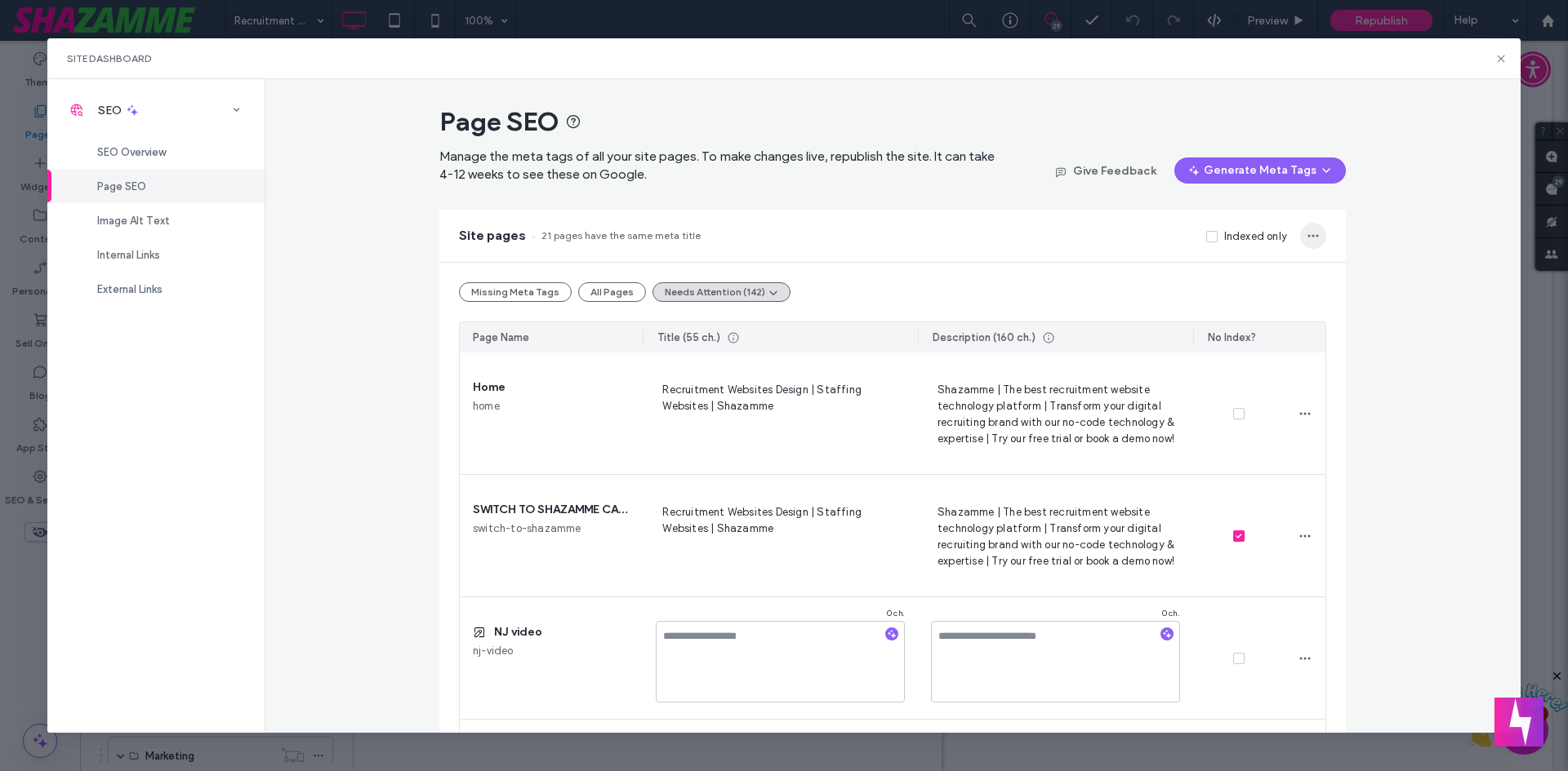
click at [1311, 236] on use "button" at bounding box center [1313, 236] width 11 height 3
click at [1409, 212] on div "Page SEO Manage the meta tags of all your site pages. To make changes live, rep…" at bounding box center [893, 406] width 1257 height 654
click at [1500, 50] on div "Site Dashboard" at bounding box center [784, 59] width 1474 height 41
click at [1501, 59] on use at bounding box center [1502, 58] width 7 height 7
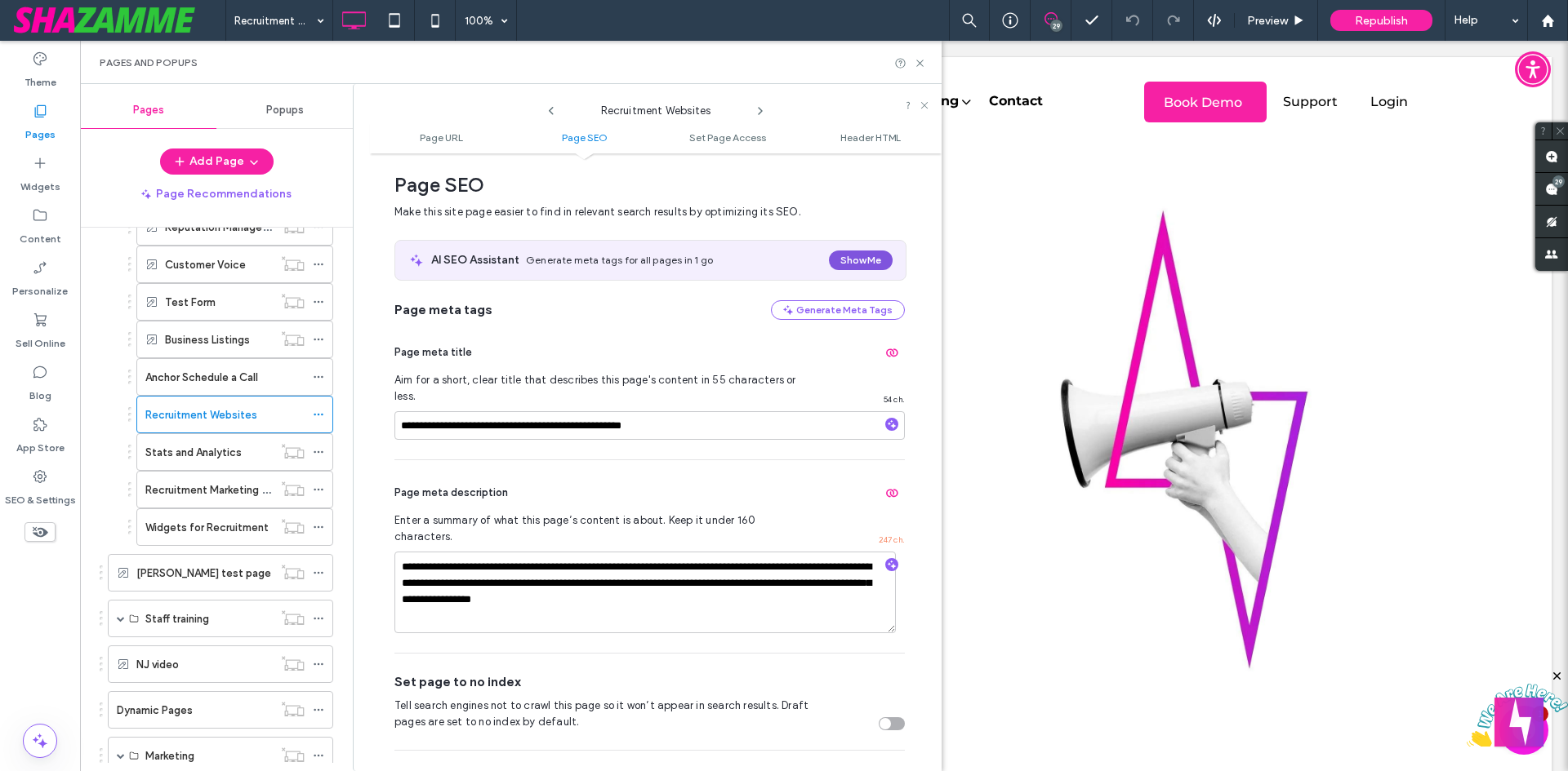
click at [851, 267] on button "Show Me" at bounding box center [860, 261] width 63 height 20
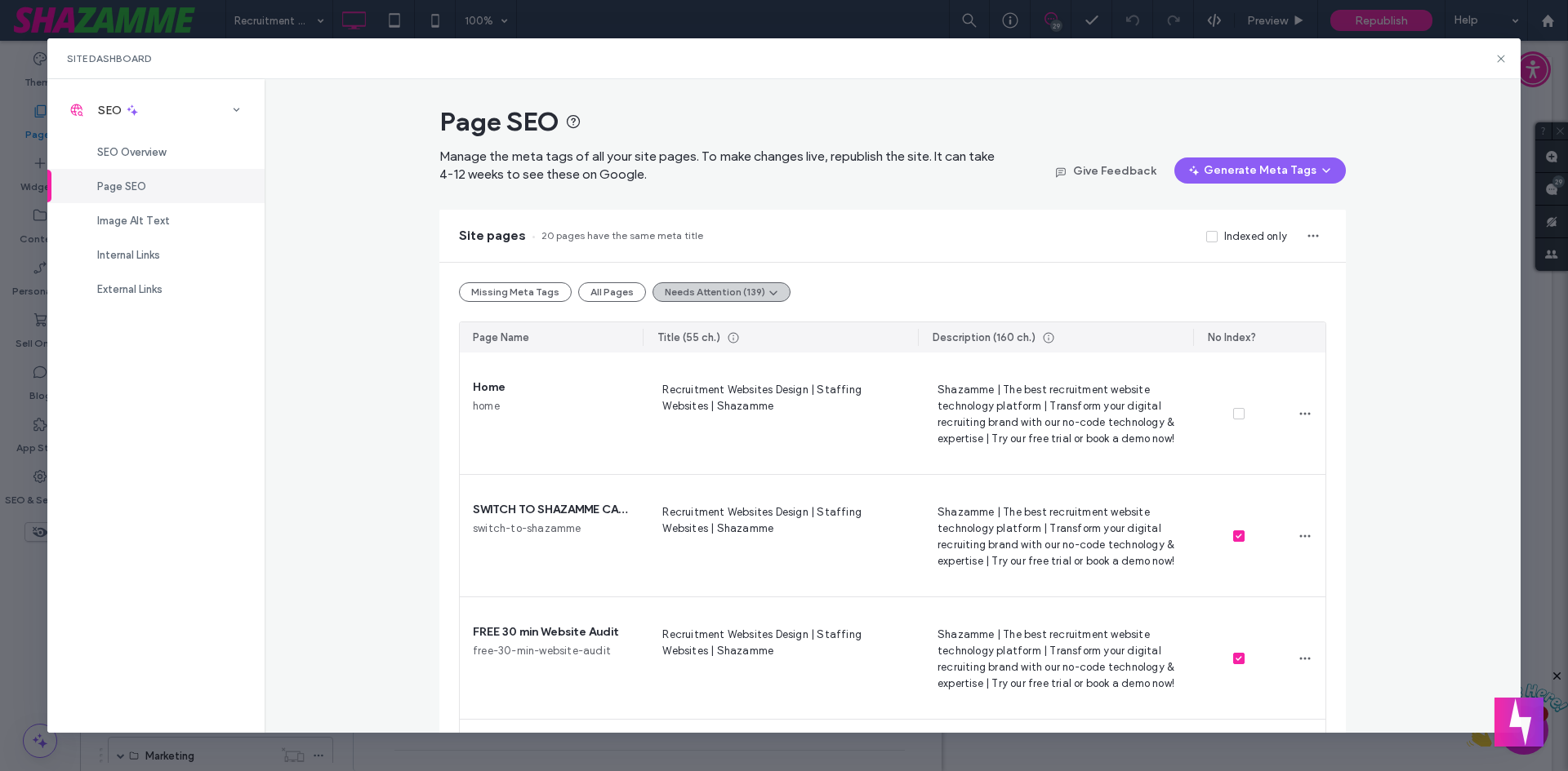
click at [717, 292] on button "Needs Attention (139)" at bounding box center [721, 292] width 138 height 20
click at [717, 322] on div "Tags Too Long (112)" at bounding box center [731, 331] width 179 height 31
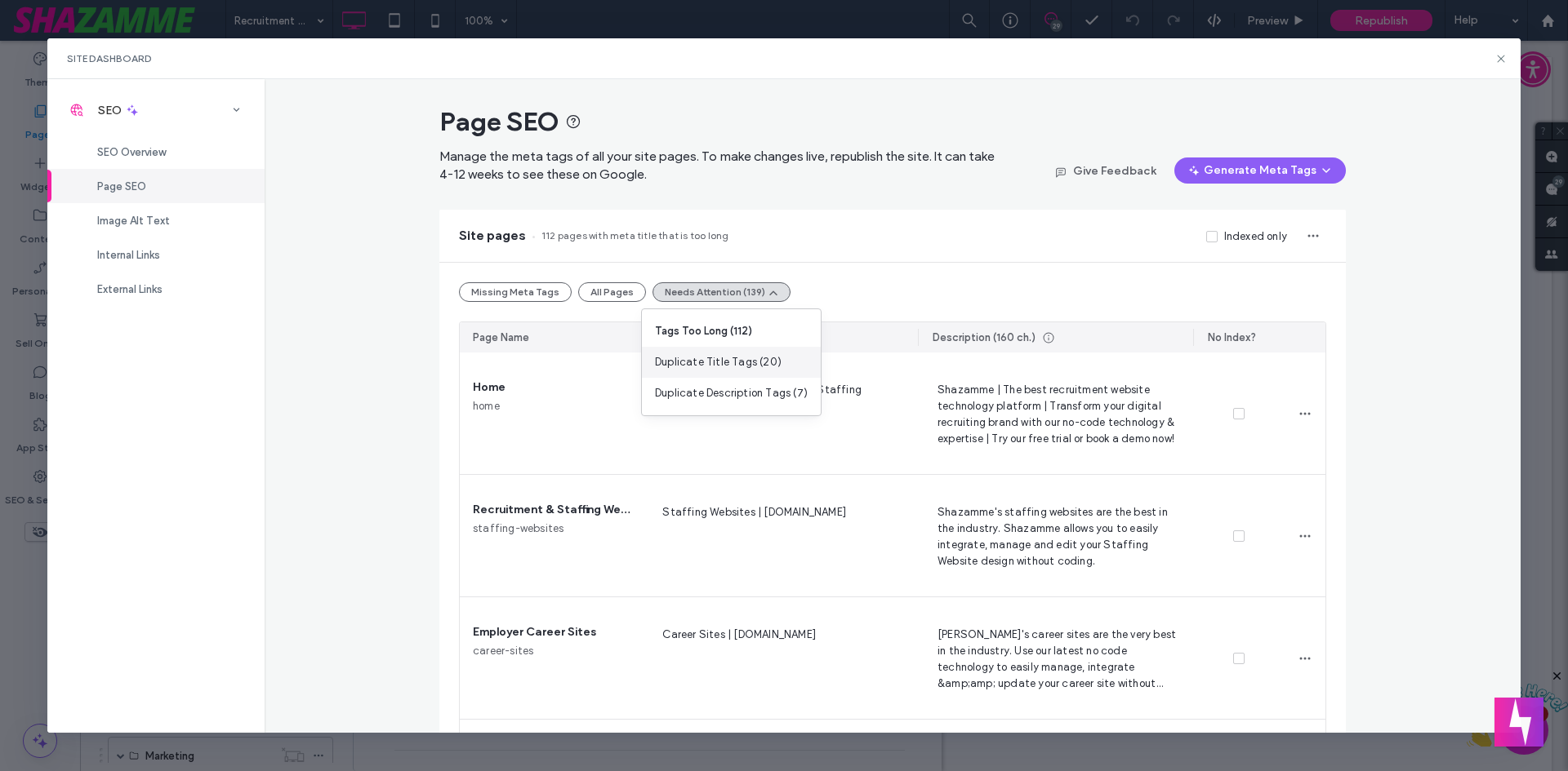
click at [730, 360] on span "Duplicate Title Tags (20)" at bounding box center [719, 363] width 127 height 16
click at [1411, 315] on div "Page SEO Manage the meta tags of all your site pages. To make changes live, rep…" at bounding box center [893, 406] width 1257 height 654
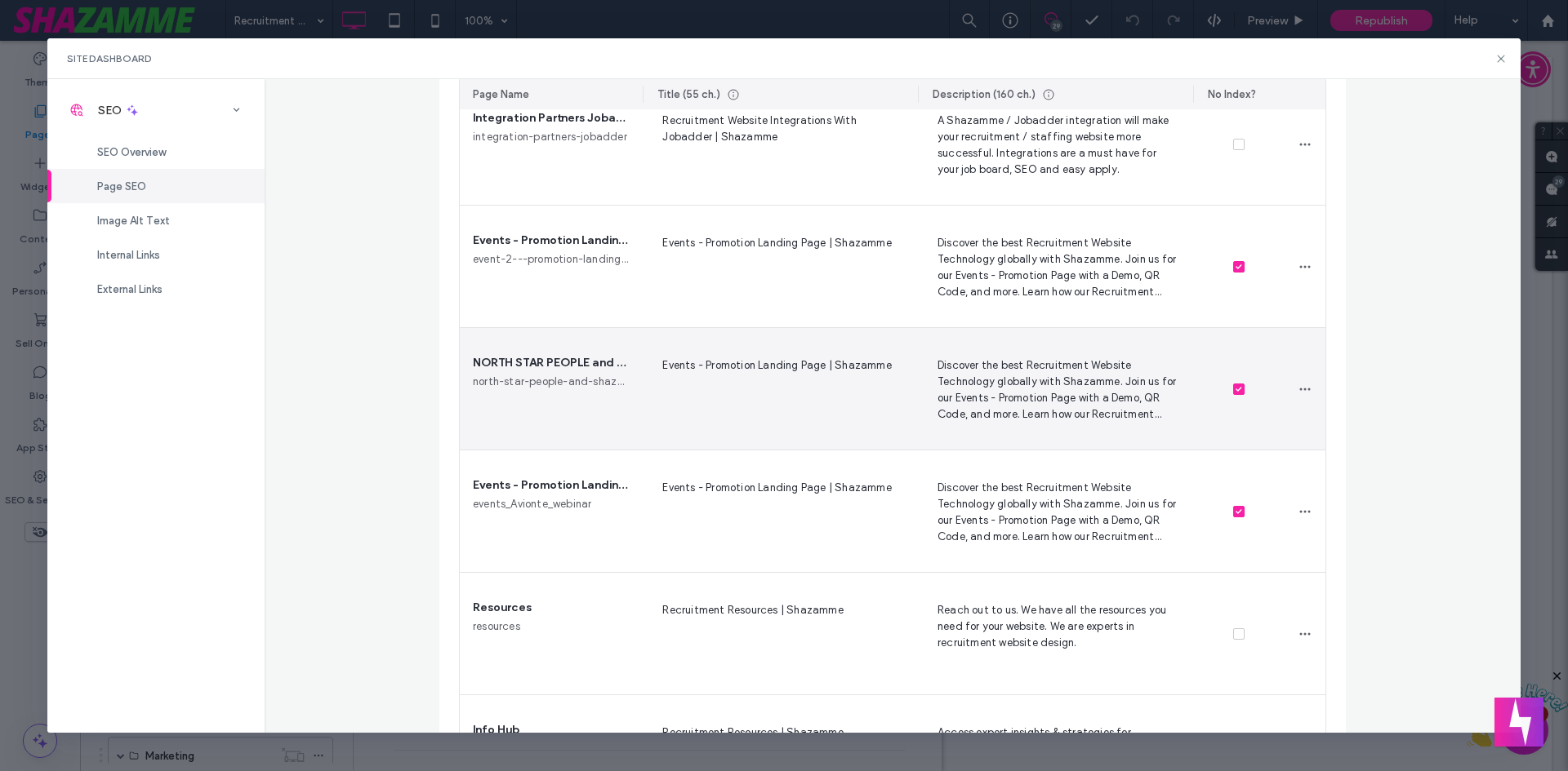
scroll to position [2089, 0]
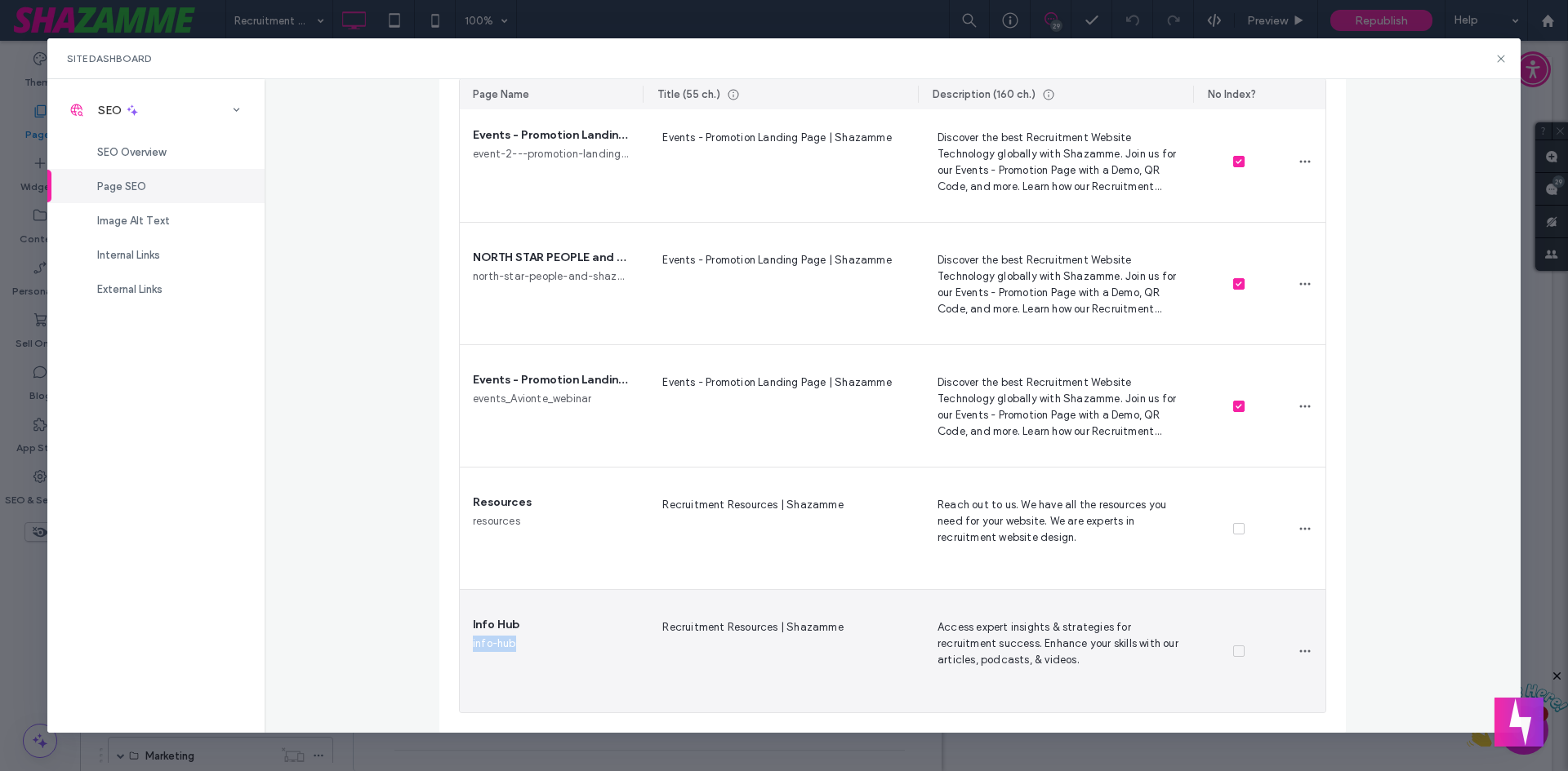
drag, startPoint x: 522, startPoint y: 649, endPoint x: 468, endPoint y: 648, distance: 54.0
click at [468, 648] on div "Info Hub info-hub" at bounding box center [551, 651] width 183 height 122
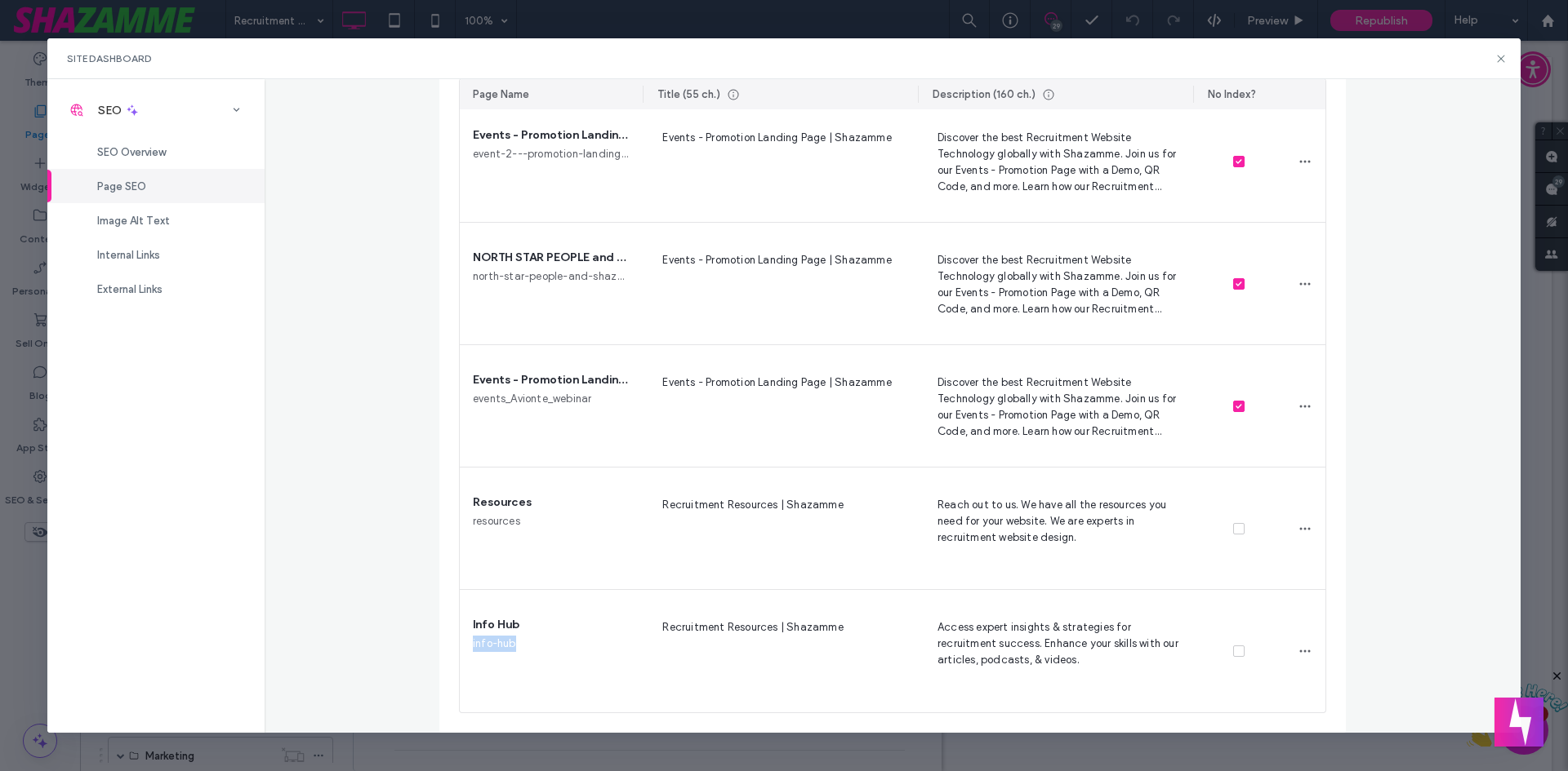
copy span "info-hub"
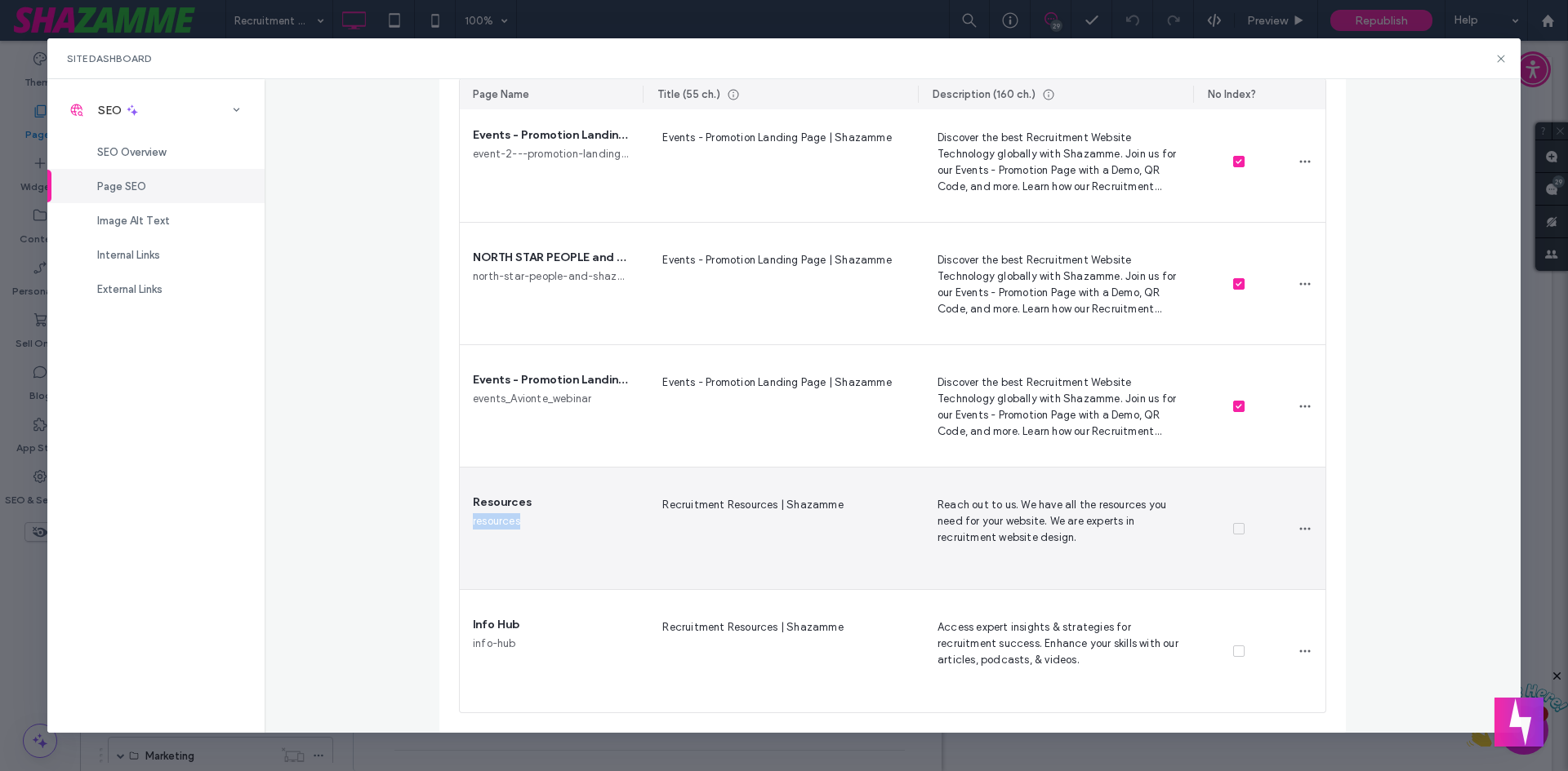
drag, startPoint x: 547, startPoint y: 526, endPoint x: 519, endPoint y: 527, distance: 28.0
click at [519, 527] on div "Resources resources" at bounding box center [551, 529] width 183 height 122
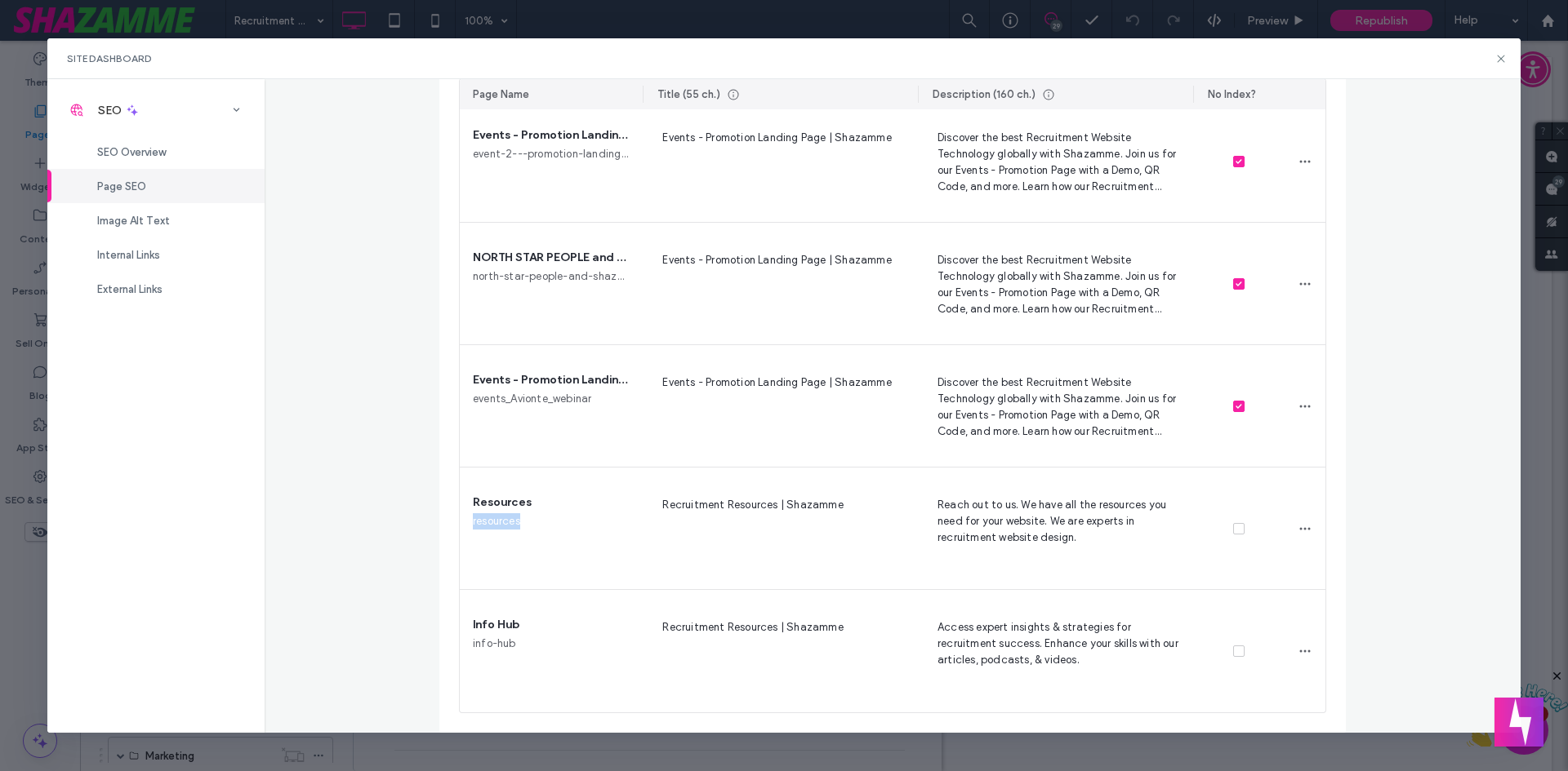
copy div "resources"
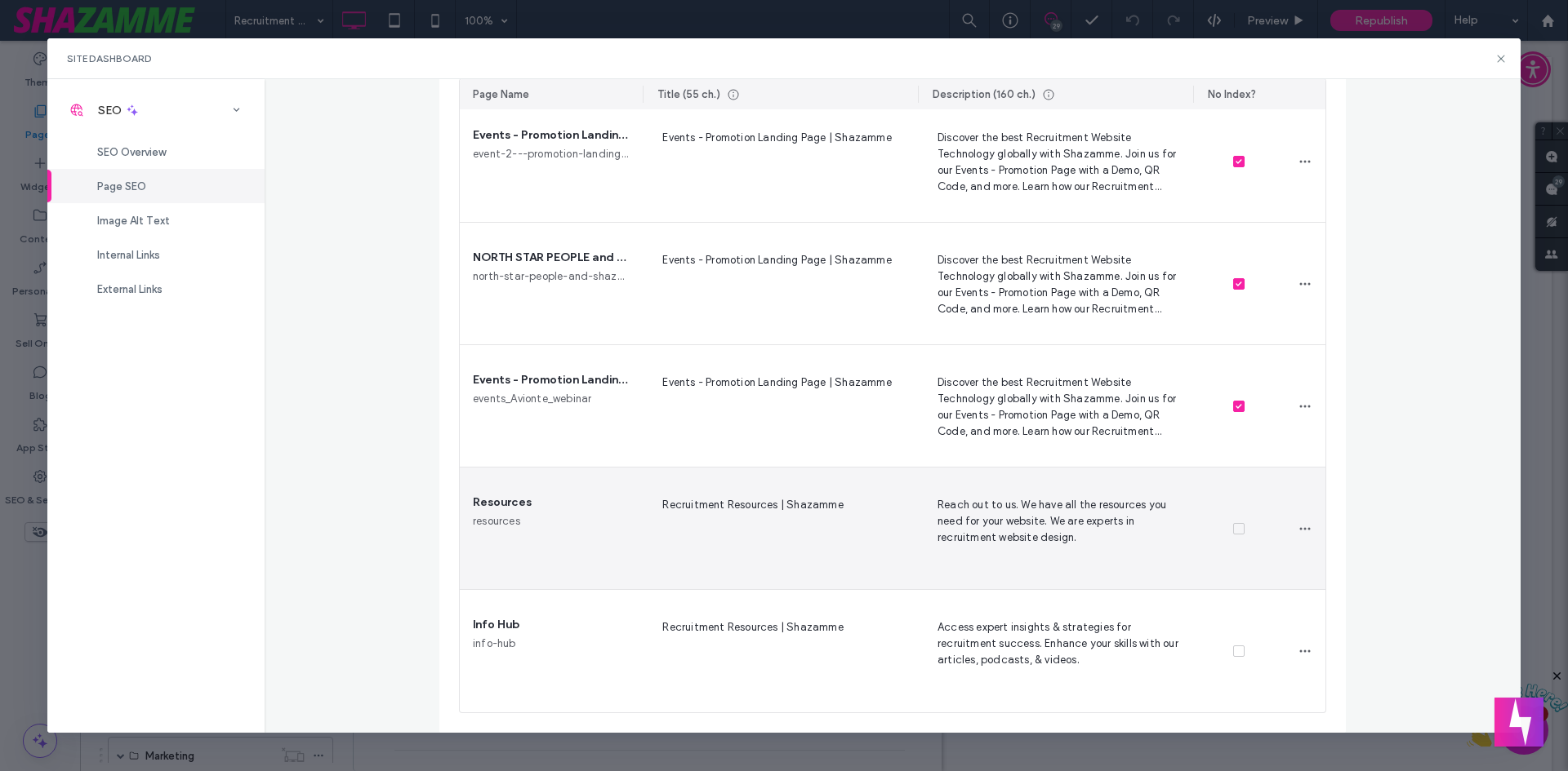
click at [789, 503] on span "Recruitment Resources | Shazamme" at bounding box center [780, 529] width 249 height 67
click at [1007, 520] on span "Reach out to us. We have all the resources you need for your website. We are ex…" at bounding box center [1056, 529] width 249 height 67
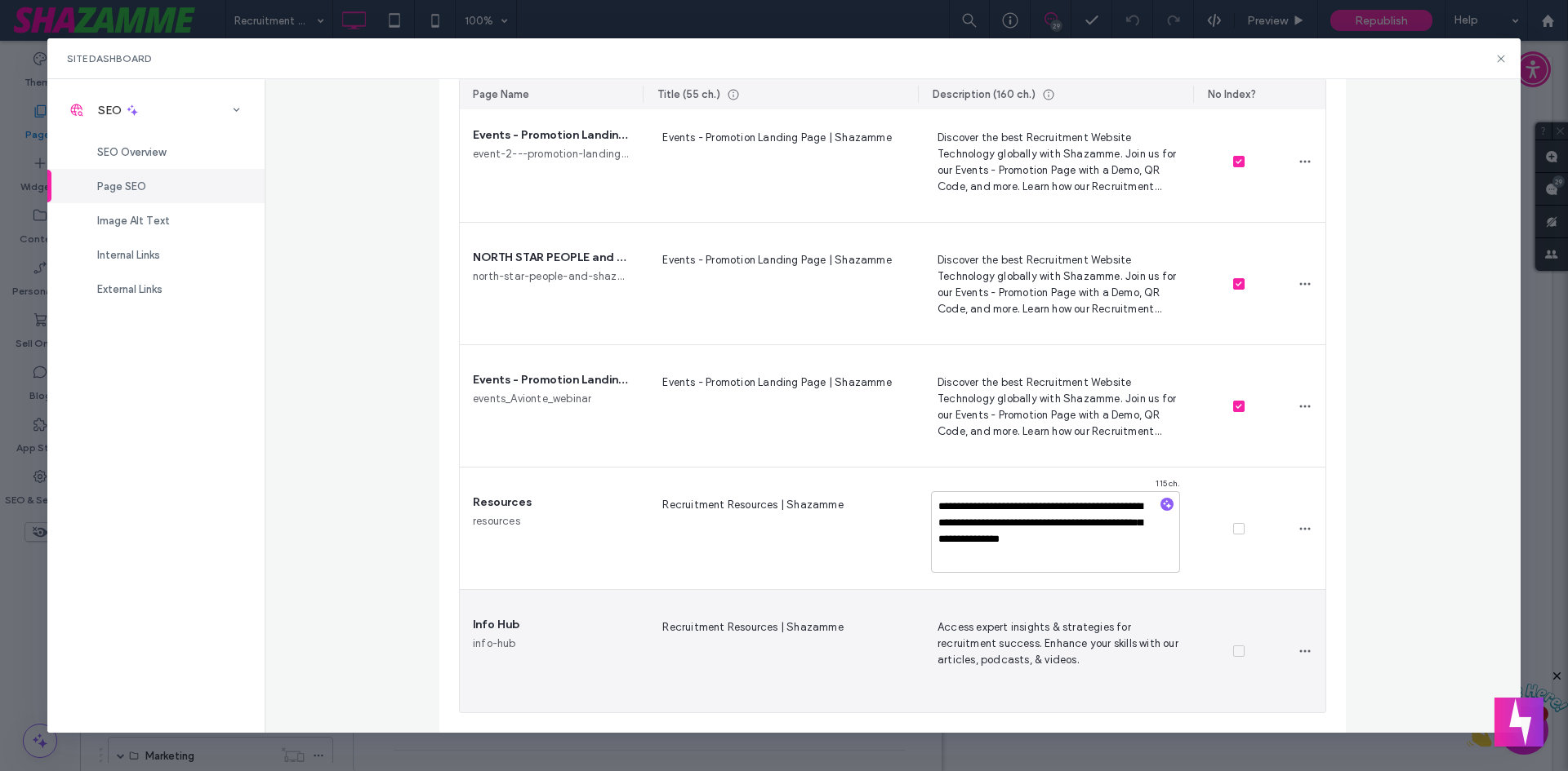
click at [735, 619] on span "Recruitment Resources | Shazamme" at bounding box center [780, 651] width 249 height 67
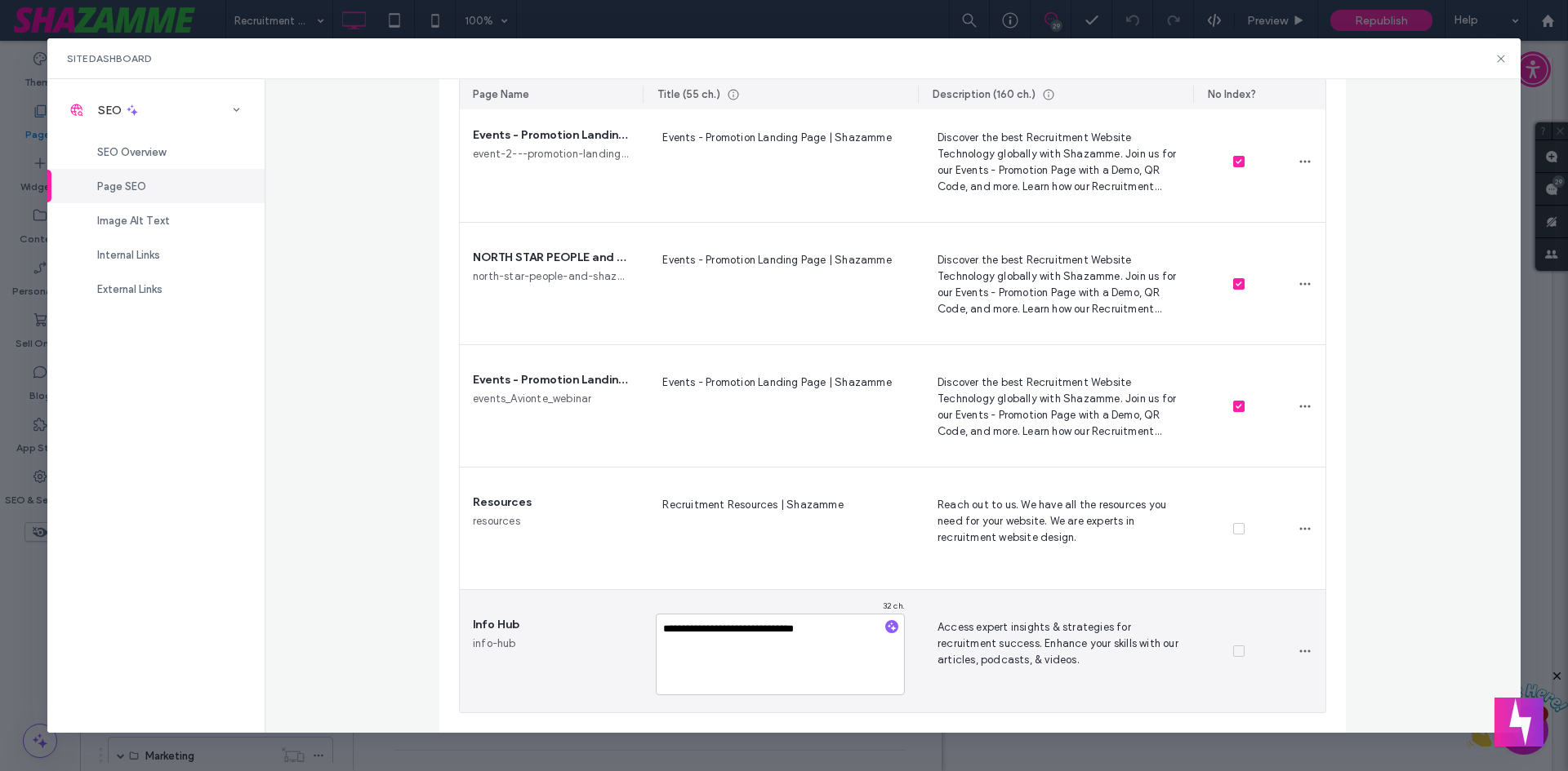
drag, startPoint x: 771, startPoint y: 629, endPoint x: 570, endPoint y: 628, distance: 201.0
type textarea "**********"
click at [1032, 640] on span "Access expert insights & strategies for recruitment success. Enhance your skill…" at bounding box center [1056, 651] width 249 height 67
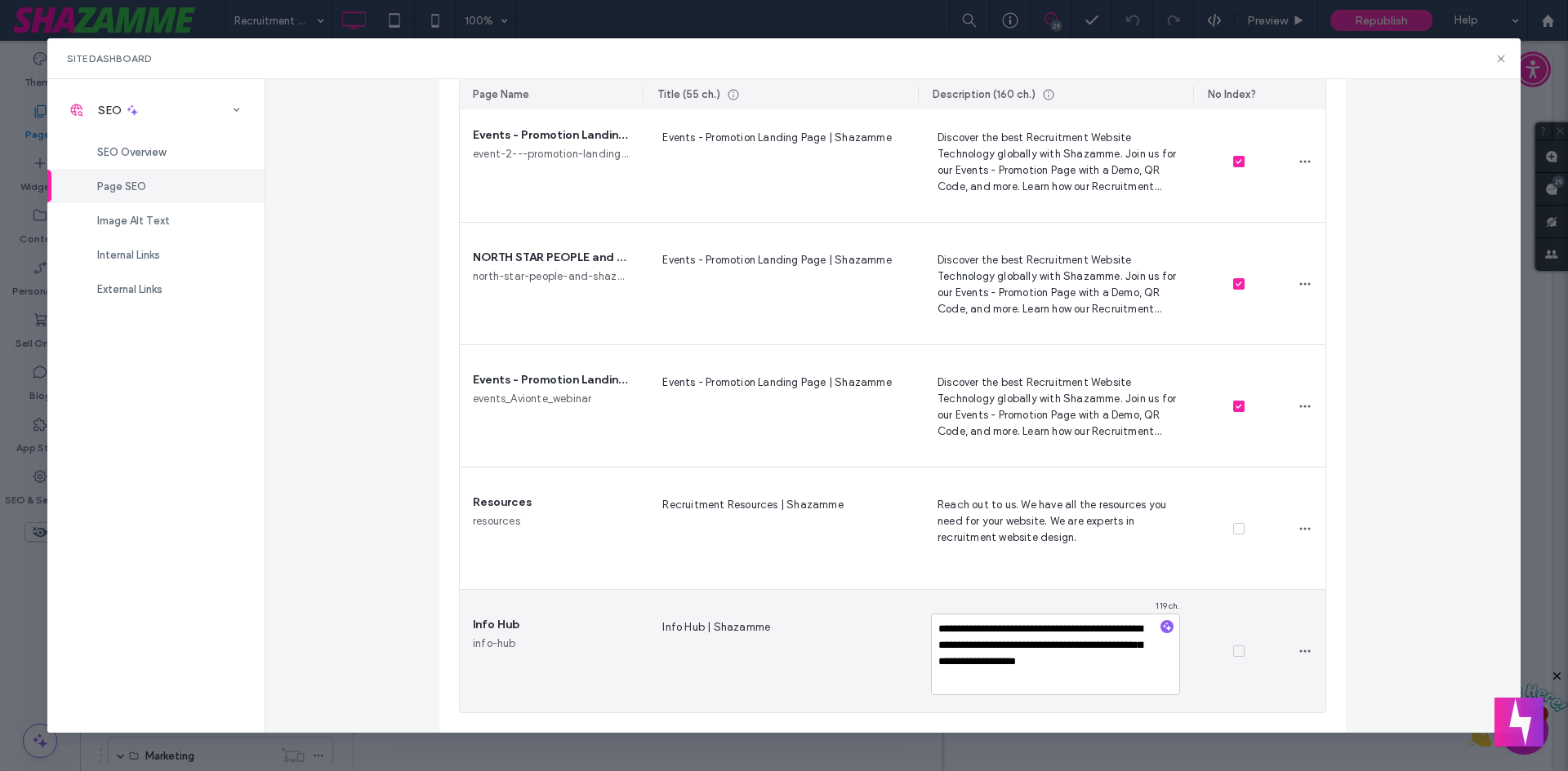
click at [991, 661] on textarea "**********" at bounding box center [1056, 654] width 249 height 81
drag, startPoint x: 991, startPoint y: 661, endPoint x: 1098, endPoint y: 658, distance: 107.0
click at [1098, 658] on textarea "**********" at bounding box center [1056, 654] width 249 height 81
type textarea "**********"
click at [889, 658] on span "Info Hub | Shazamme" at bounding box center [780, 651] width 249 height 67
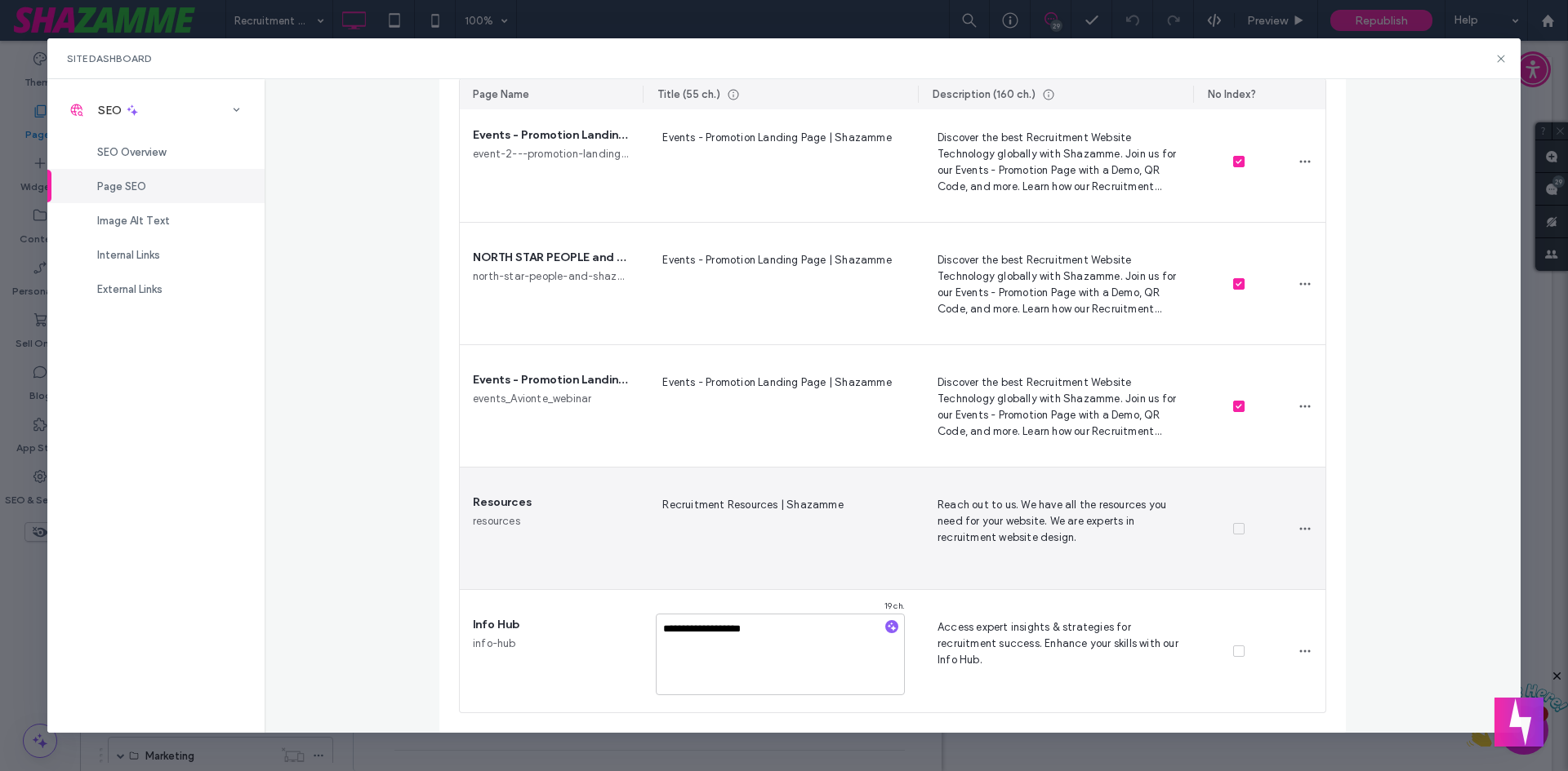
click at [842, 571] on div "Recruitment Resources | Shazamme" at bounding box center [780, 529] width 275 height 122
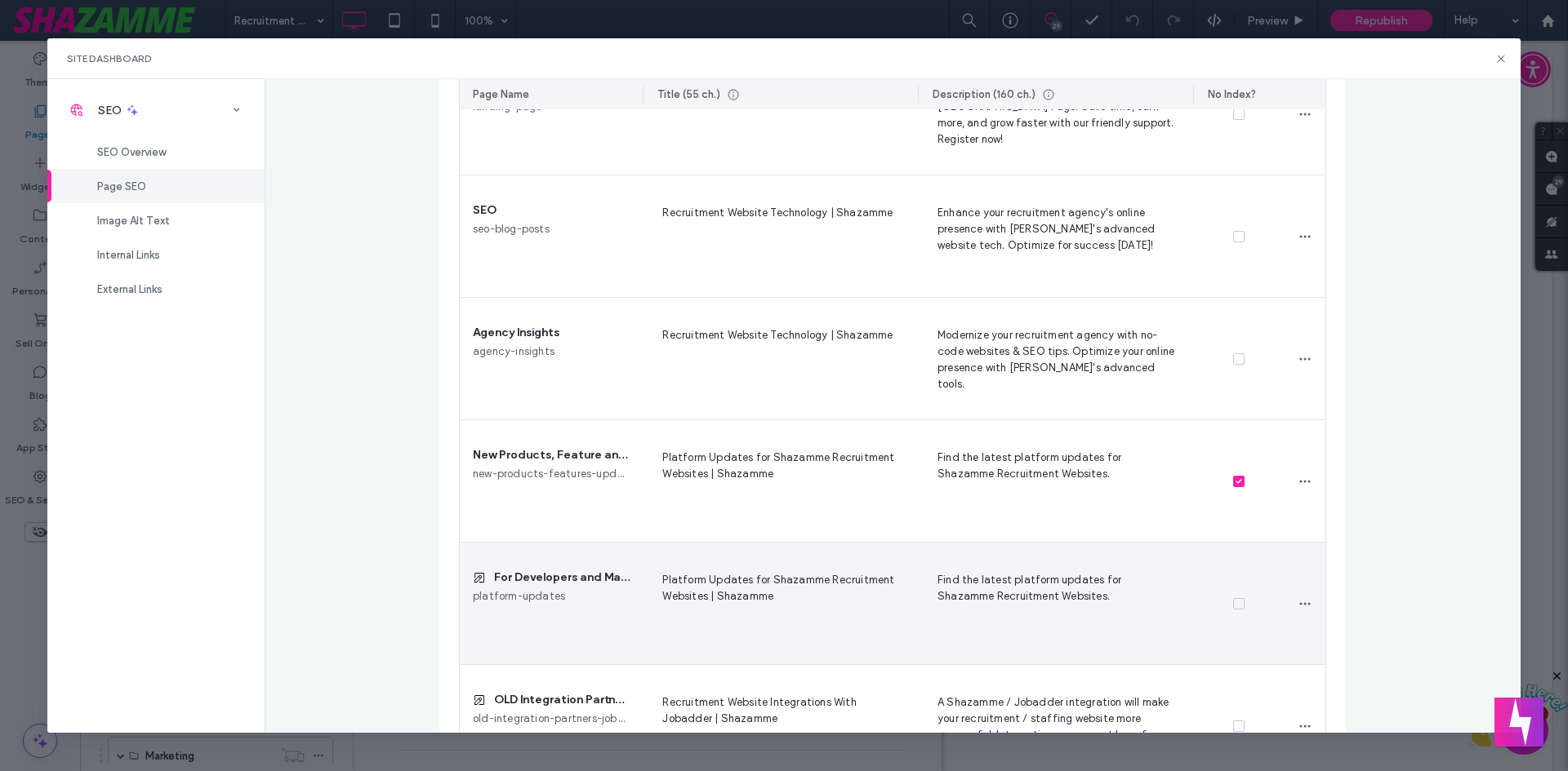
scroll to position [1272, 0]
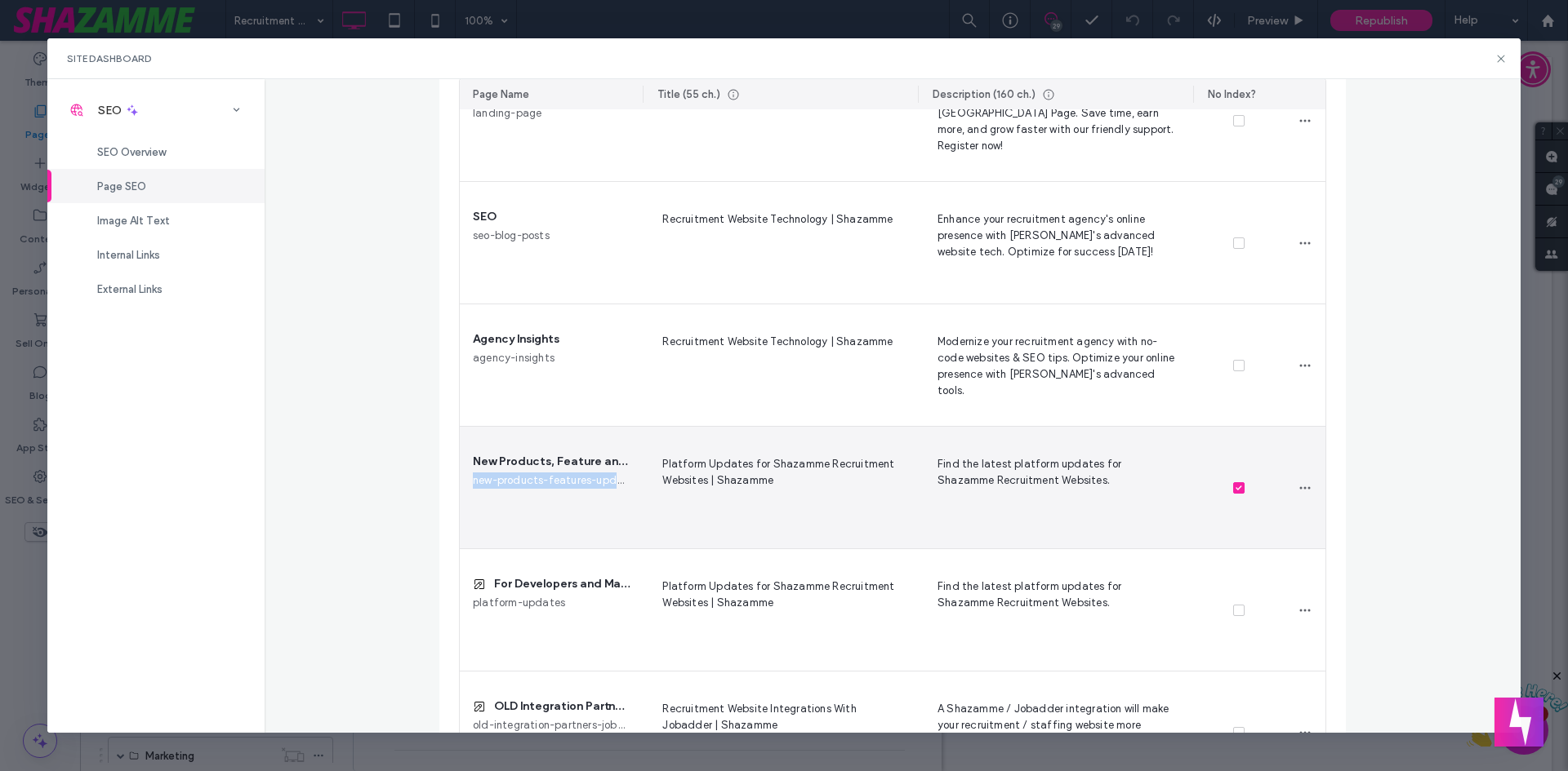
drag, startPoint x: 467, startPoint y: 482, endPoint x: 616, endPoint y: 481, distance: 149.0
click at [616, 481] on span "new-products-features-updates" at bounding box center [551, 481] width 156 height 16
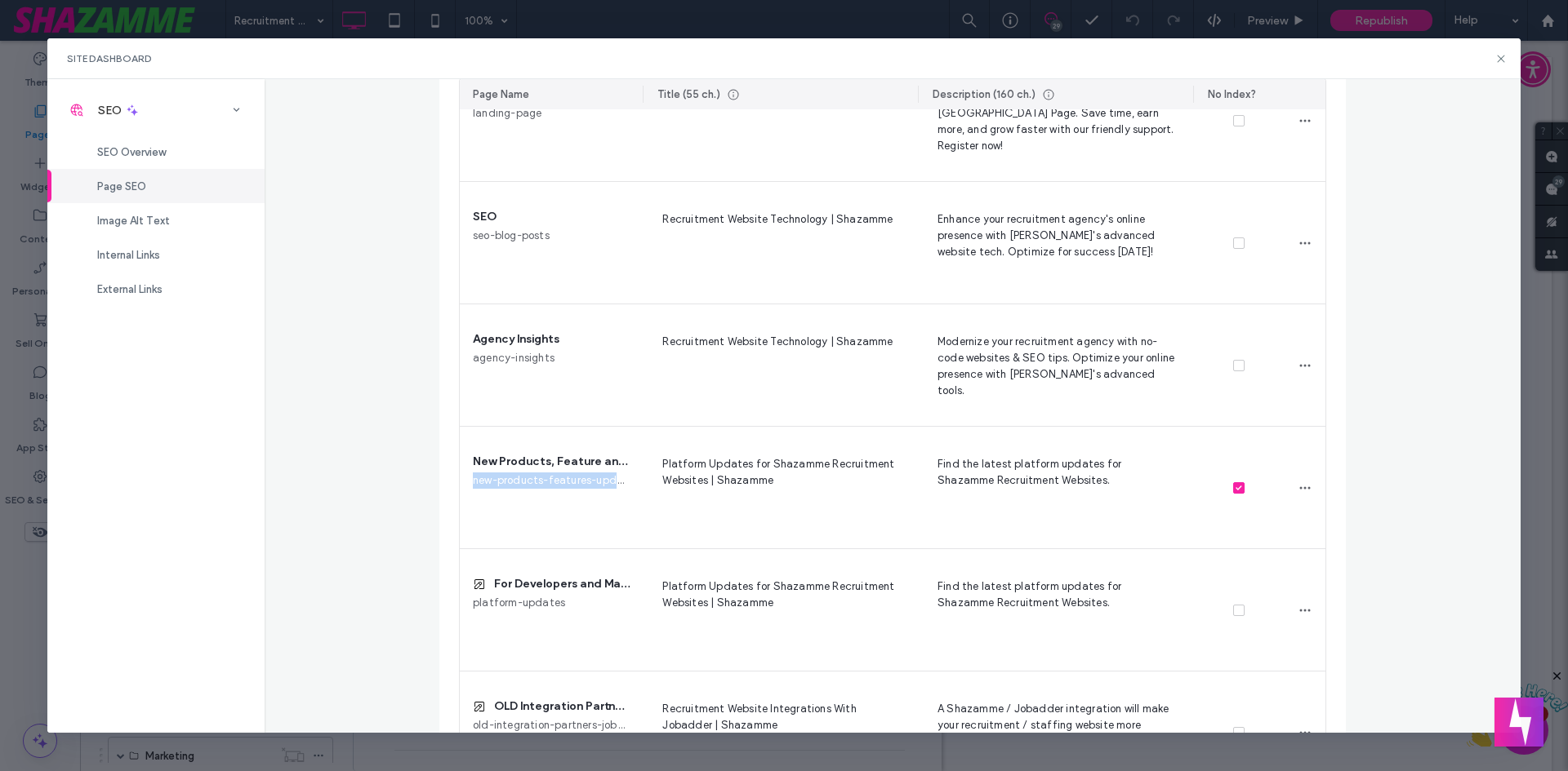
copy span "new-products-features-upda"
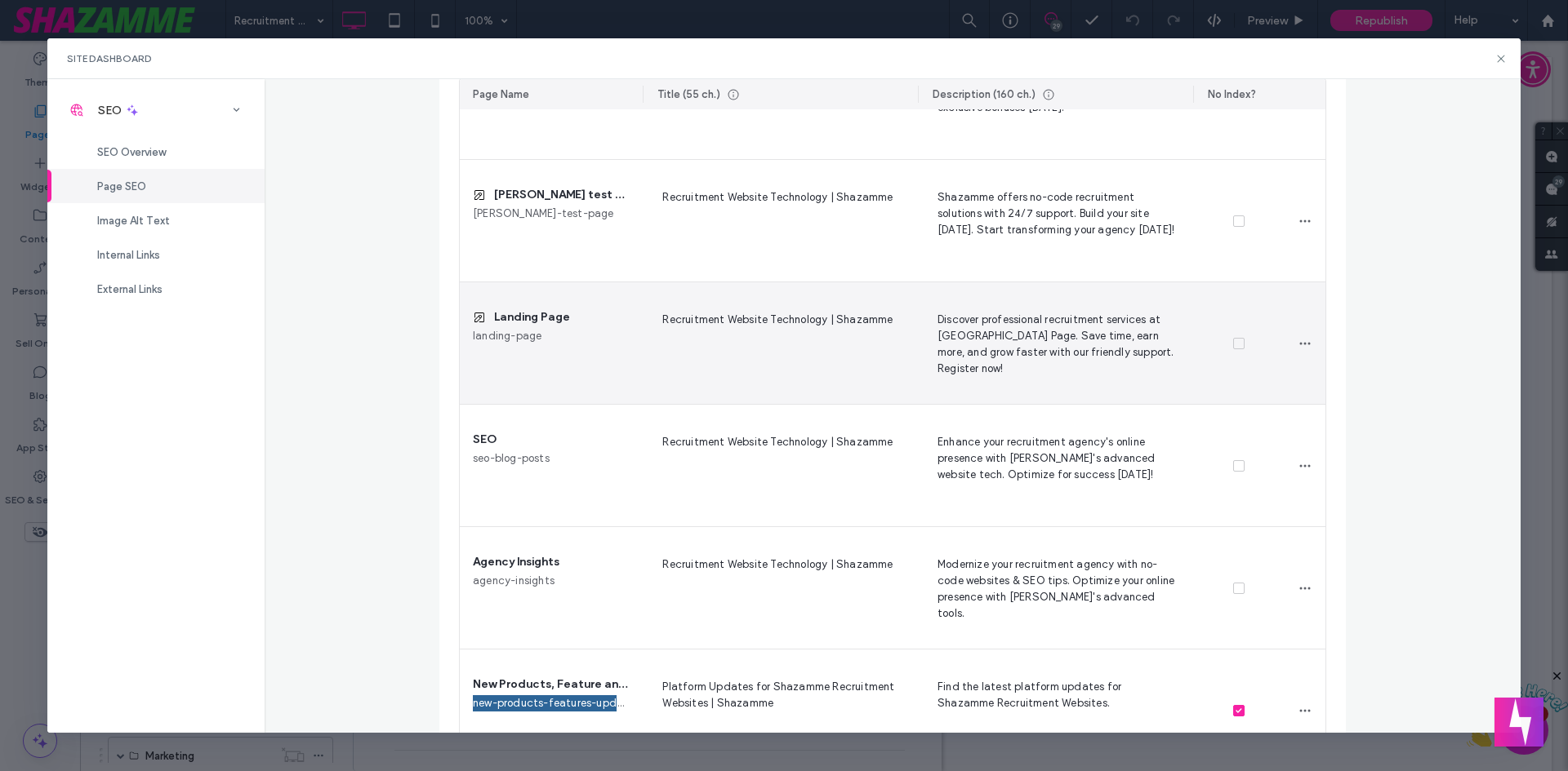
scroll to position [1027, 0]
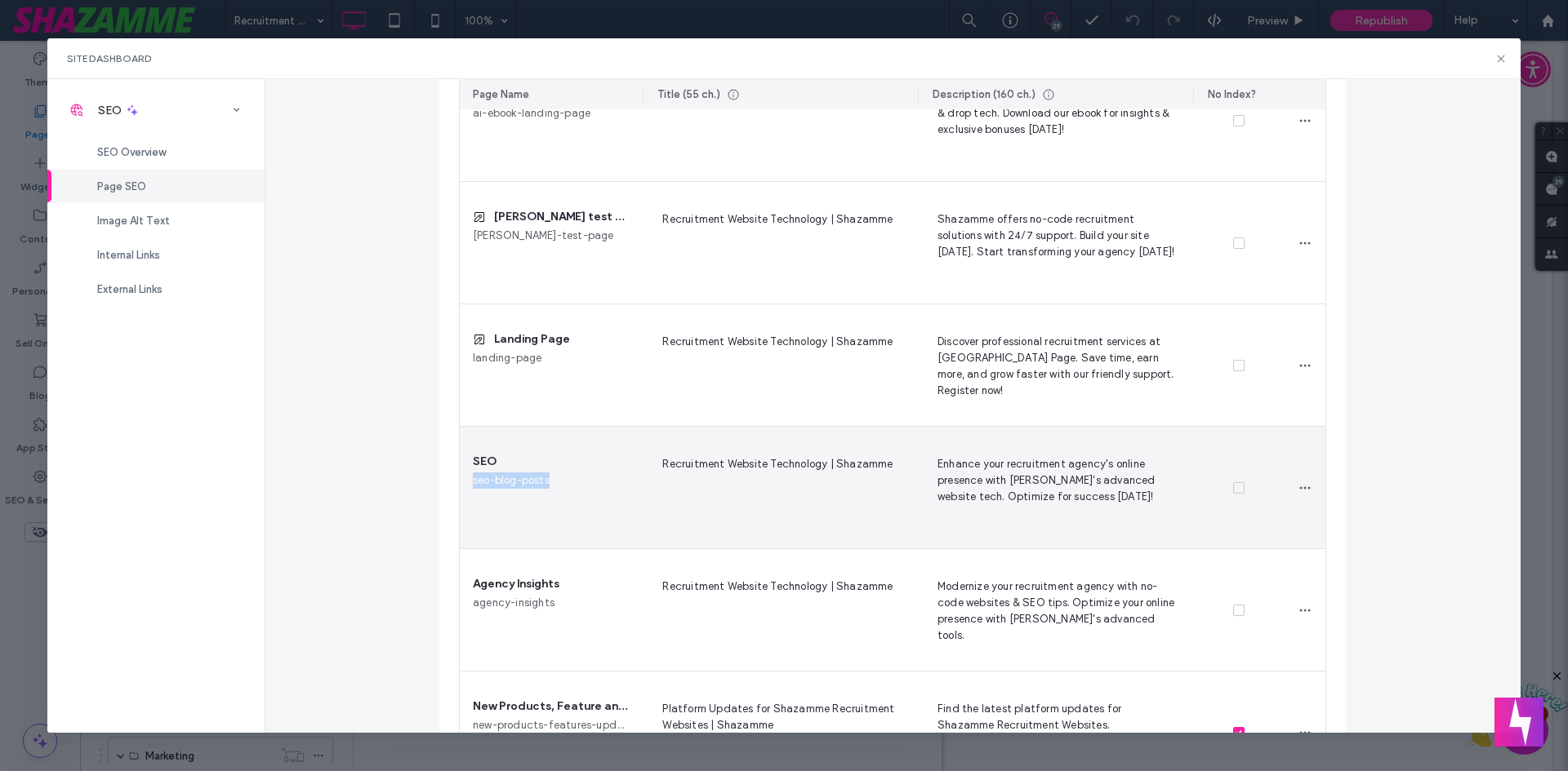
drag, startPoint x: 549, startPoint y: 482, endPoint x: 467, endPoint y: 481, distance: 82.0
click at [467, 481] on div "SEO seo-blog-posts" at bounding box center [551, 488] width 183 height 122
copy span "seo-blog-posts"
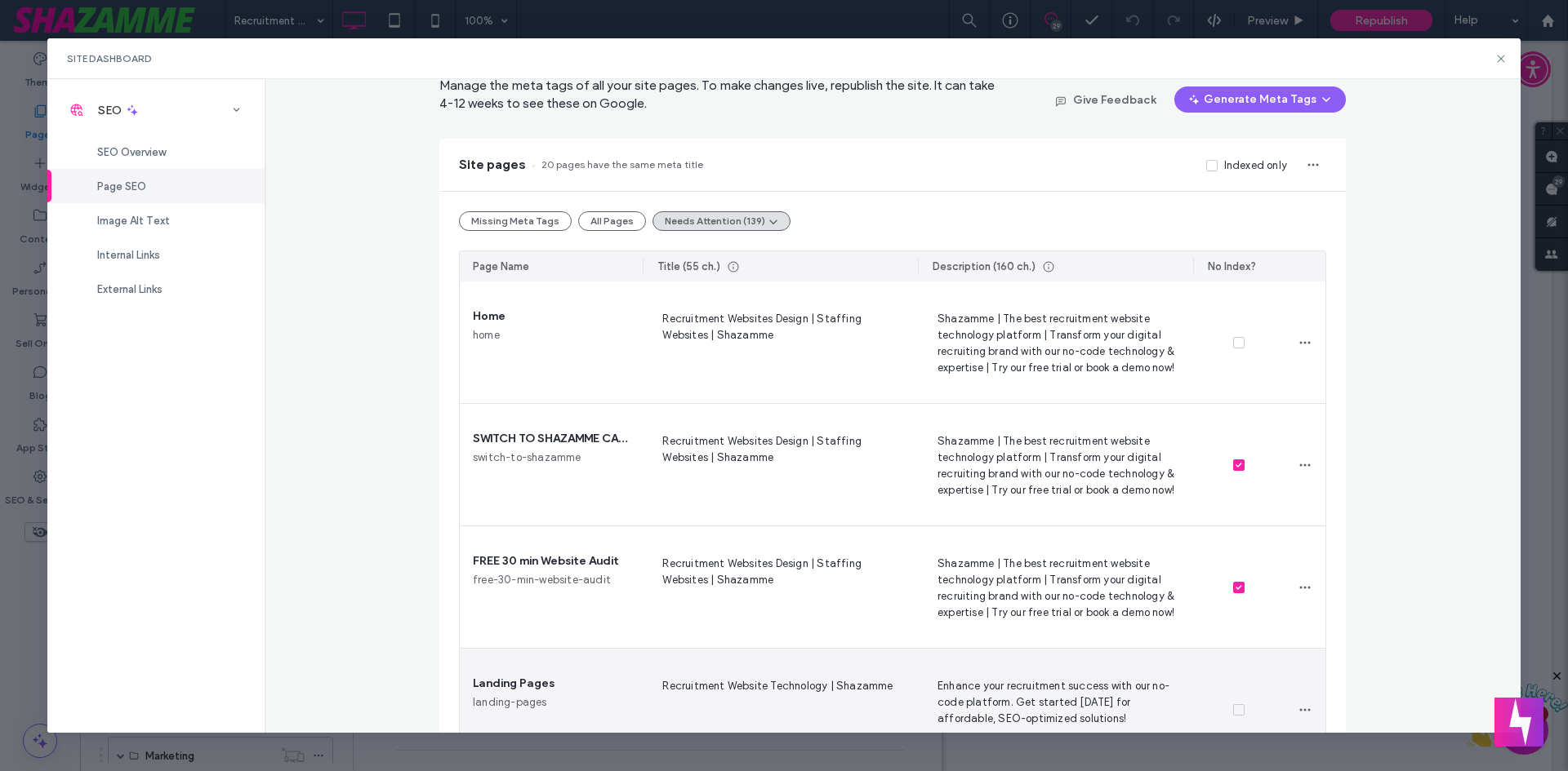
scroll to position [48, 0]
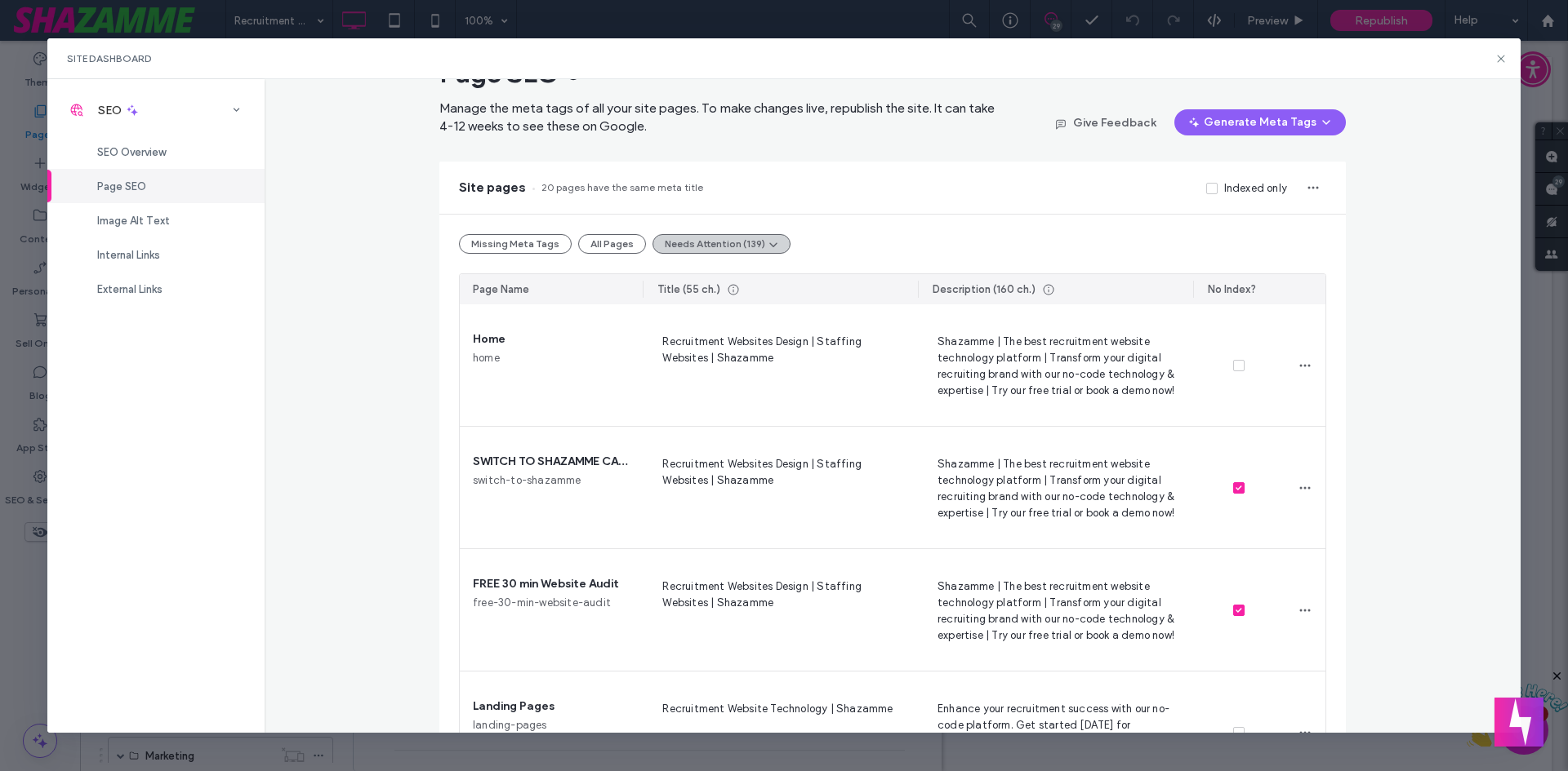
click at [767, 241] on icon "button" at bounding box center [773, 244] width 13 height 13
click at [733, 339] on span "Duplicate Description Tags (7)" at bounding box center [731, 345] width 153 height 16
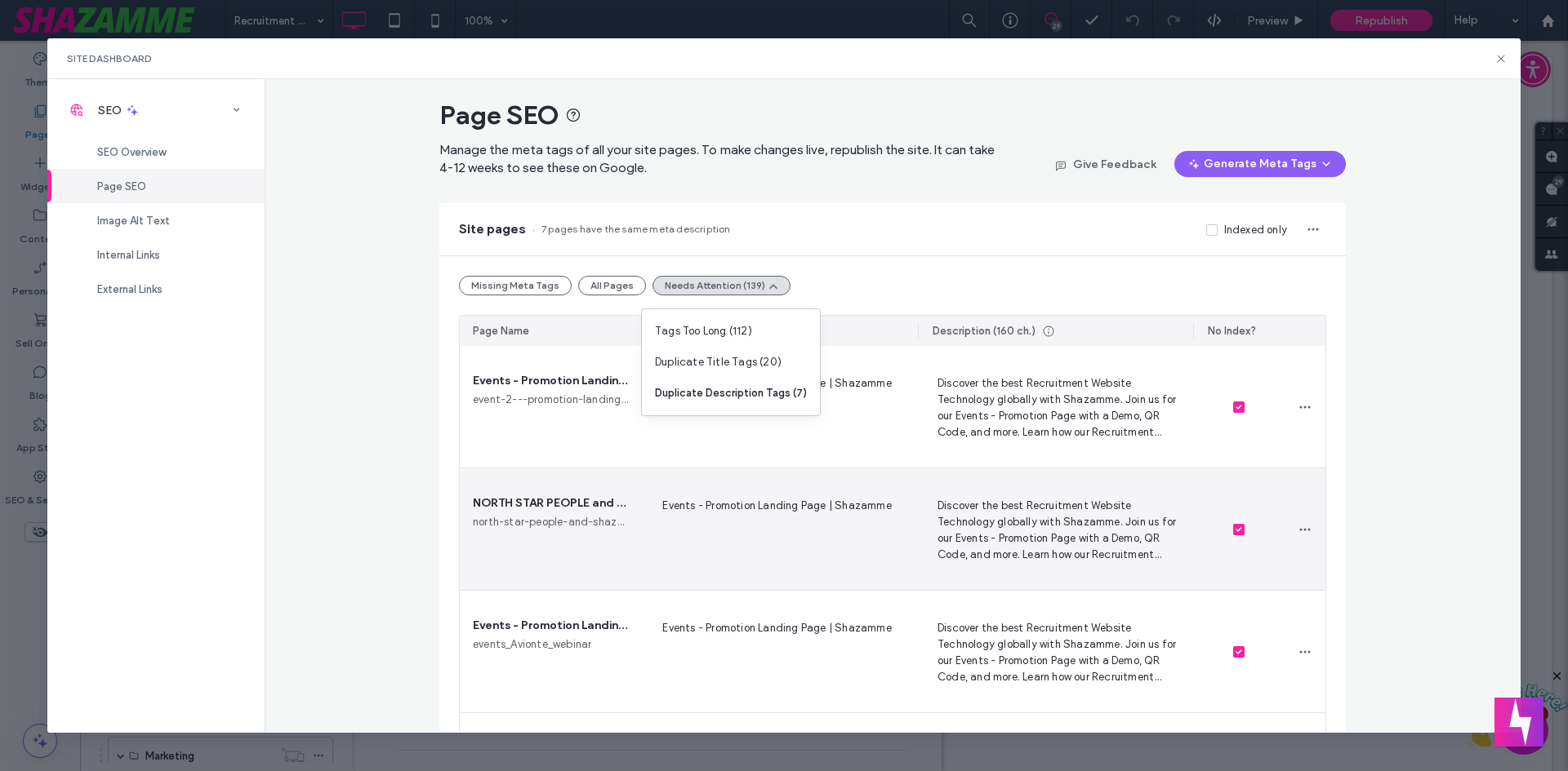
scroll to position [0, 0]
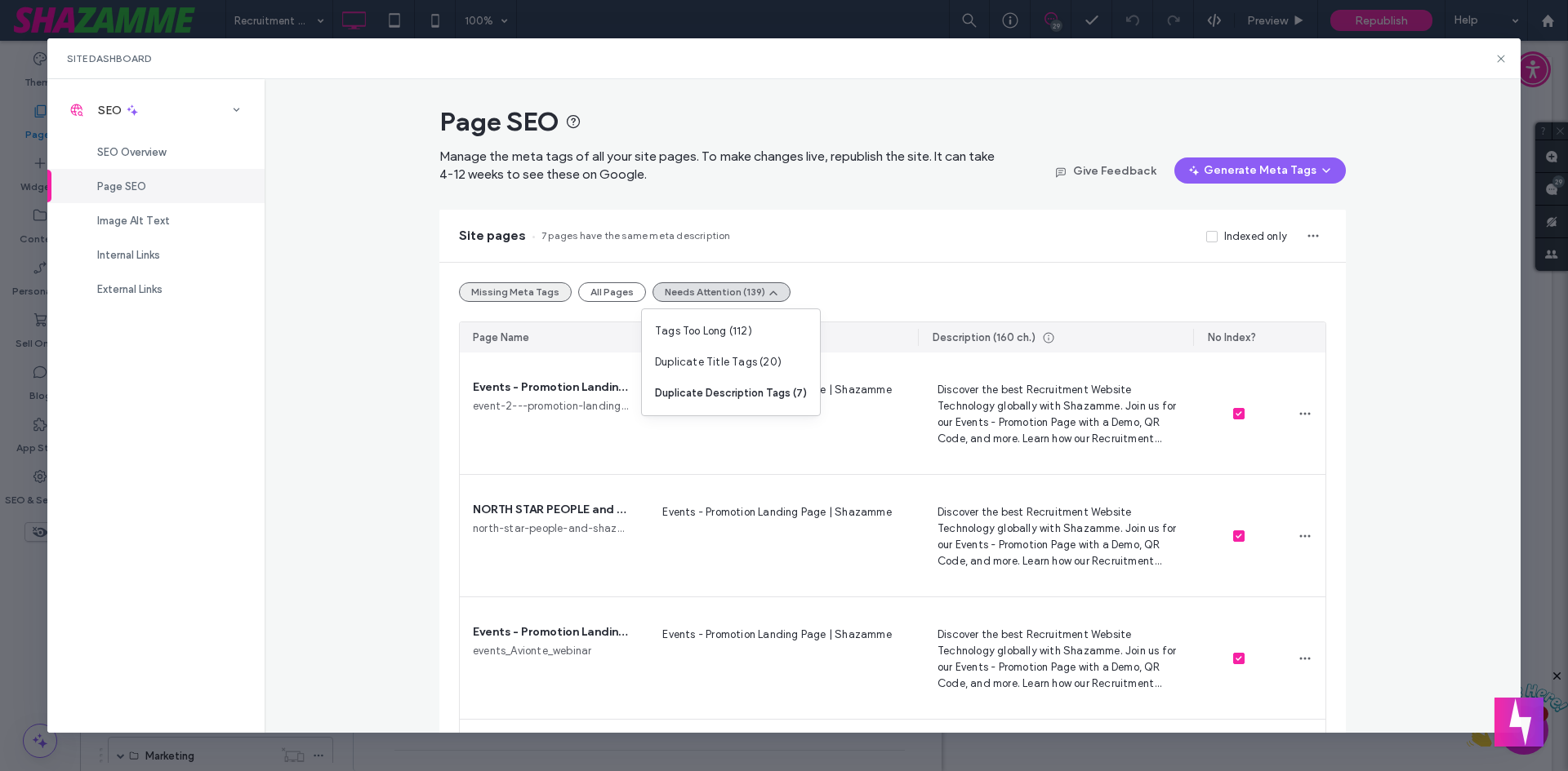
click at [516, 290] on button "Missing Meta Tags" at bounding box center [516, 292] width 113 height 20
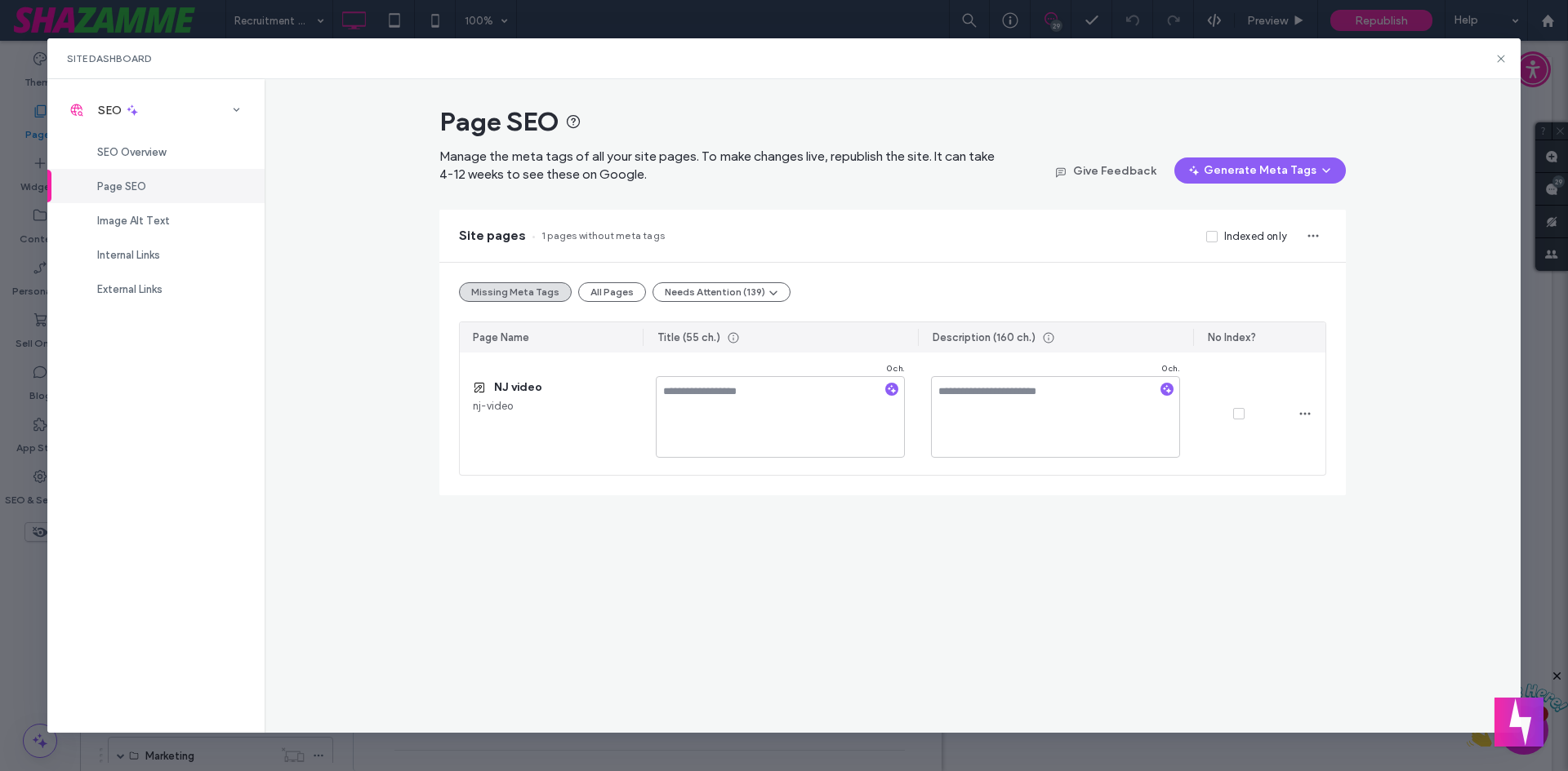
click at [340, 331] on div "Page SEO Manage the meta tags of all your site pages. To make changes live, rep…" at bounding box center [893, 406] width 1257 height 654
click at [183, 227] on div "Image Alt Text" at bounding box center [156, 221] width 217 height 34
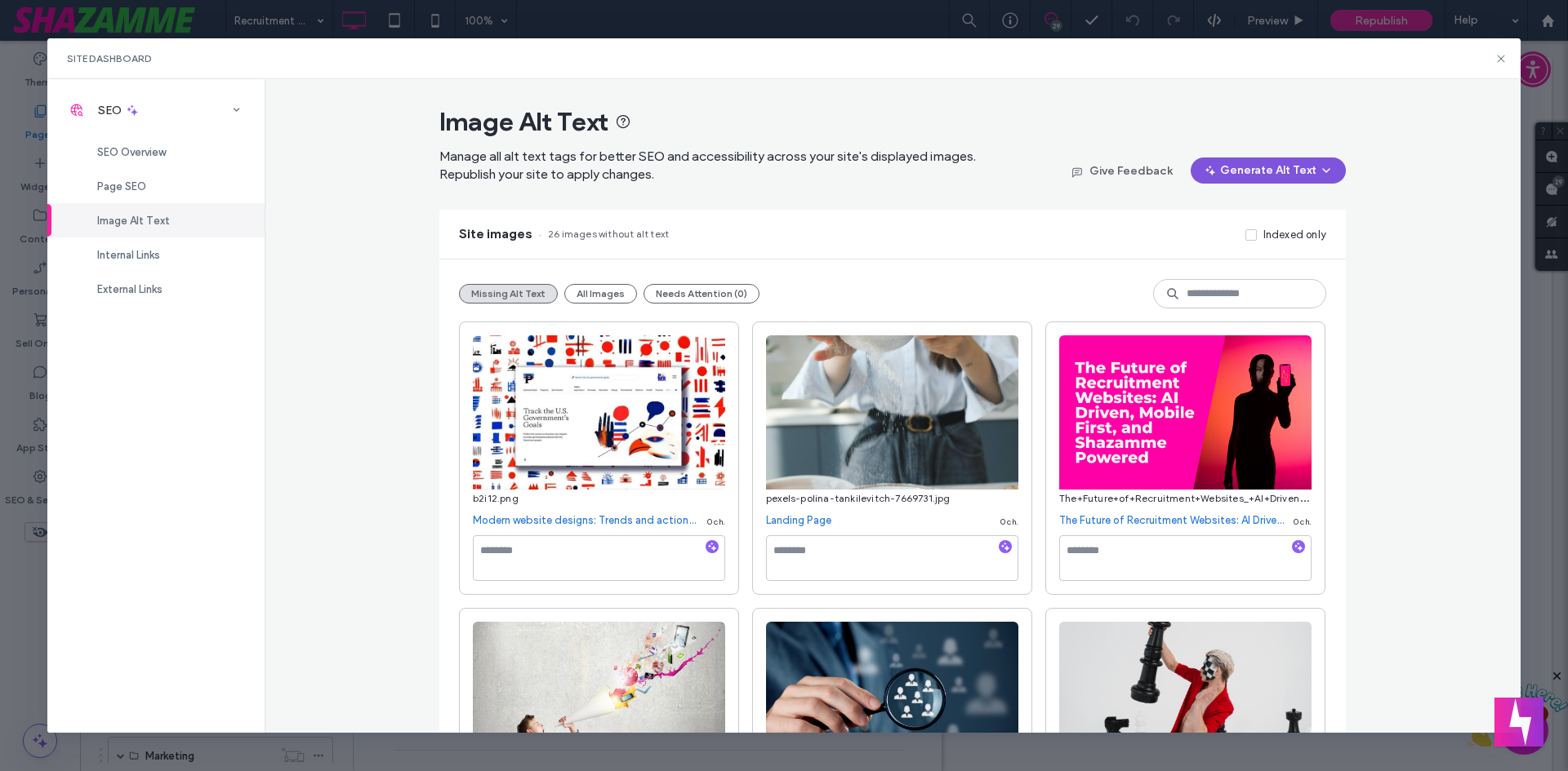
click at [1264, 168] on button "Generate Alt Text" at bounding box center [1269, 170] width 156 height 26
click at [1235, 245] on span "Generate Alt Text for All Images" at bounding box center [1246, 244] width 159 height 16
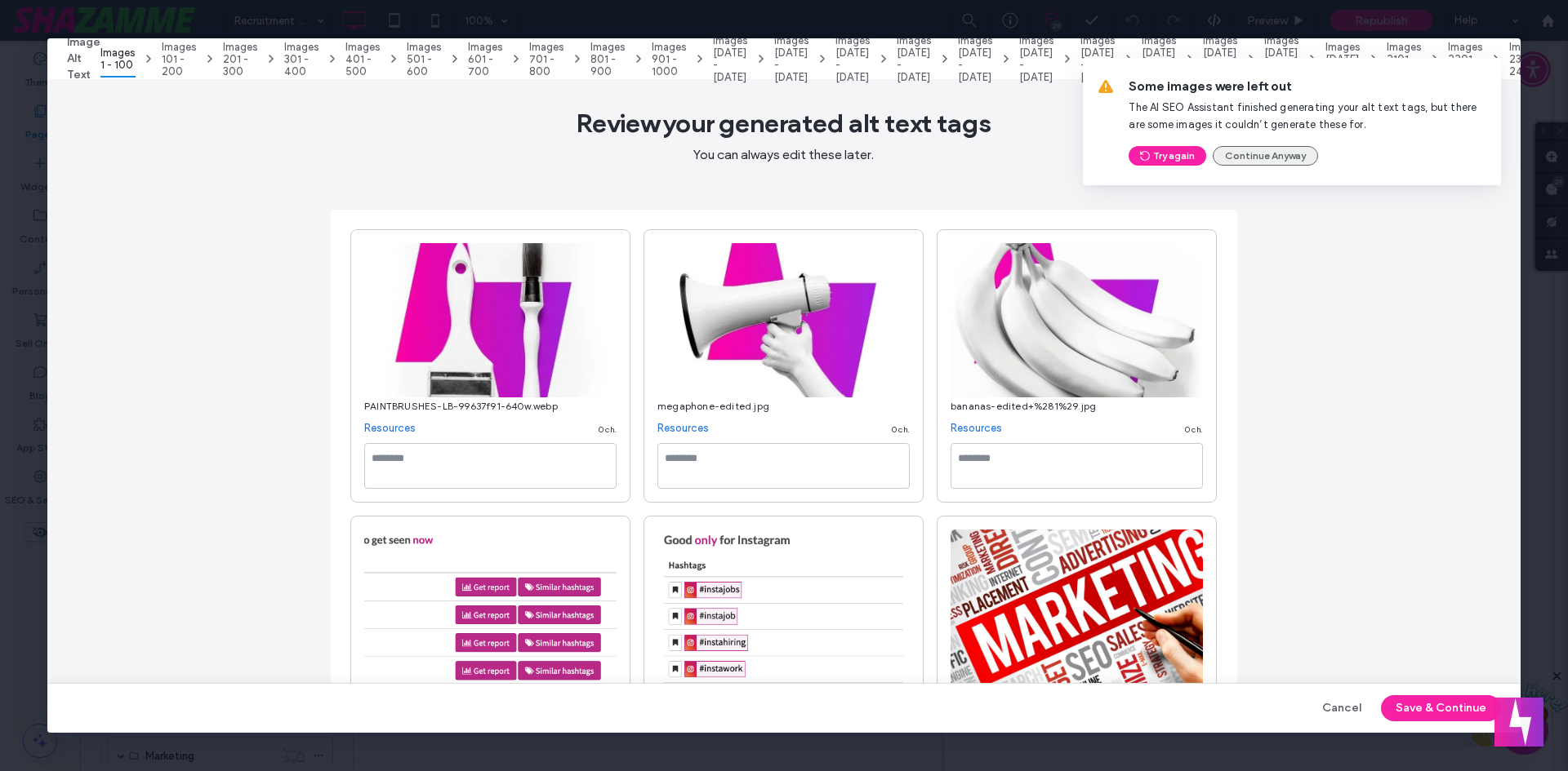
click at [1255, 152] on button "Continue Anyway" at bounding box center [1266, 156] width 105 height 20
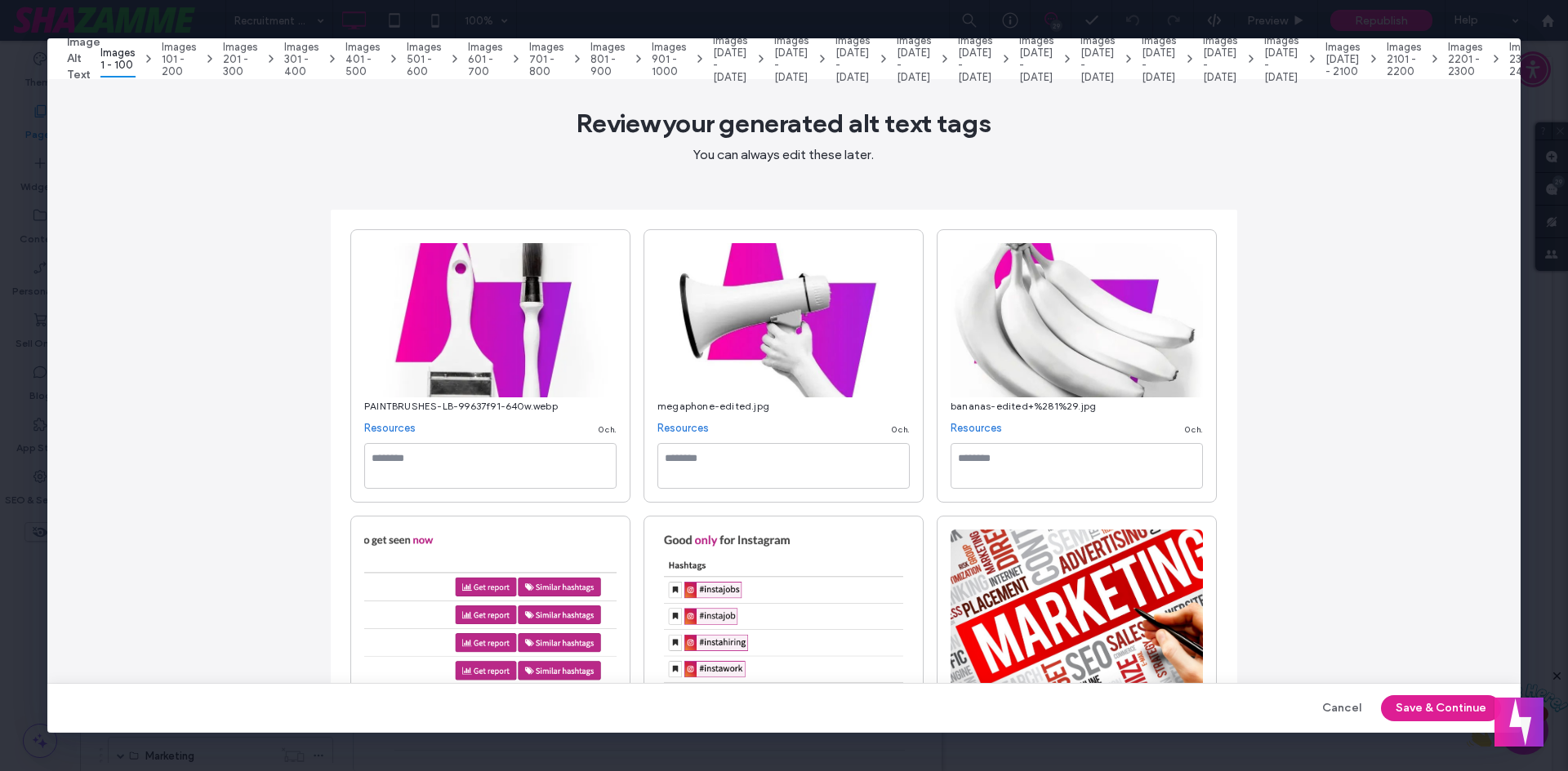
click at [1436, 708] on button "Save & Continue" at bounding box center [1441, 708] width 120 height 26
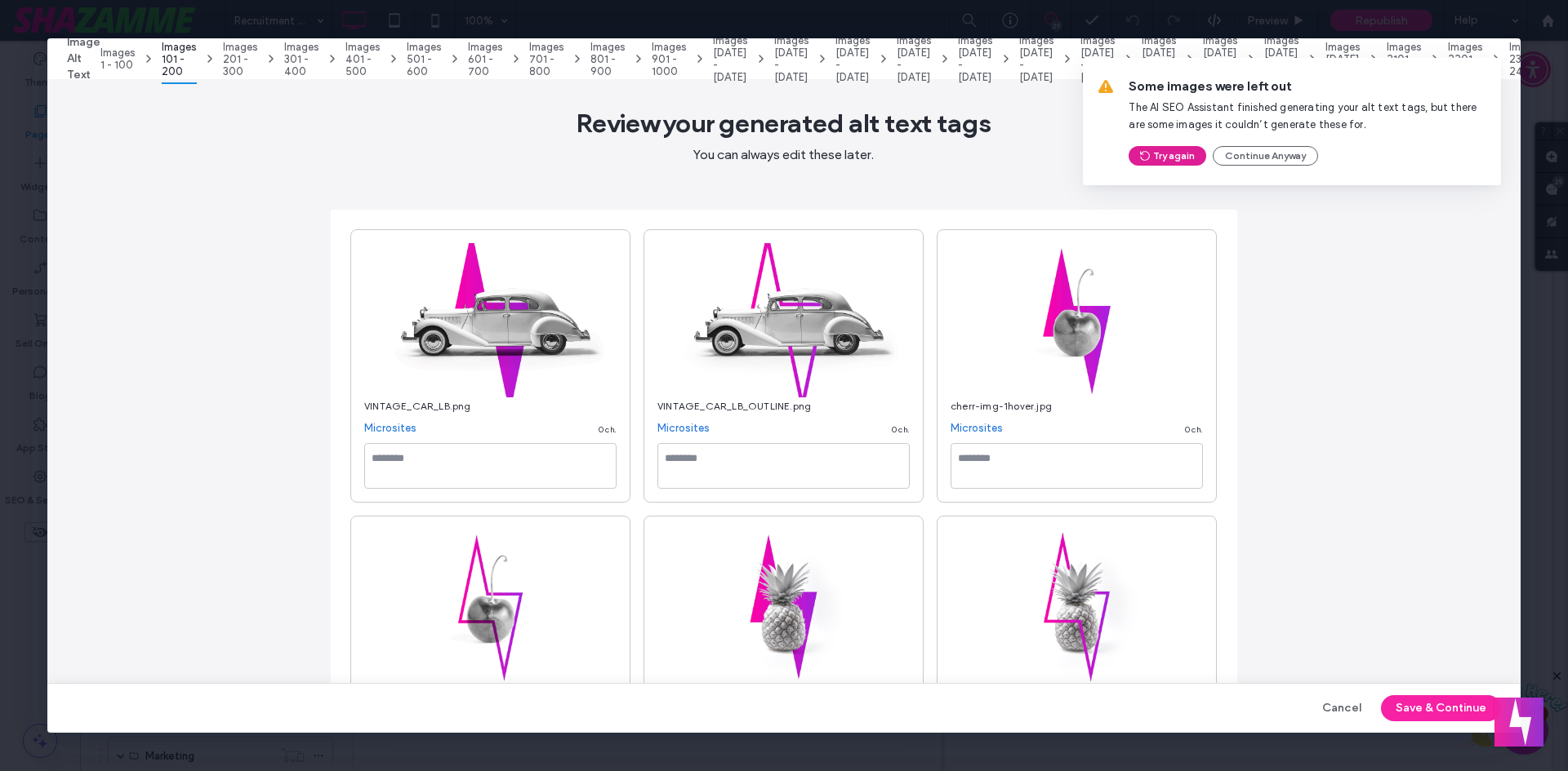
click at [1171, 153] on button "Try again" at bounding box center [1168, 156] width 78 height 20
click at [1258, 153] on button "Continue Anyway" at bounding box center [1266, 156] width 105 height 20
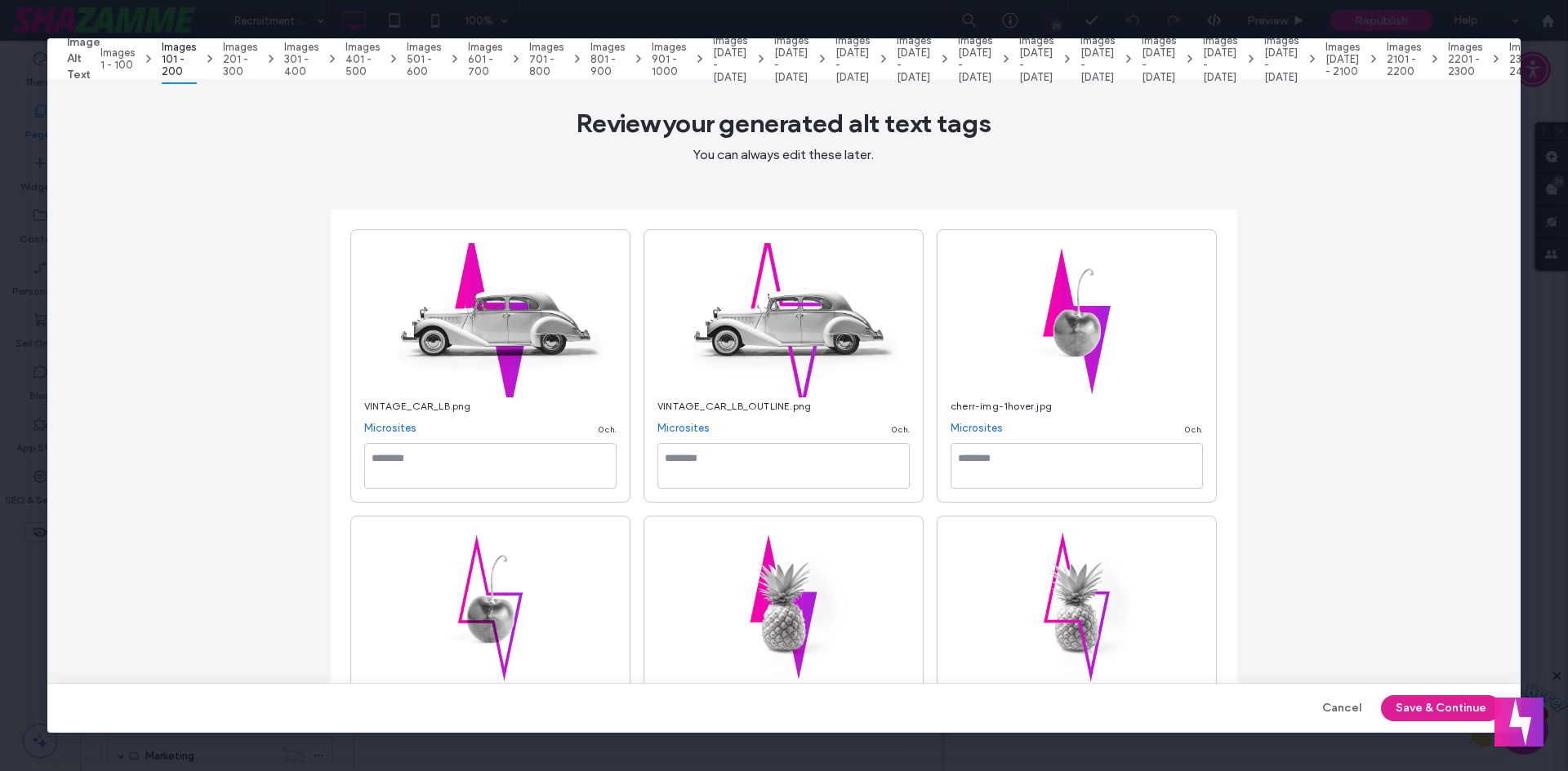
click at [1413, 709] on button "Save & Continue" at bounding box center [1441, 708] width 120 height 26
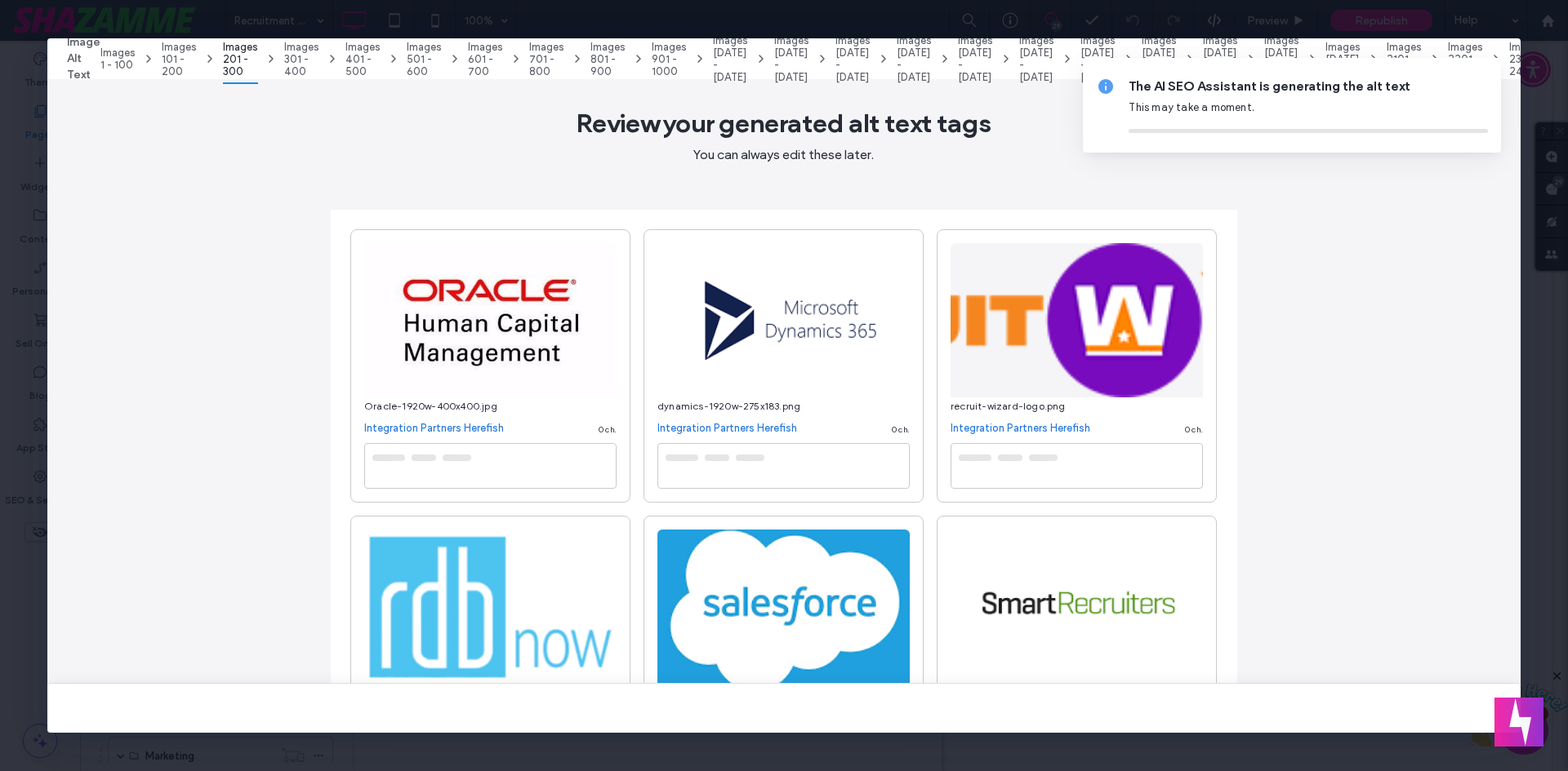
click at [435, 448] on div at bounding box center [421, 457] width 112 height 26
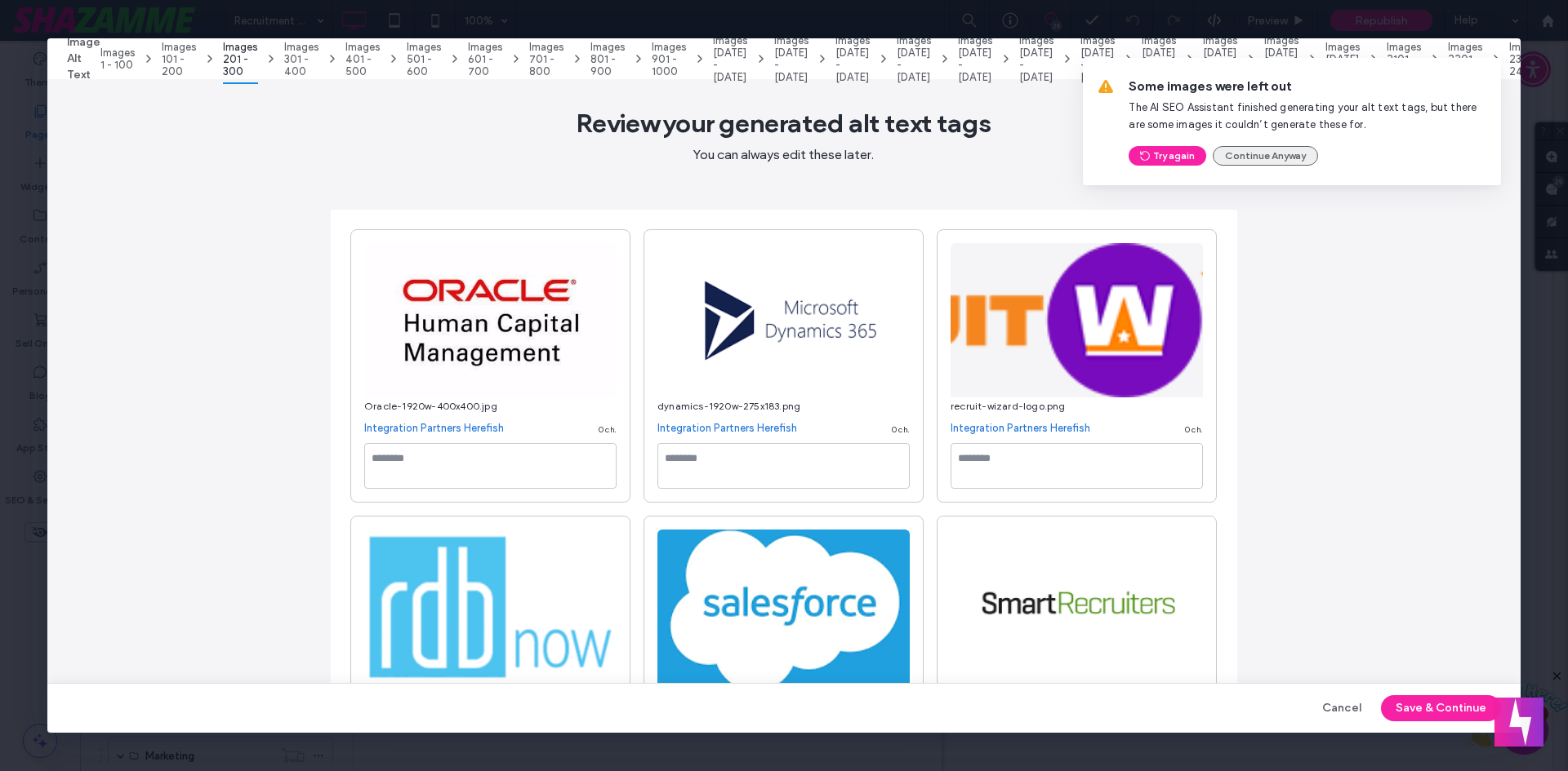
click at [1280, 156] on button "Continue Anyway" at bounding box center [1266, 156] width 105 height 20
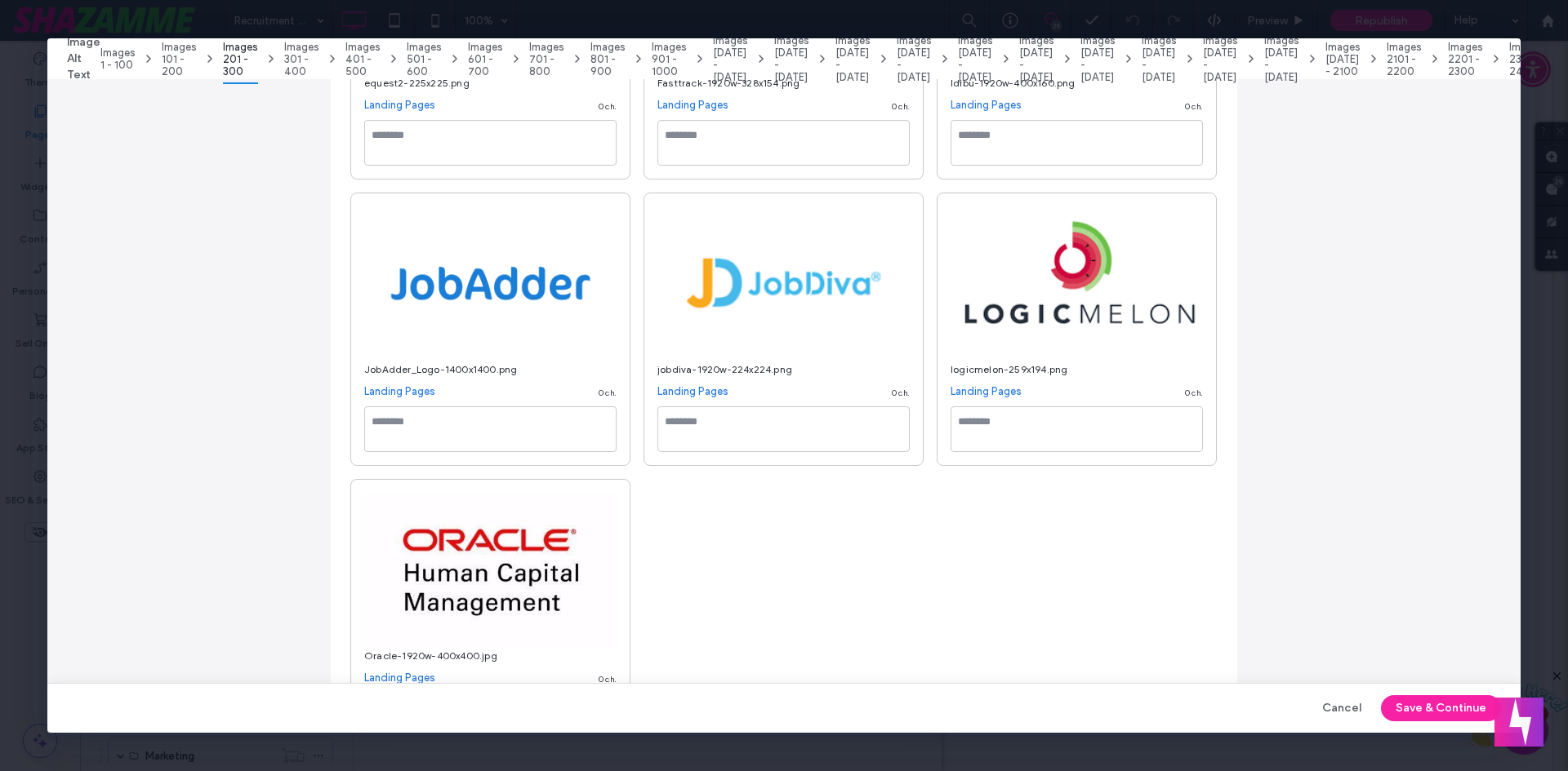
scroll to position [9314, 0]
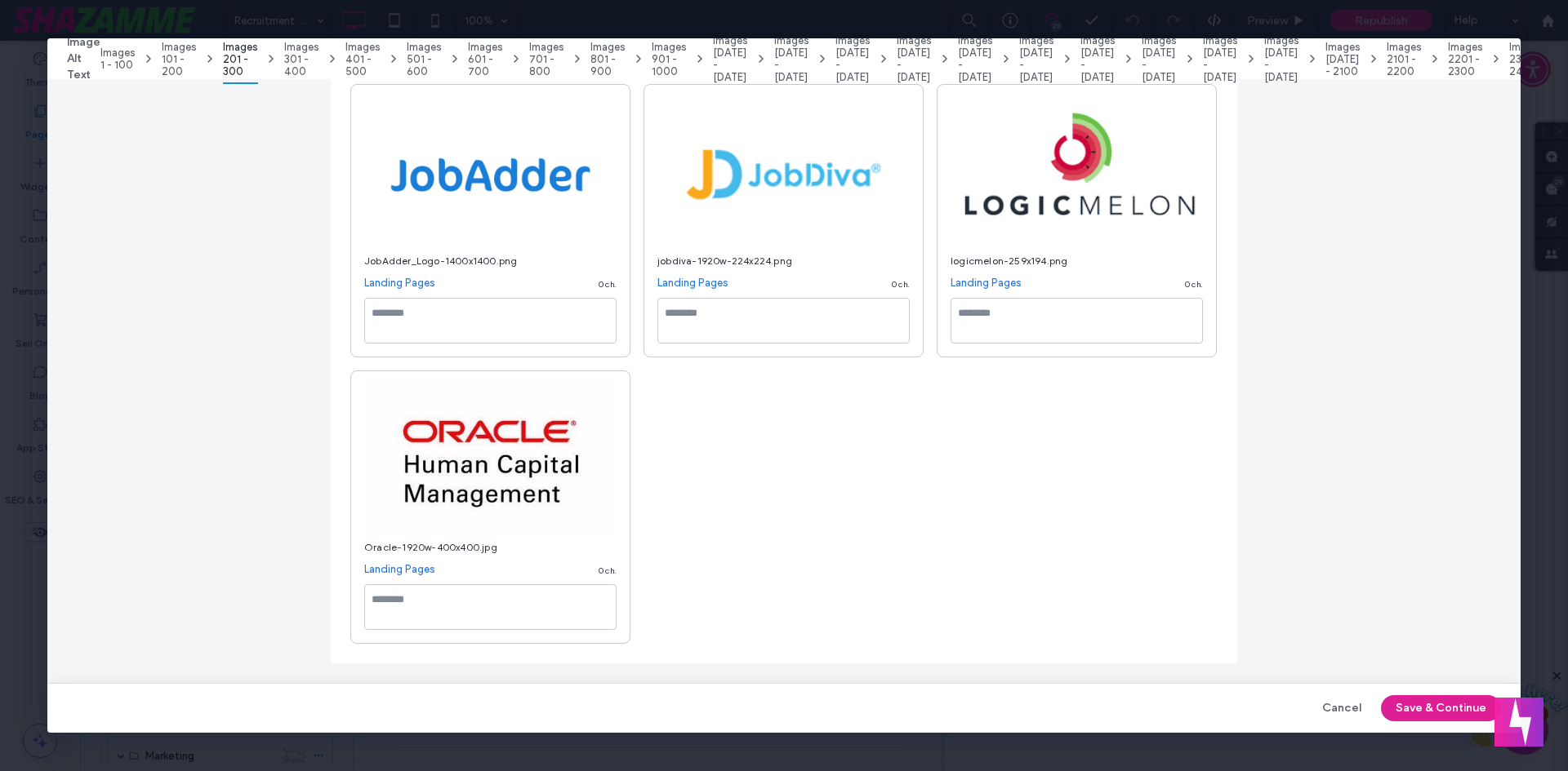
click at [1410, 705] on button "Save & Continue" at bounding box center [1441, 708] width 120 height 26
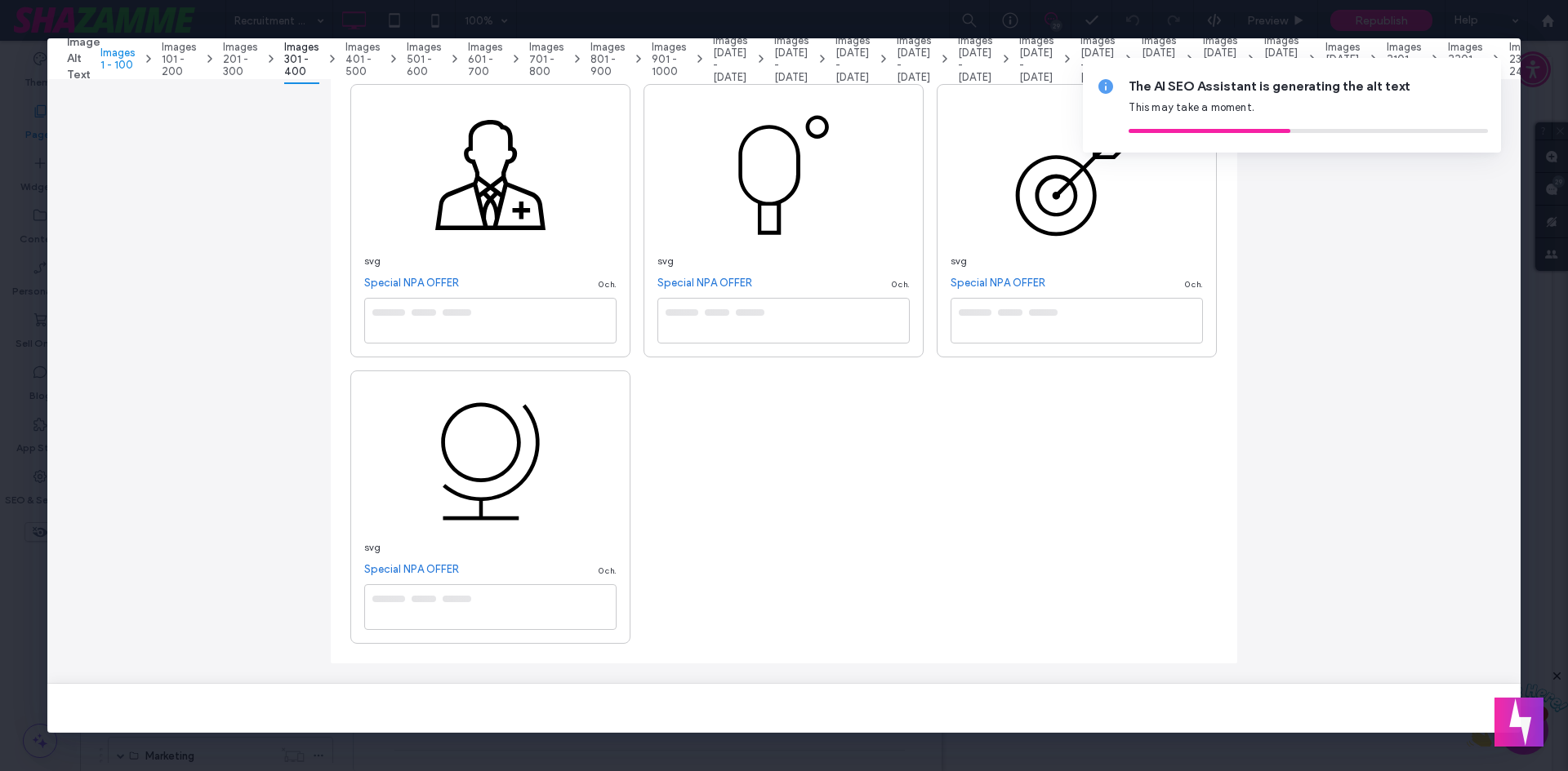
click at [114, 63] on span "Images 1 - 100" at bounding box center [117, 58] width 35 height 24
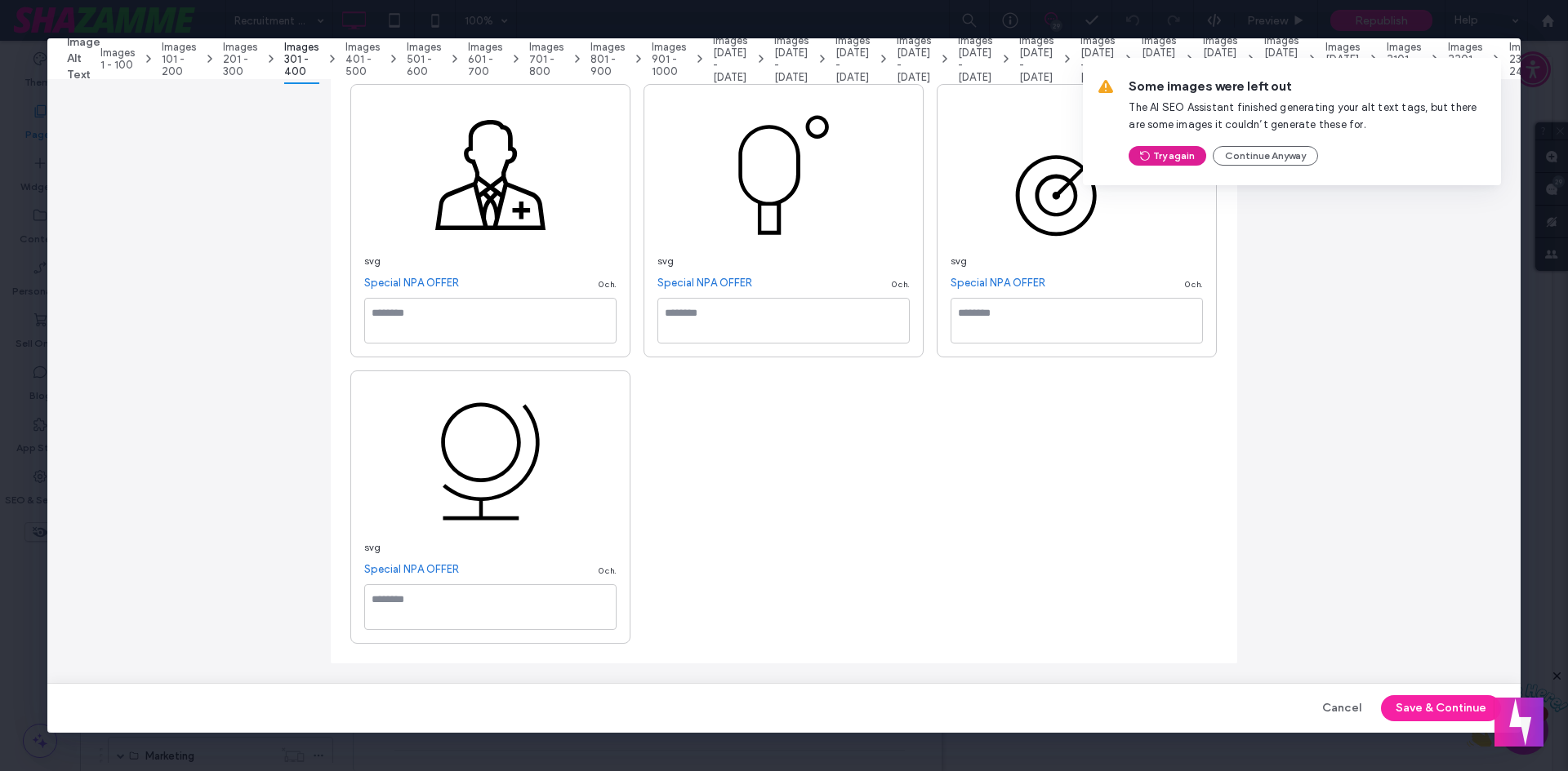
click at [1171, 153] on button "Try again" at bounding box center [1168, 156] width 78 height 20
click at [126, 63] on span "Images 1 - 100" at bounding box center [117, 58] width 35 height 24
